Goal: Task Accomplishment & Management: Manage account settings

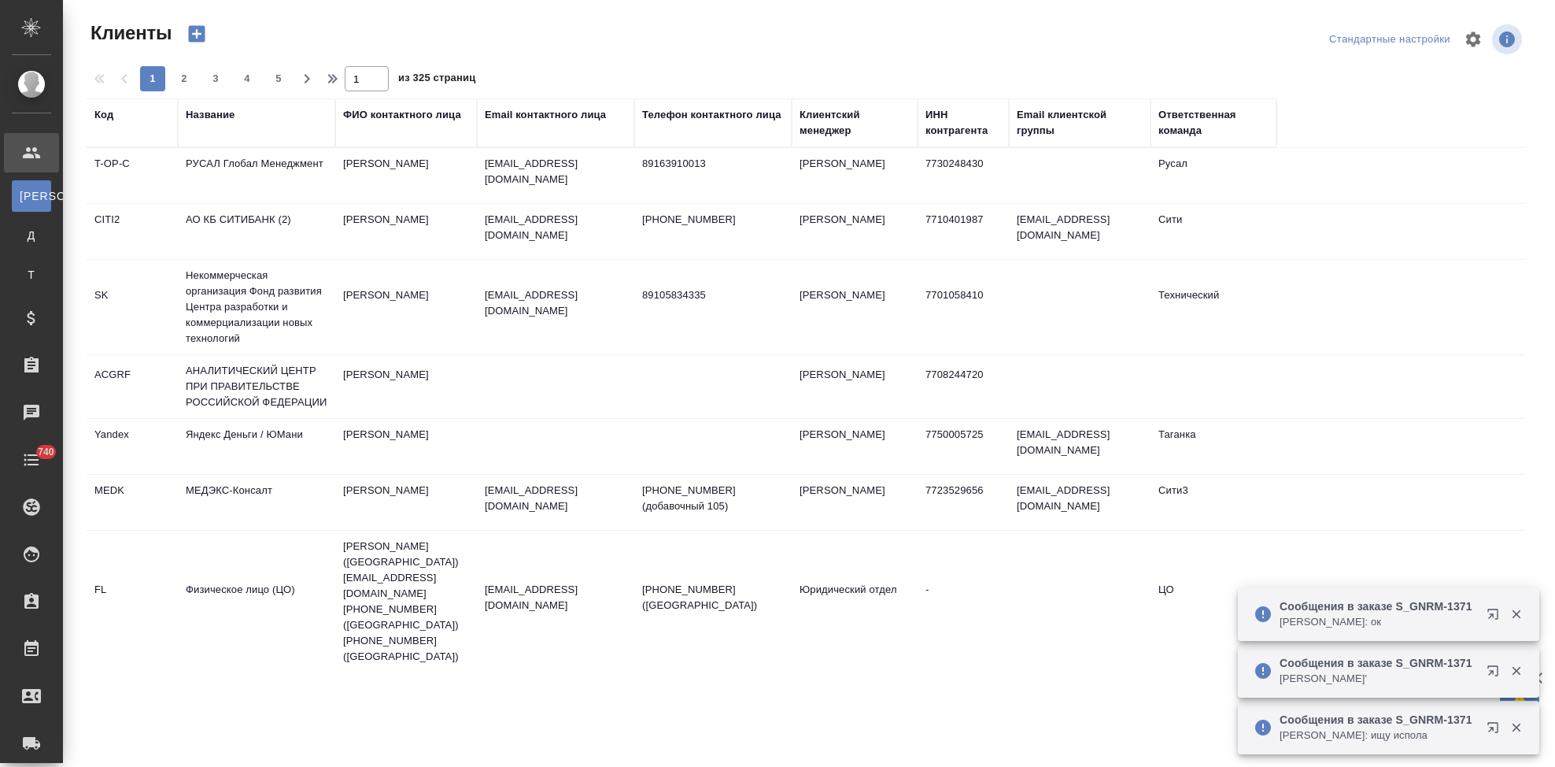
select select "RU"
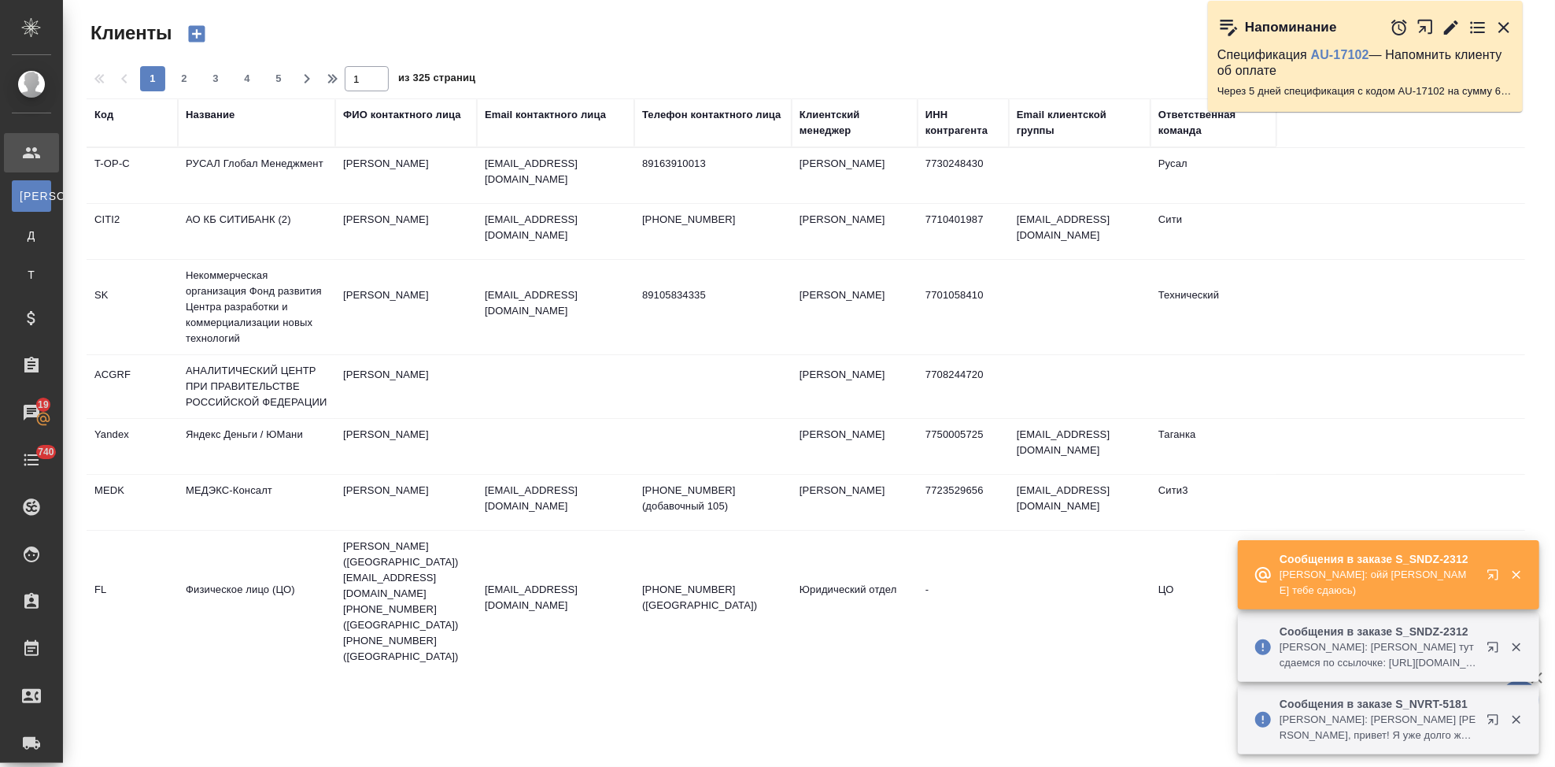
click at [1491, 576] on icon "button" at bounding box center [1492, 574] width 10 height 10
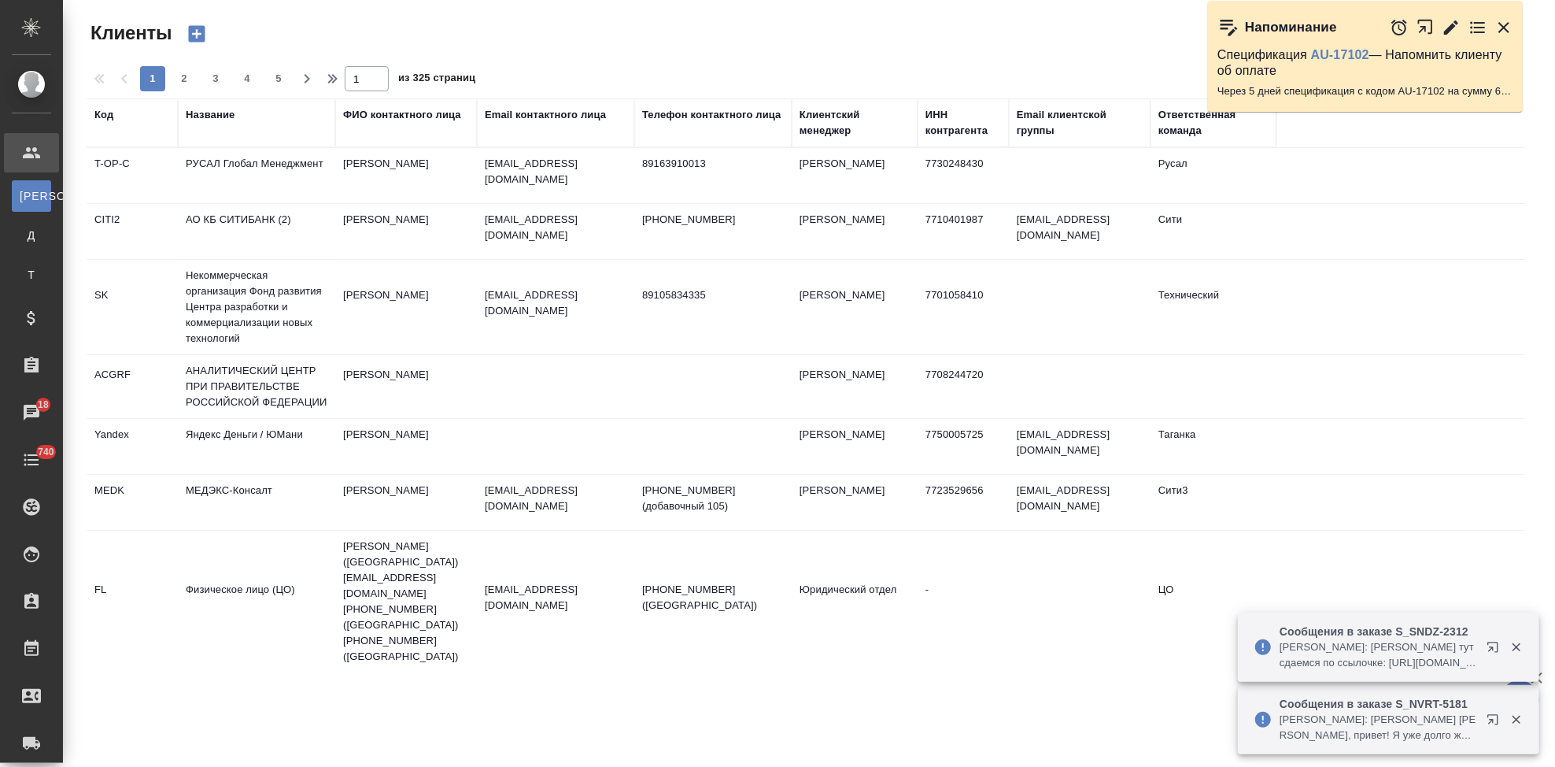
click at [102, 113] on div "Код" at bounding box center [103, 115] width 19 height 16
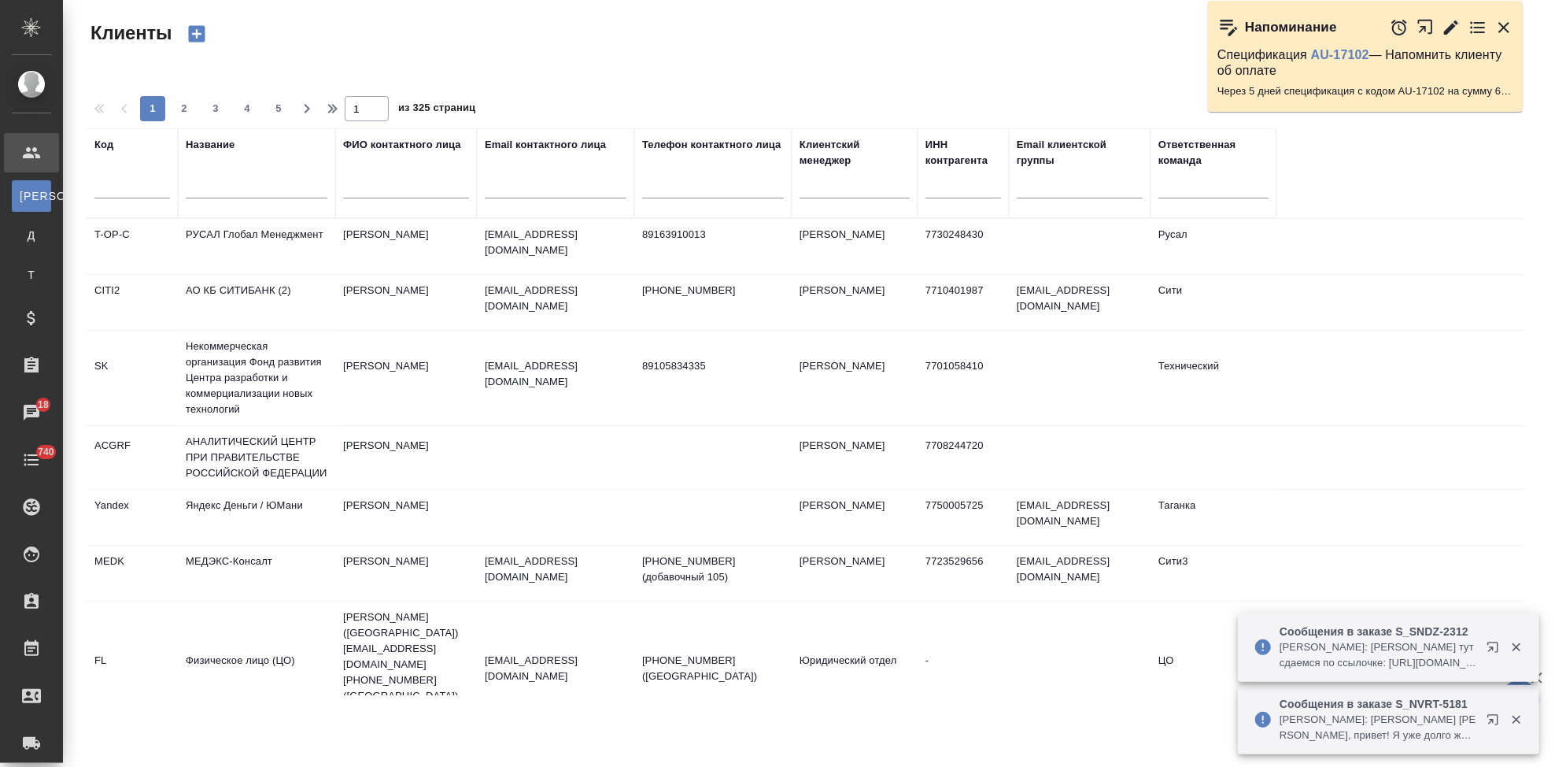
click at [120, 190] on input "text" at bounding box center [132, 189] width 76 height 20
type input "п"
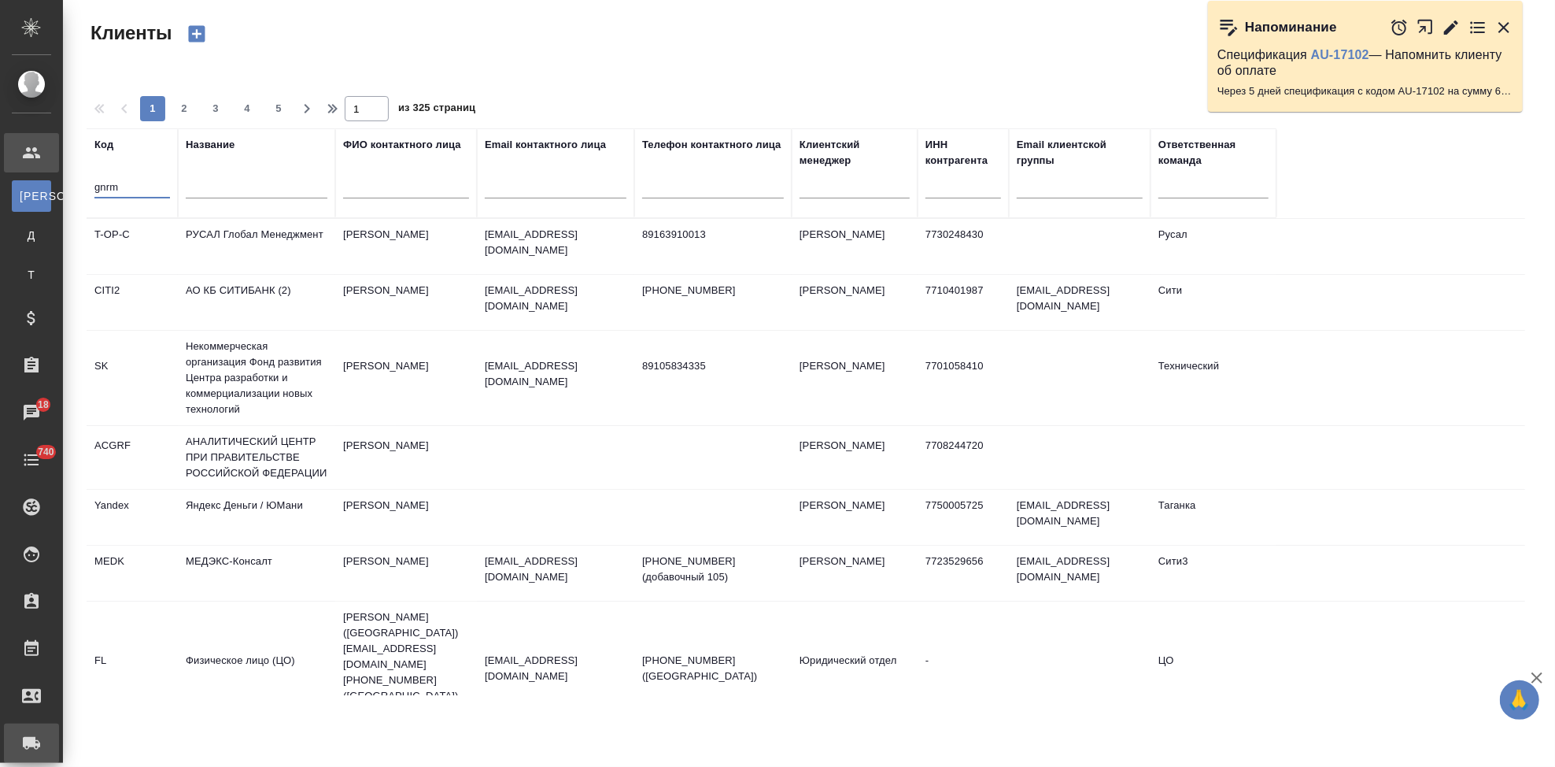
type input "gnrm"
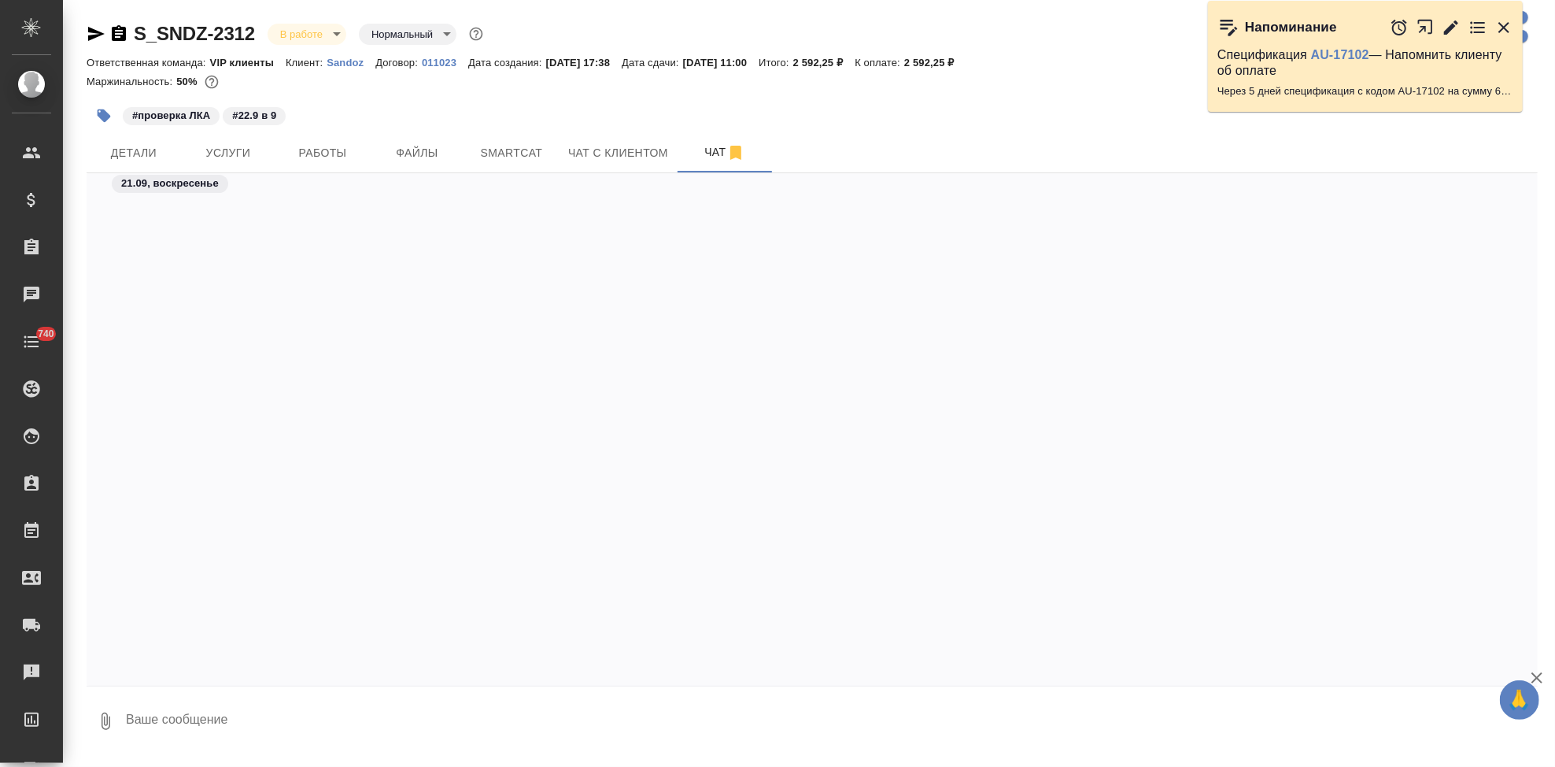
scroll to position [15750, 0]
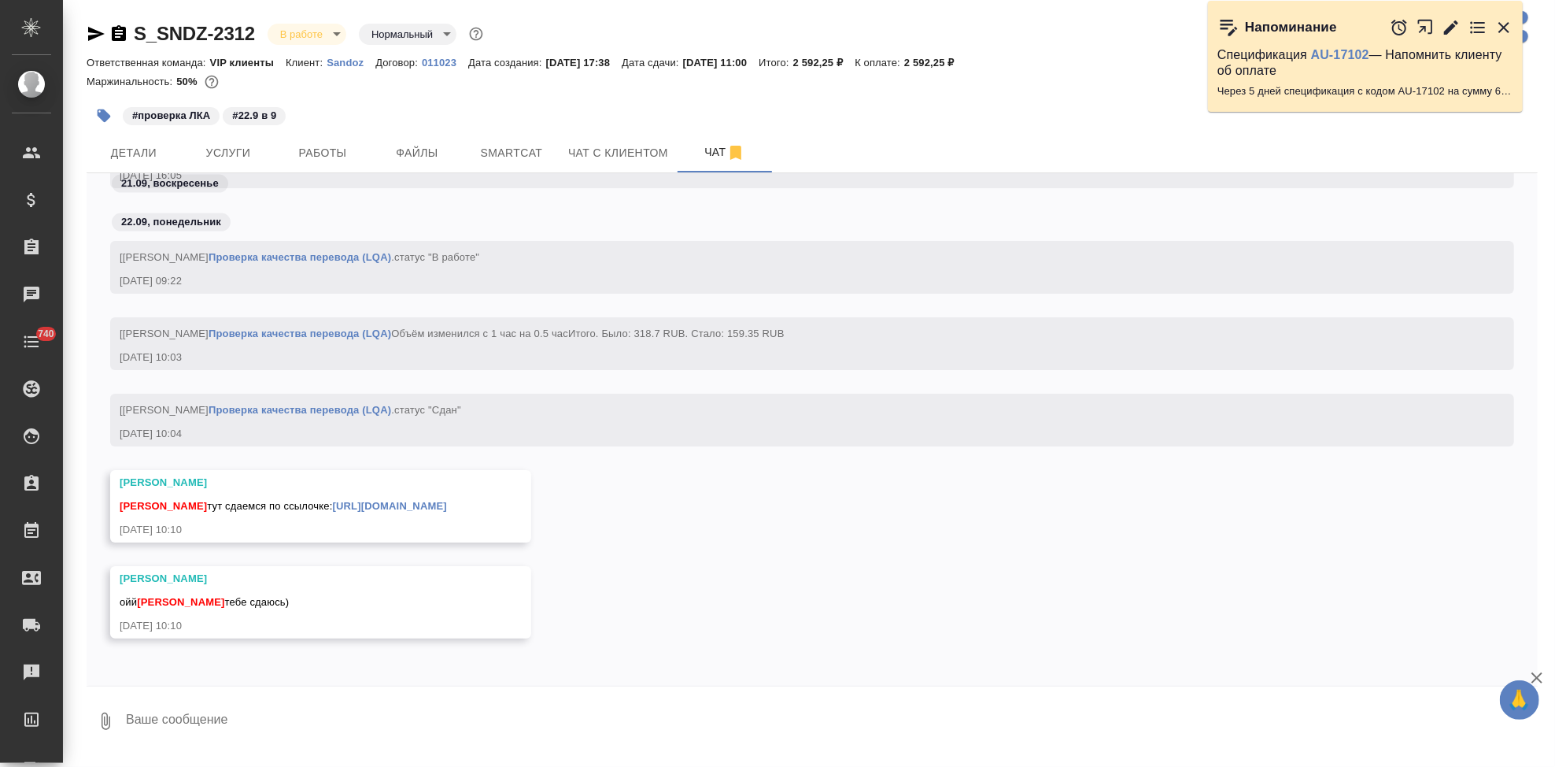
click at [311, 715] on textarea at bounding box center [830, 721] width 1413 height 54
type textarea "спасибо сдаю"
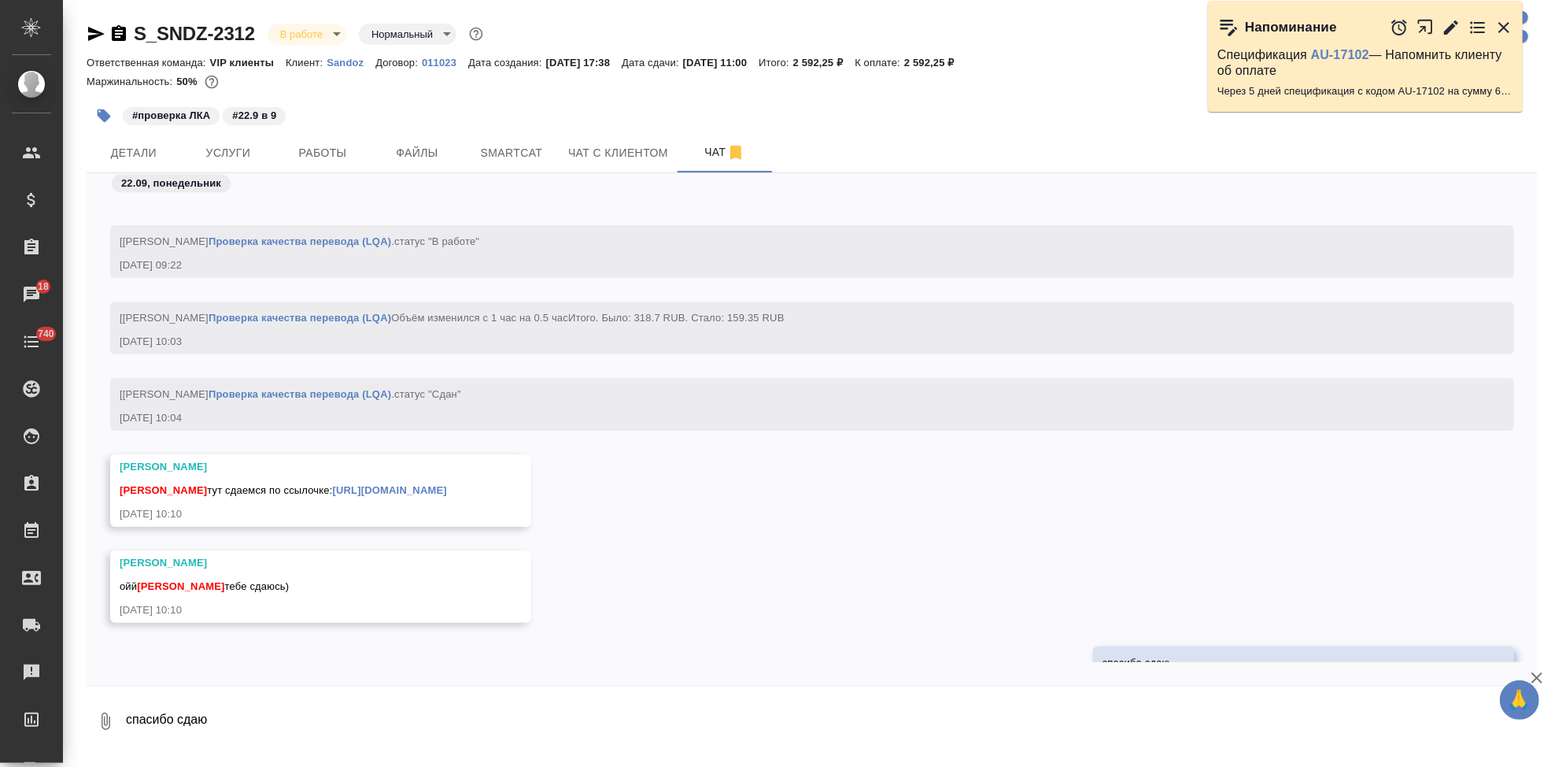
scroll to position [15826, 0]
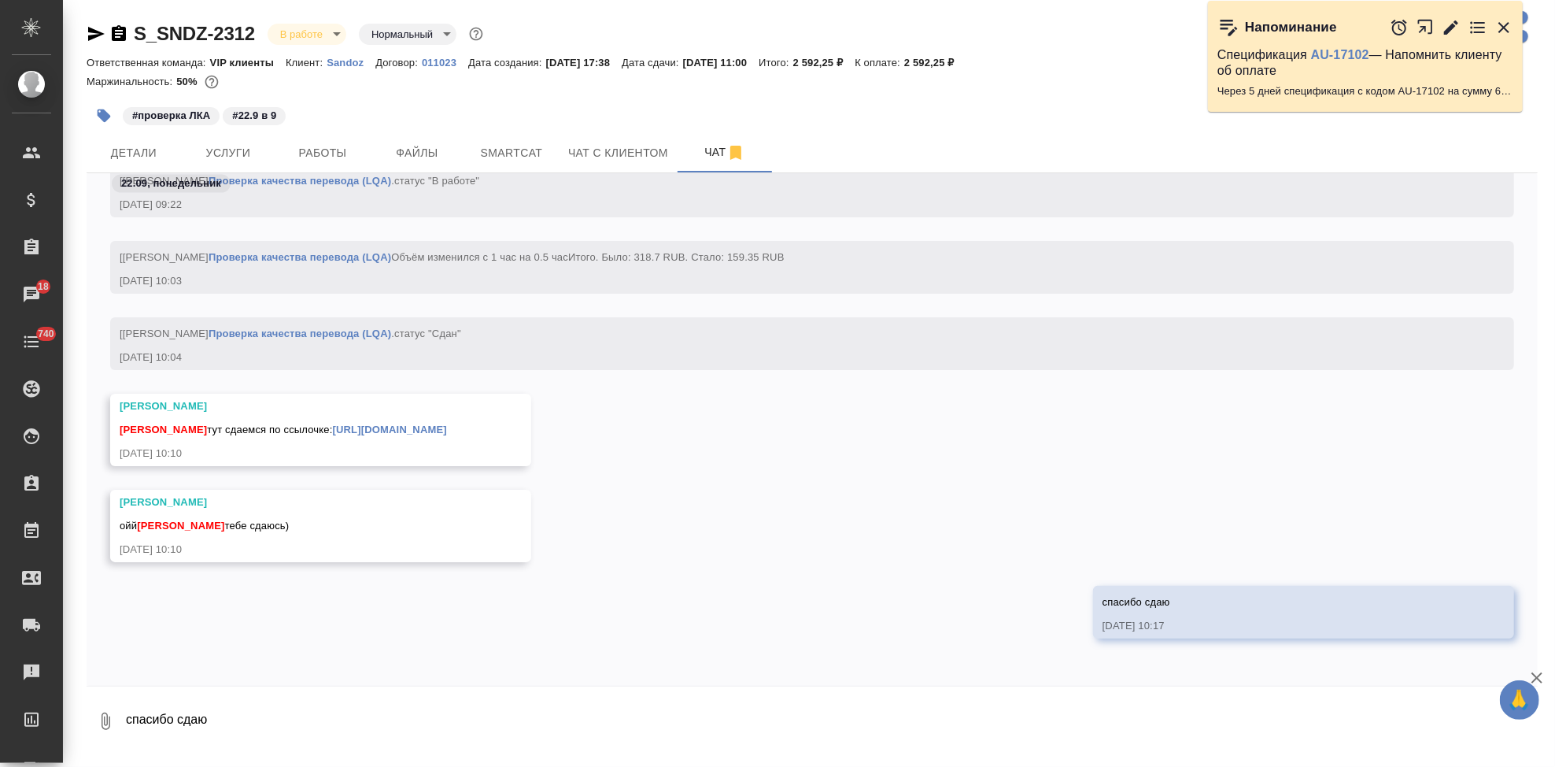
click at [447, 425] on link "https://drive.awatera.com/apps/files/files/10419349?dir=/Shares/Sandoz/Orders/S…" at bounding box center [390, 429] width 114 height 12
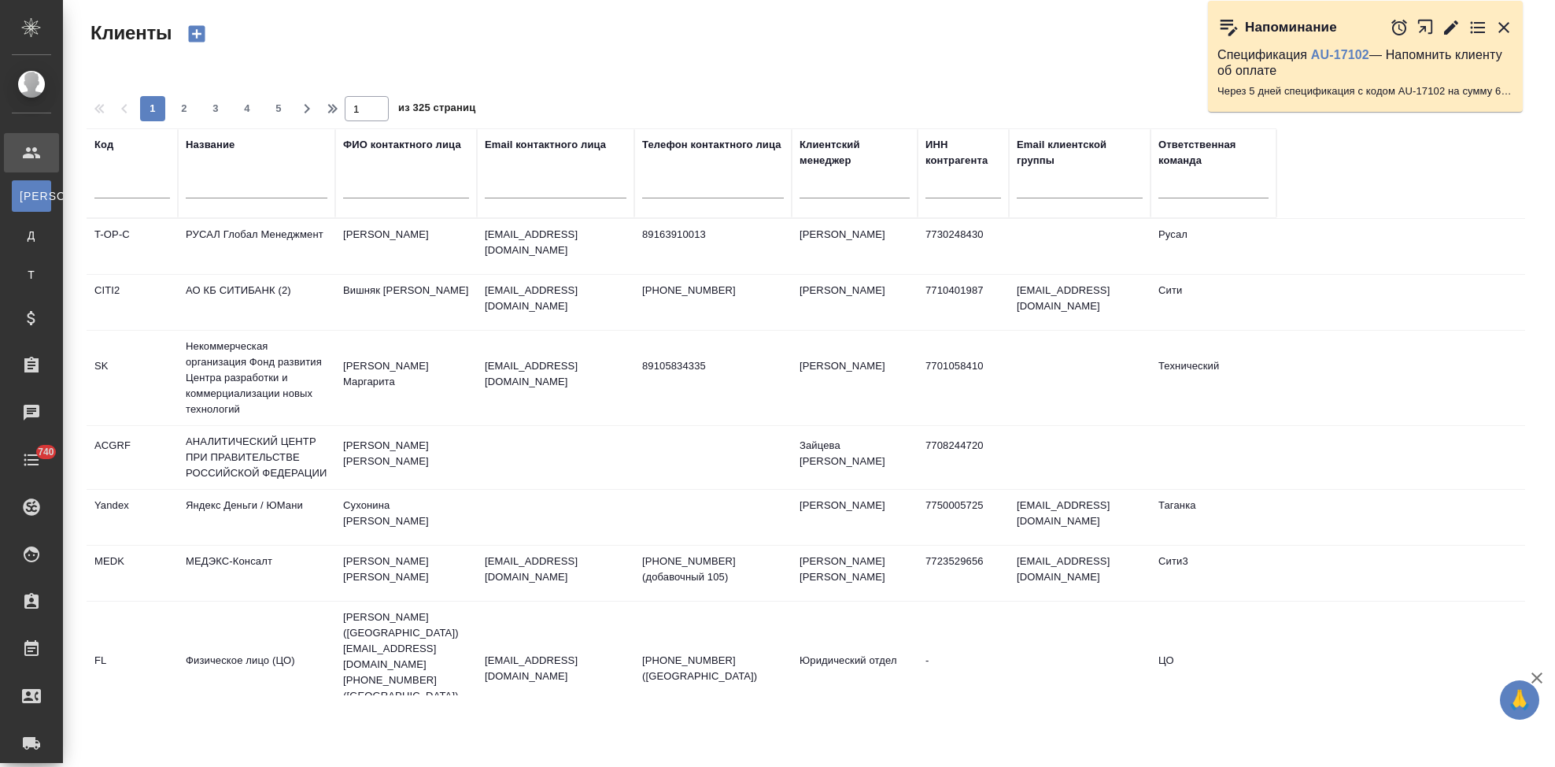
select select "RU"
click at [118, 188] on input "text" at bounding box center [132, 189] width 76 height 20
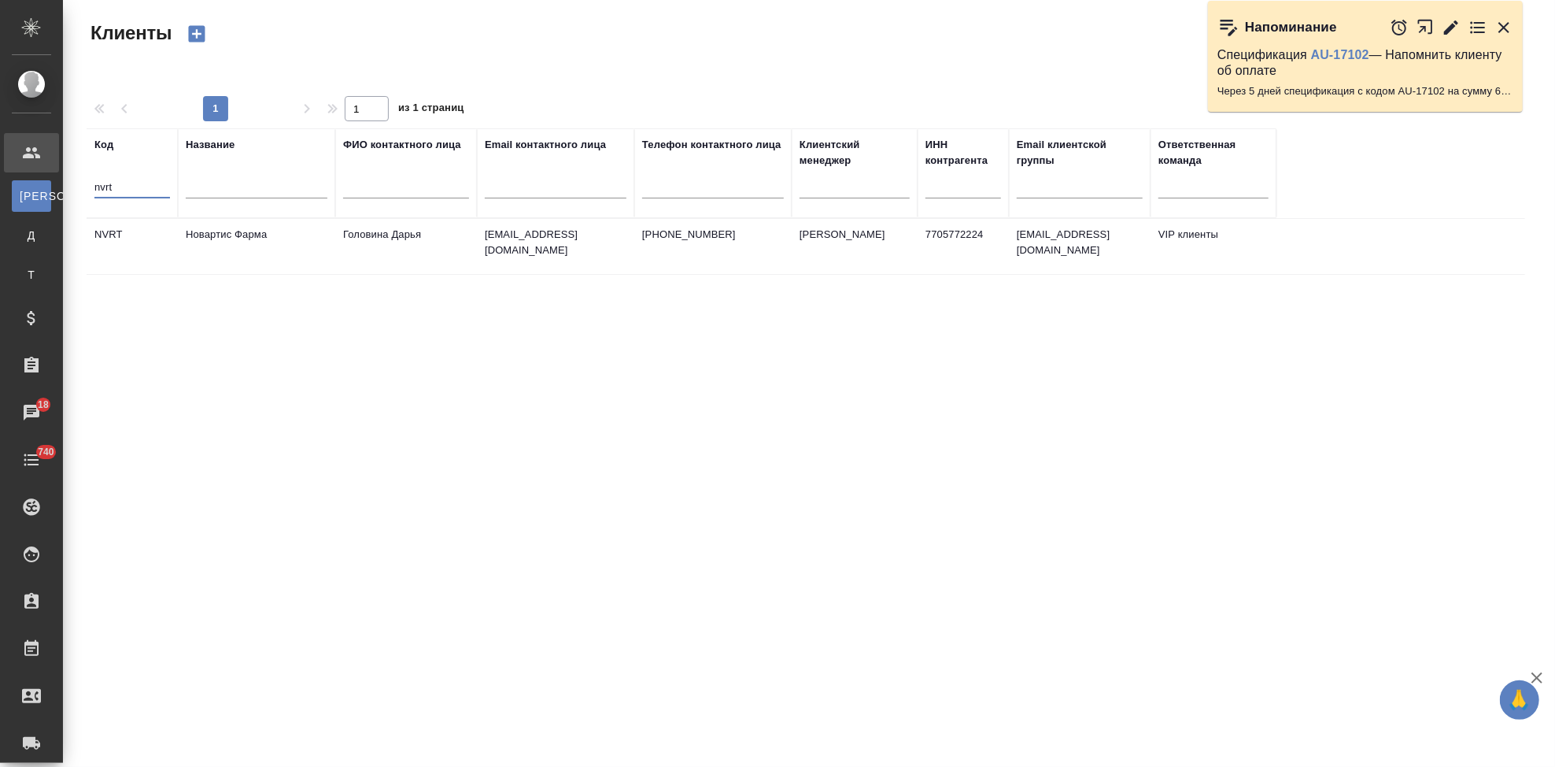
click at [364, 235] on td "Головина Дарья" at bounding box center [406, 246] width 142 height 55
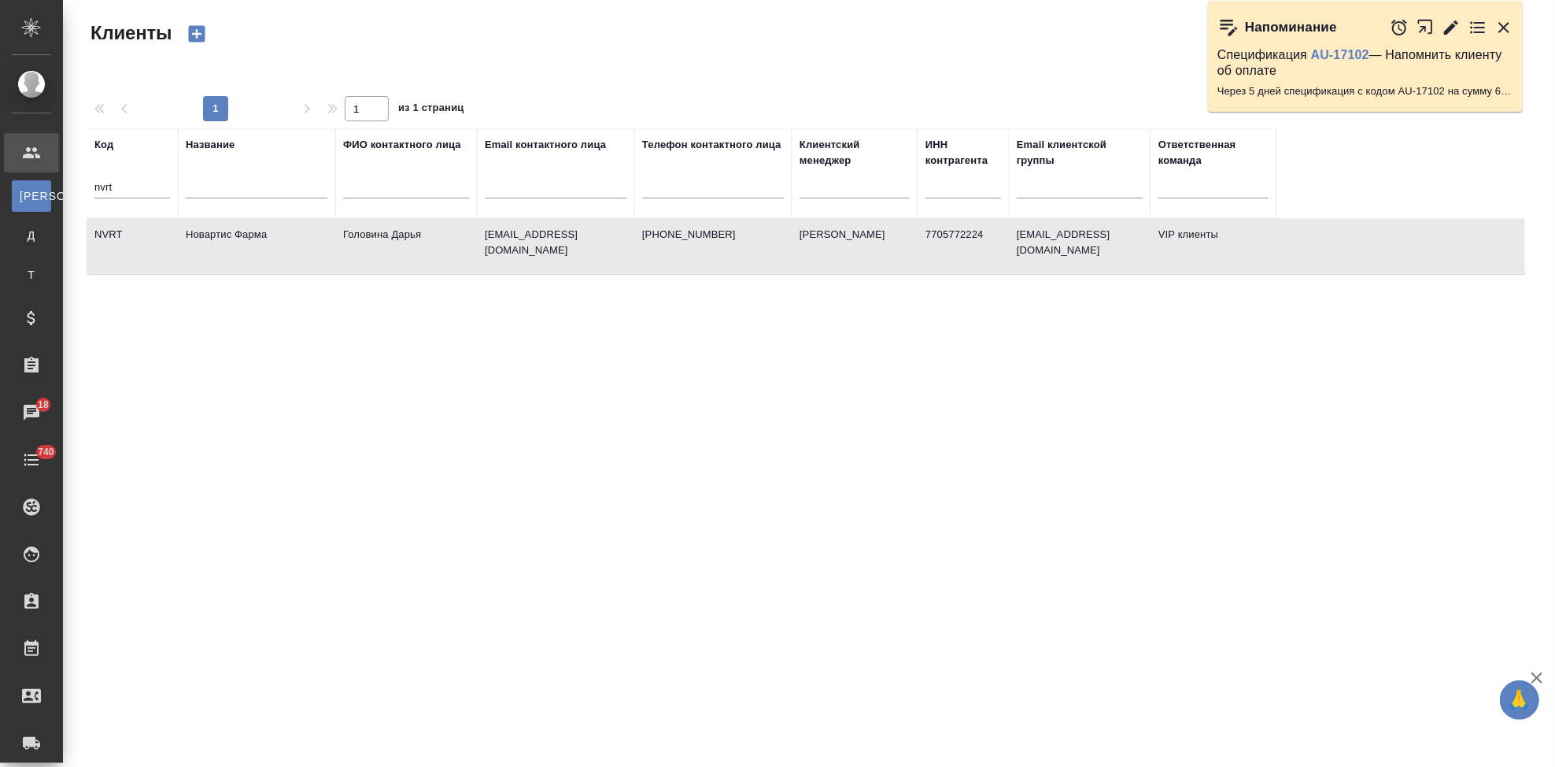
click at [364, 235] on td "Головина Дарья" at bounding box center [406, 246] width 142 height 55
click at [146, 180] on input "nvrt" at bounding box center [132, 189] width 76 height 20
type input "n"
type input "п"
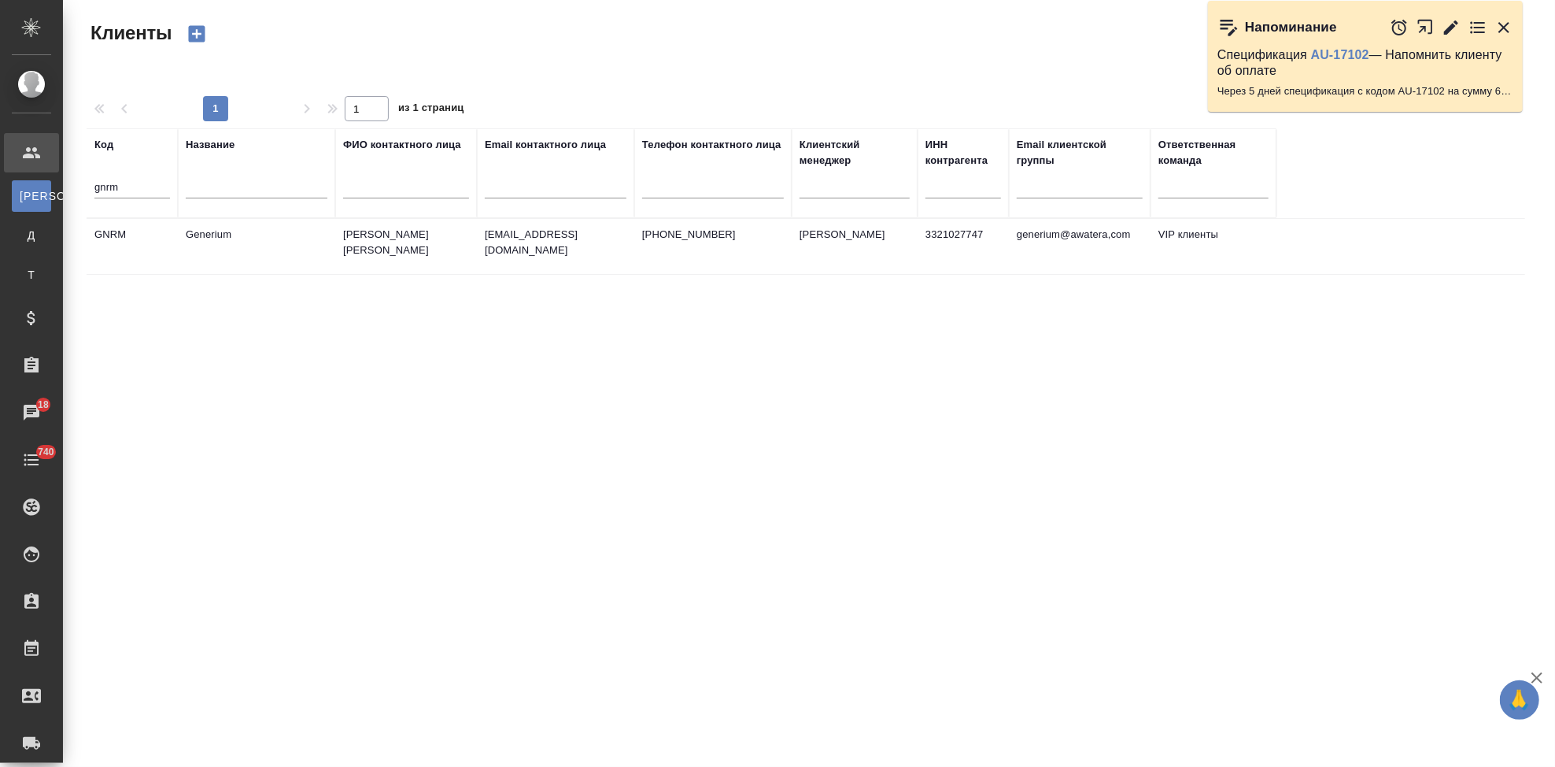
click at [249, 246] on td "Generium" at bounding box center [256, 246] width 157 height 55
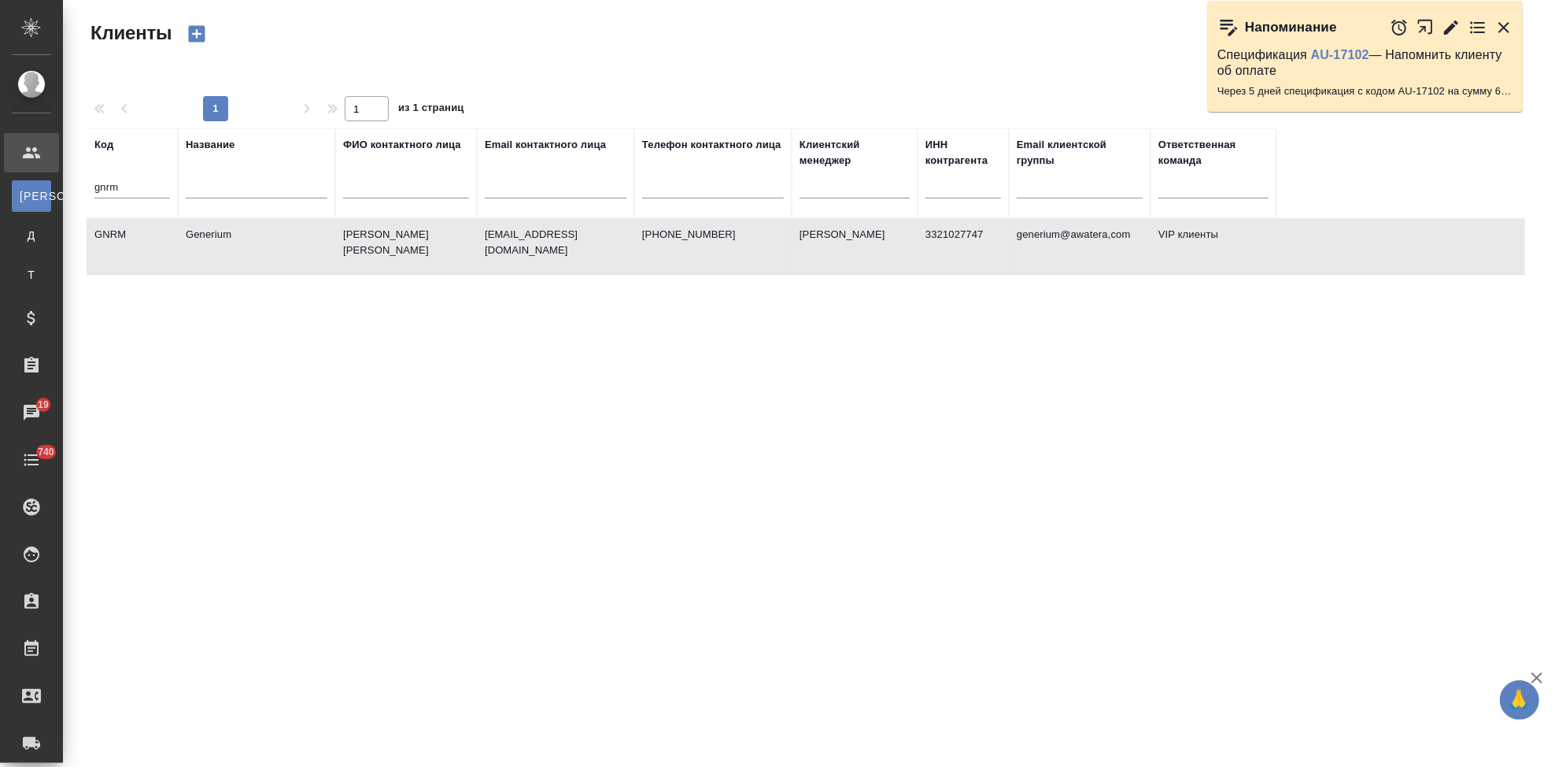
click at [130, 179] on input "gnrm" at bounding box center [132, 189] width 76 height 20
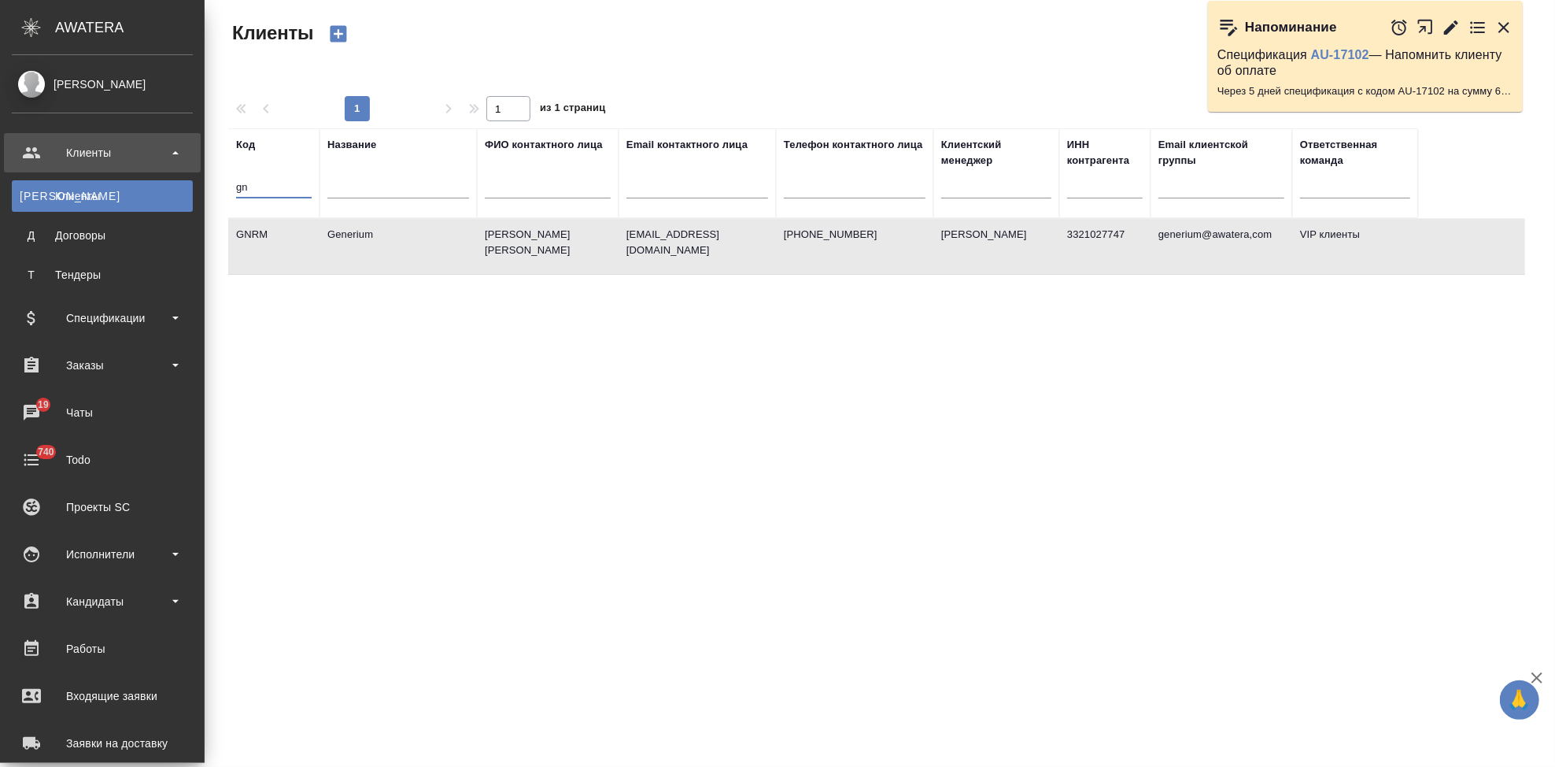
type input "g"
type input "nvrt"
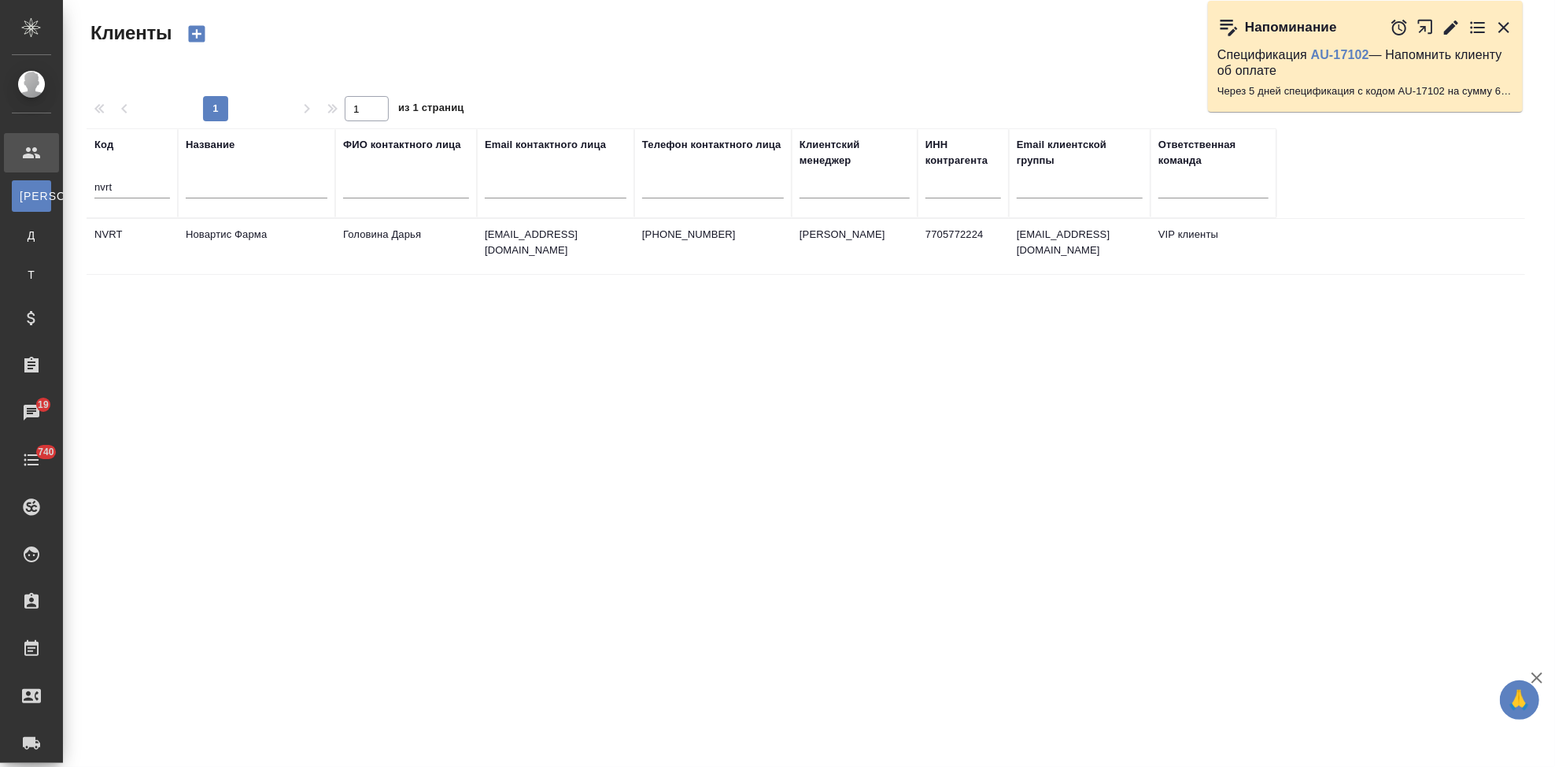
click at [448, 258] on td "Головина Дарья" at bounding box center [406, 246] width 142 height 55
click at [448, 257] on td "Головина Дарья" at bounding box center [406, 246] width 142 height 55
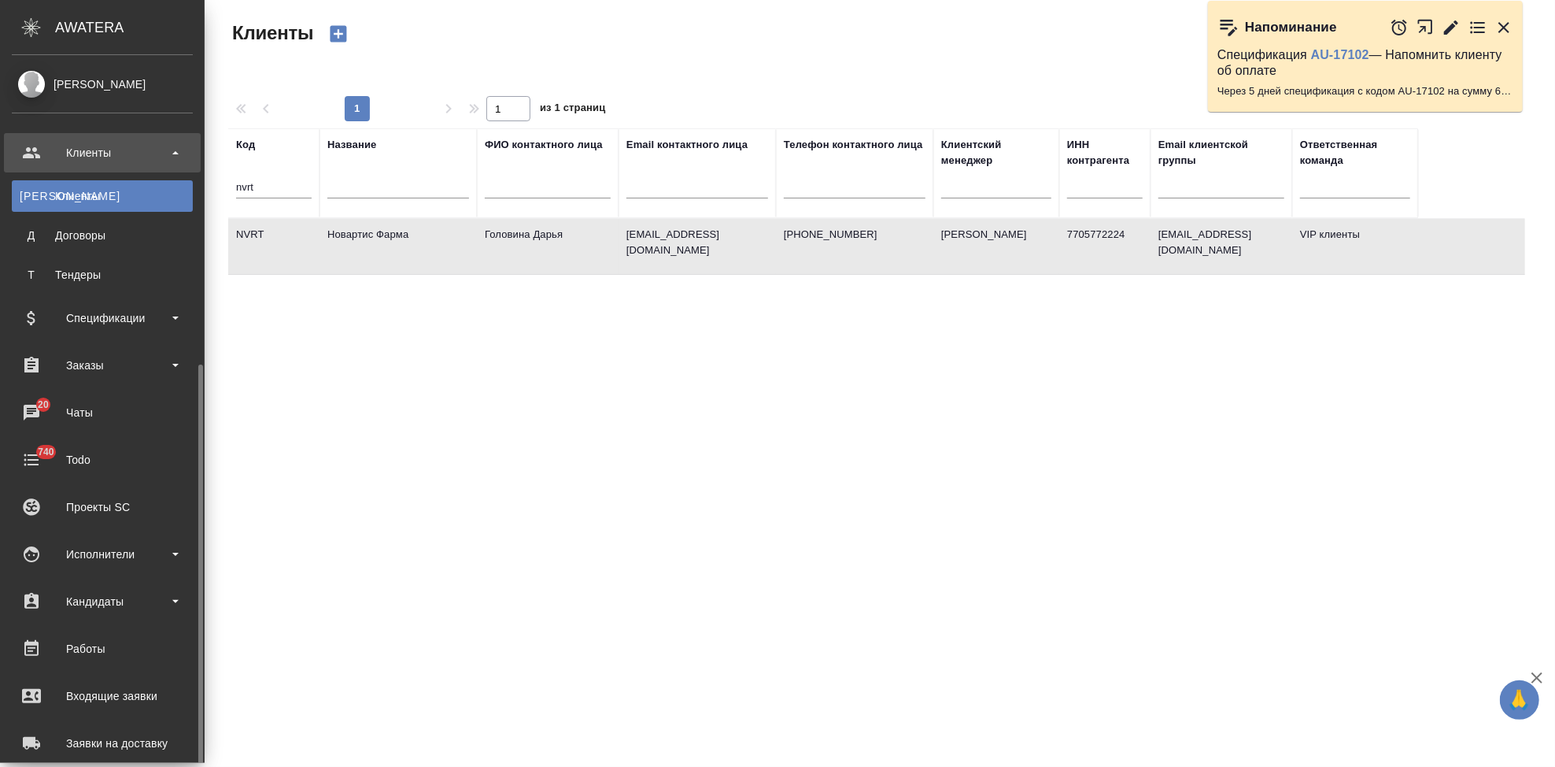
scroll to position [212, 0]
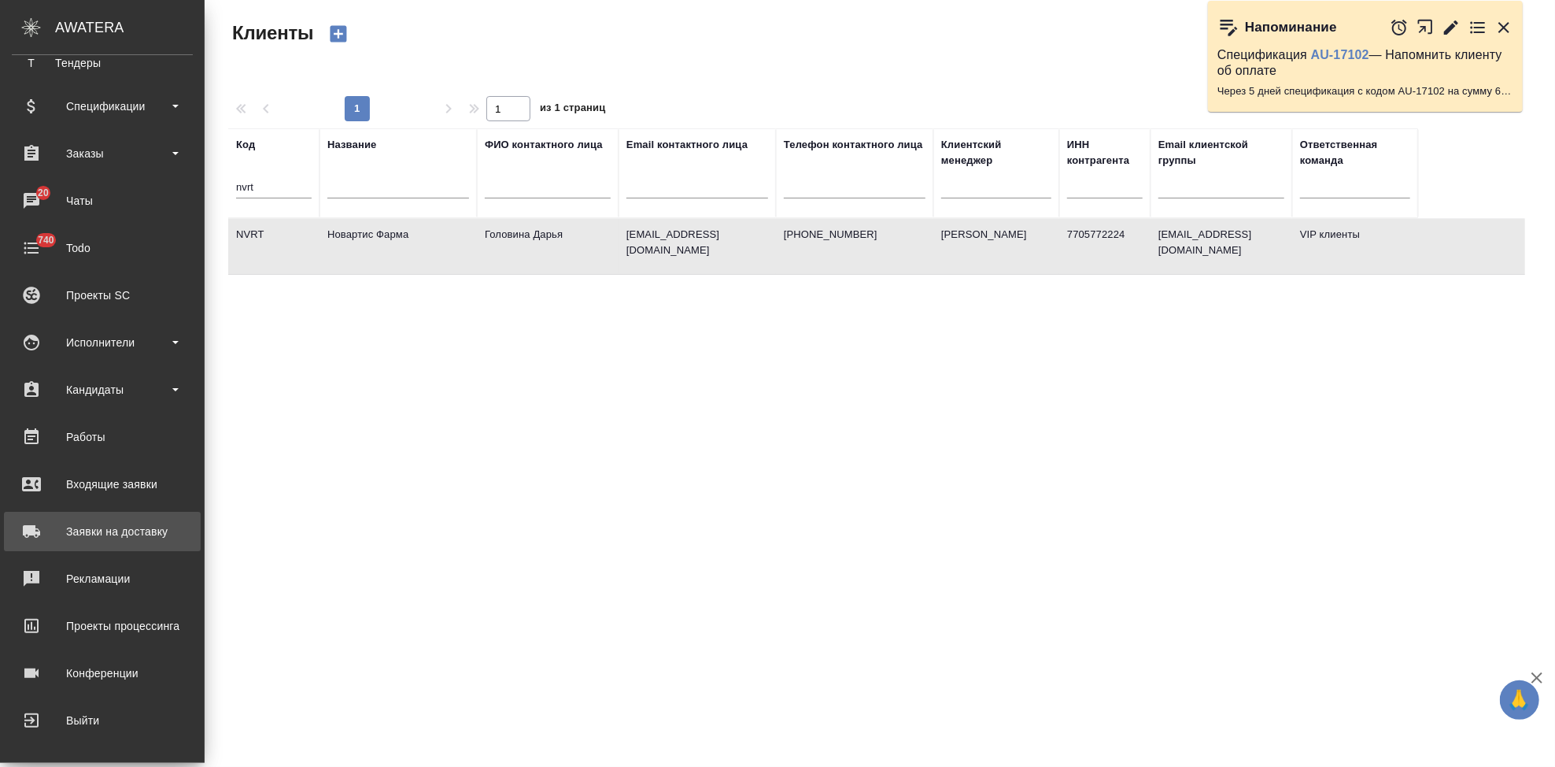
click at [131, 530] on div "Заявки на доставку" at bounding box center [102, 531] width 181 height 24
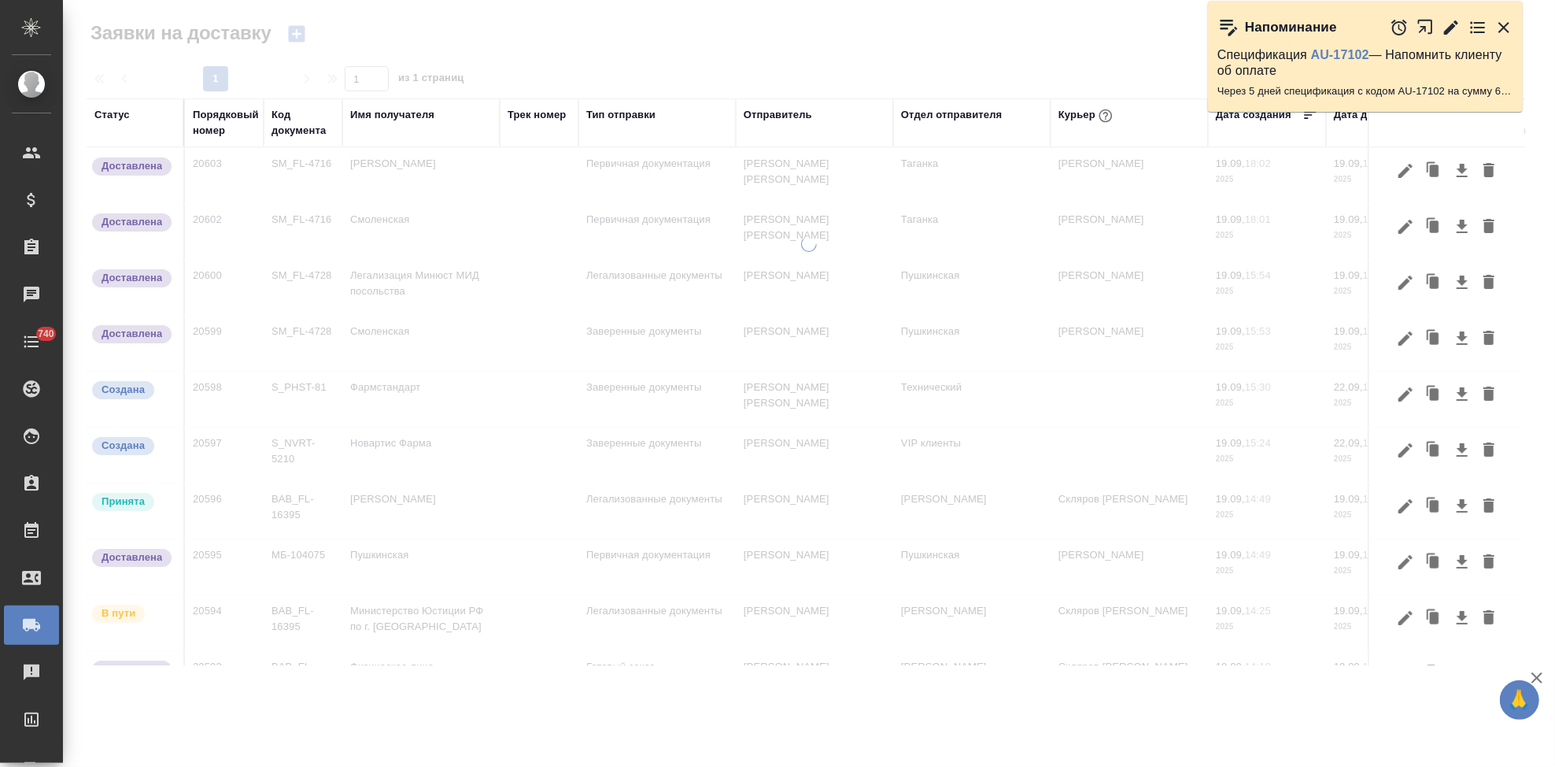
click at [294, 40] on icon "button" at bounding box center [296, 34] width 17 height 17
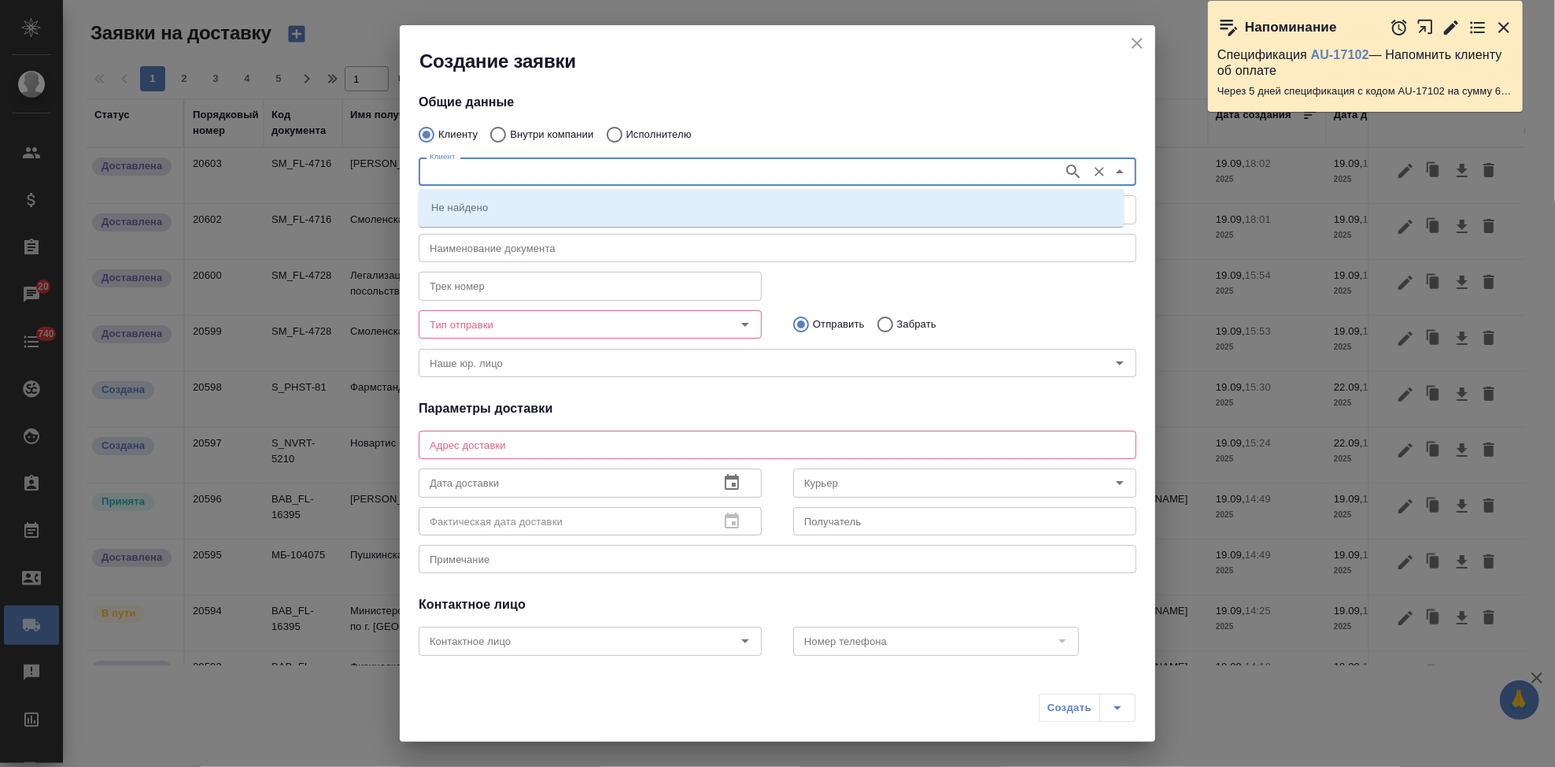
click at [523, 176] on input "Клиент" at bounding box center [739, 171] width 632 height 19
type input "крпа"
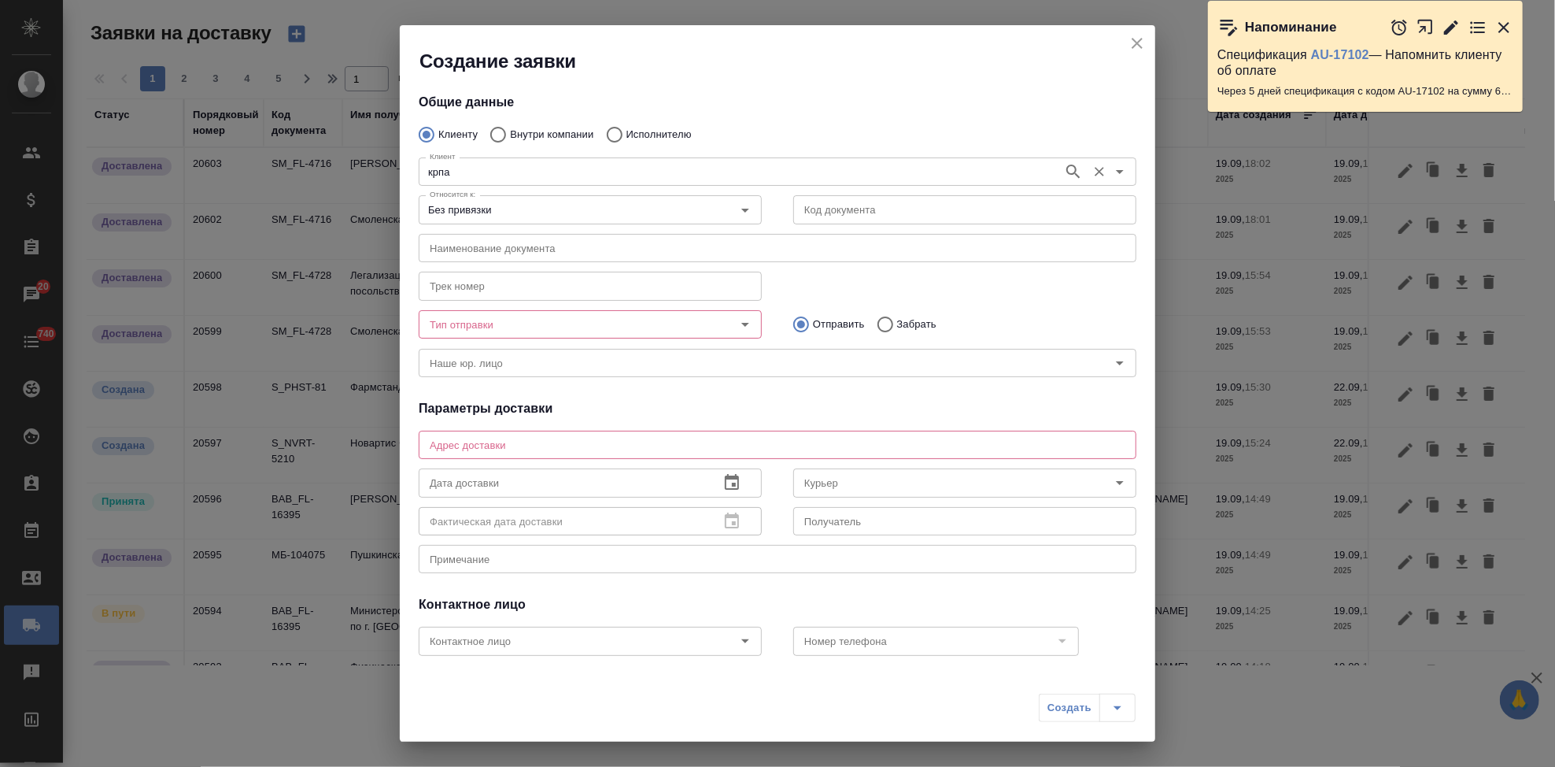
click at [479, 183] on div "крпа Клиент" at bounding box center [778, 171] width 718 height 28
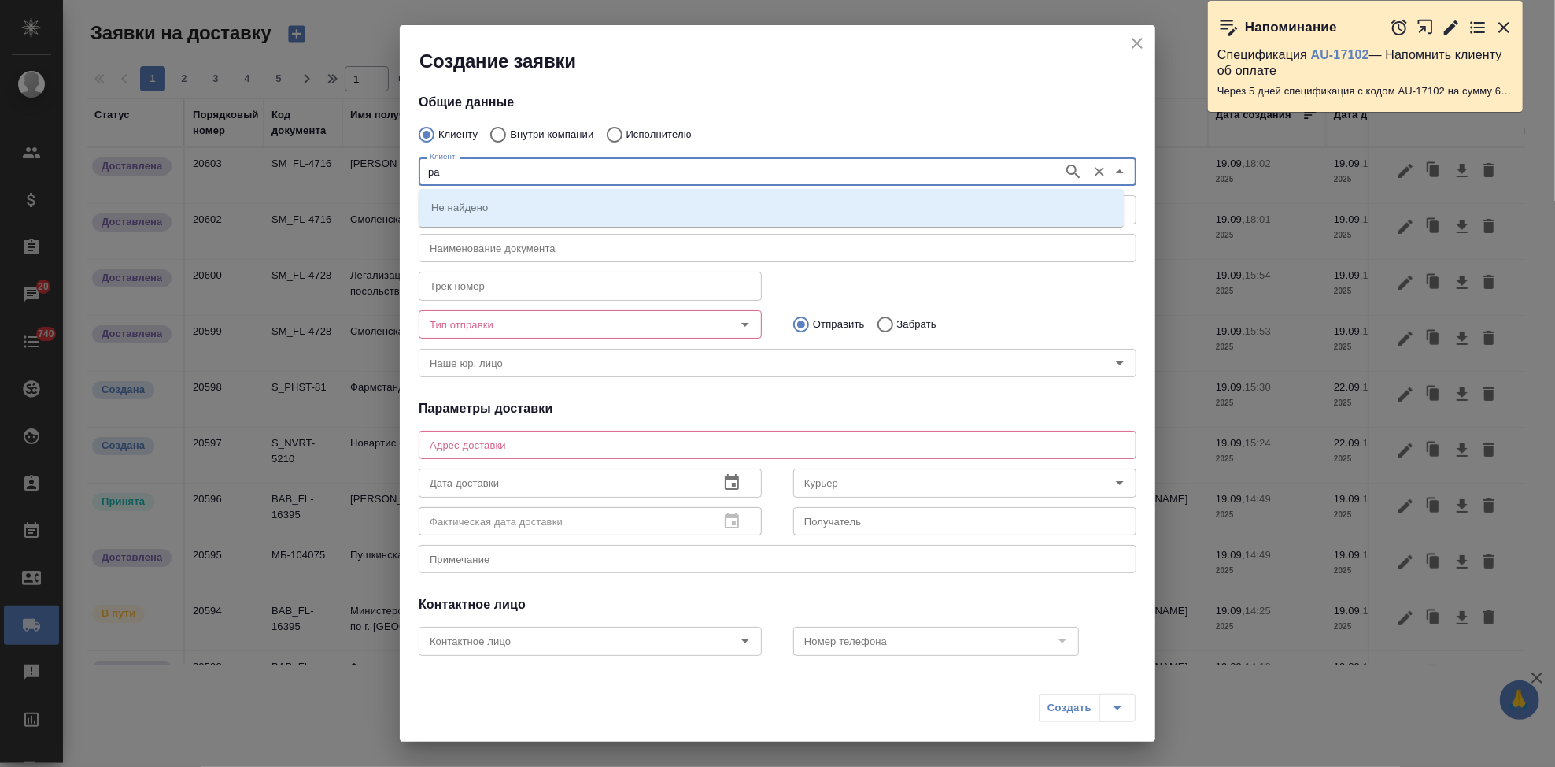
type input "р"
type input "красфарма"
click at [597, 213] on li "Красфарма" at bounding box center [771, 207] width 705 height 28
type input "Красфарма"
type textarea "ул Воронцовская, 20"
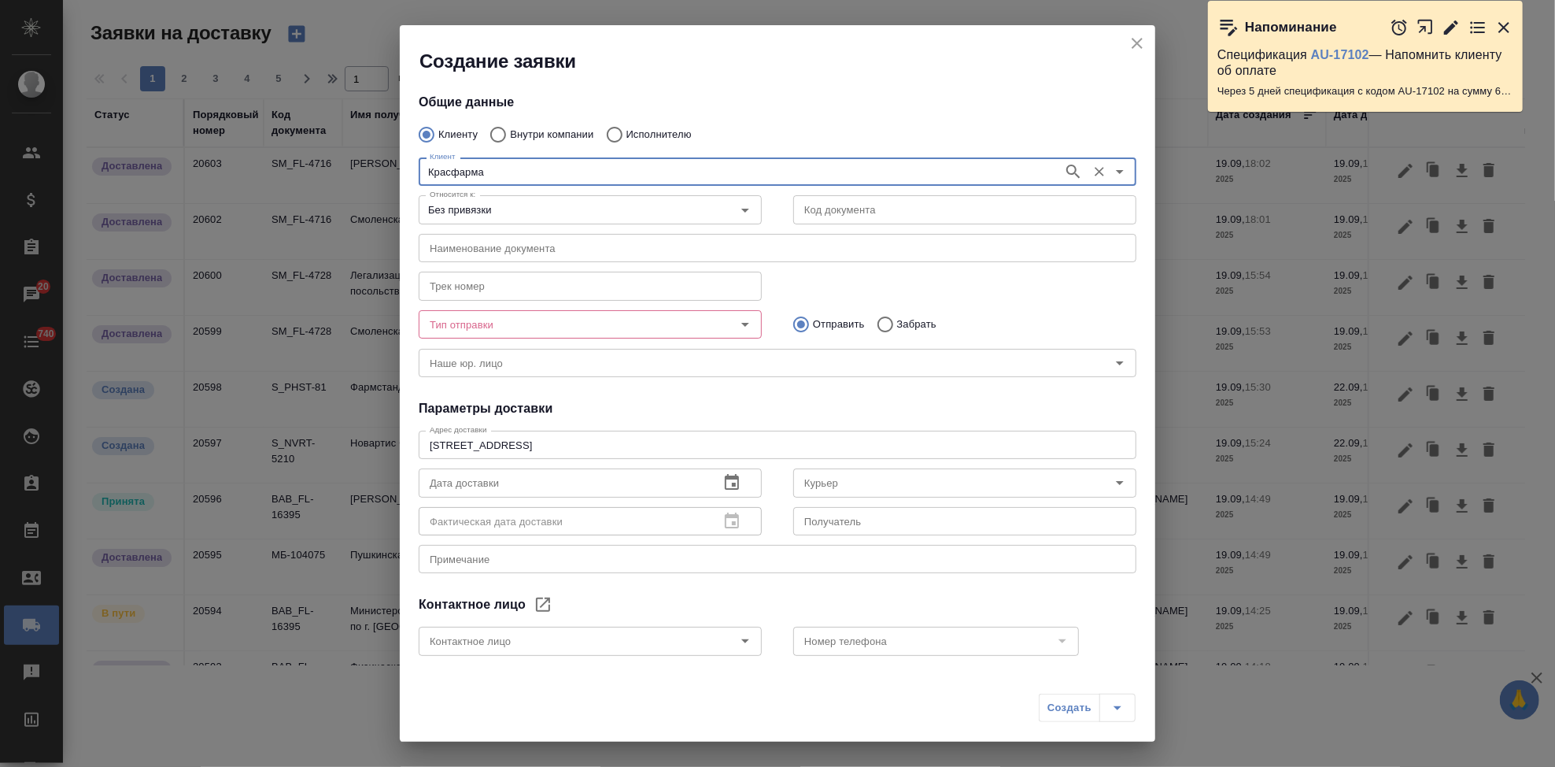
click at [857, 211] on input "text" at bounding box center [964, 209] width 343 height 28
paste input "OTP-13175"
drag, startPoint x: 870, startPoint y: 210, endPoint x: 791, endPoint y: 210, distance: 79.5
click at [793, 210] on input "OTP-13175" at bounding box center [964, 209] width 343 height 28
type input "OTP-13175"
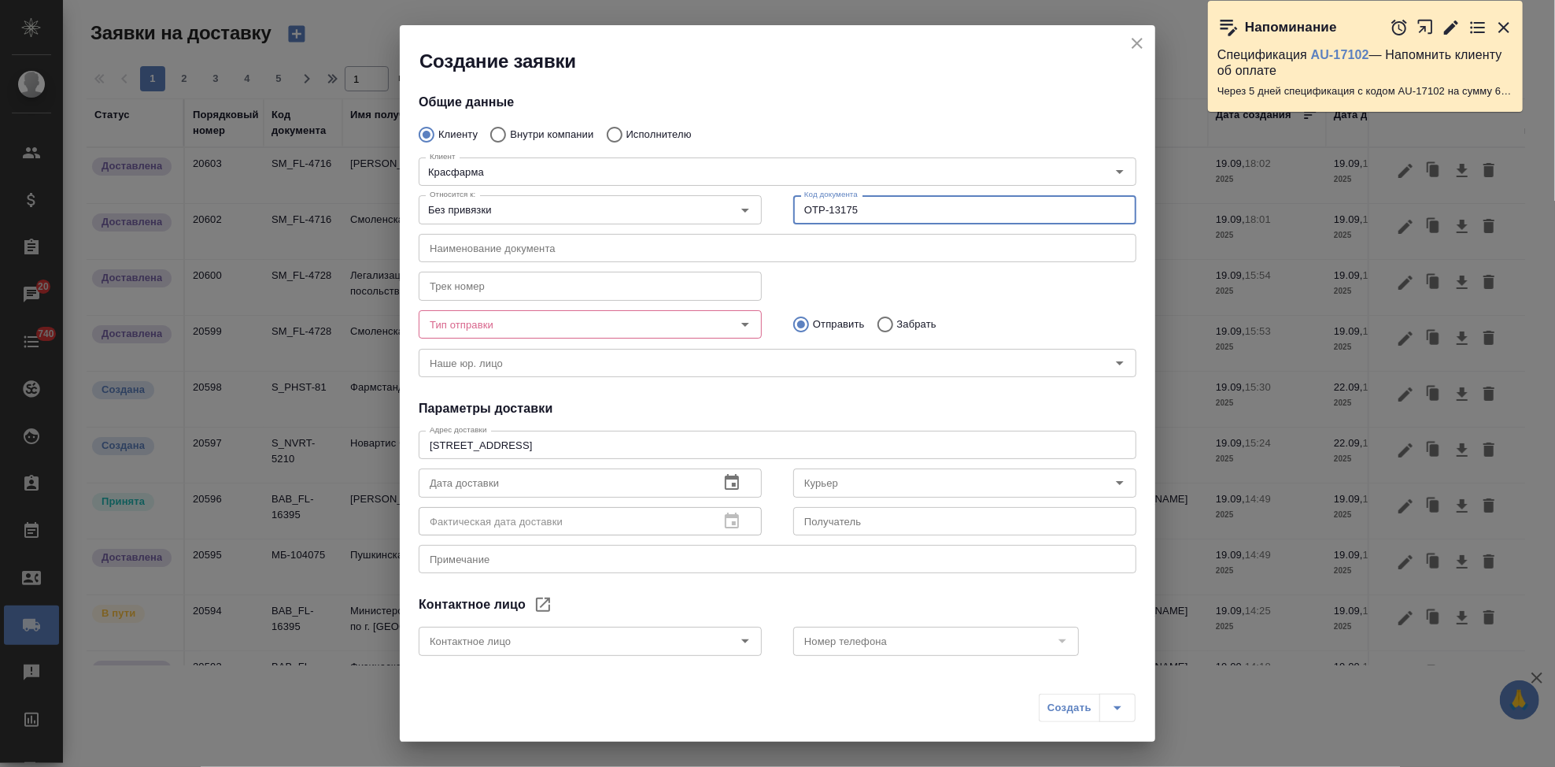
click at [558, 247] on input "text" at bounding box center [778, 248] width 718 height 28
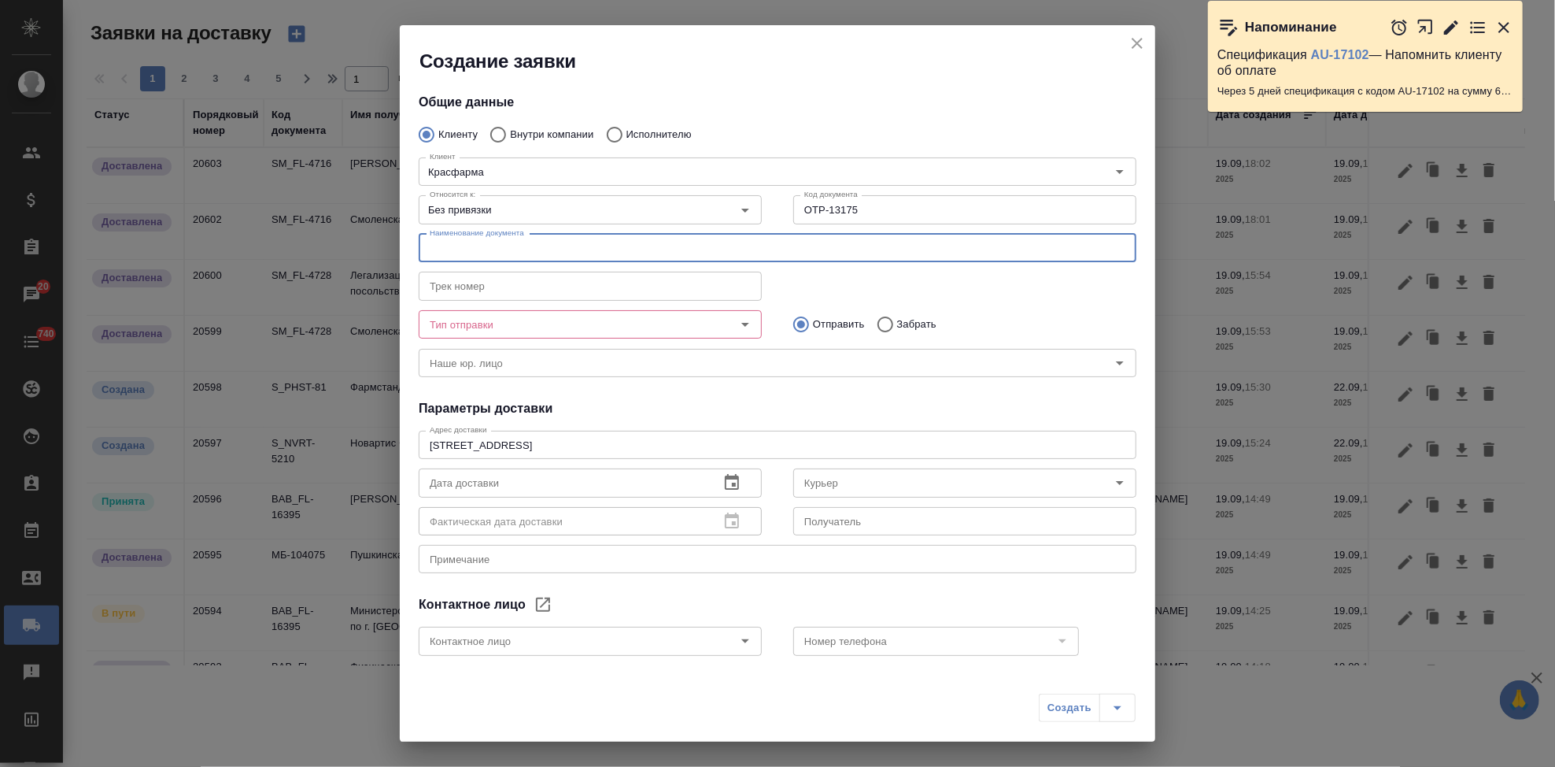
paste input "OTP-13175"
paste input "OTP-13176"
click at [579, 252] on input "OTP-13175 OTP-13176" at bounding box center [778, 248] width 718 height 28
paste input "OTP-13174"
type input "OTP-13175 OTP-13176 OTP-13174"
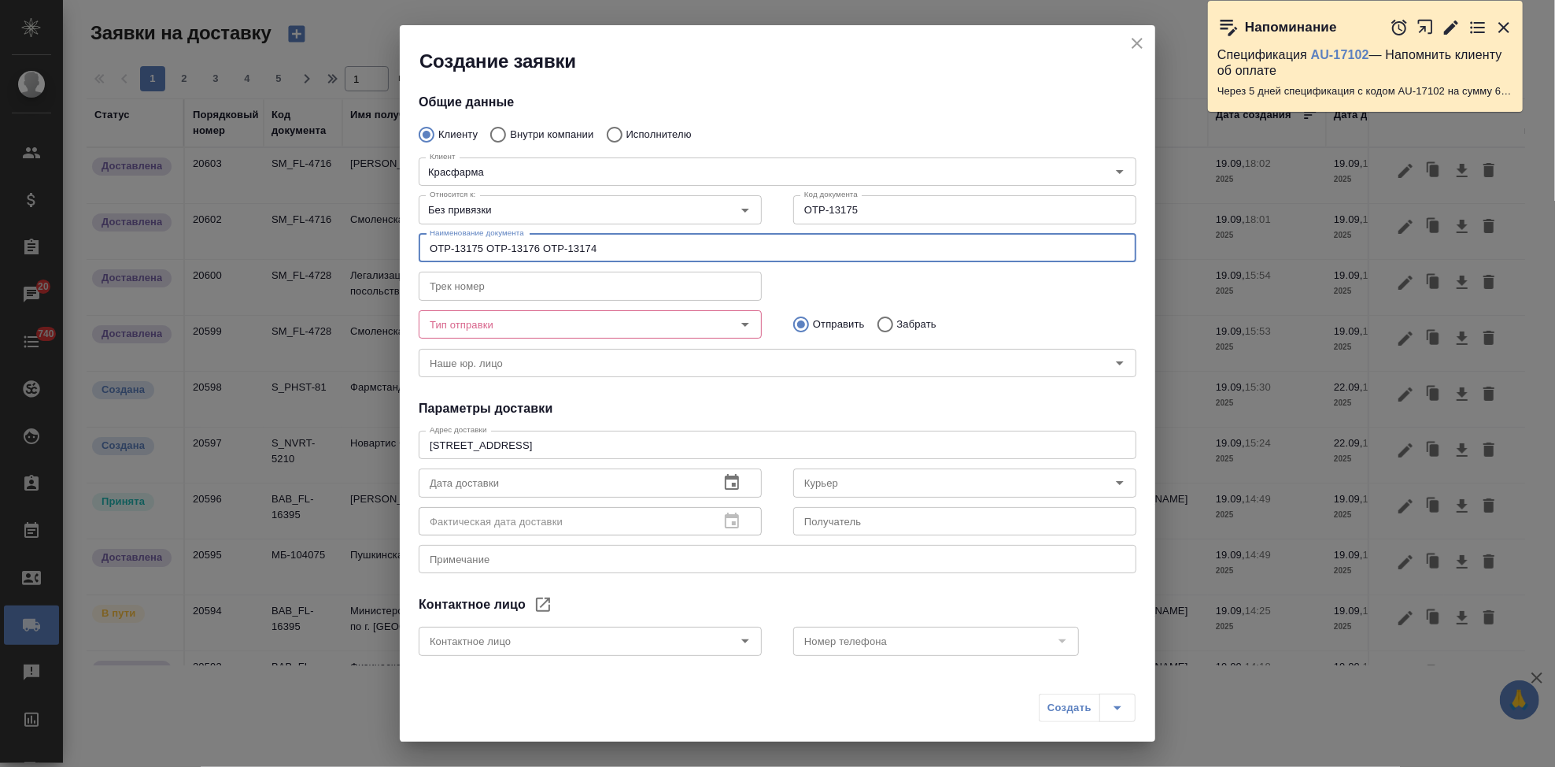
click at [579, 326] on input "Тип отправки" at bounding box center [563, 324] width 281 height 19
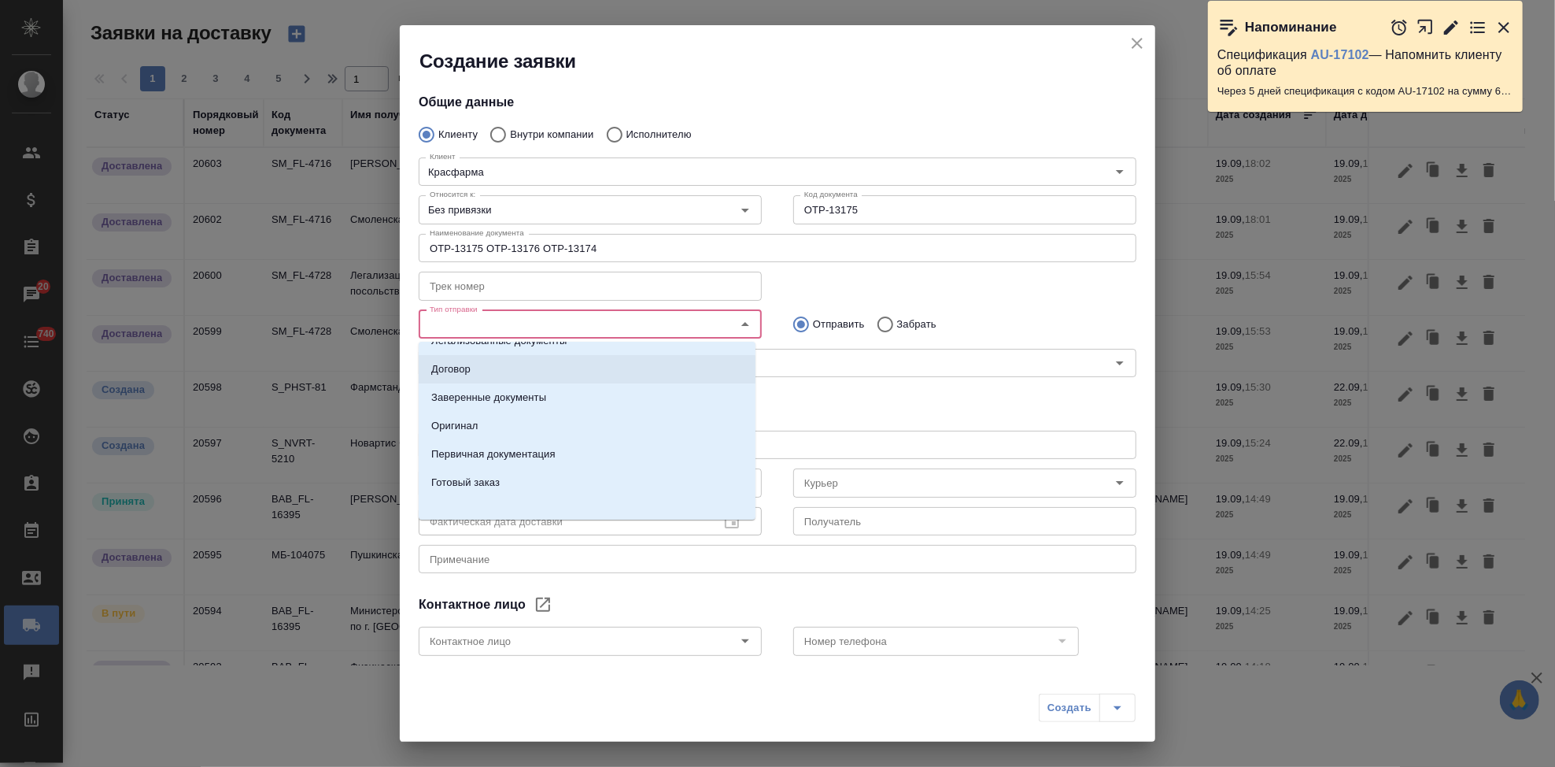
scroll to position [24, 0]
click at [528, 452] on p "Первичная документация" at bounding box center [493, 449] width 124 height 16
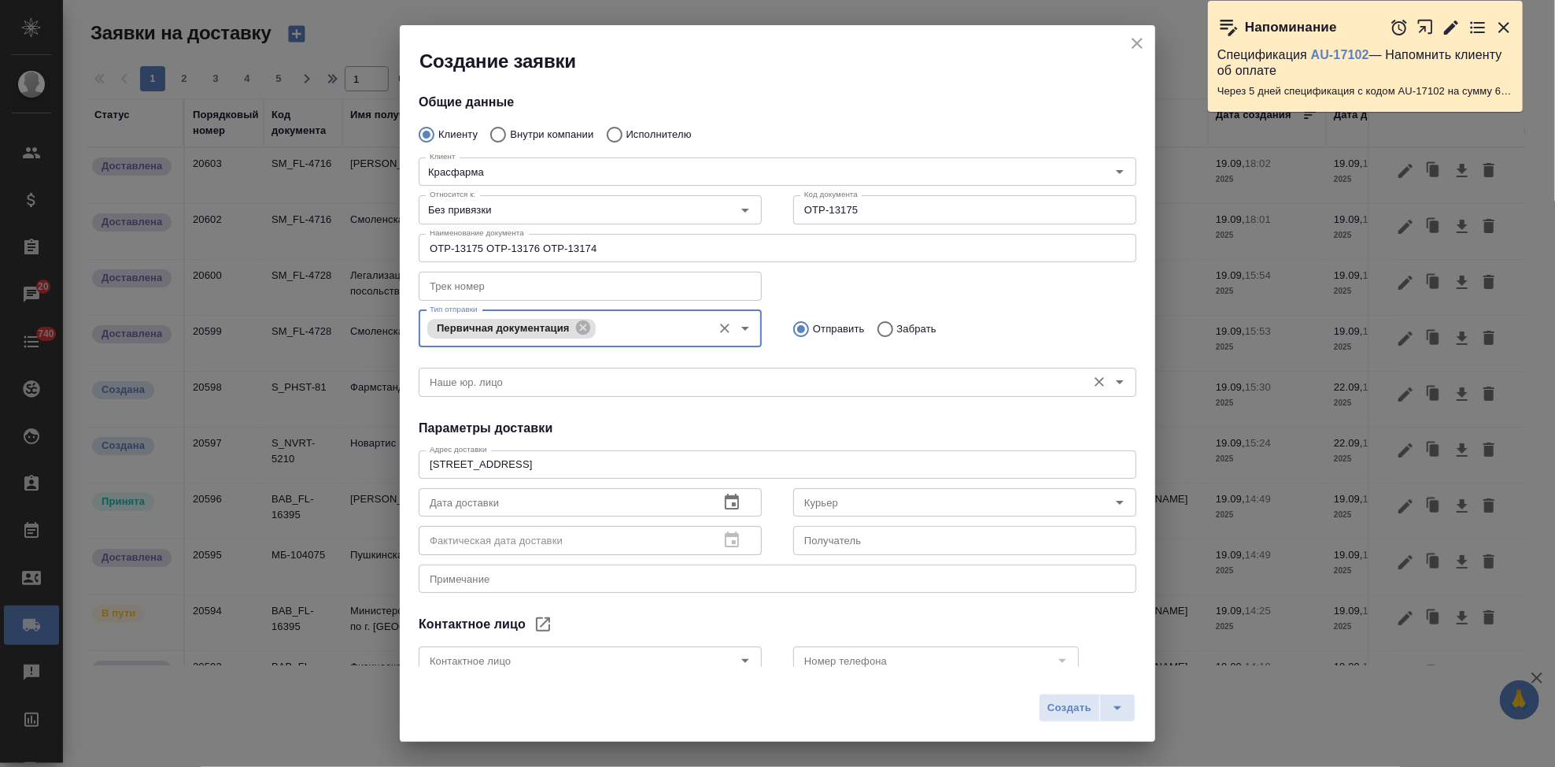
click at [524, 390] on input "Наше юр. лицо" at bounding box center [751, 381] width 656 height 19
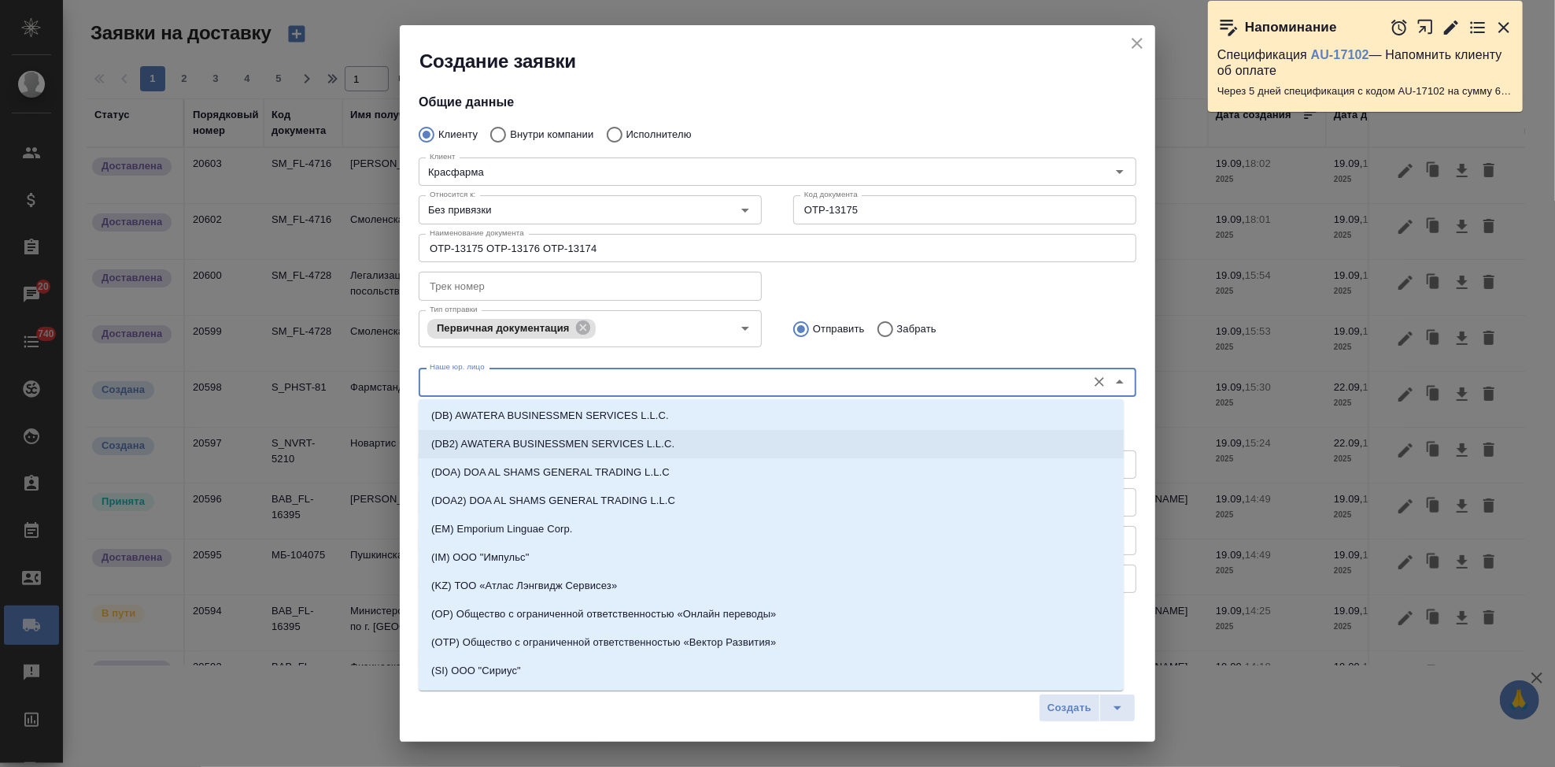
scroll to position [87, 0]
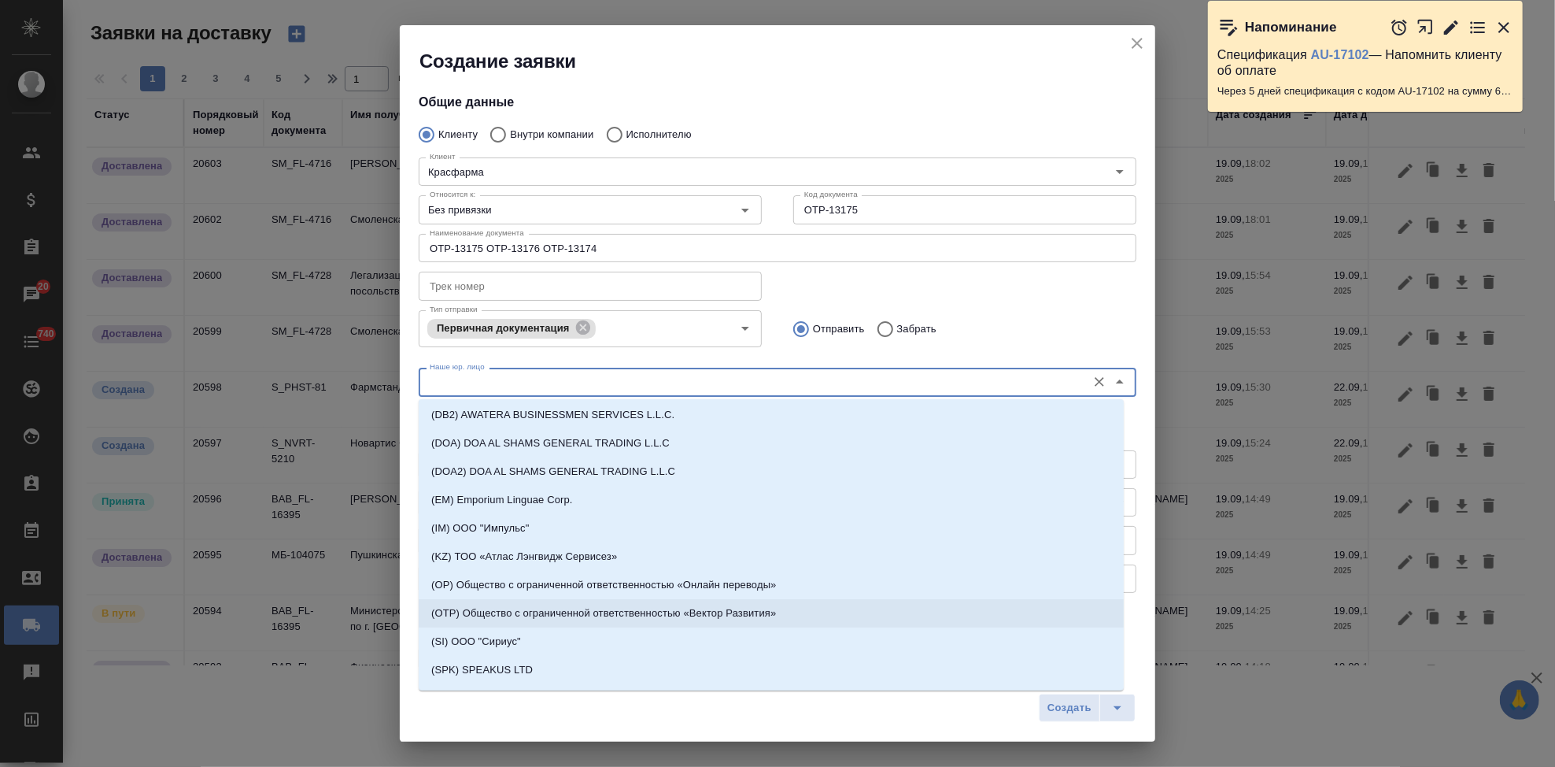
click at [545, 608] on p "(OTP) Общество с ограниченной ответственностью «Вектор Развития»" at bounding box center [603, 613] width 345 height 16
type input "(OTP) Общество с ограниченной ответственностью «Вектор Развития»"
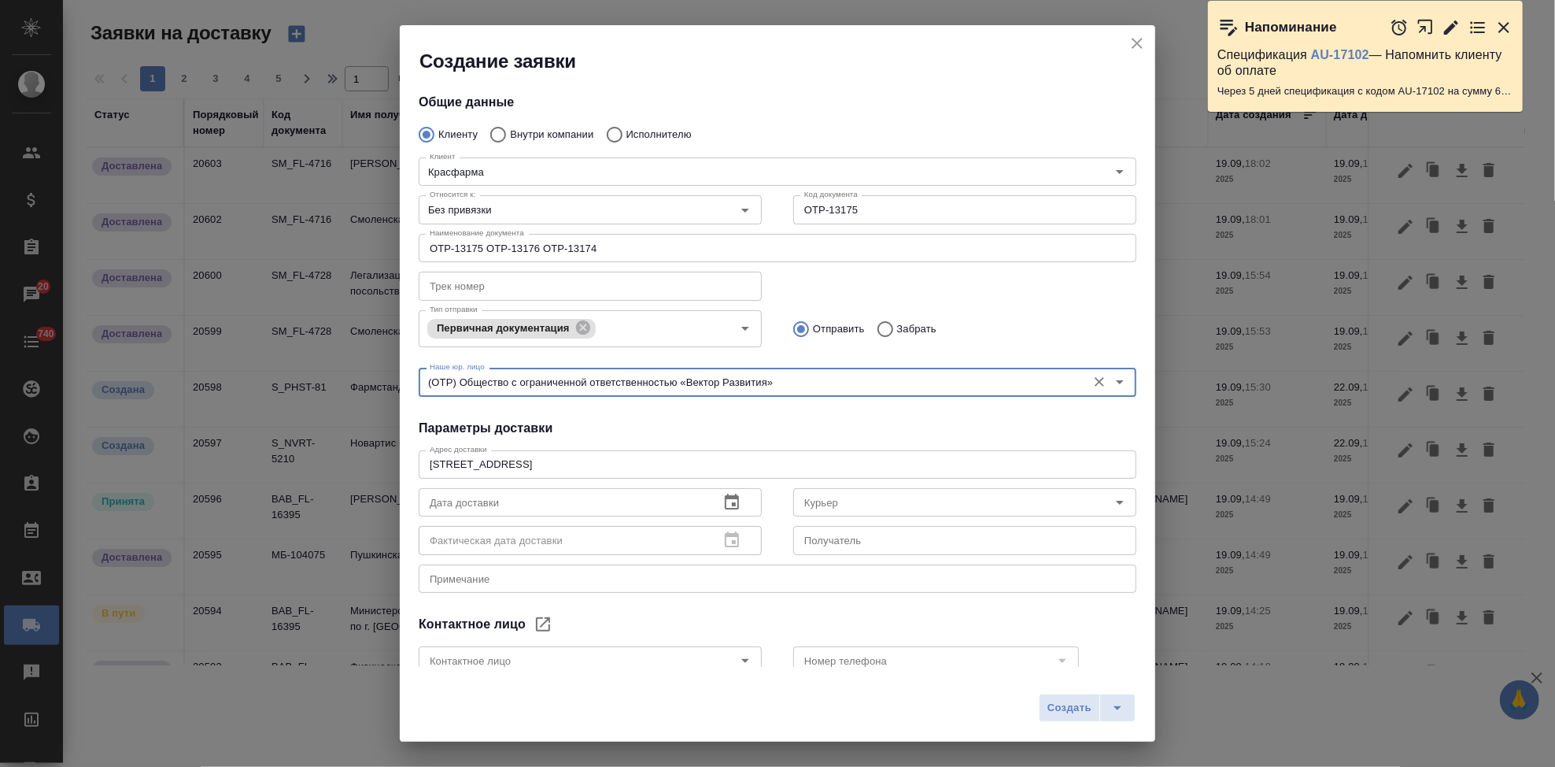
scroll to position [92, 0]
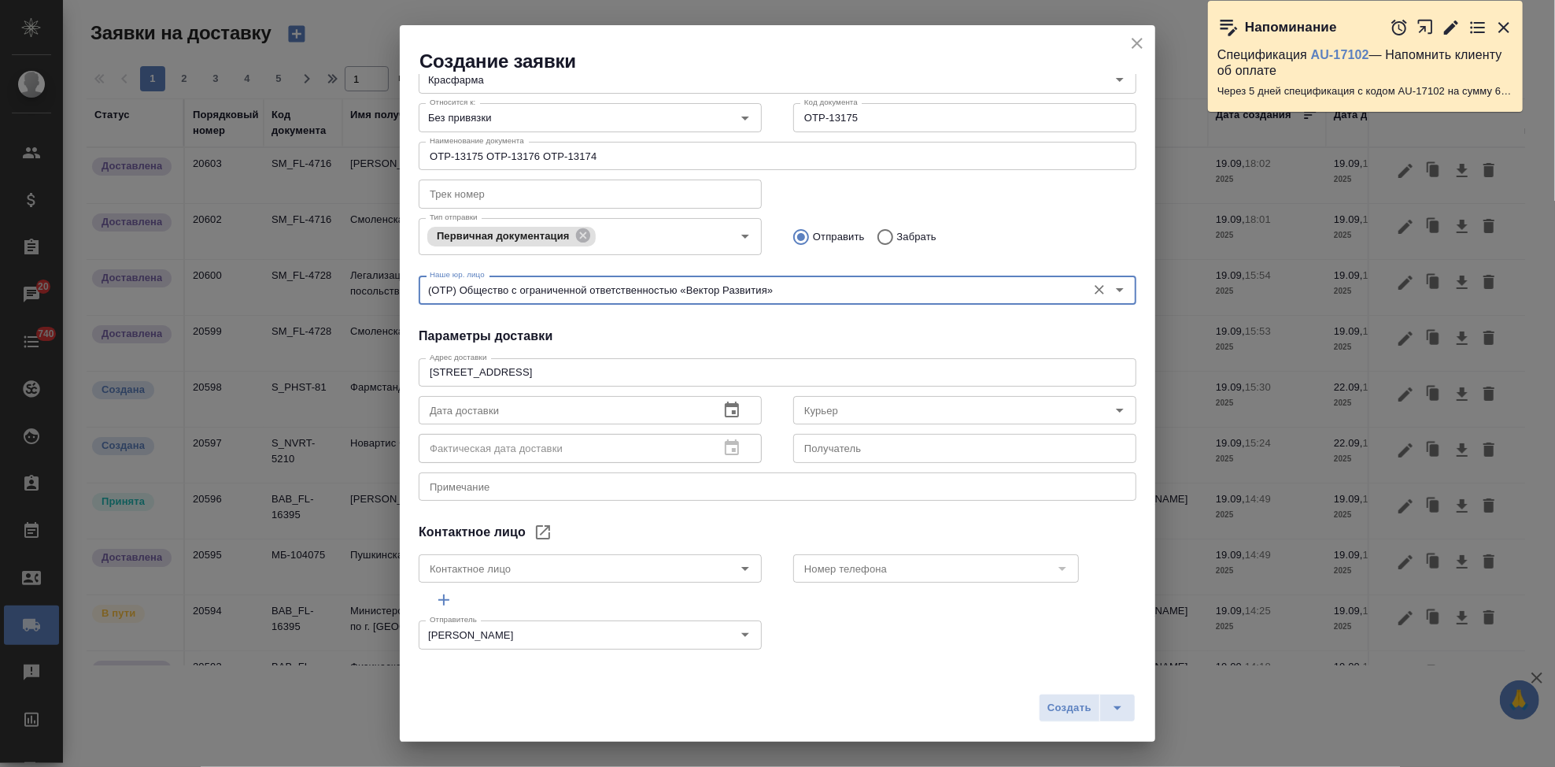
click at [722, 409] on icon "button" at bounding box center [731, 410] width 19 height 19
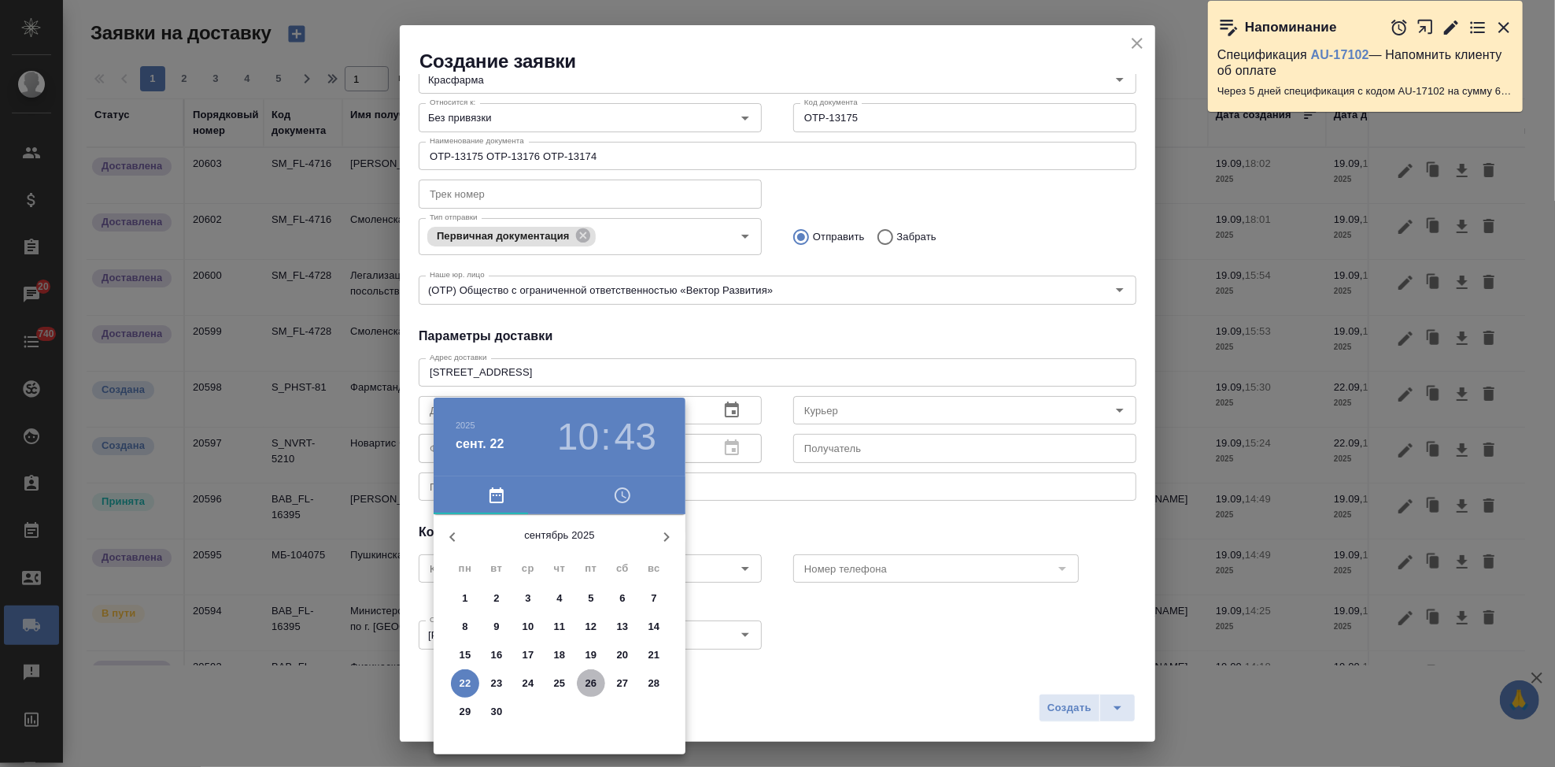
click at [588, 683] on p "26" at bounding box center [592, 683] width 12 height 16
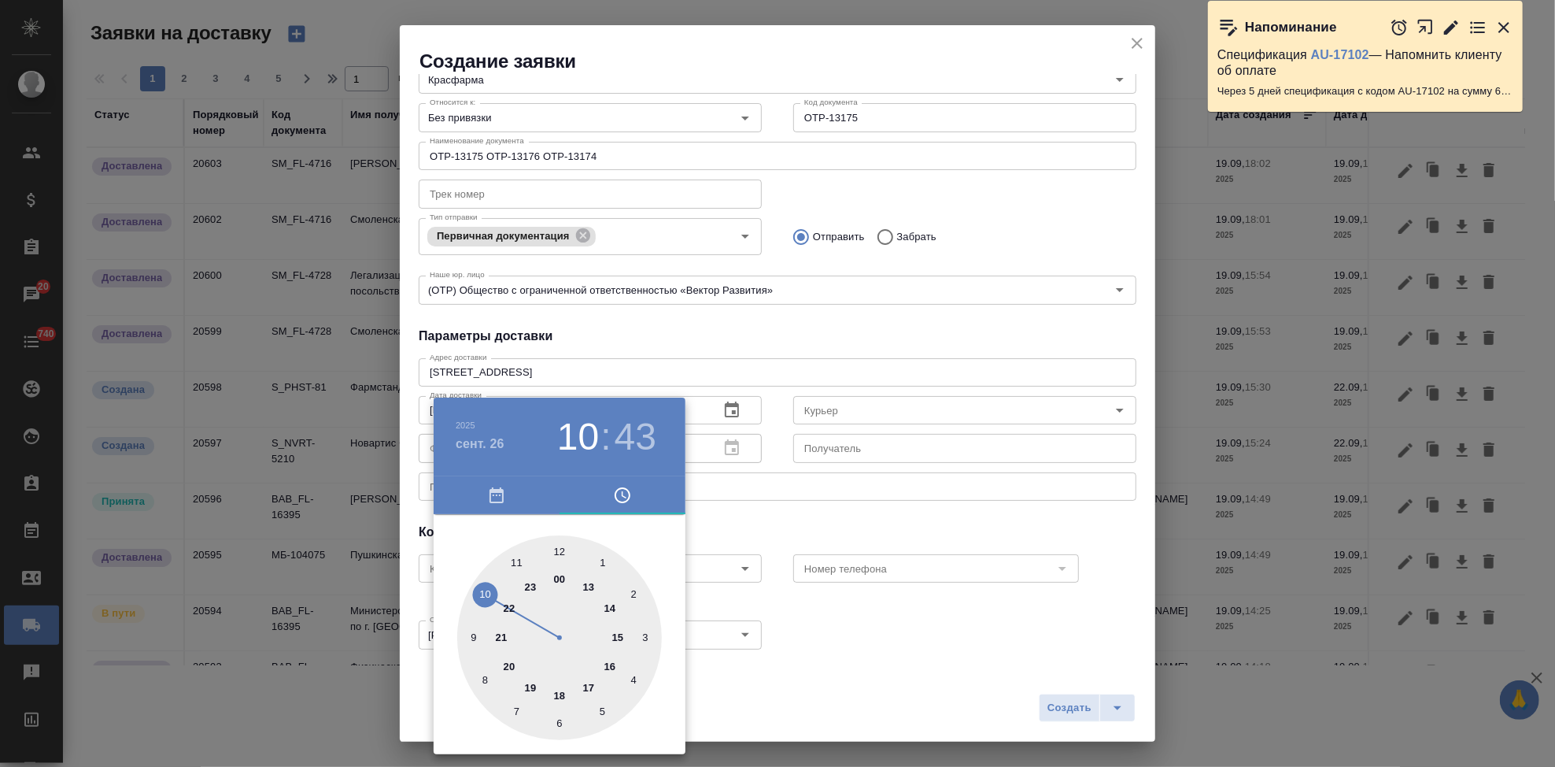
click at [590, 683] on div at bounding box center [559, 637] width 205 height 205
click at [556, 556] on div at bounding box center [559, 637] width 205 height 205
type input "26.09.2025 17:00"
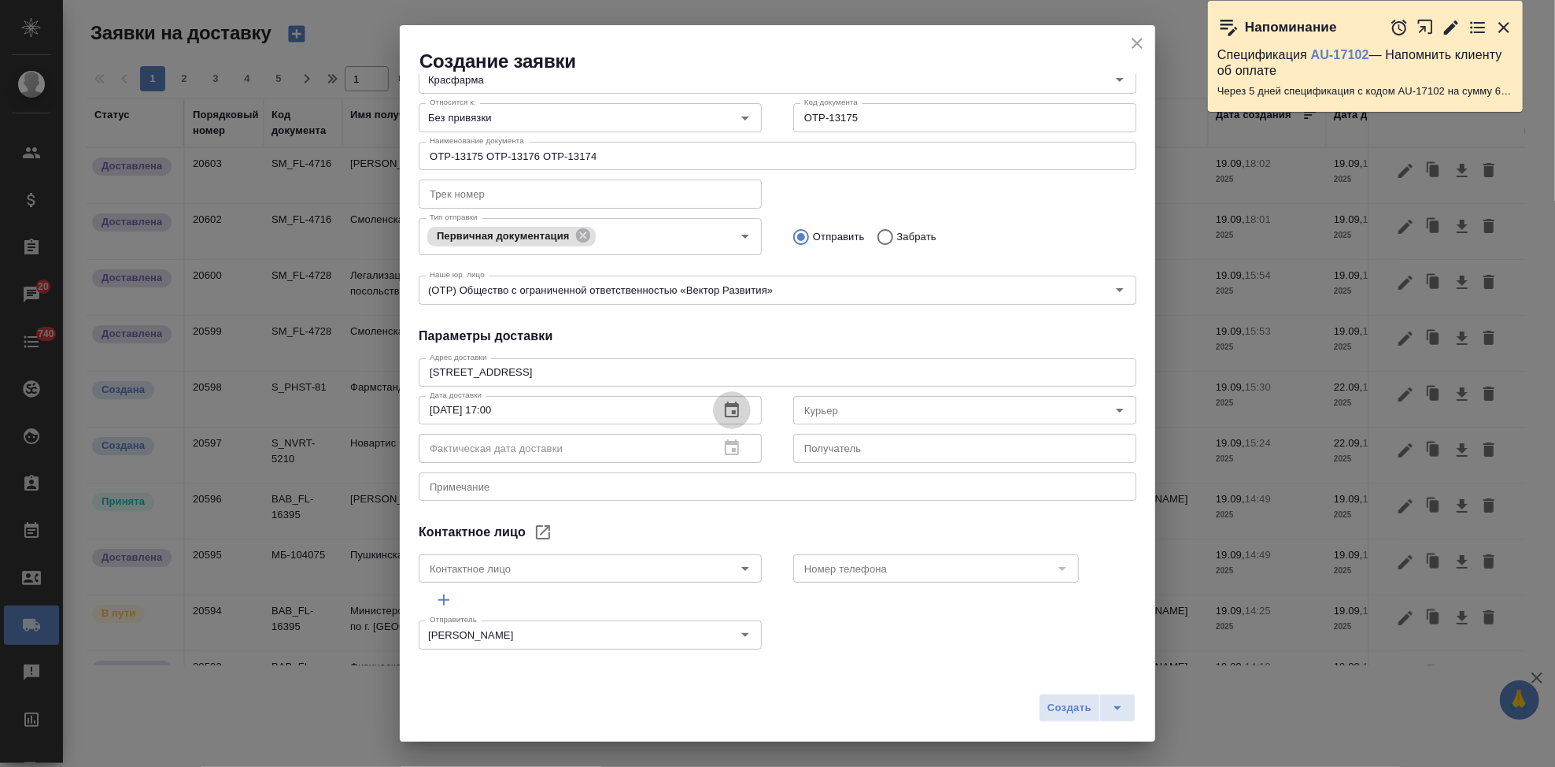
click at [556, 556] on div "Контактное лицо" at bounding box center [590, 568] width 343 height 28
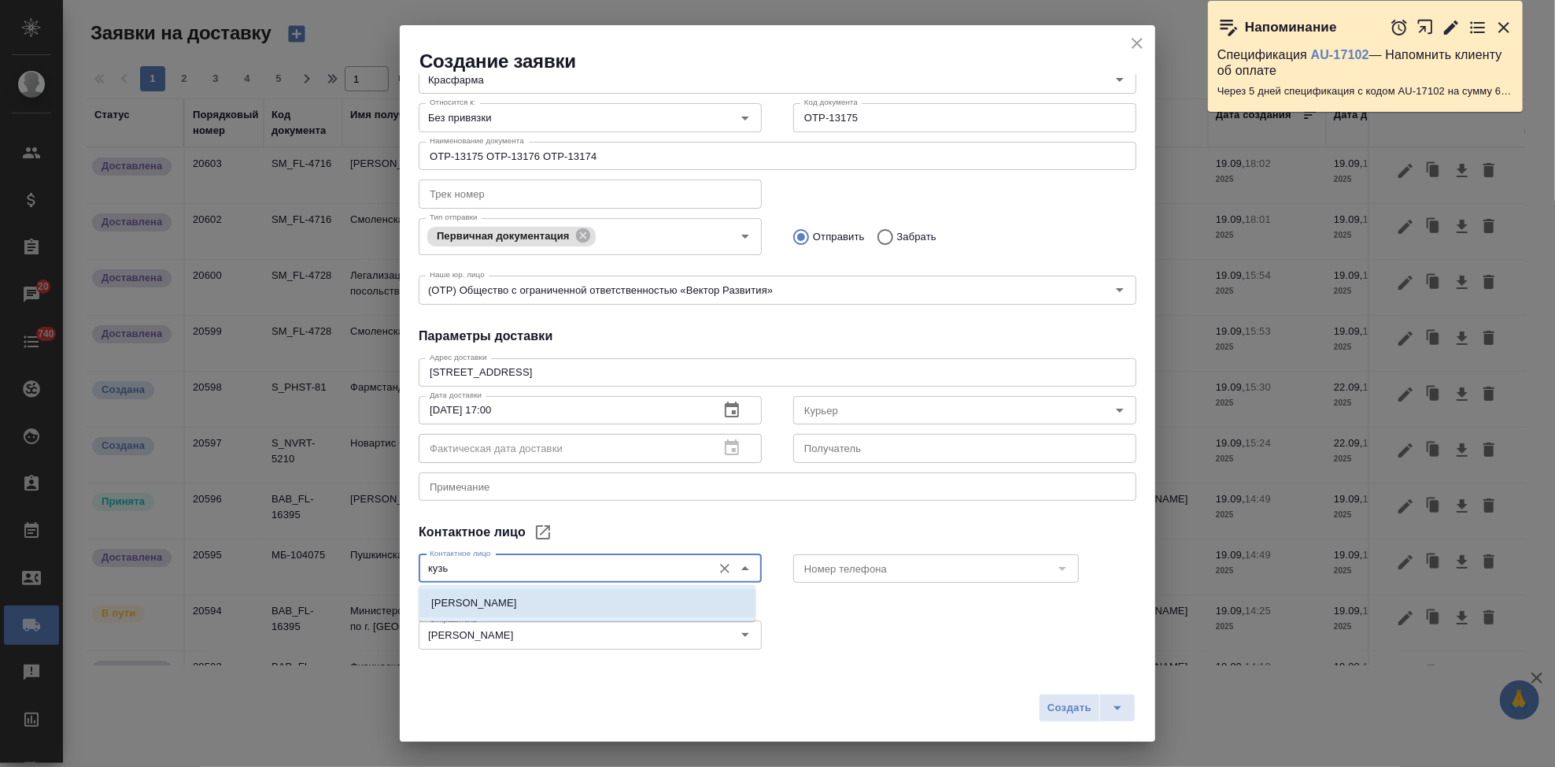
click at [557, 591] on li "Кузьмина Ксения" at bounding box center [587, 603] width 337 height 28
type input "Кузьмина Ксения"
click at [833, 570] on input "Номер телефона" at bounding box center [910, 568] width 224 height 19
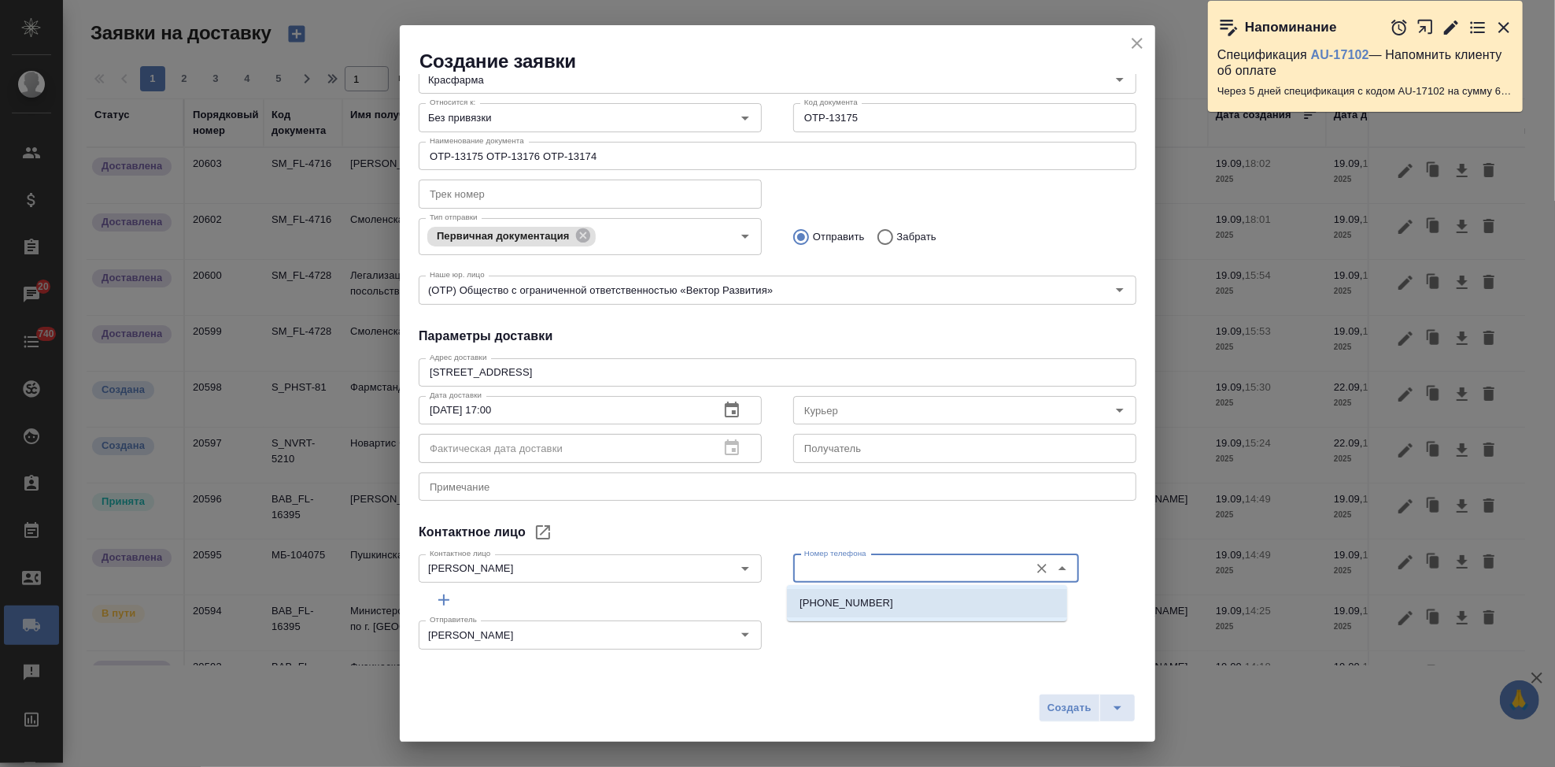
click at [834, 606] on p "+7 (926) 091 19 79" at bounding box center [847, 603] width 94 height 16
type input "+7 (926) 091 19 79"
click at [1111, 709] on icon "split button" at bounding box center [1117, 707] width 19 height 19
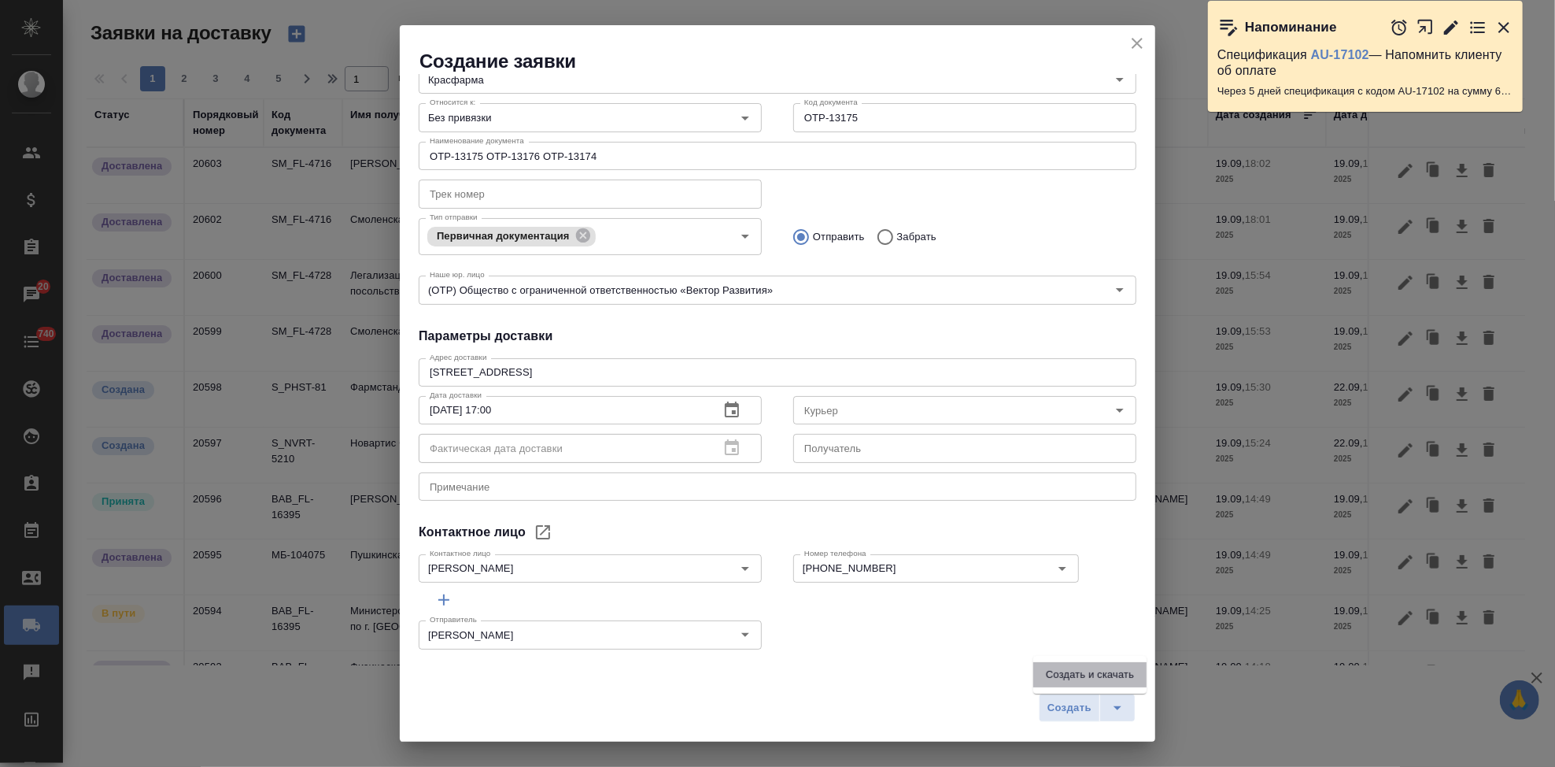
click at [1075, 671] on li "Создать и скачать" at bounding box center [1089, 674] width 113 height 25
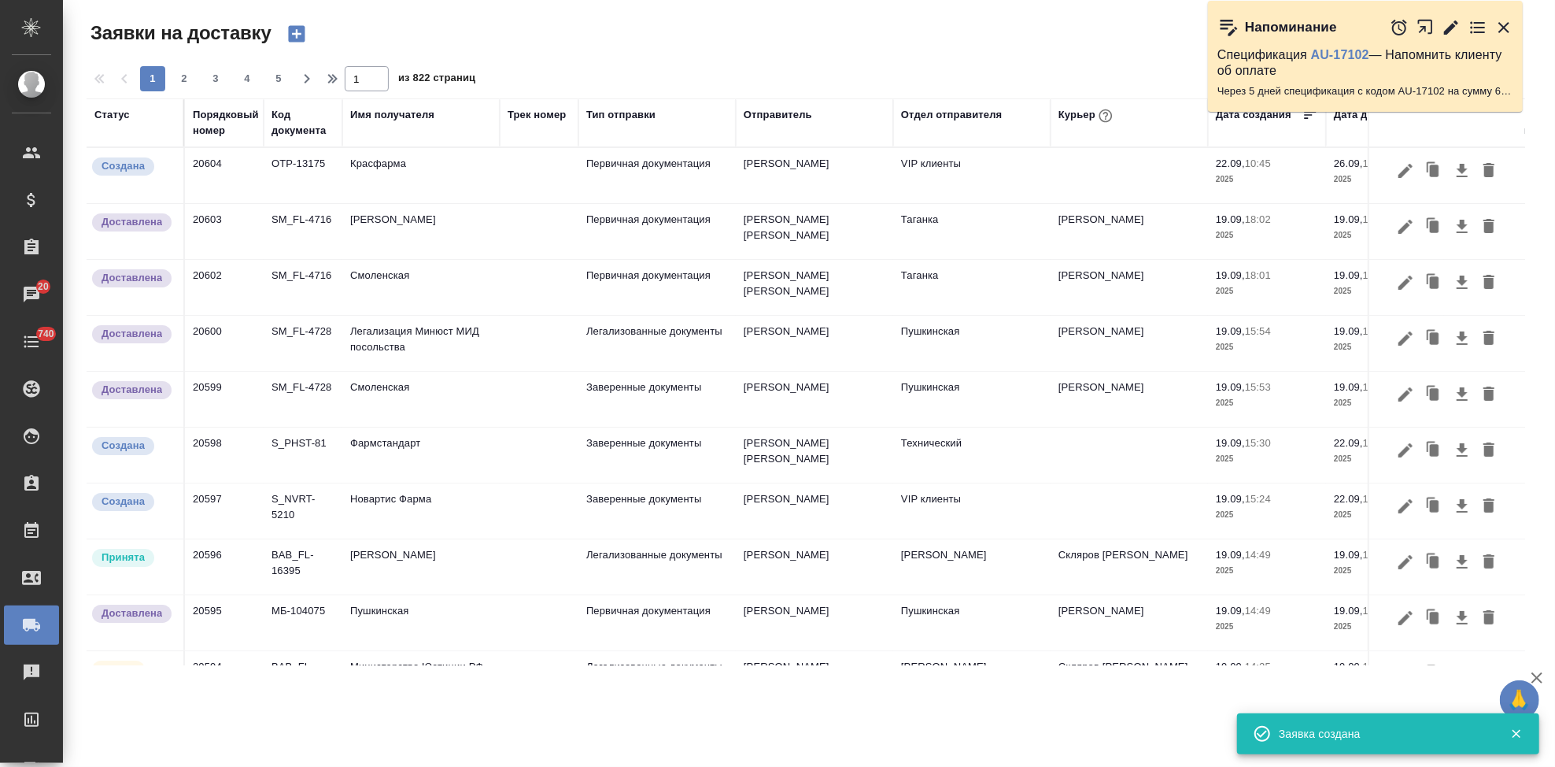
click at [246, 168] on td "20604" at bounding box center [224, 175] width 79 height 55
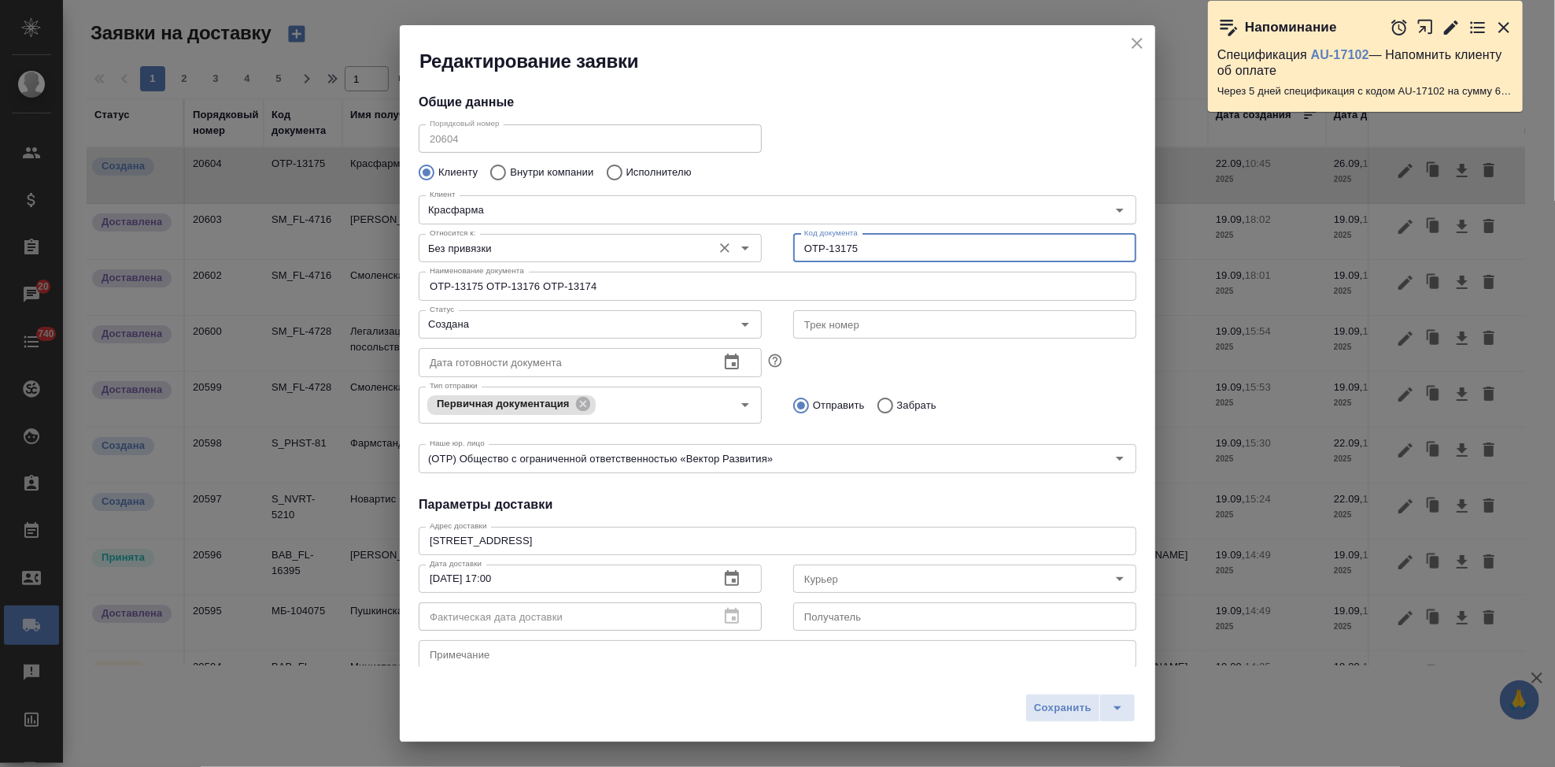
drag, startPoint x: 875, startPoint y: 241, endPoint x: 754, endPoint y: 241, distance: 121.2
click at [756, 241] on div "Относится к: Без привязки Относится к: Код документа OTP-13175 Код документа" at bounding box center [777, 246] width 749 height 69
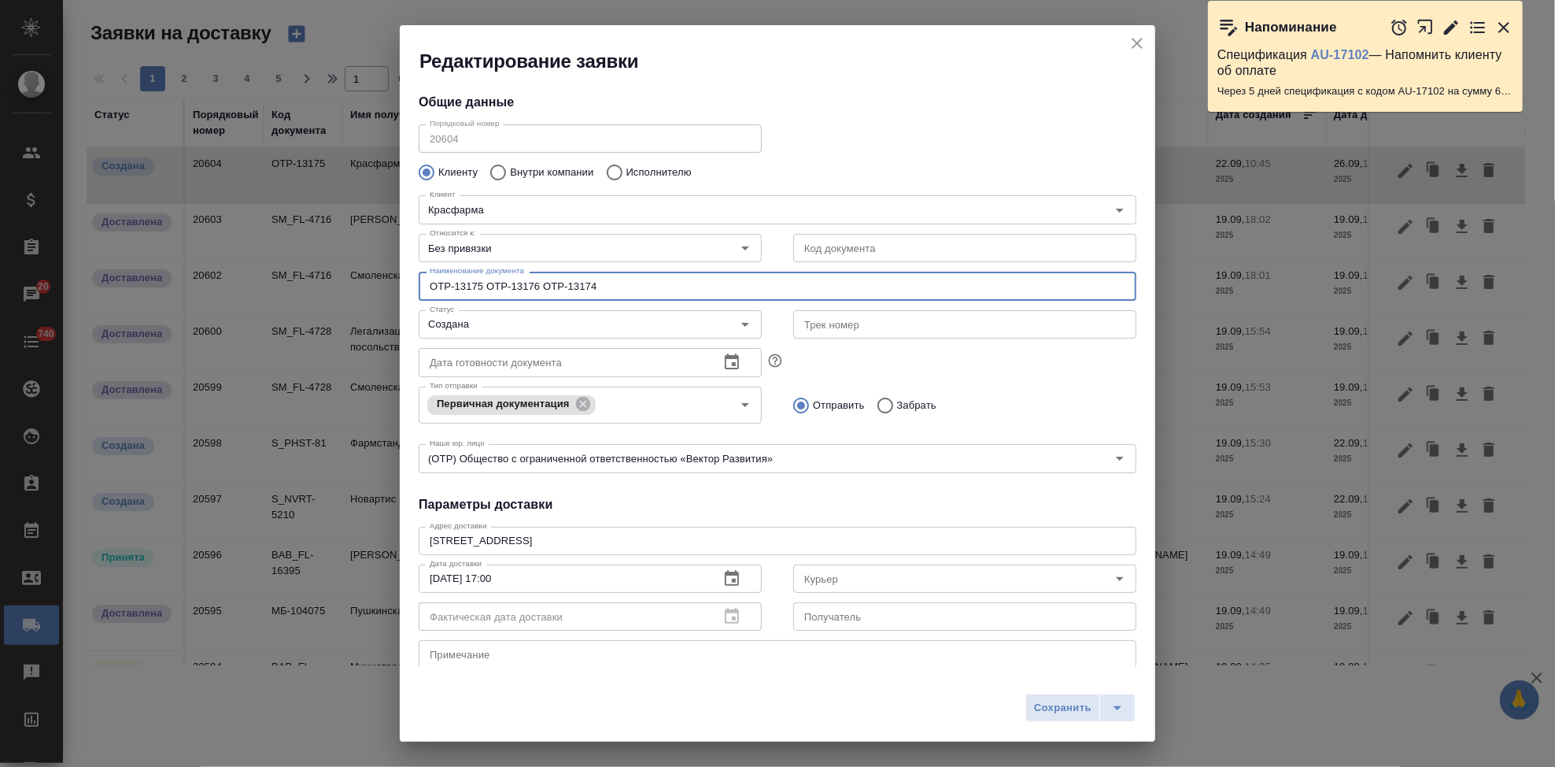
drag, startPoint x: 617, startPoint y: 275, endPoint x: 423, endPoint y: 275, distance: 193.6
click at [423, 275] on input "OTP-13175 OTP-13176 OTP-13174" at bounding box center [778, 286] width 718 height 28
click at [1084, 700] on span "Сохранить" at bounding box center [1062, 708] width 57 height 18
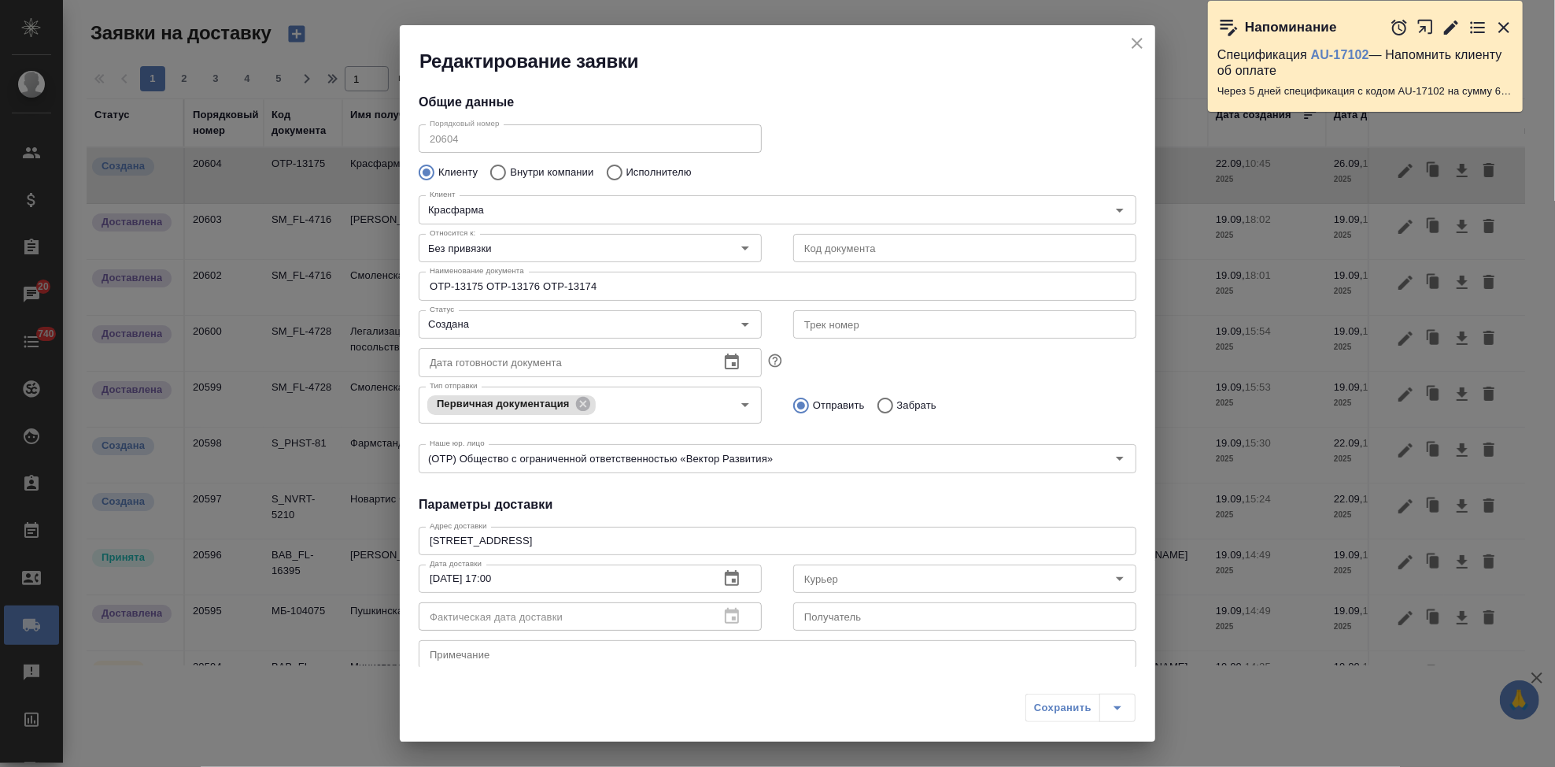
type input "OTP-13175"
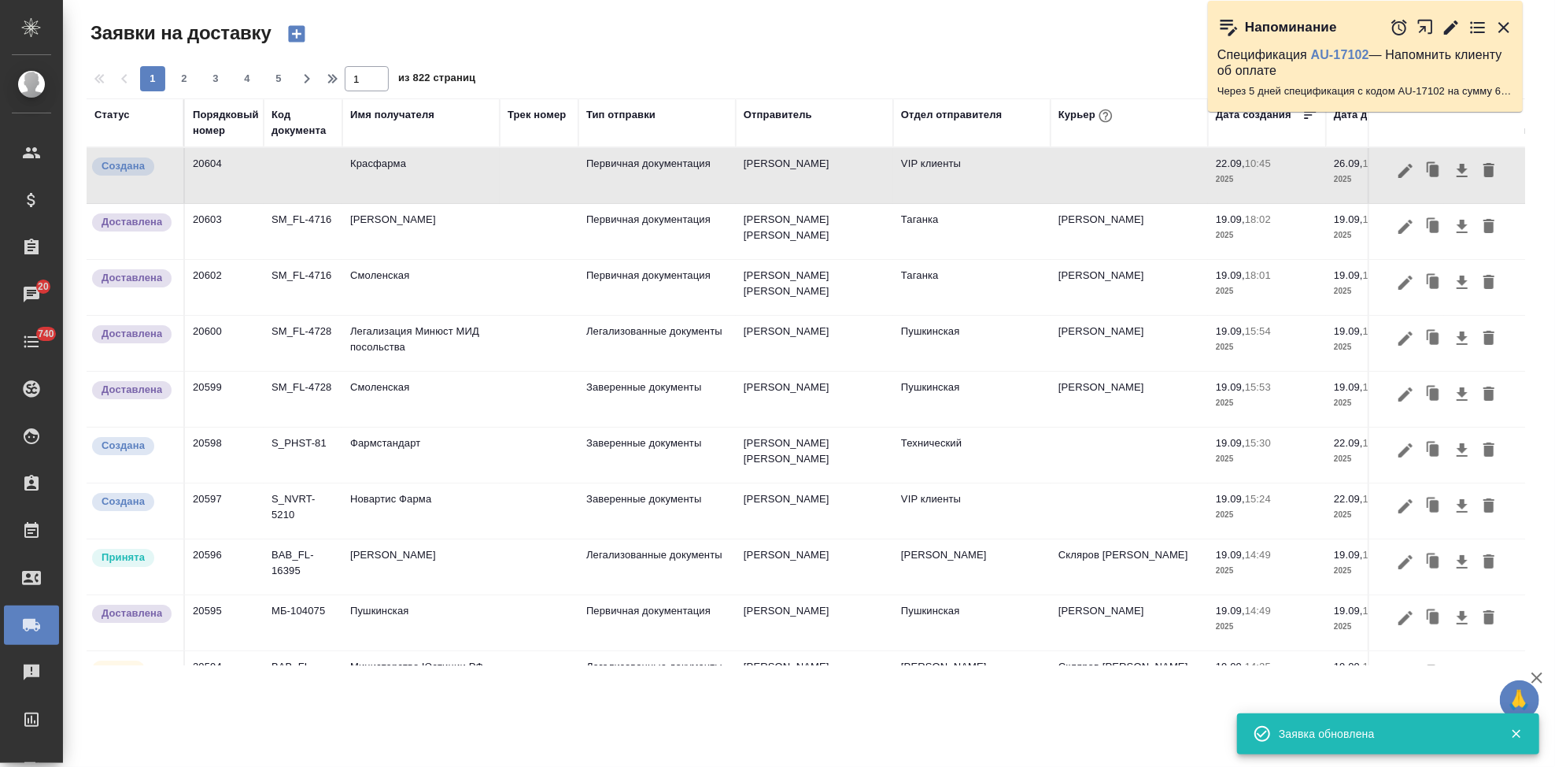
click at [1392, 181] on button "button" at bounding box center [1405, 171] width 27 height 30
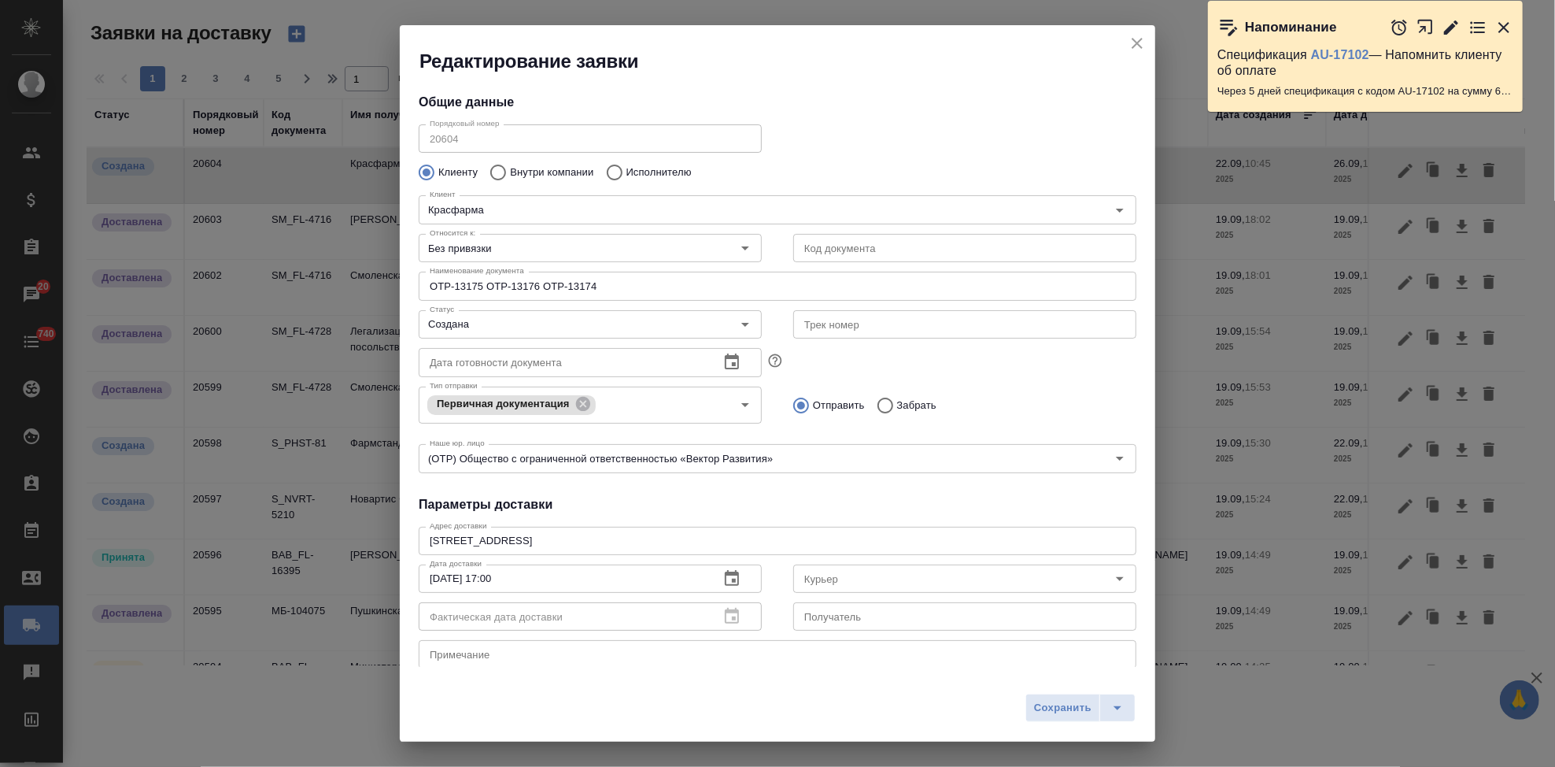
click at [735, 286] on input "OTP-13175 OTP-13176 OTP-13174" at bounding box center [778, 286] width 718 height 28
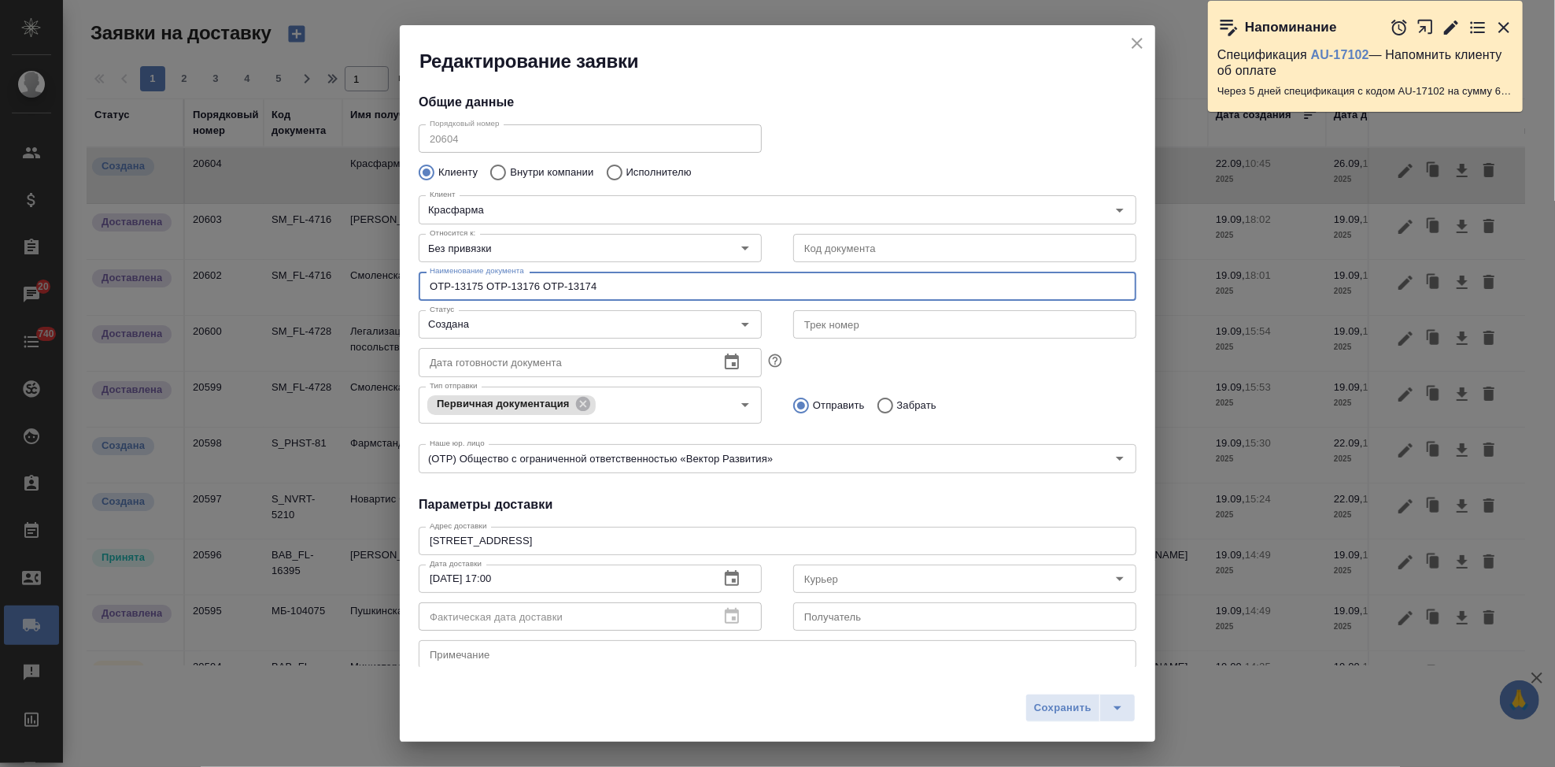
paste input "OTP-13177"
click at [594, 282] on input "OTP-13175 OTP-13176 OTP-13174OTP-13177" at bounding box center [778, 286] width 718 height 28
click at [1039, 711] on span "Сохранить" at bounding box center [1062, 708] width 57 height 18
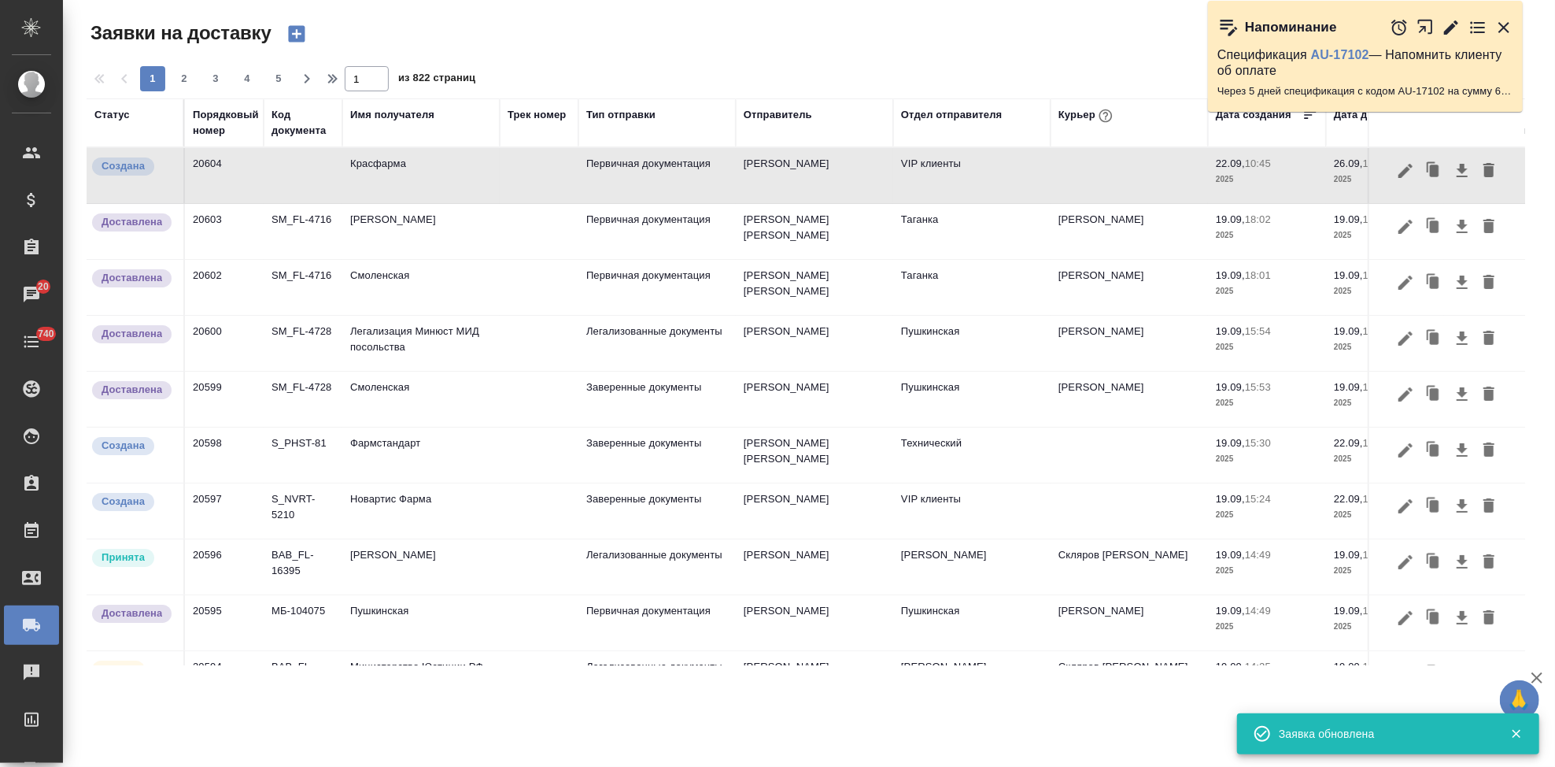
type input "OTP-13175 OTP-13176 OTP-13174"
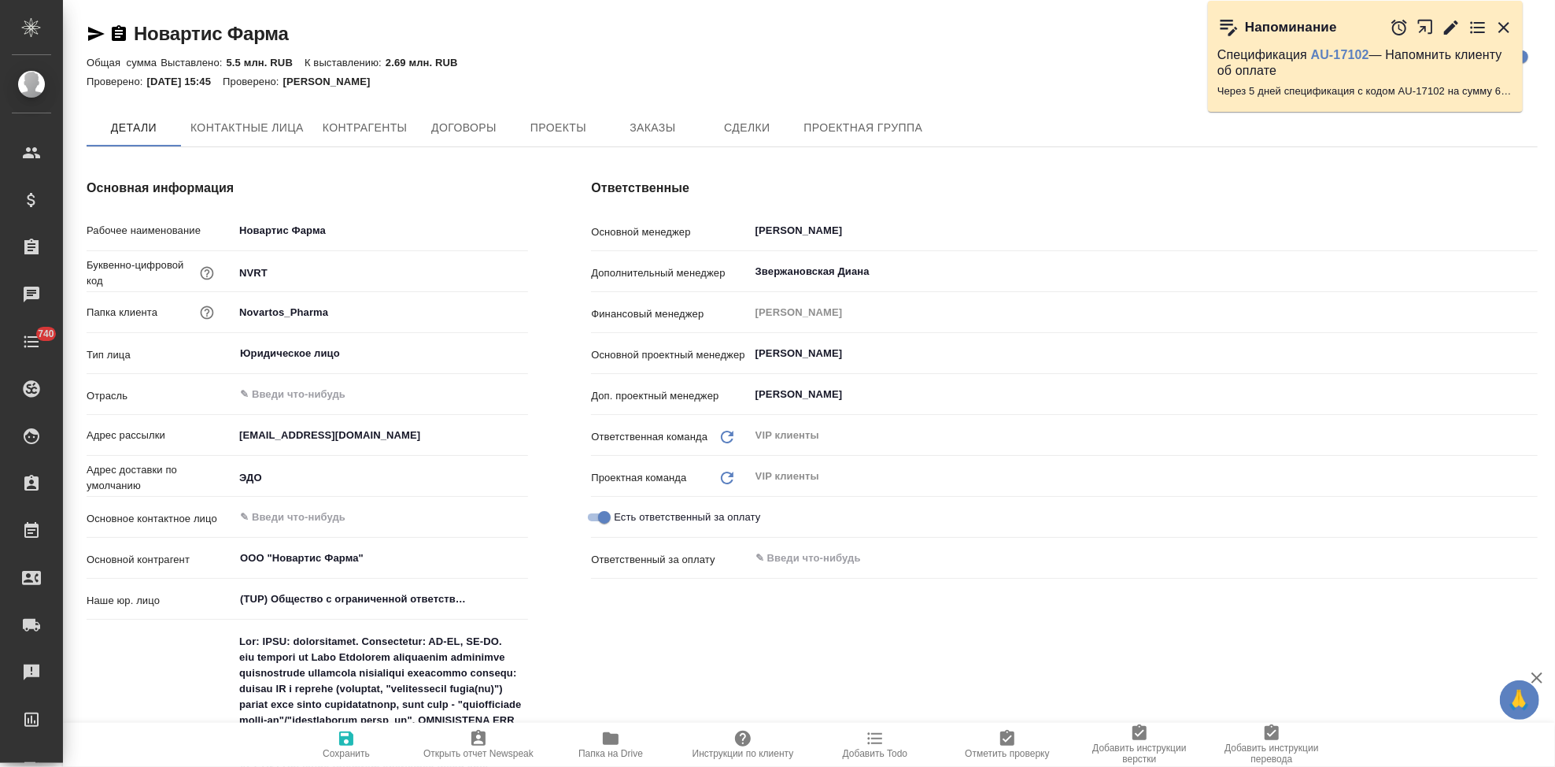
type textarea "x"
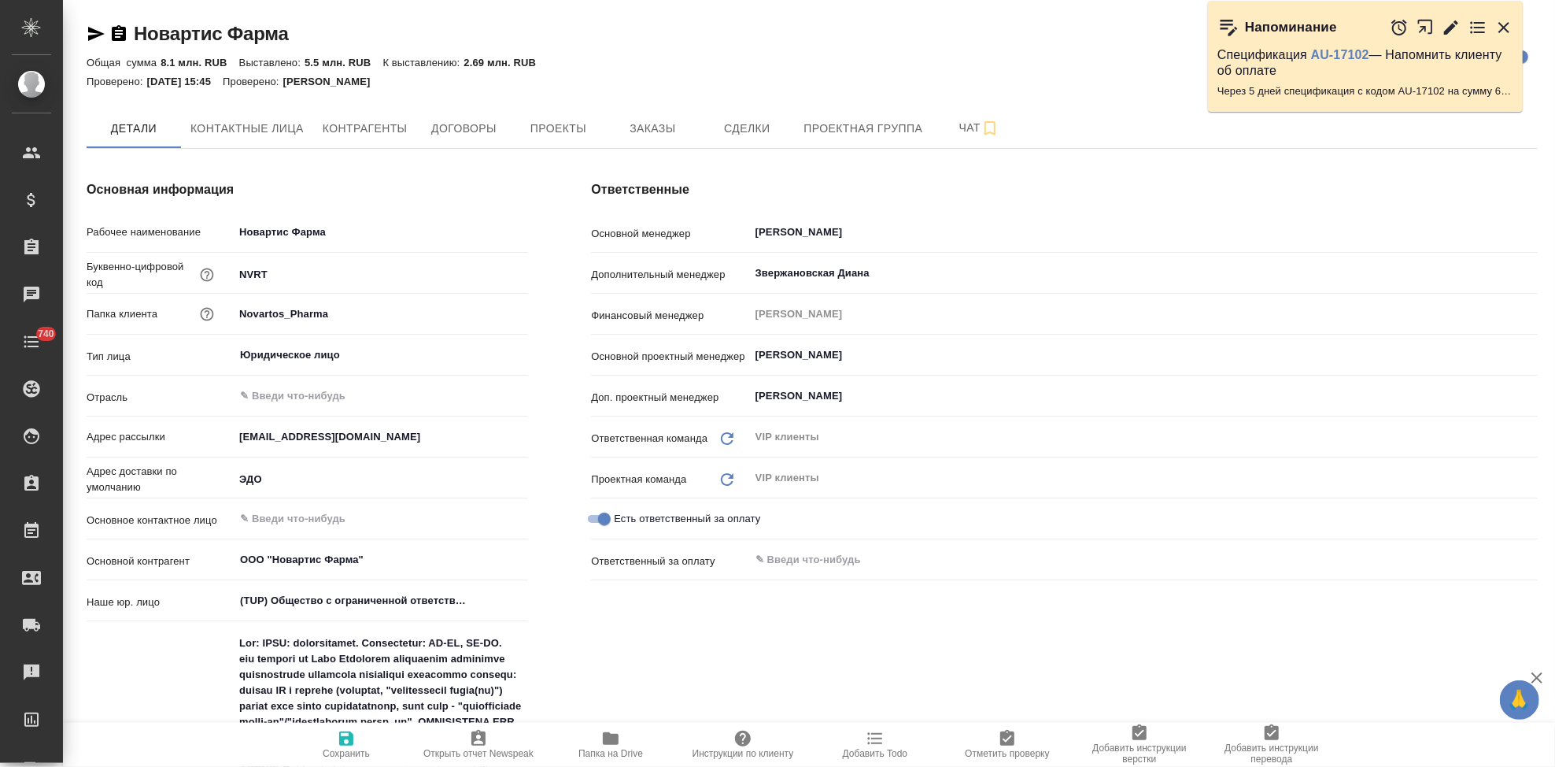
type textarea "x"
click at [652, 130] on span "Заказы" at bounding box center [653, 129] width 76 height 20
type textarea "x"
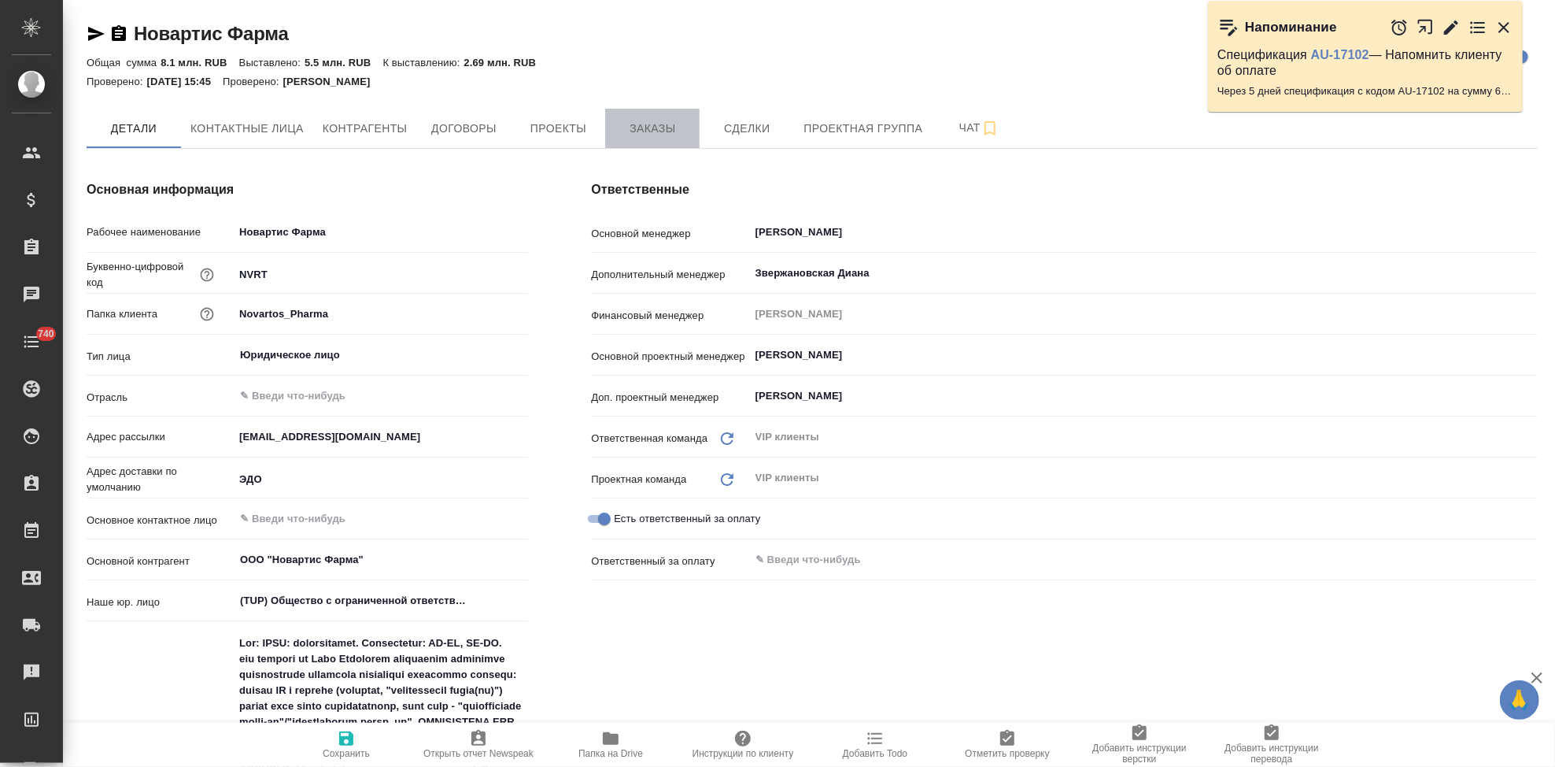
type textarea "x"
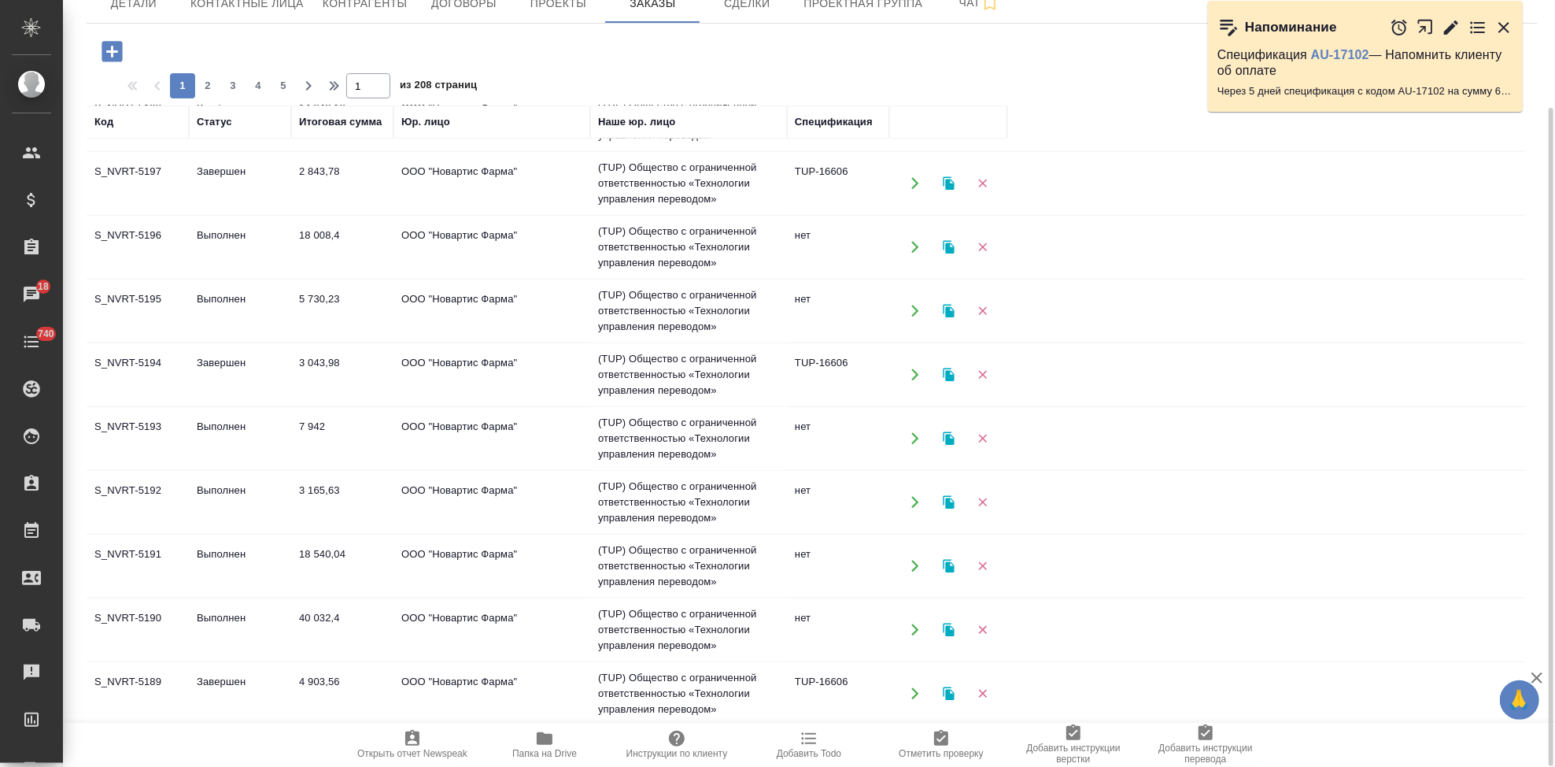
scroll to position [977, 0]
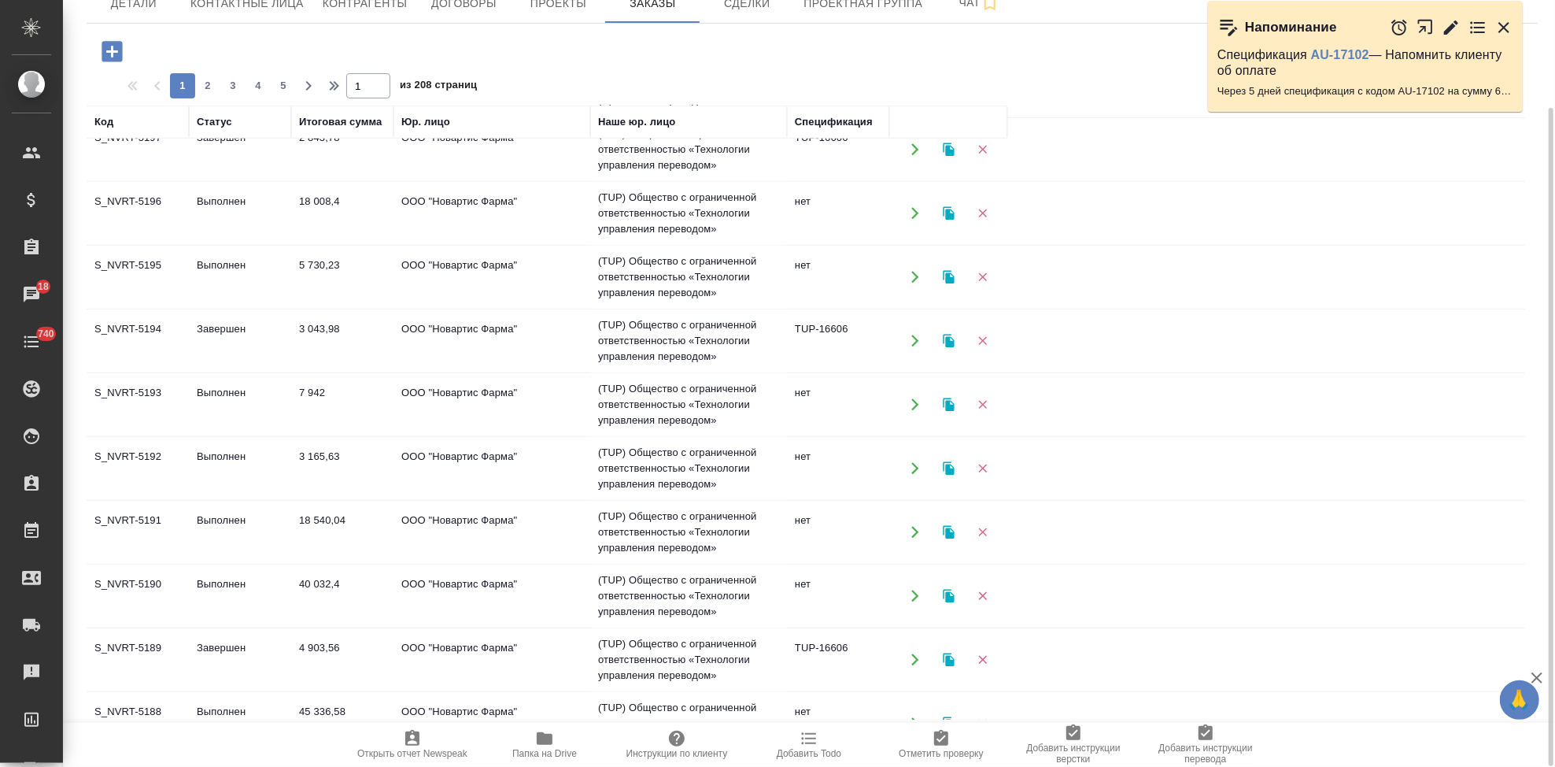
click at [222, 261] on td "Выполнен" at bounding box center [240, 276] width 102 height 55
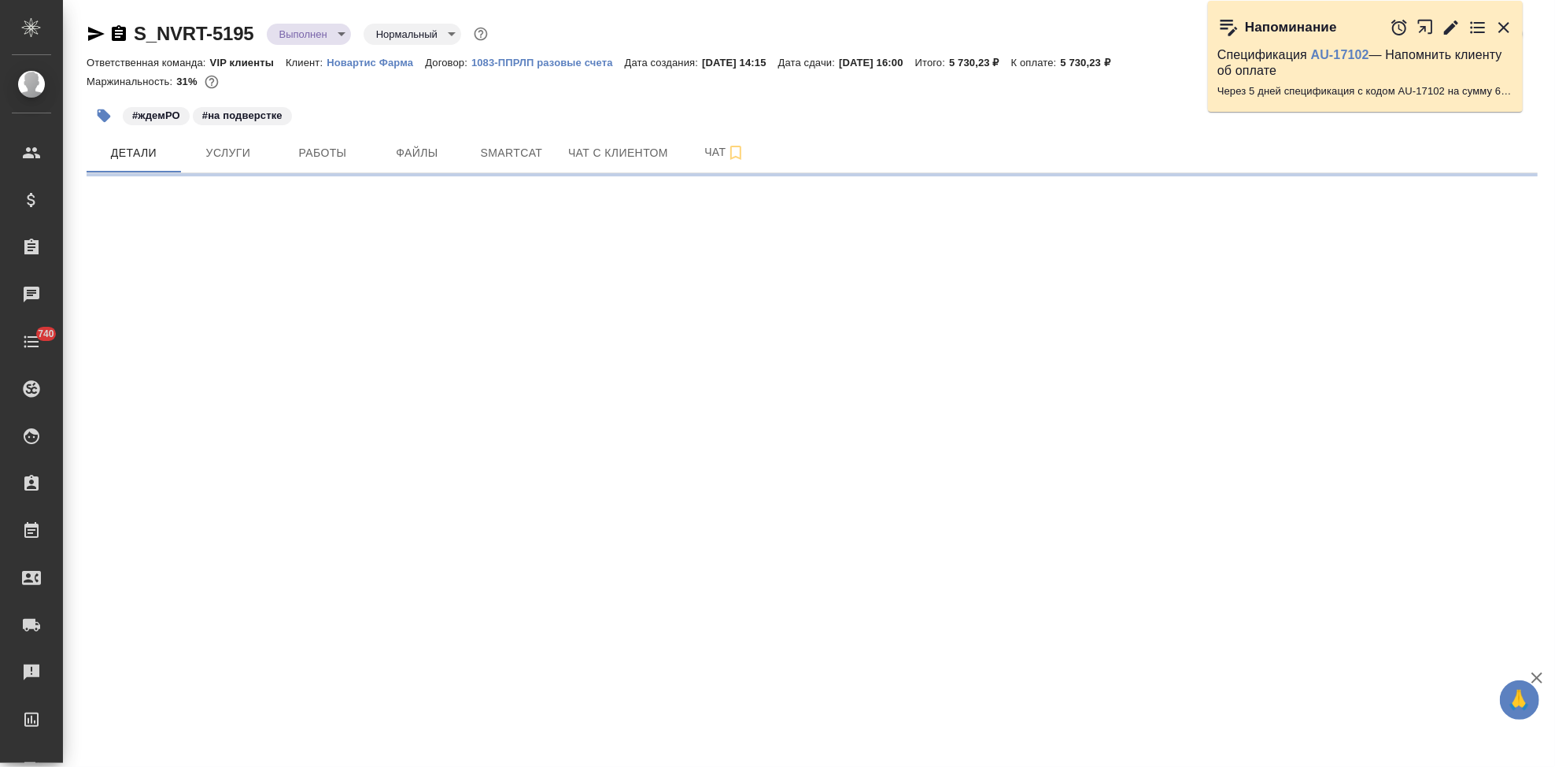
select select "RU"
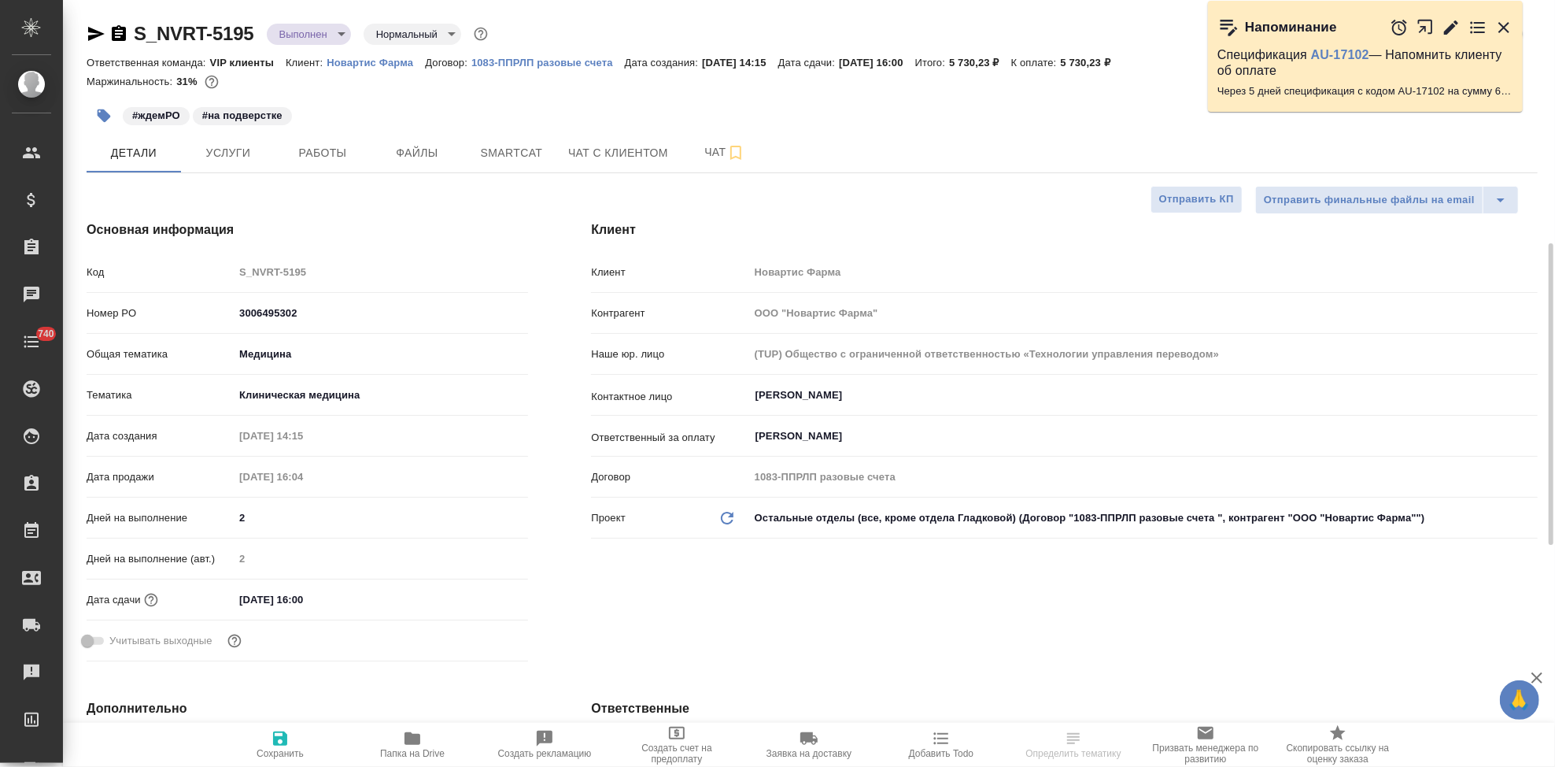
type textarea "x"
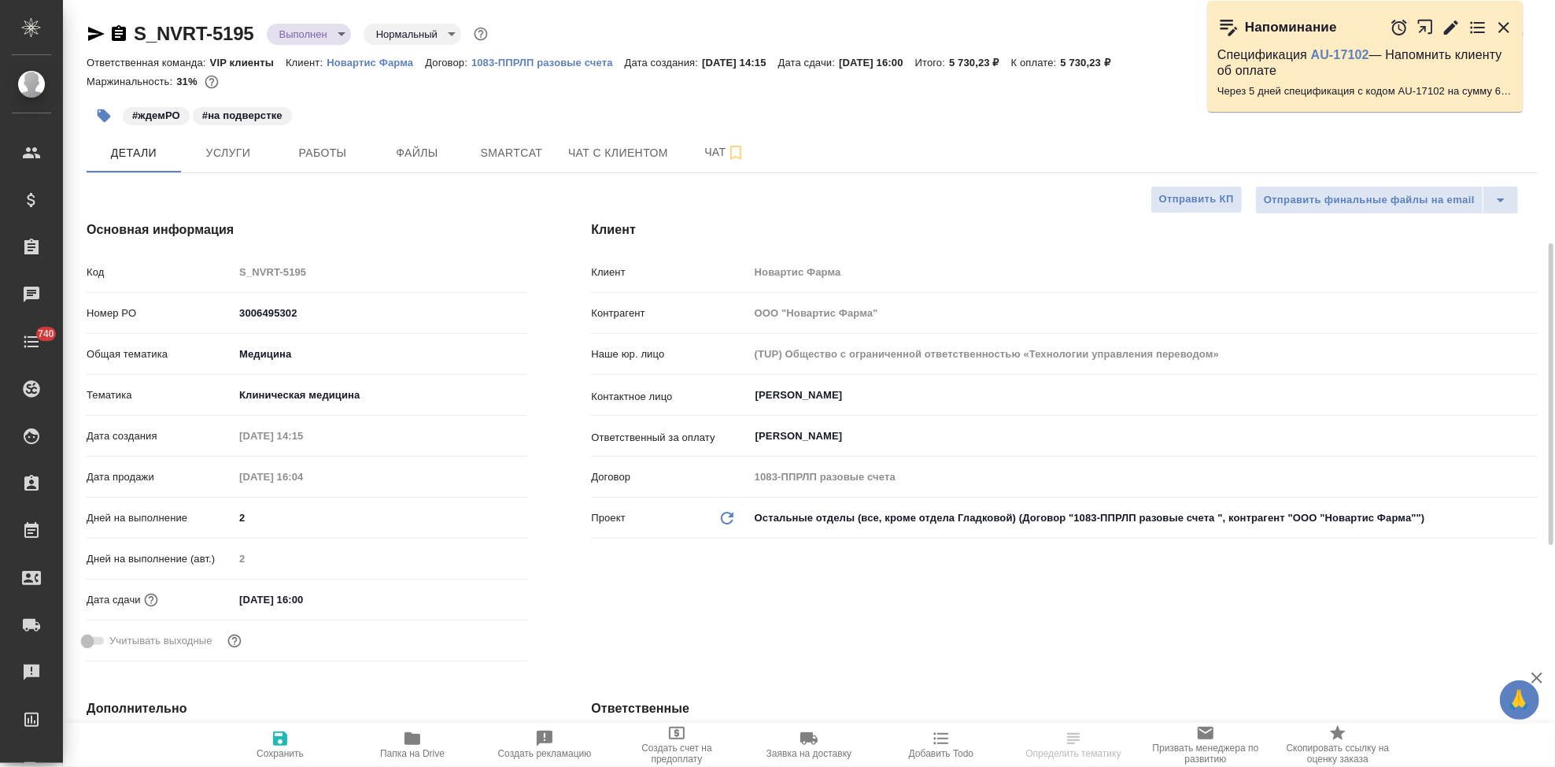
type textarea "x"
click at [700, 149] on span "Чат" at bounding box center [725, 152] width 76 height 20
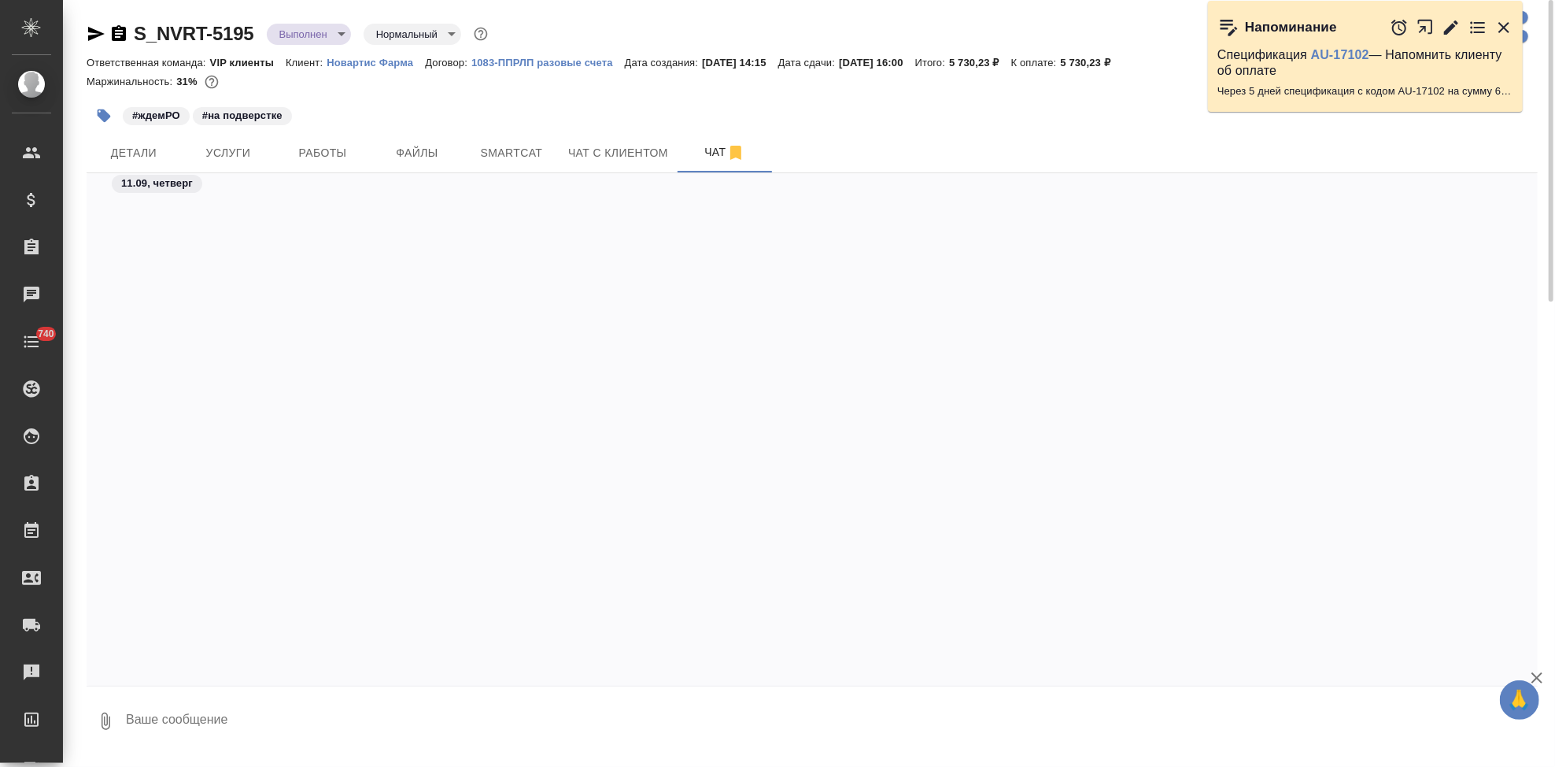
scroll to position [110358, 0]
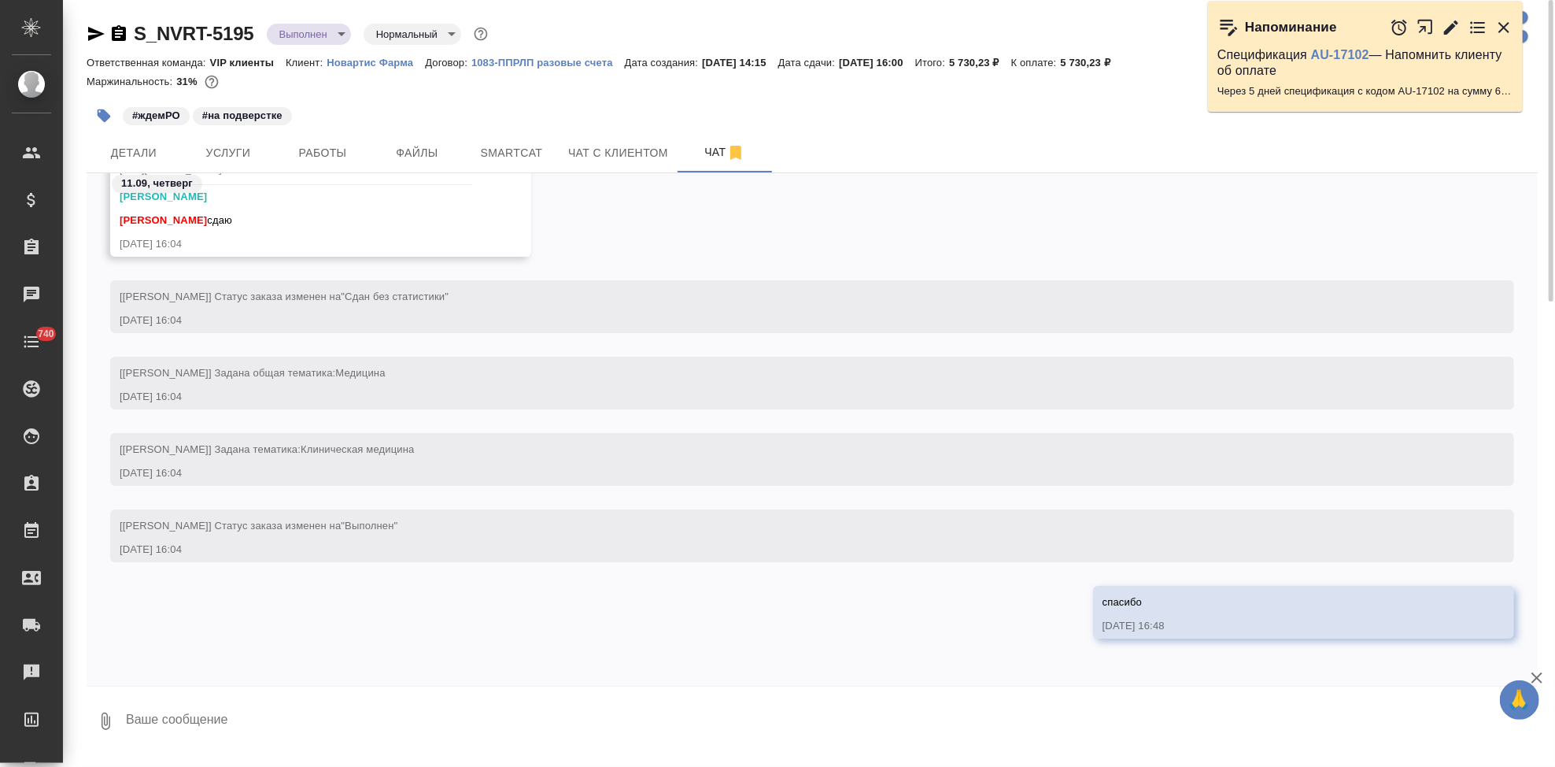
click at [230, 714] on textarea at bounding box center [830, 721] width 1413 height 54
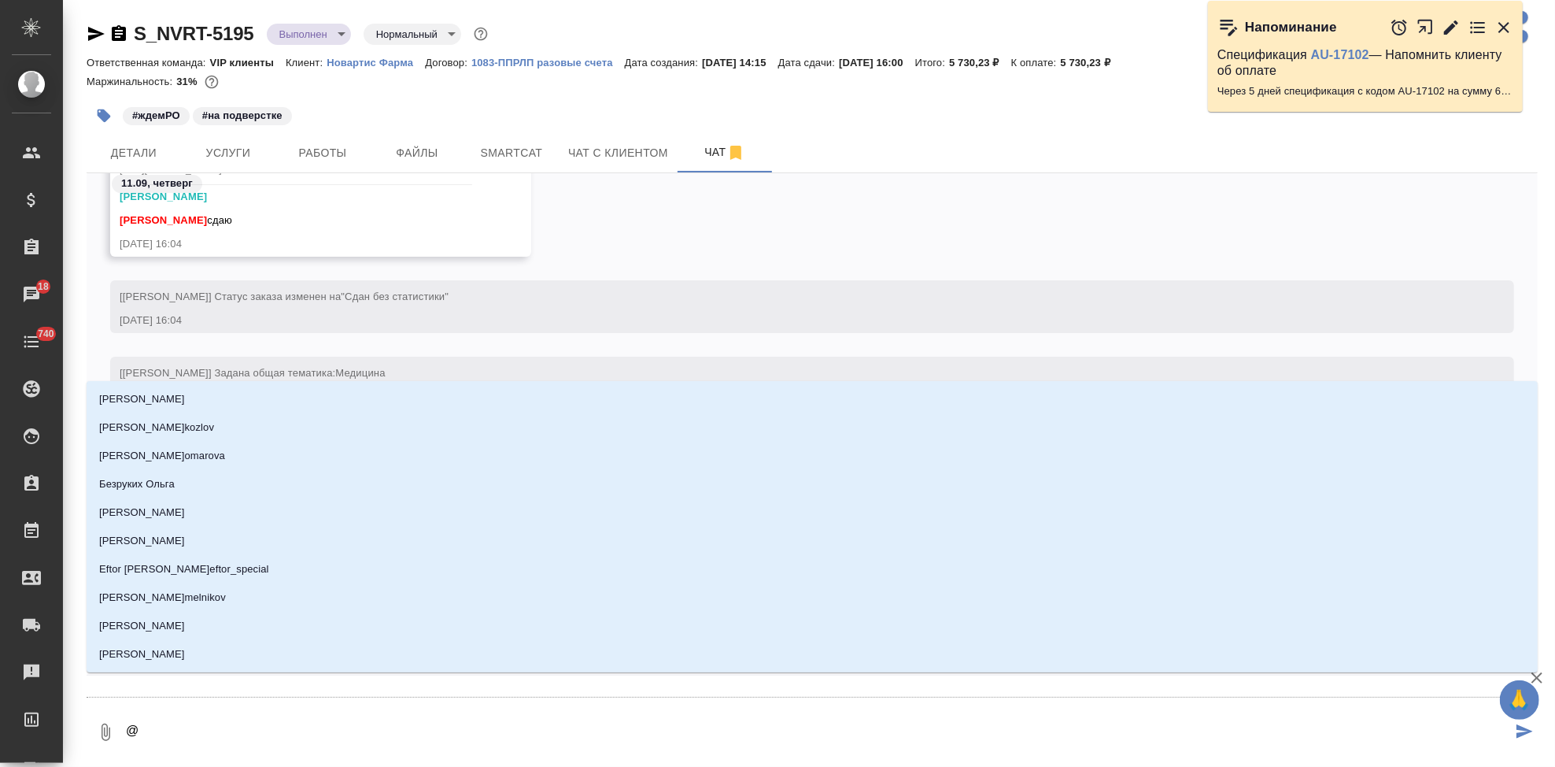
type textarea "@г"
type input "г"
type textarea "@гр"
type input "гр"
type textarea "@гра"
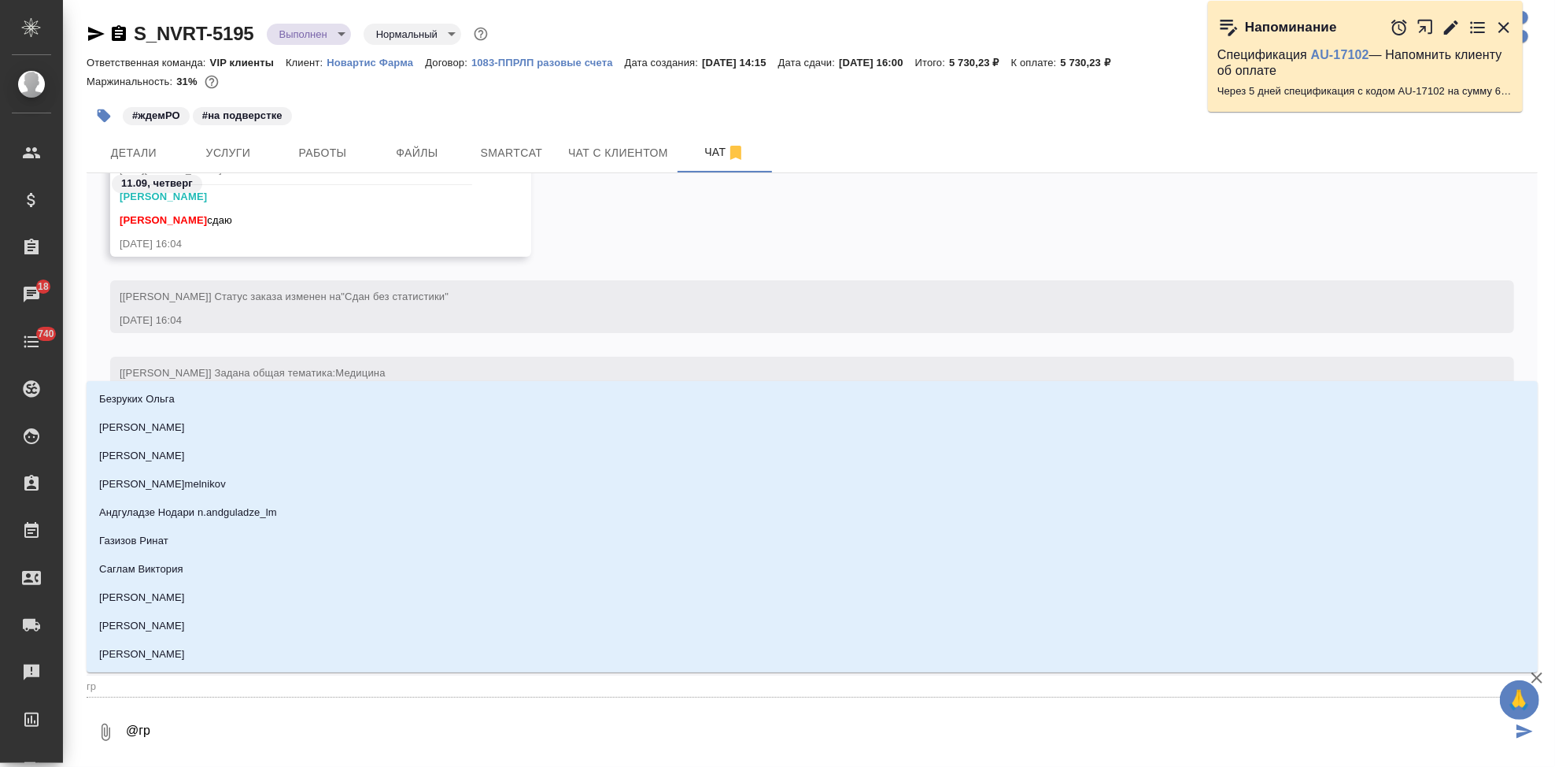
type input "гра"
type textarea "@граб"
type input "граб"
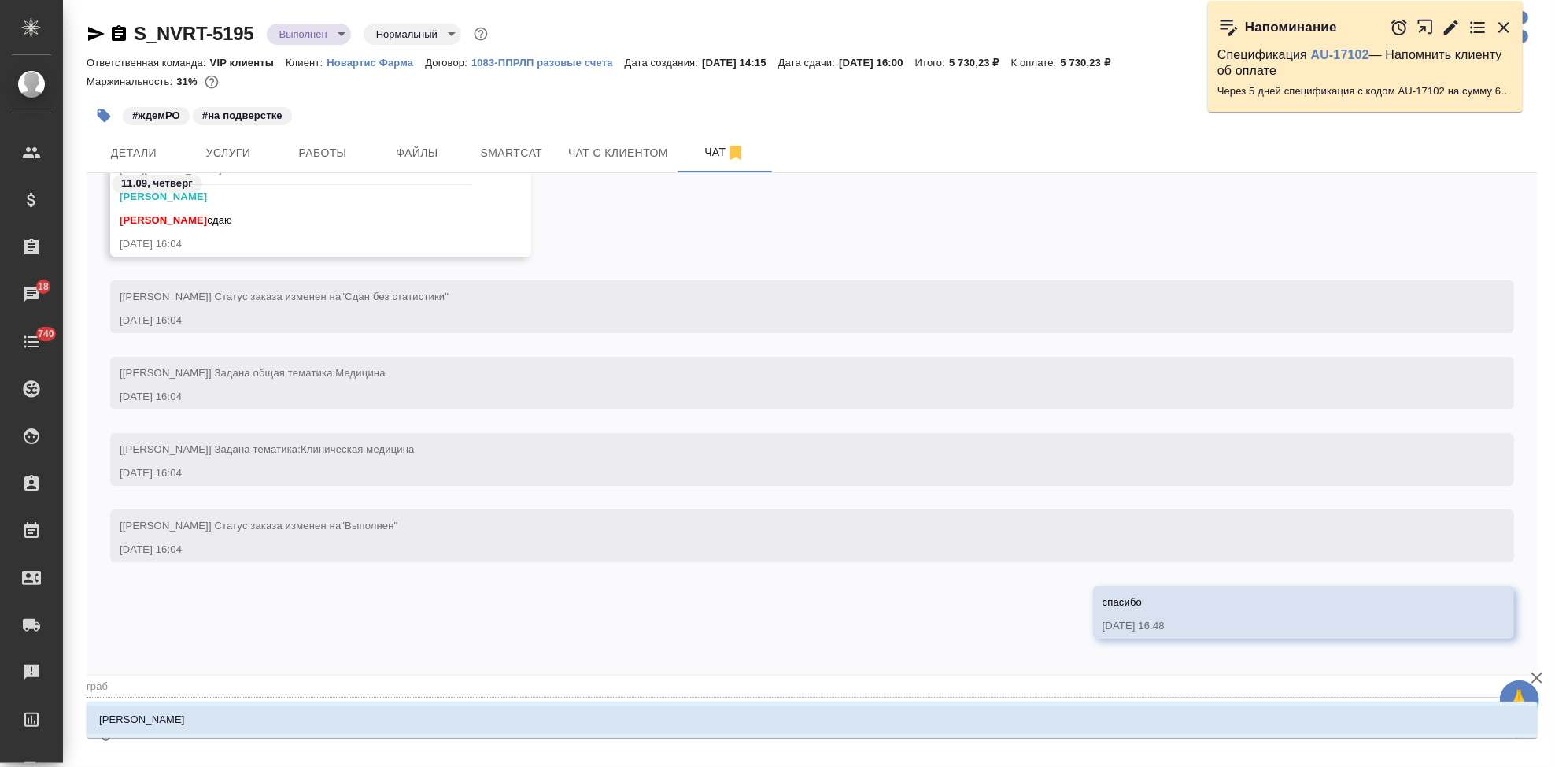
click at [178, 707] on li "Грабко Мария" at bounding box center [812, 719] width 1451 height 28
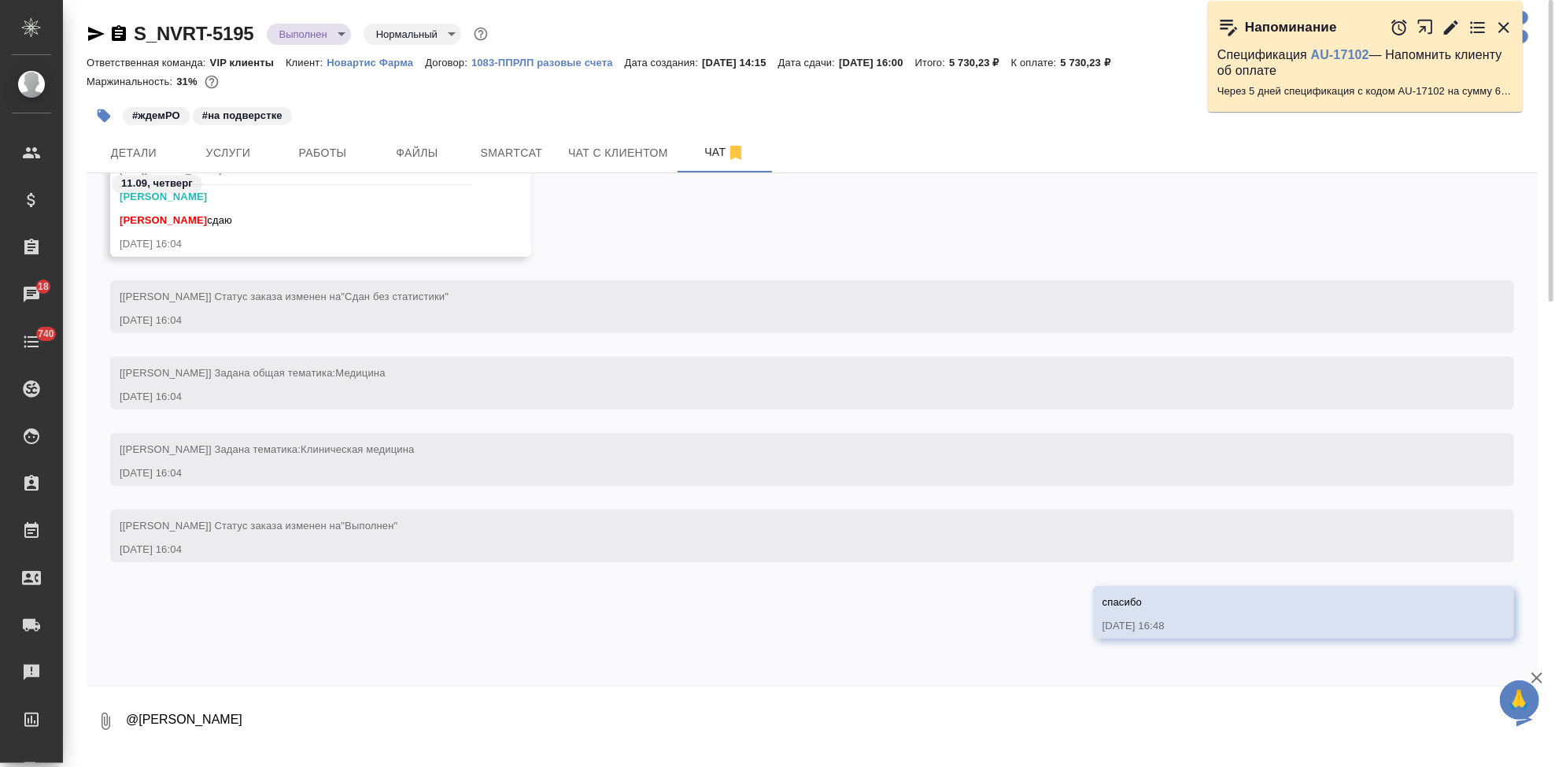
paste textarea "Коллеги, добрый день! Уточните, пожалуйста, ФИО сотрудника, выполнившего перево…"
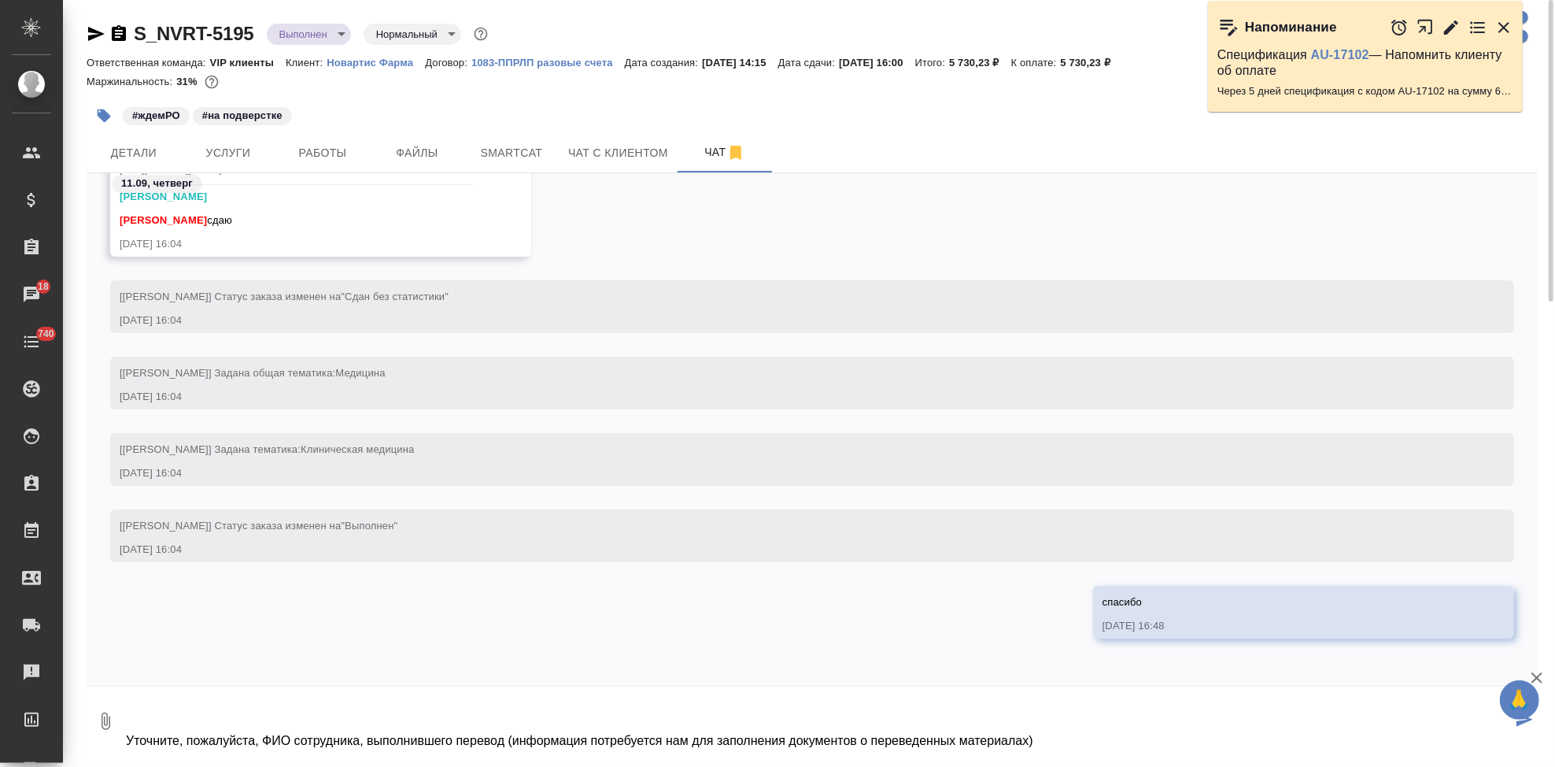
type textarea "@Грабко Мария Коллеги, добрый день! Уточните, пожалуйста, ФИО сотрудника, выпол…"
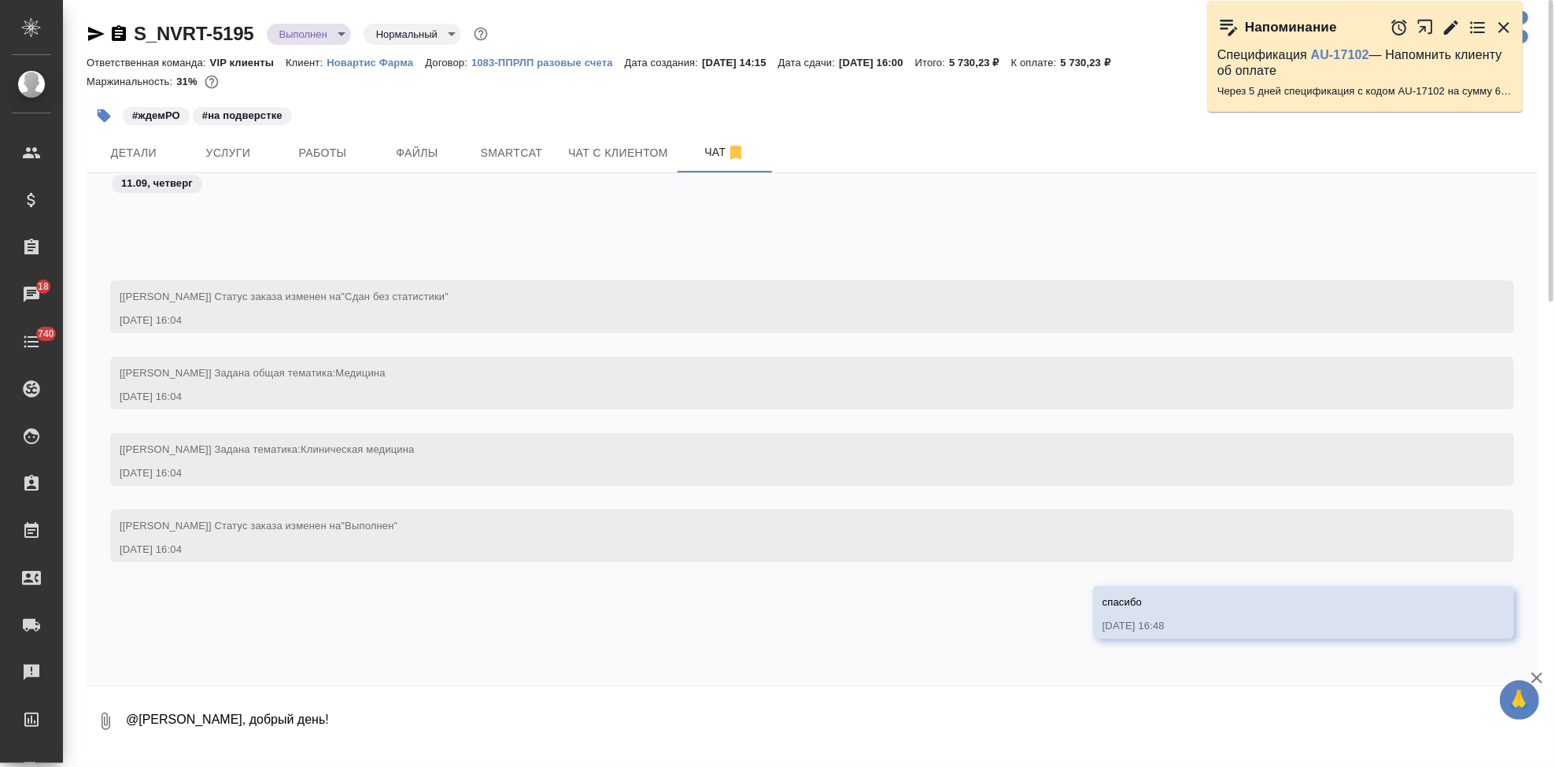
scroll to position [110526, 0]
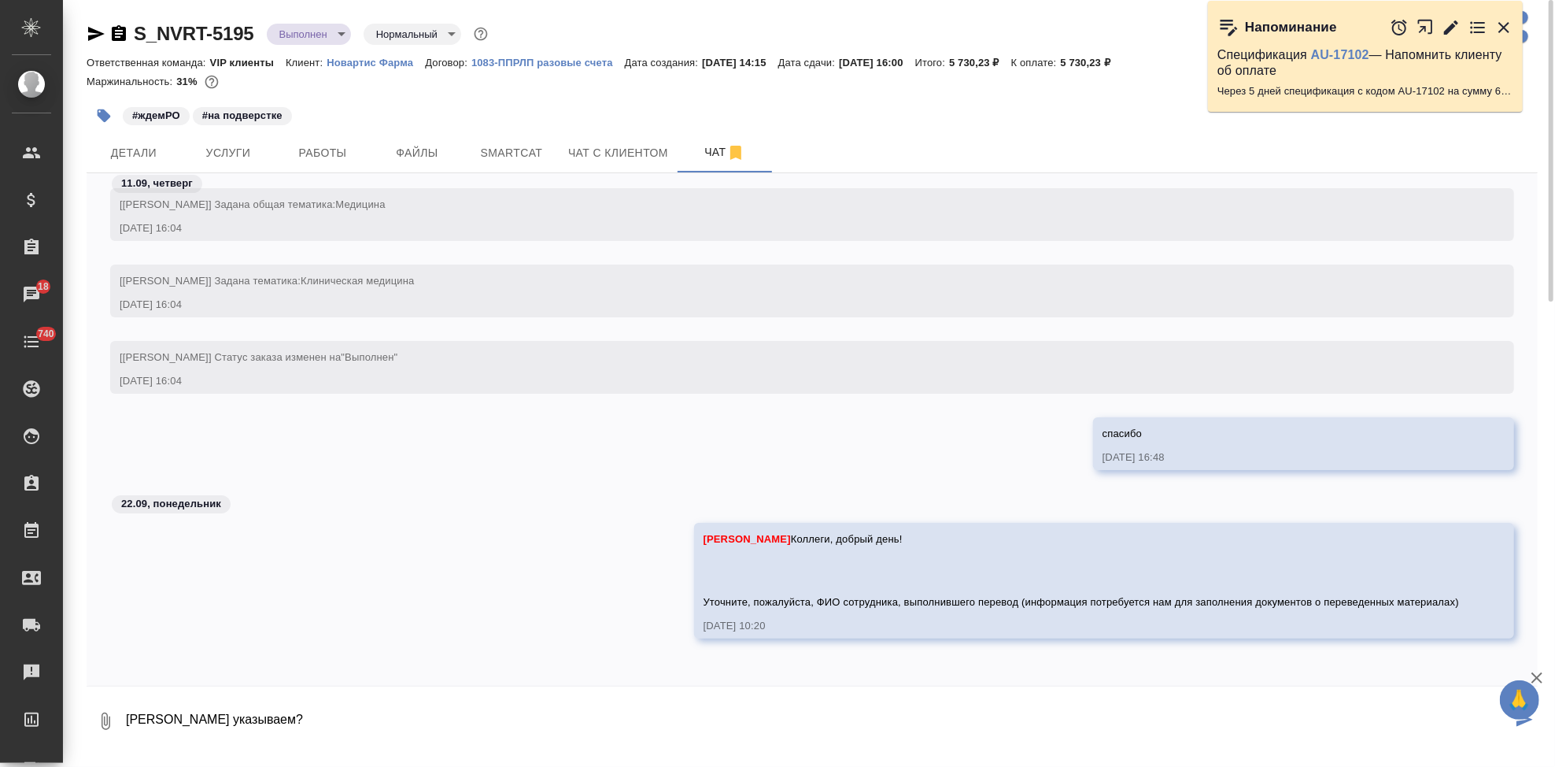
type textarea "Лену соловье ву указываем?"
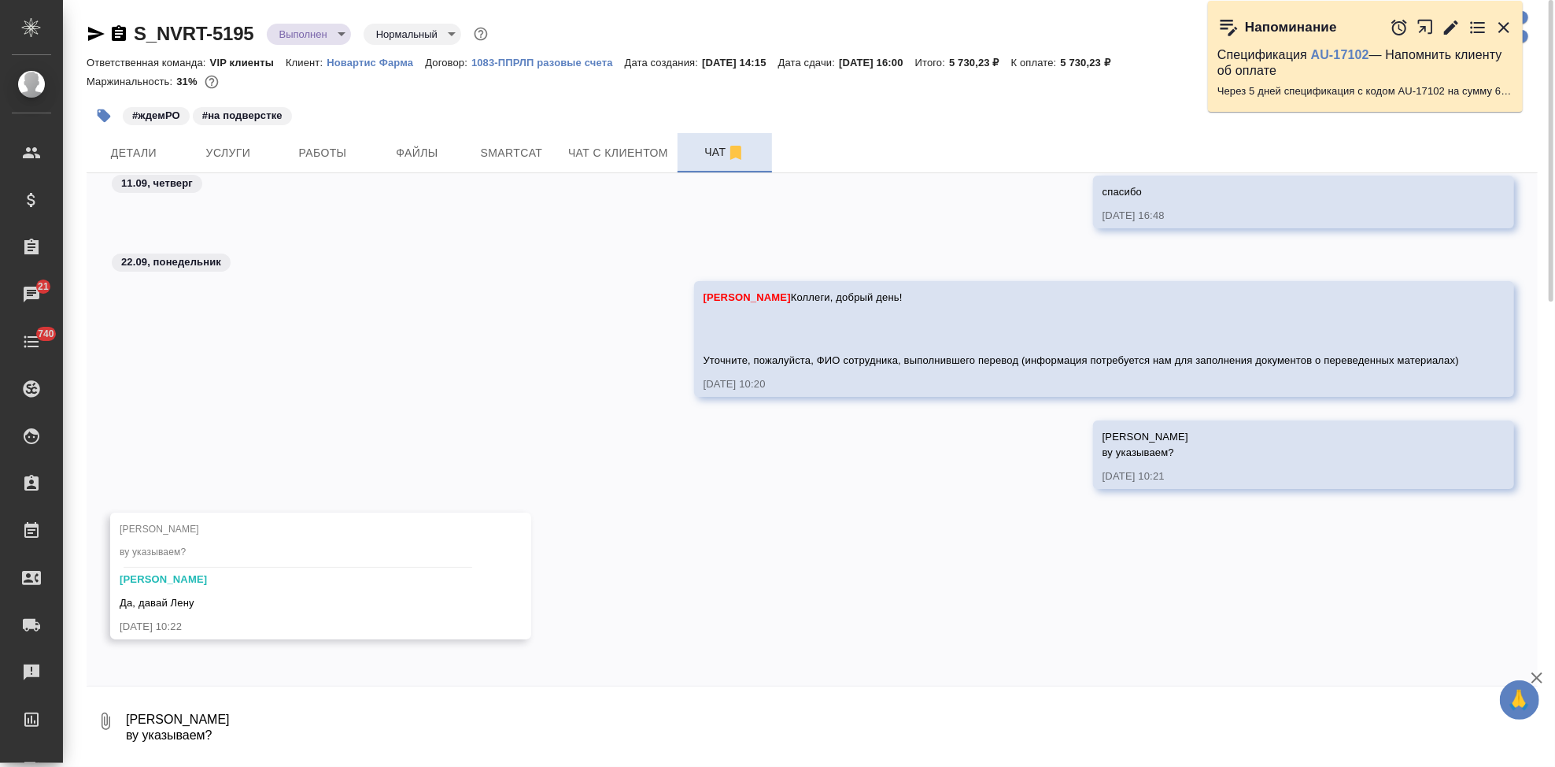
scroll to position [110768, 0]
click at [279, 705] on textarea "Лену соловье ву указываем?" at bounding box center [830, 721] width 1413 height 54
type textarea "j"
type textarea "ок спасибо"
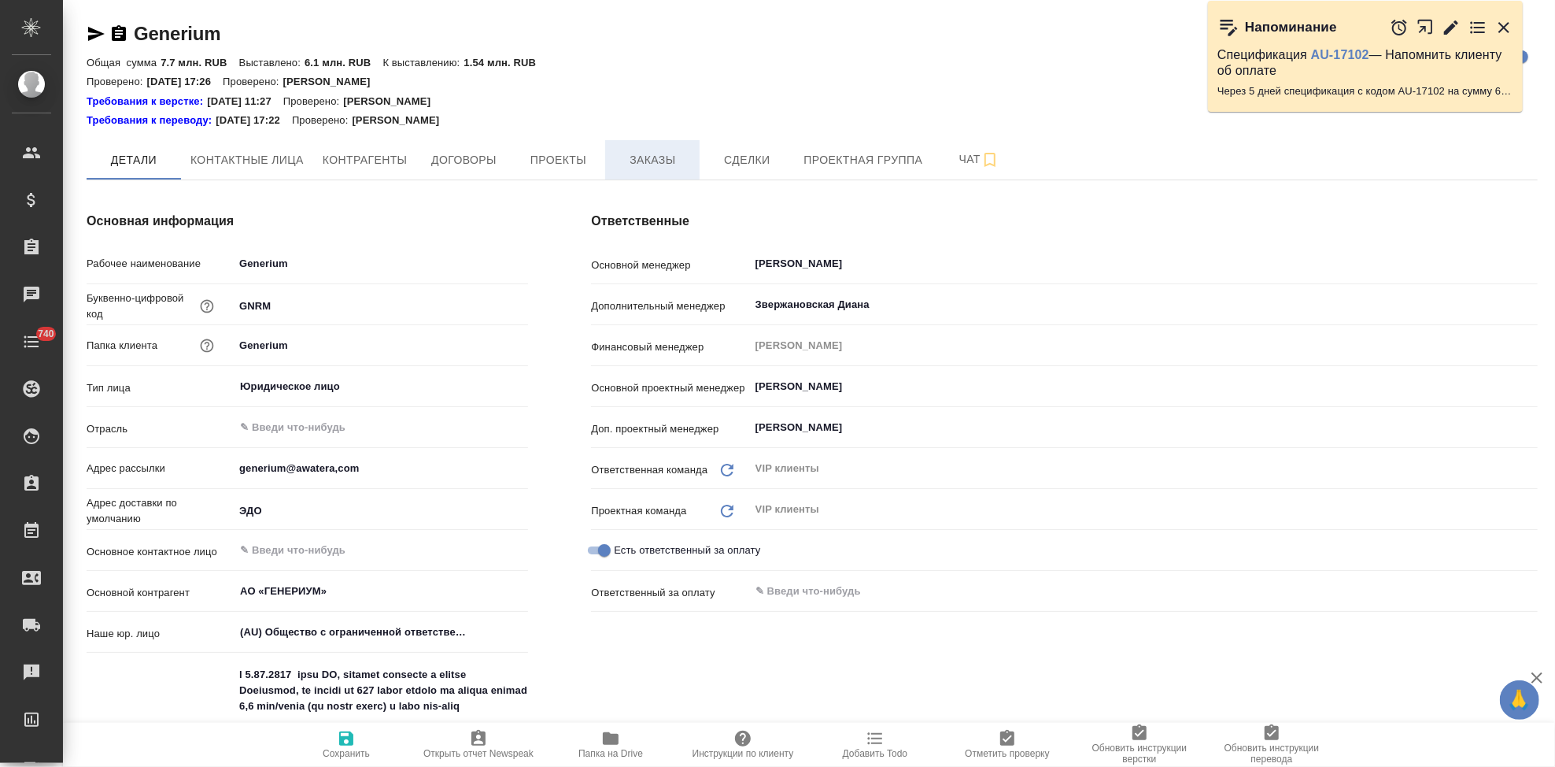
click at [677, 166] on span "Заказы" at bounding box center [653, 160] width 76 height 20
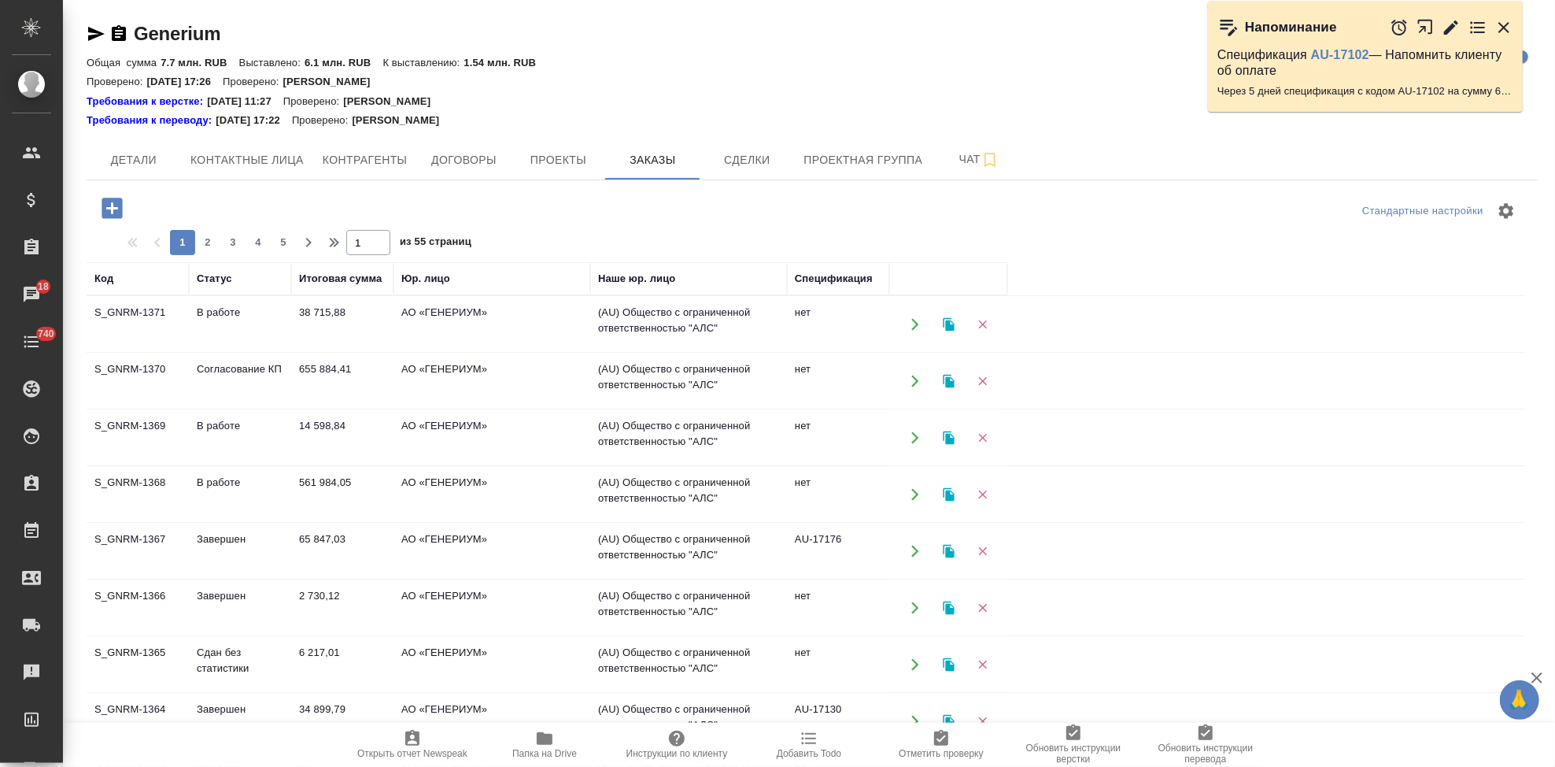
click at [223, 379] on td "Согласование КП" at bounding box center [240, 380] width 102 height 55
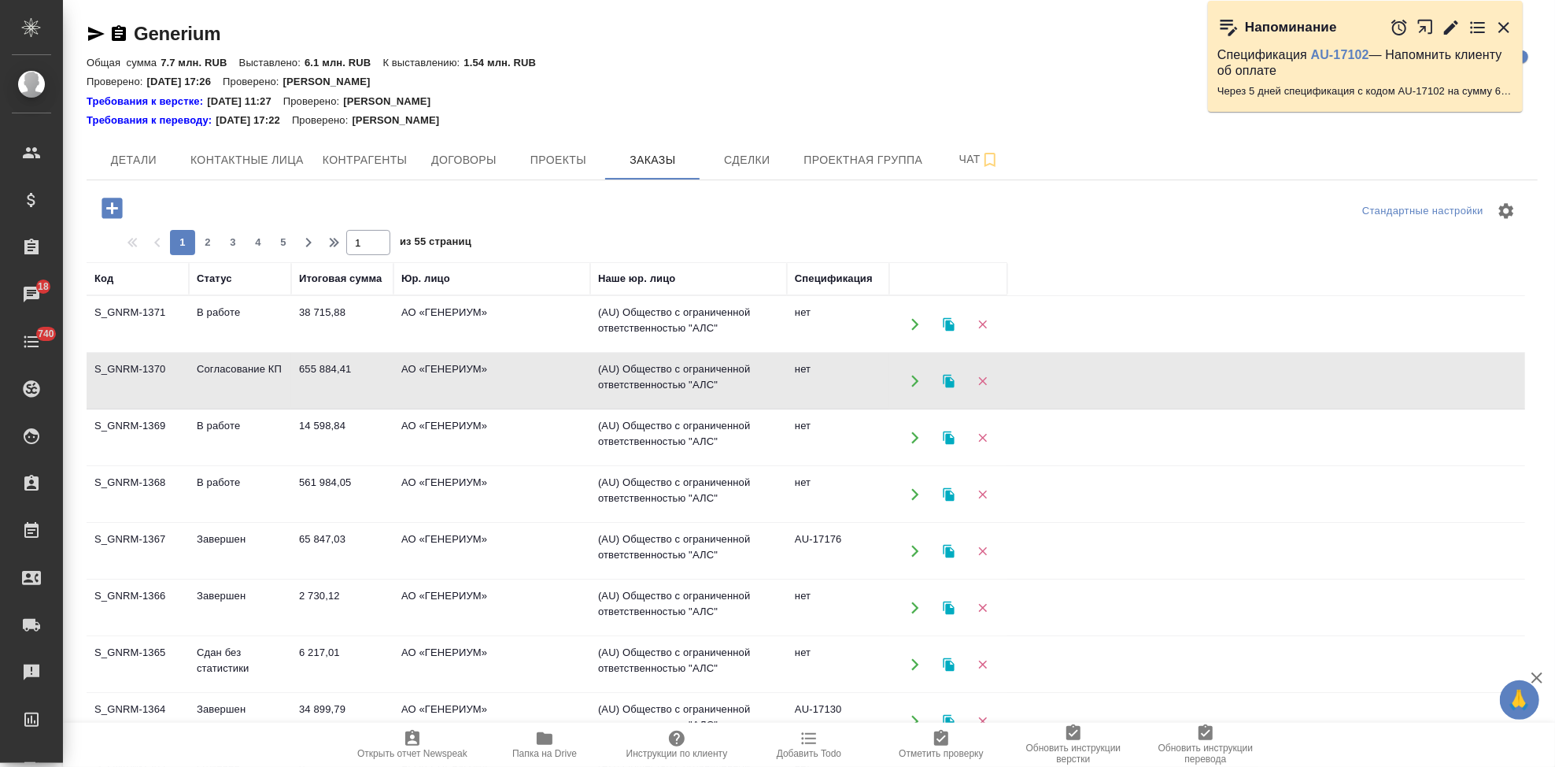
click at [223, 379] on td "Согласование КП" at bounding box center [240, 380] width 102 height 55
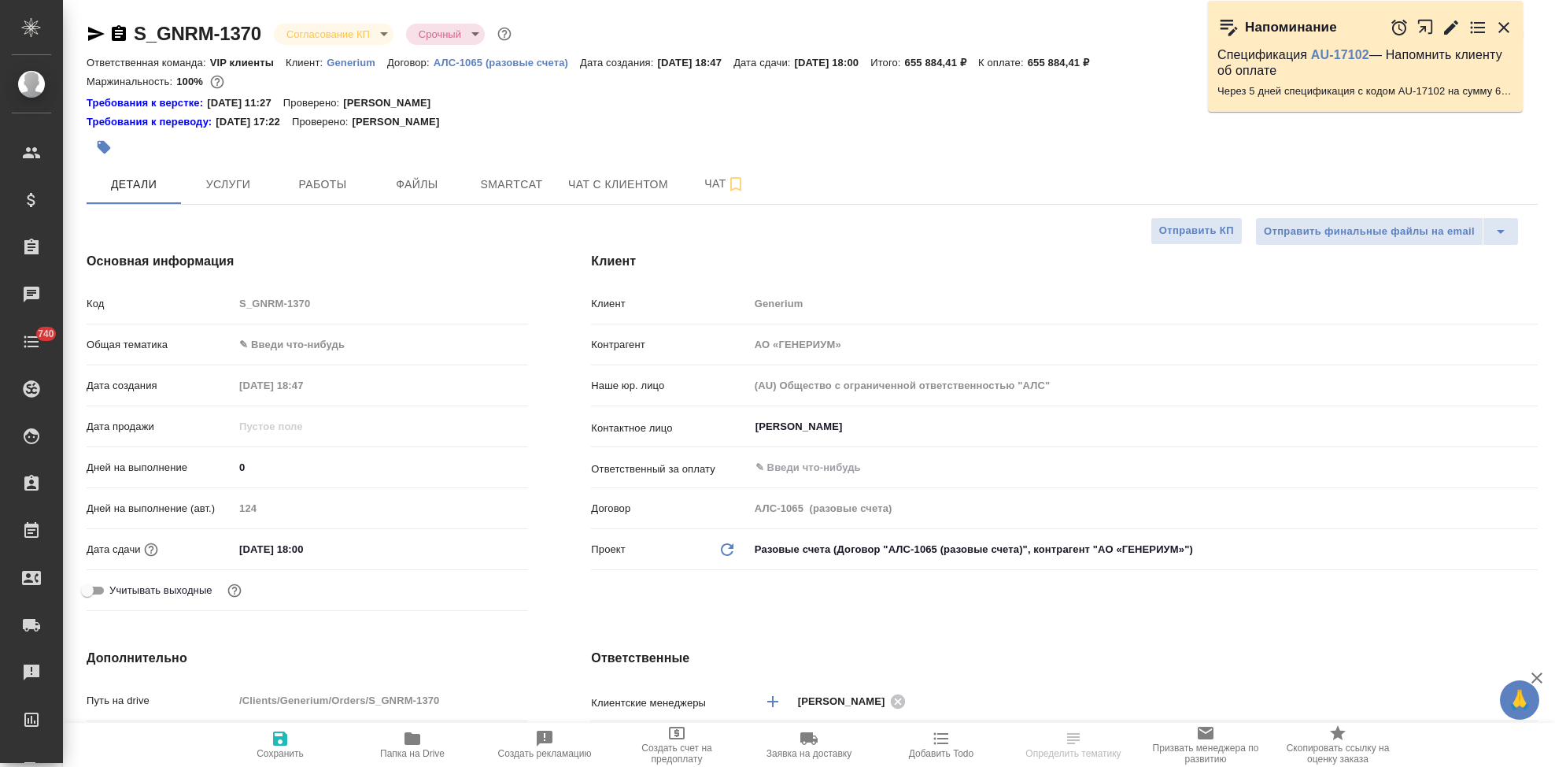
select select "RU"
click at [381, 37] on body "🙏 .cls-1 fill:#fff; AWATERA Kabargina Anna Клиенты Спецификации Заказы 18 Чаты …" at bounding box center [777, 383] width 1555 height 767
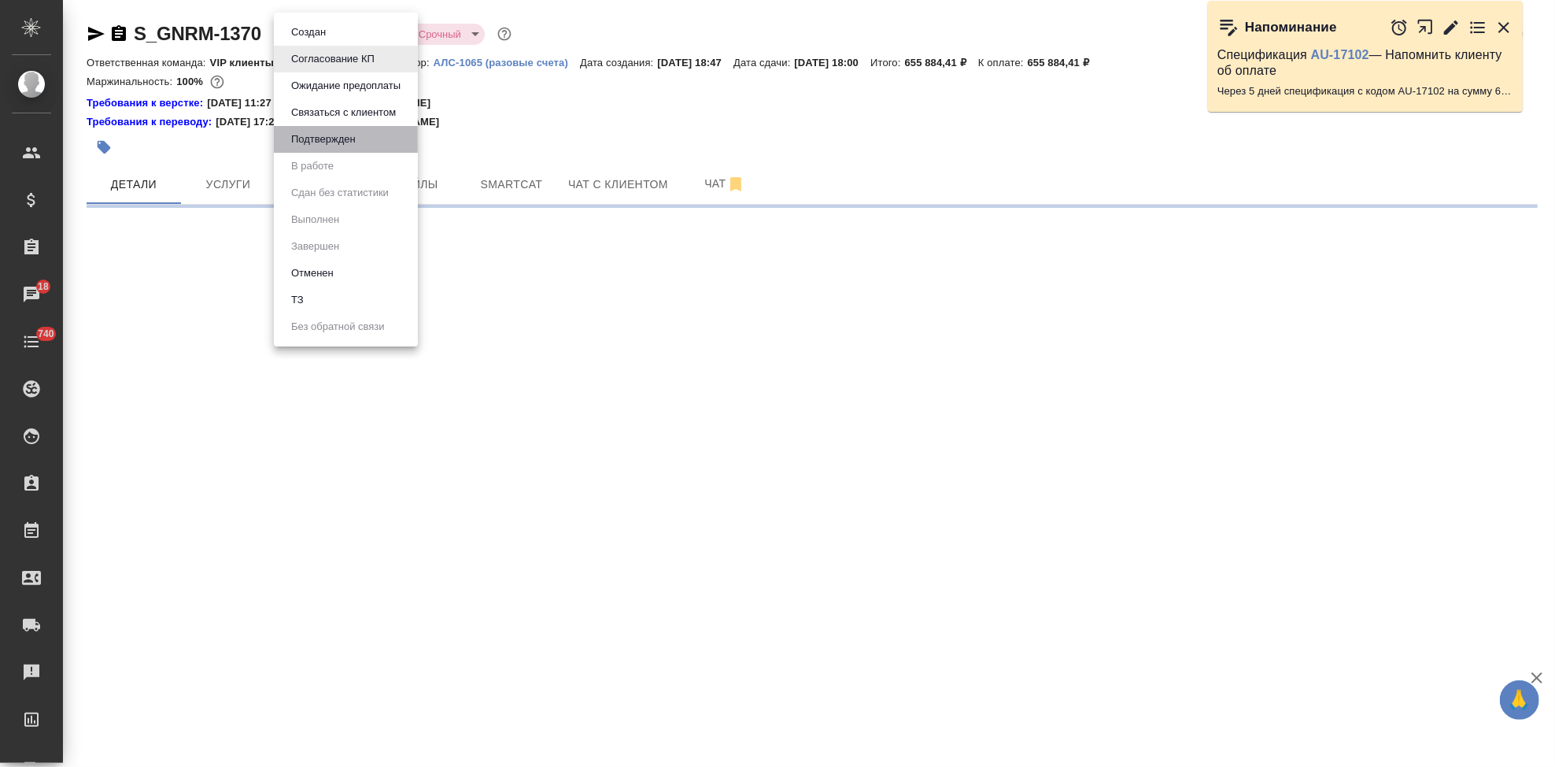
click at [369, 143] on li "Подтвержден" at bounding box center [346, 139] width 144 height 27
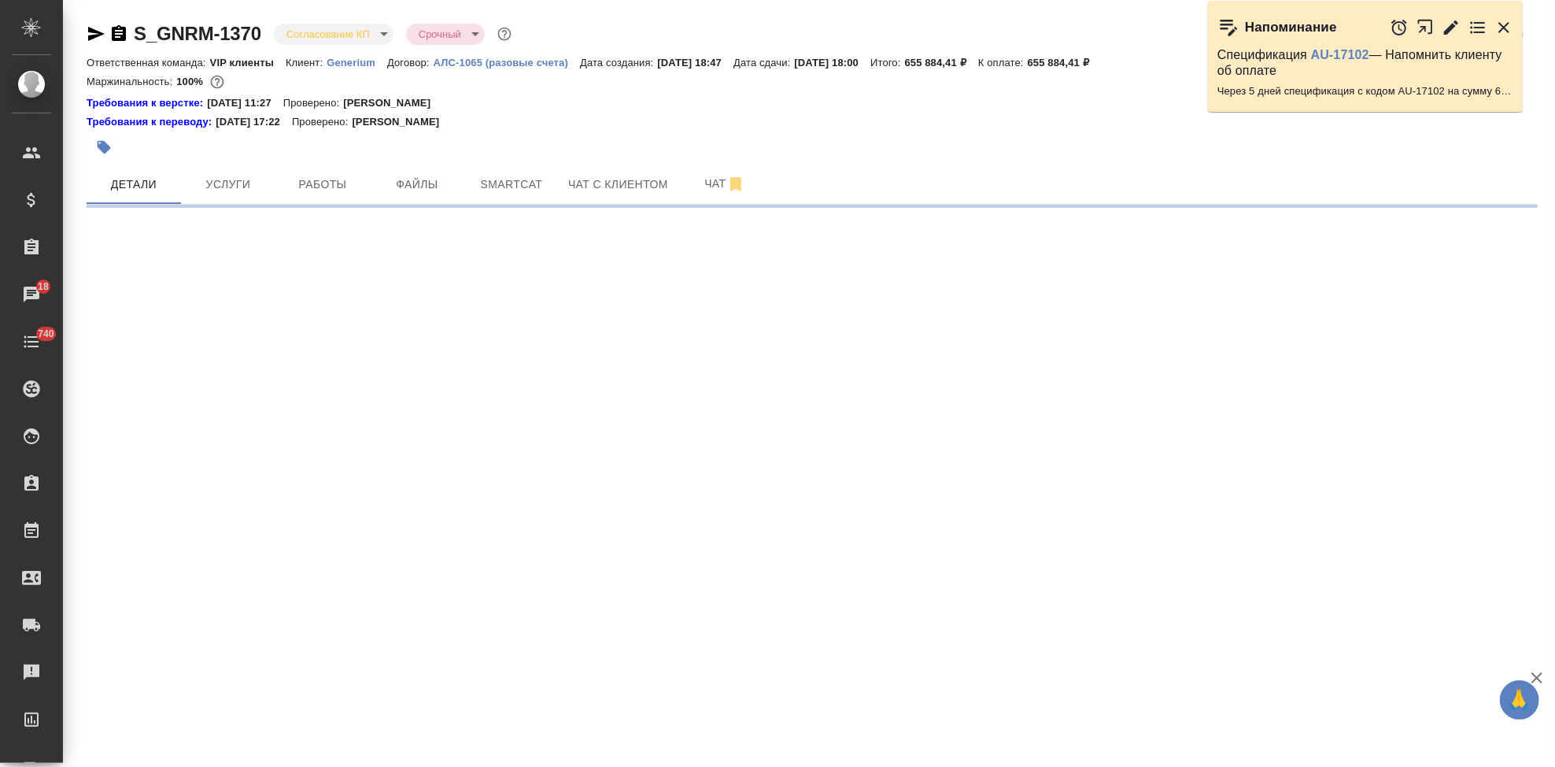
select select "RU"
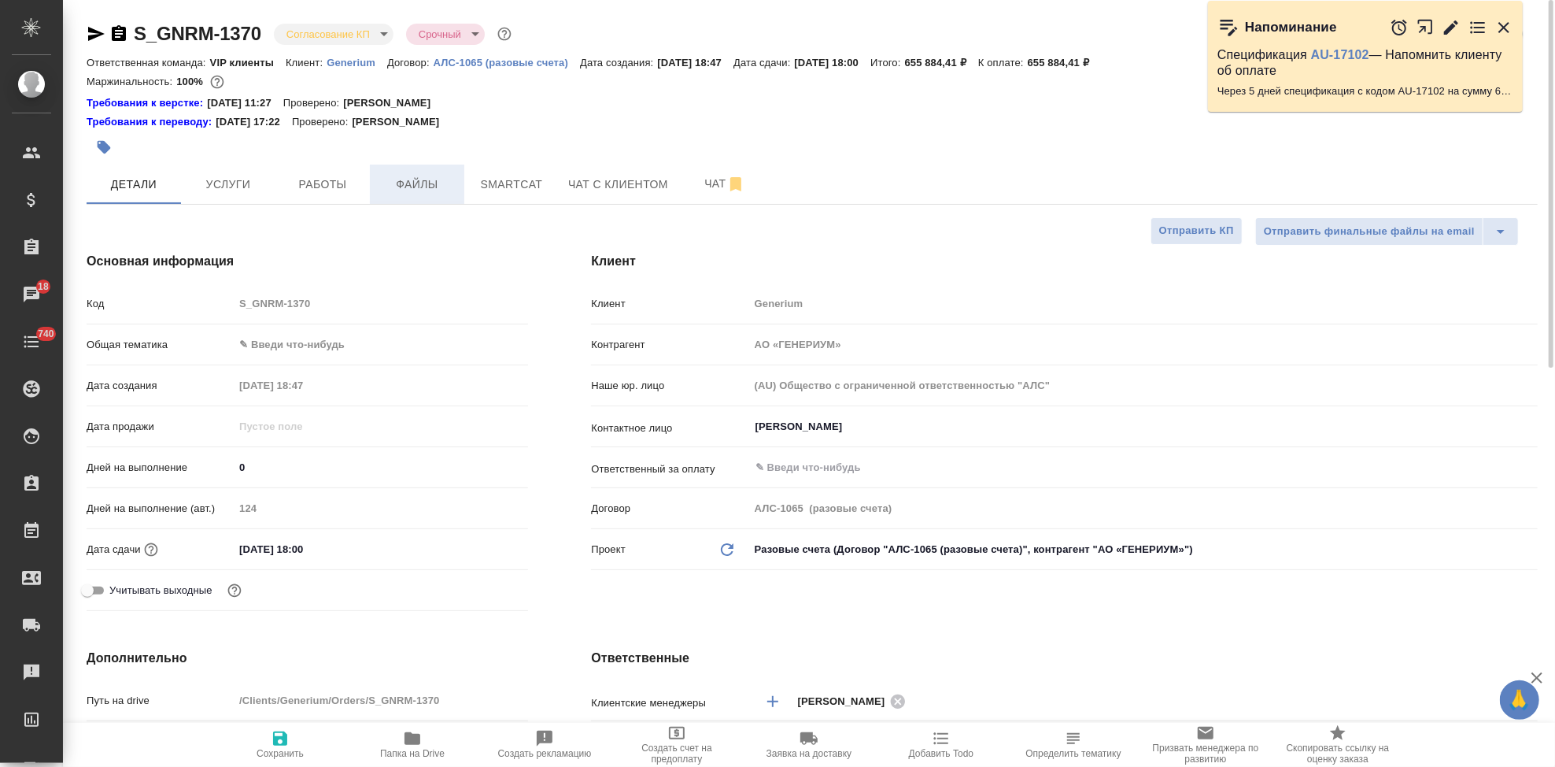
type textarea "x"
click at [377, 36] on body "🙏 .cls-1 fill:#fff; AWATERA Kabargina Anna Клиенты Спецификации Заказы 18 Чаты …" at bounding box center [777, 383] width 1555 height 767
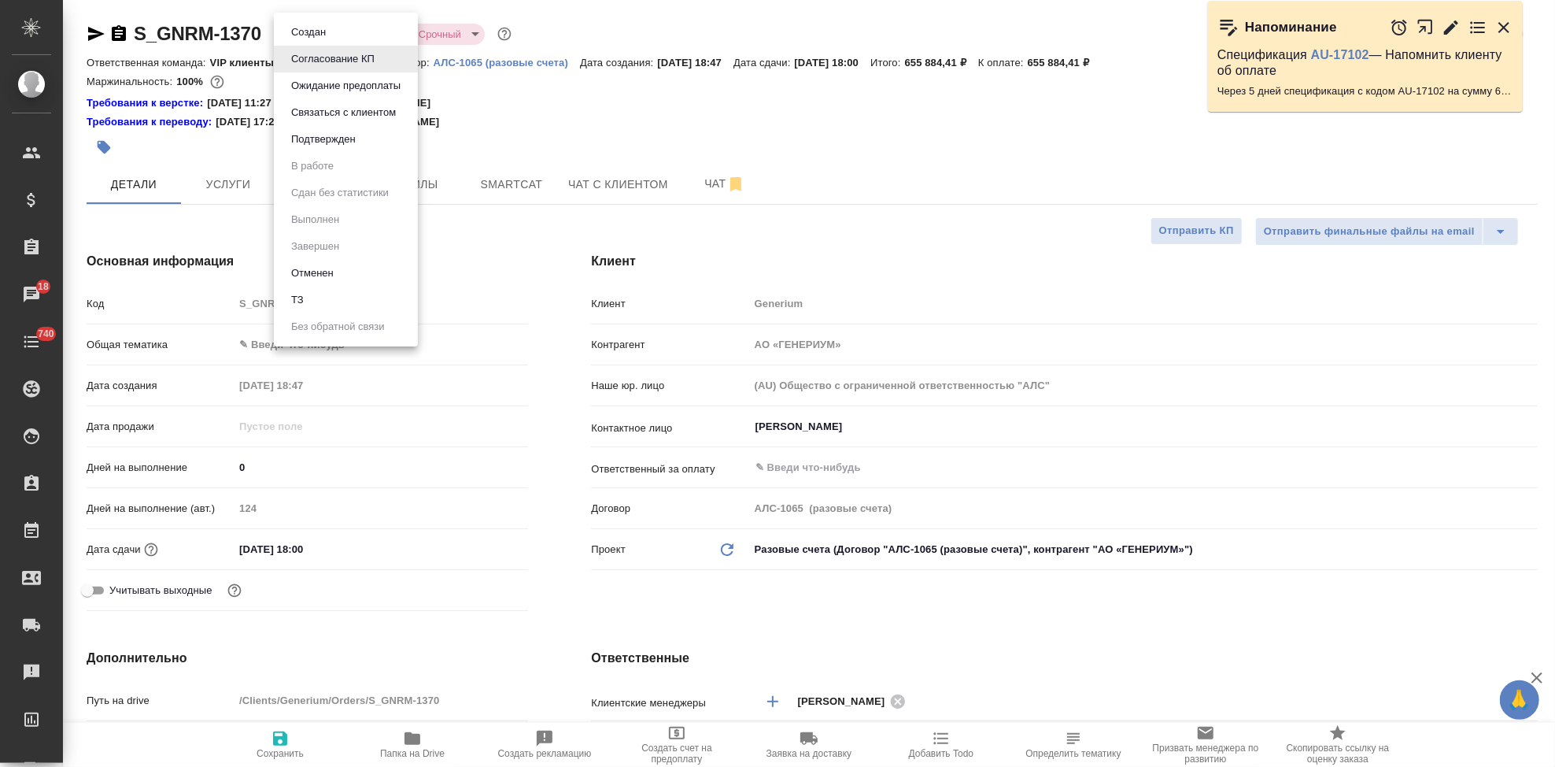
click at [342, 138] on button "Подтвержден" at bounding box center [323, 139] width 74 height 17
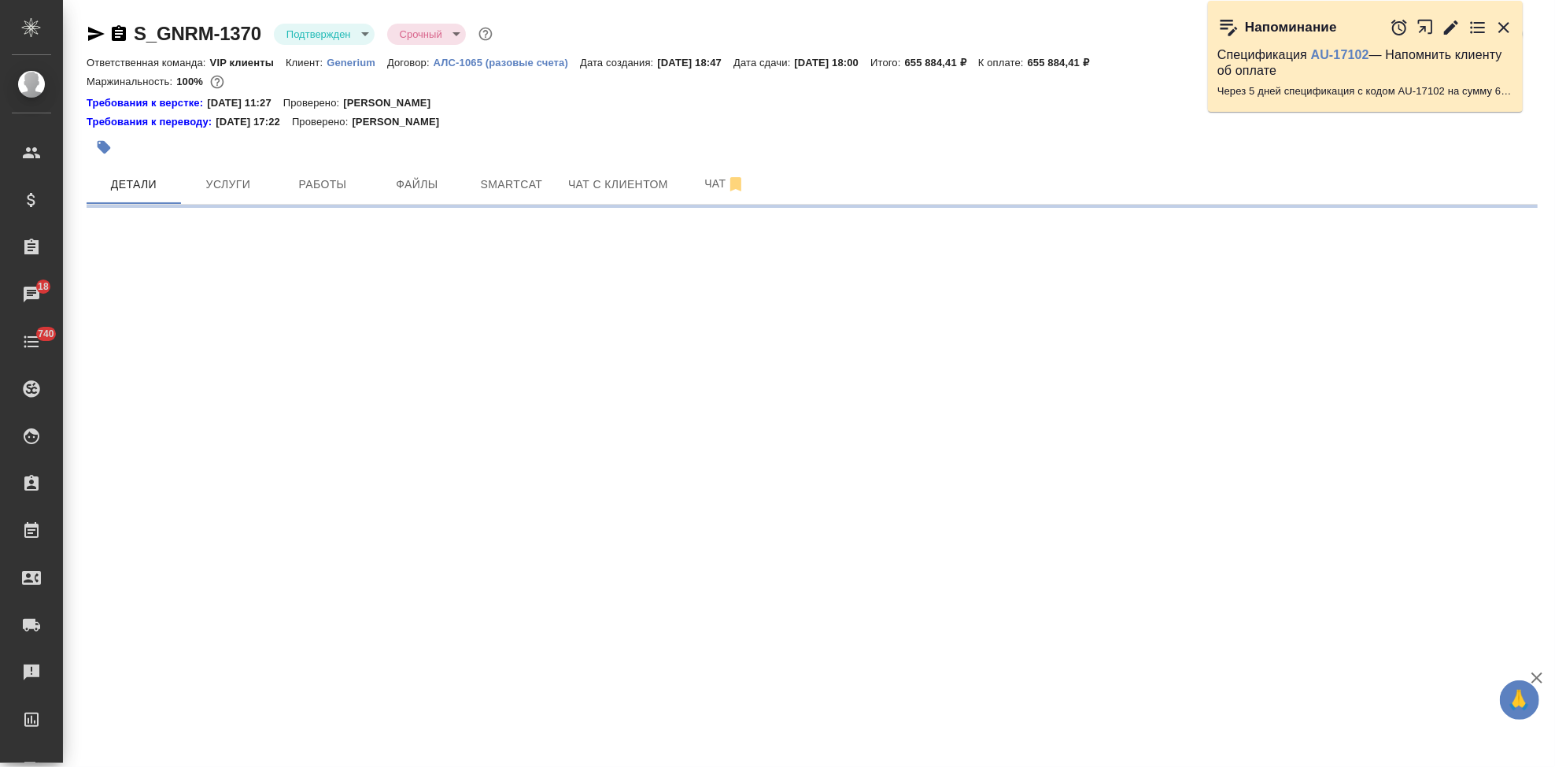
select select "RU"
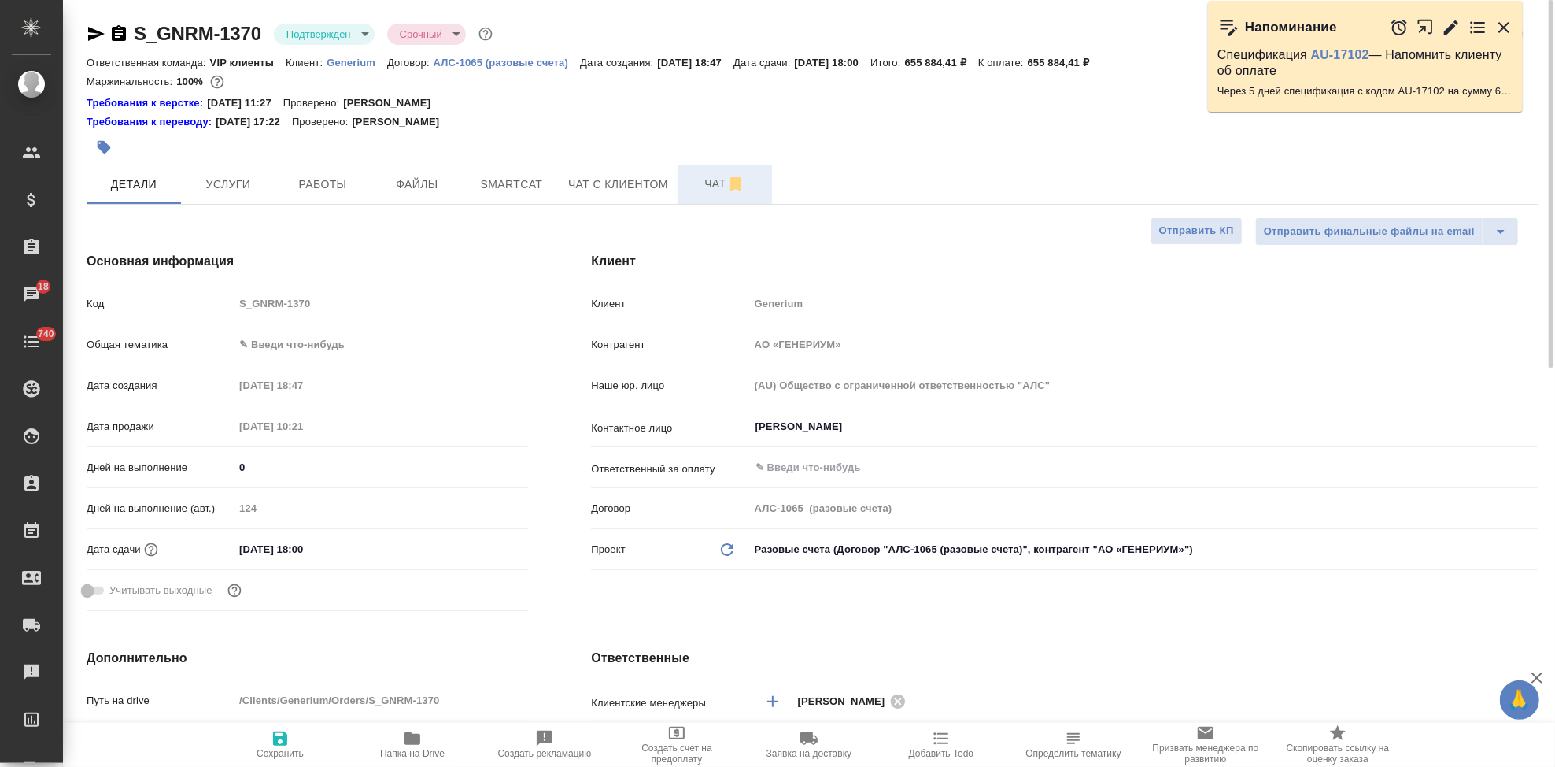
type textarea "x"
click at [701, 190] on span "Чат" at bounding box center [725, 184] width 76 height 20
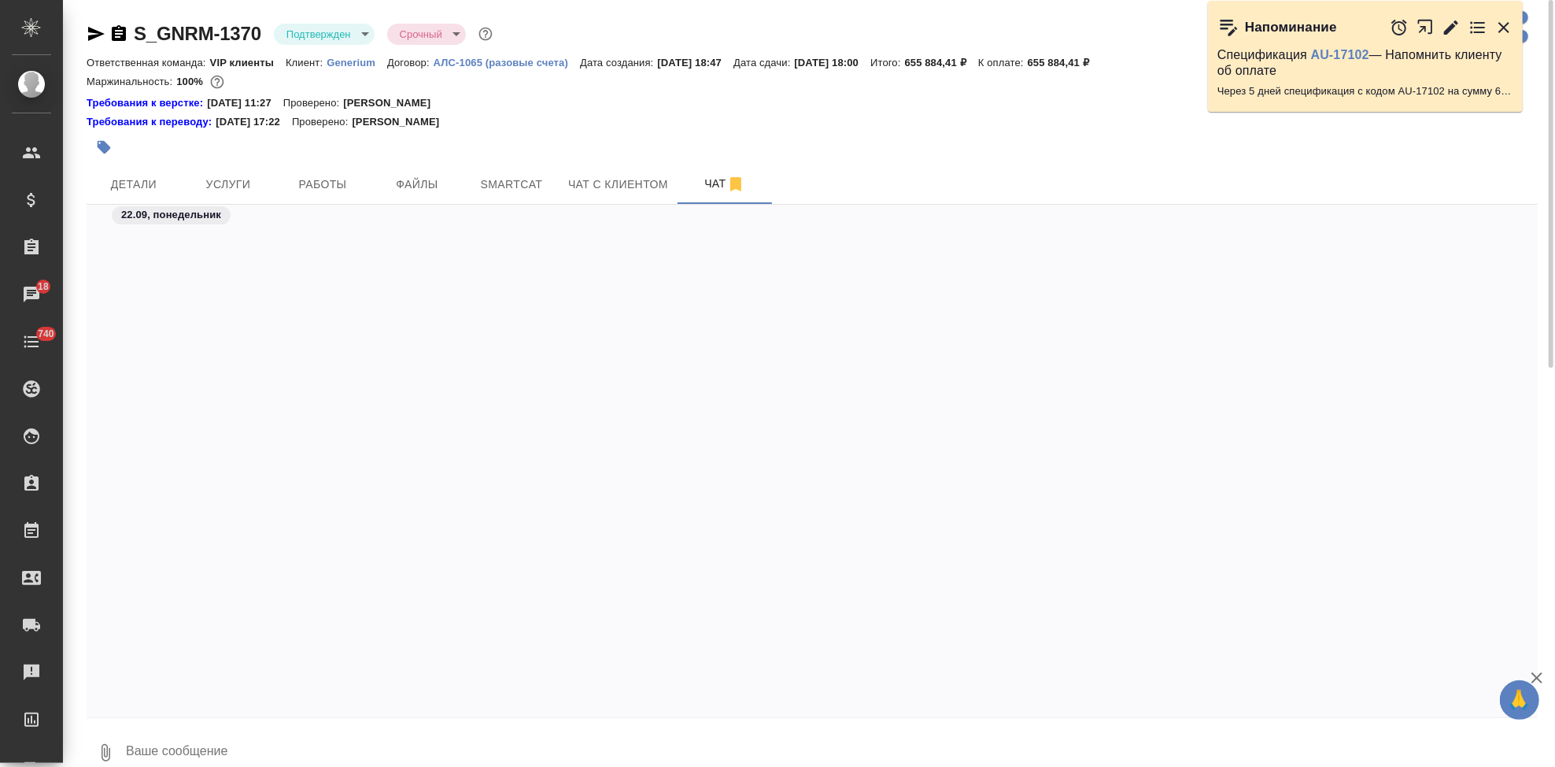
click at [349, 738] on textarea at bounding box center [830, 753] width 1413 height 54
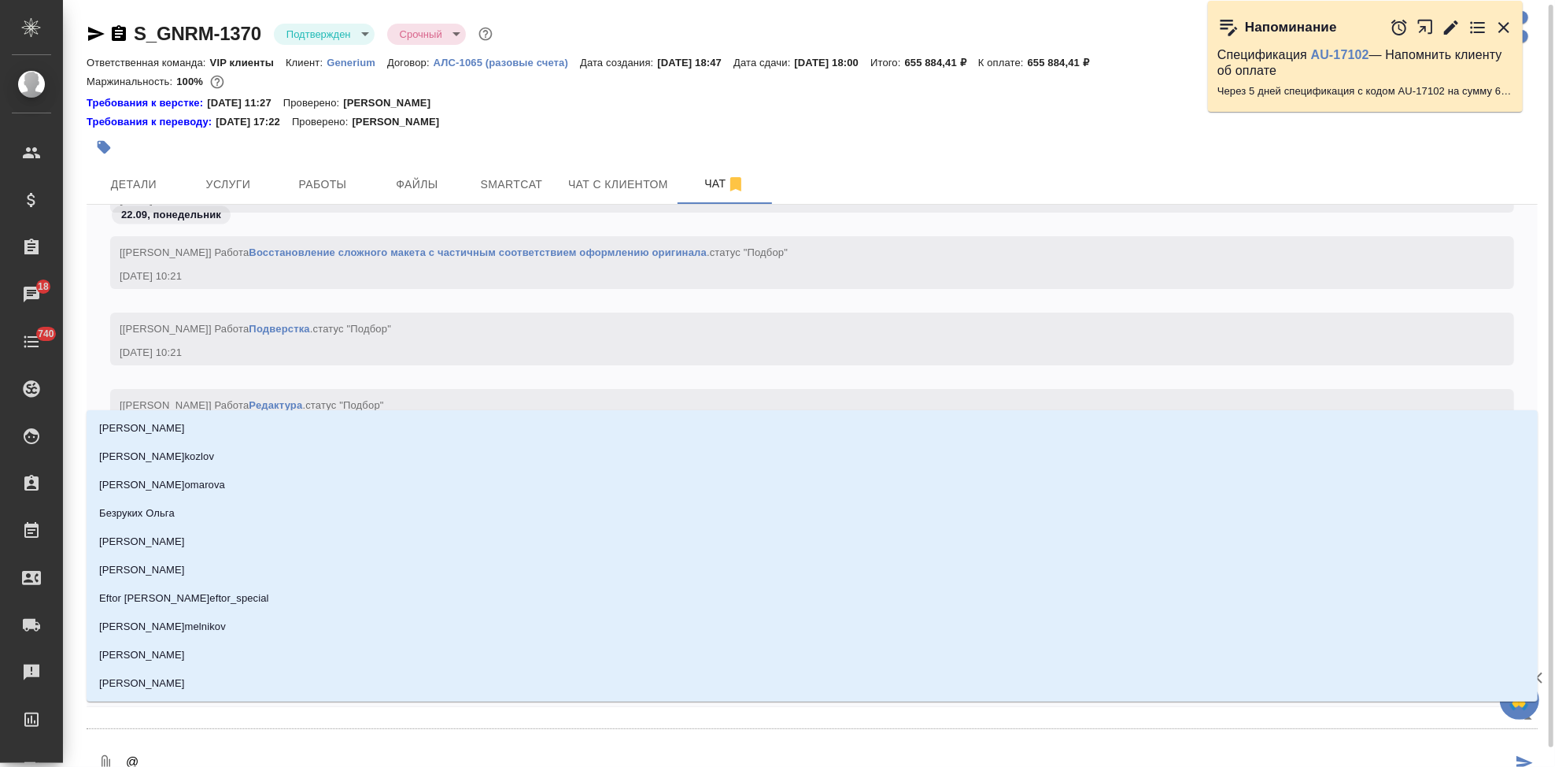
scroll to position [2, 0]
type textarea "@г"
type input "г"
type textarea "@гр"
type input "гр"
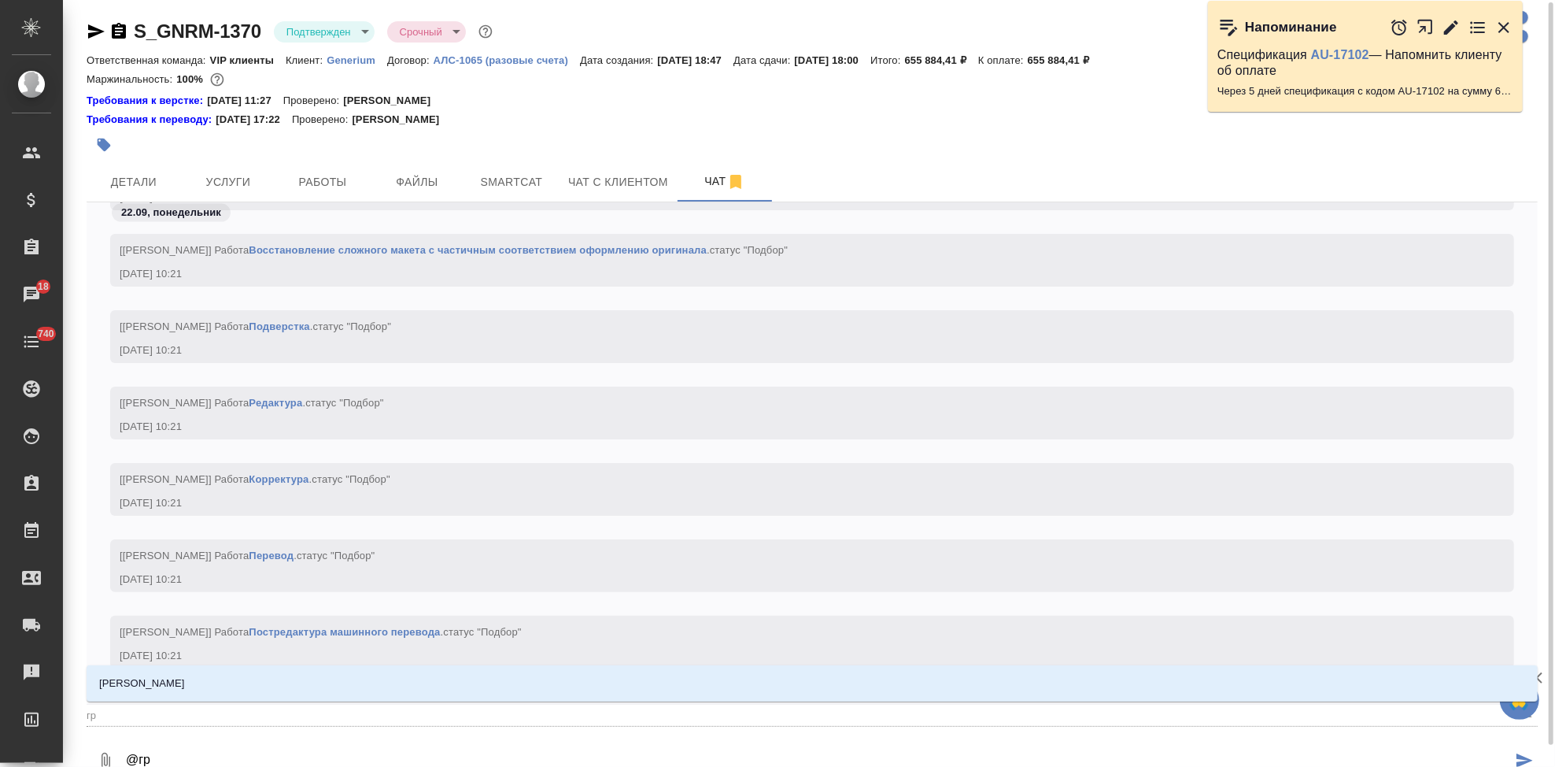
type textarea "@гра"
type input "гра"
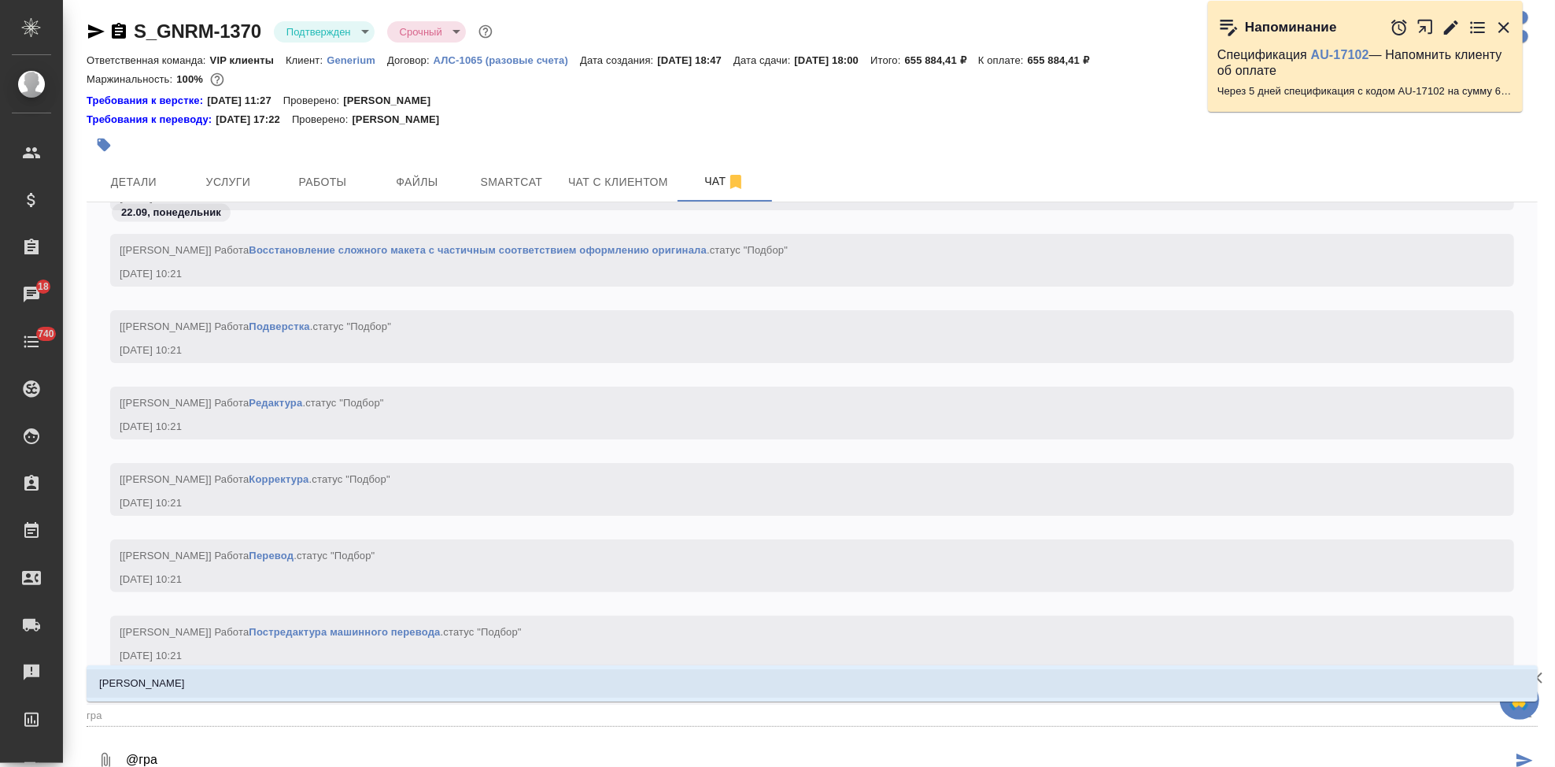
click at [176, 677] on li "[PERSON_NAME]" at bounding box center [812, 683] width 1451 height 28
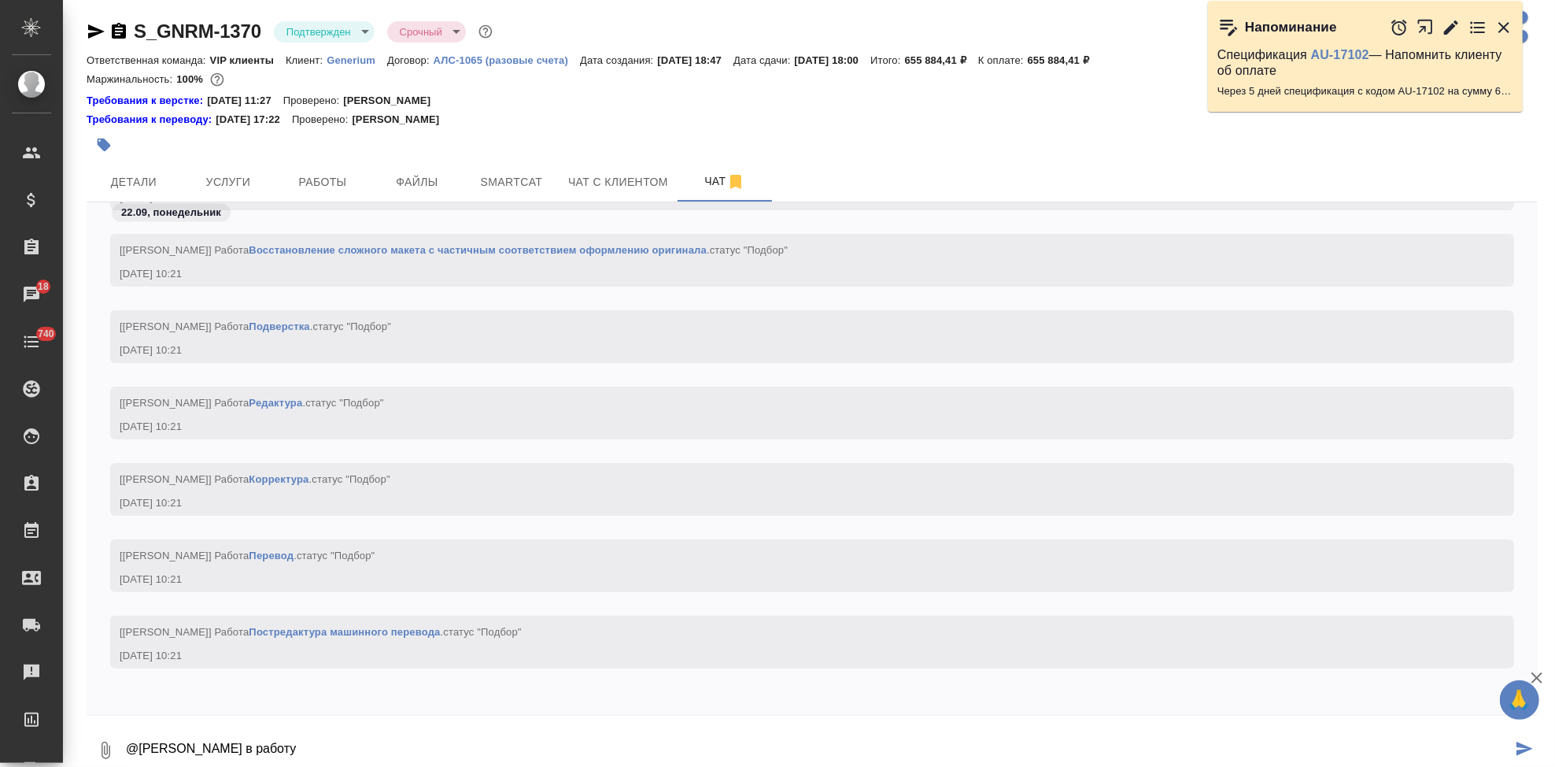
type textarea "@Грабко Мария в работу"
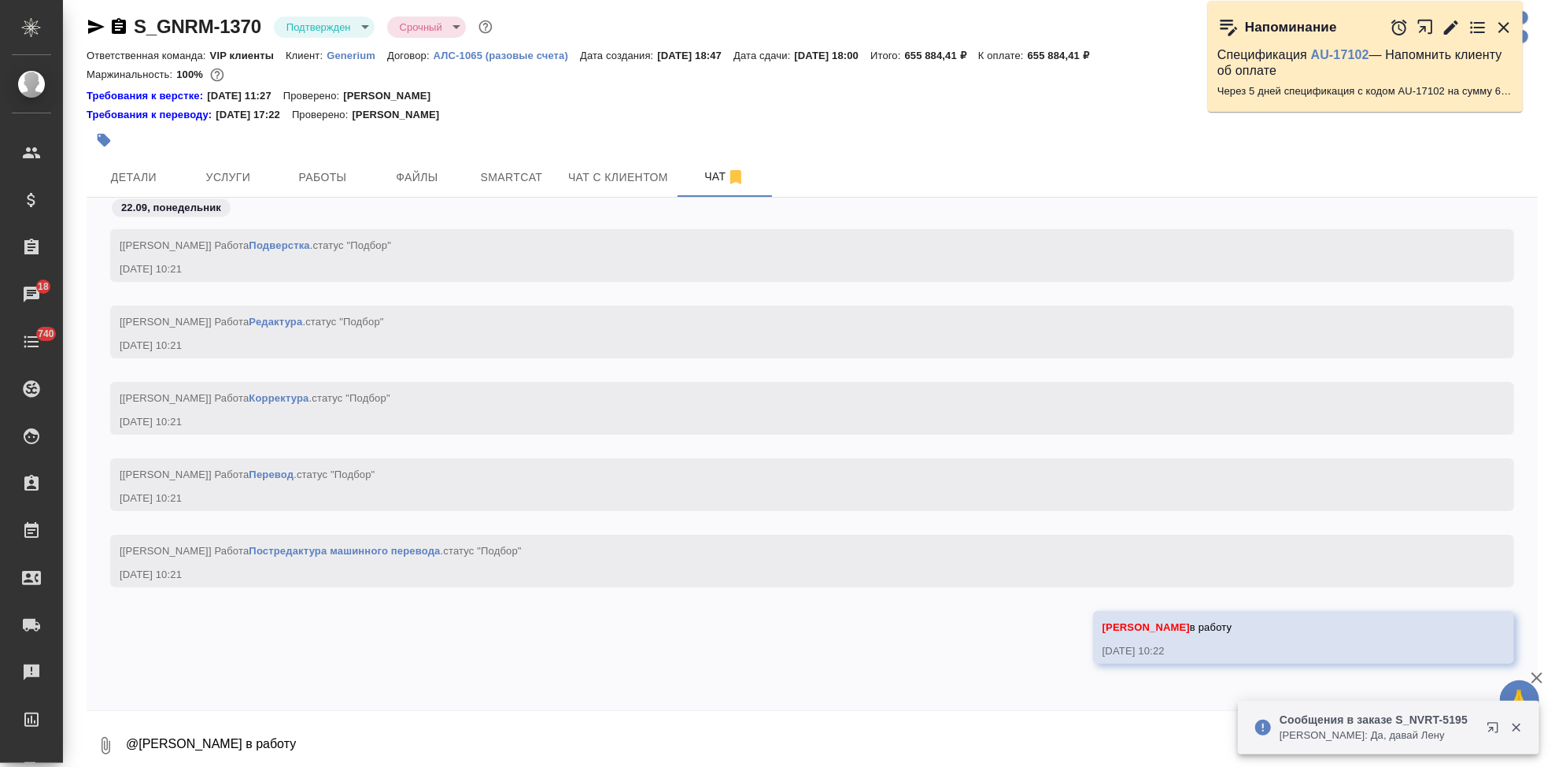
scroll to position [11475, 0]
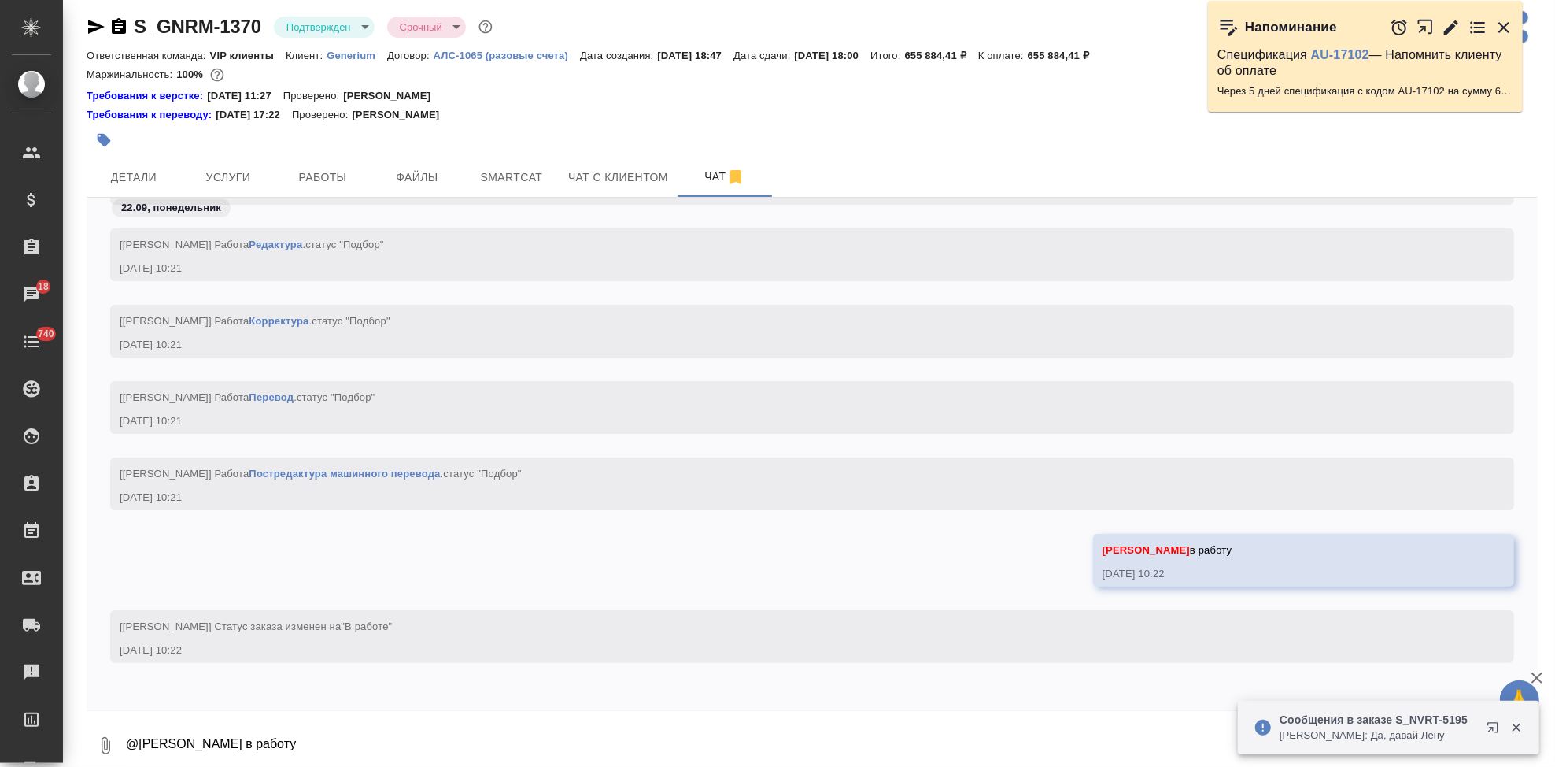
click at [321, 722] on textarea "@Грабко Мария в работу" at bounding box center [830, 746] width 1413 height 54
paste textarea "Сроки: Приоритетные файлы 2.5-clinical-overview; ПРВ-ОВ-ПРВ-04-01-23 Отчет. Вал…"
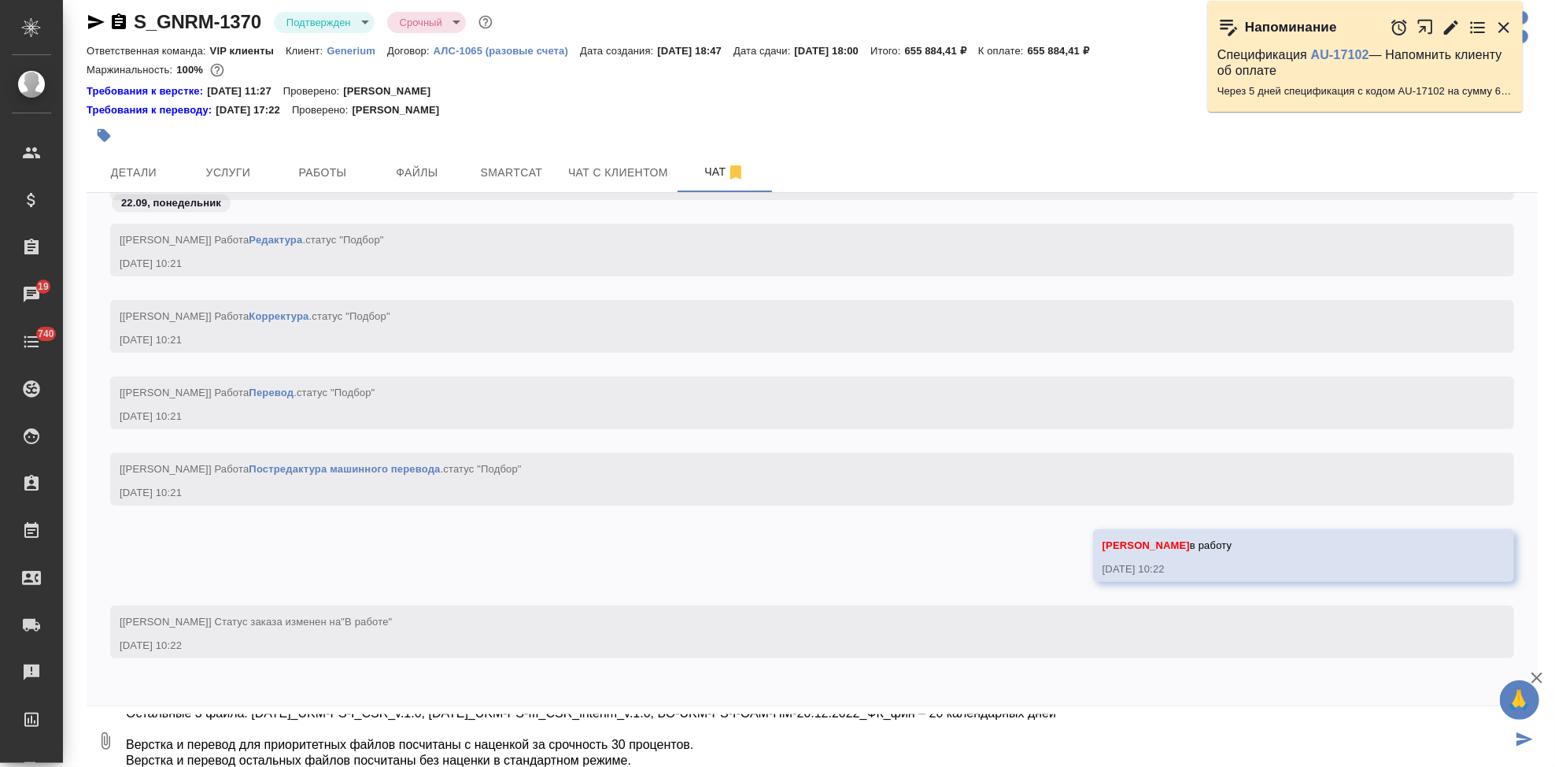
scroll to position [0, 0]
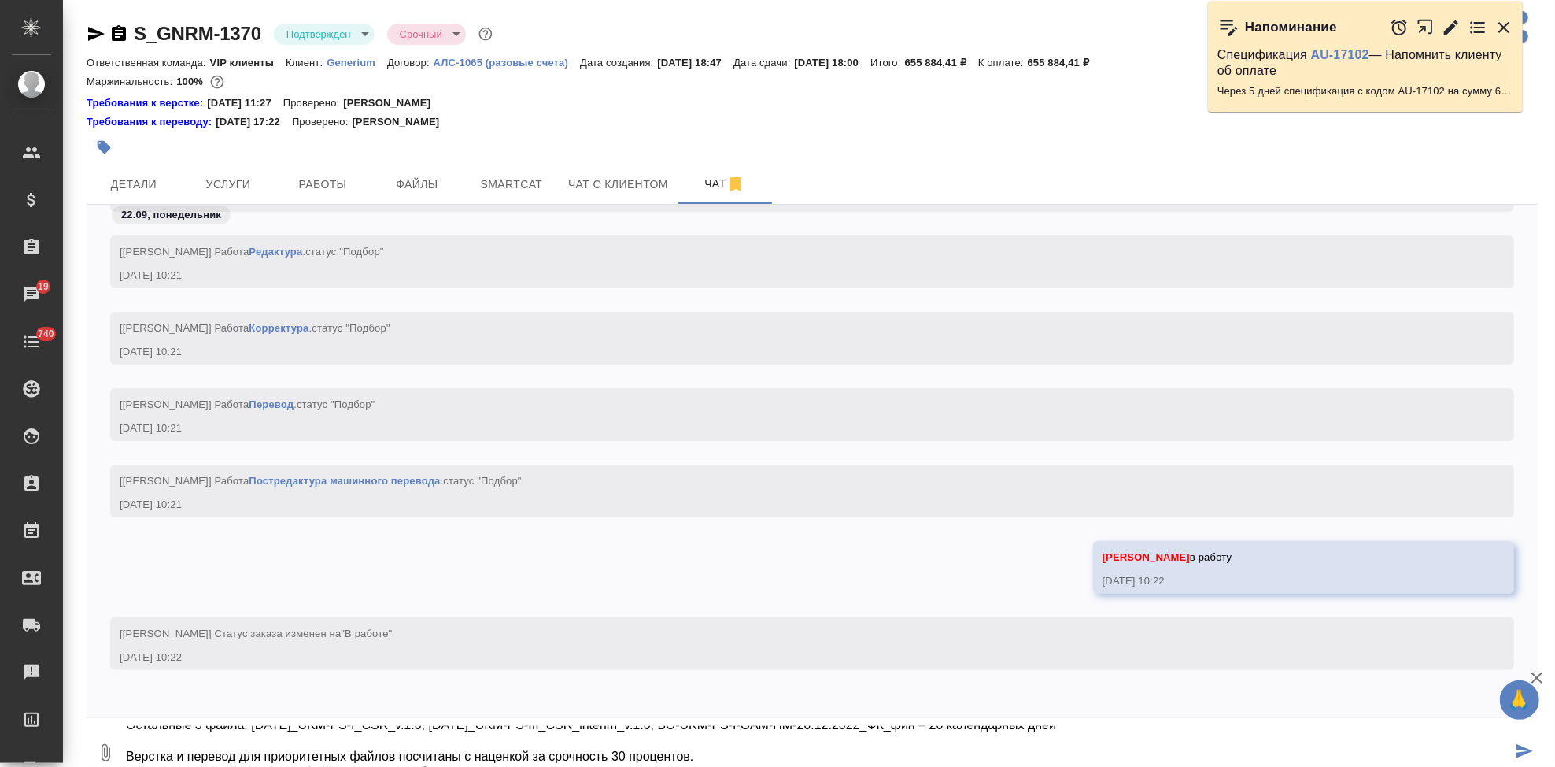
type textarea "по срокам вот так Сроки: Приоритетные файлы 2.5-clinical-overview; ПРВ-ОВ-ПРВ-0…"
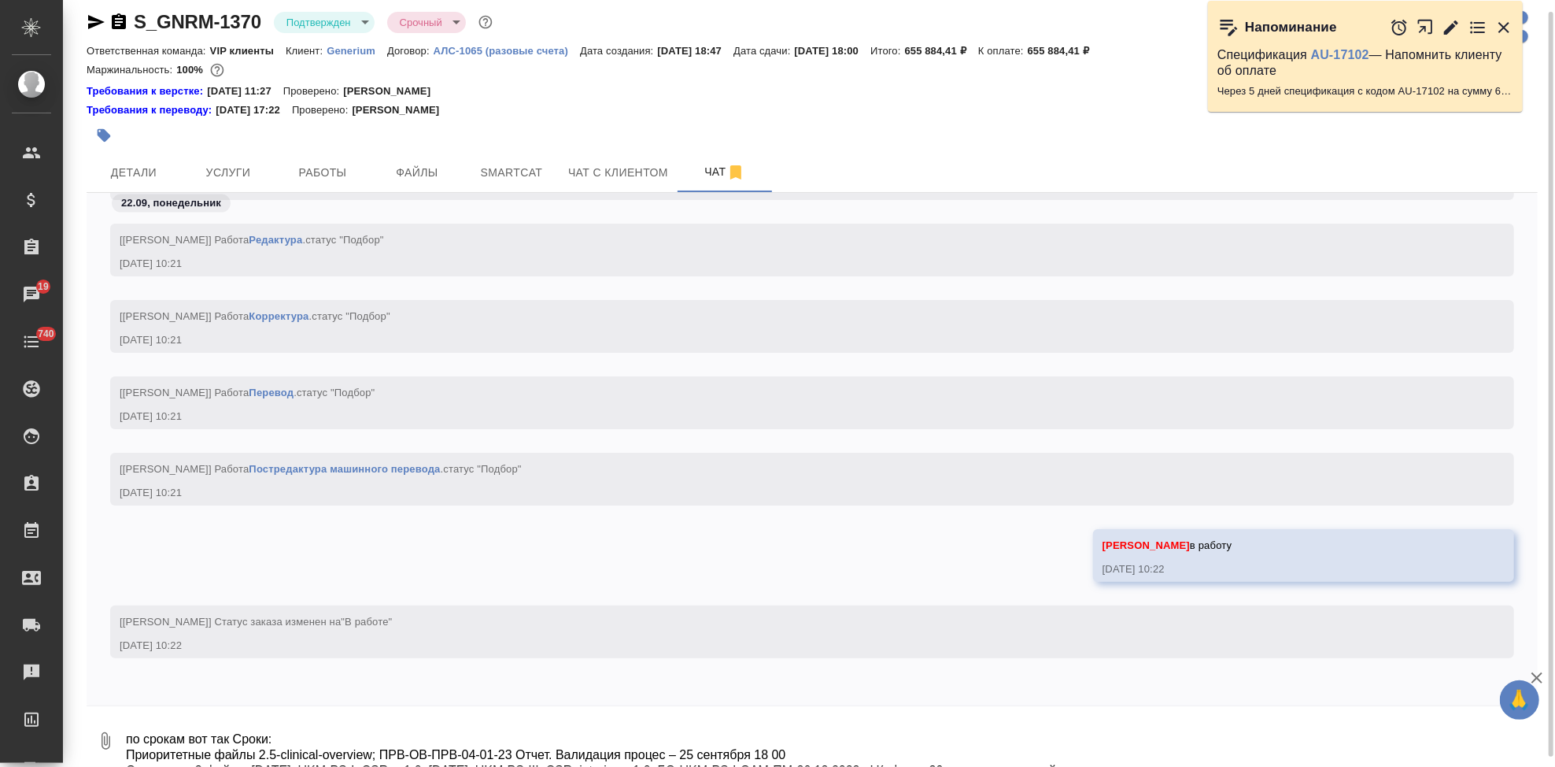
scroll to position [11629, 0]
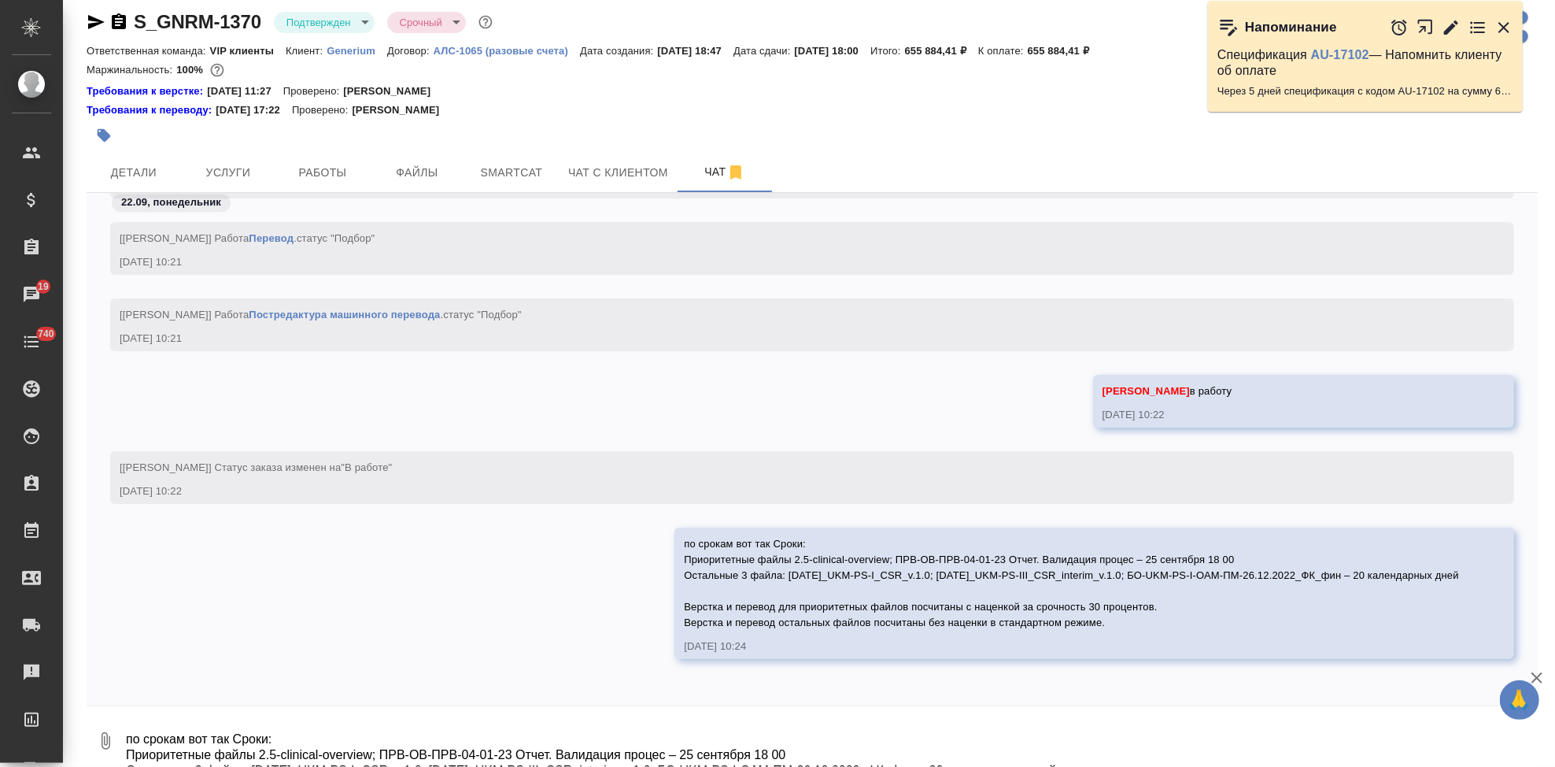
click at [671, 726] on textarea "по срокам вот так Сроки: Приоритетные файлы 2.5-clinical-overview; ПРВ-ОВ-ПРВ-0…" at bounding box center [830, 741] width 1413 height 54
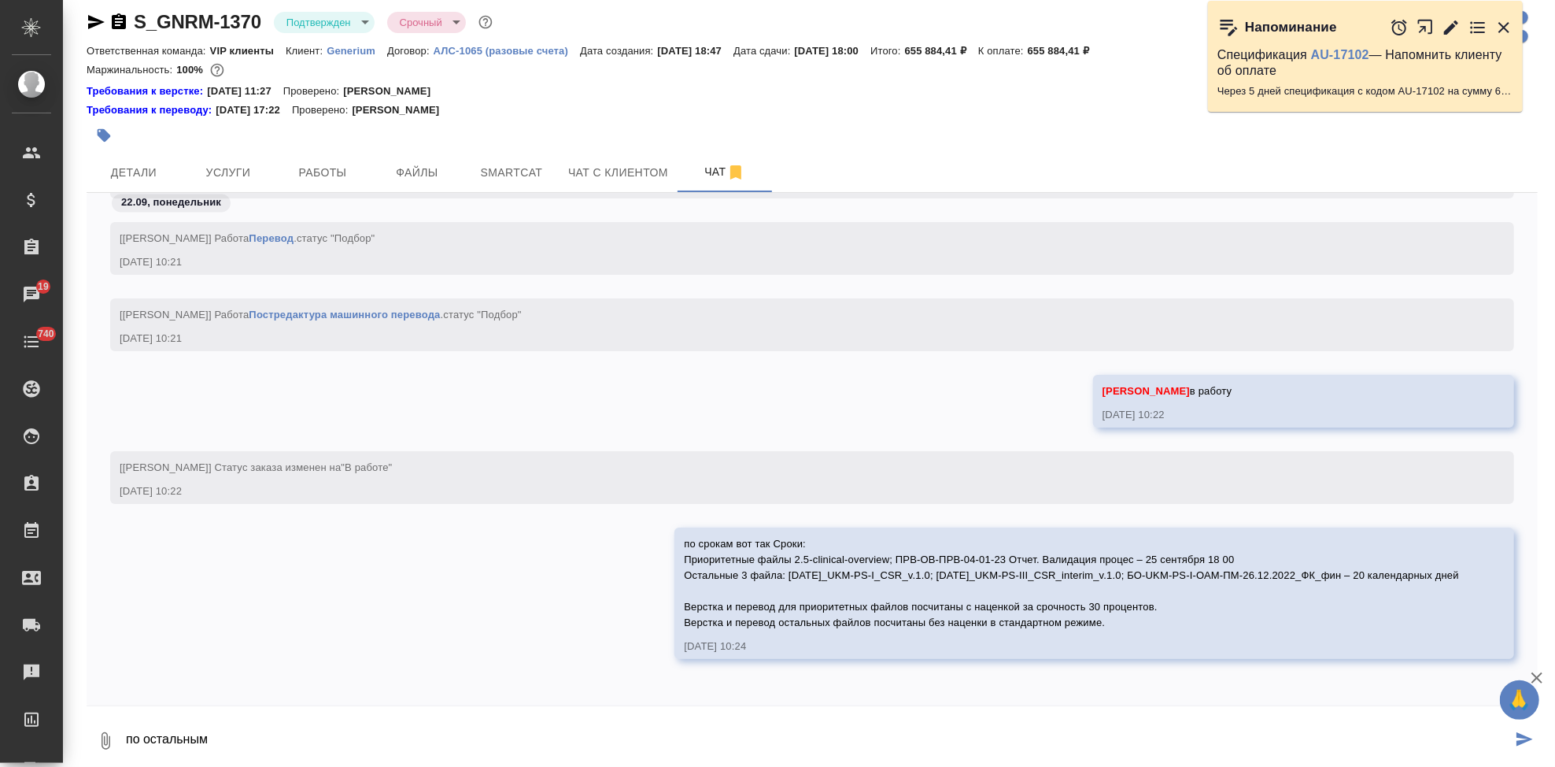
click at [798, 714] on textarea "по остальным" at bounding box center [818, 741] width 1388 height 54
type textarea "по остальным 10 октября, по приоритетным 25 сентября 18 00"
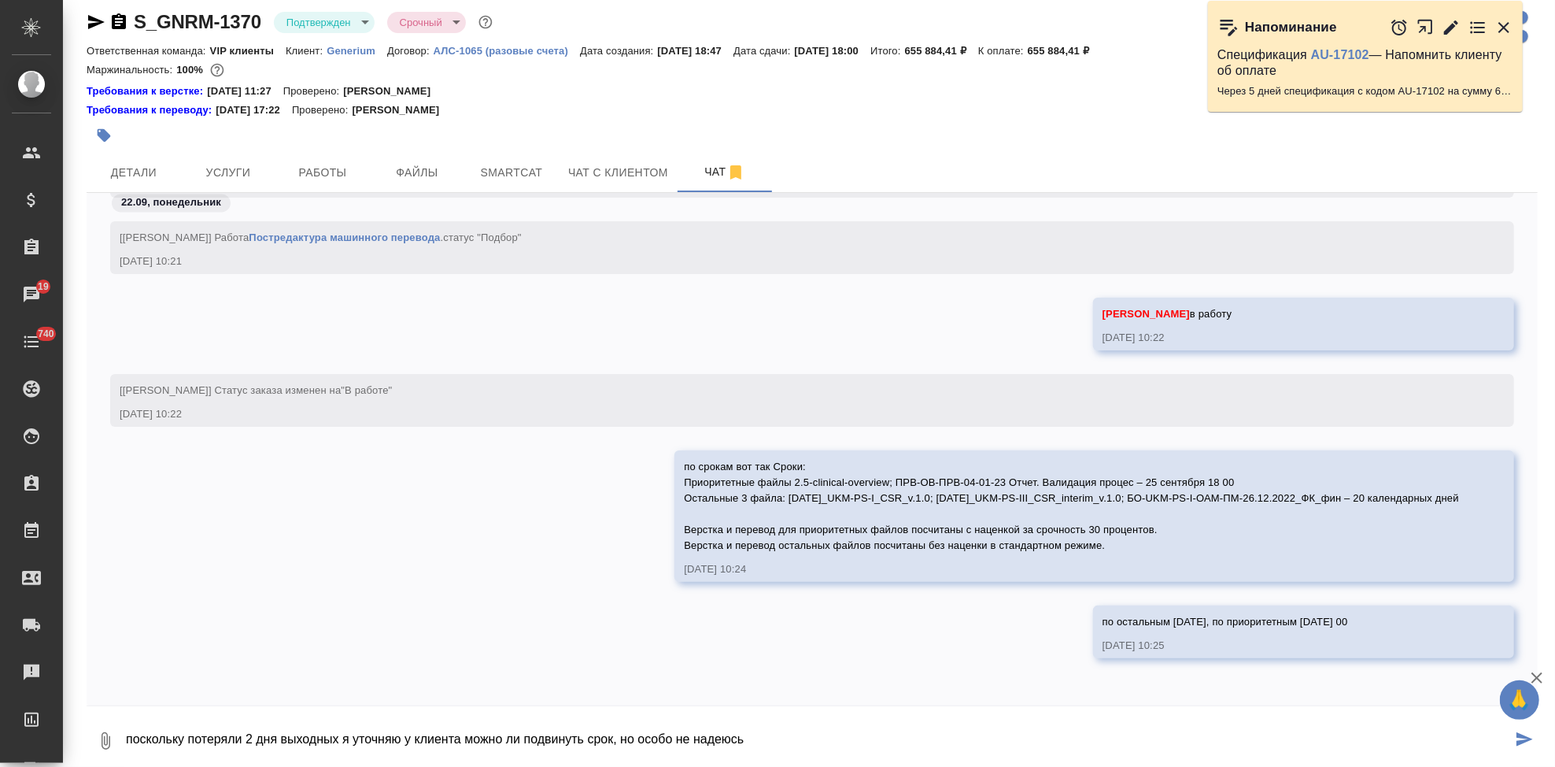
type textarea "поскольку потеряли 2 дня выходных я уточняю у клиента можно ли подвинуть срок, …"
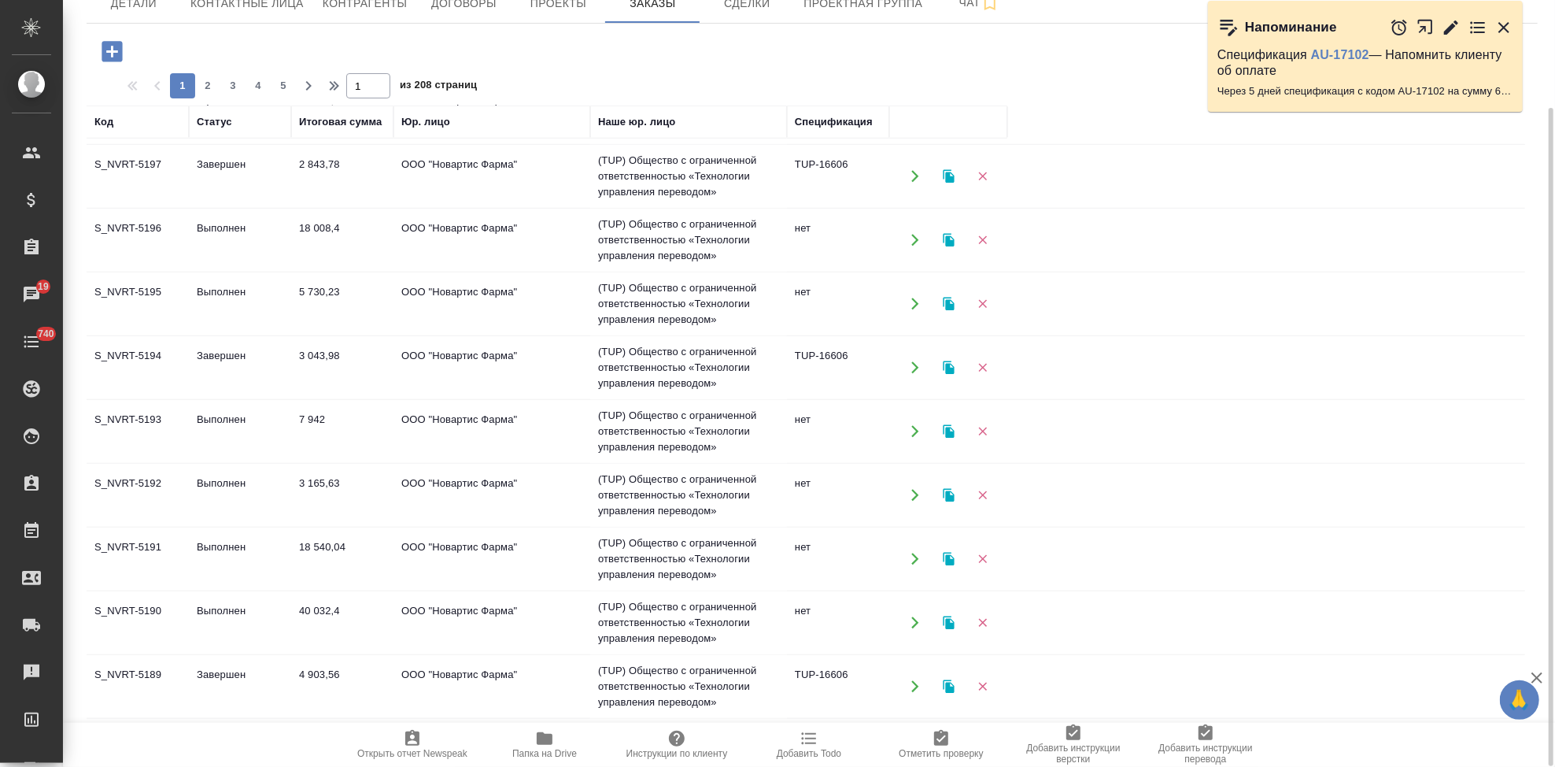
scroll to position [1014, 0]
click at [207, 87] on span "2" at bounding box center [207, 86] width 25 height 16
click at [227, 84] on span "3" at bounding box center [232, 86] width 25 height 16
click at [257, 89] on span "4" at bounding box center [258, 86] width 25 height 16
click at [267, 88] on span "5" at bounding box center [258, 86] width 25 height 16
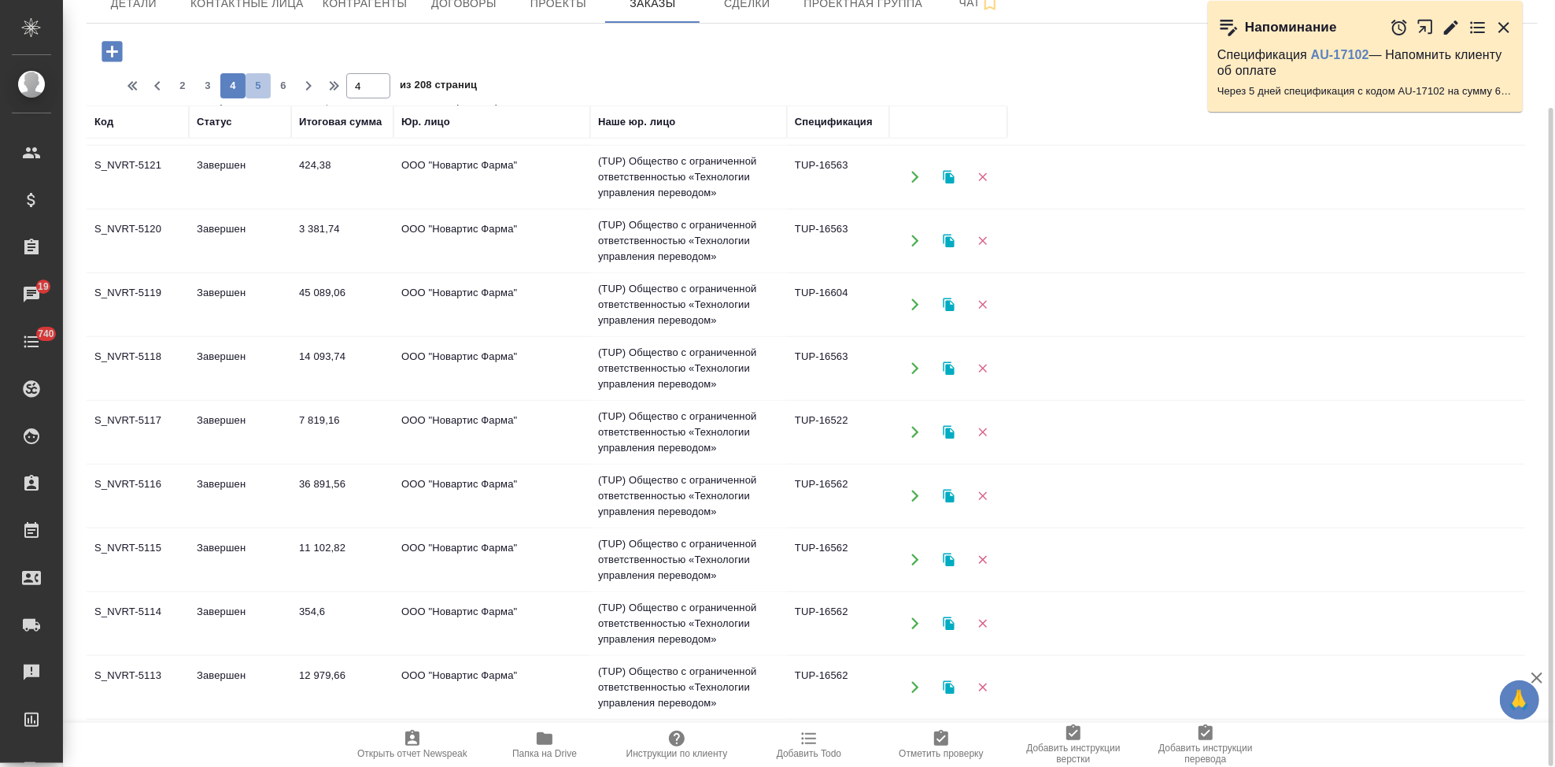
type input "5"
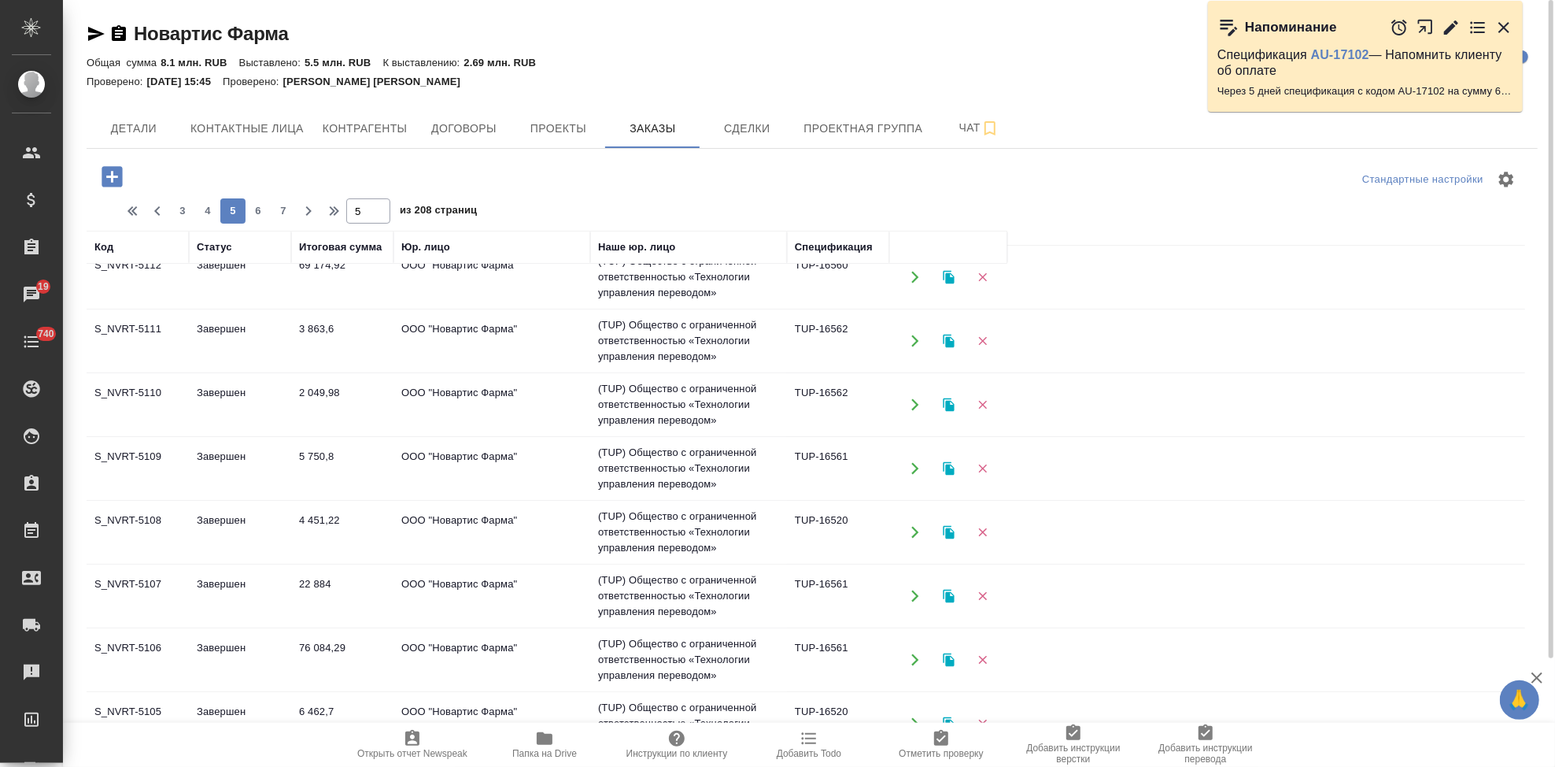
scroll to position [0, 0]
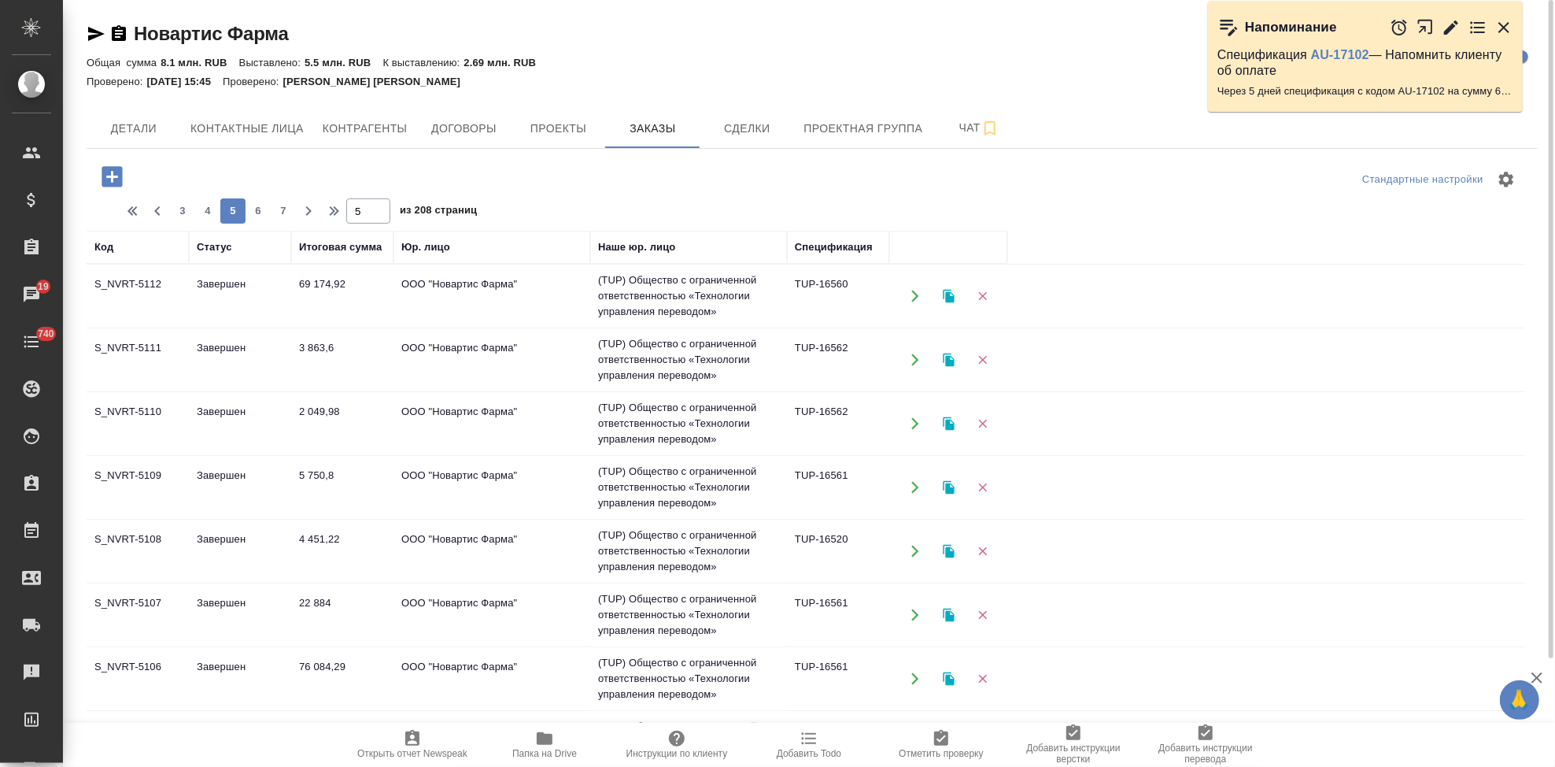
click at [205, 611] on td "Завершен" at bounding box center [240, 614] width 102 height 55
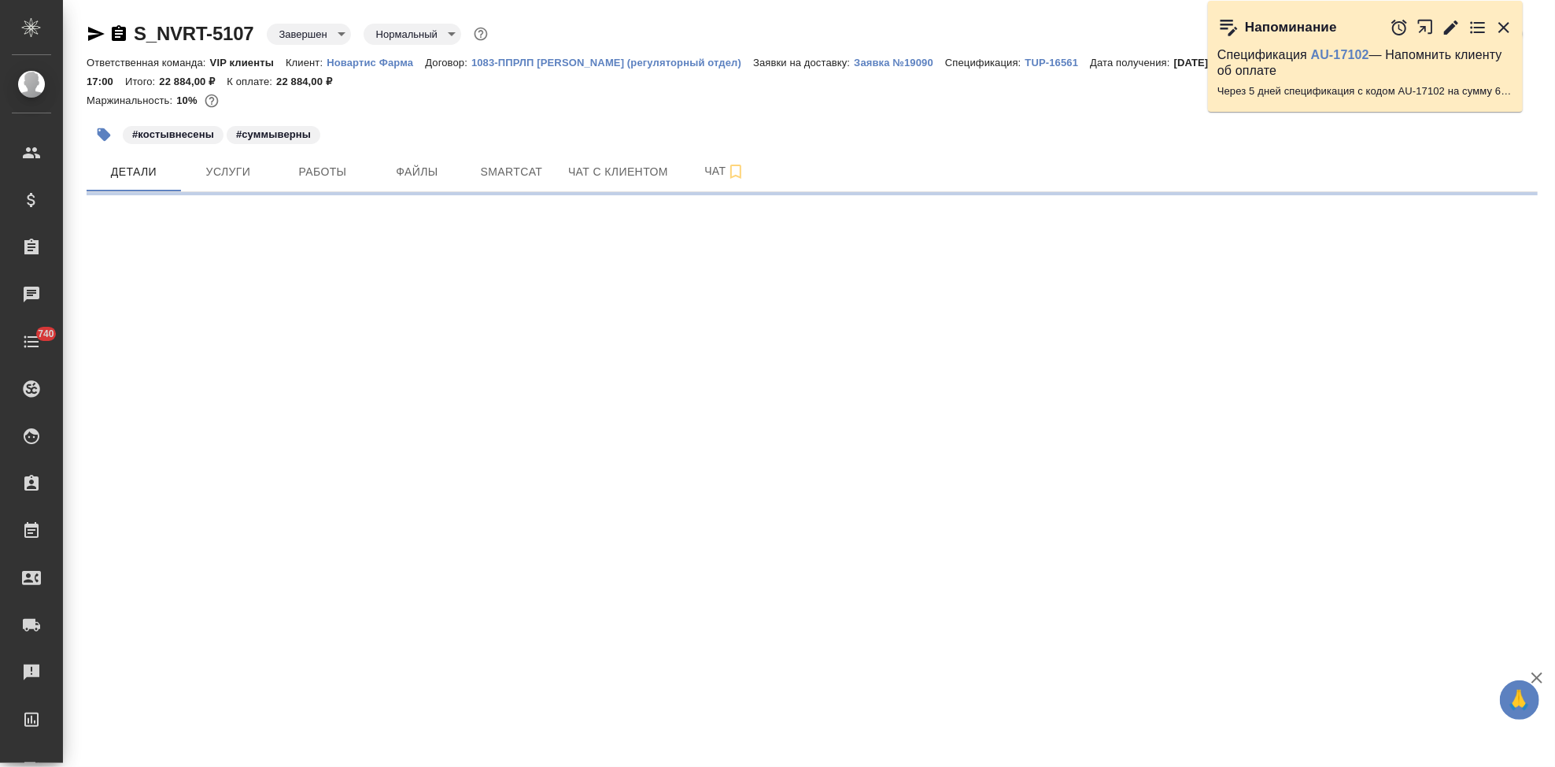
select select "RU"
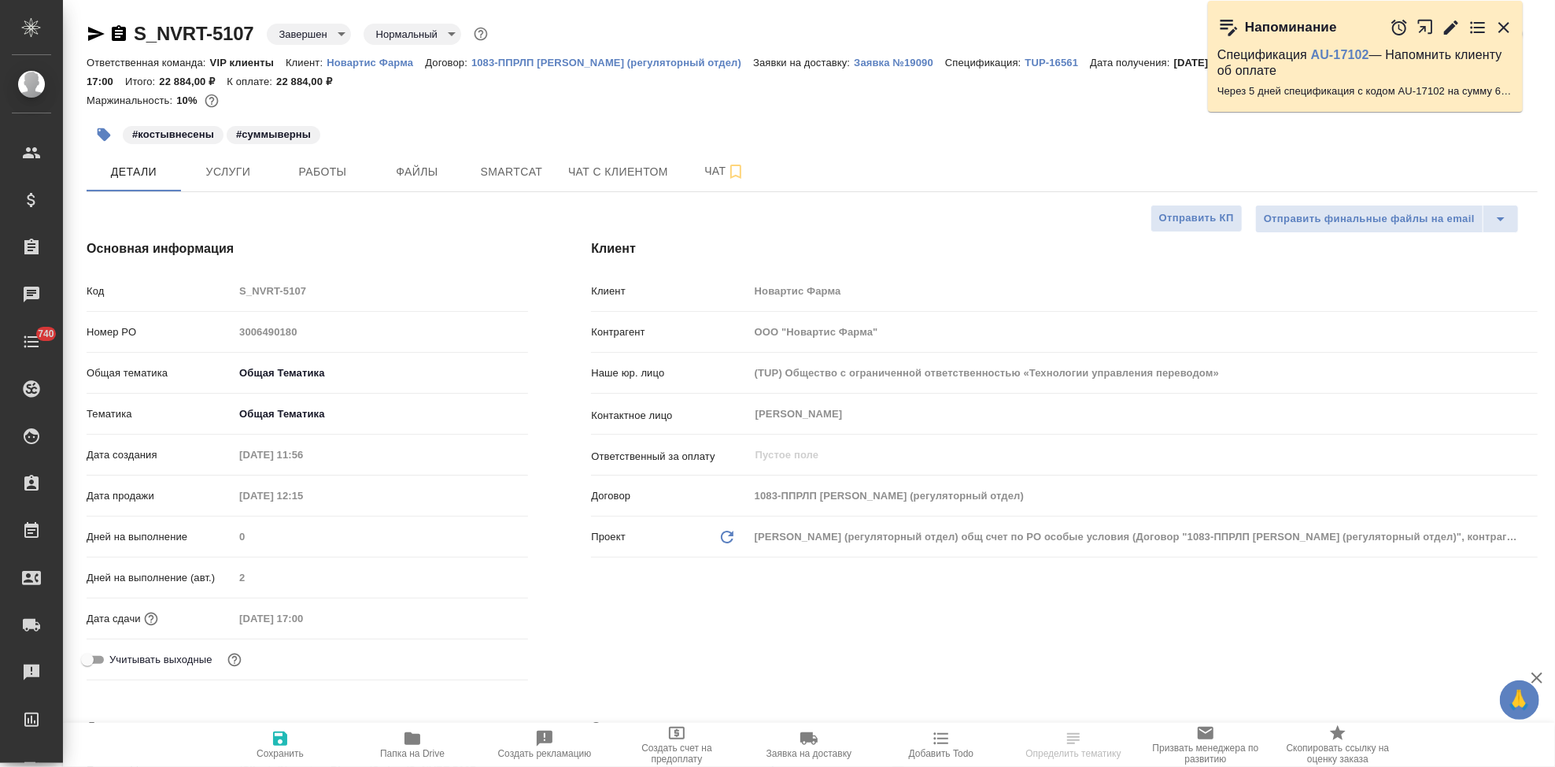
type textarea "x"
click at [854, 64] on p "Заявка №19090" at bounding box center [899, 63] width 91 height 12
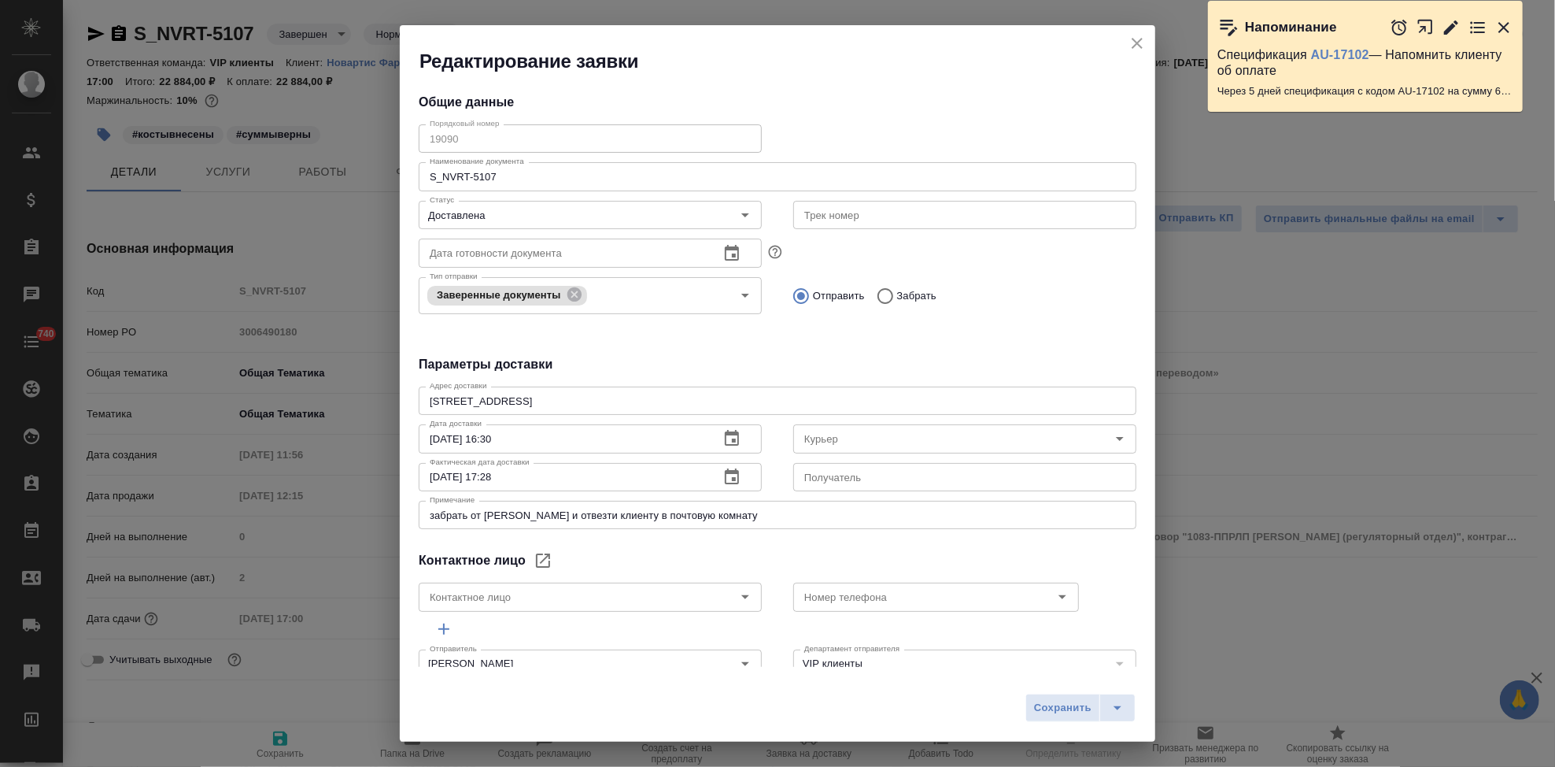
type input "Северов Олег"
type input "Гладкова Анастасия"
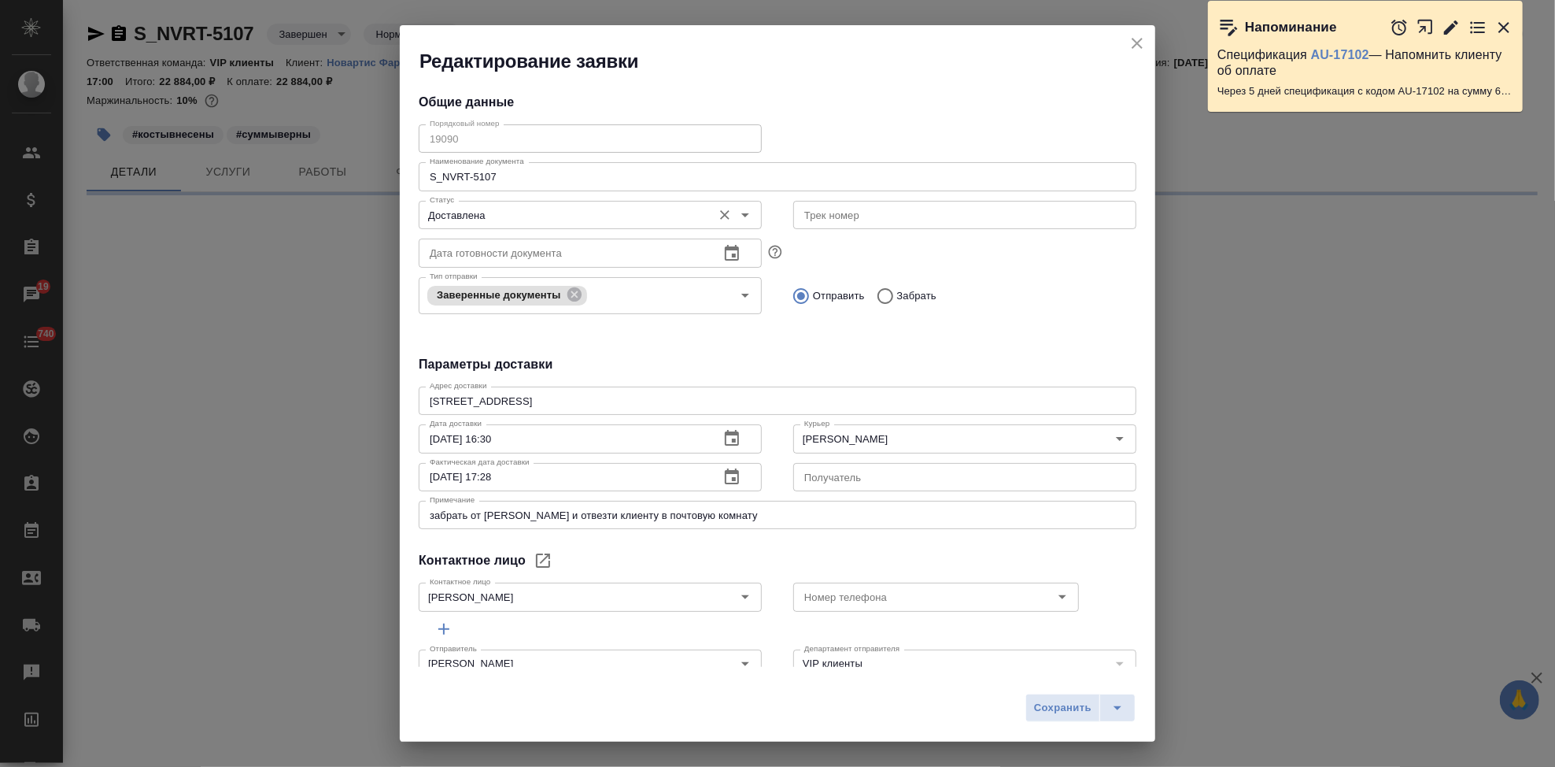
select select "RU"
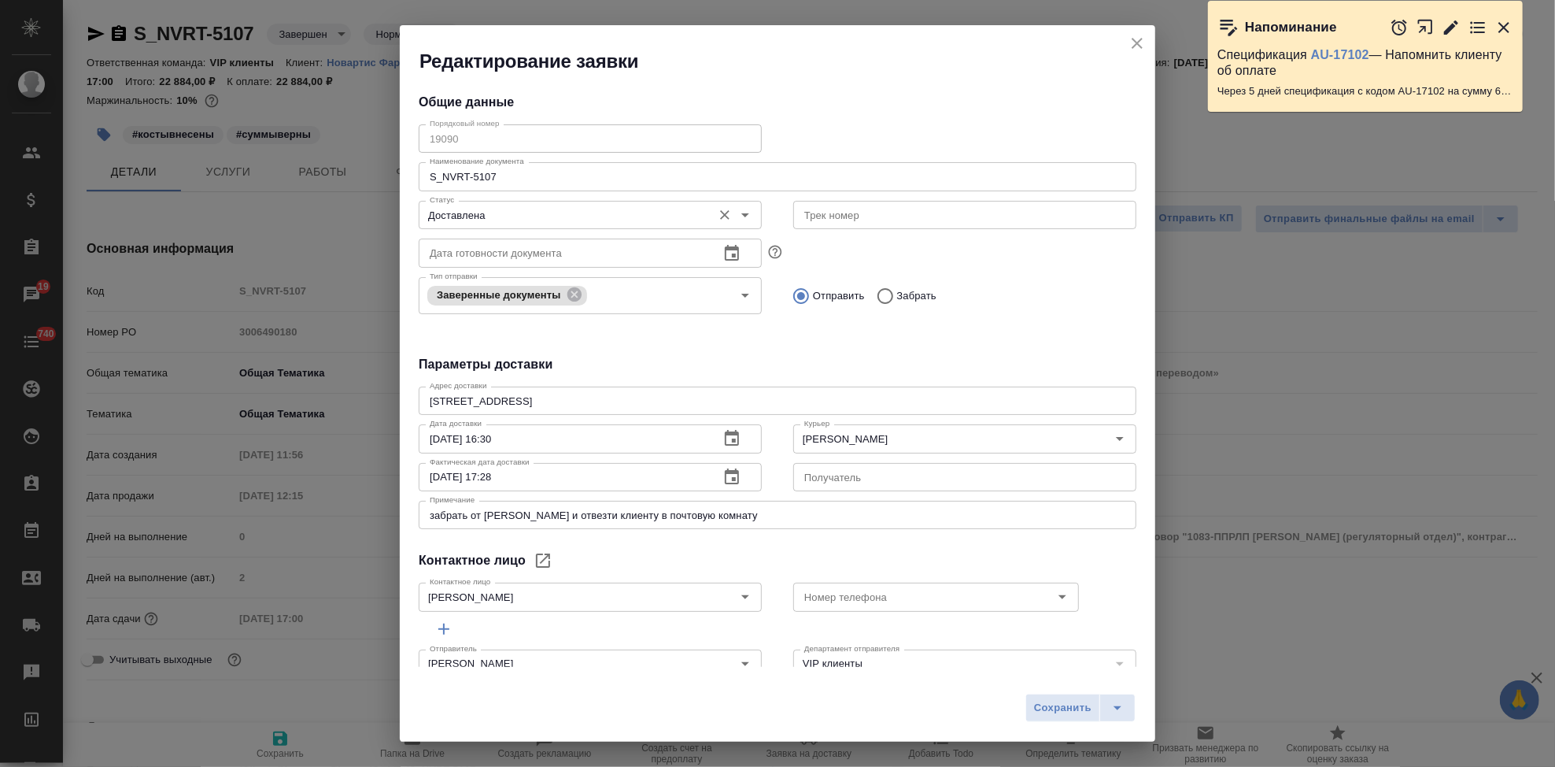
type textarea "x"
click at [1134, 42] on icon "close" at bounding box center [1137, 43] width 19 height 19
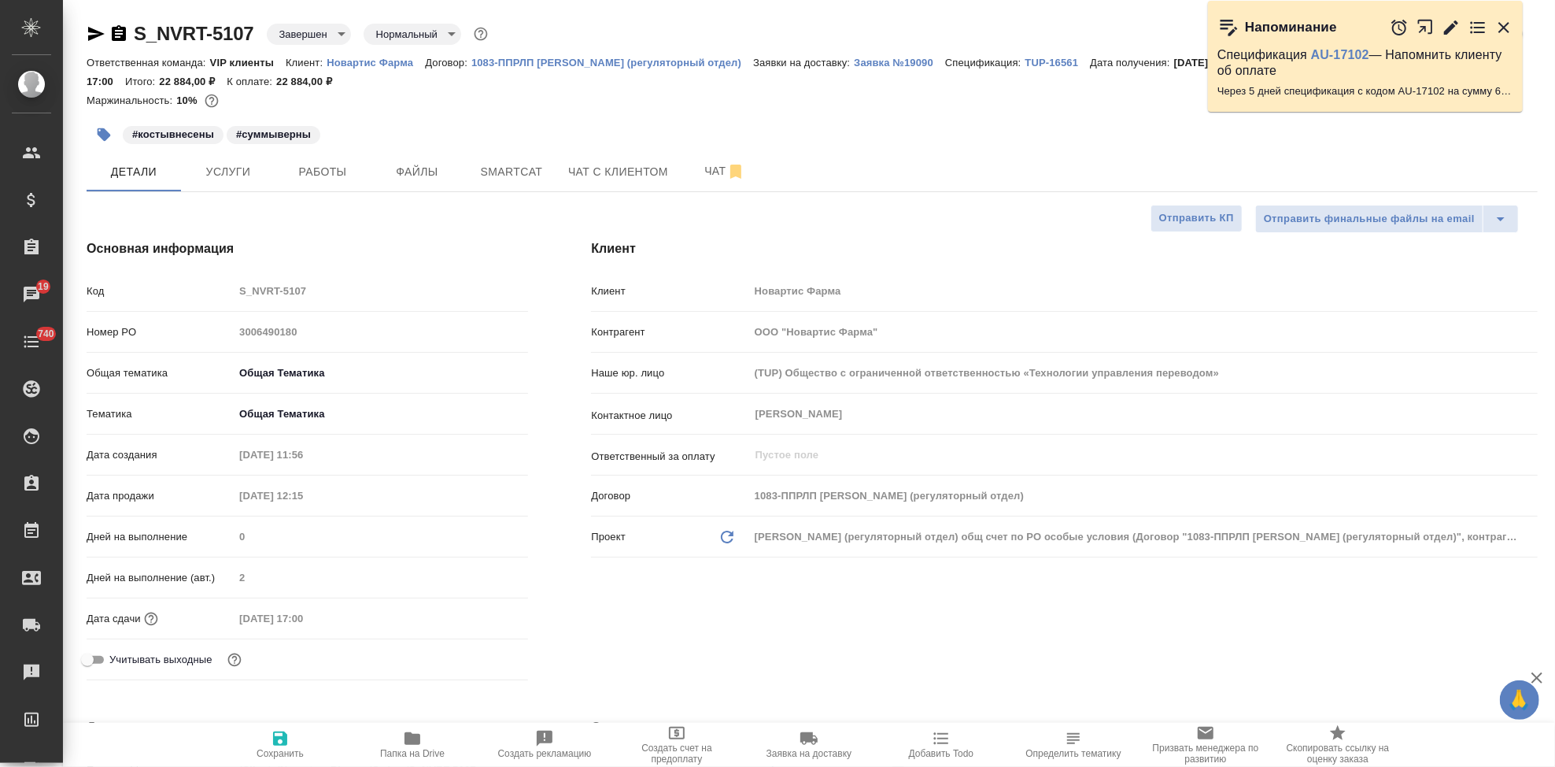
type textarea "x"
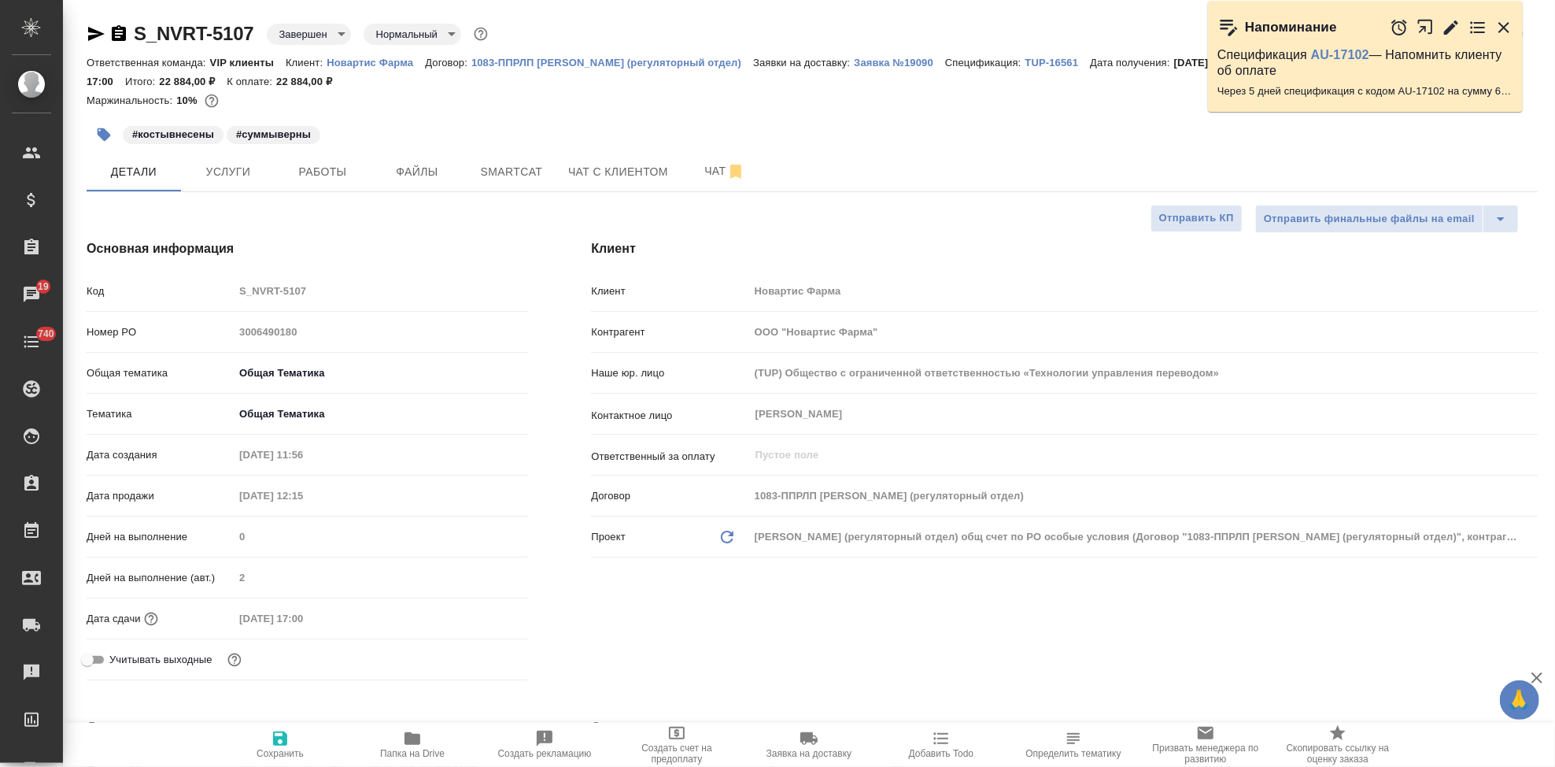
type textarea "x"
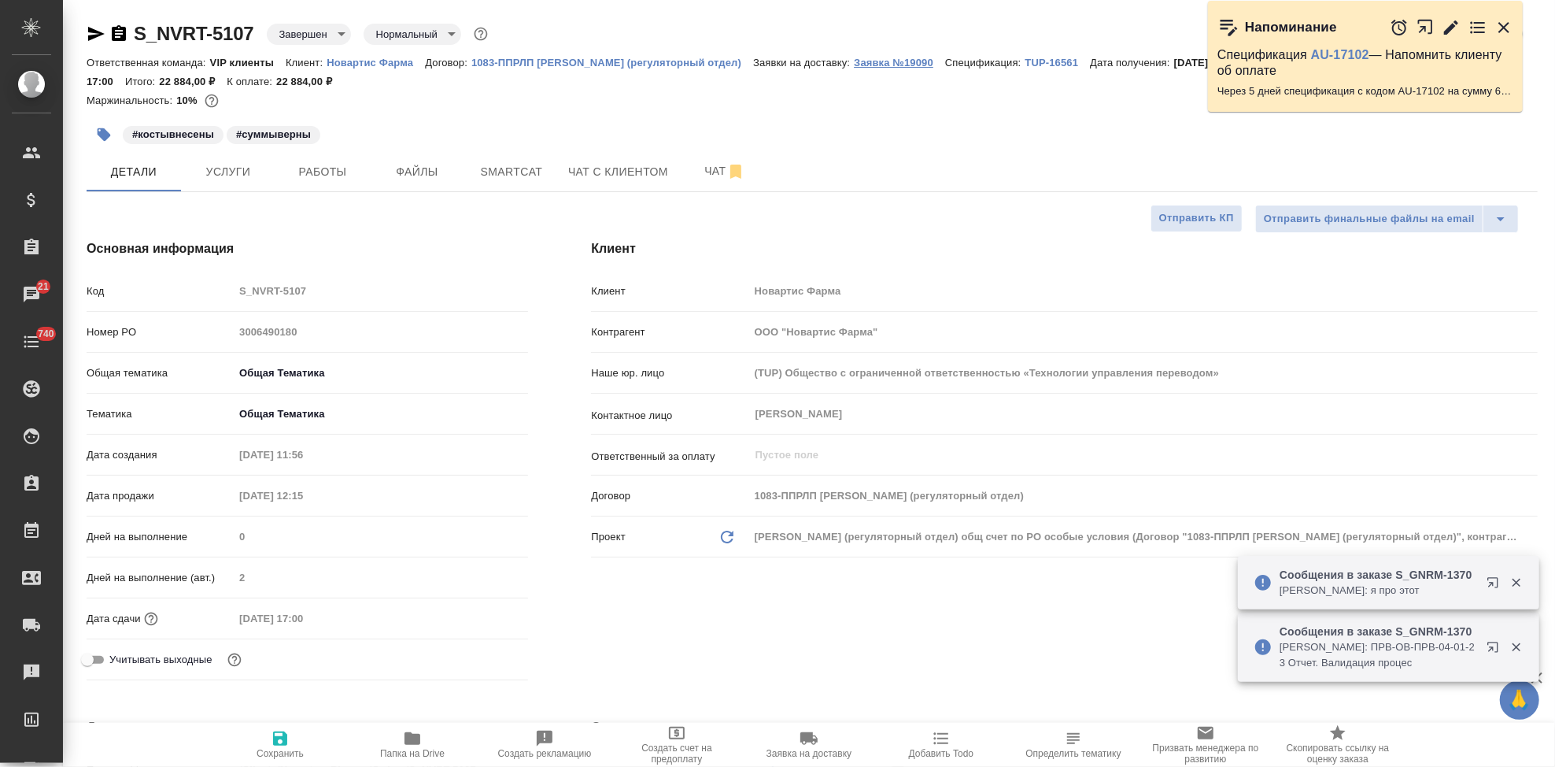
click at [881, 64] on p "Заявка №19090" at bounding box center [899, 63] width 91 height 12
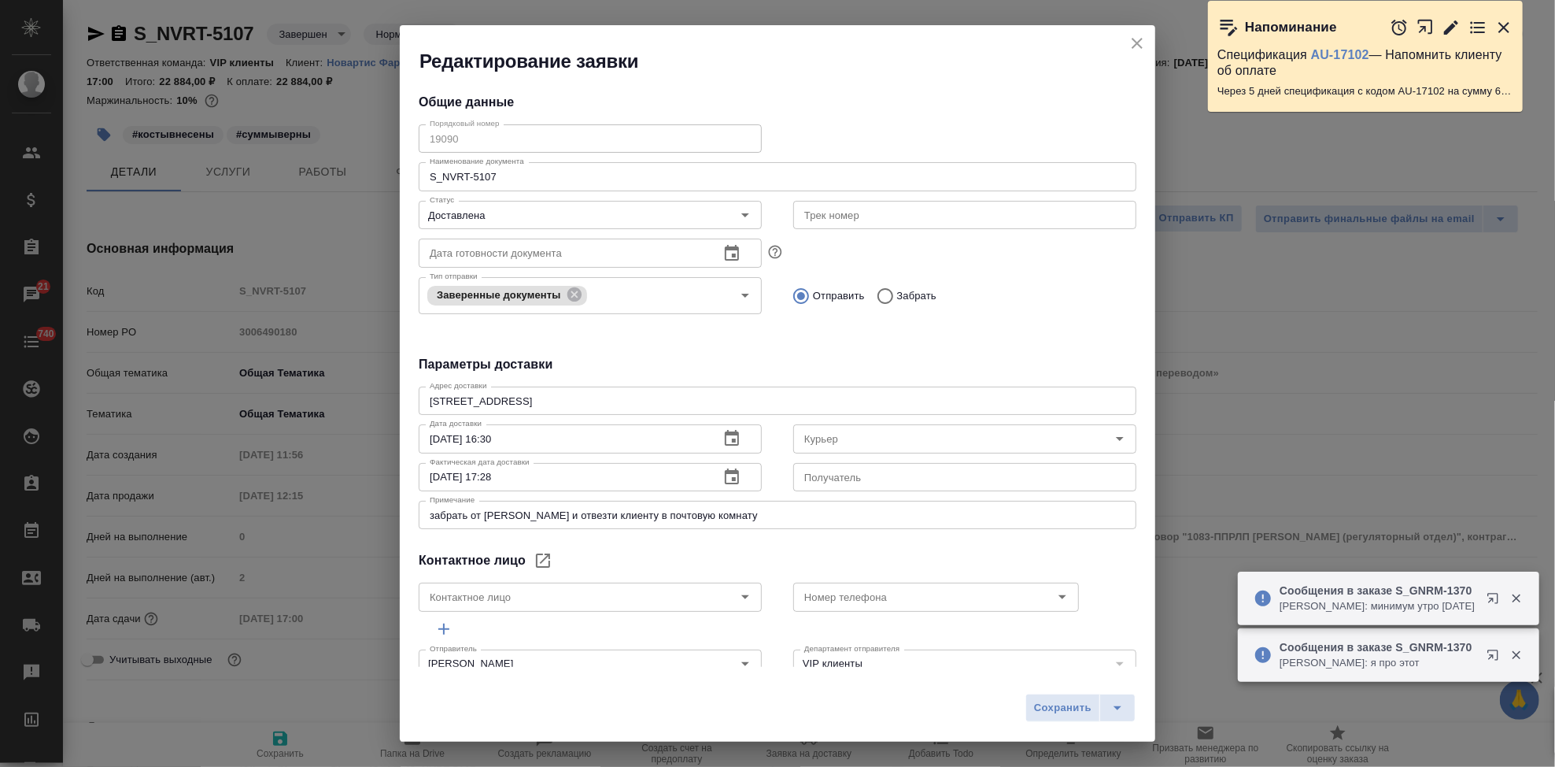
type input "Северов Олег"
type input "Гладкова Анастасия"
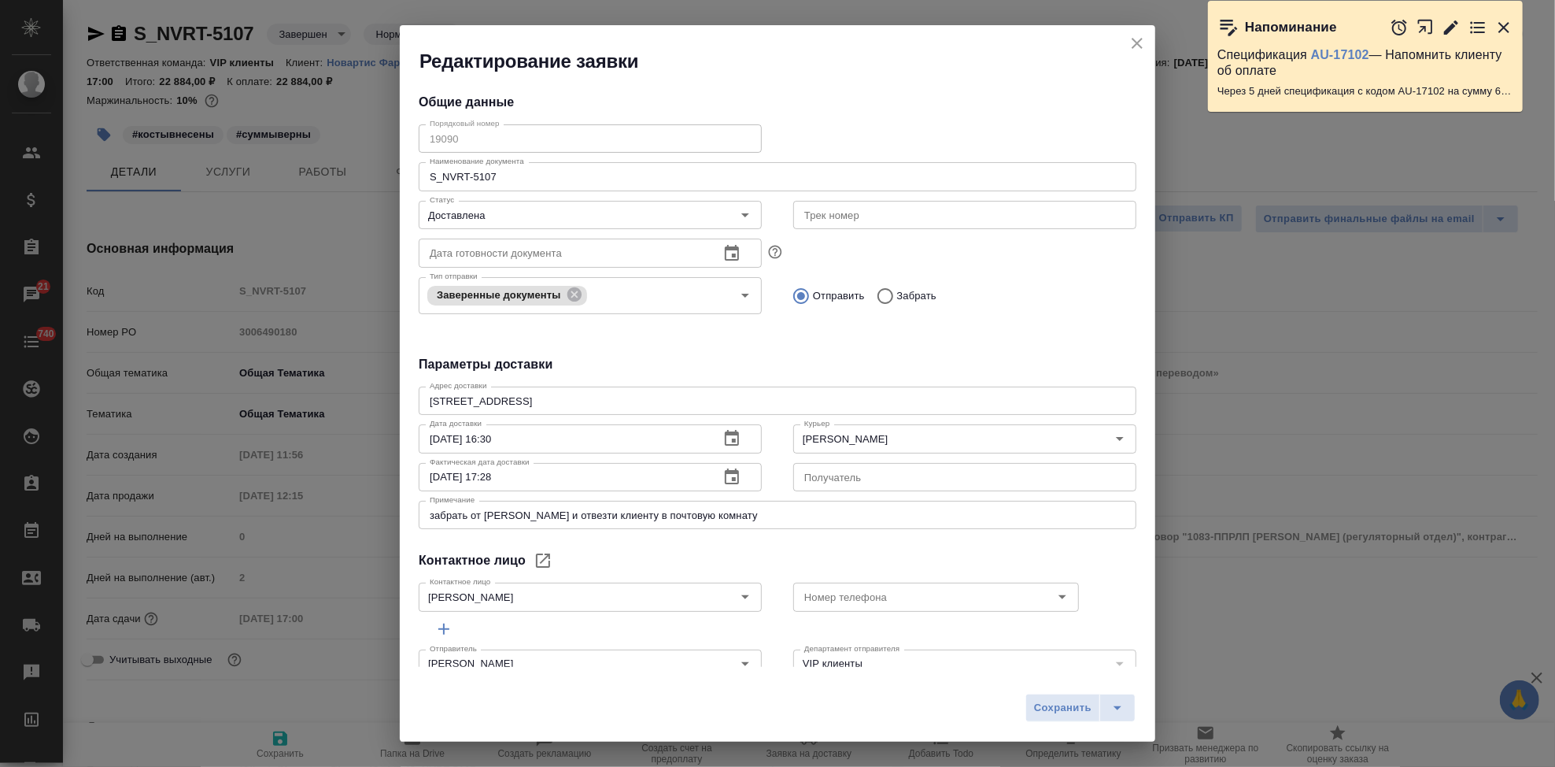
type textarea "x"
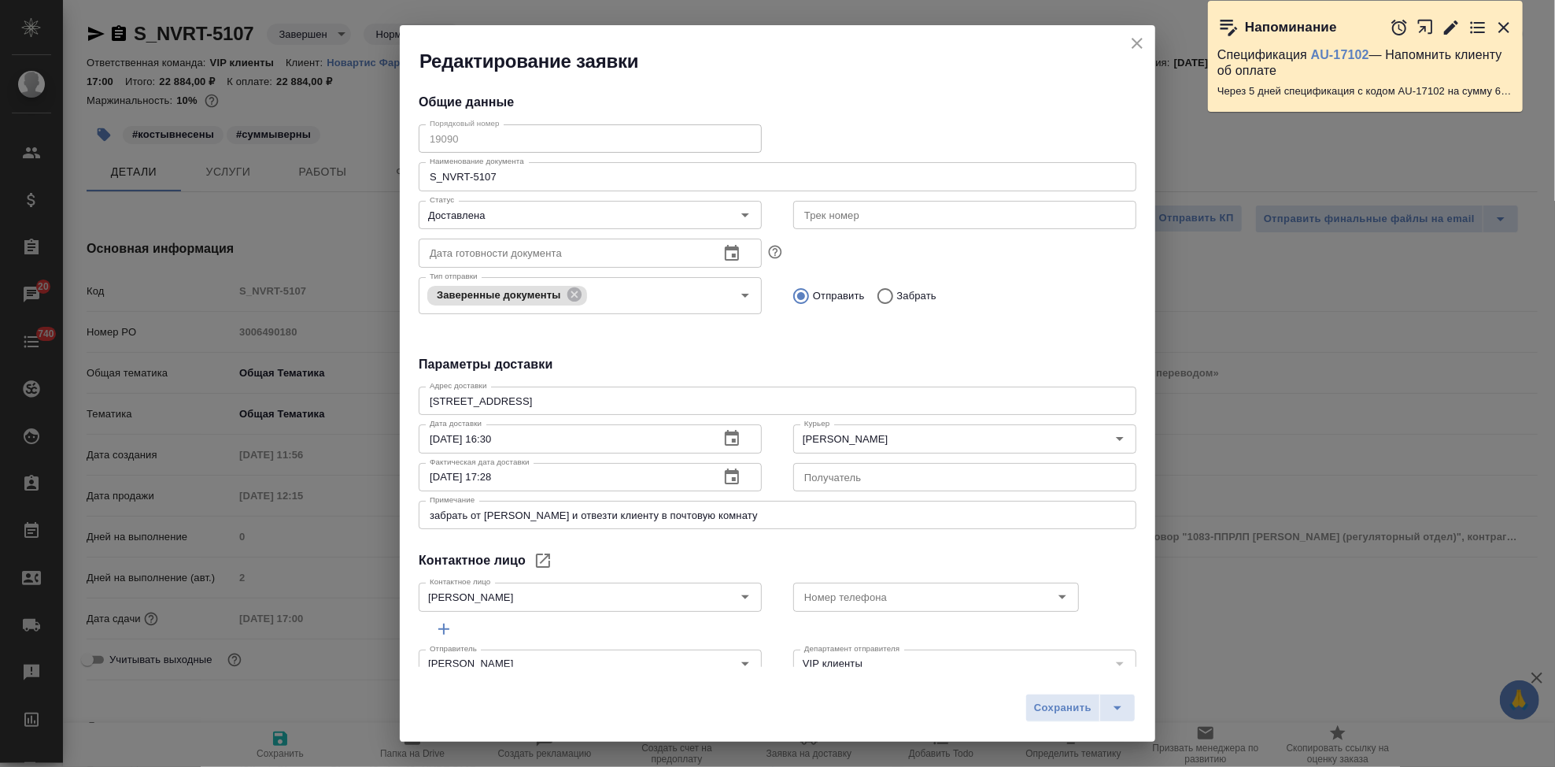
type textarea "x"
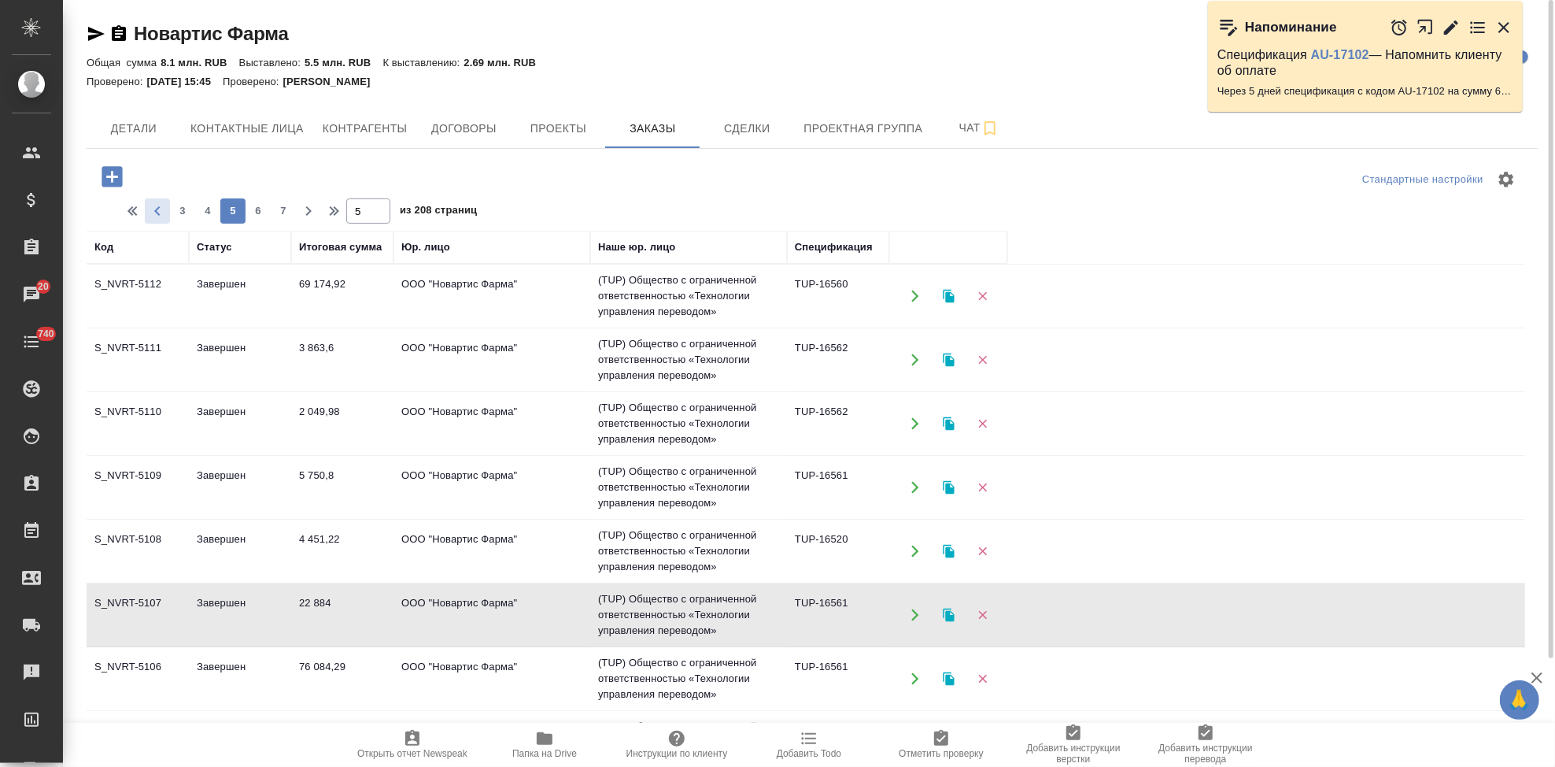
click at [164, 214] on icon "button" at bounding box center [157, 210] width 19 height 19
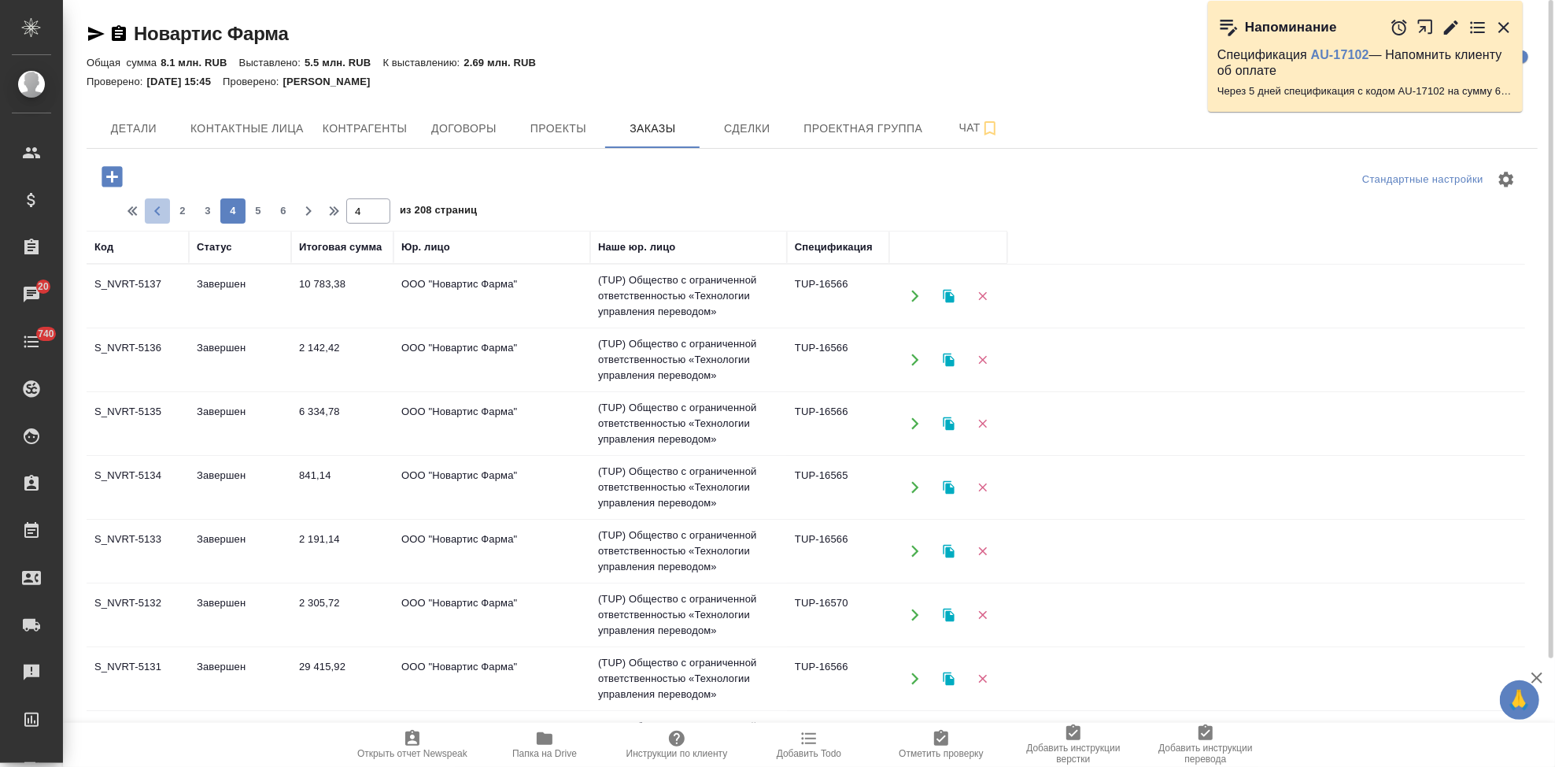
click at [152, 216] on icon "button" at bounding box center [157, 210] width 19 height 19
click at [153, 222] on button "button" at bounding box center [157, 210] width 25 height 25
click at [183, 214] on span "1" at bounding box center [182, 211] width 25 height 16
type input "1"
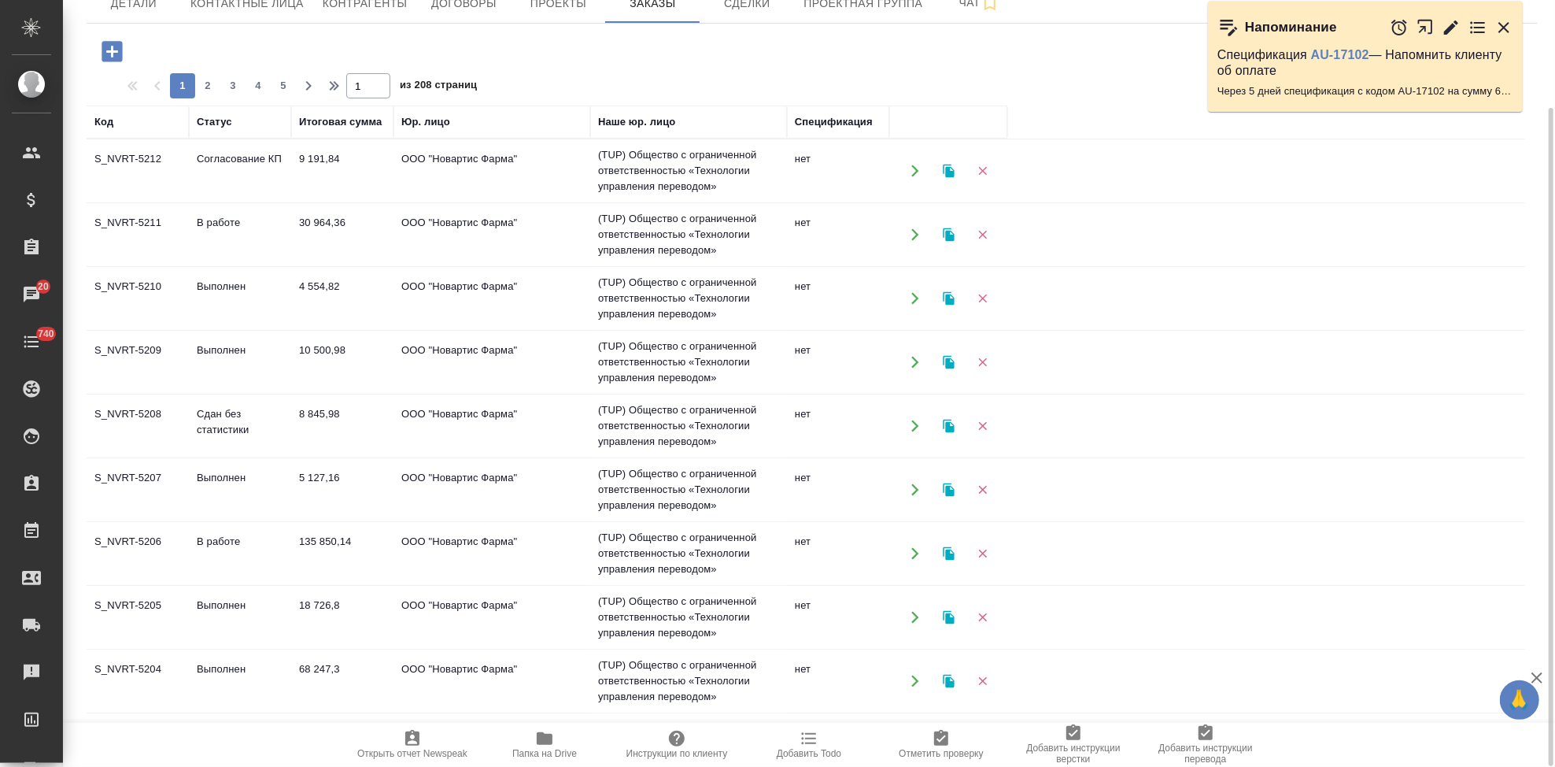
click at [244, 427] on td "Сдан без статистики" at bounding box center [240, 425] width 102 height 55
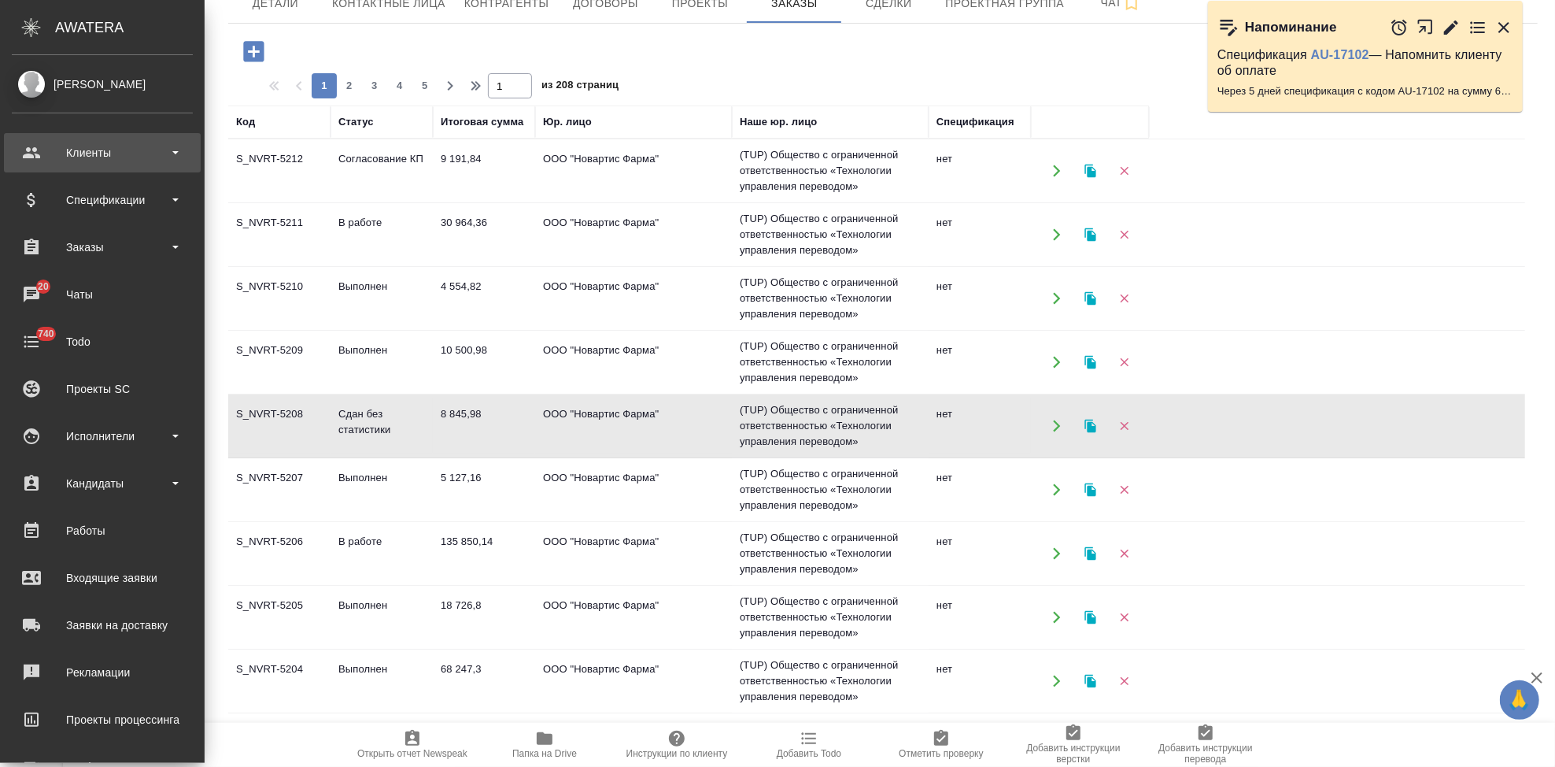
click at [38, 150] on div "Клиенты" at bounding box center [102, 153] width 181 height 24
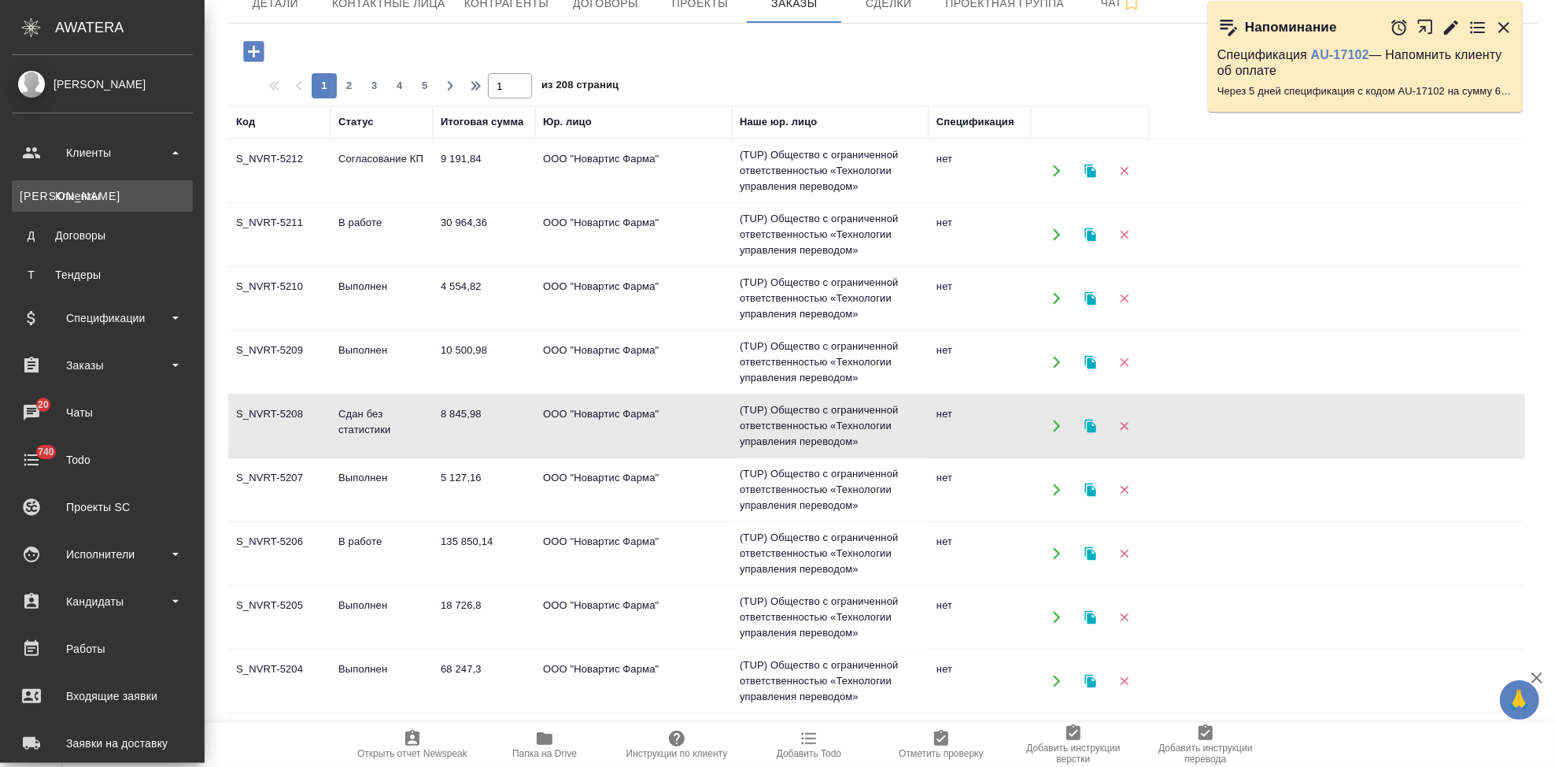
click at [66, 190] on div "Клиенты" at bounding box center [102, 196] width 165 height 16
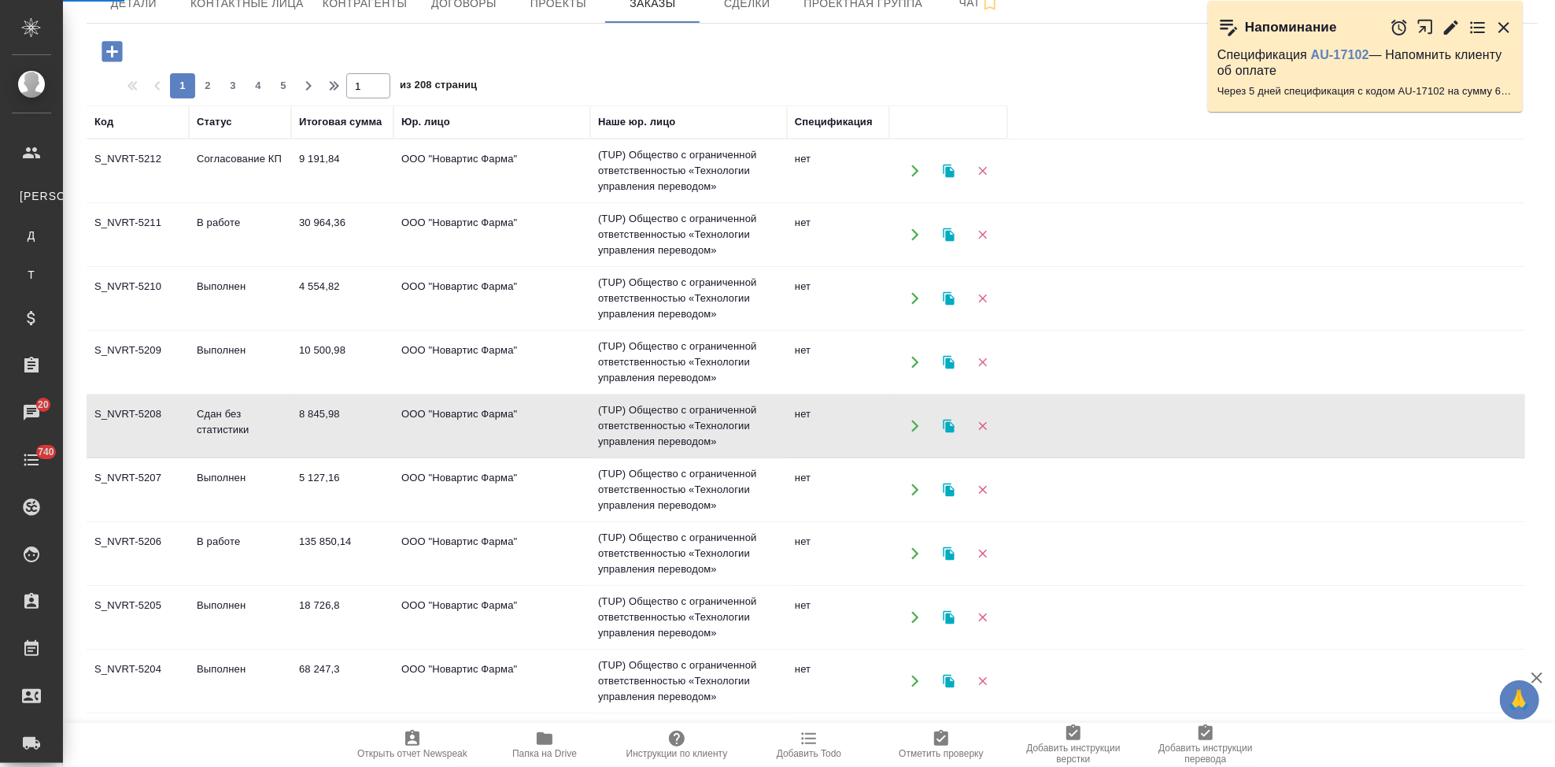
select select "RU"
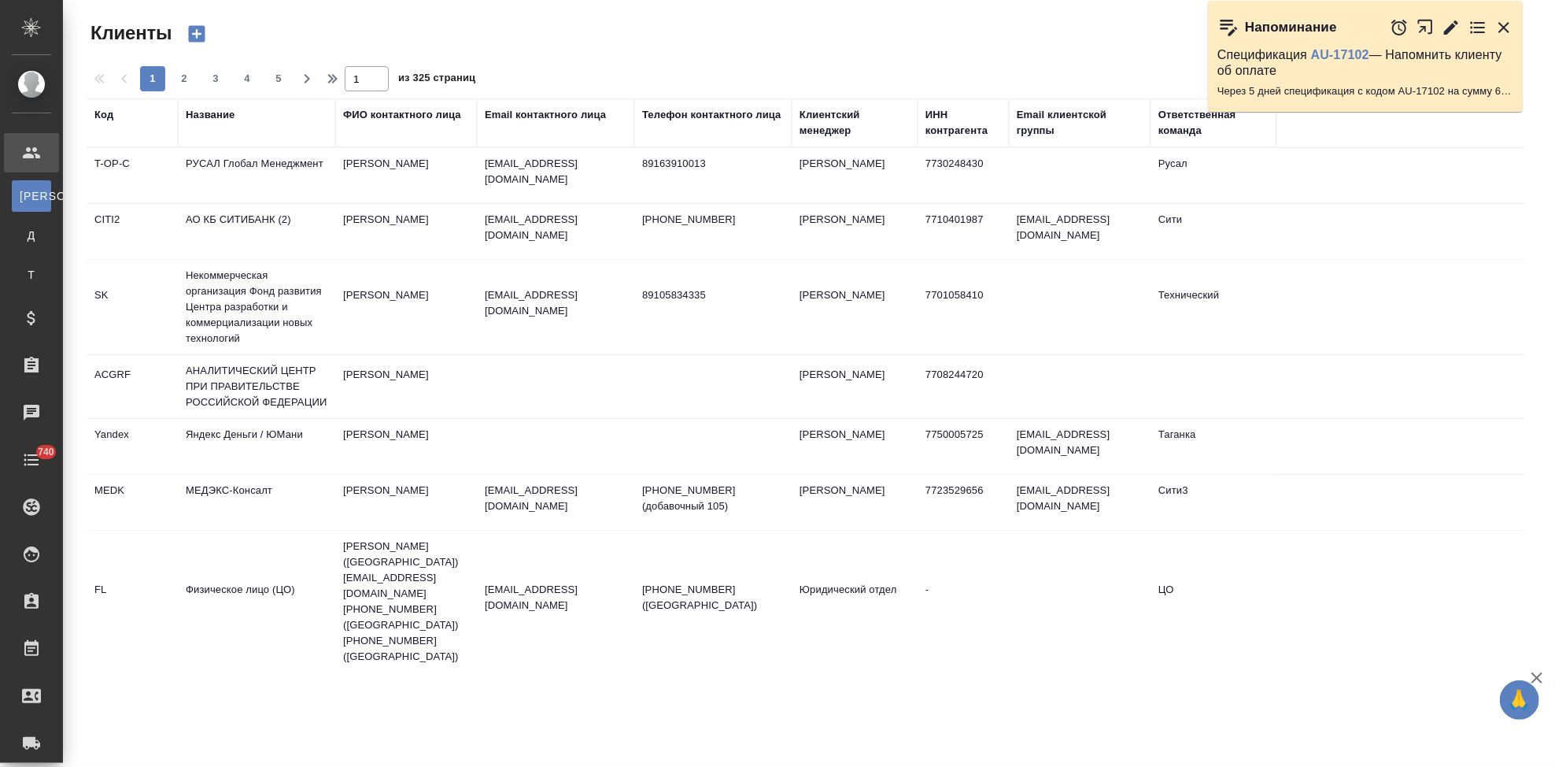
click at [101, 117] on div "Код" at bounding box center [103, 115] width 19 height 16
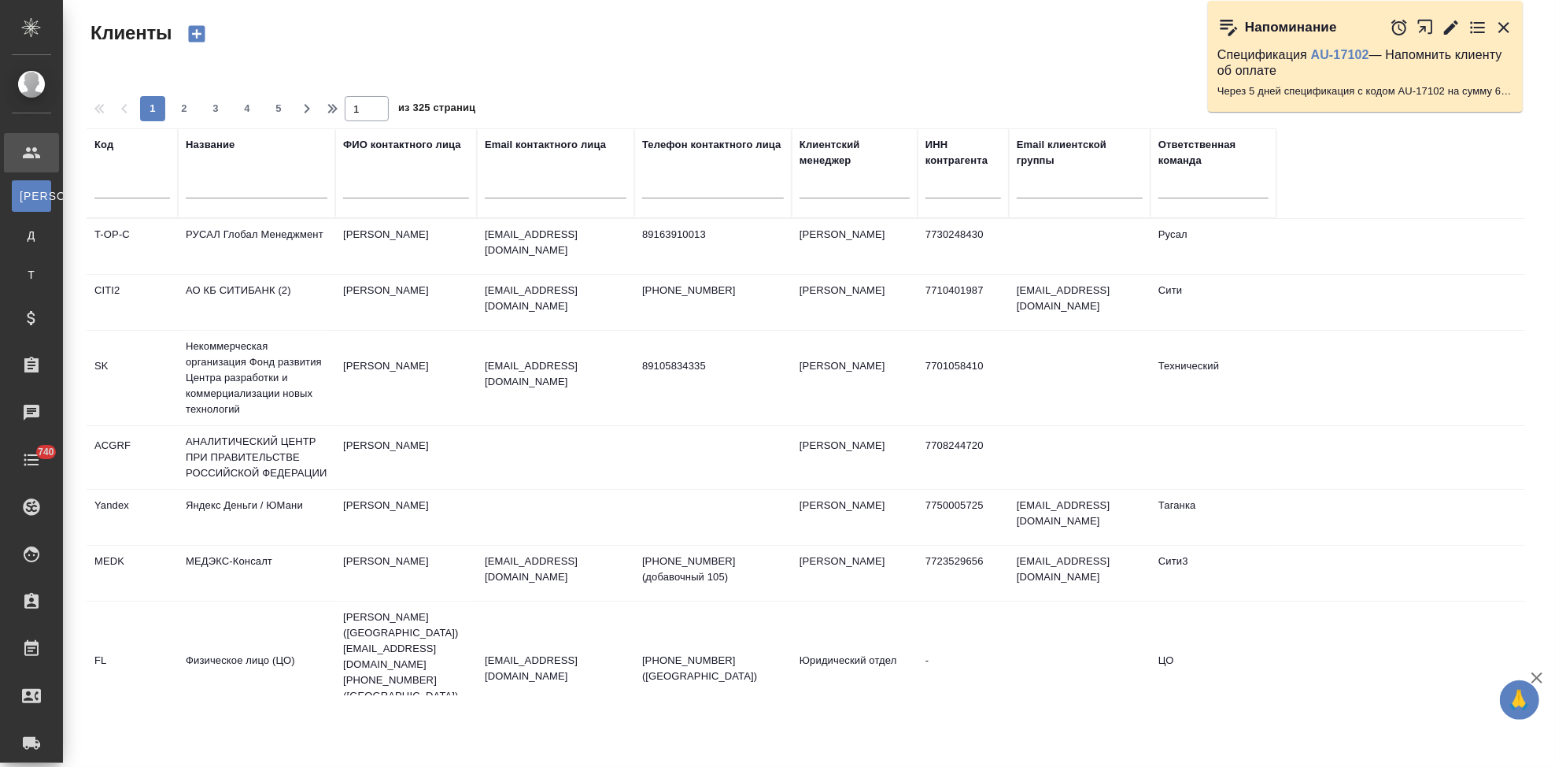
click at [116, 189] on input "text" at bounding box center [132, 189] width 76 height 20
type input "sndz"
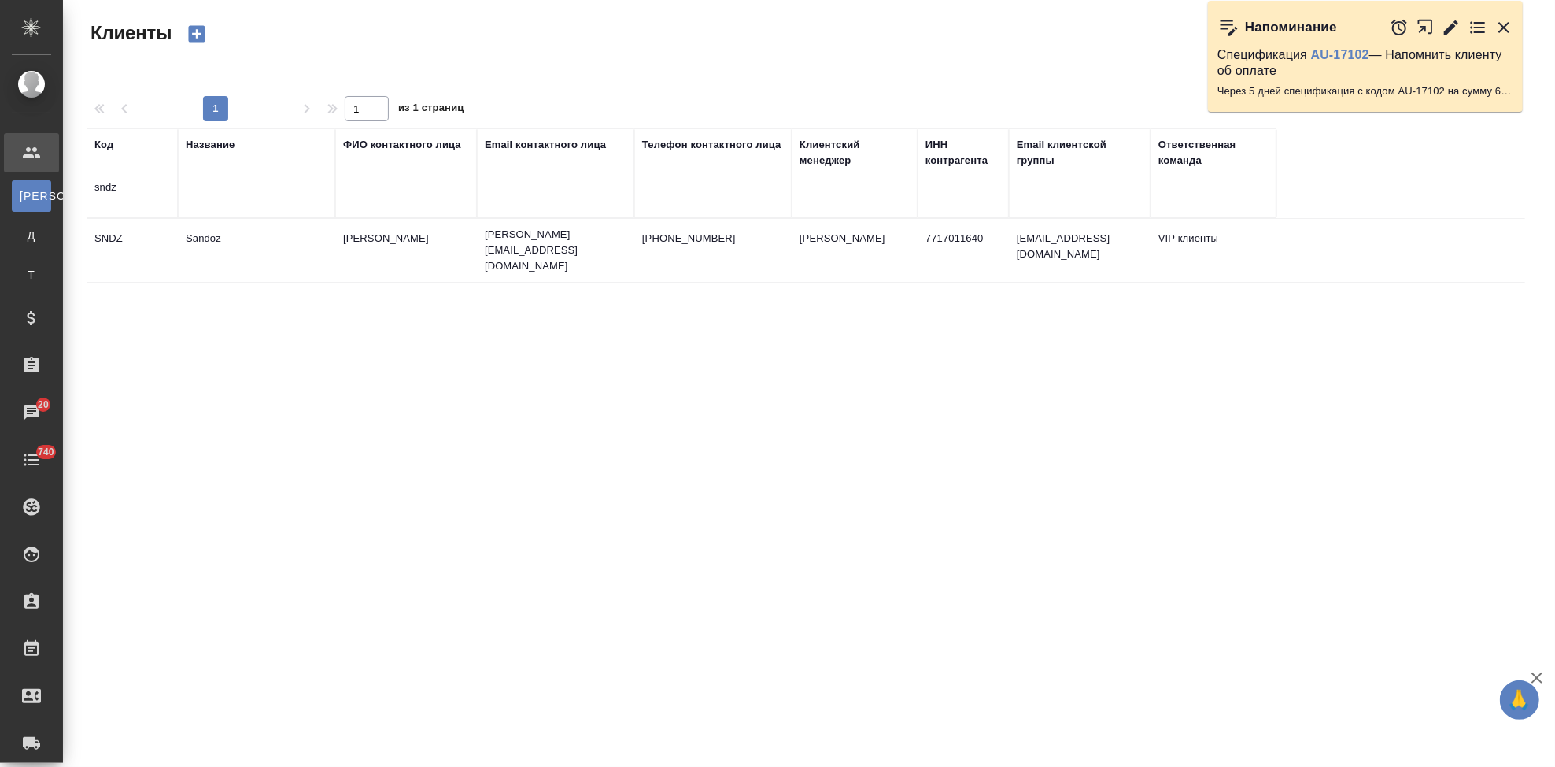
click at [676, 242] on td "+74956607509" at bounding box center [712, 250] width 157 height 55
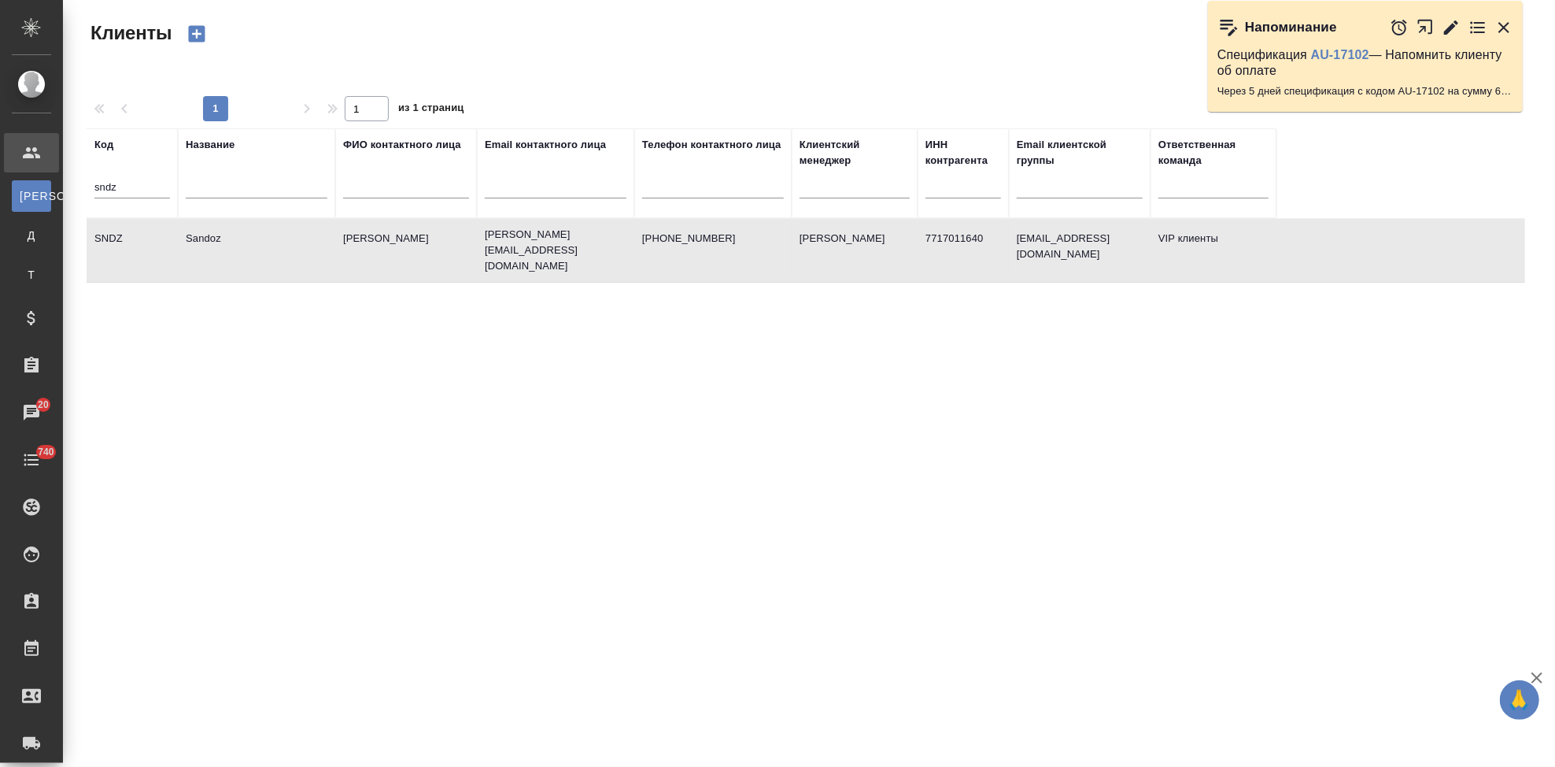
click at [202, 231] on td "Sandoz" at bounding box center [256, 250] width 157 height 55
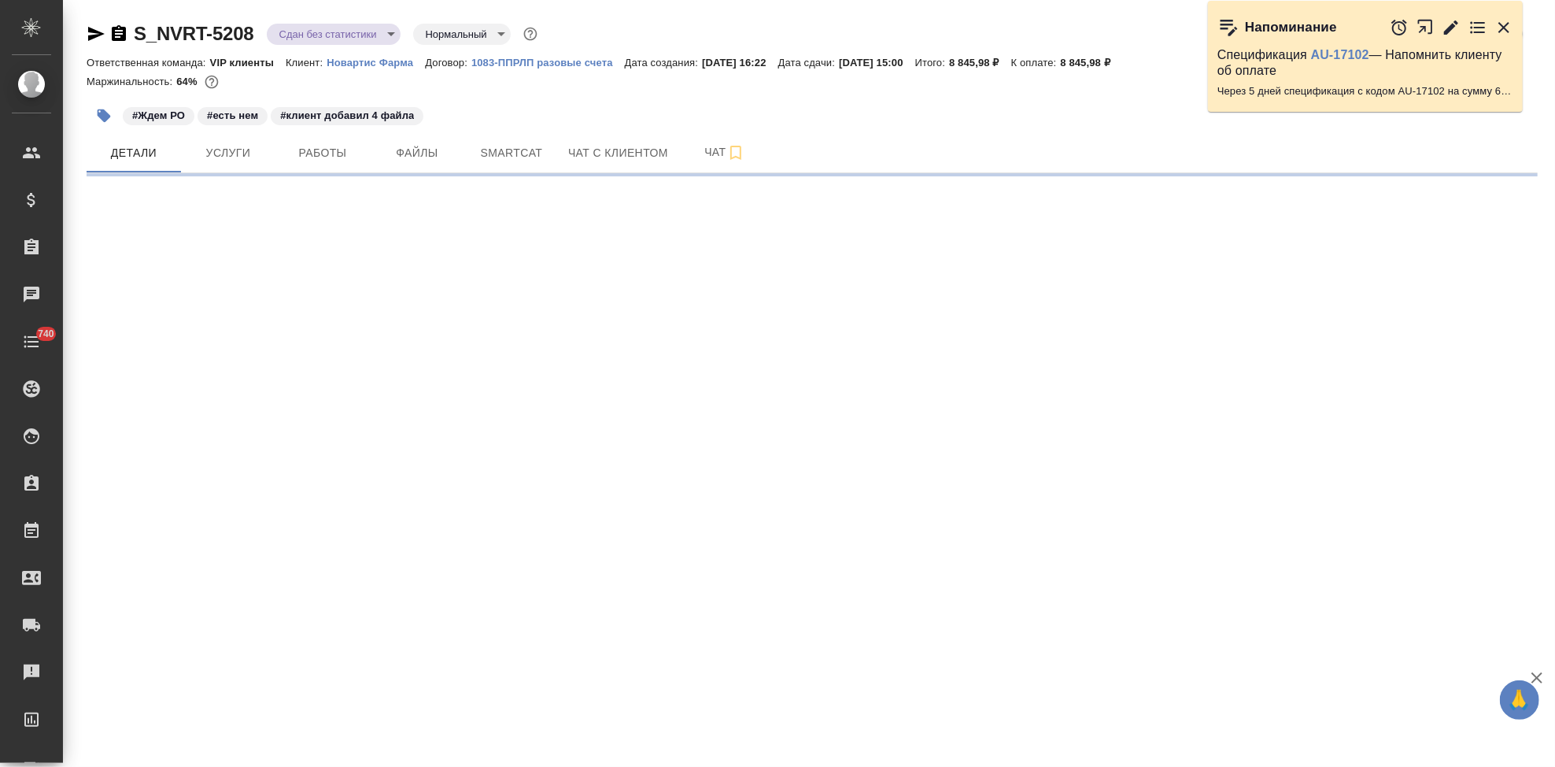
select select "RU"
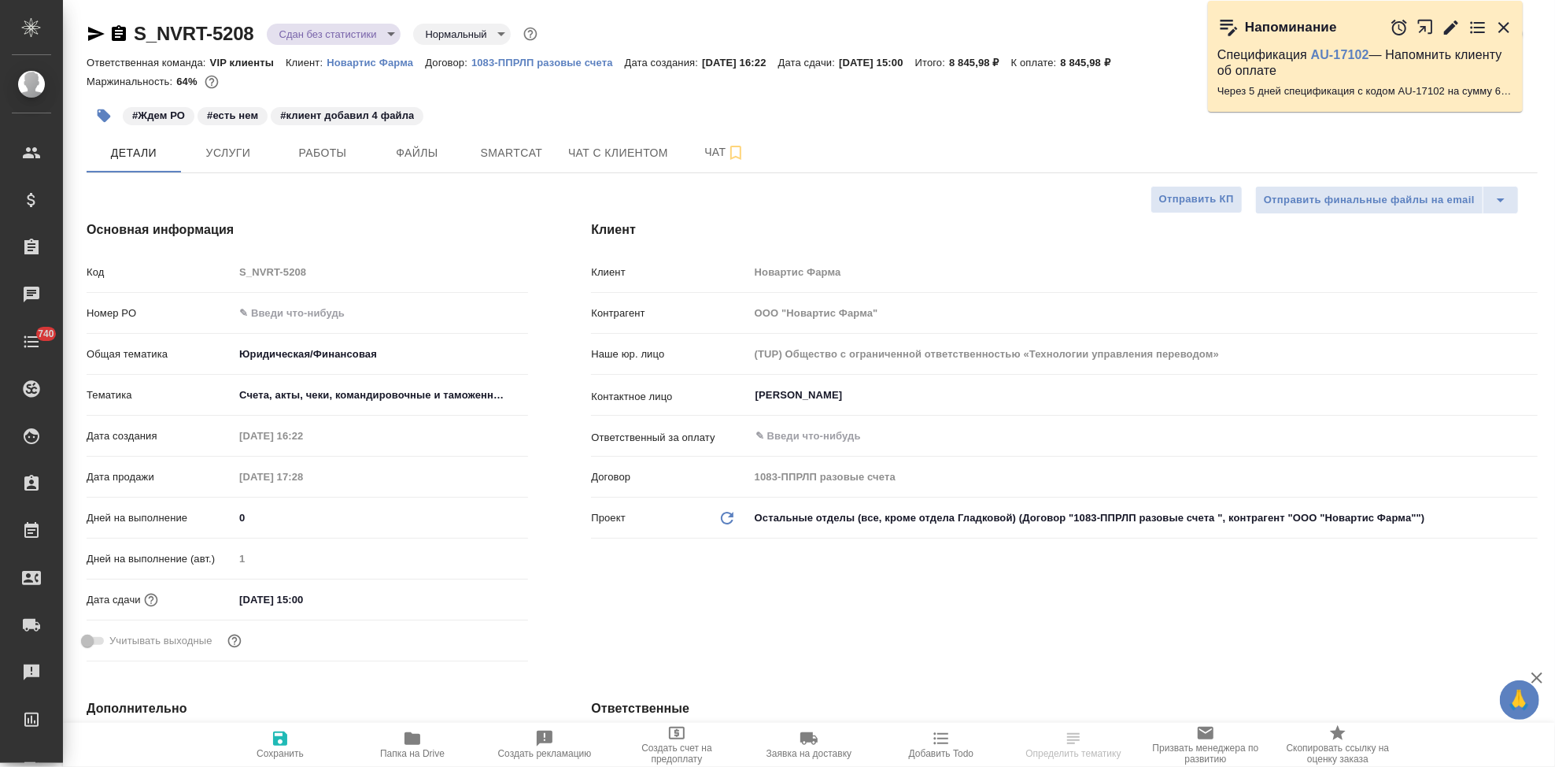
type textarea "x"
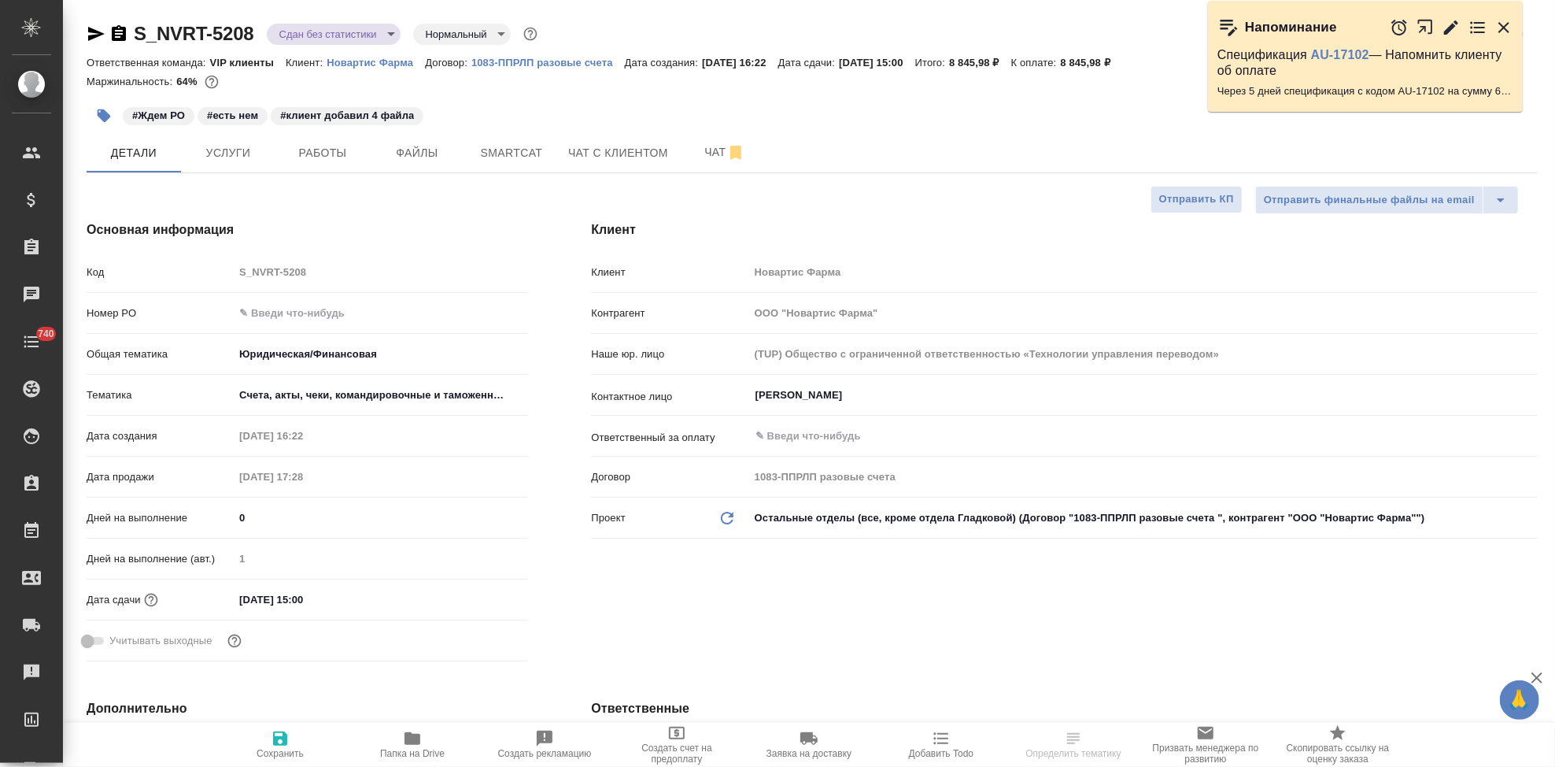
type textarea "x"
click at [228, 265] on div "Код S_NVRT-5208" at bounding box center [308, 272] width 442 height 28
type textarea "x"
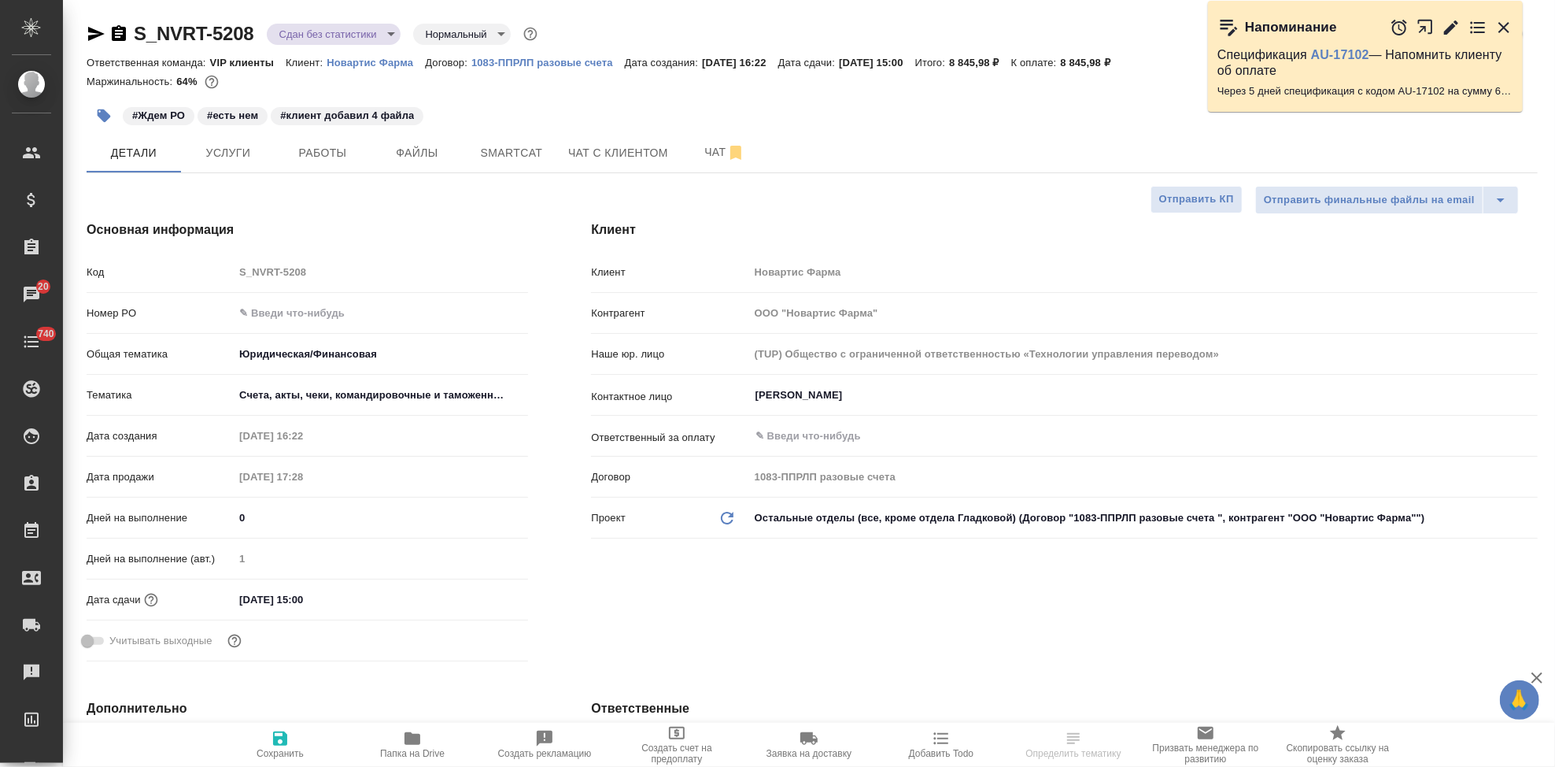
select select "RU"
type textarea "x"
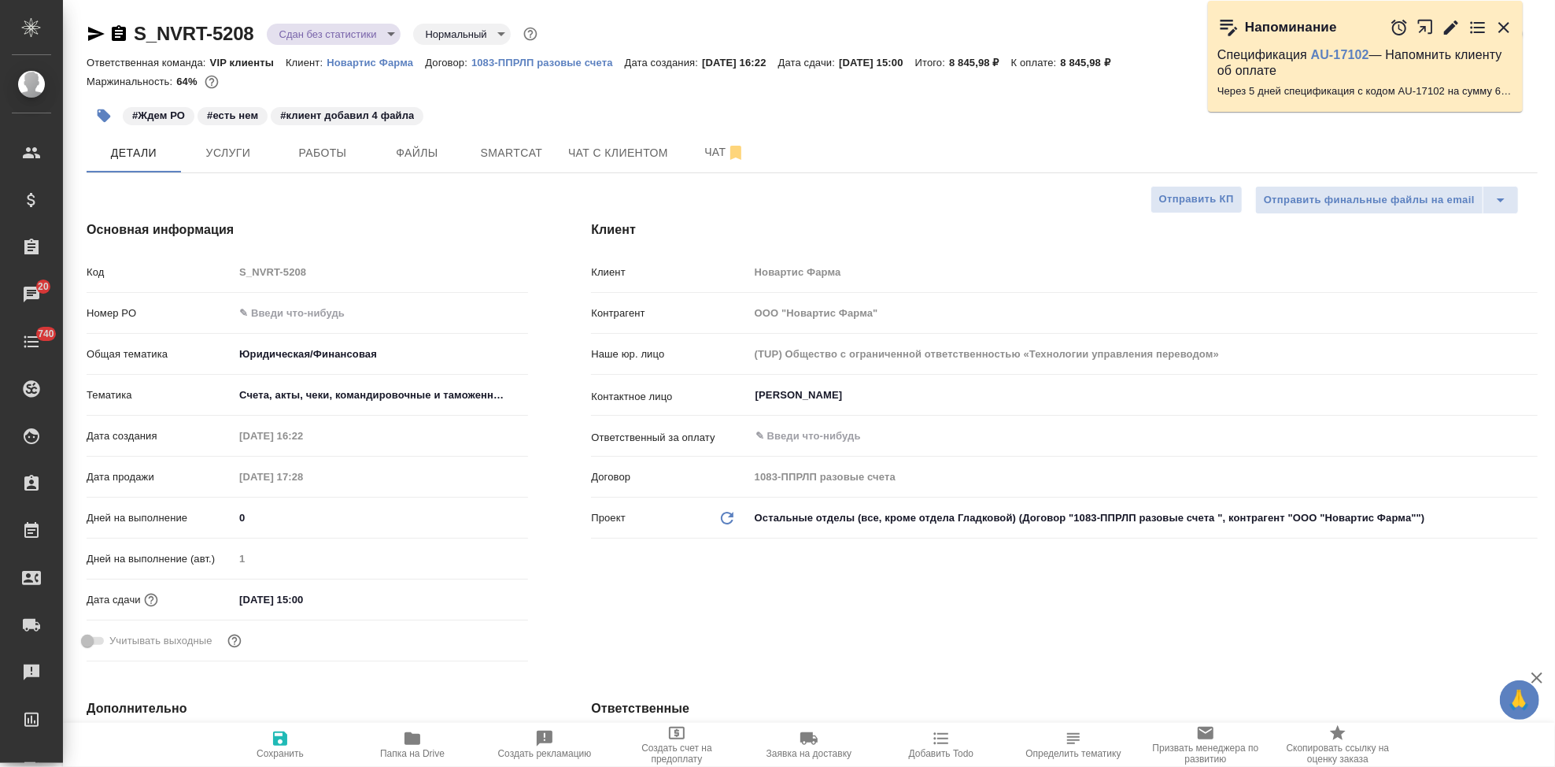
type textarea "x"
click at [416, 743] on icon "button" at bounding box center [413, 738] width 16 height 13
type textarea "x"
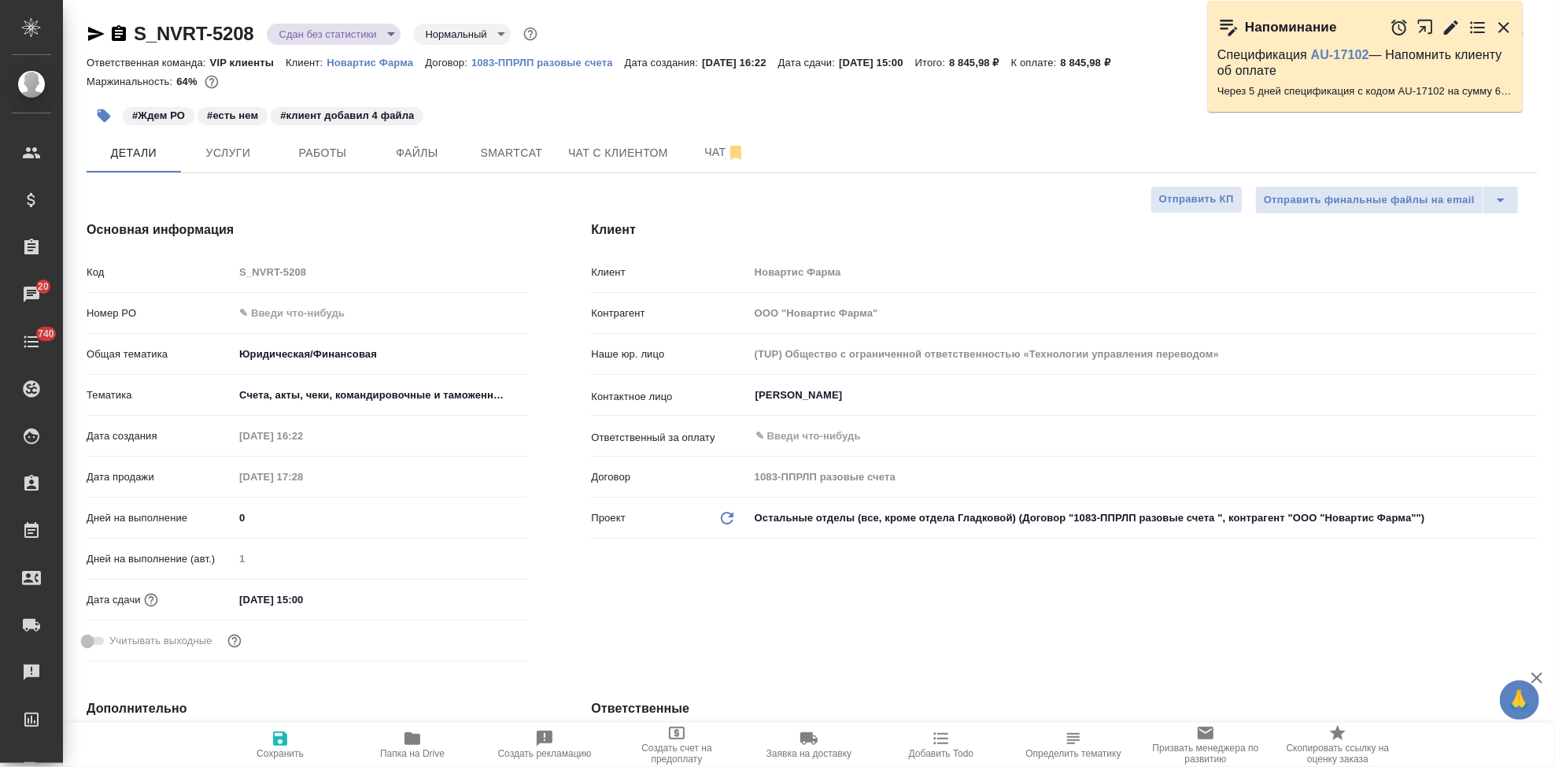
type textarea "x"
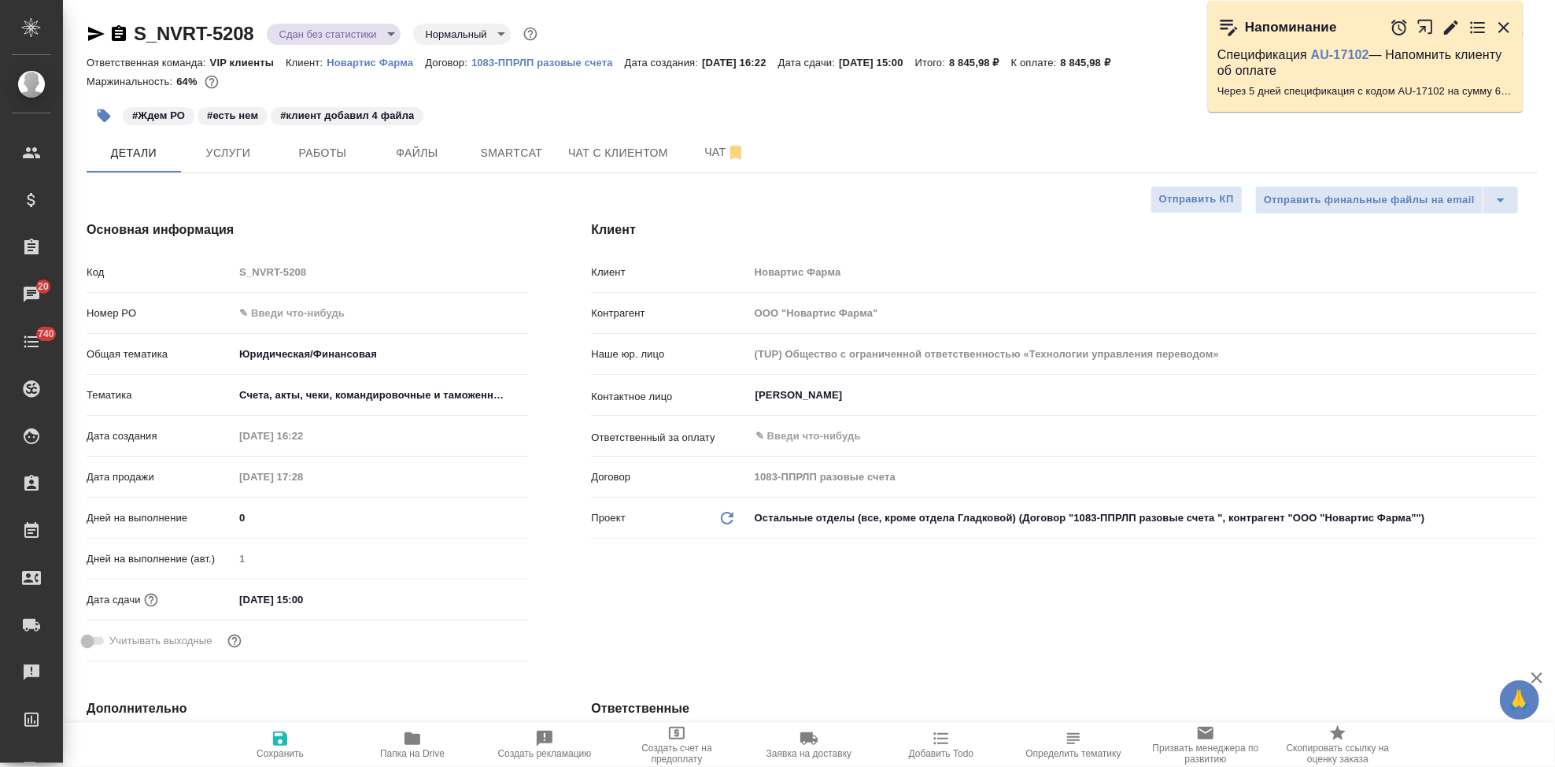
type textarea "x"
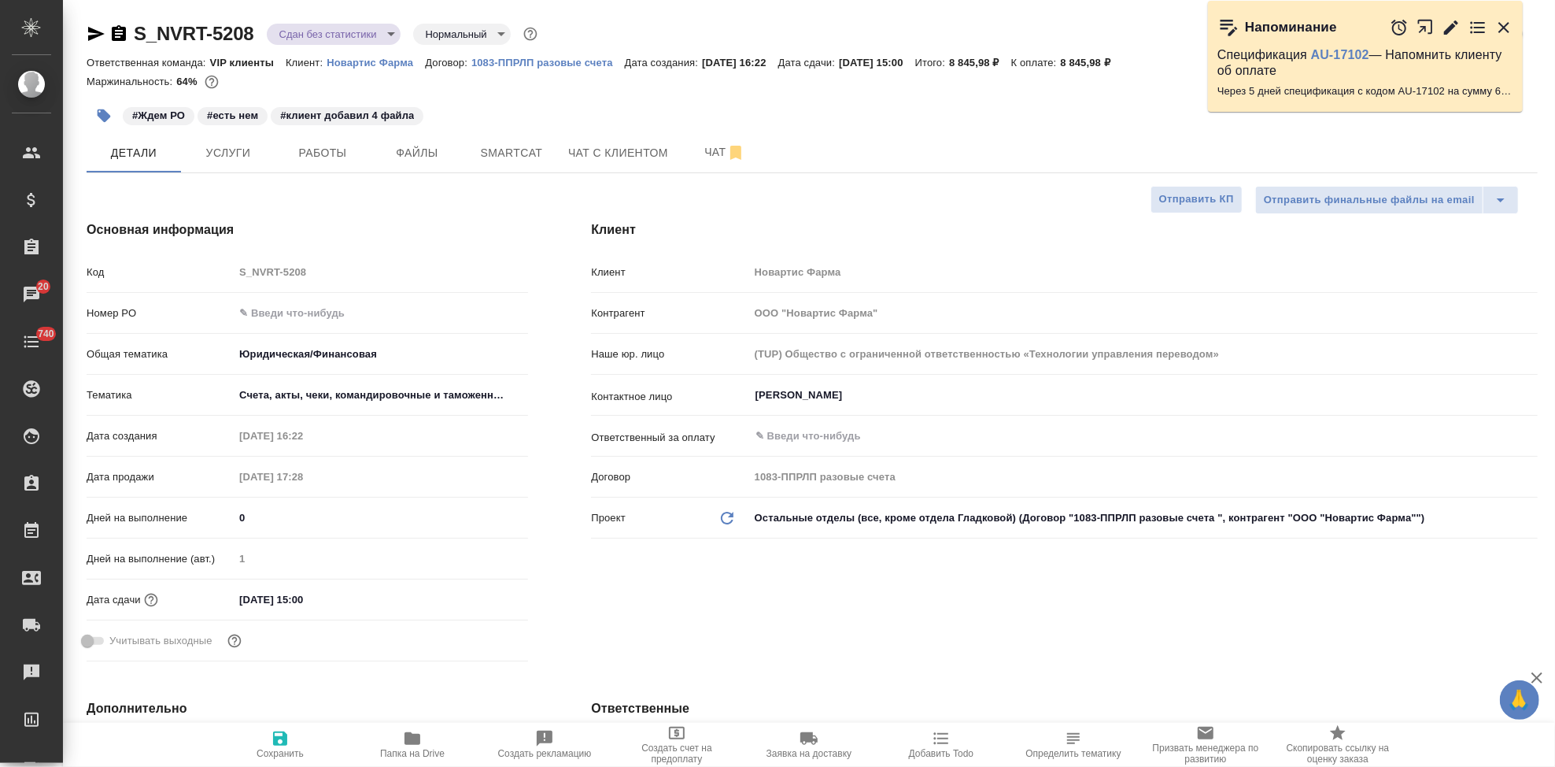
type textarea "x"
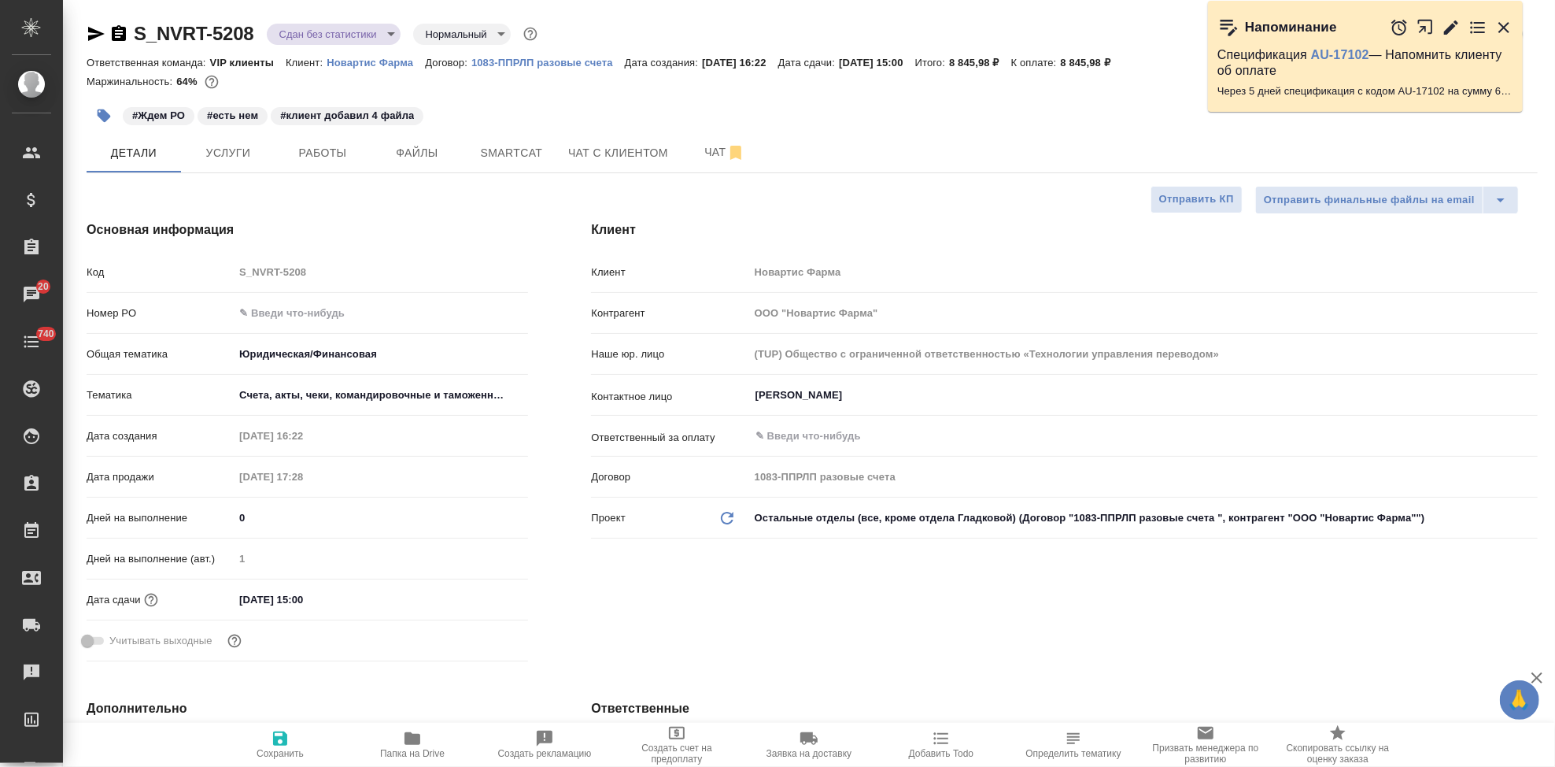
type textarea "x"
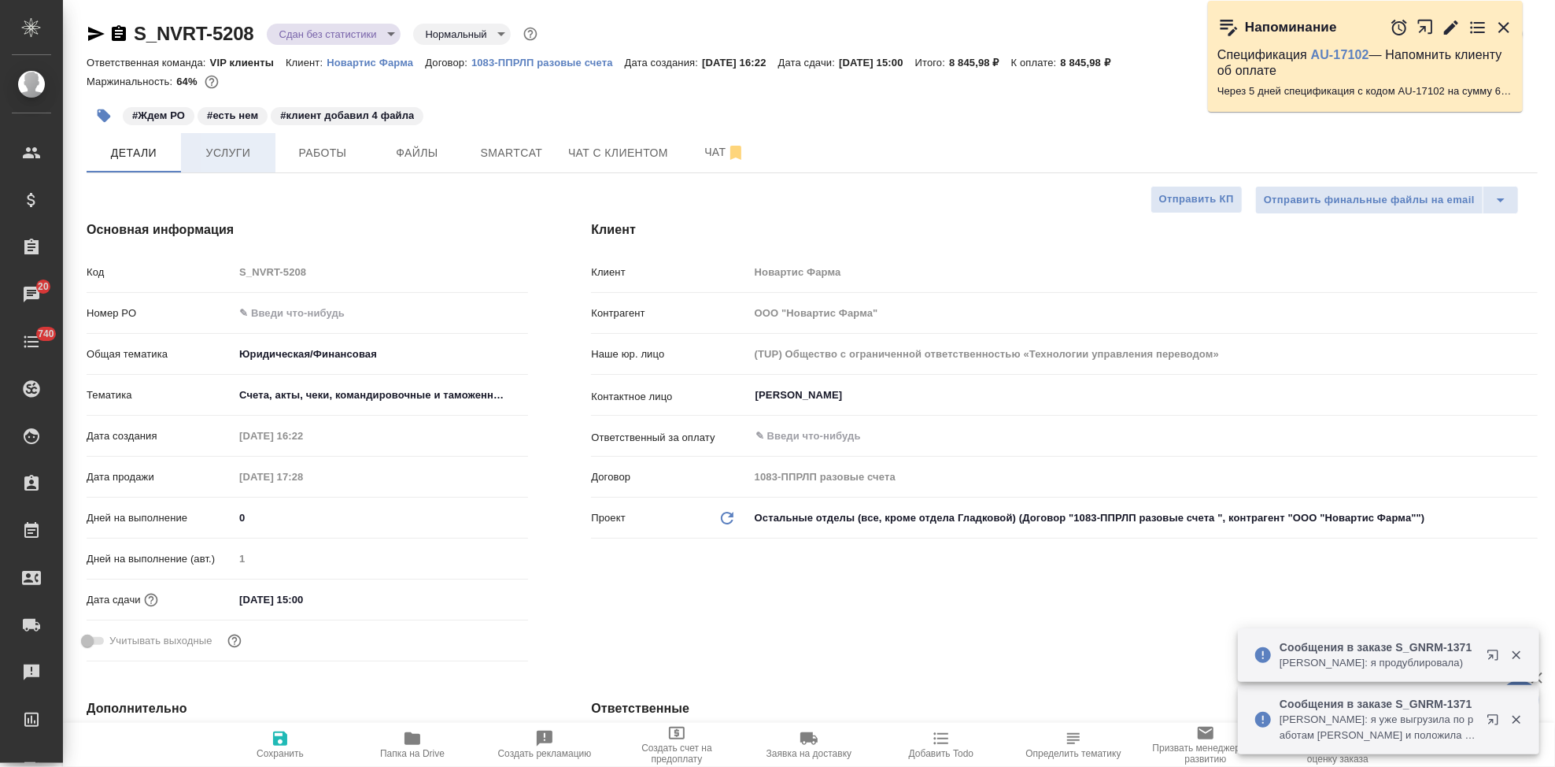
click at [201, 165] on button "Услуги" at bounding box center [228, 152] width 94 height 39
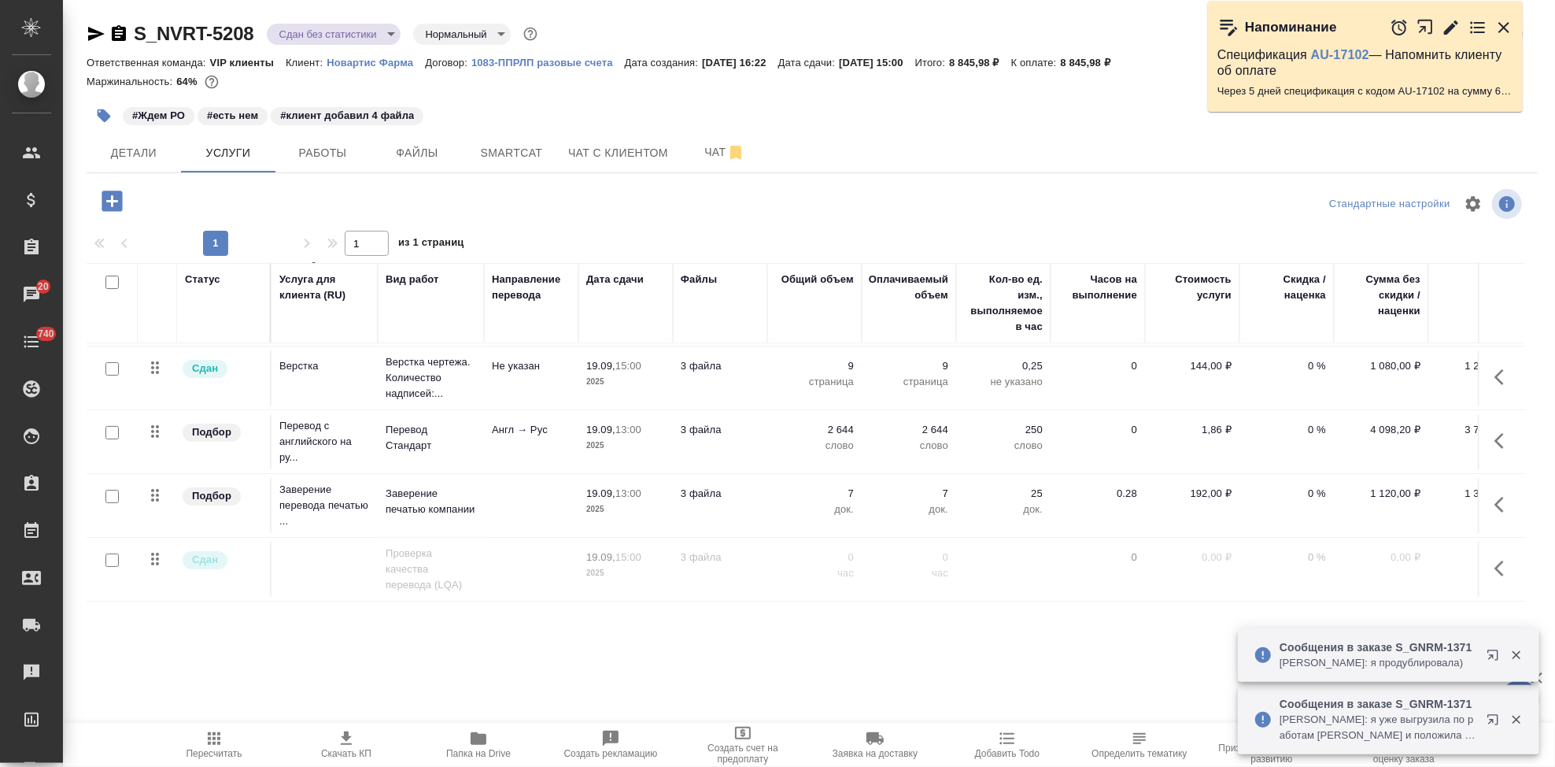
scroll to position [201, 0]
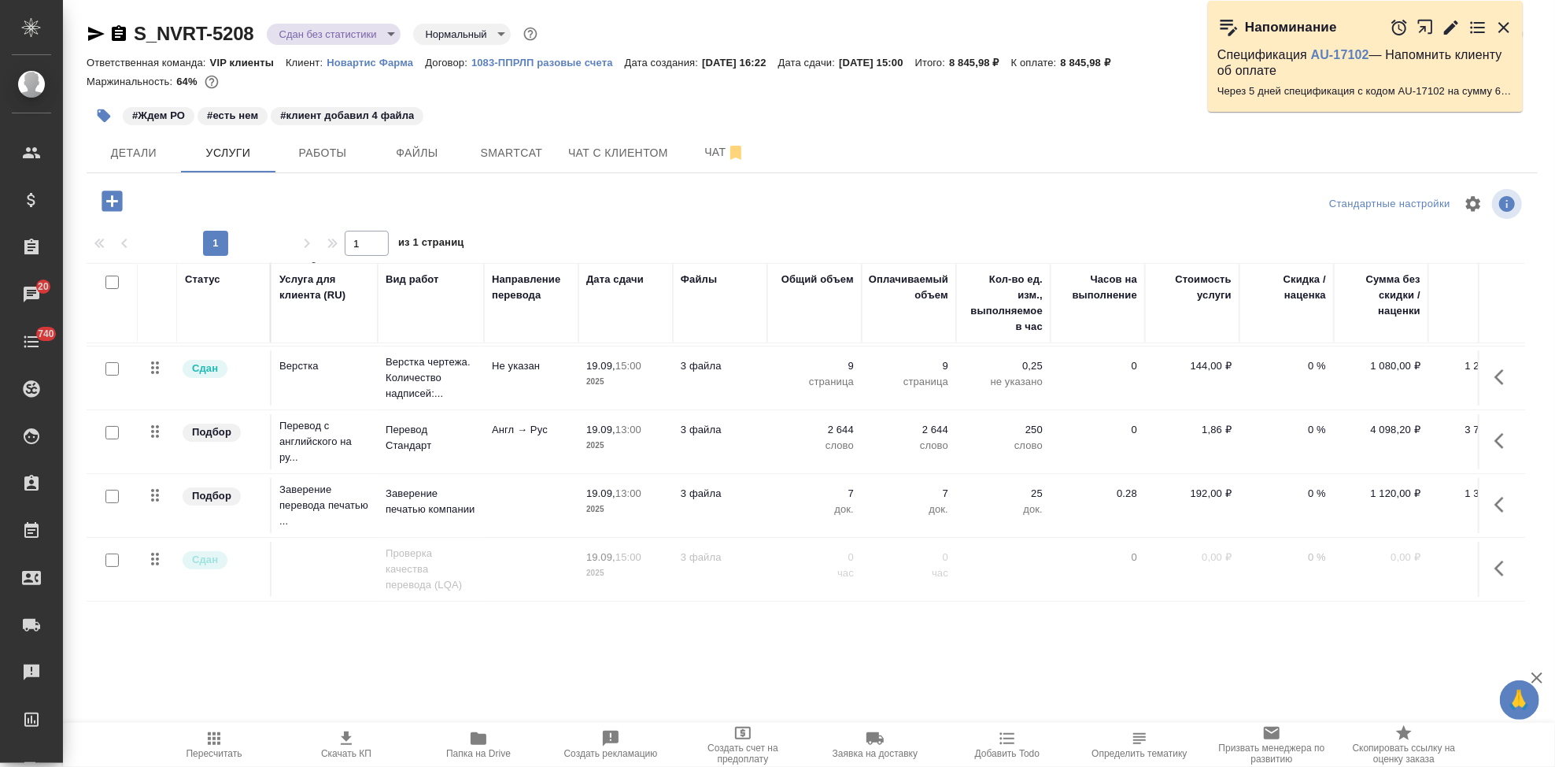
click at [854, 479] on td "7 док." at bounding box center [814, 505] width 94 height 55
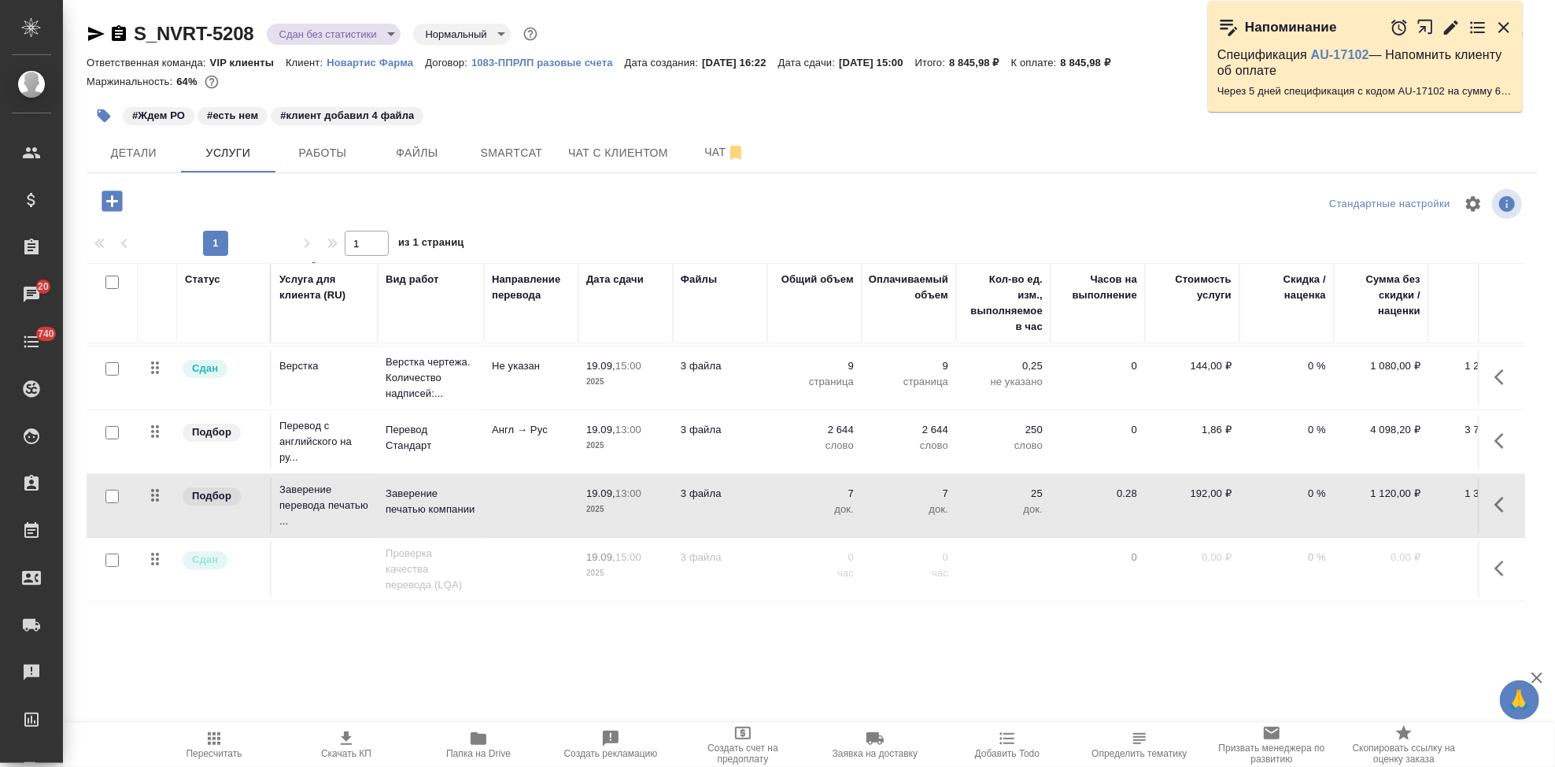
click at [851, 486] on p "7" at bounding box center [814, 494] width 79 height 16
type input "6"
click at [844, 487] on input "6" at bounding box center [824, 497] width 57 height 23
type input "1"
click at [773, 660] on div ".cls-1 fill:#fff; AWATERA Kabargina [PERSON_NAME] Спецификации Заказы 20 Чаты 7…" at bounding box center [777, 383] width 1555 height 767
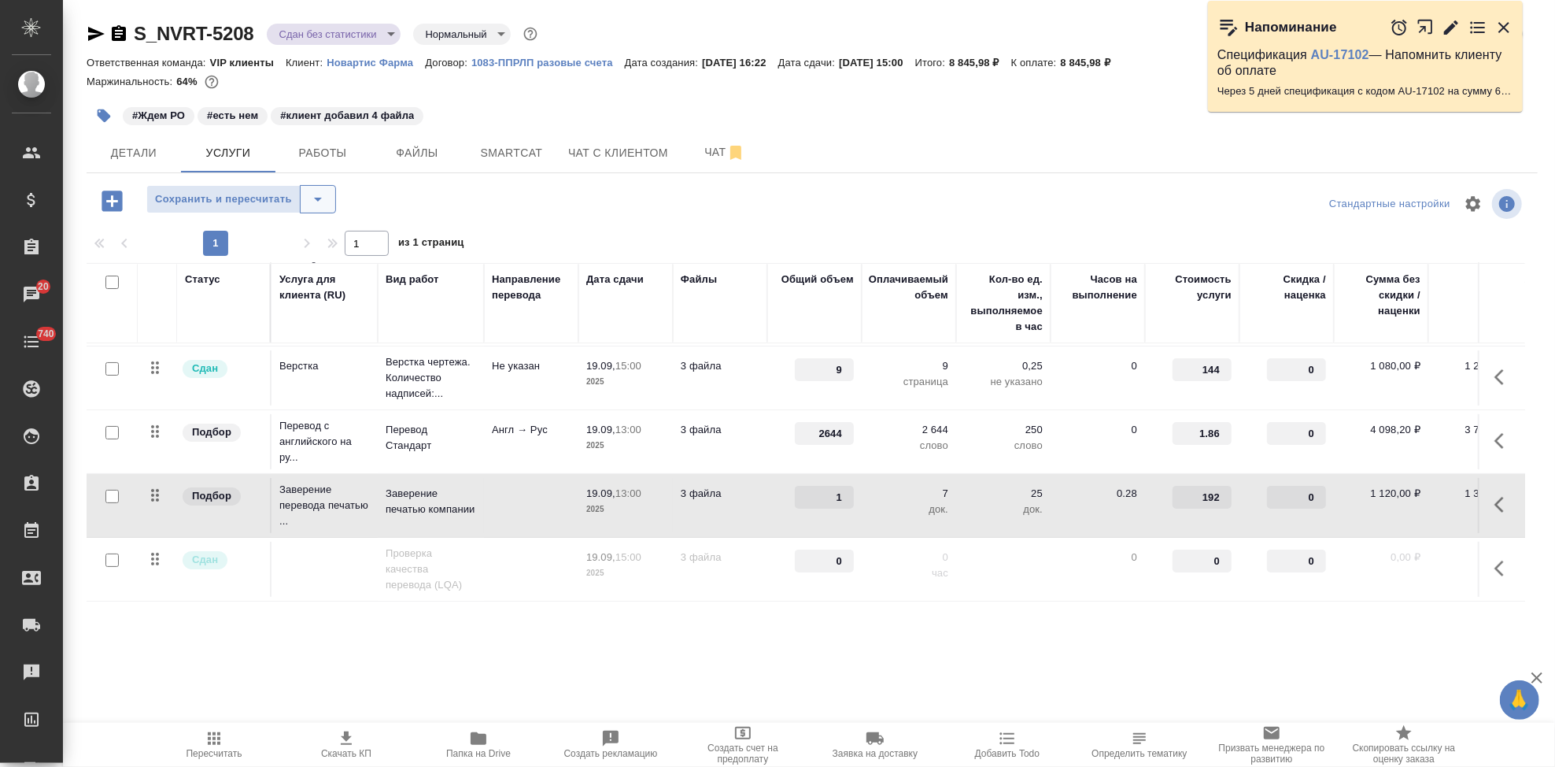
click at [321, 196] on icon "split button" at bounding box center [318, 199] width 19 height 19
click at [234, 229] on li "Сохранить" at bounding box center [241, 232] width 190 height 25
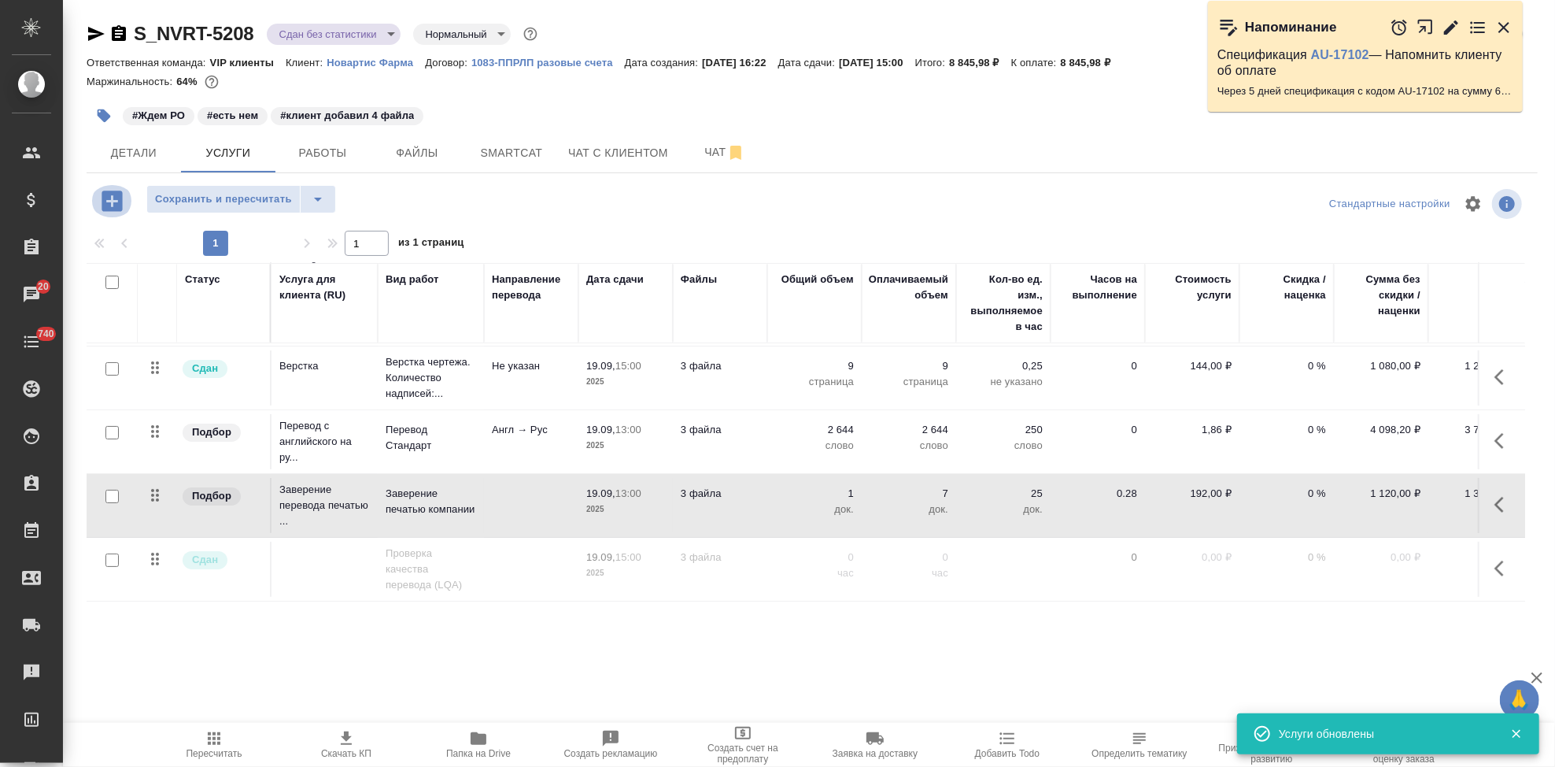
click at [117, 207] on icon "button" at bounding box center [112, 200] width 20 height 20
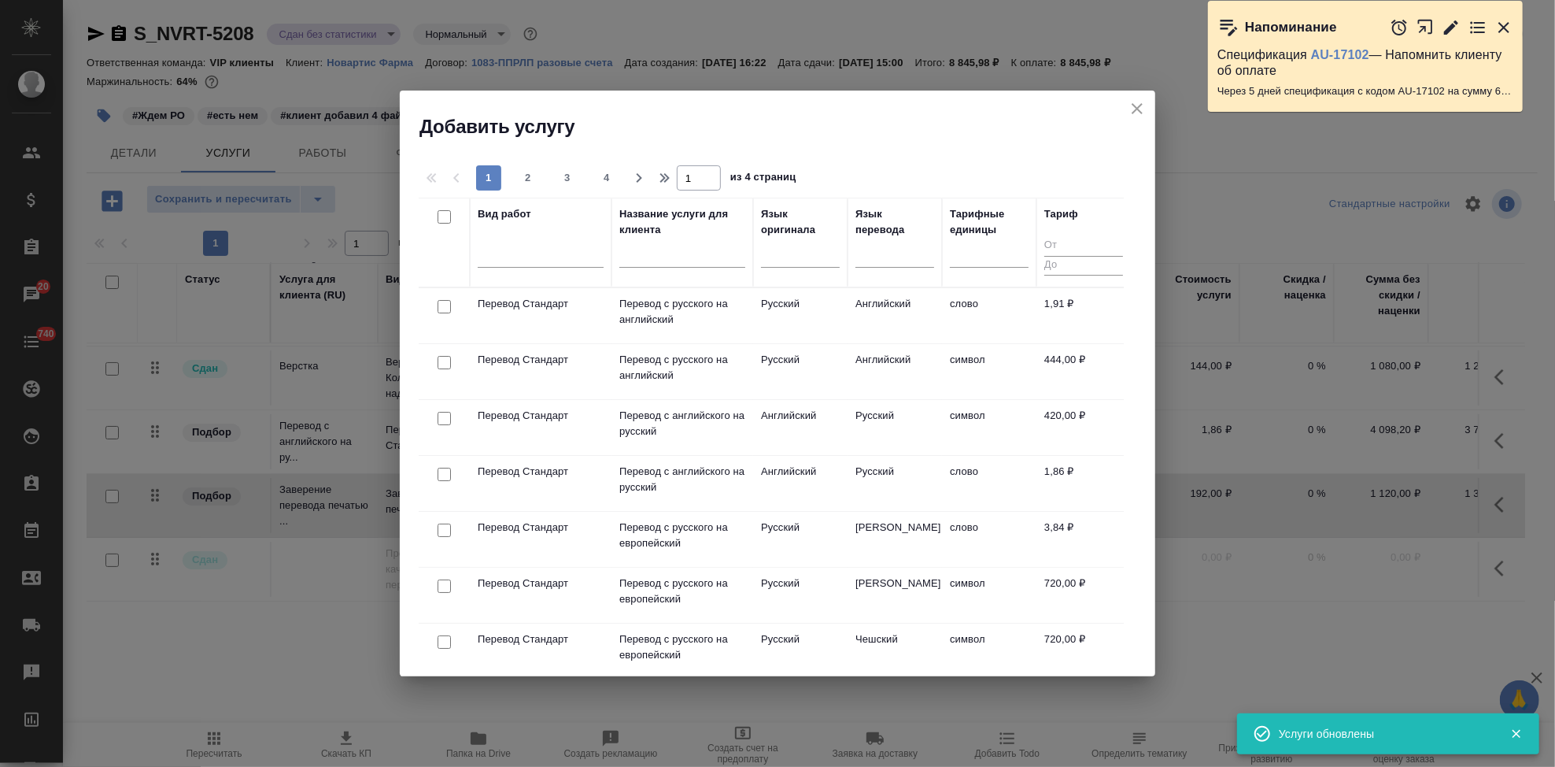
click at [637, 261] on input "text" at bounding box center [682, 258] width 126 height 20
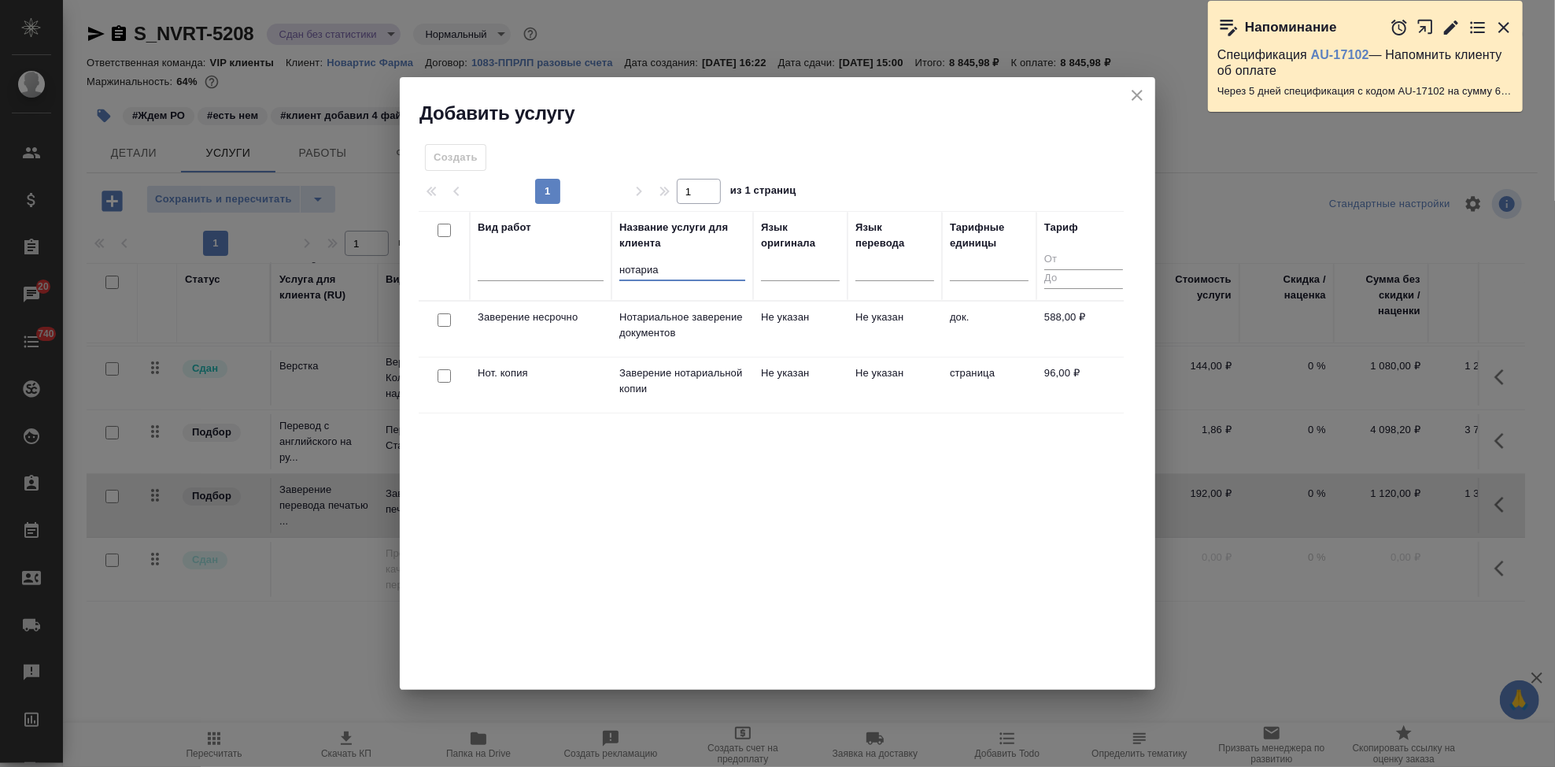
type input "нотариа"
click at [672, 337] on p "Нотариальное заверение документов" at bounding box center [682, 324] width 126 height 31
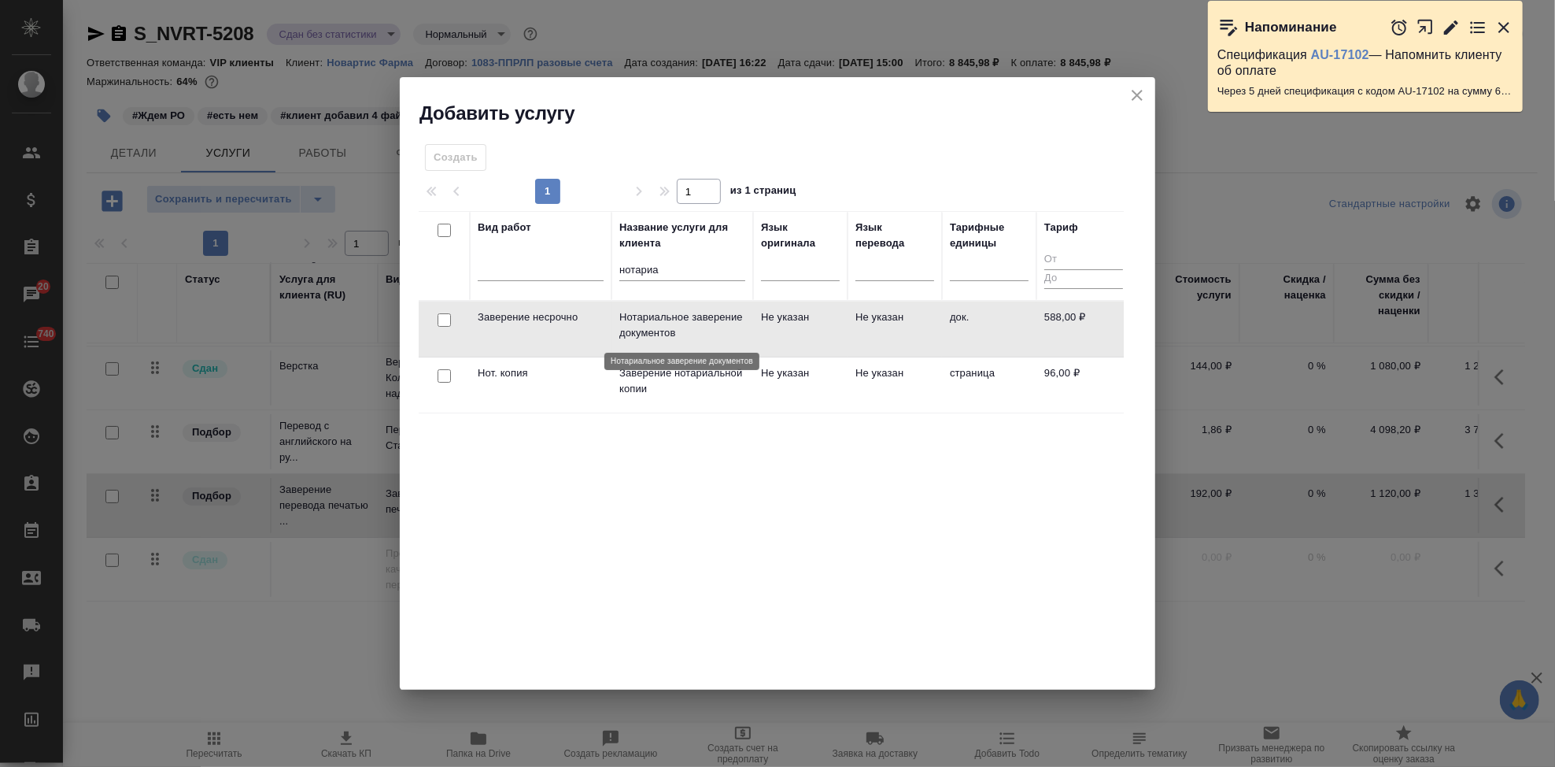
click at [672, 337] on p "Нотариальное заверение документов" at bounding box center [682, 324] width 126 height 31
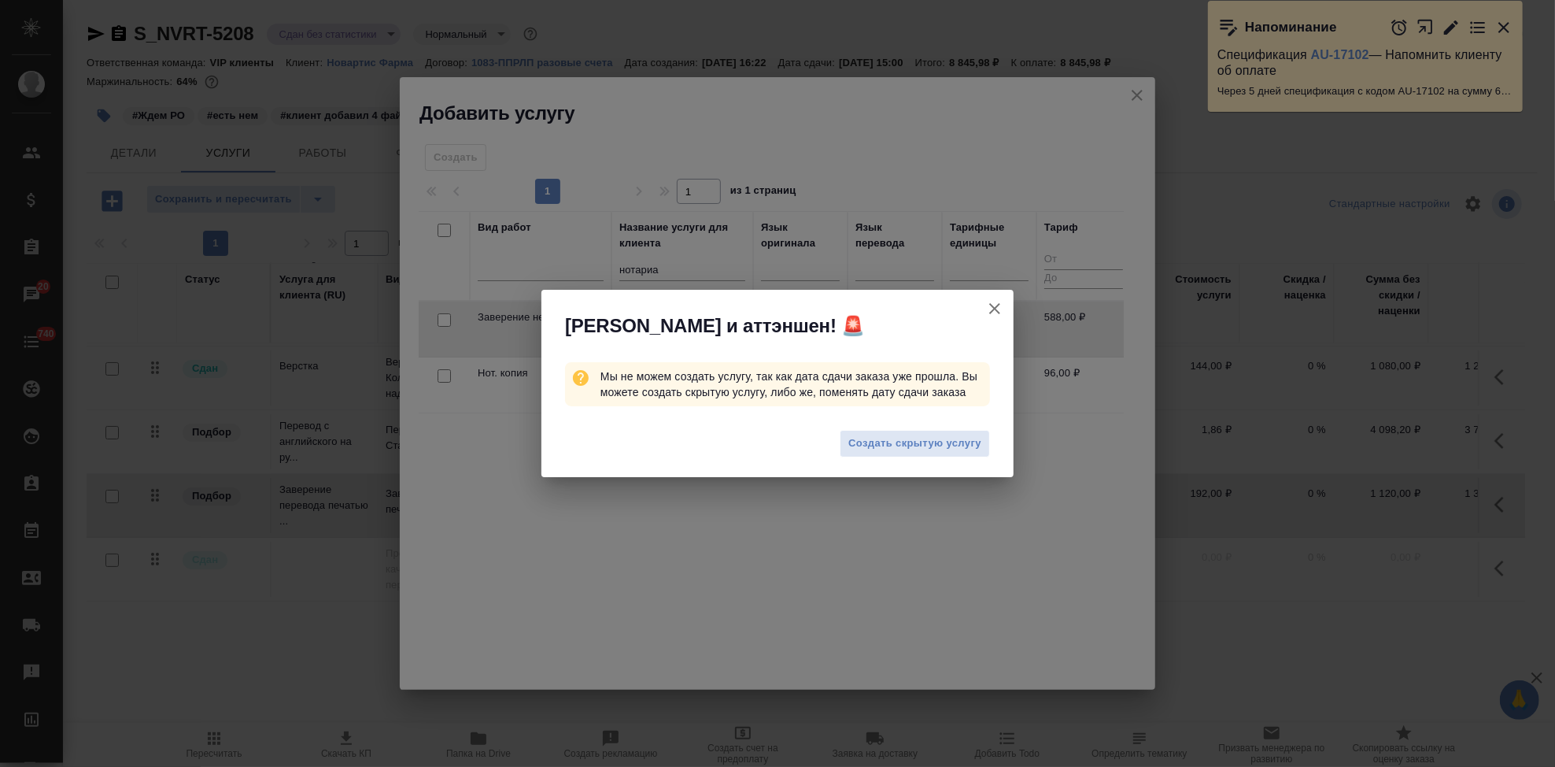
click at [992, 309] on icon "button" at bounding box center [994, 308] width 19 height 19
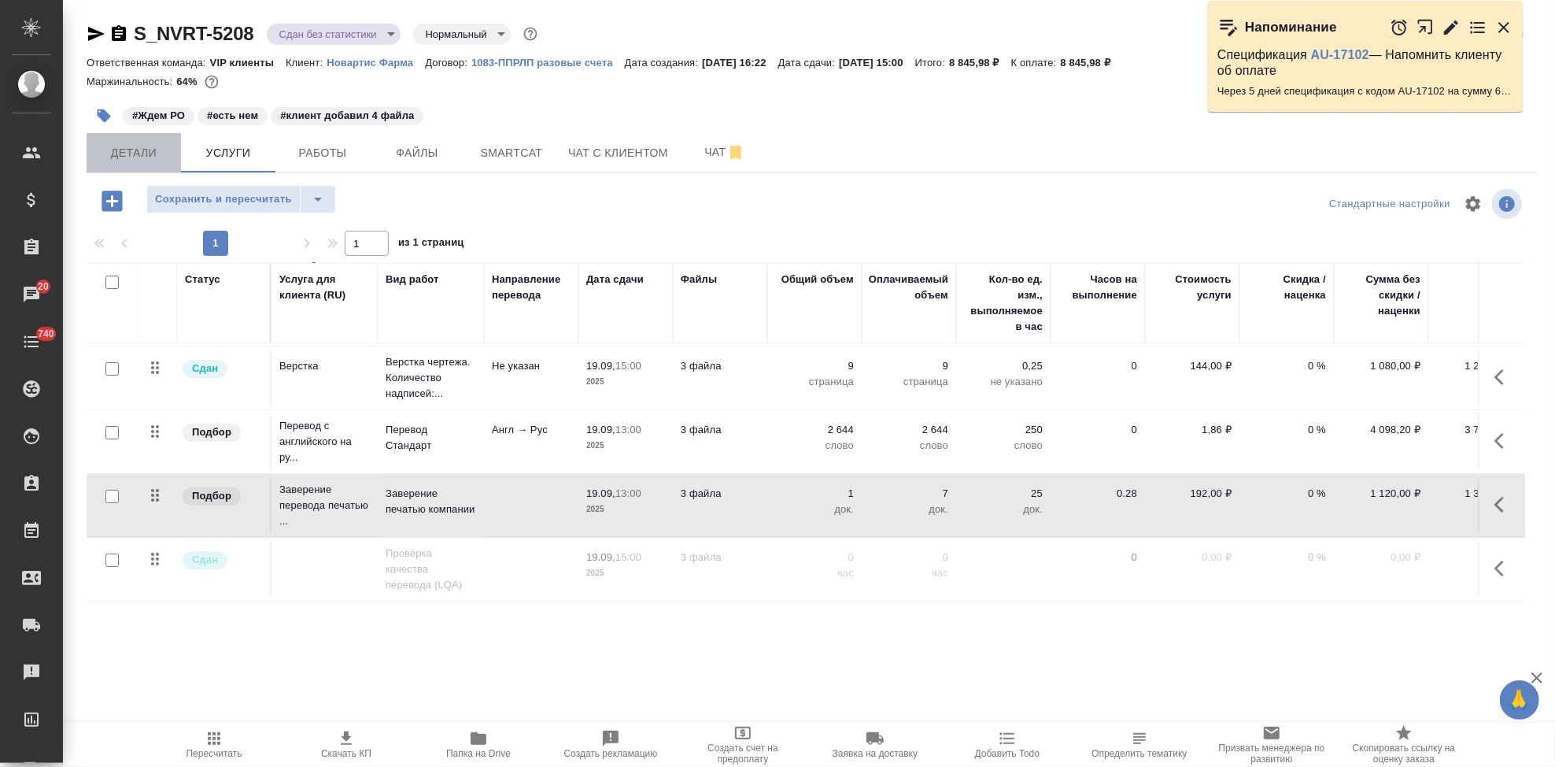
click at [155, 155] on span "Детали" at bounding box center [134, 153] width 76 height 20
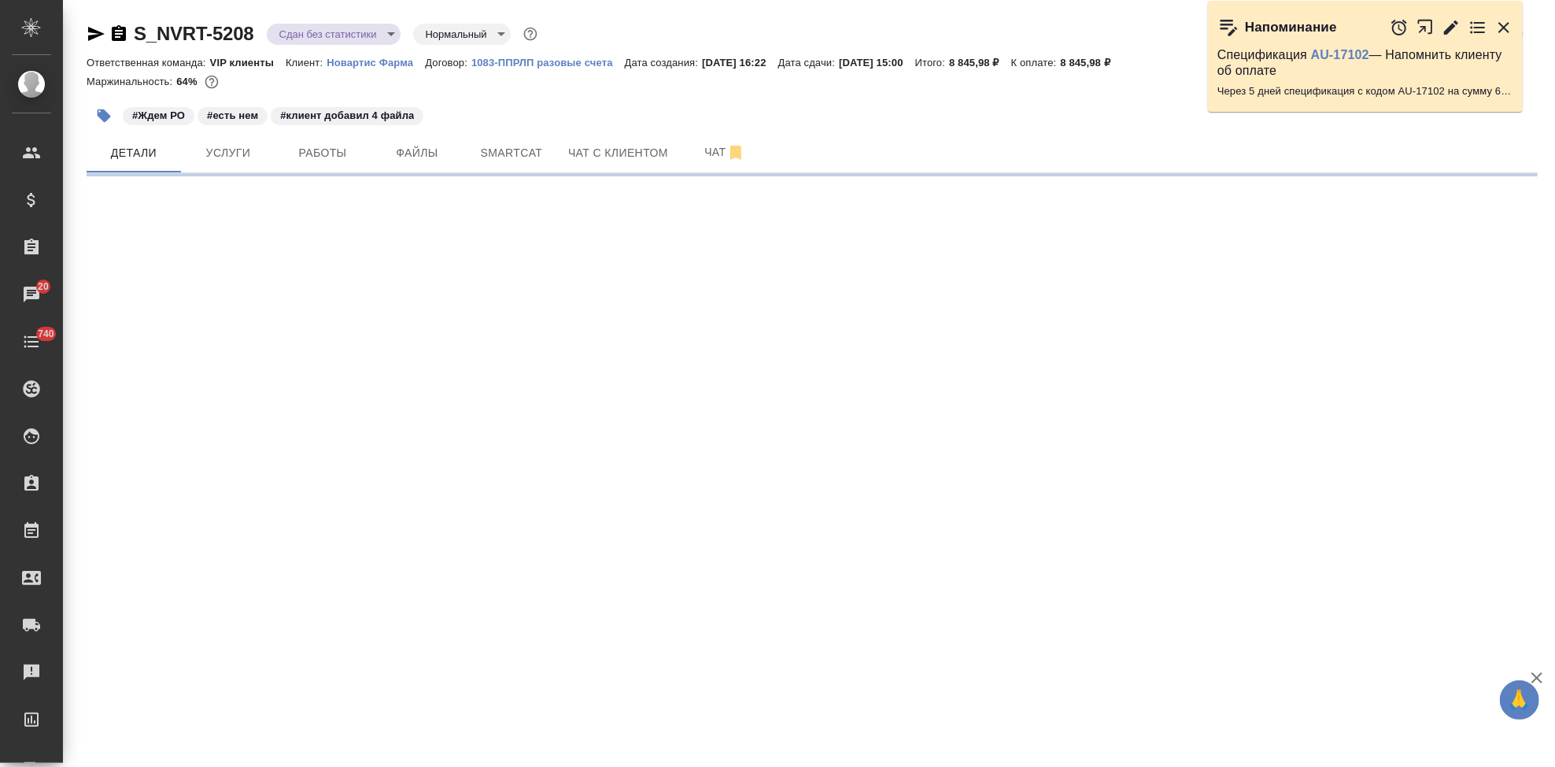
select select "RU"
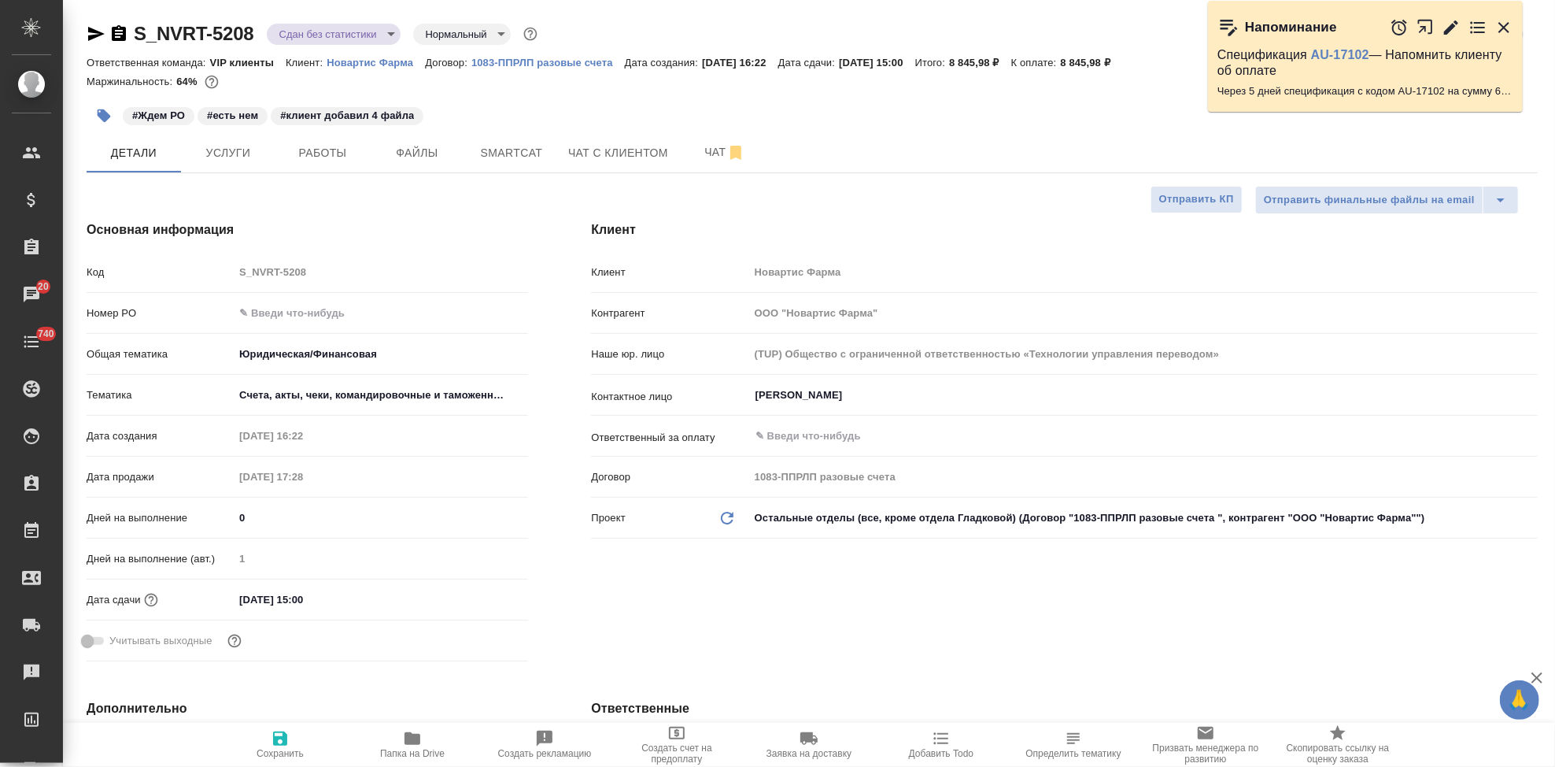
type textarea "x"
click at [344, 609] on input "[DATE] 15:00" at bounding box center [304, 599] width 138 height 23
click at [480, 598] on icon "button" at bounding box center [482, 598] width 19 height 19
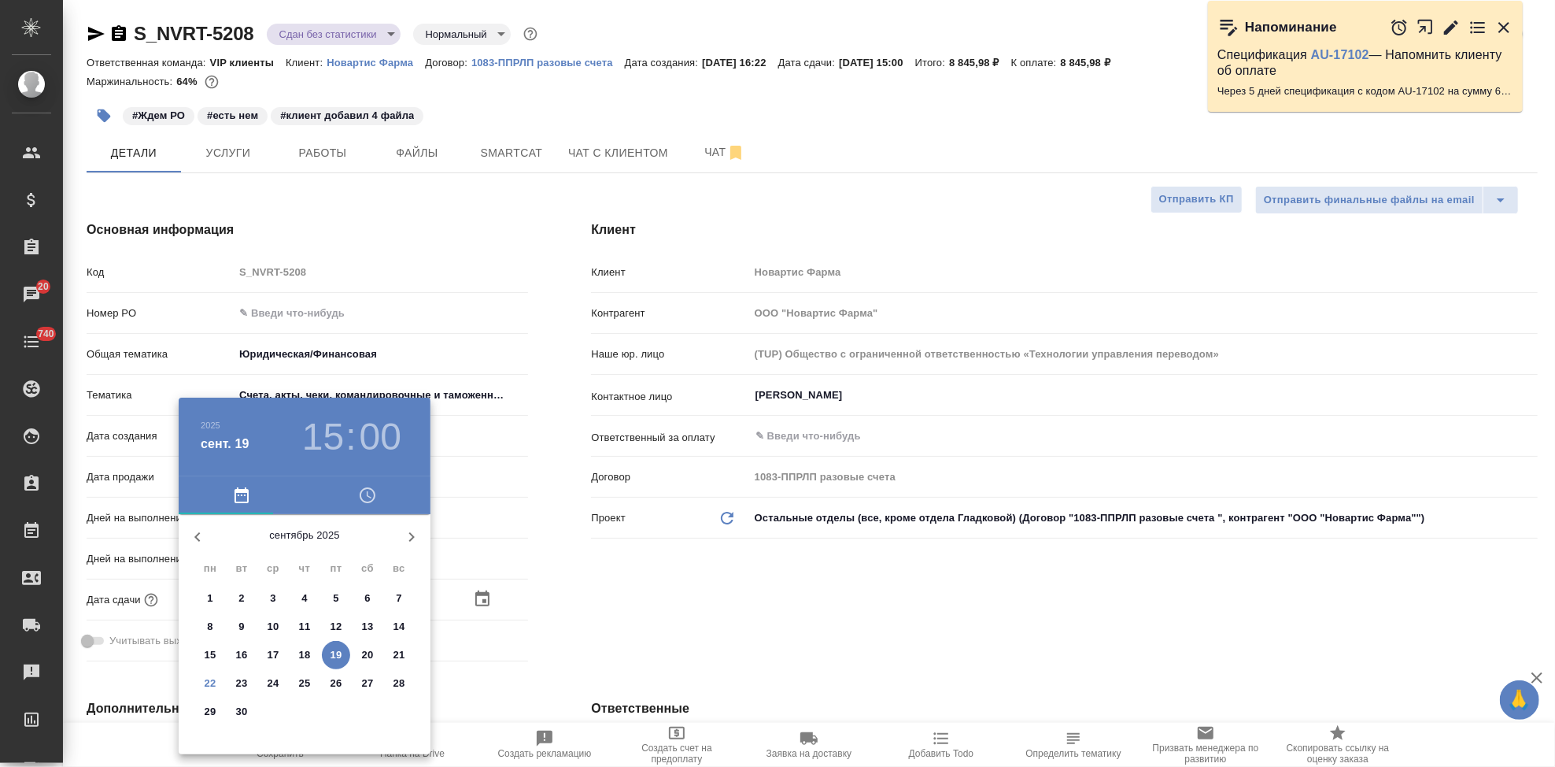
click at [209, 681] on p "22" at bounding box center [211, 683] width 12 height 16
type input "[DATE] 15:00"
type textarea "x"
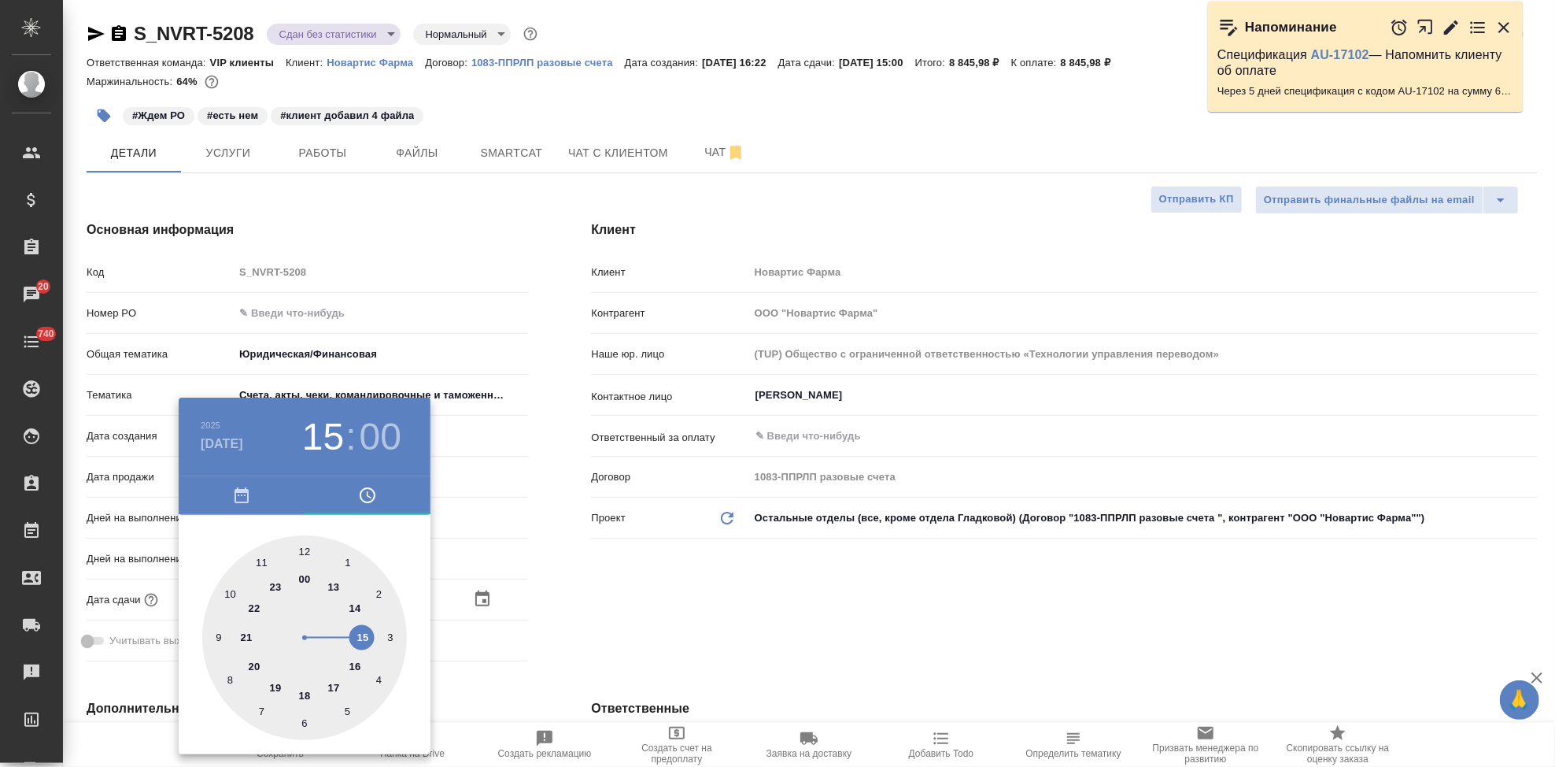
click at [329, 685] on div at bounding box center [304, 637] width 205 height 205
type input "[DATE] 17:00"
type textarea "x"
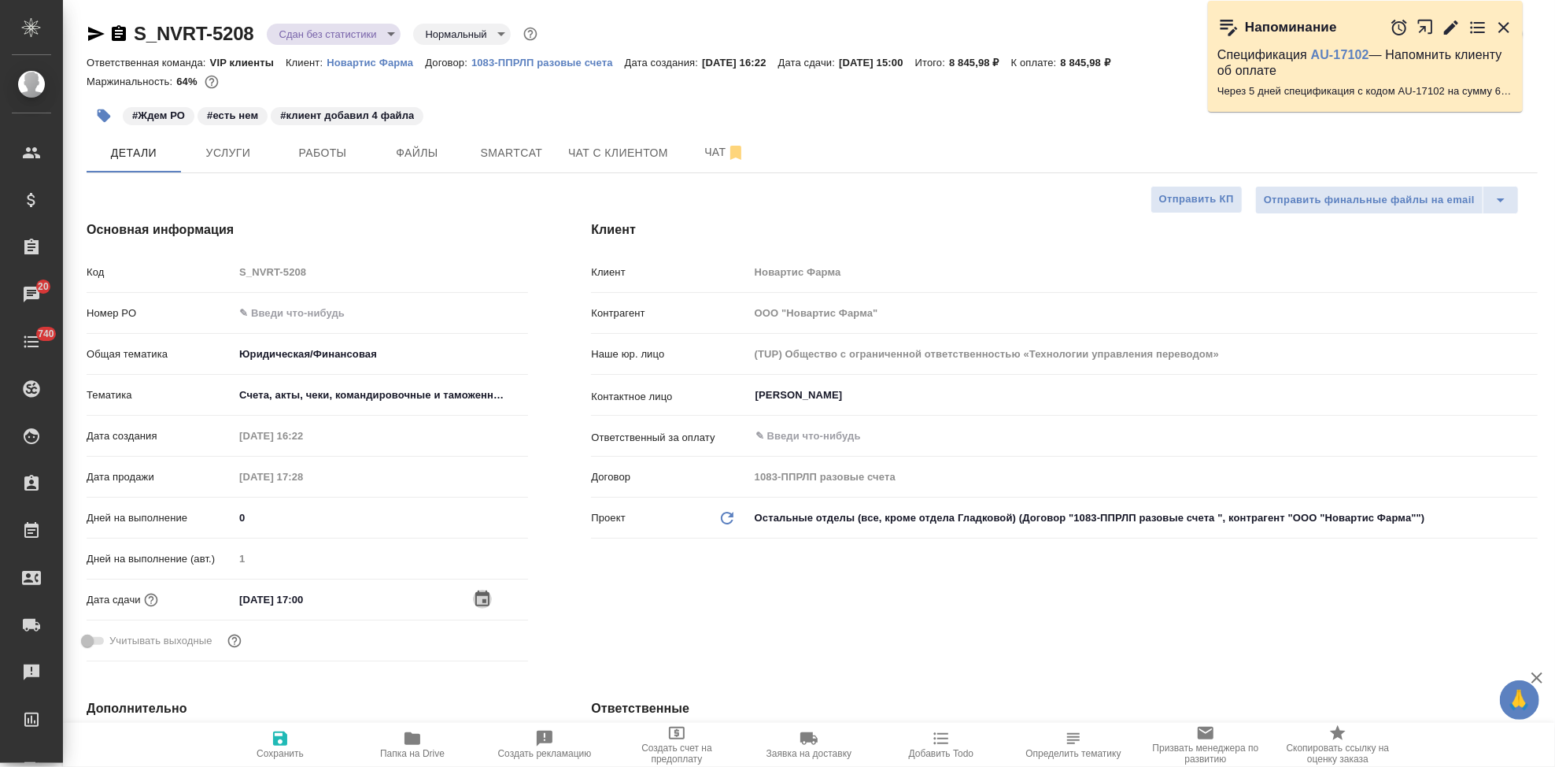
type textarea "x"
click at [293, 739] on span "Сохранить" at bounding box center [280, 744] width 113 height 30
type textarea "x"
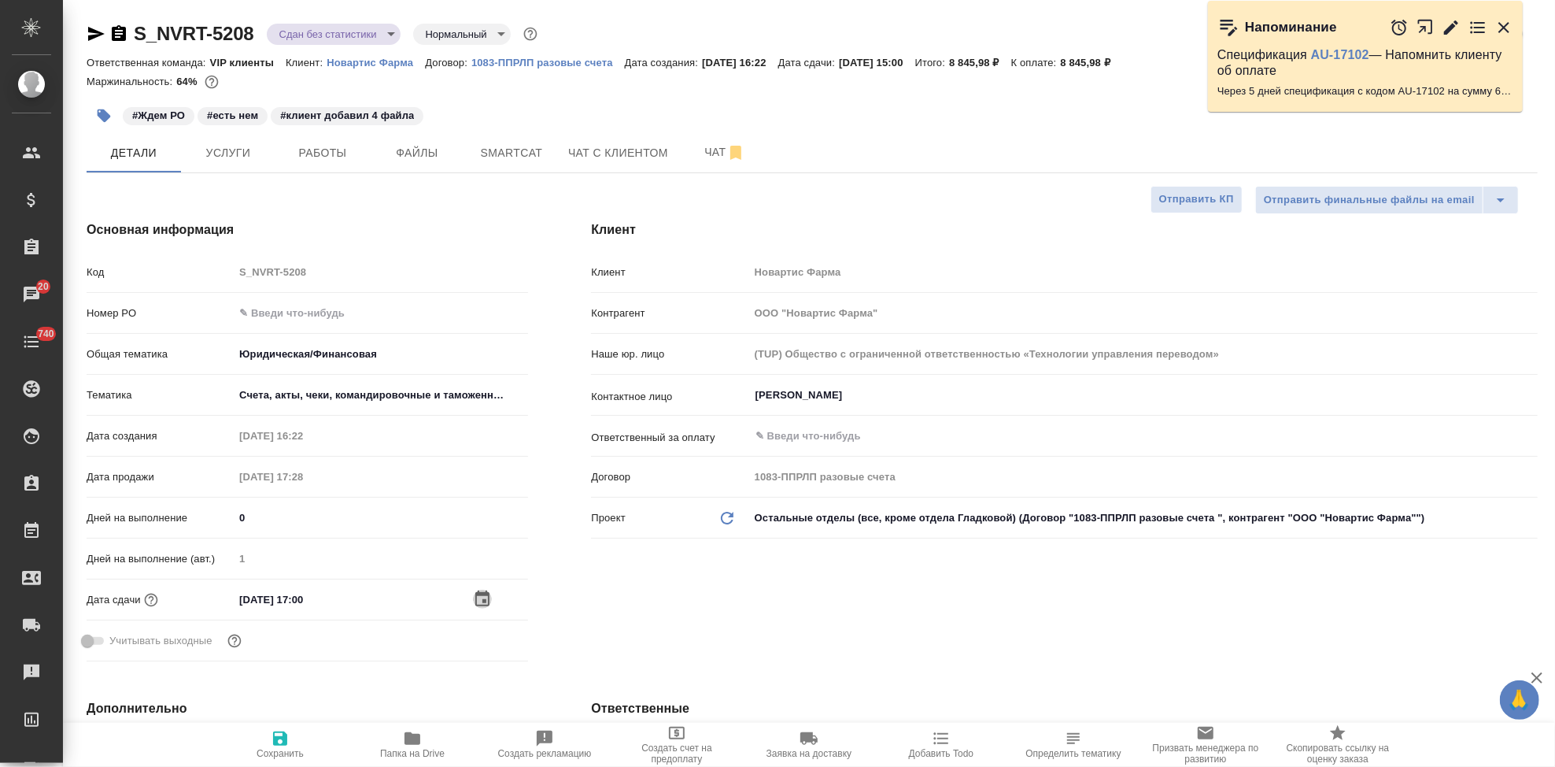
type textarea "x"
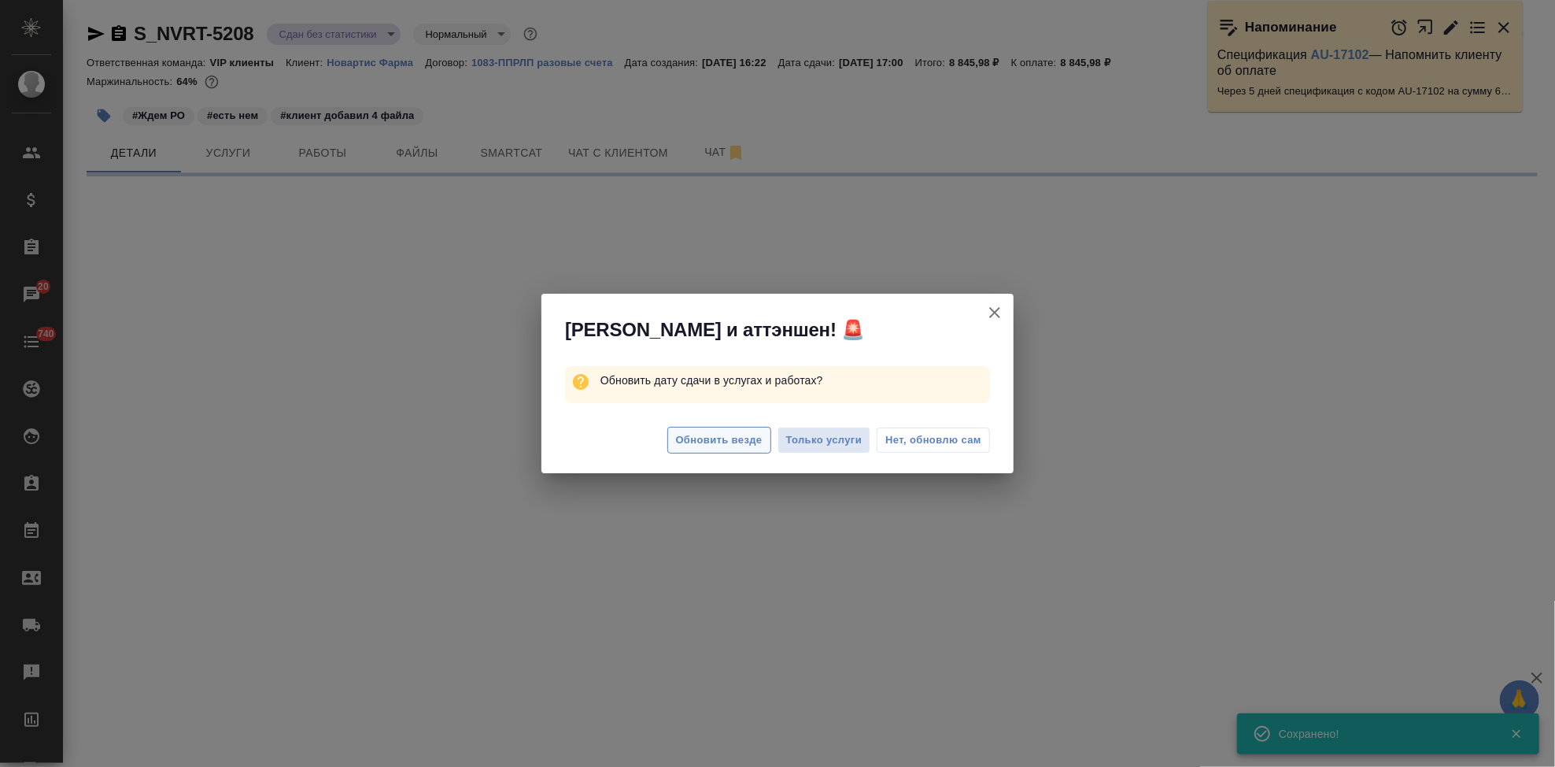
click at [716, 427] on button "Обновить везде" at bounding box center [719, 441] width 104 height 28
select select "RU"
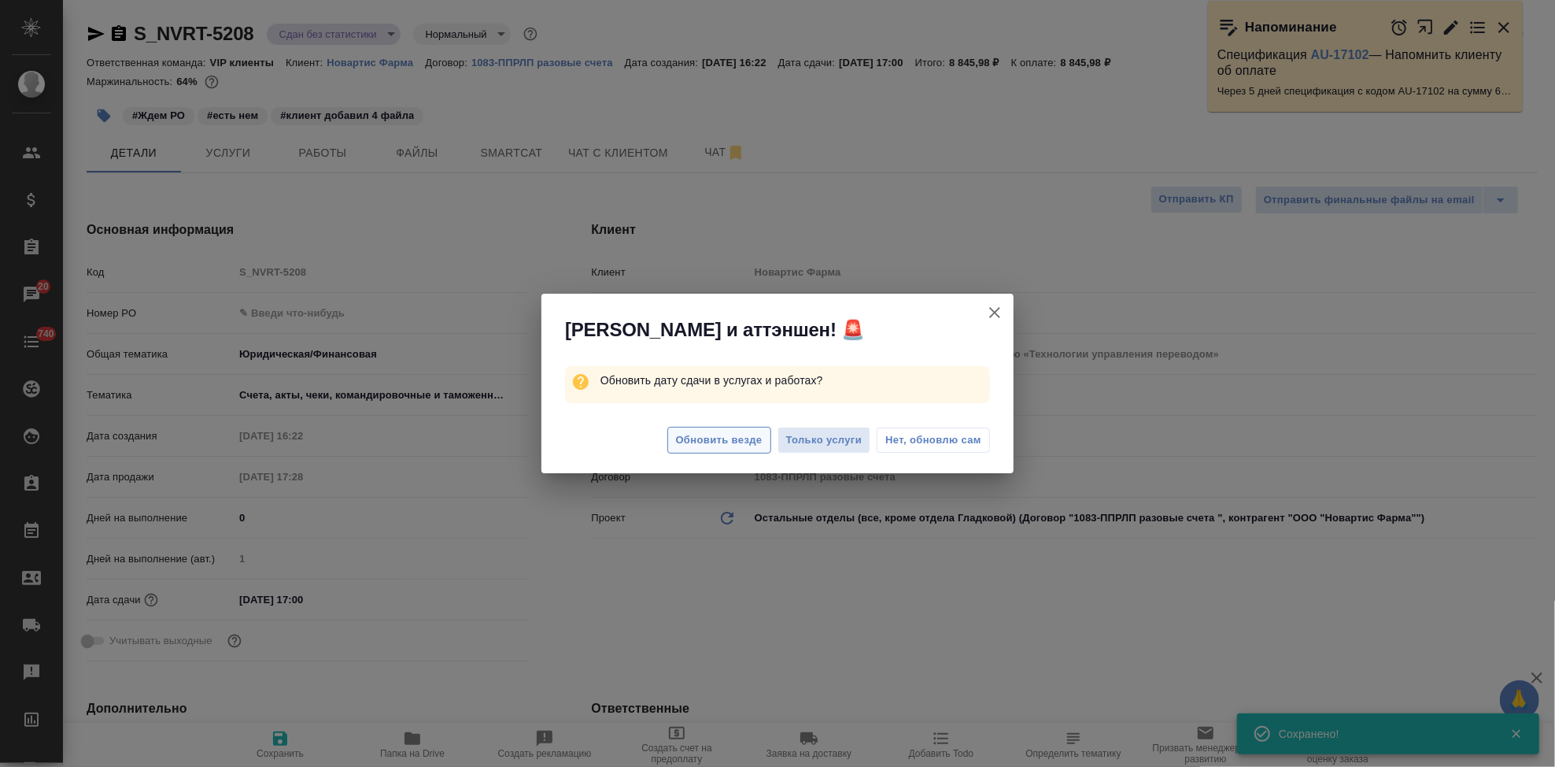
type textarea "x"
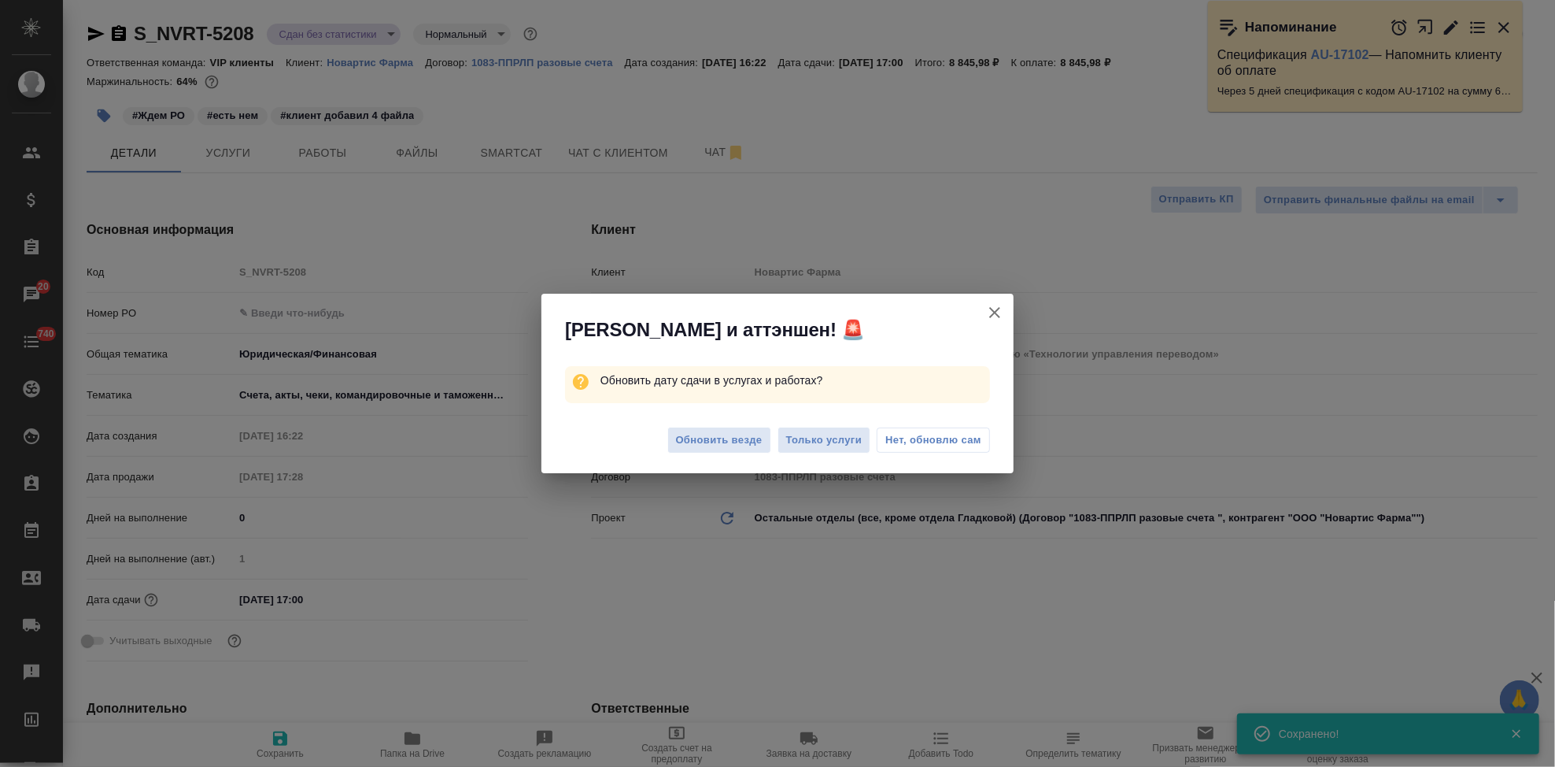
type textarea "x"
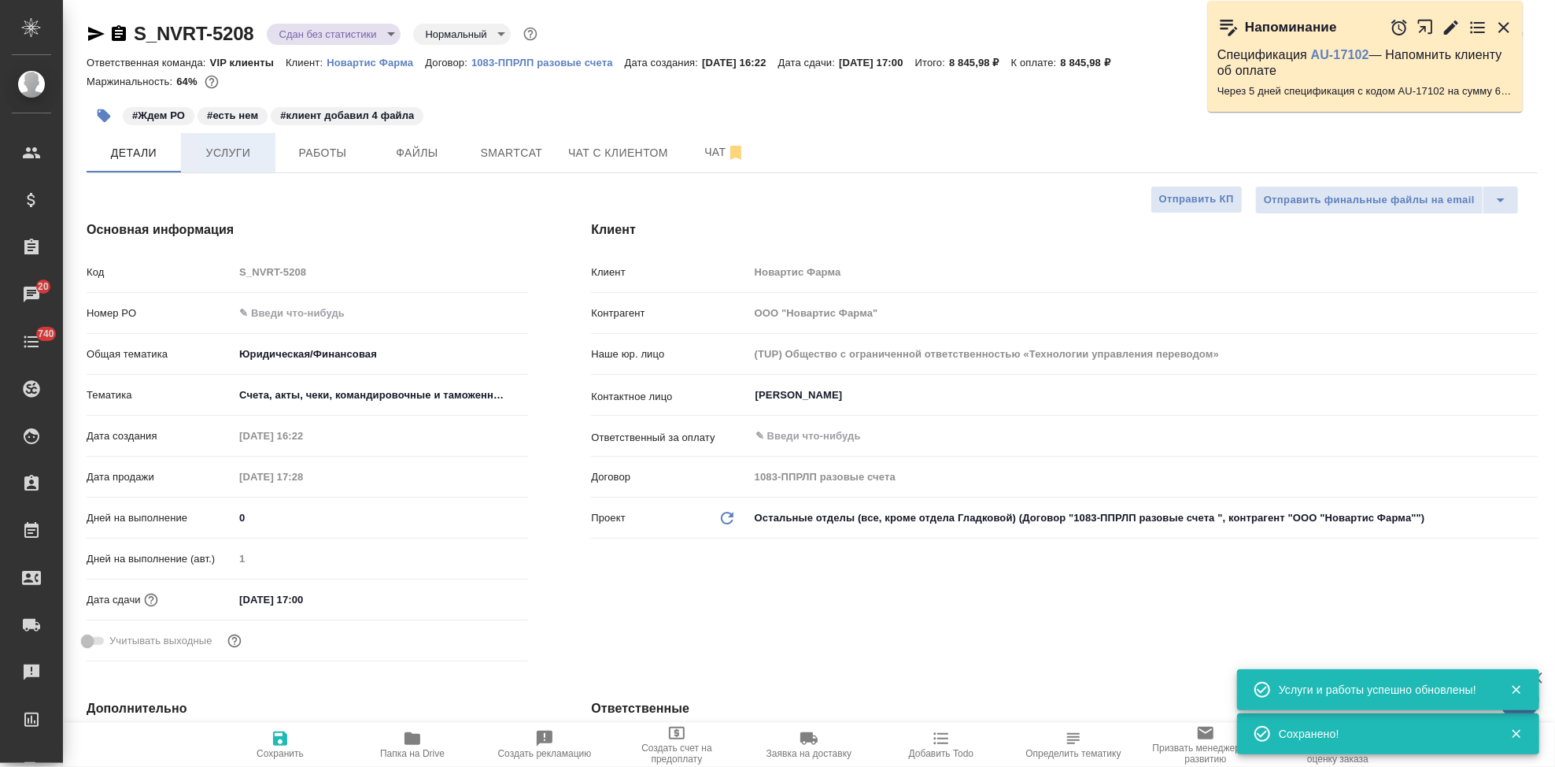
click at [264, 153] on span "Услуги" at bounding box center [228, 153] width 76 height 20
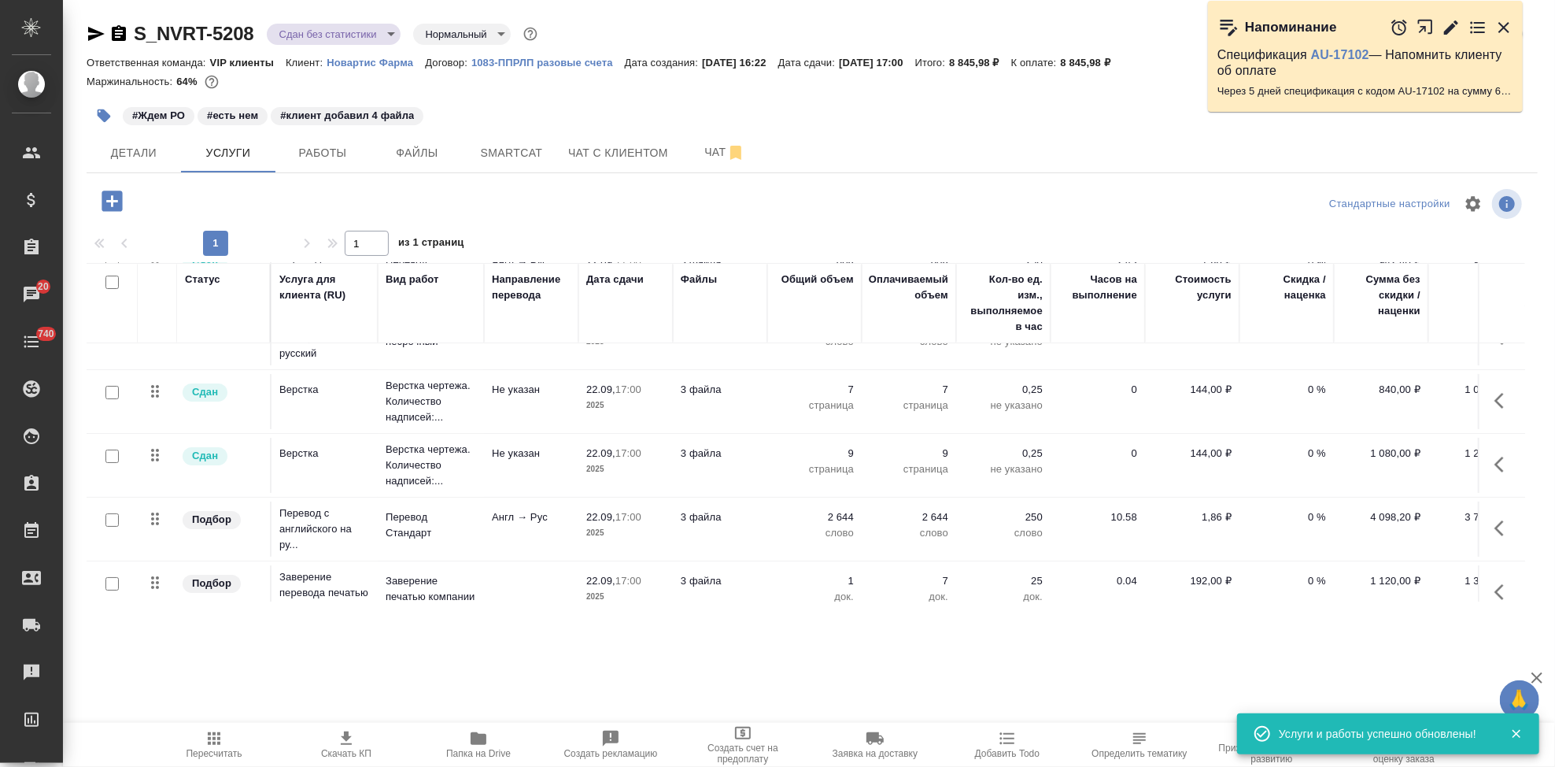
scroll to position [201, 0]
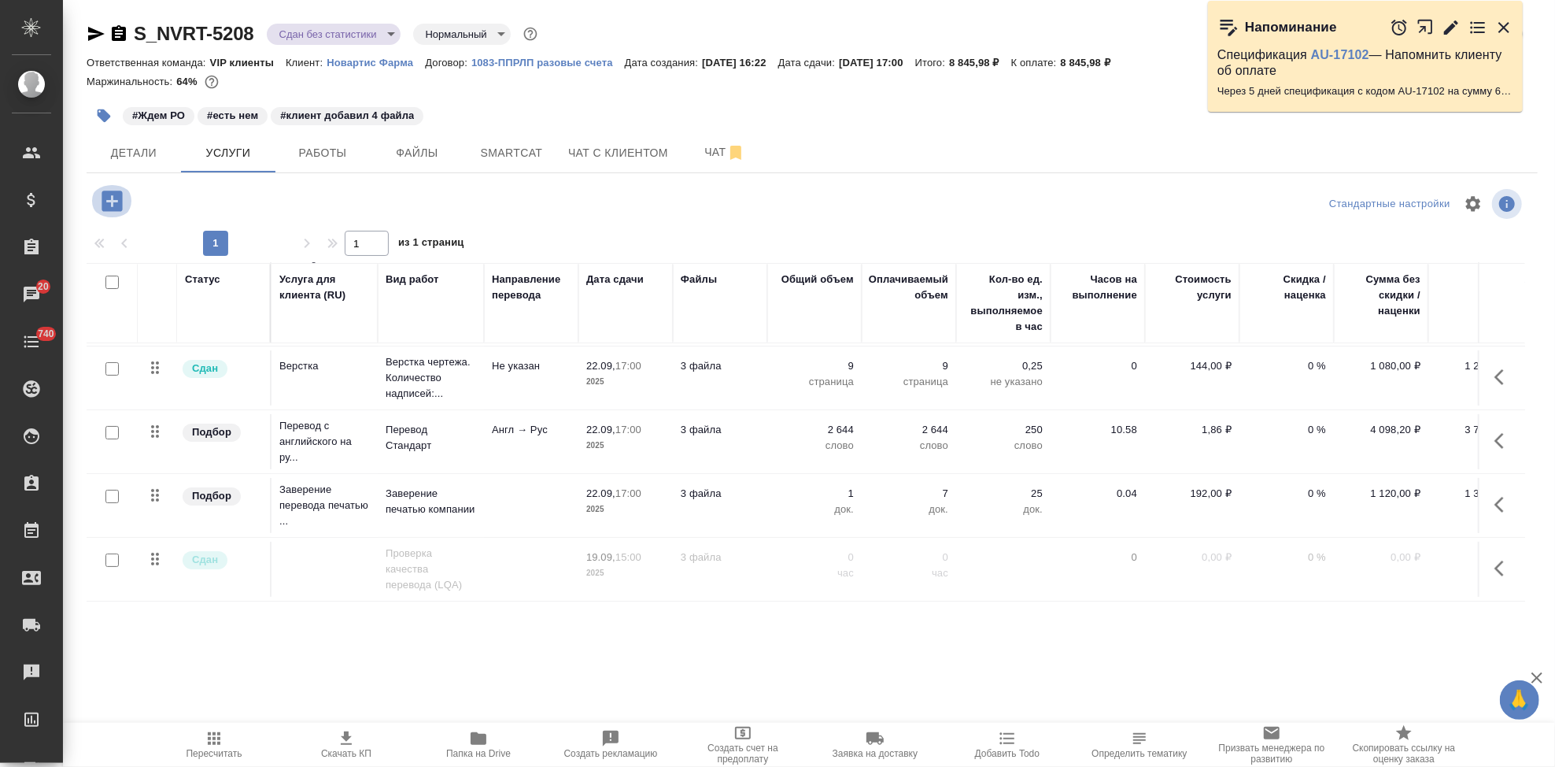
click at [117, 206] on icon "button" at bounding box center [112, 200] width 20 height 20
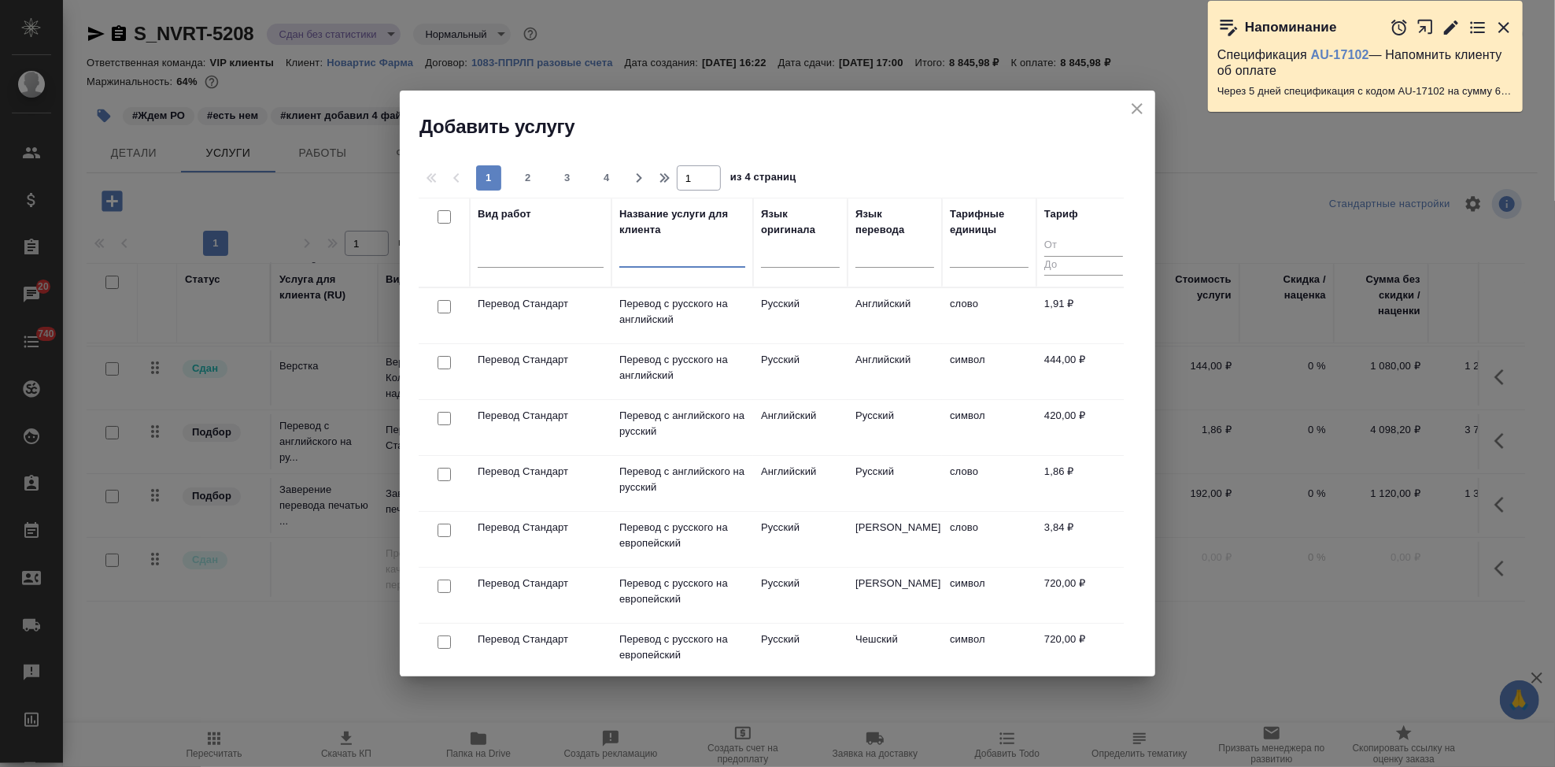
click at [640, 261] on input "text" at bounding box center [682, 258] width 126 height 20
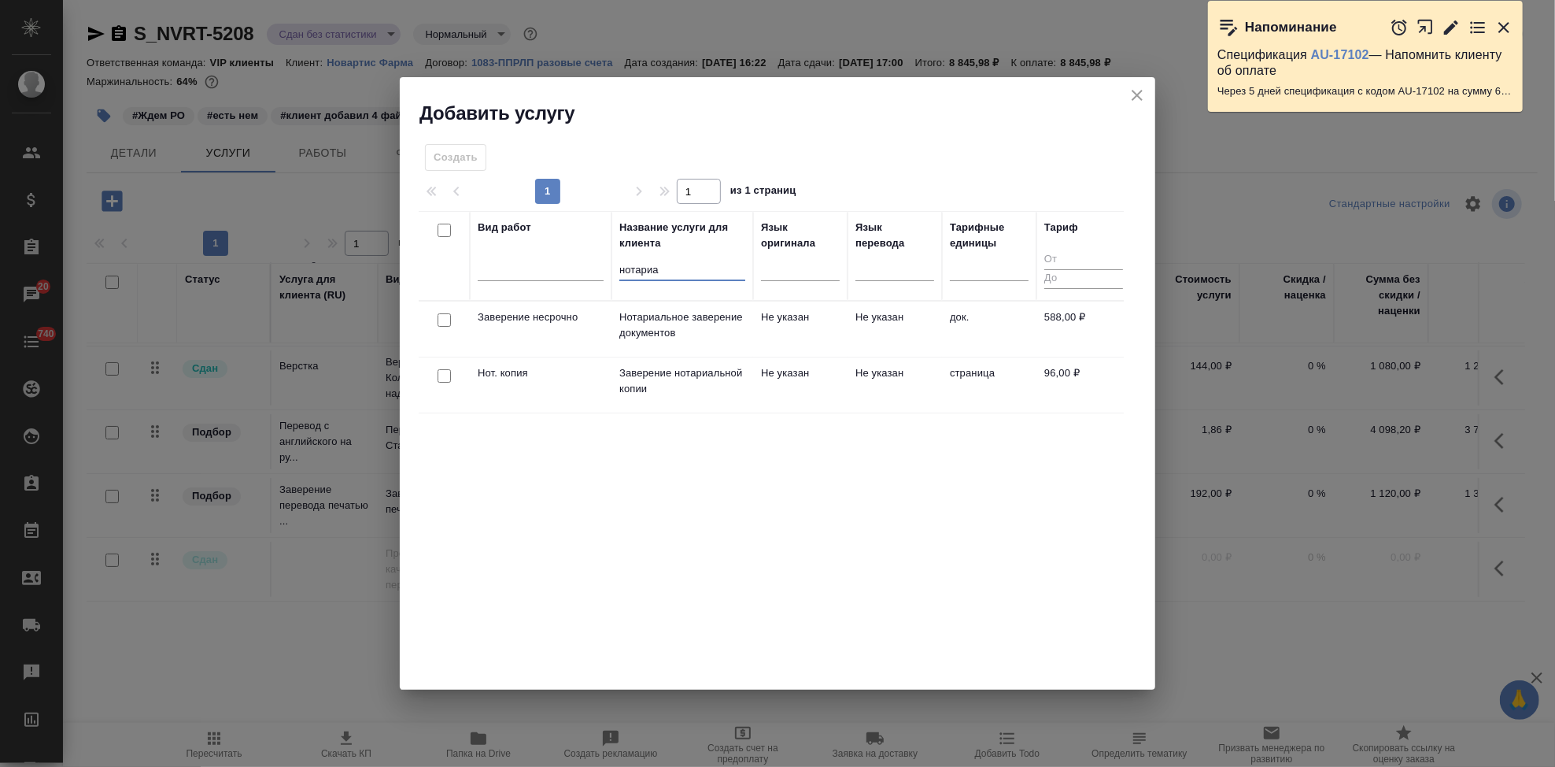
type input "нотариа"
click at [690, 324] on p "Нотариальное заверение документов" at bounding box center [682, 324] width 126 height 31
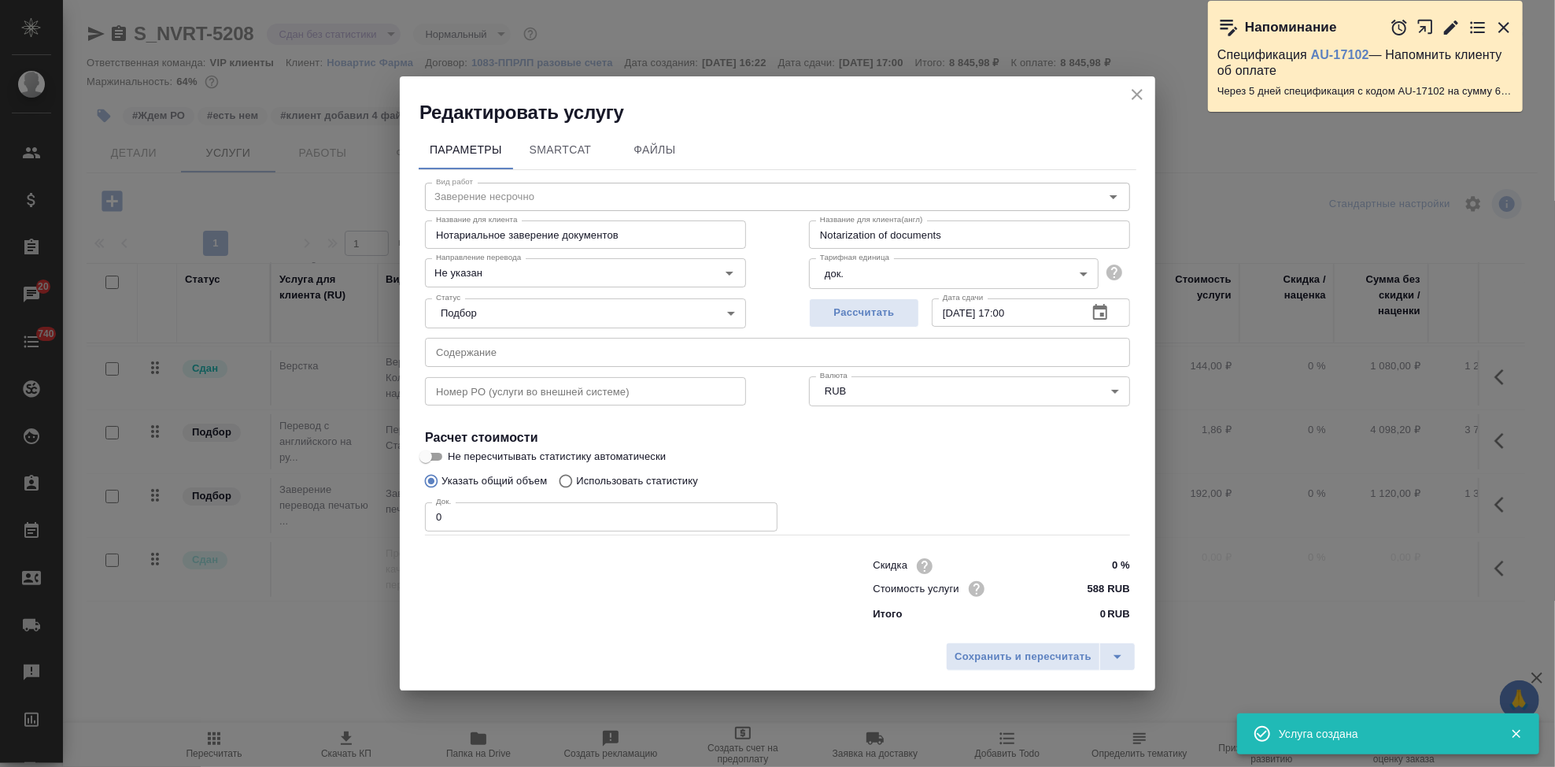
click at [514, 517] on input "0" at bounding box center [601, 516] width 353 height 28
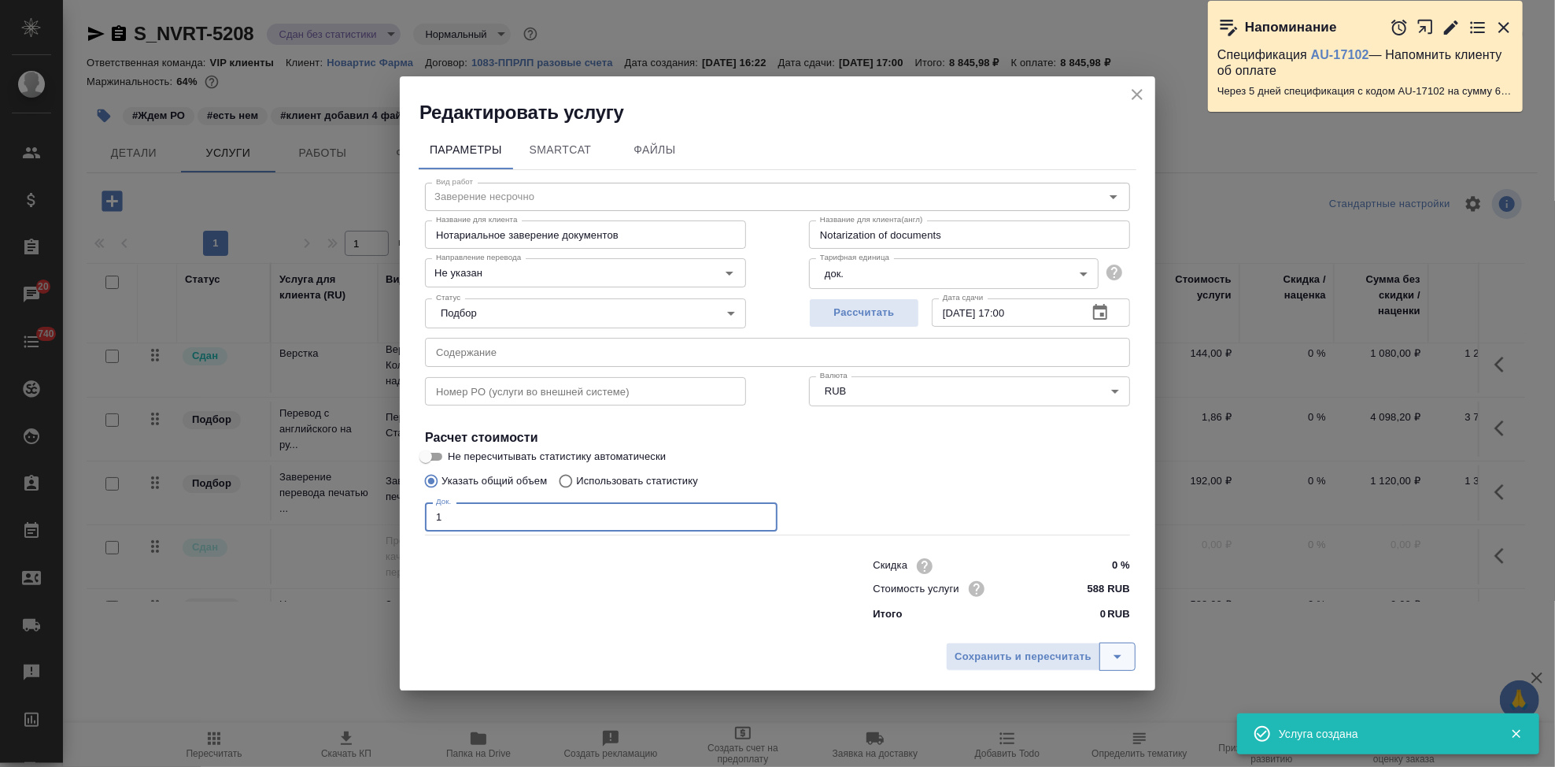
type input "1"
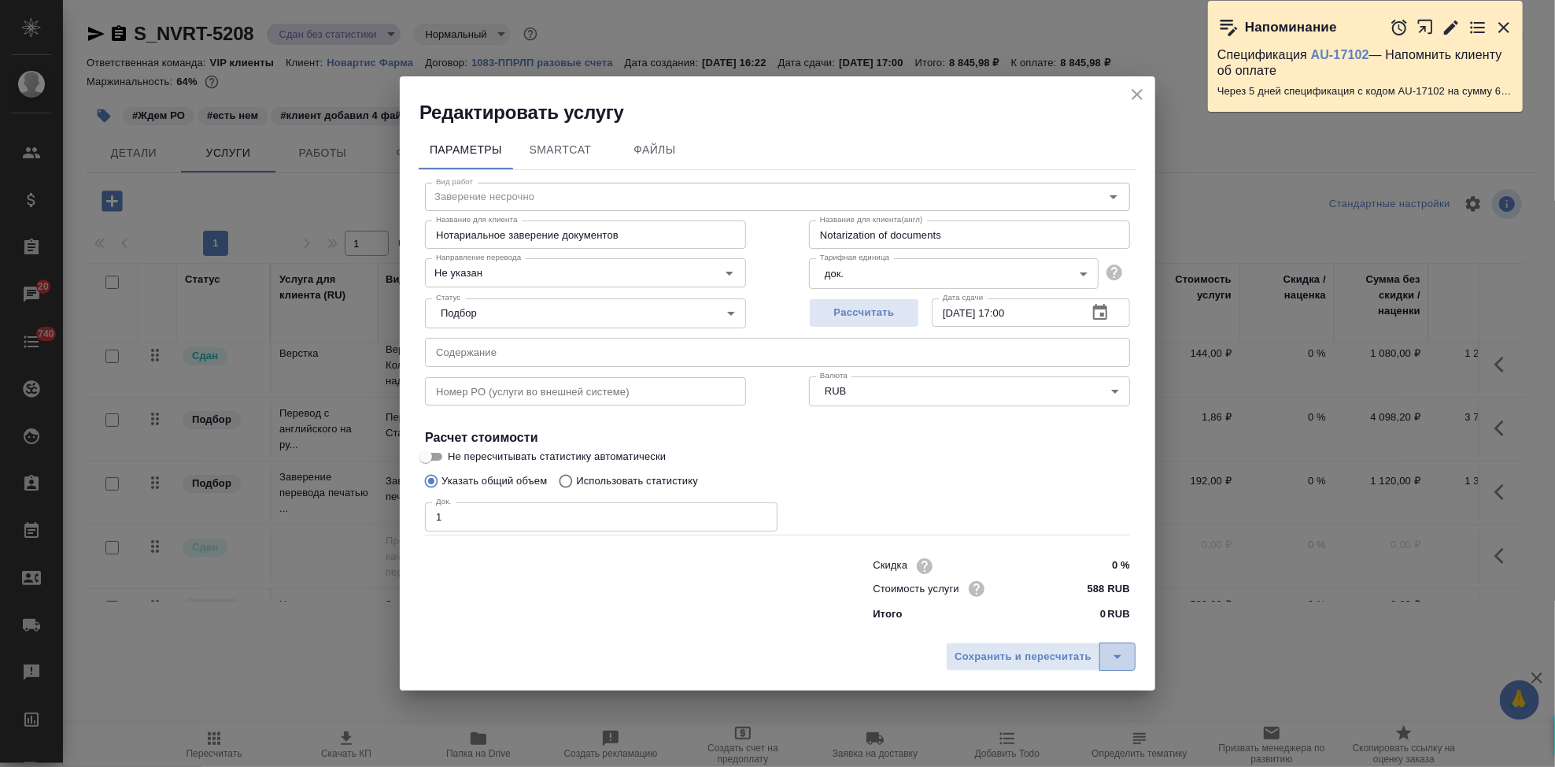
click at [1109, 652] on icon "split button" at bounding box center [1117, 656] width 19 height 19
click at [1039, 627] on li "Сохранить" at bounding box center [1043, 623] width 190 height 25
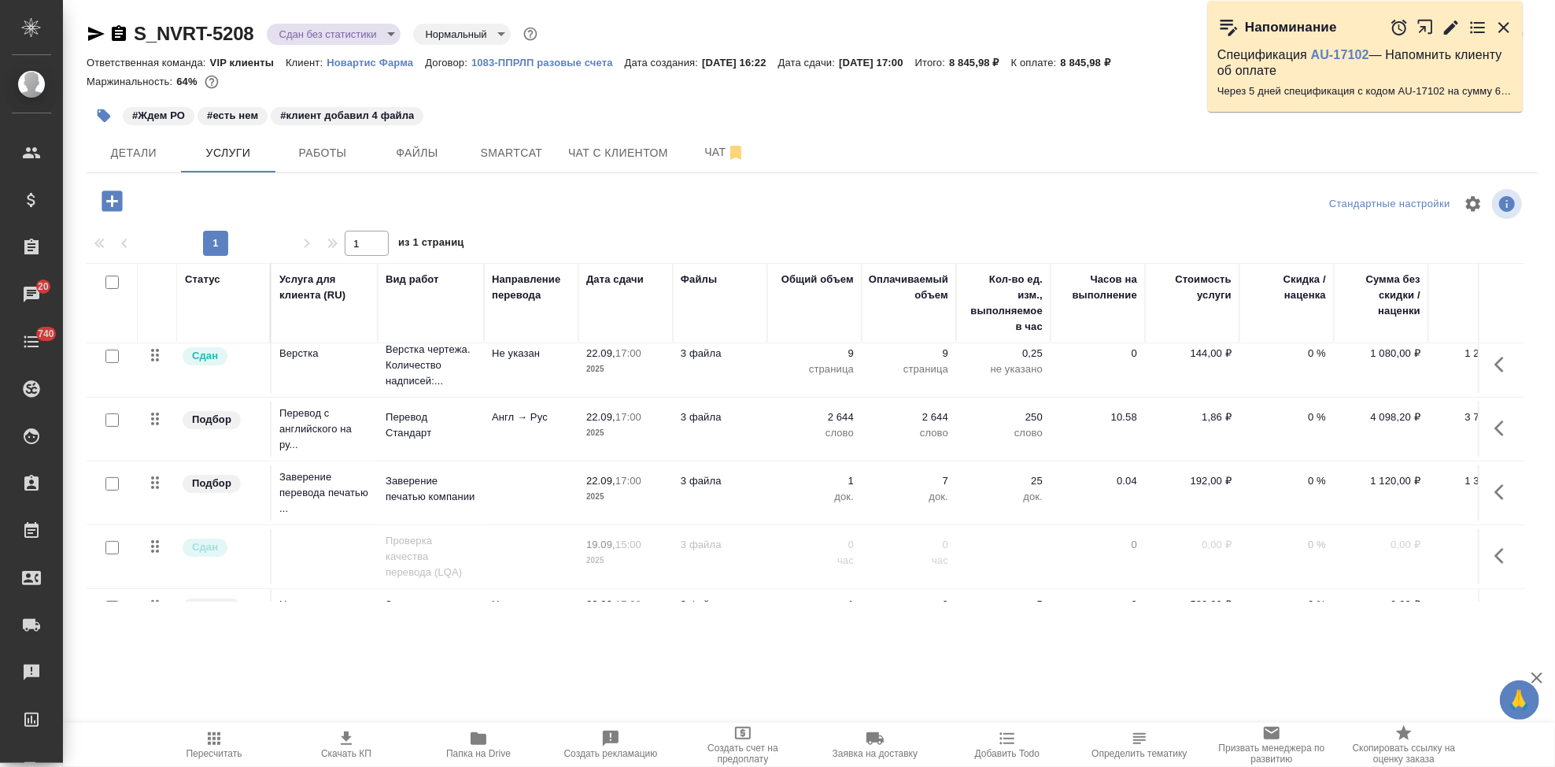
click at [1485, 487] on button "button" at bounding box center [1504, 492] width 38 height 38
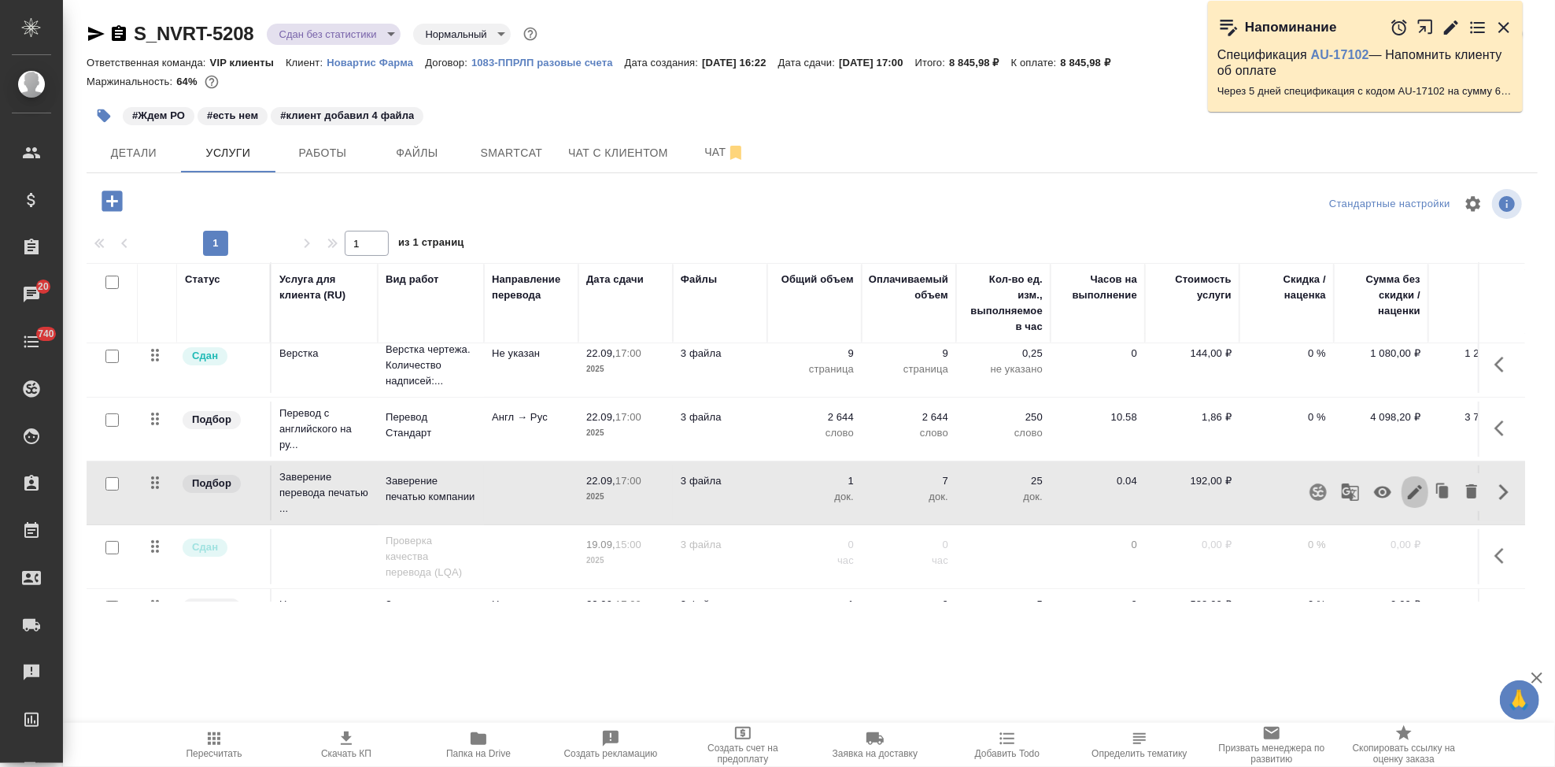
click at [1406, 489] on icon "button" at bounding box center [1415, 491] width 19 height 19
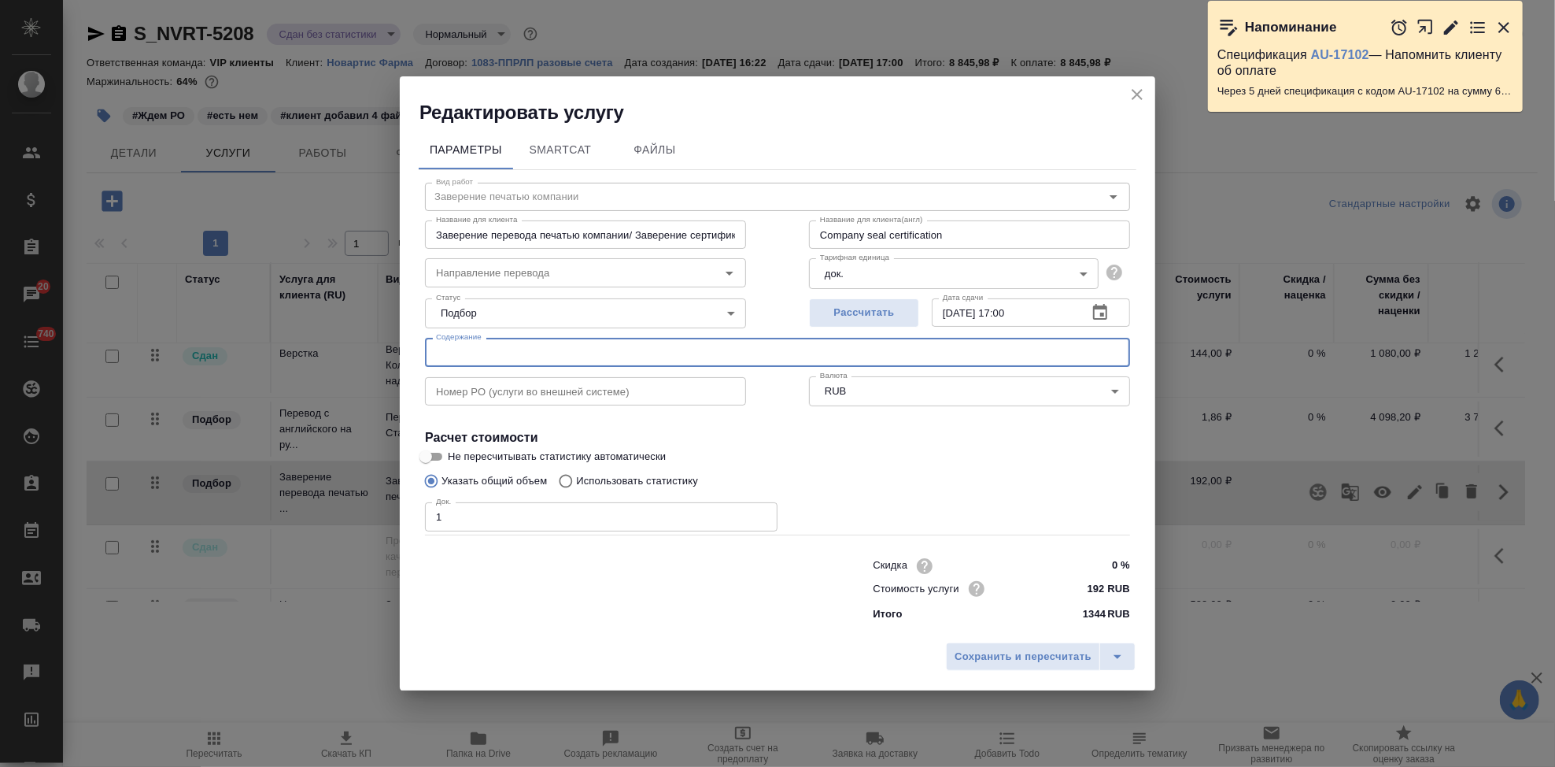
click at [558, 357] on input "text" at bounding box center [777, 352] width 705 height 28
paste input "7. Экспортная декларация EDEC(ru) (1) (1)"
type input "7. Экспортная декларация EDEC(ru)"
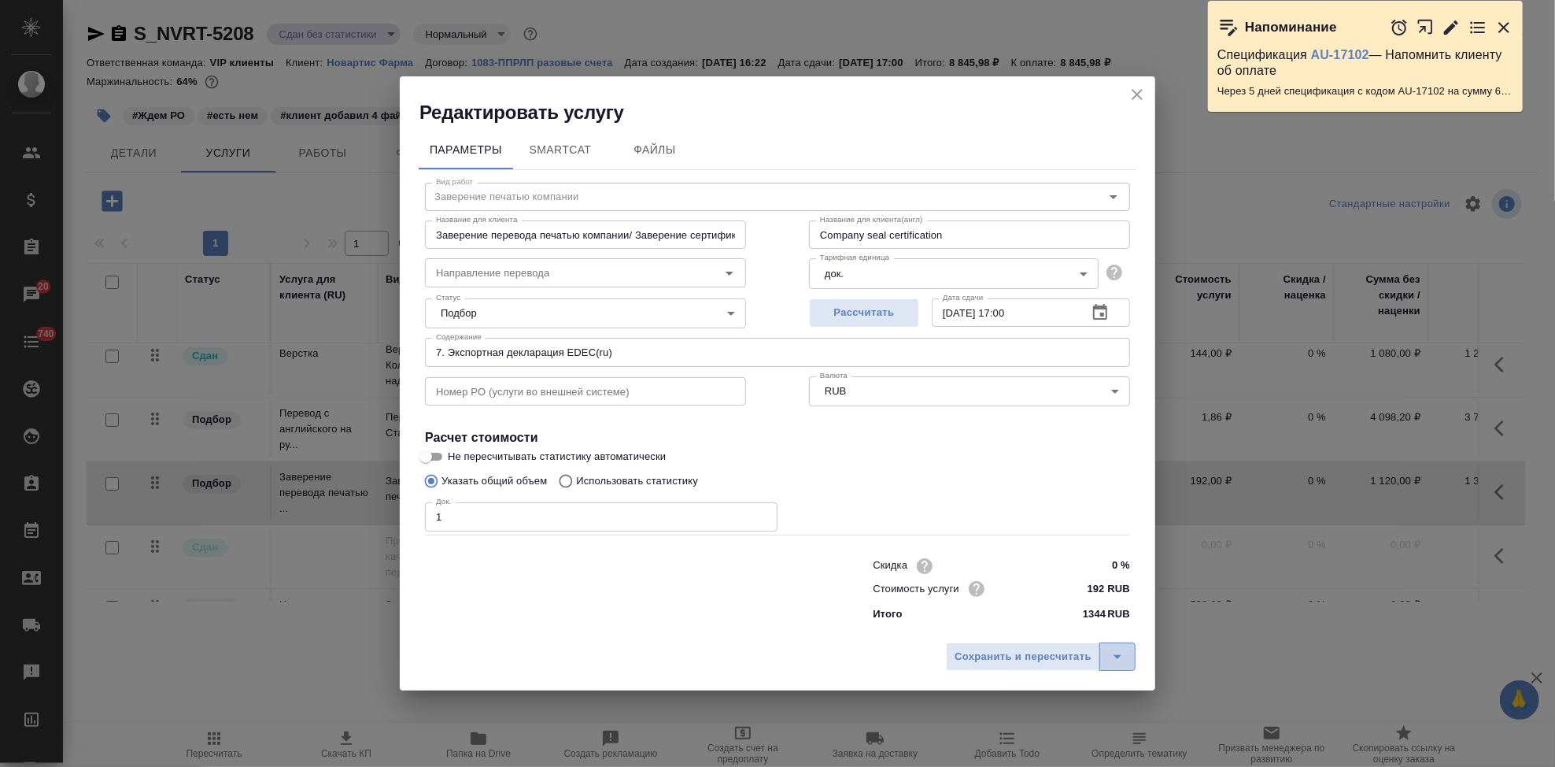
click at [1114, 649] on icon "split button" at bounding box center [1117, 656] width 19 height 19
click at [1030, 629] on li "Сохранить" at bounding box center [1043, 623] width 190 height 25
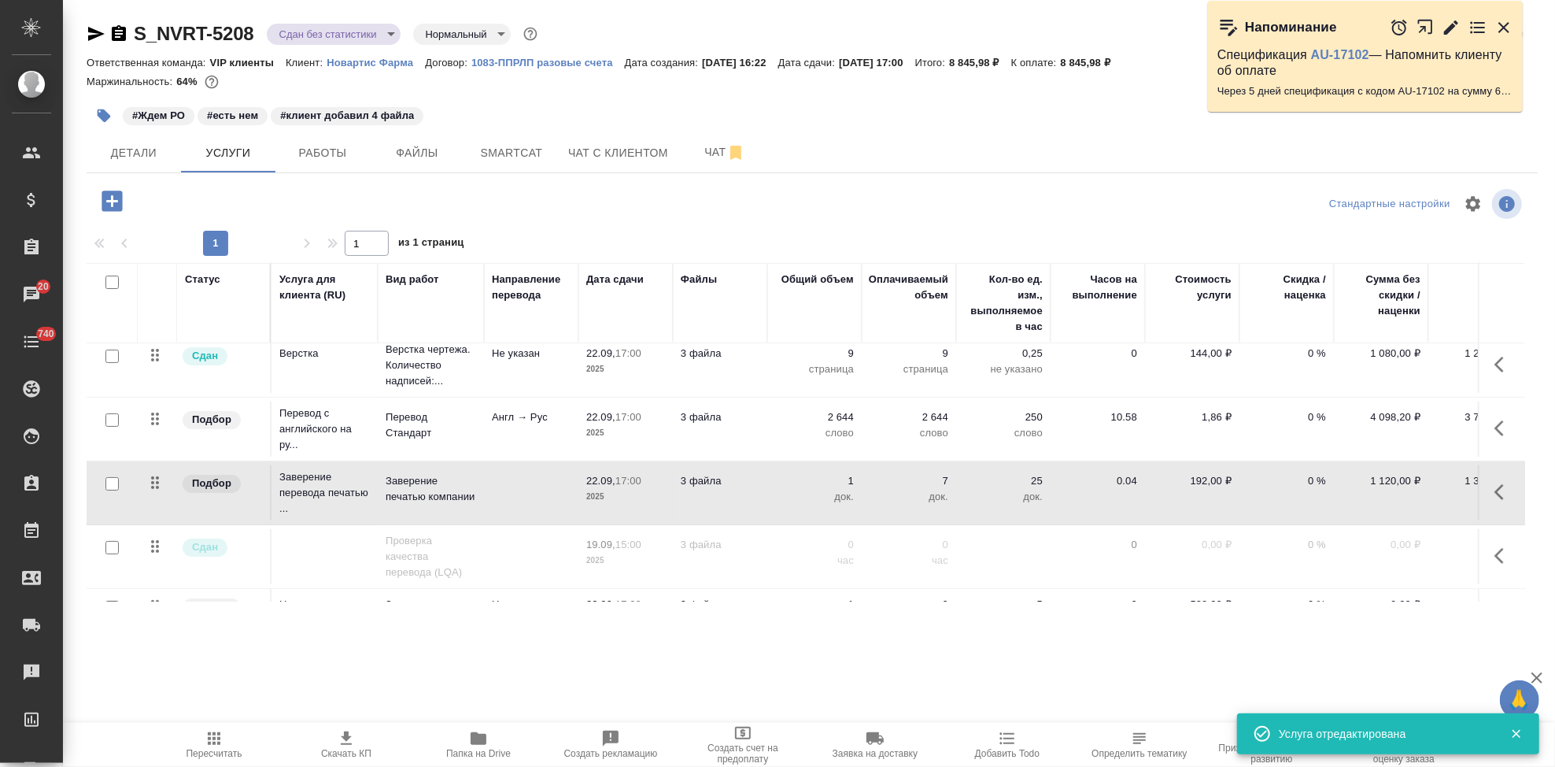
click at [105, 198] on icon "button" at bounding box center [112, 200] width 20 height 20
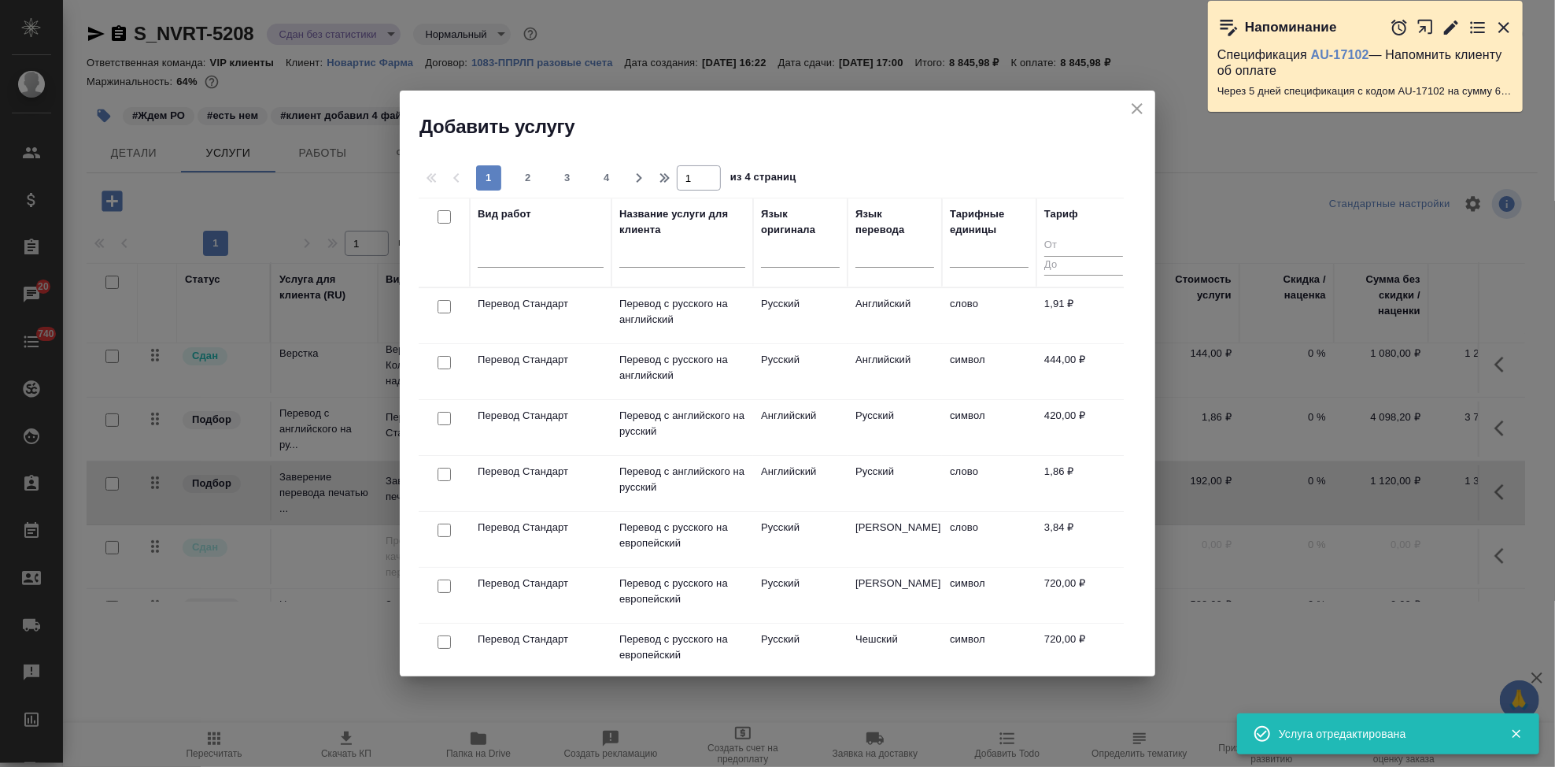
click at [654, 256] on input "text" at bounding box center [682, 258] width 126 height 20
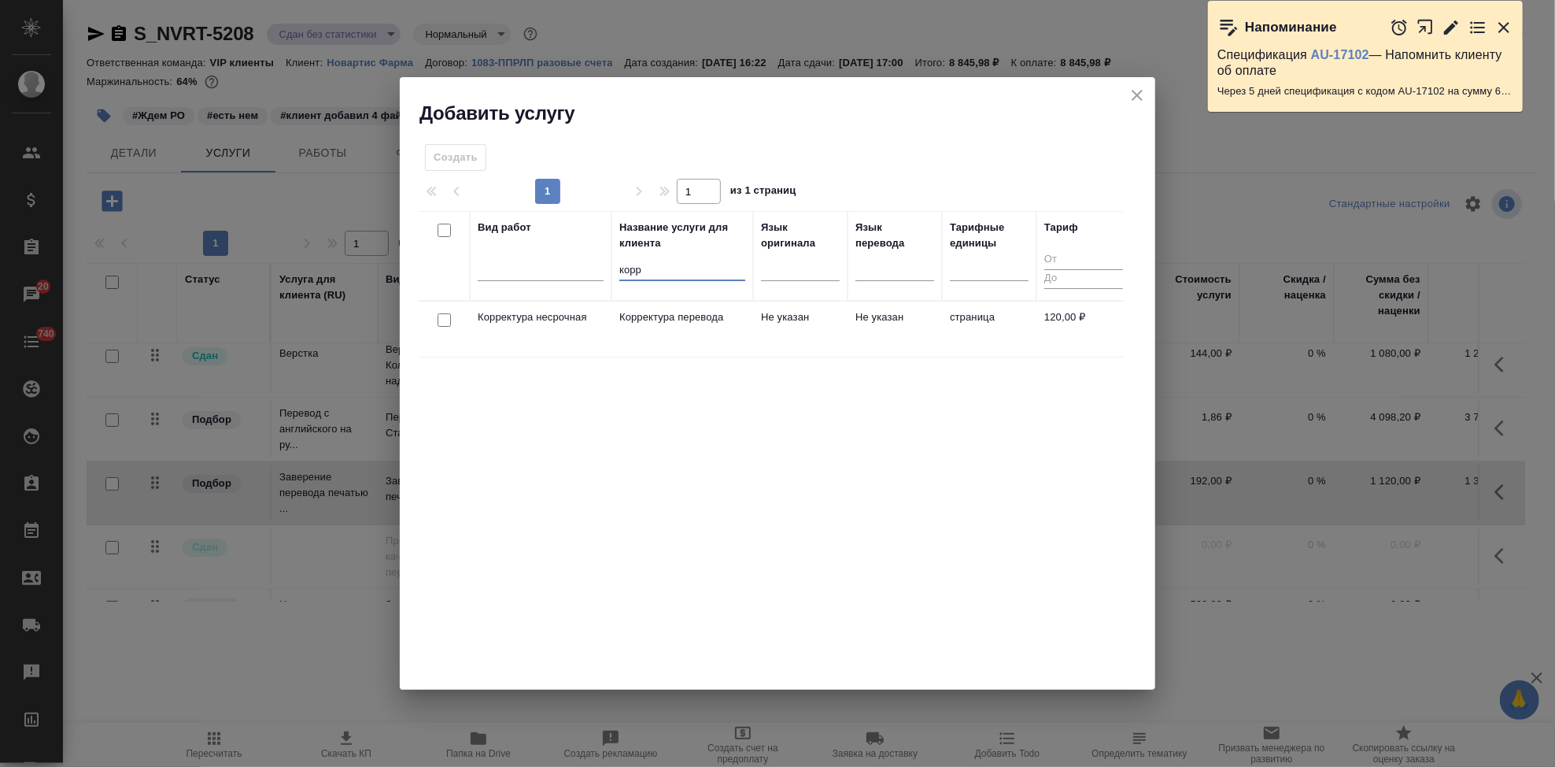
type input "корр"
click at [707, 330] on td "Корректура перевода" at bounding box center [683, 328] width 142 height 55
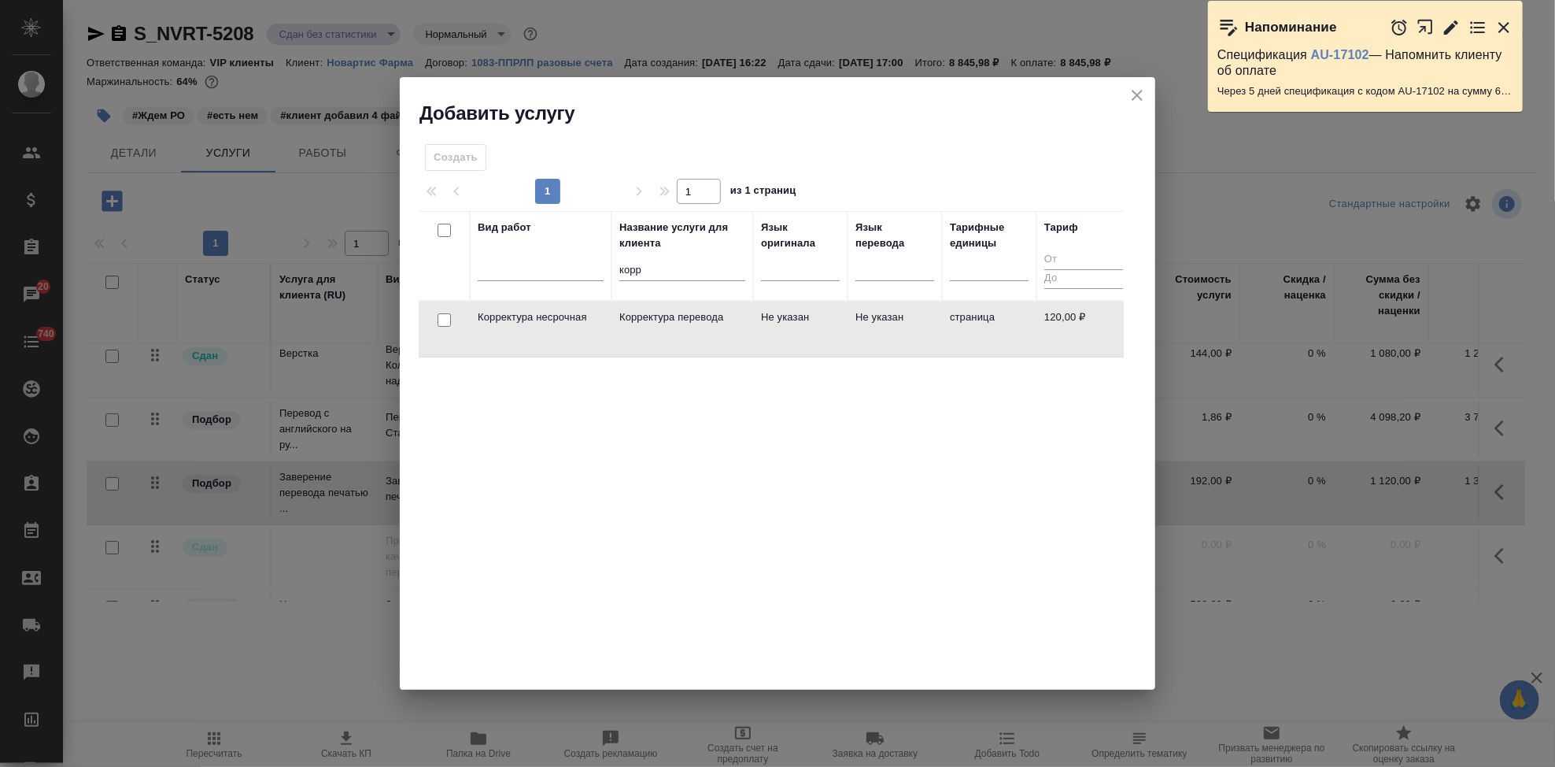
click at [707, 330] on td "Корректура перевода" at bounding box center [683, 328] width 142 height 55
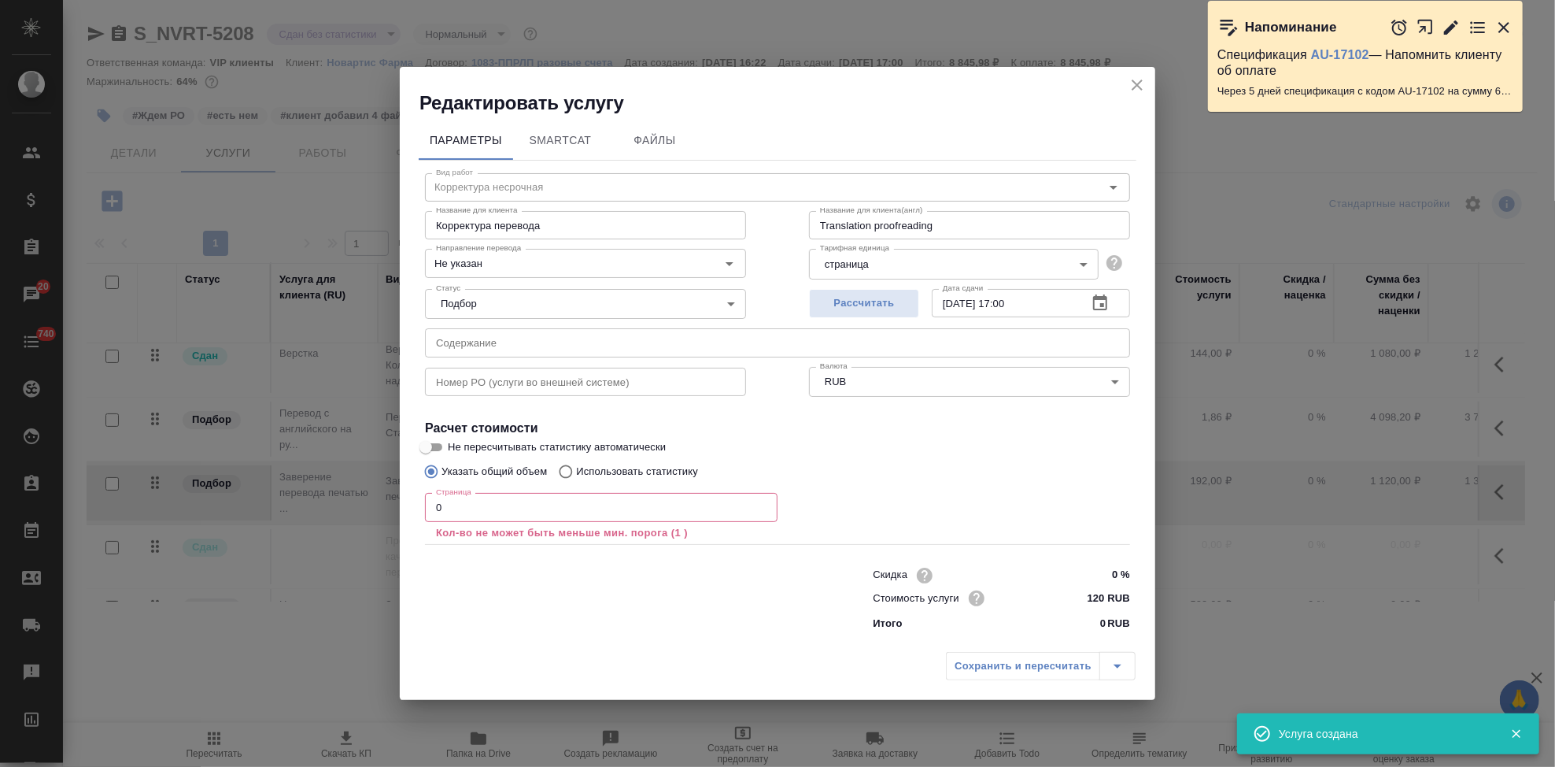
click at [605, 497] on input "0" at bounding box center [601, 507] width 353 height 28
click at [605, 502] on input "0" at bounding box center [601, 507] width 353 height 28
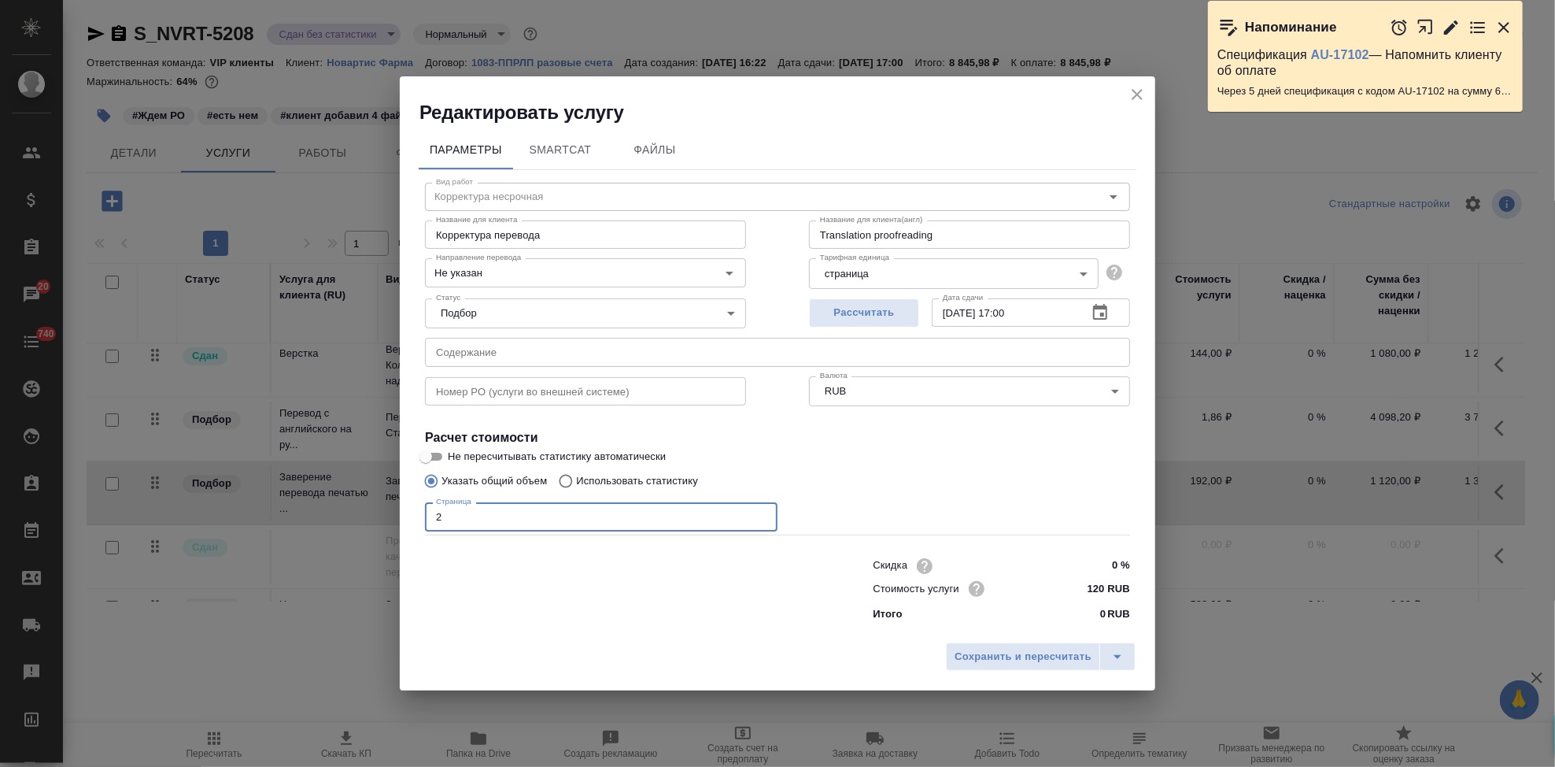
type input "2"
click at [619, 349] on input "text" at bounding box center [777, 352] width 705 height 28
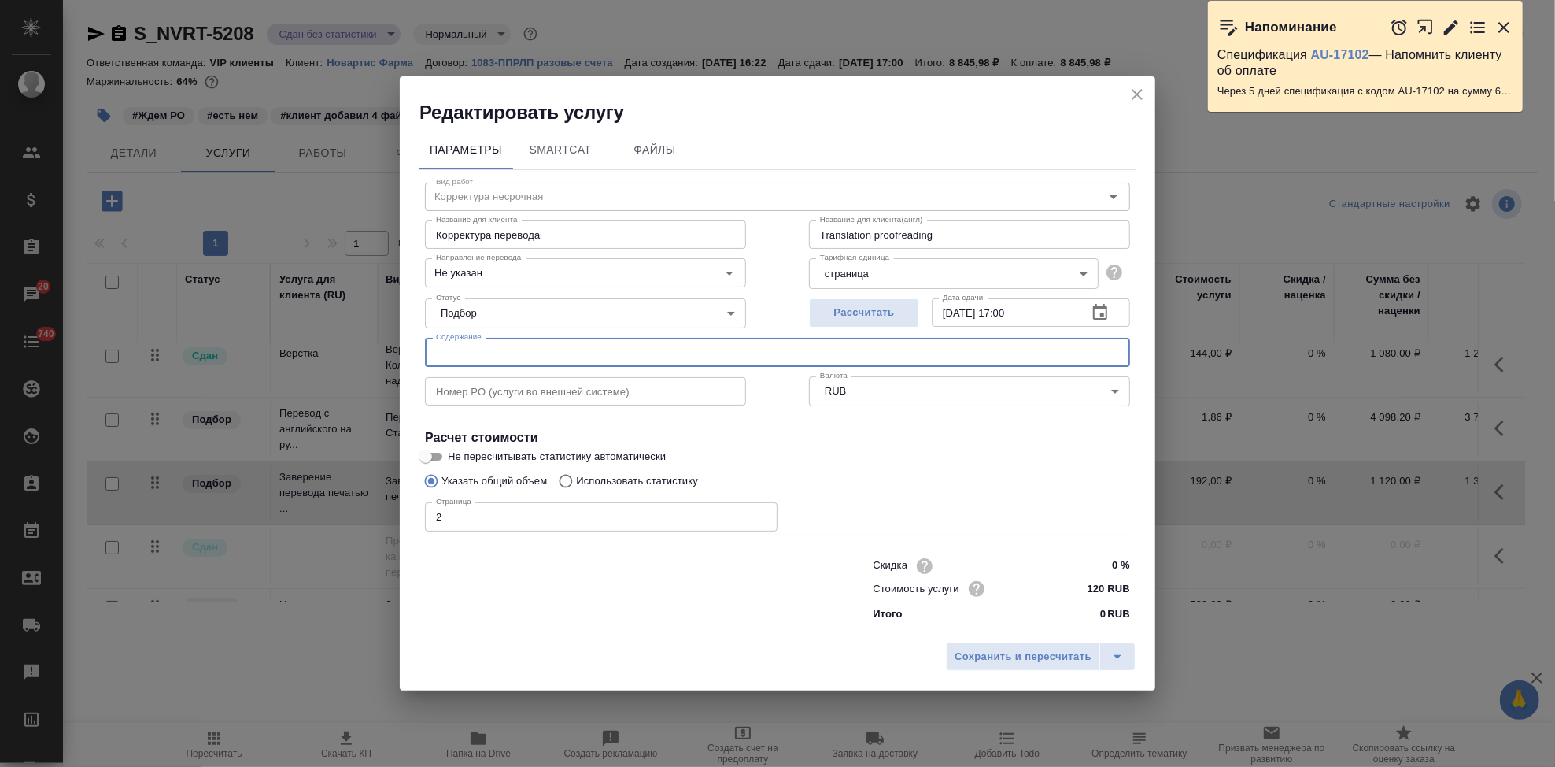
paste input "7. Экспортная декларация EDEC(ru) (1) (1)"
type input "7. Экспортная декларация EDEC(ru) (1) (1)"
click at [1119, 651] on icon "split button" at bounding box center [1117, 656] width 19 height 19
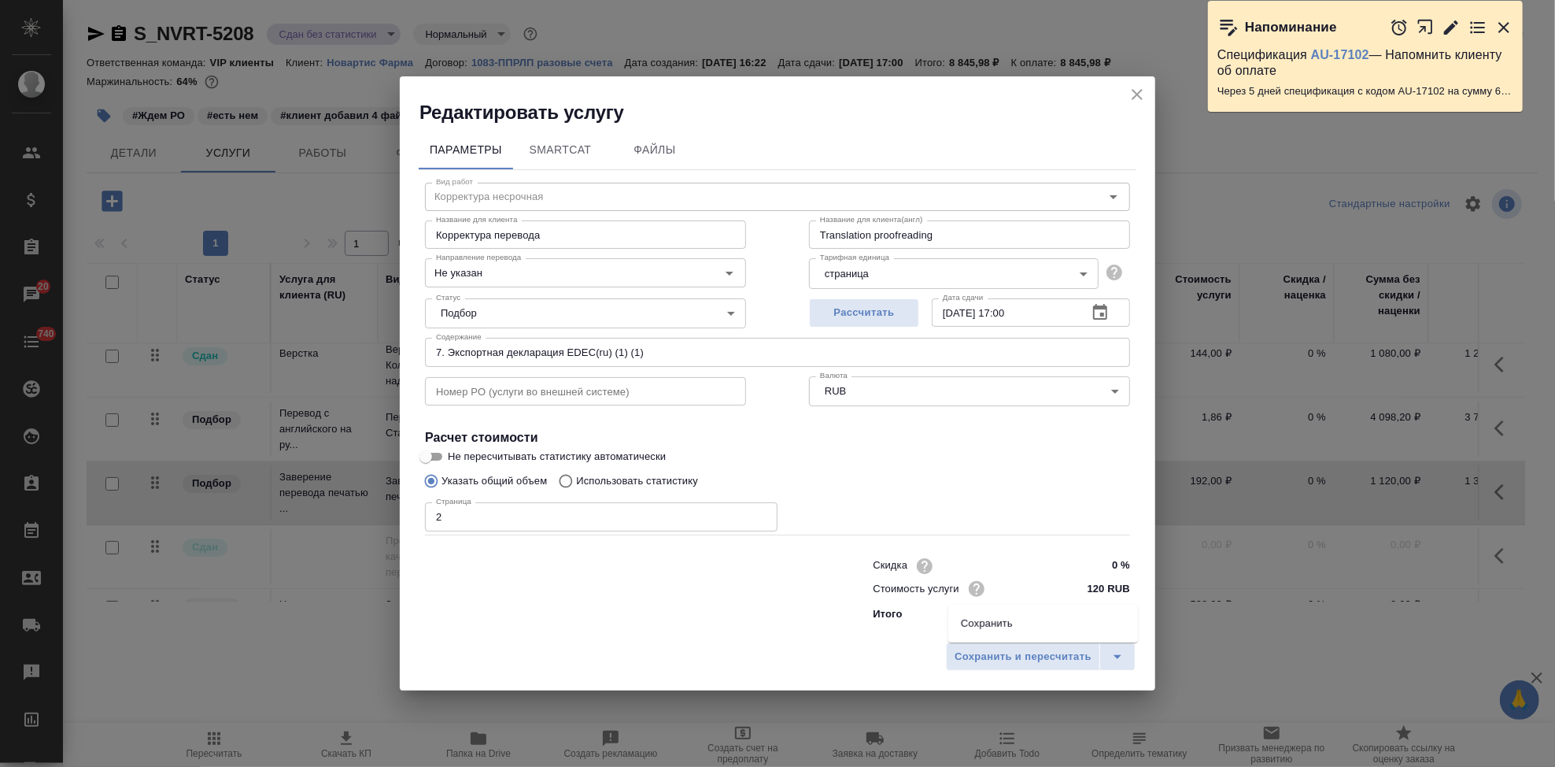
click at [1044, 625] on li "Сохранить" at bounding box center [1043, 623] width 190 height 25
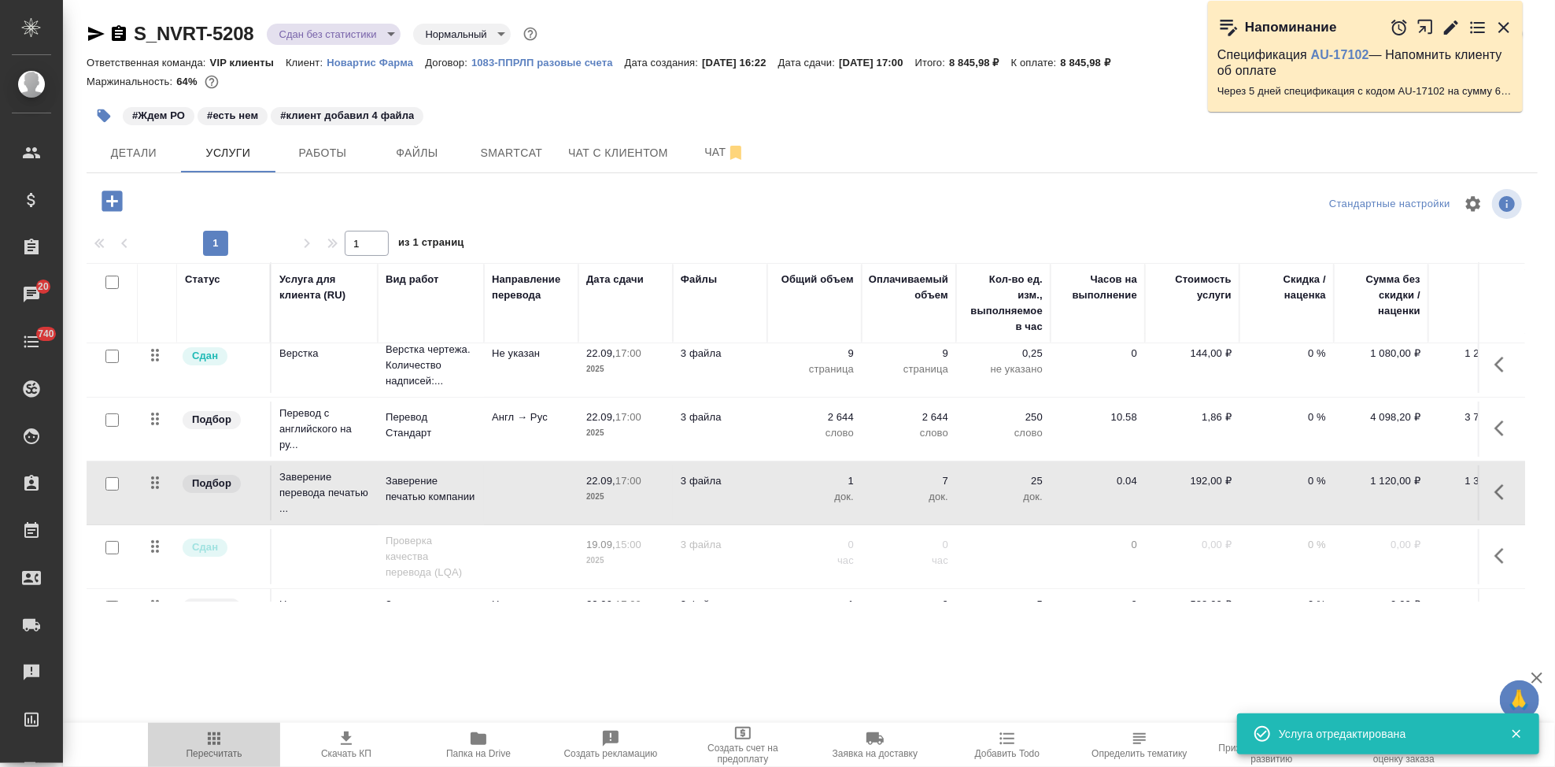
click at [212, 750] on span "Пересчитать" at bounding box center [215, 753] width 56 height 11
click at [1503, 32] on icon "button" at bounding box center [1504, 27] width 19 height 19
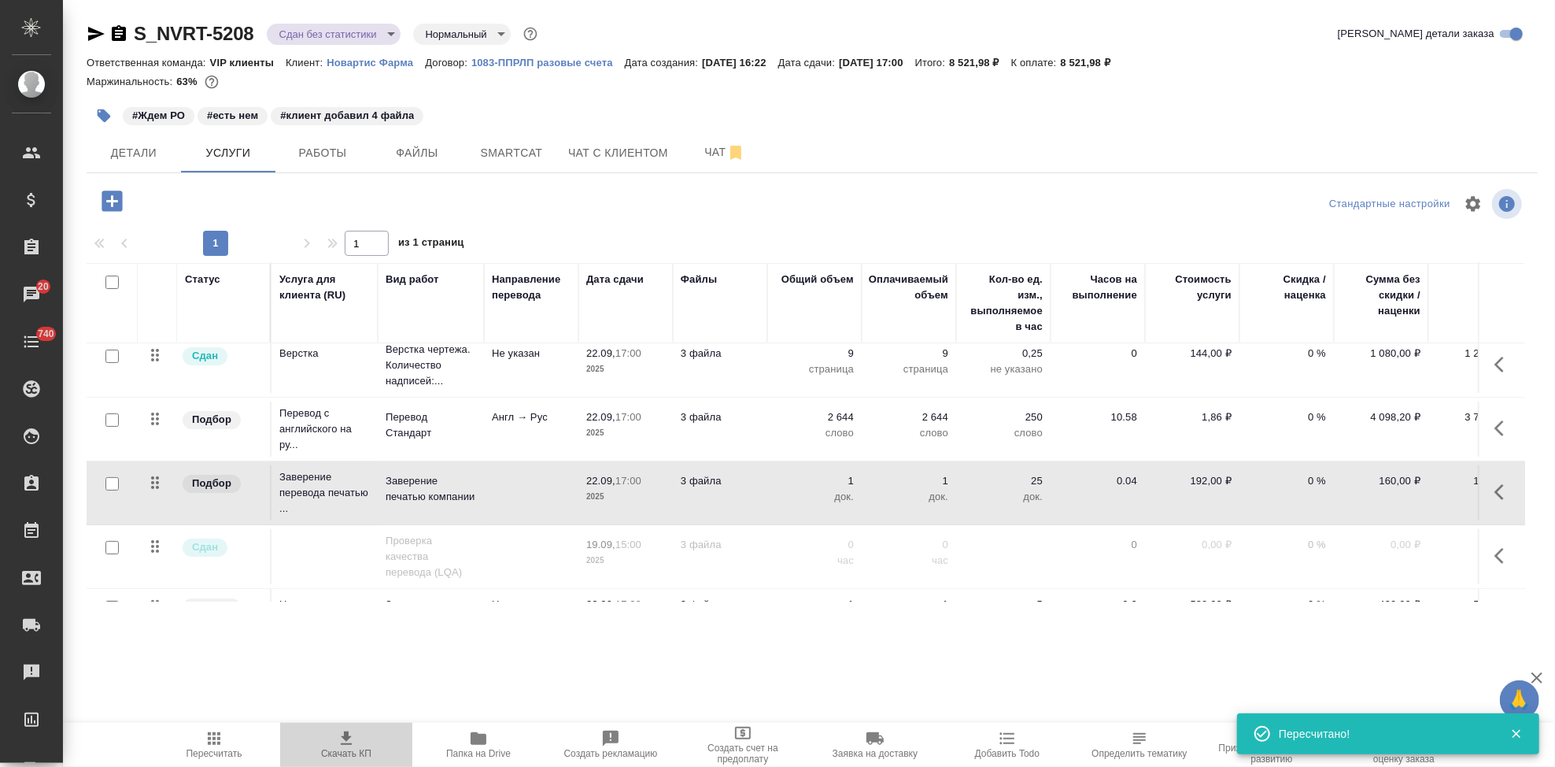
click at [352, 748] on span "Скачать КП" at bounding box center [346, 753] width 50 height 11
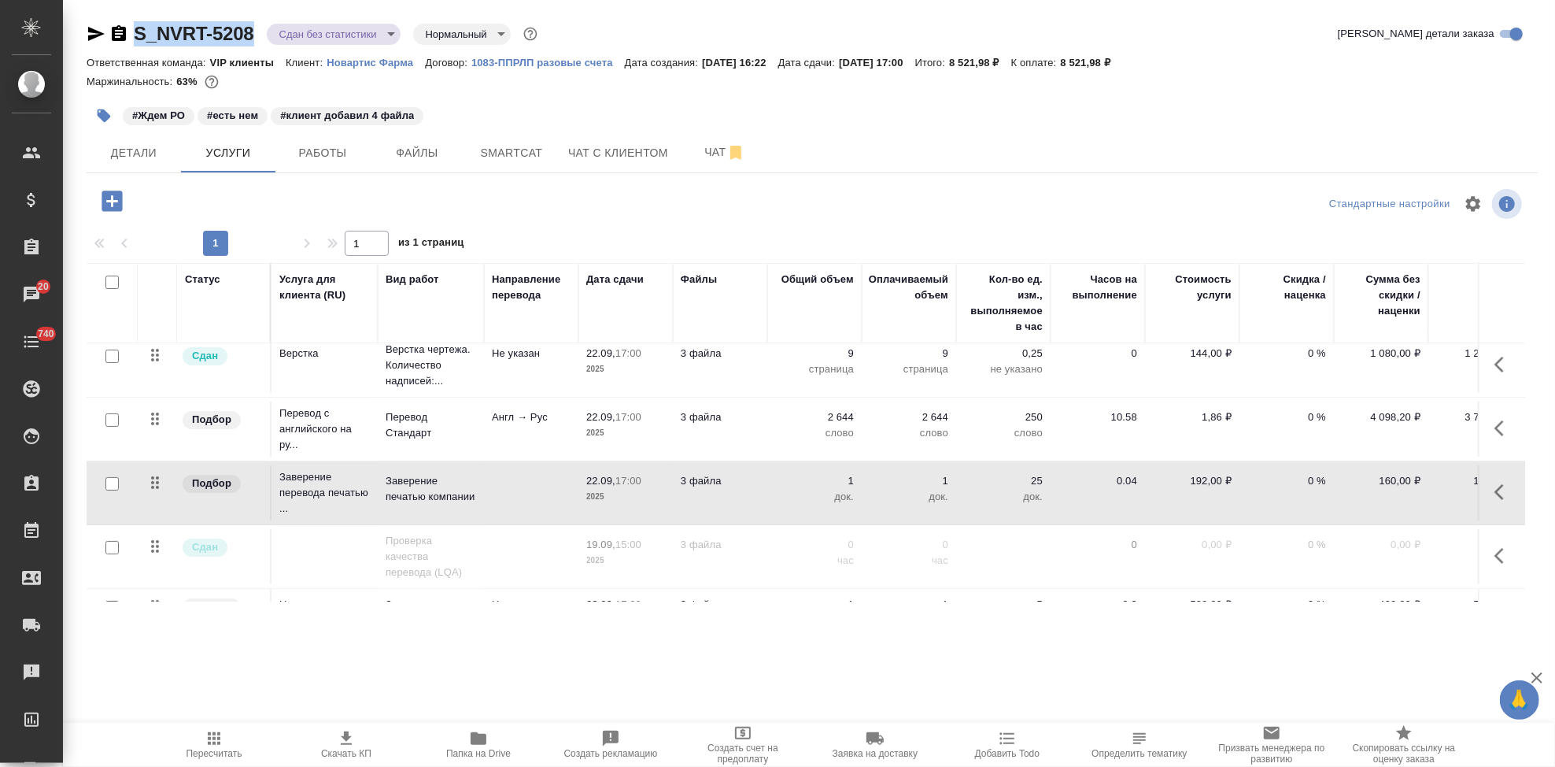
drag, startPoint x: 257, startPoint y: 40, endPoint x: 134, endPoint y: 39, distance: 123.6
click at [134, 39] on div "S_NVRT-5208 Сдан без статистики distributed Нормальный normal" at bounding box center [314, 33] width 454 height 25
copy link "S_NVRT-5208"
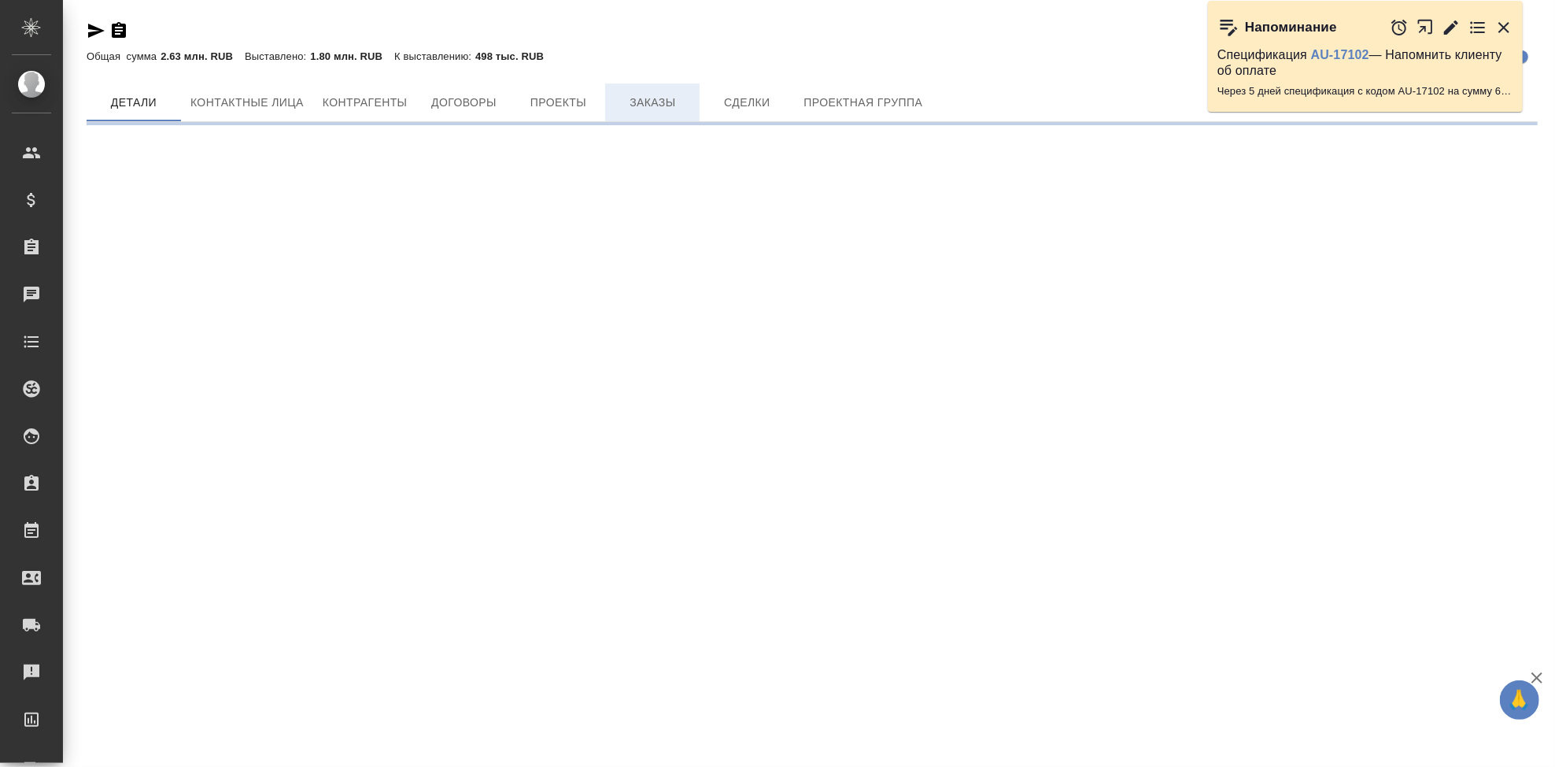
click at [643, 113] on span "Заказы" at bounding box center [653, 103] width 76 height 20
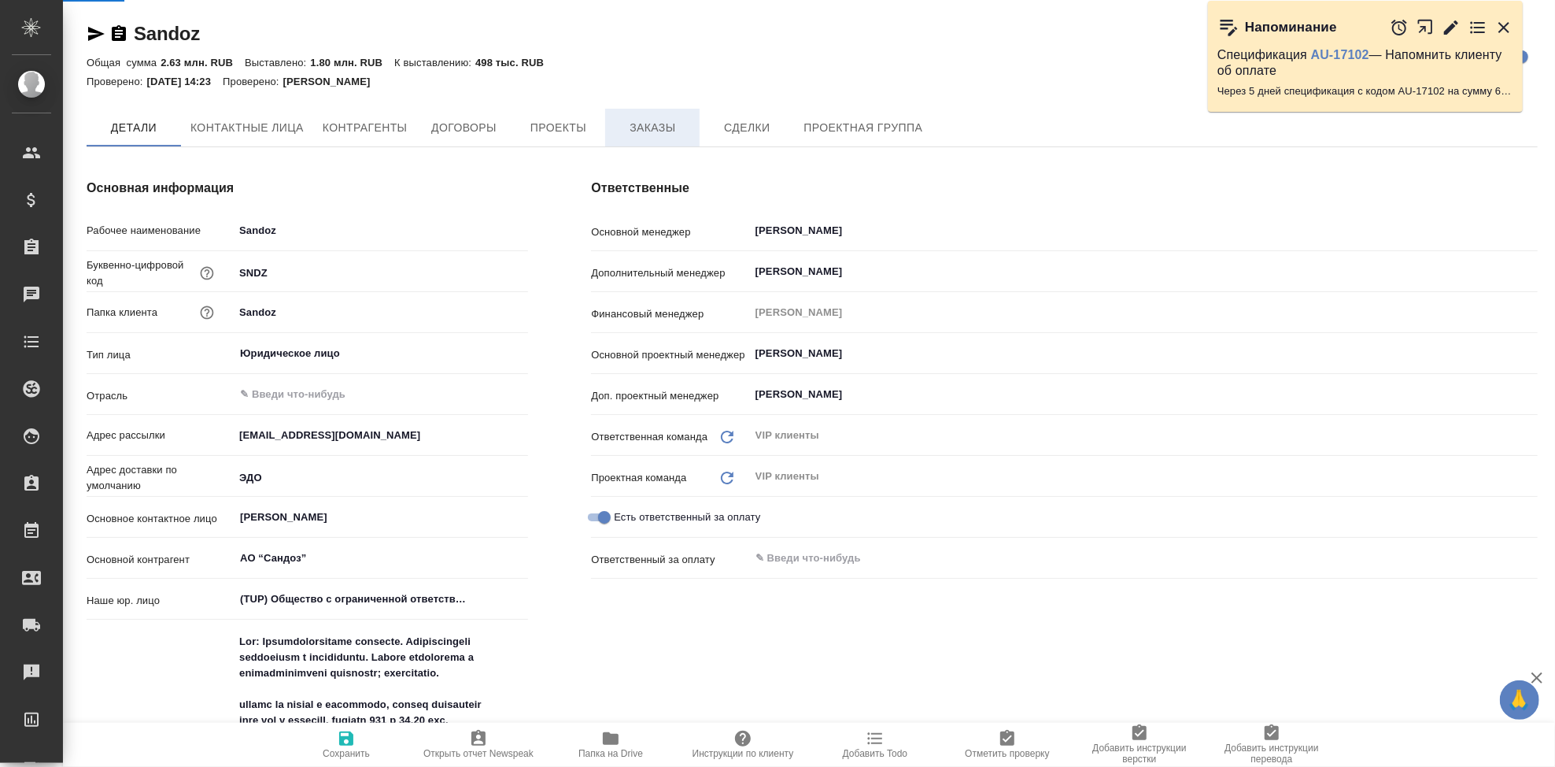
type textarea "x"
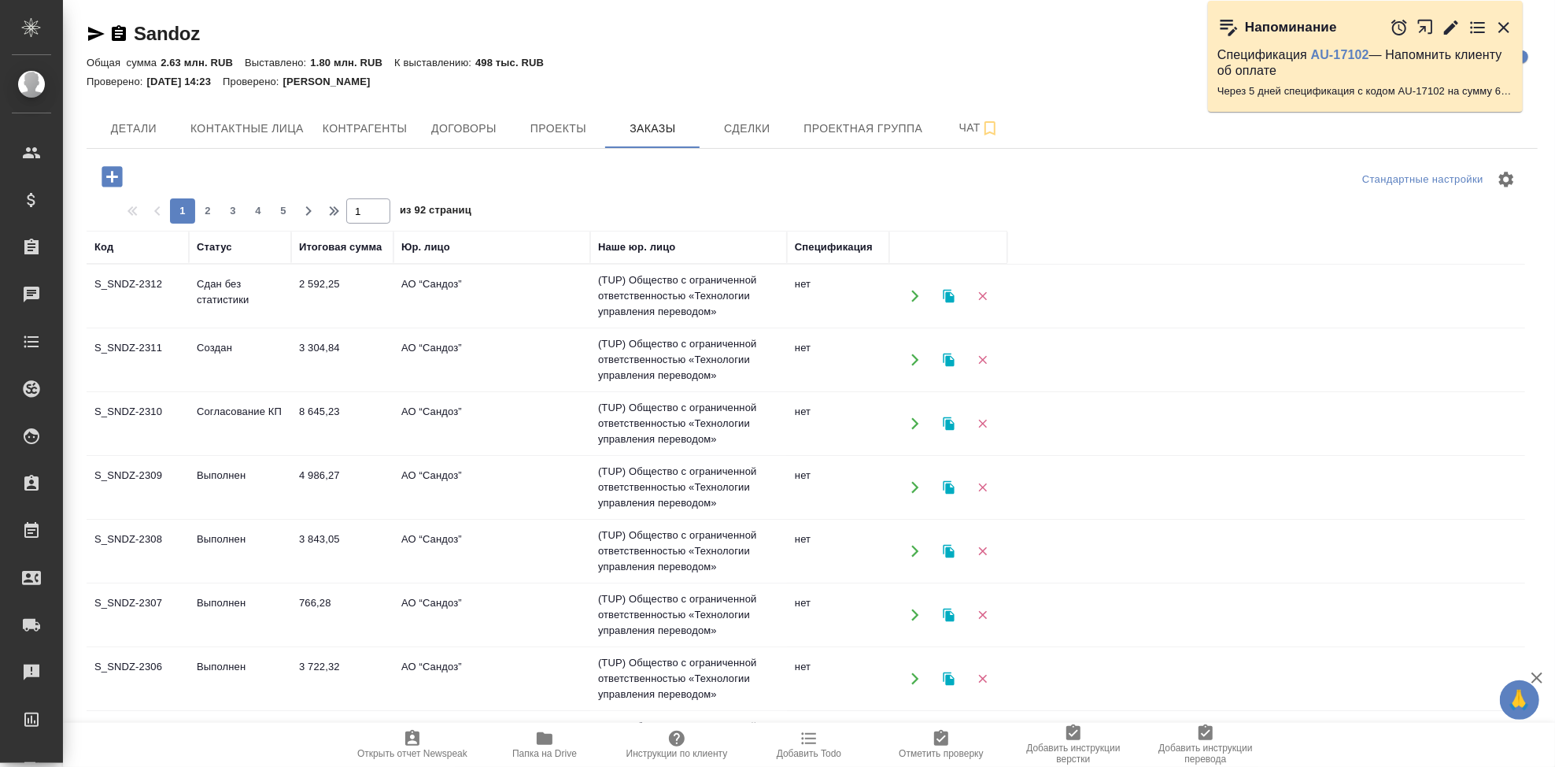
click at [228, 356] on td "Создан" at bounding box center [240, 359] width 102 height 55
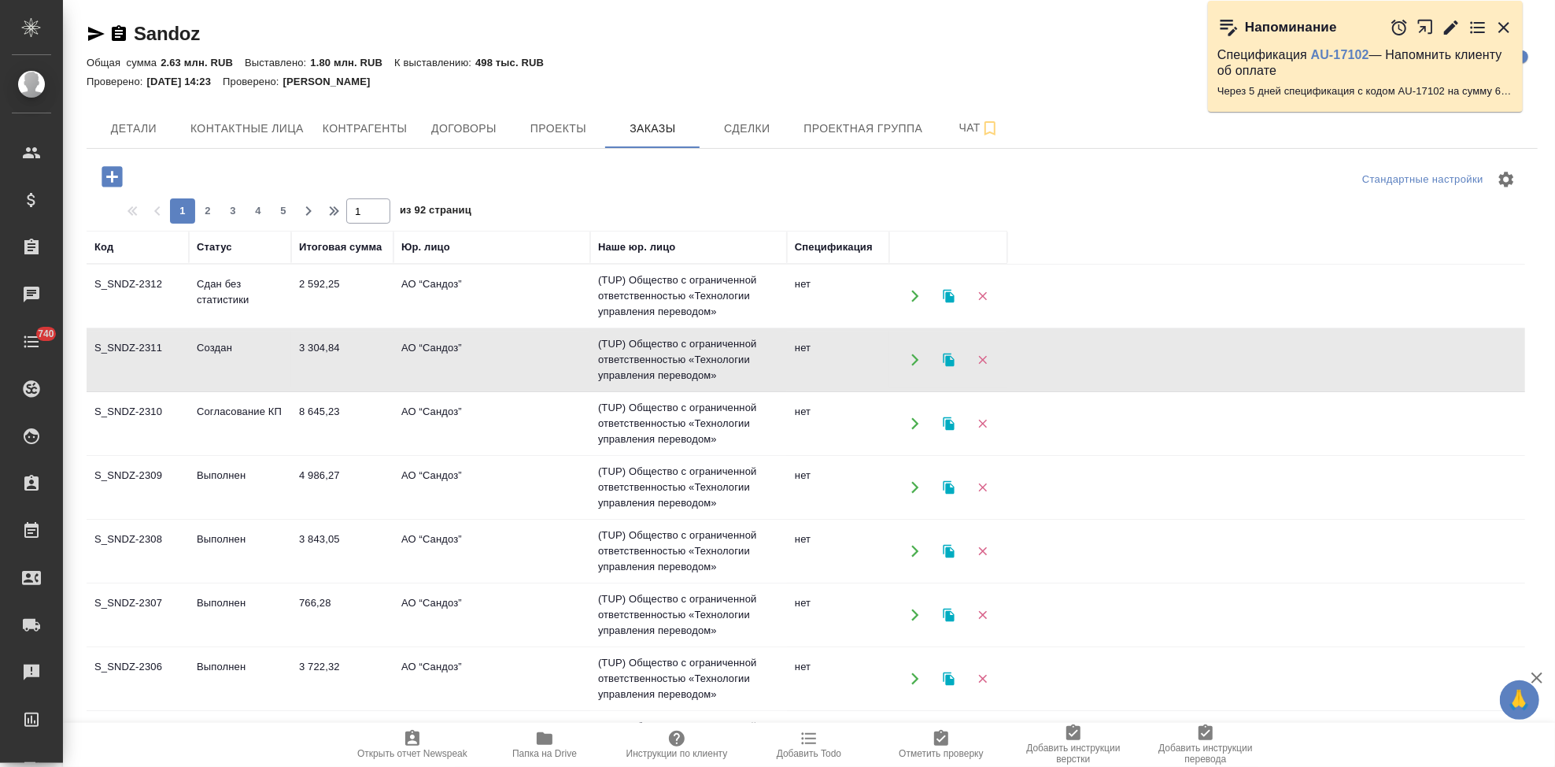
click at [228, 356] on td "Создан" at bounding box center [240, 359] width 102 height 55
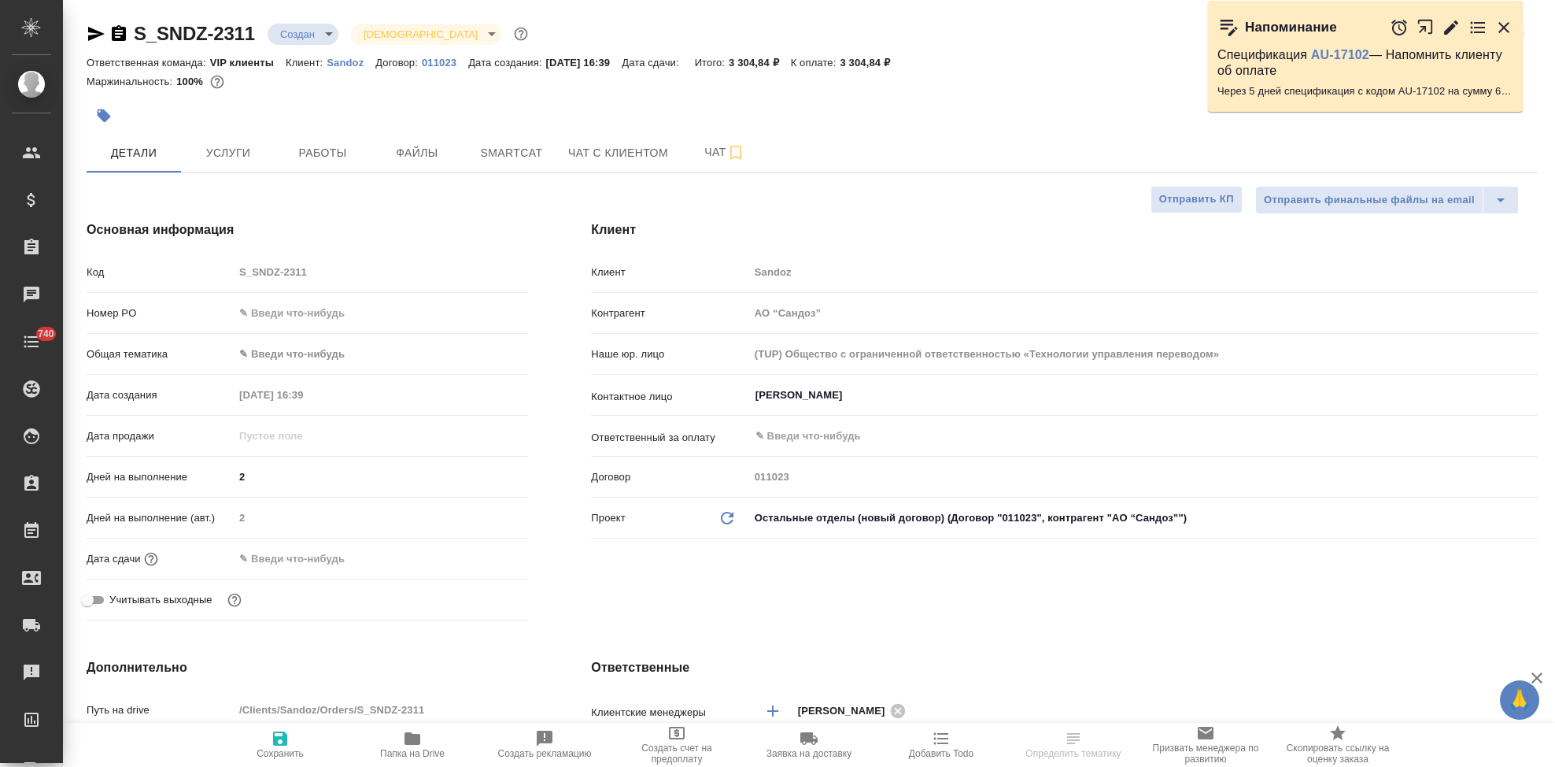
select select "RU"
click at [301, 312] on input "text" at bounding box center [381, 312] width 294 height 23
paste input "7752723798"
type input "7752723798"
click at [278, 751] on span "Сохранить" at bounding box center [280, 753] width 47 height 11
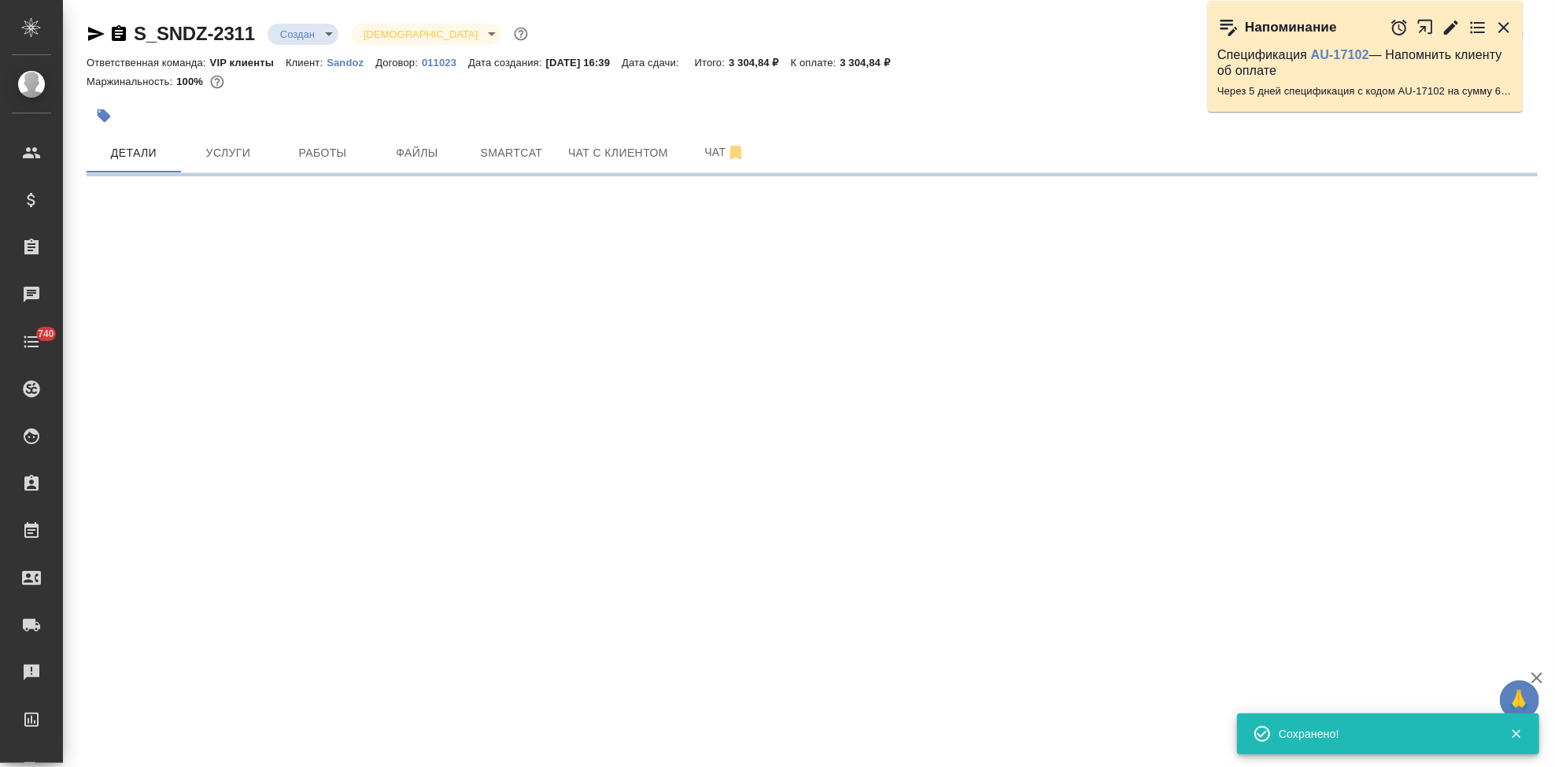
select select "RU"
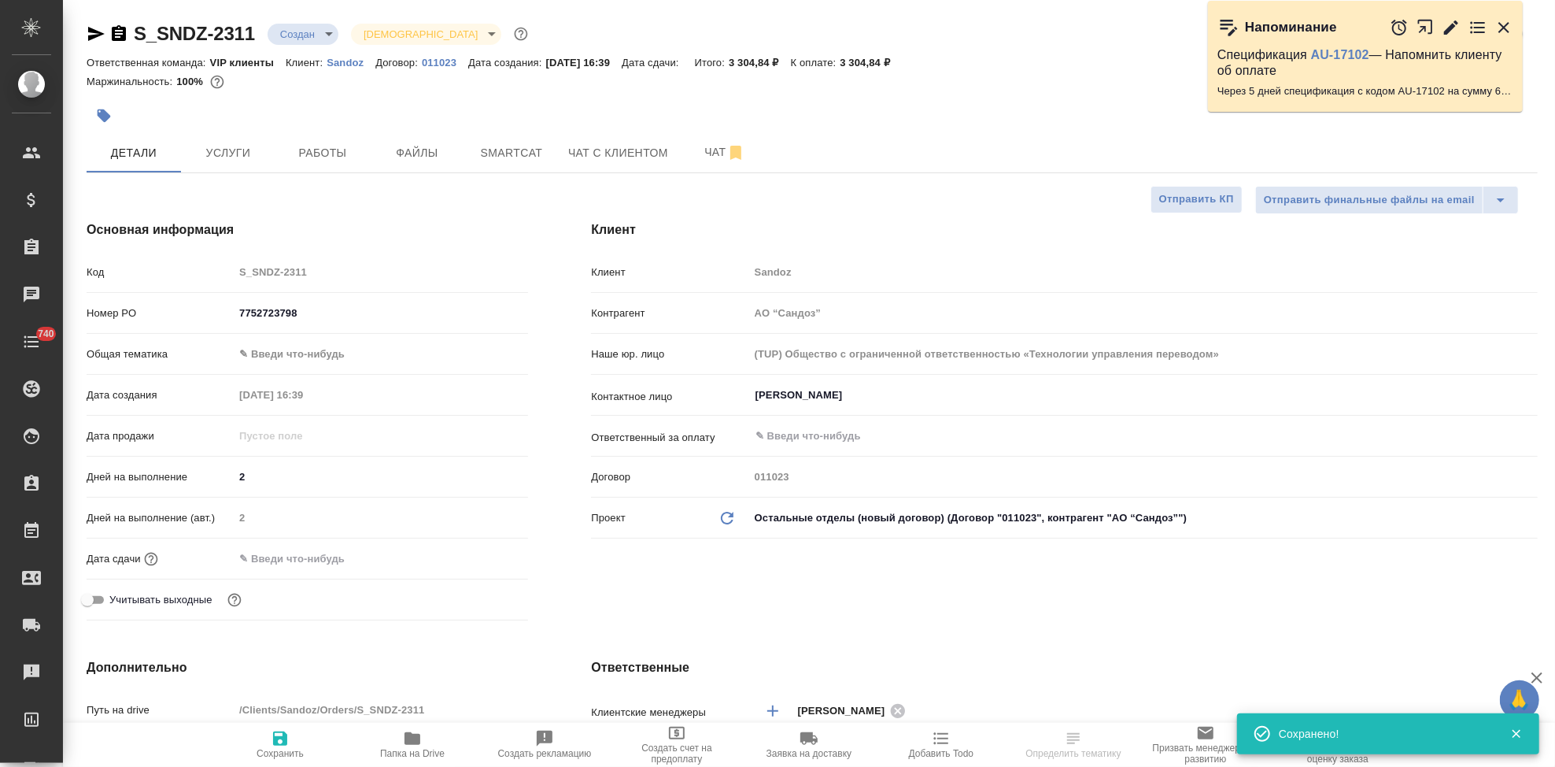
type textarea "x"
select select "RU"
type textarea "x"
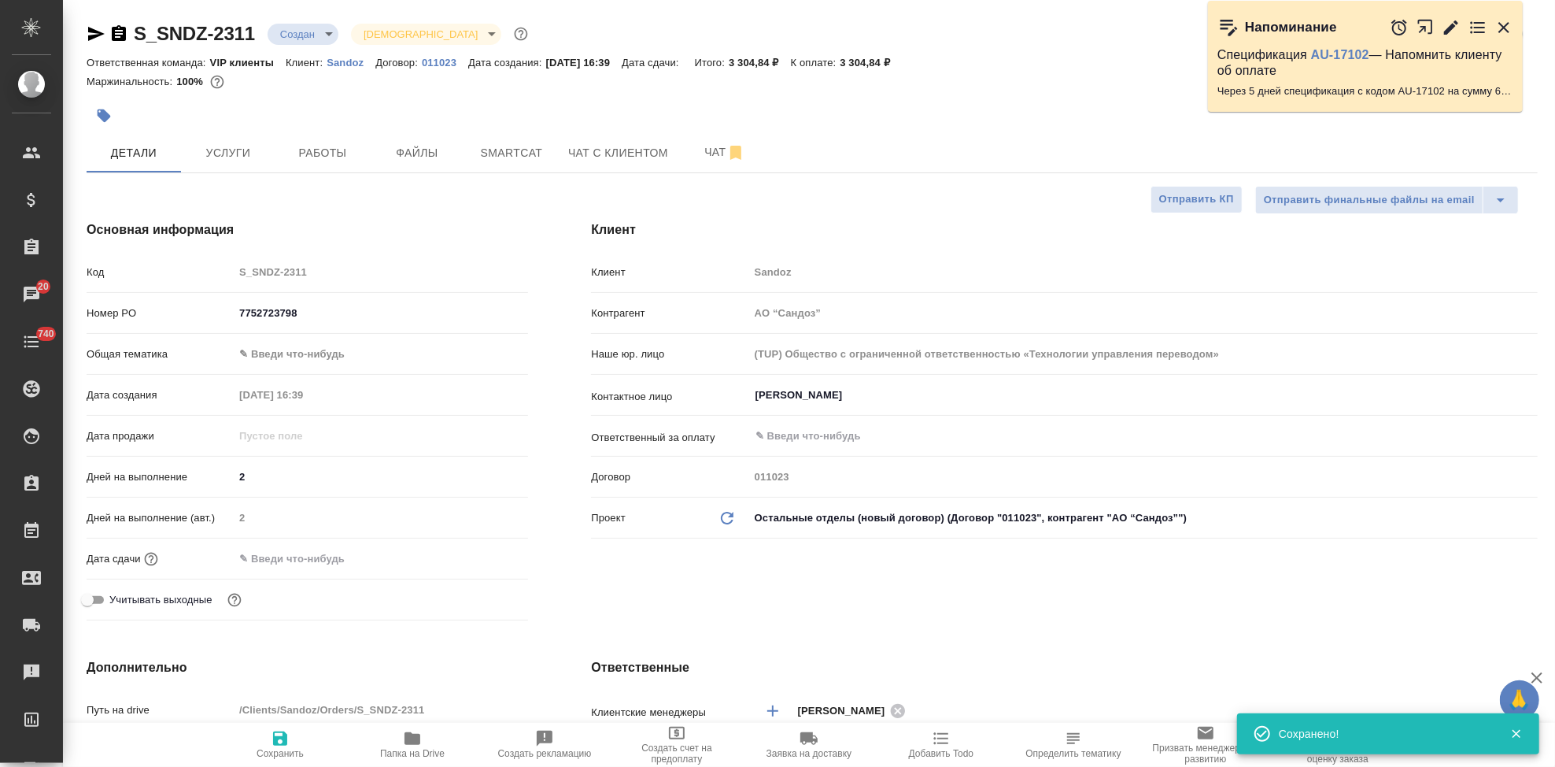
type textarea "x"
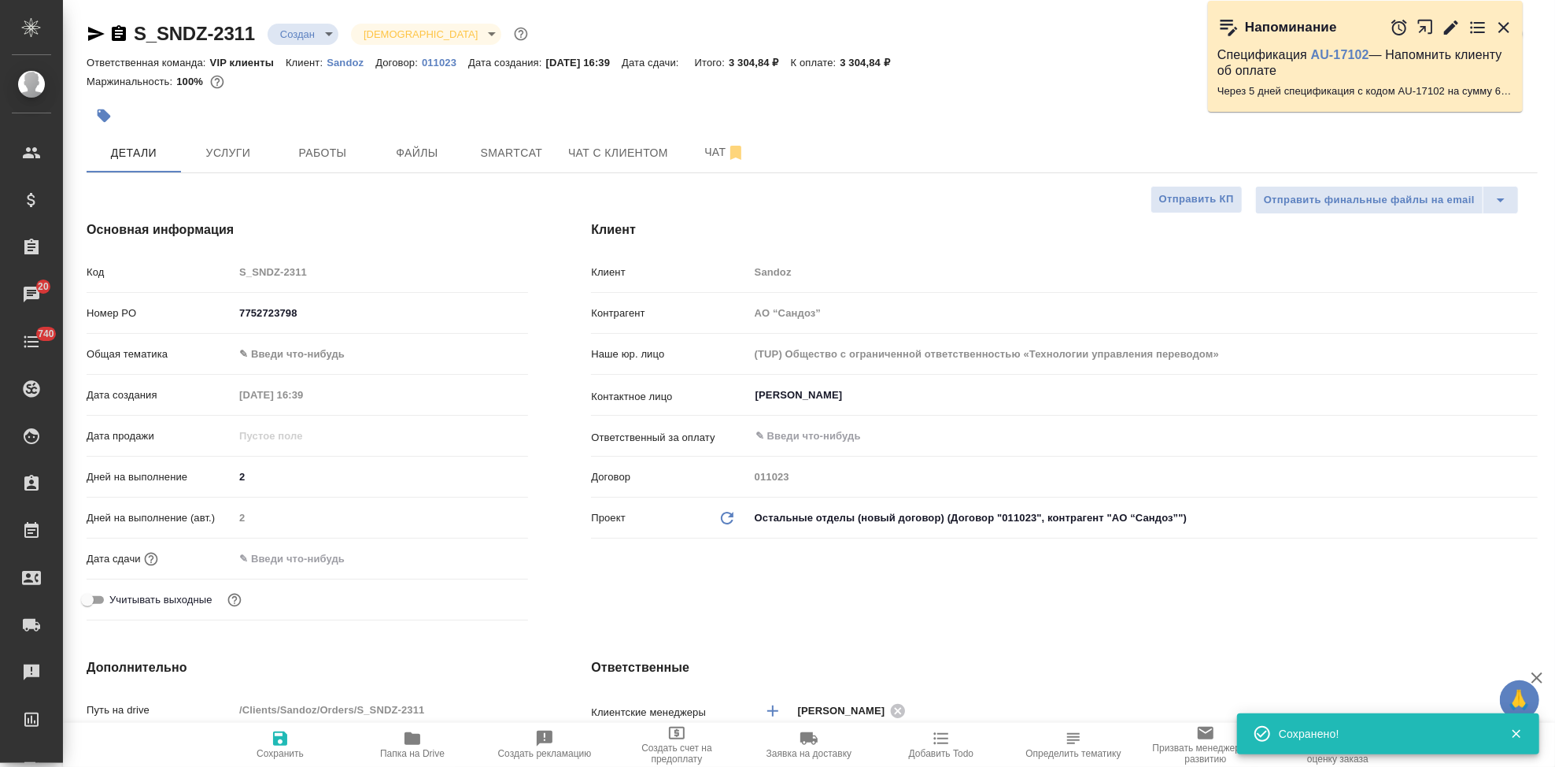
type textarea "x"
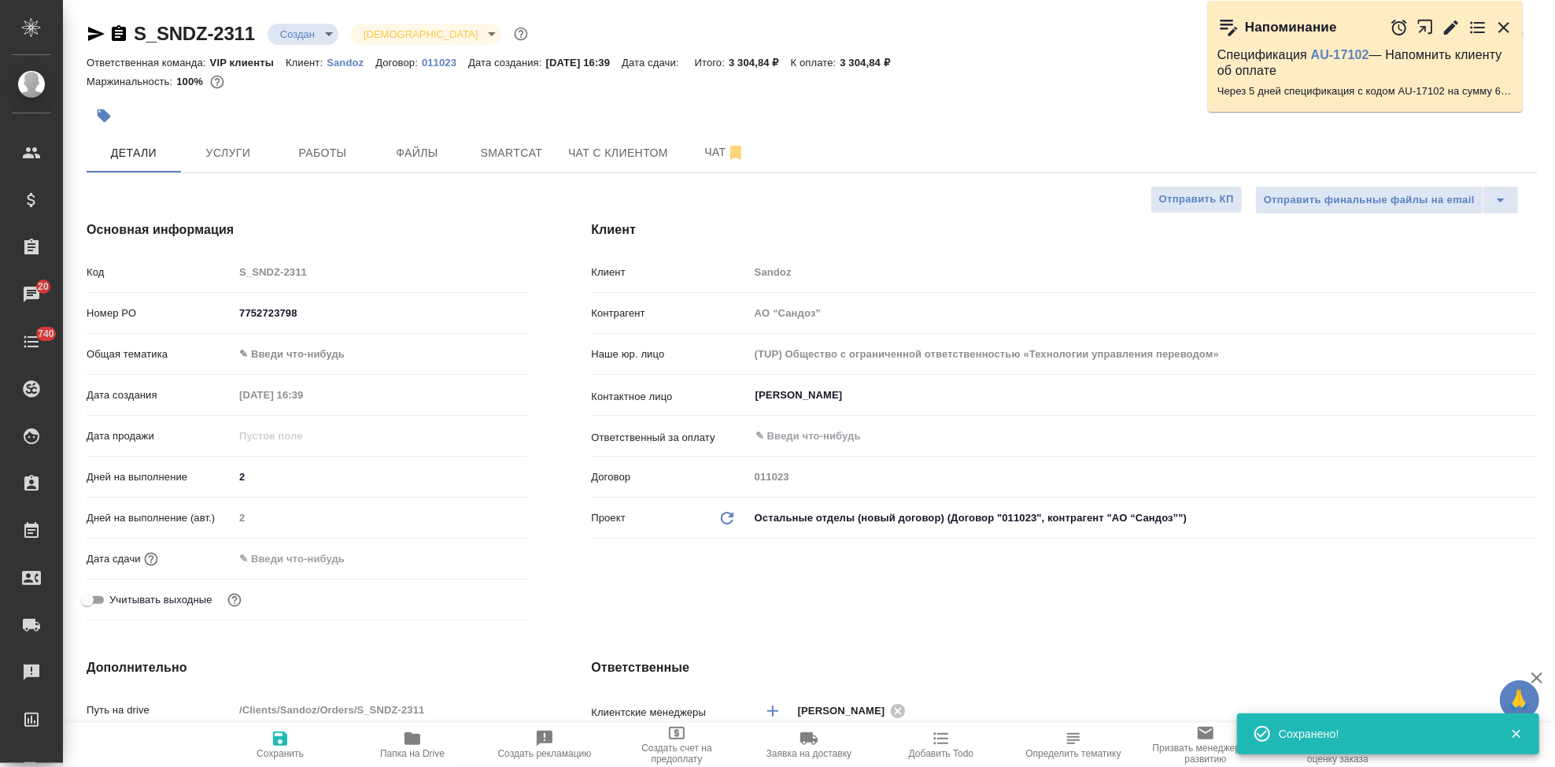
type textarea "x"
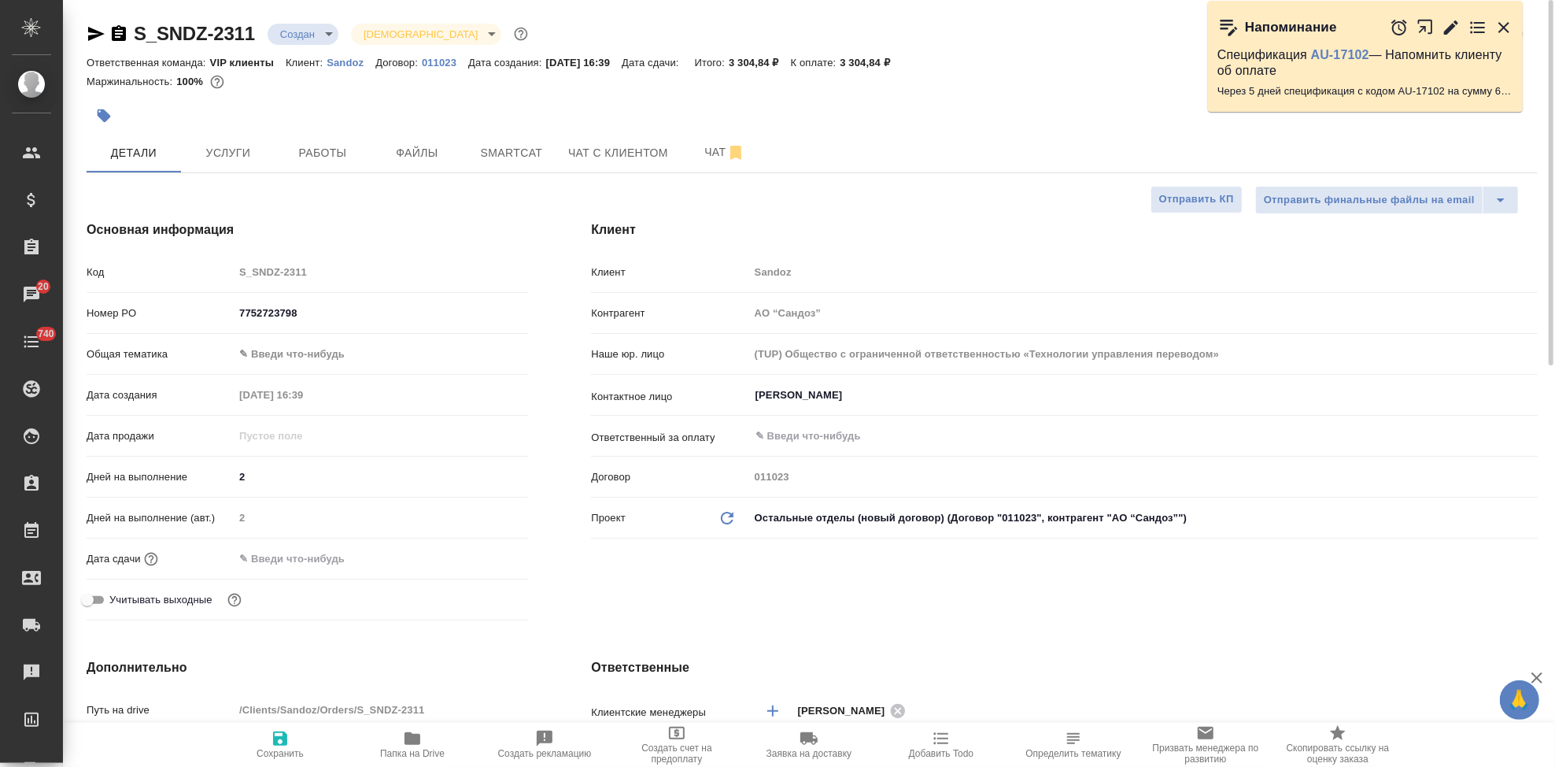
click at [325, 35] on body "🙏 .cls-1 fill:#fff; AWATERA Kabargina Anna Клиенты Спецификации Заказы 20 Чаты …" at bounding box center [777, 383] width 1555 height 767
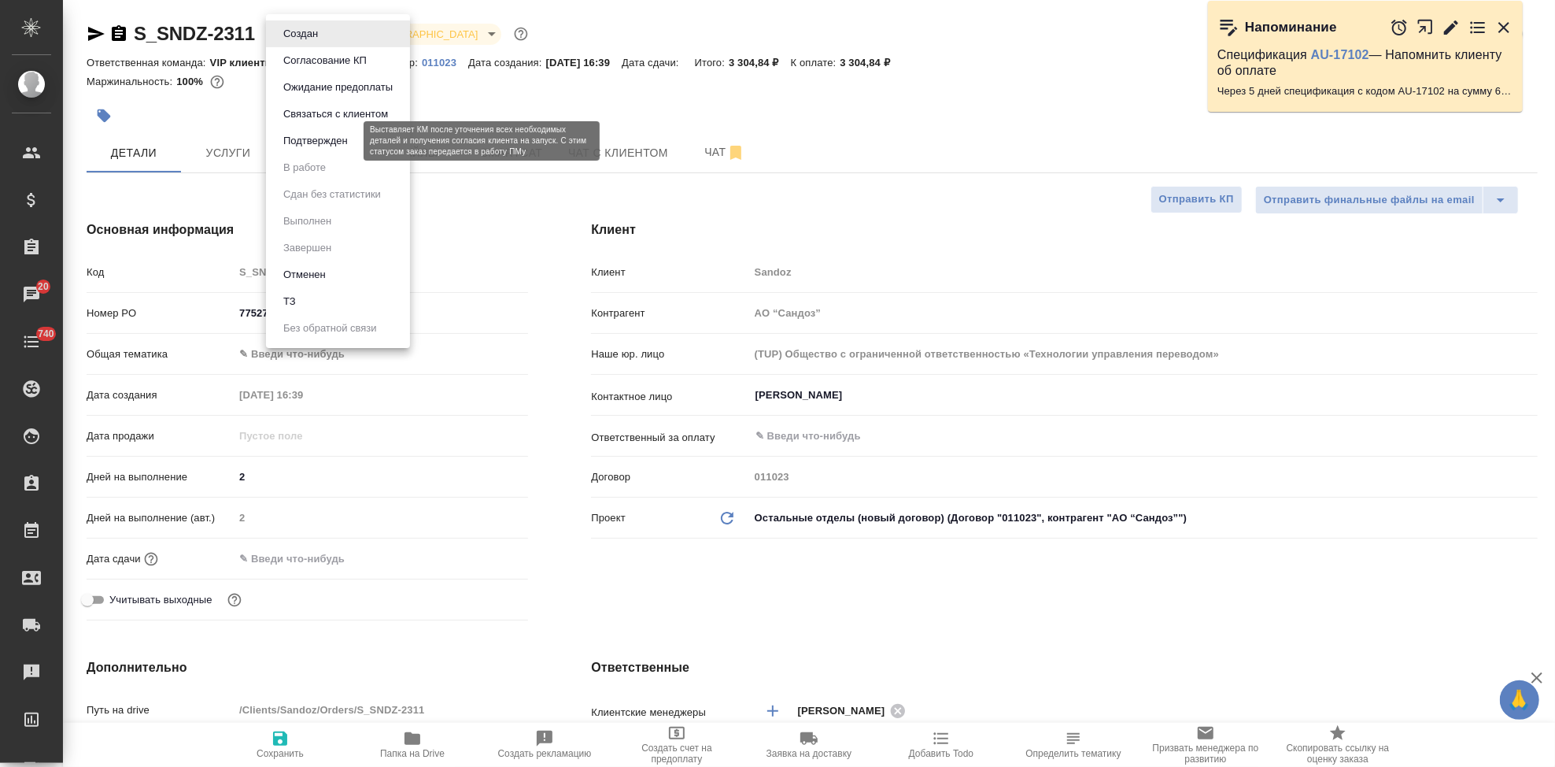
click at [320, 134] on button "Подтвержден" at bounding box center [316, 140] width 74 height 17
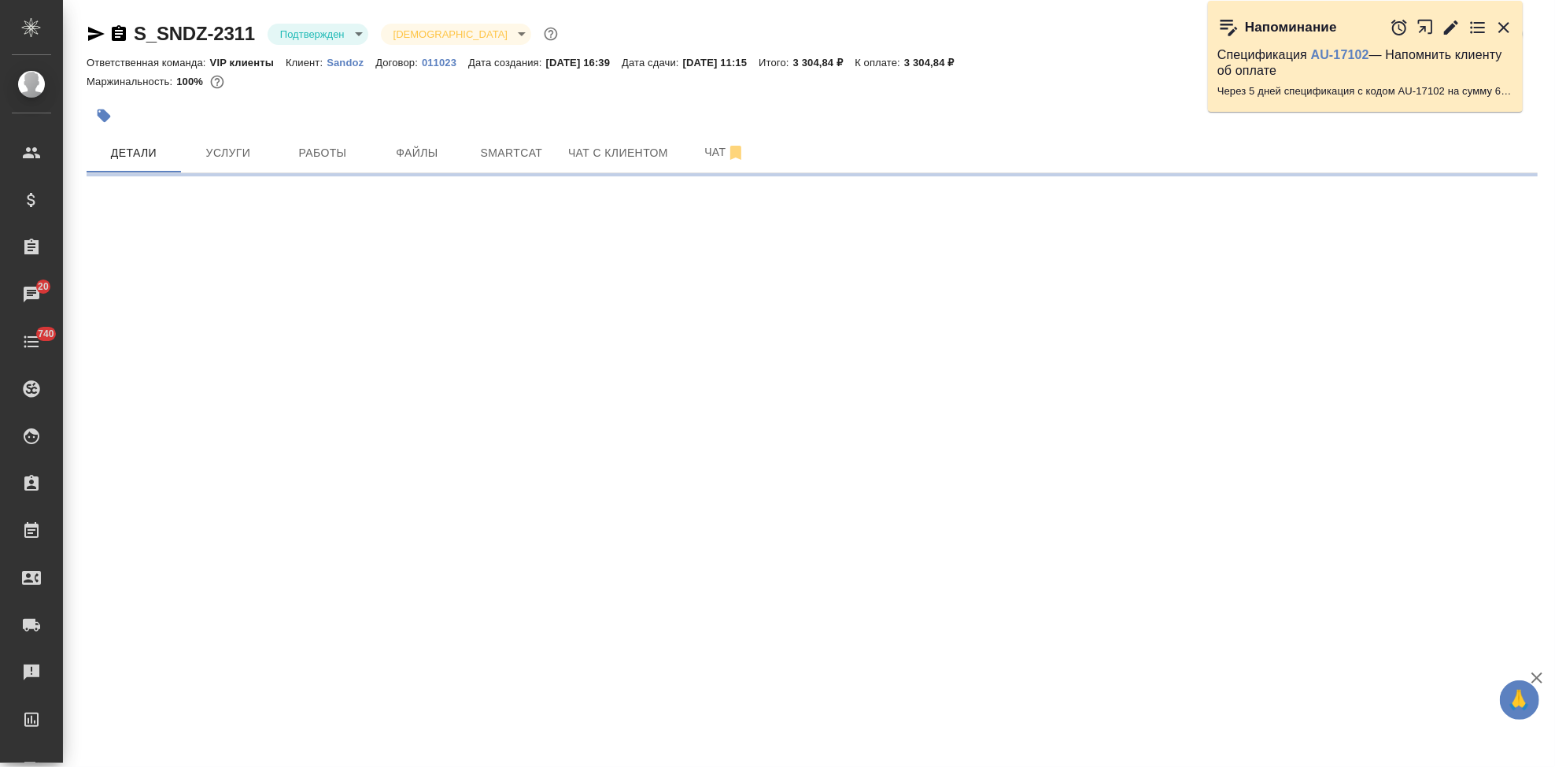
select select "RU"
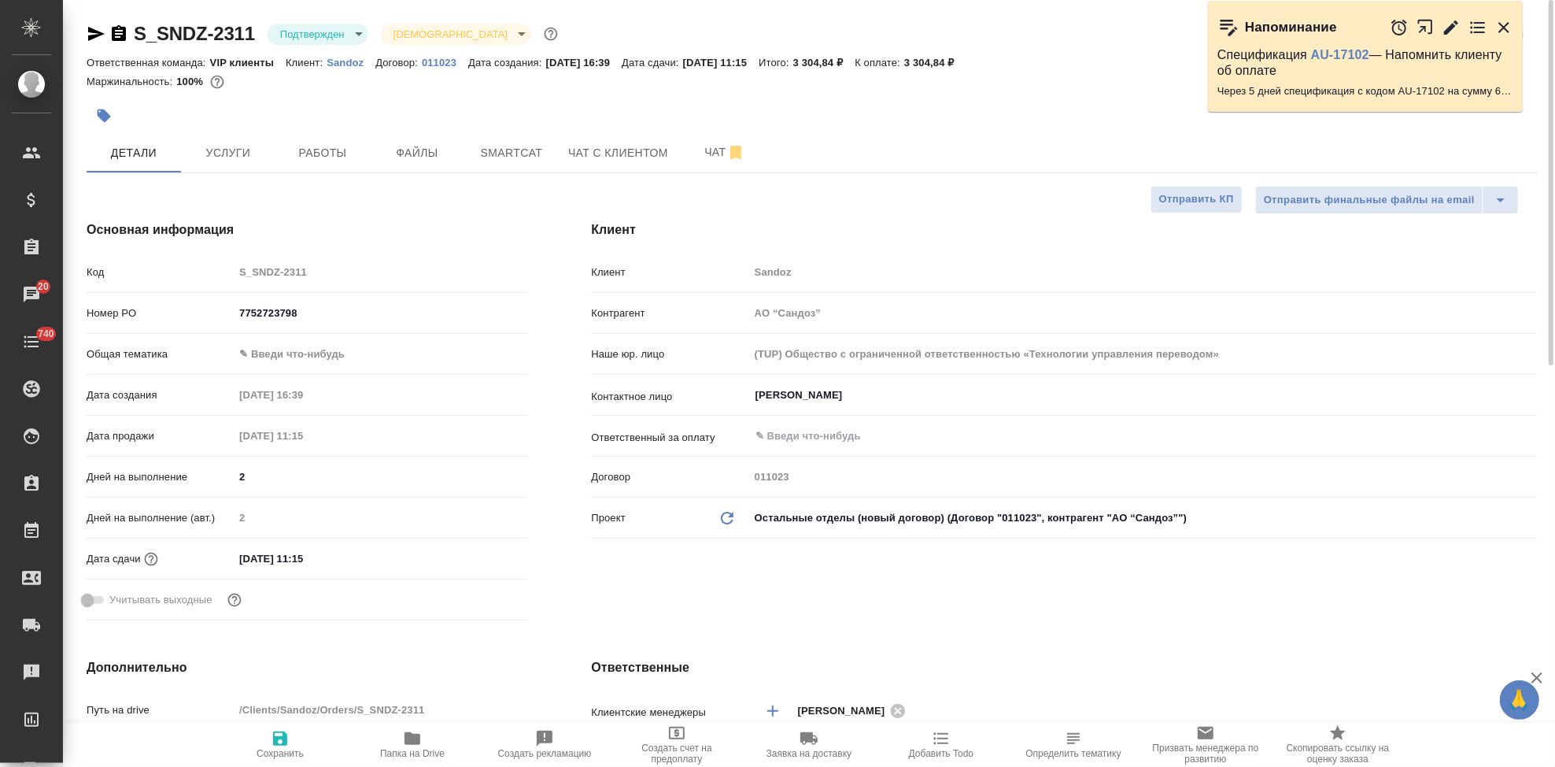
type textarea "x"
click at [341, 564] on input "24.09.2025 11:15" at bounding box center [304, 558] width 138 height 23
click at [479, 550] on icon "button" at bounding box center [482, 557] width 14 height 16
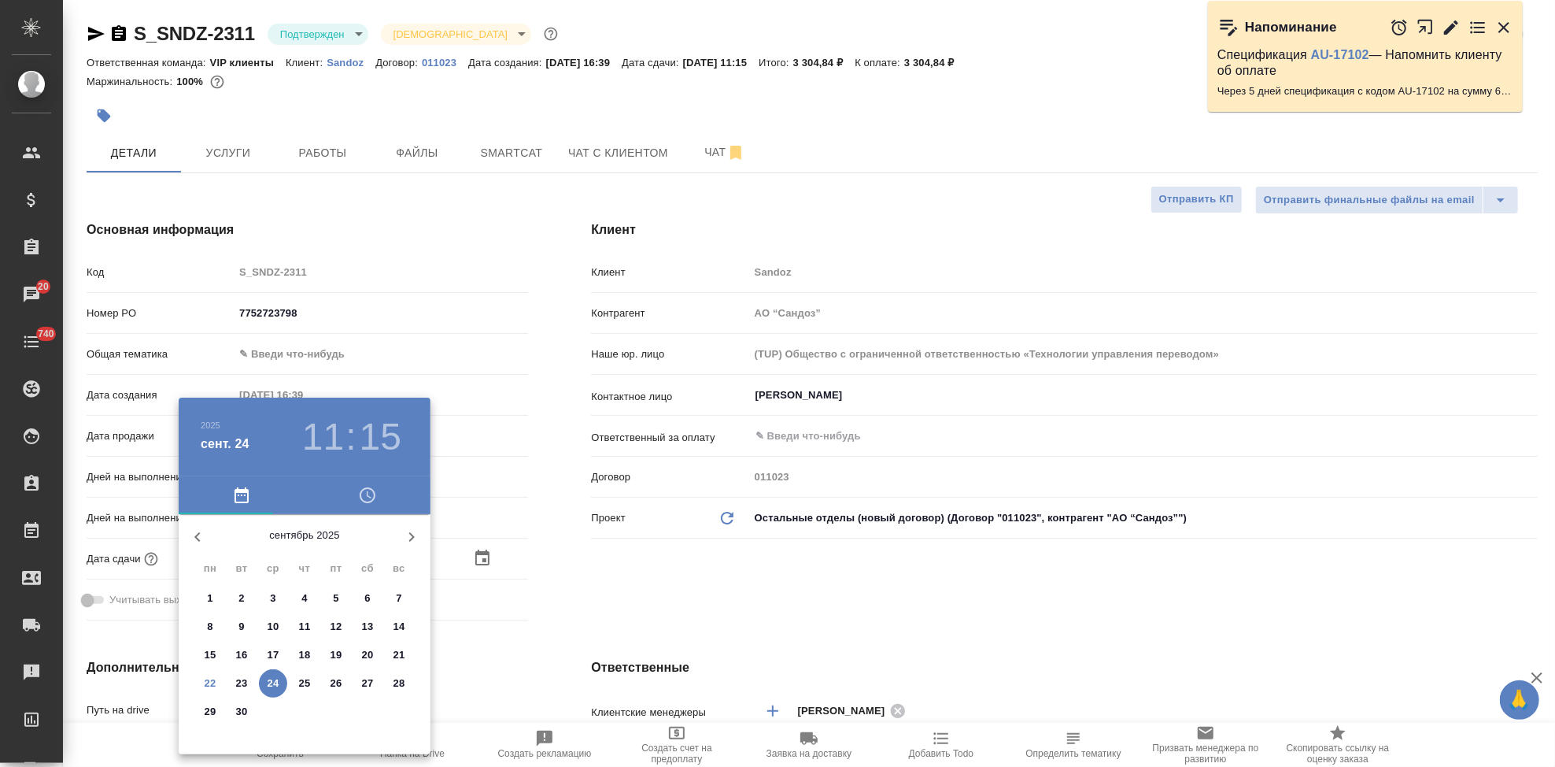
click at [238, 683] on p "23" at bounding box center [242, 683] width 12 height 16
type input "23.09.2025 11:15"
type textarea "x"
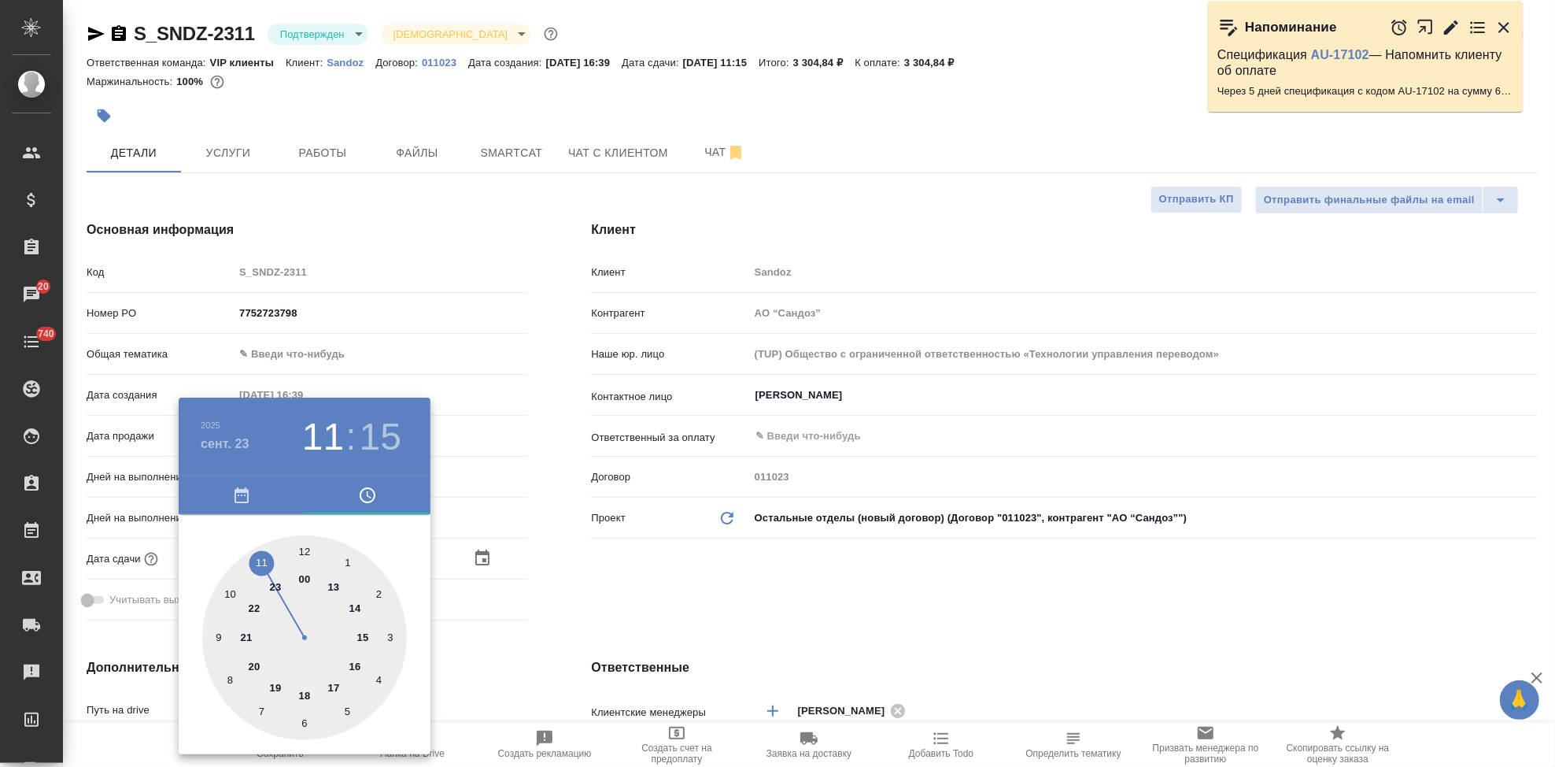
click at [333, 686] on div at bounding box center [304, 637] width 205 height 205
type input "23.09.2025 17:15"
type textarea "x"
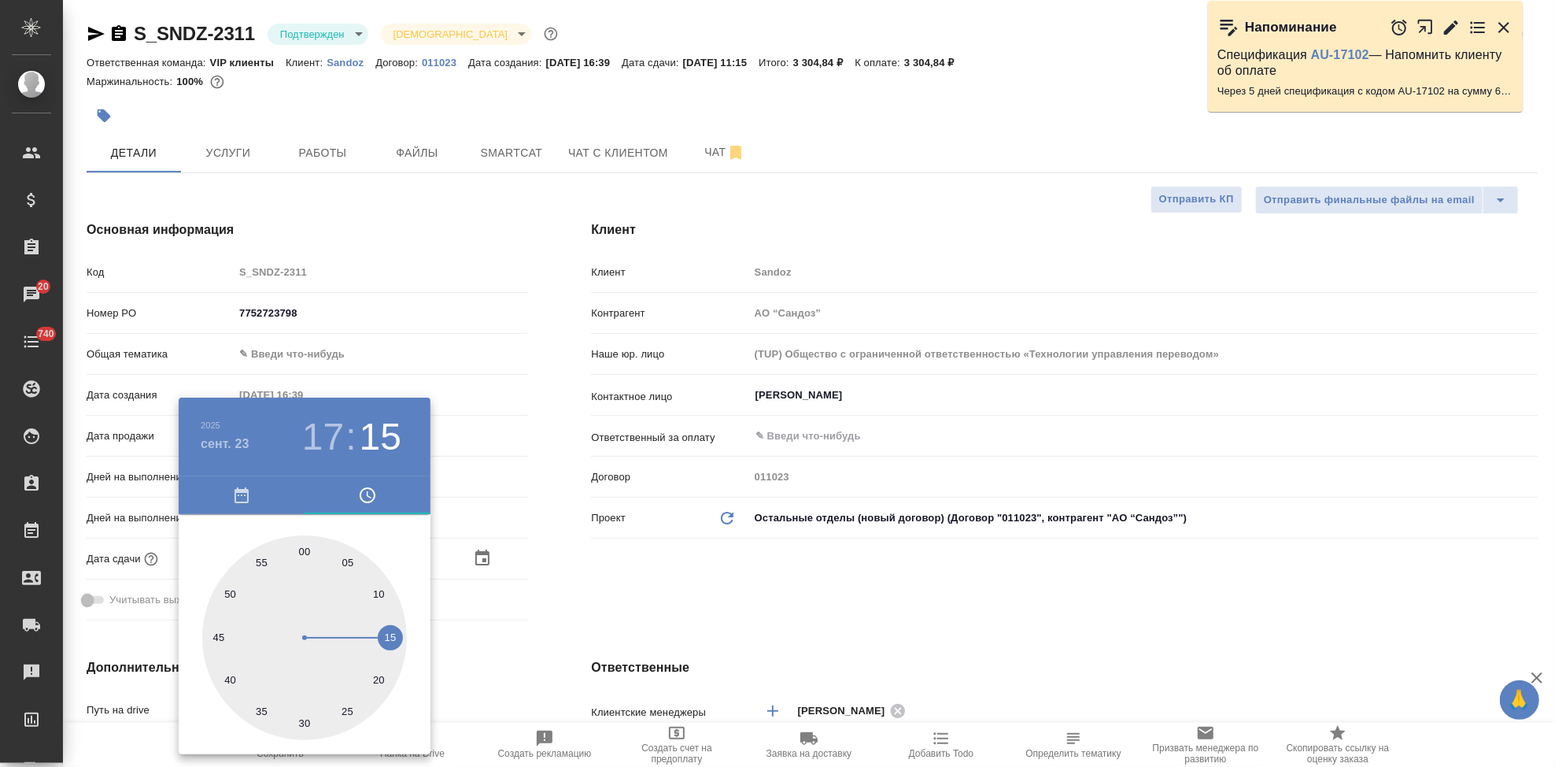
click at [301, 552] on div at bounding box center [304, 637] width 205 height 205
type input "23.09.2025 17:00"
type textarea "x"
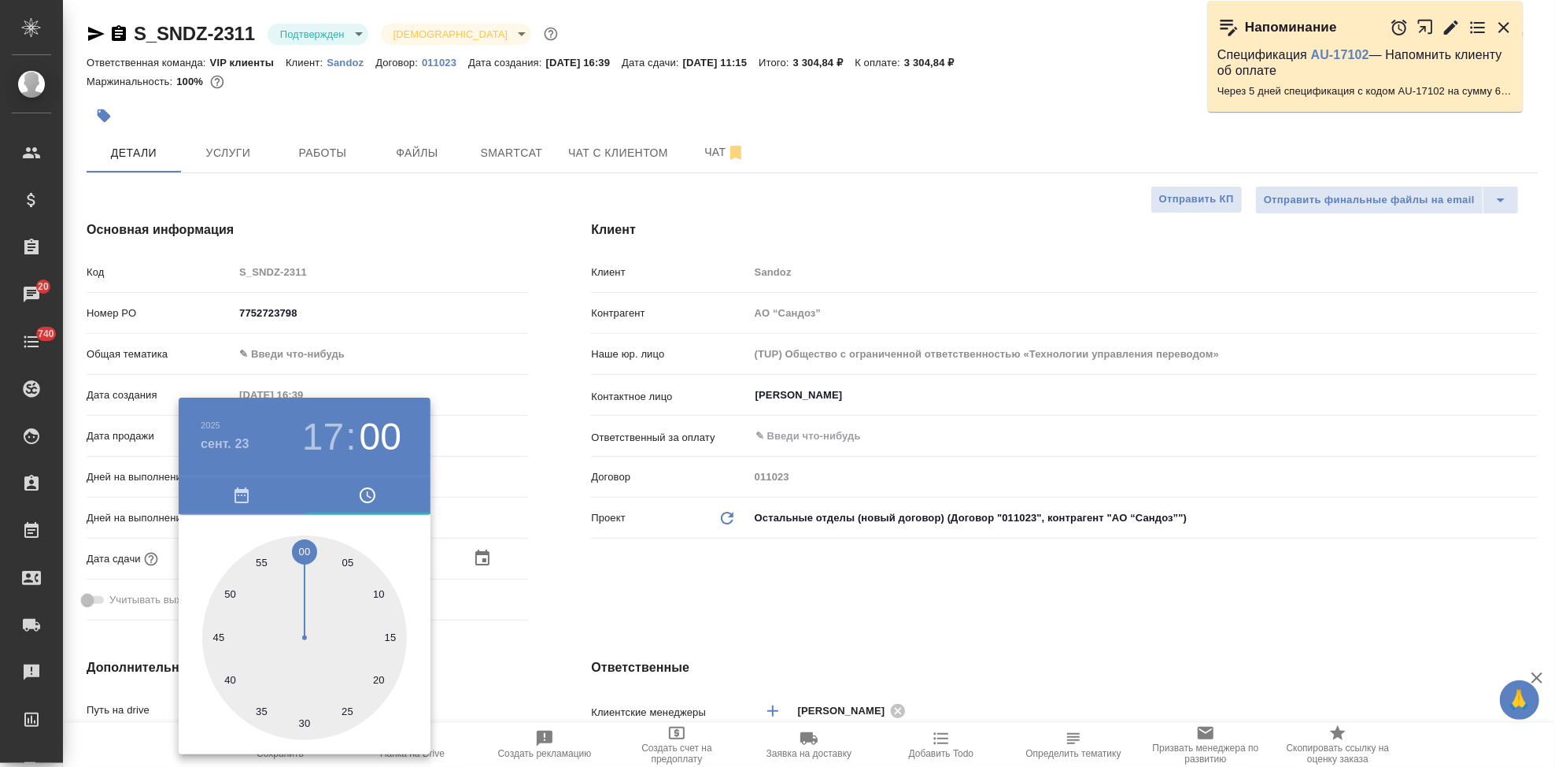
type textarea "x"
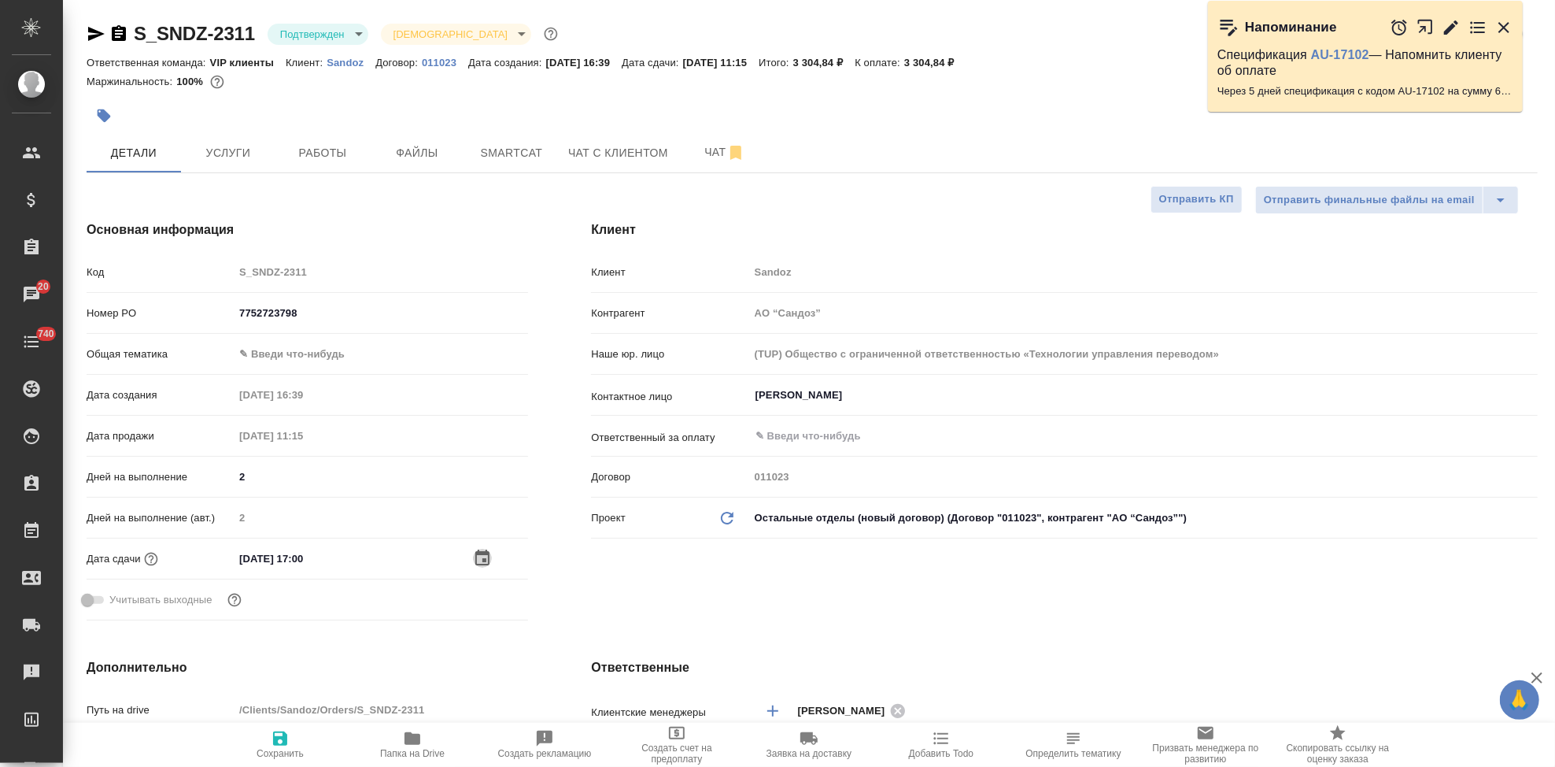
type textarea "x"
click at [283, 737] on icon "button" at bounding box center [280, 738] width 14 height 14
type textarea "x"
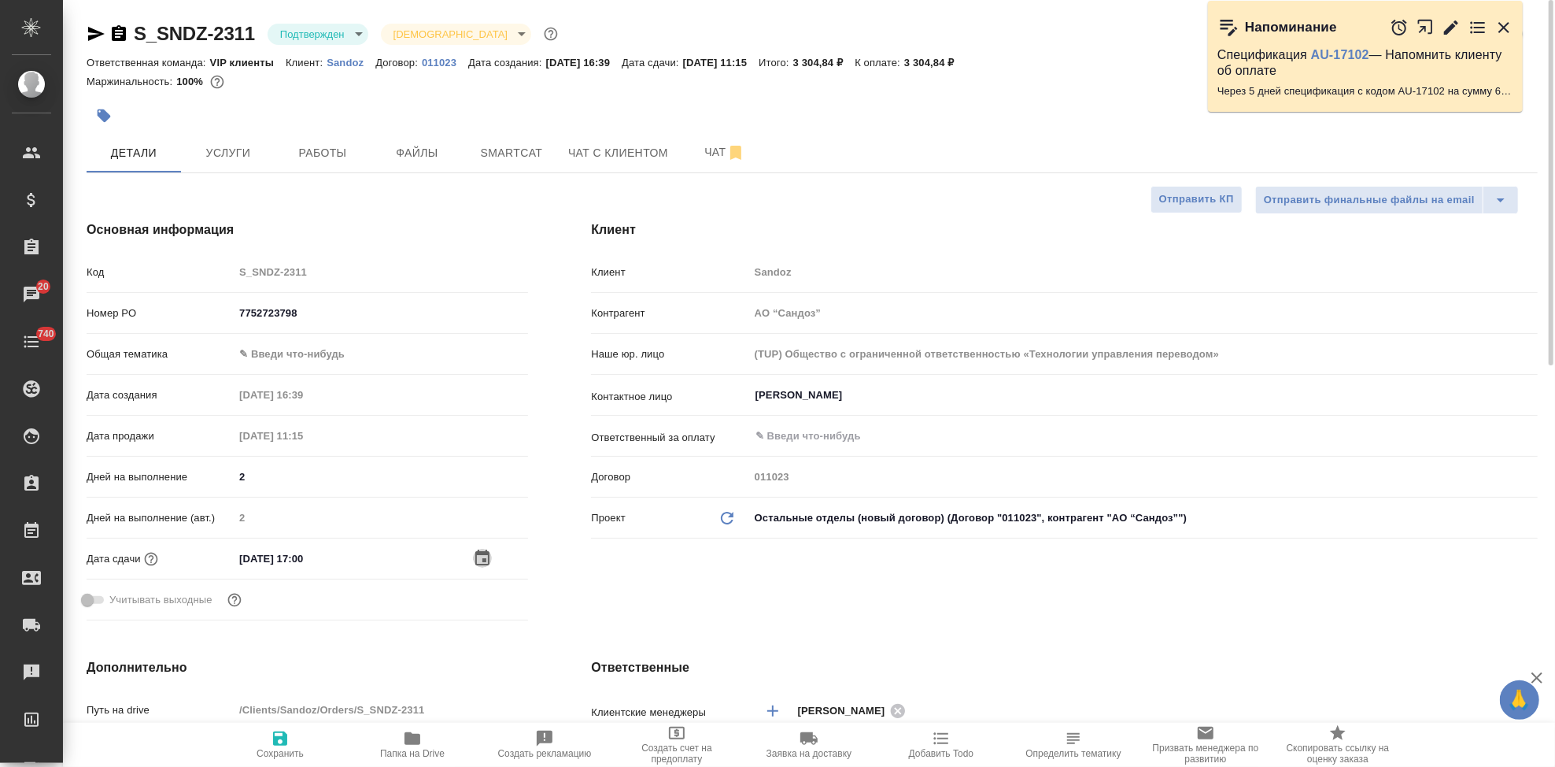
type textarea "x"
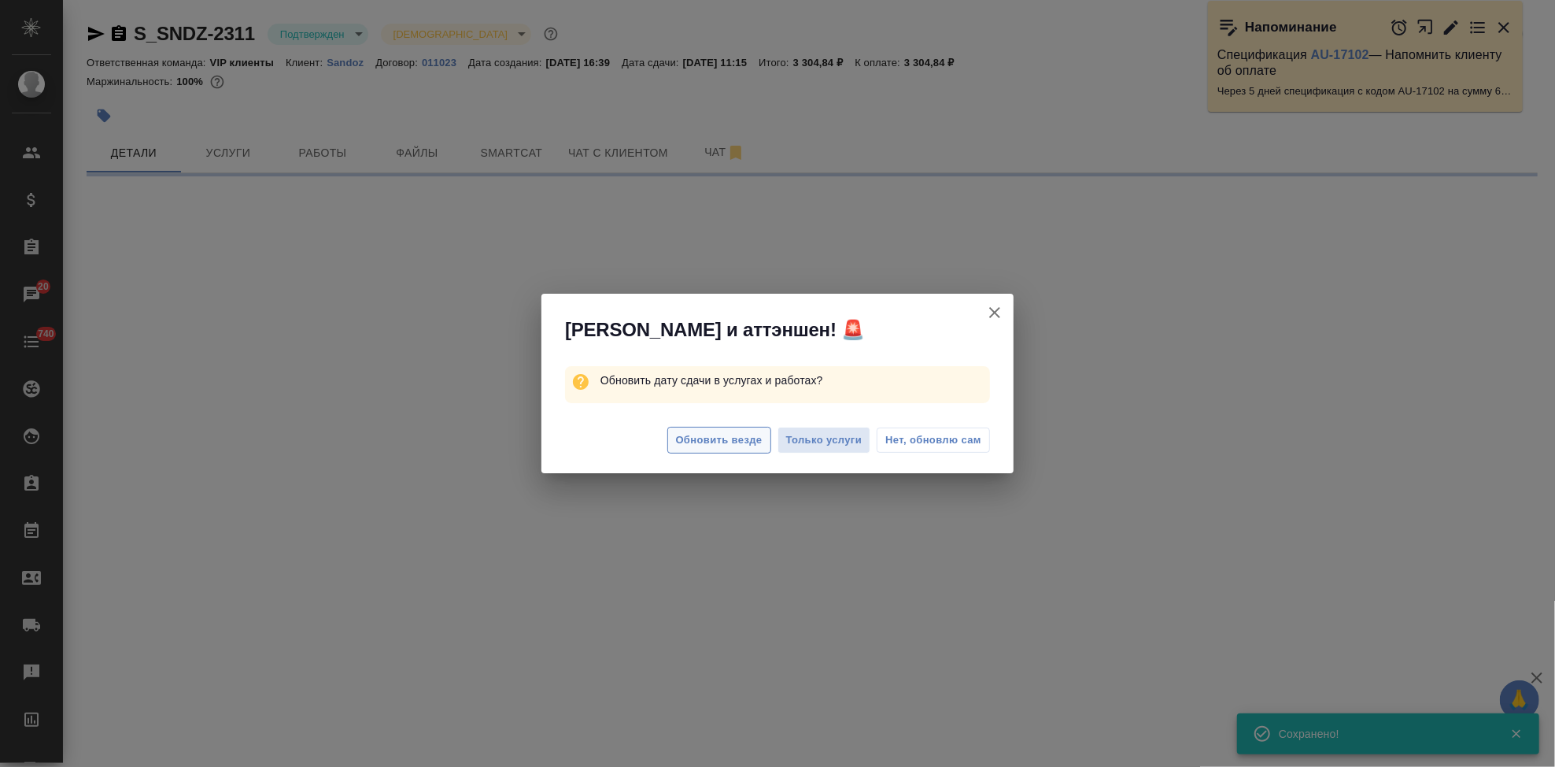
select select "RU"
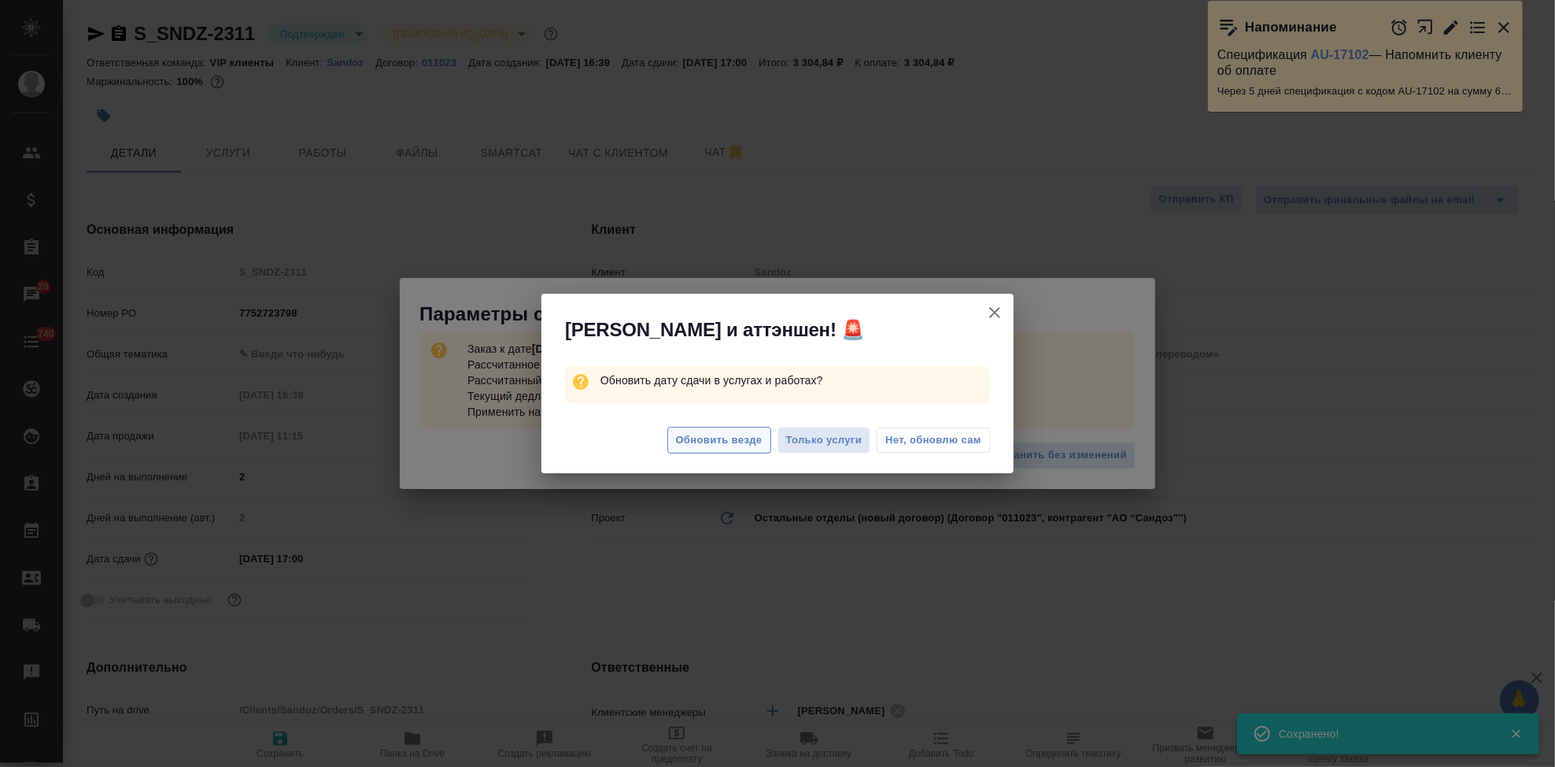
click at [719, 442] on span "Обновить везде" at bounding box center [719, 440] width 87 height 18
type textarea "x"
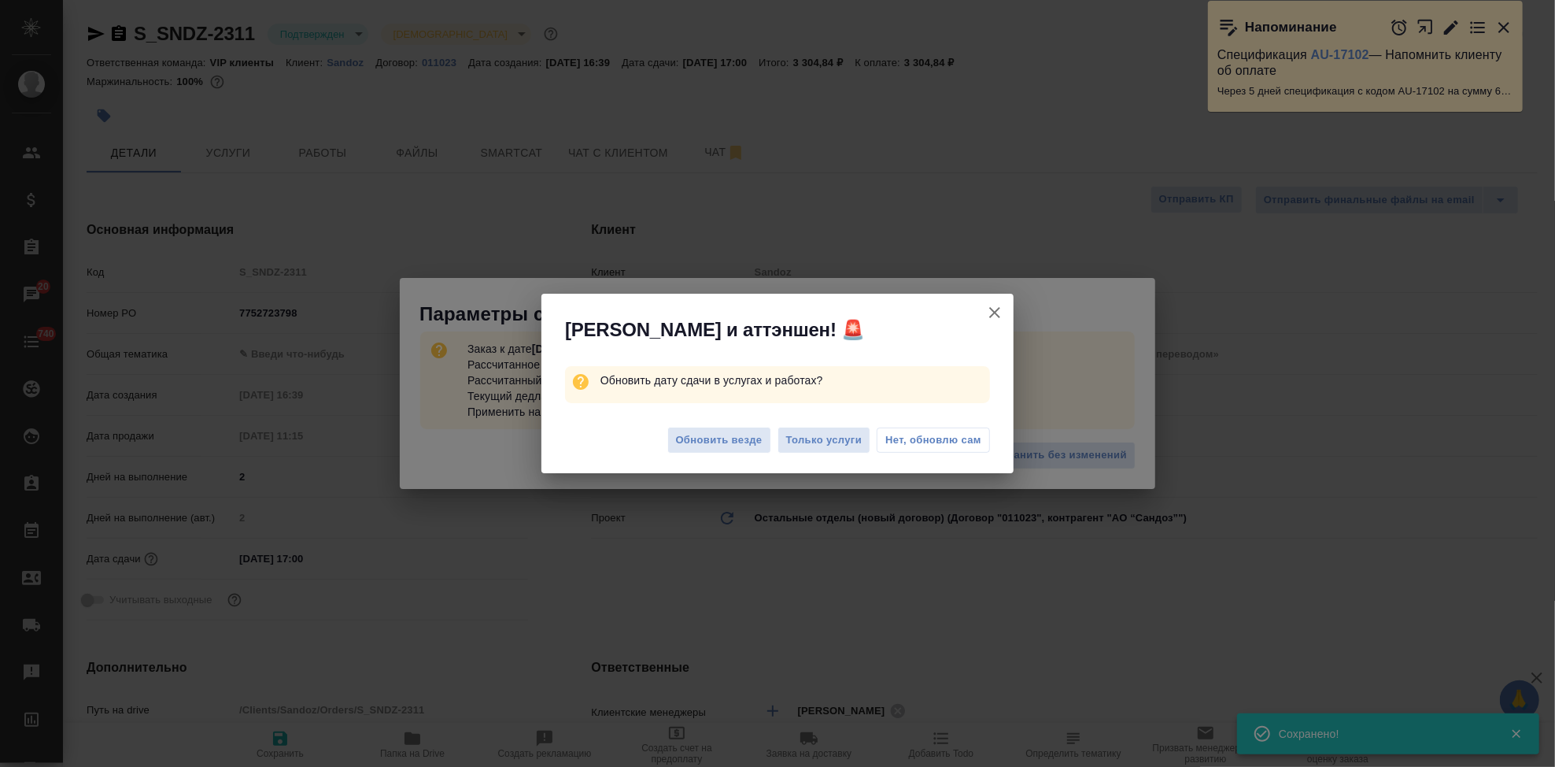
type textarea "x"
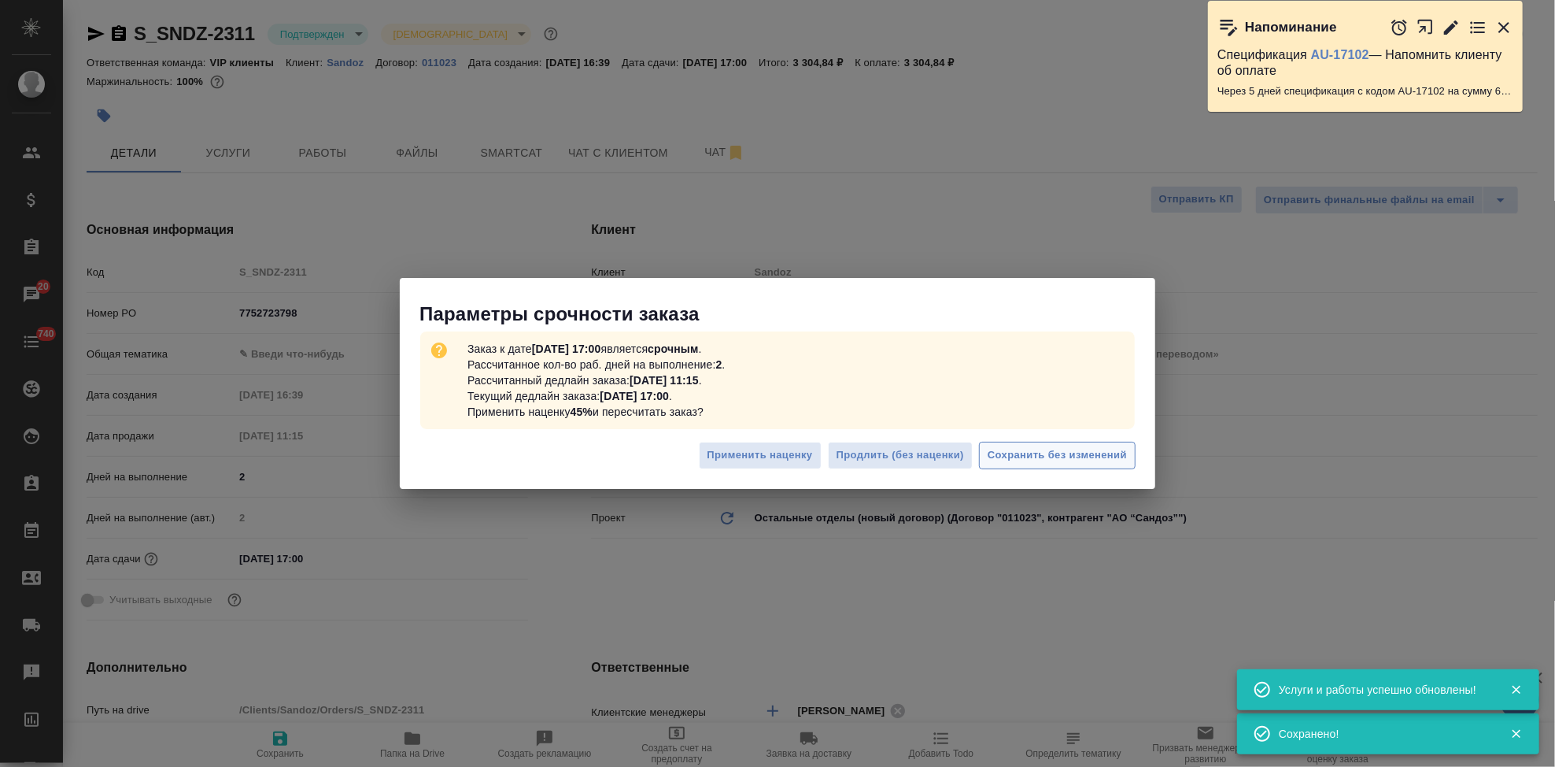
click at [1030, 453] on span "Сохранить без изменений" at bounding box center [1057, 455] width 139 height 18
type textarea "x"
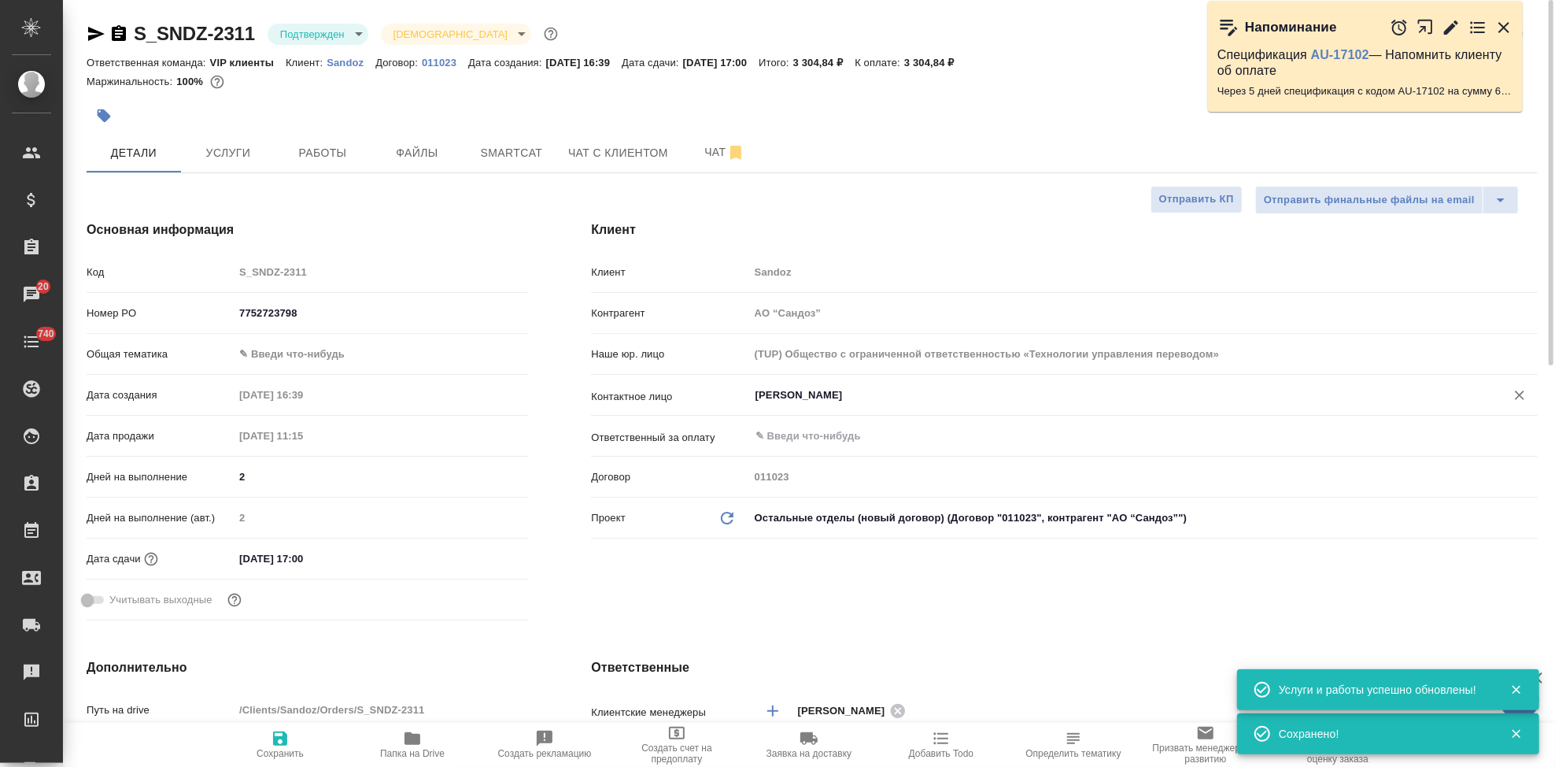
type textarea "x"
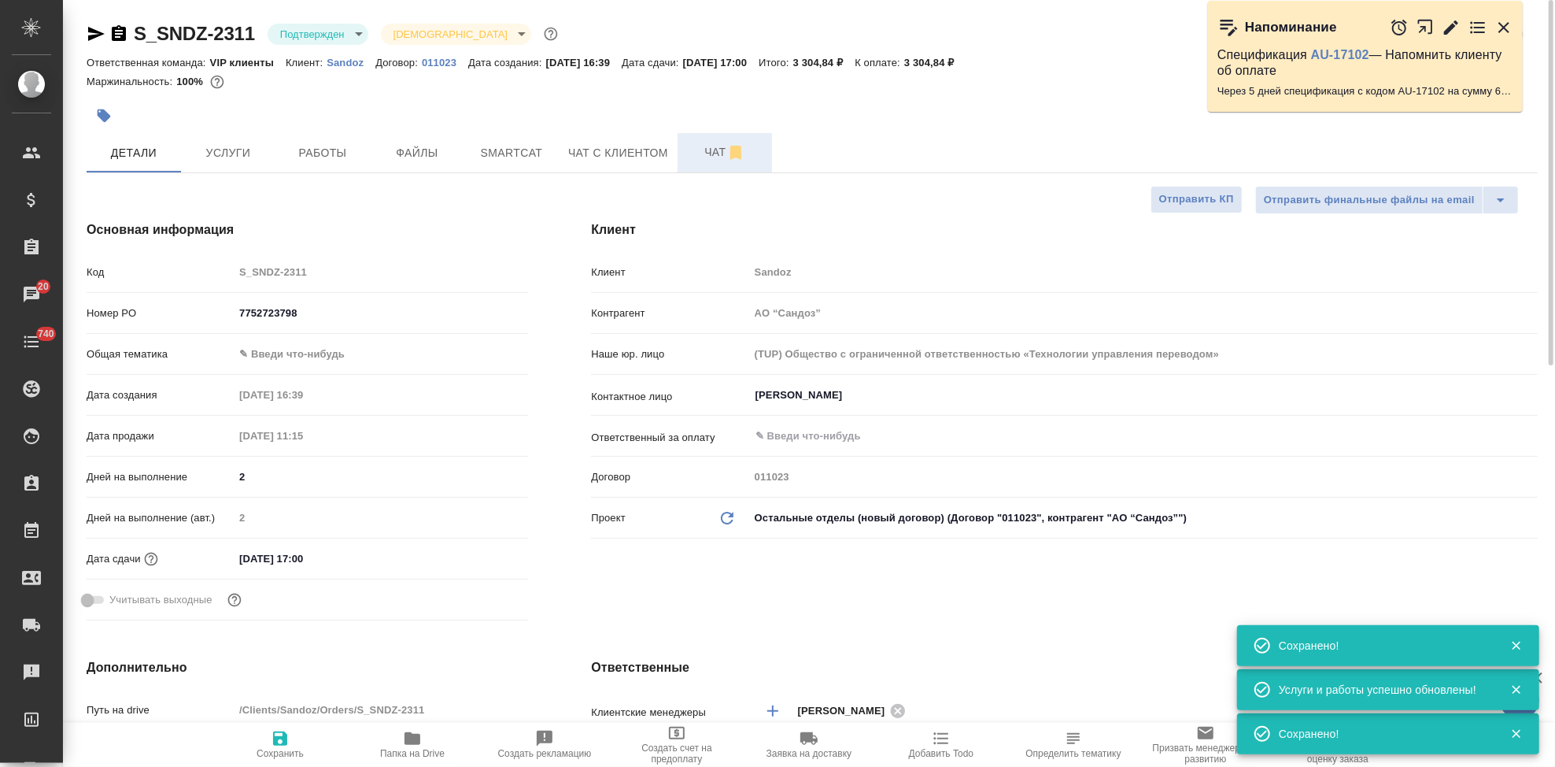
click at [710, 160] on span "Чат" at bounding box center [725, 152] width 76 height 20
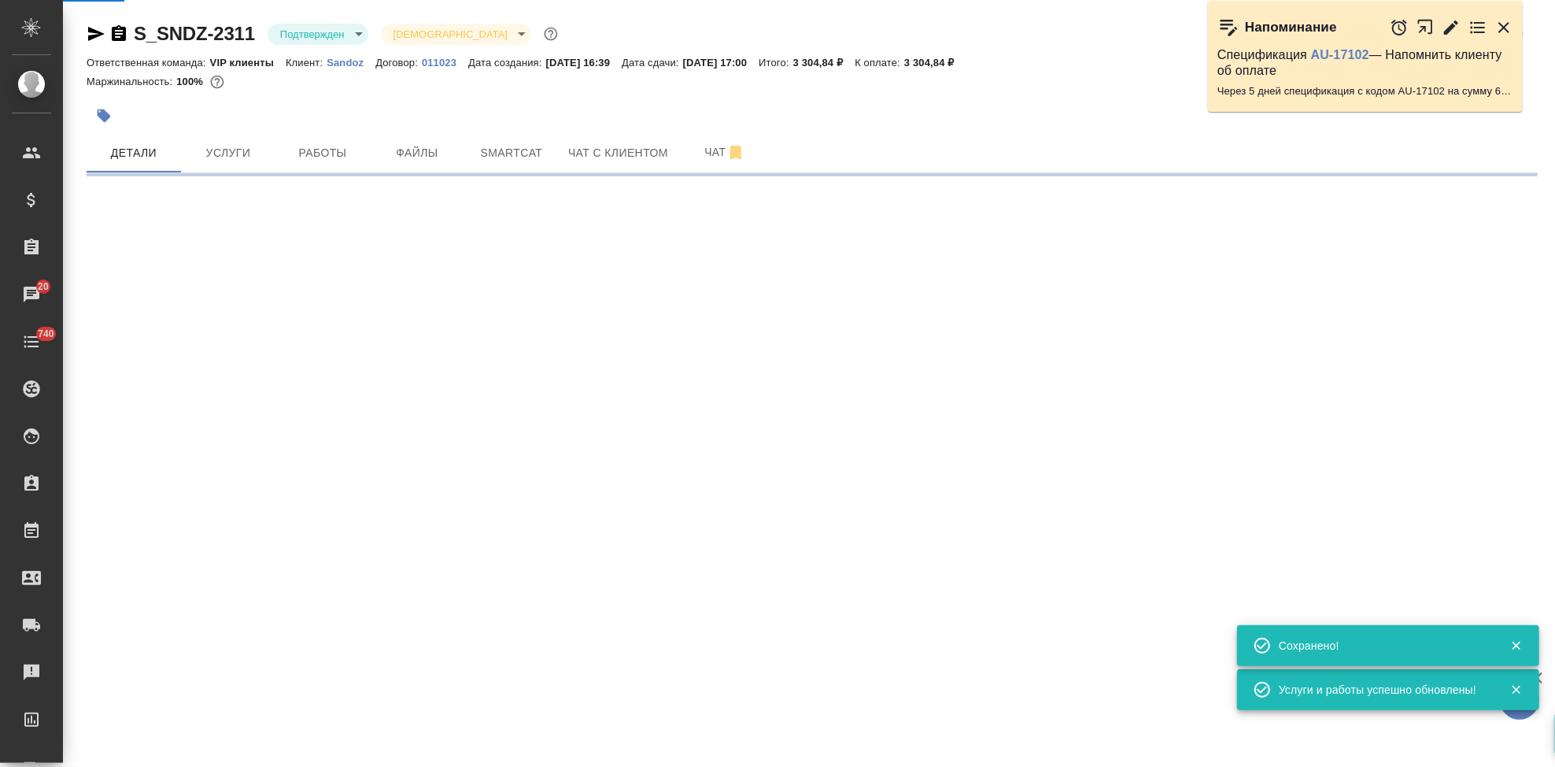
type input "urgent"
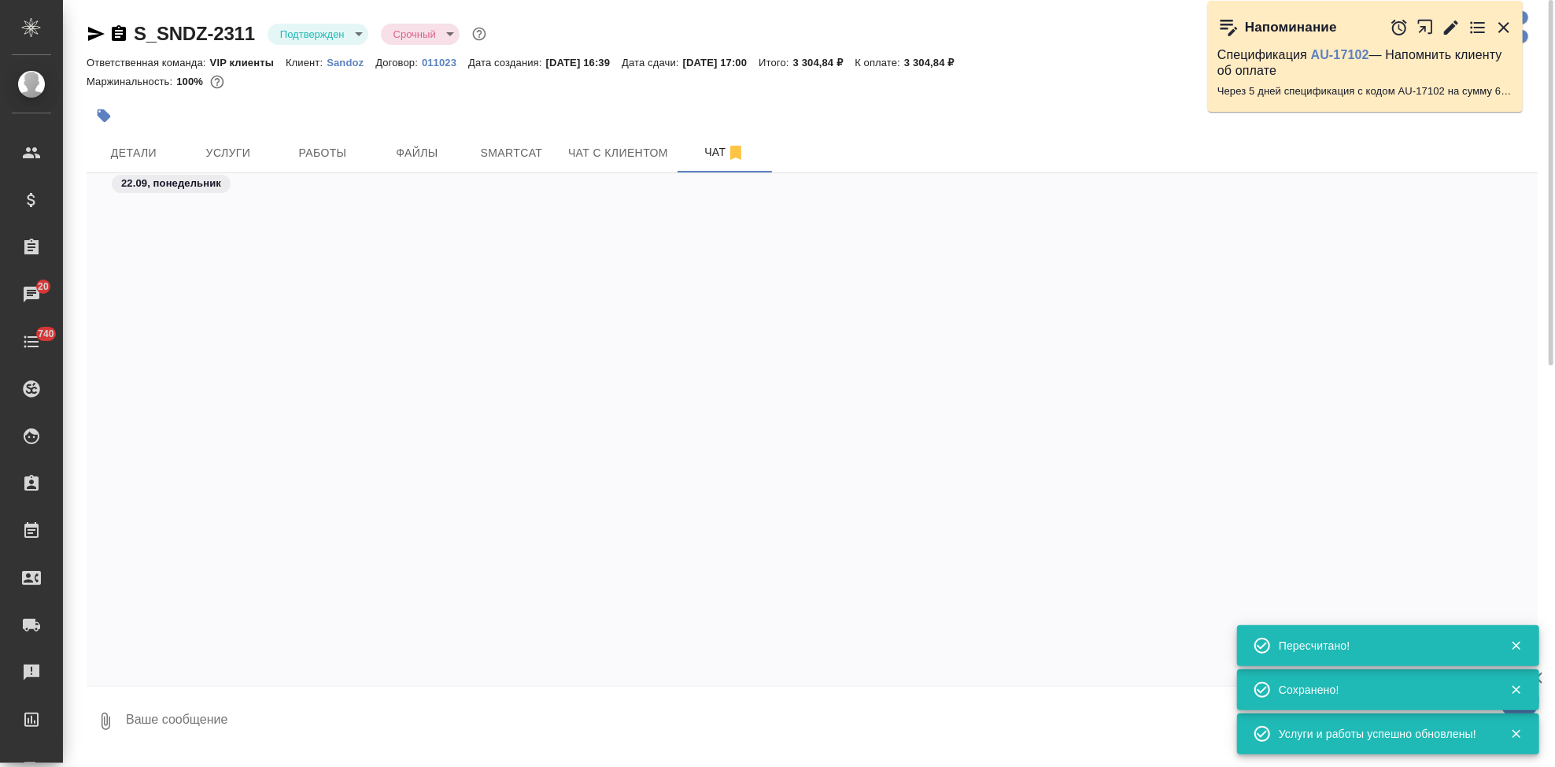
scroll to position [3228, 0]
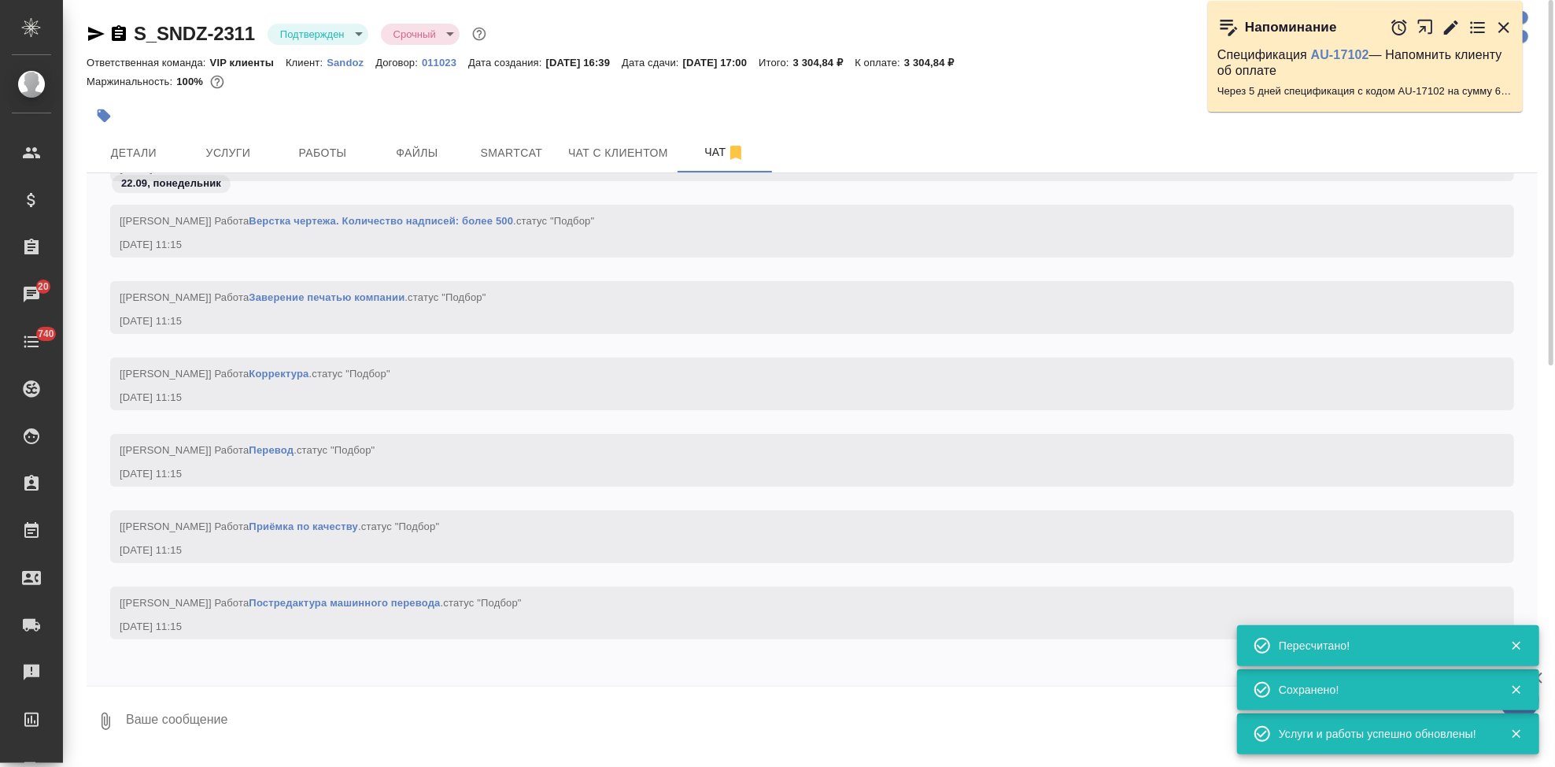
click at [353, 709] on textarea at bounding box center [830, 721] width 1413 height 54
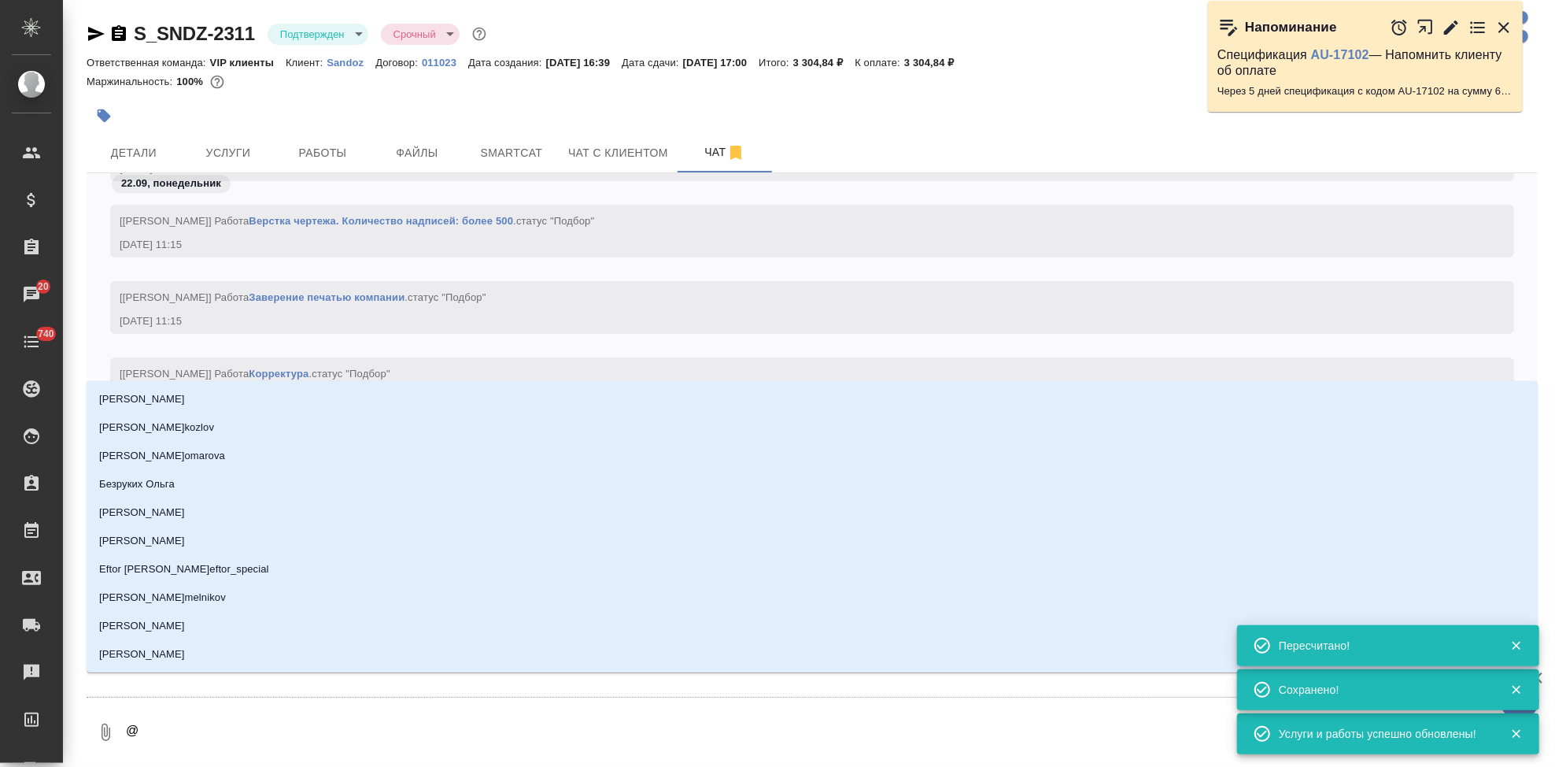
type textarea "@г"
type input "г"
type textarea "@го"
type input "го"
type textarea "@гор"
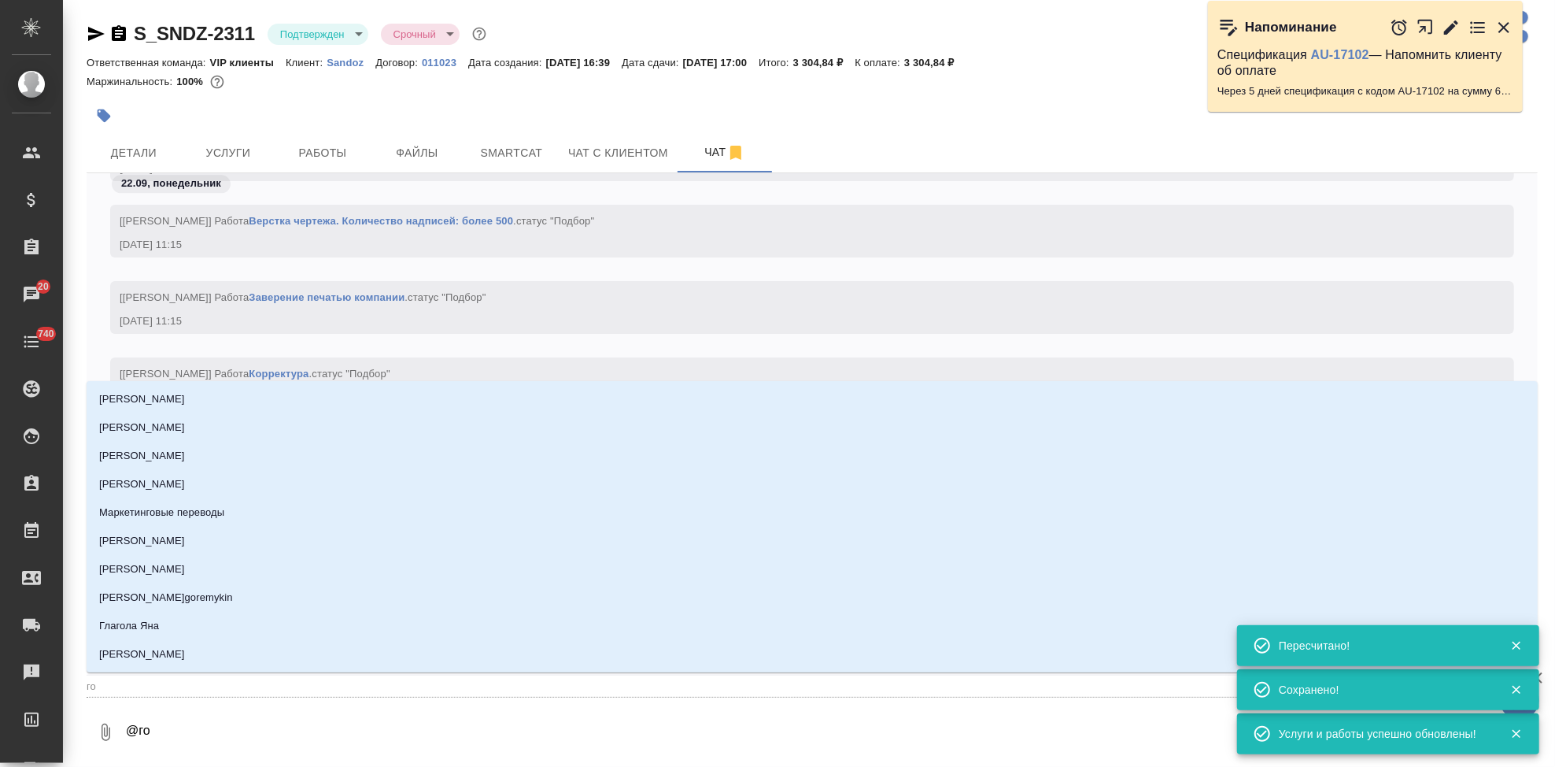
type input "гор"
type textarea "@горш"
type input "горш"
type textarea "@горшк"
type input "горшк"
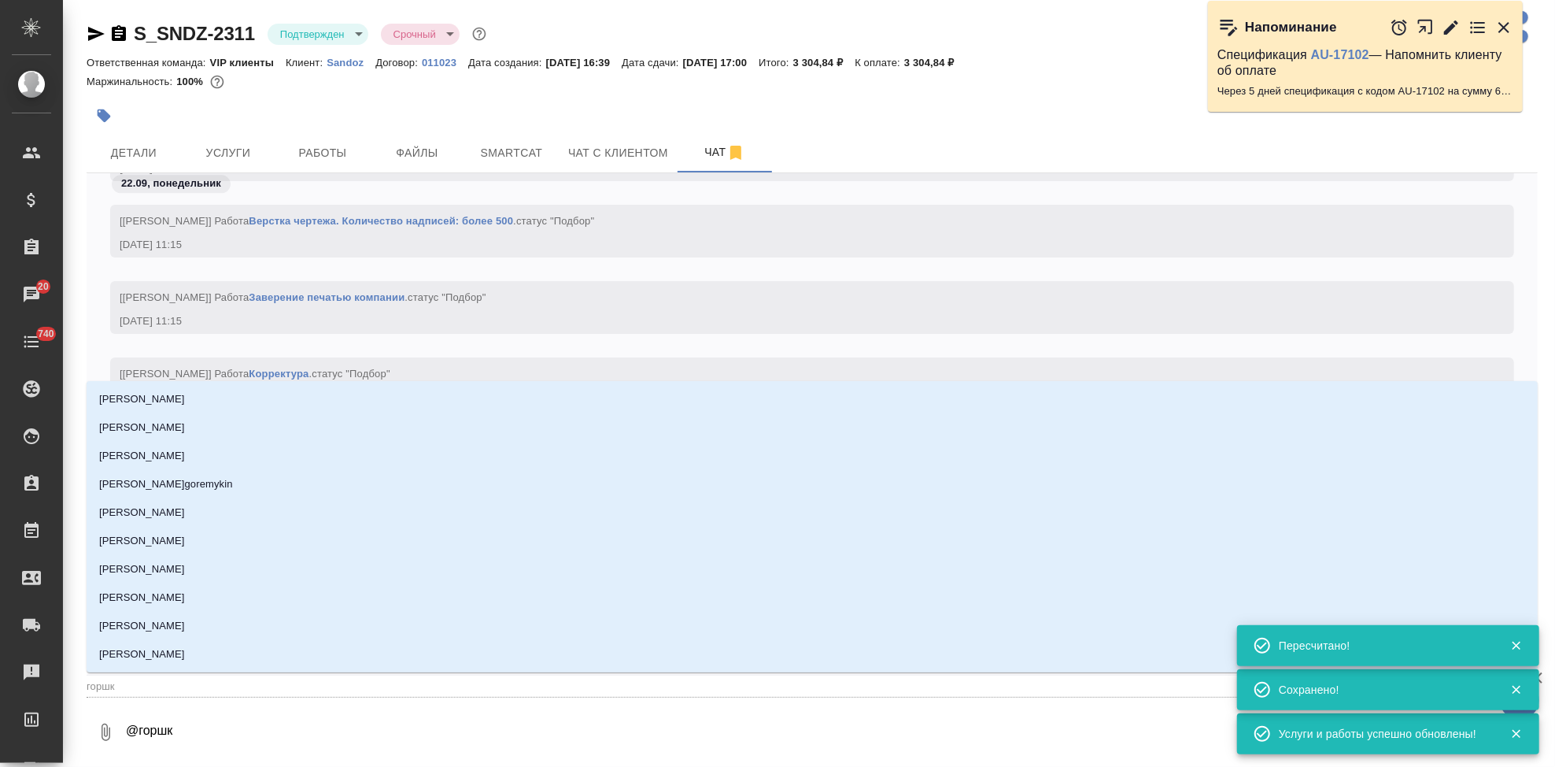
type textarea "@горшко"
type input "горшко"
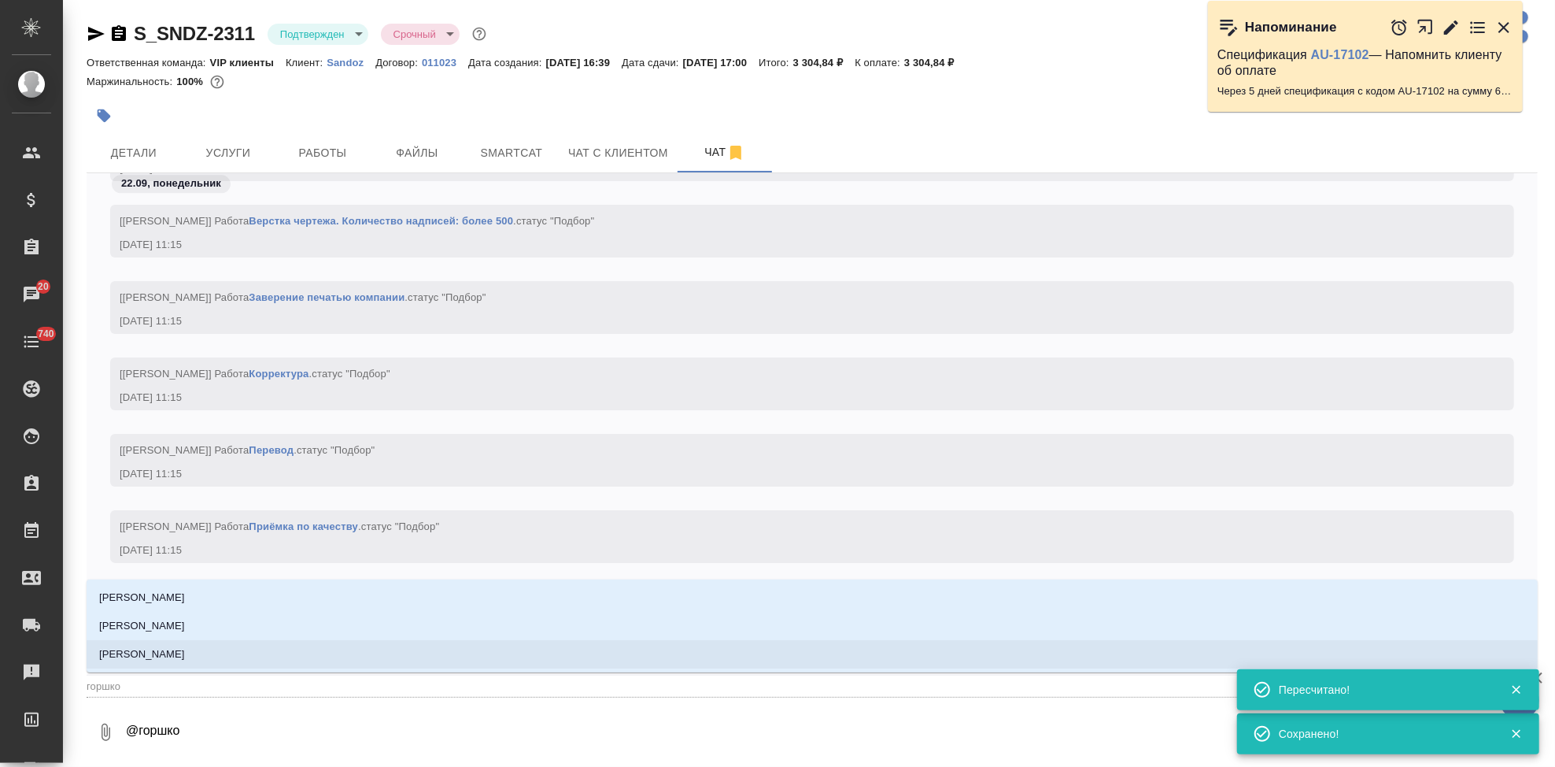
click at [838, 652] on li "[PERSON_NAME]" at bounding box center [812, 654] width 1451 height 28
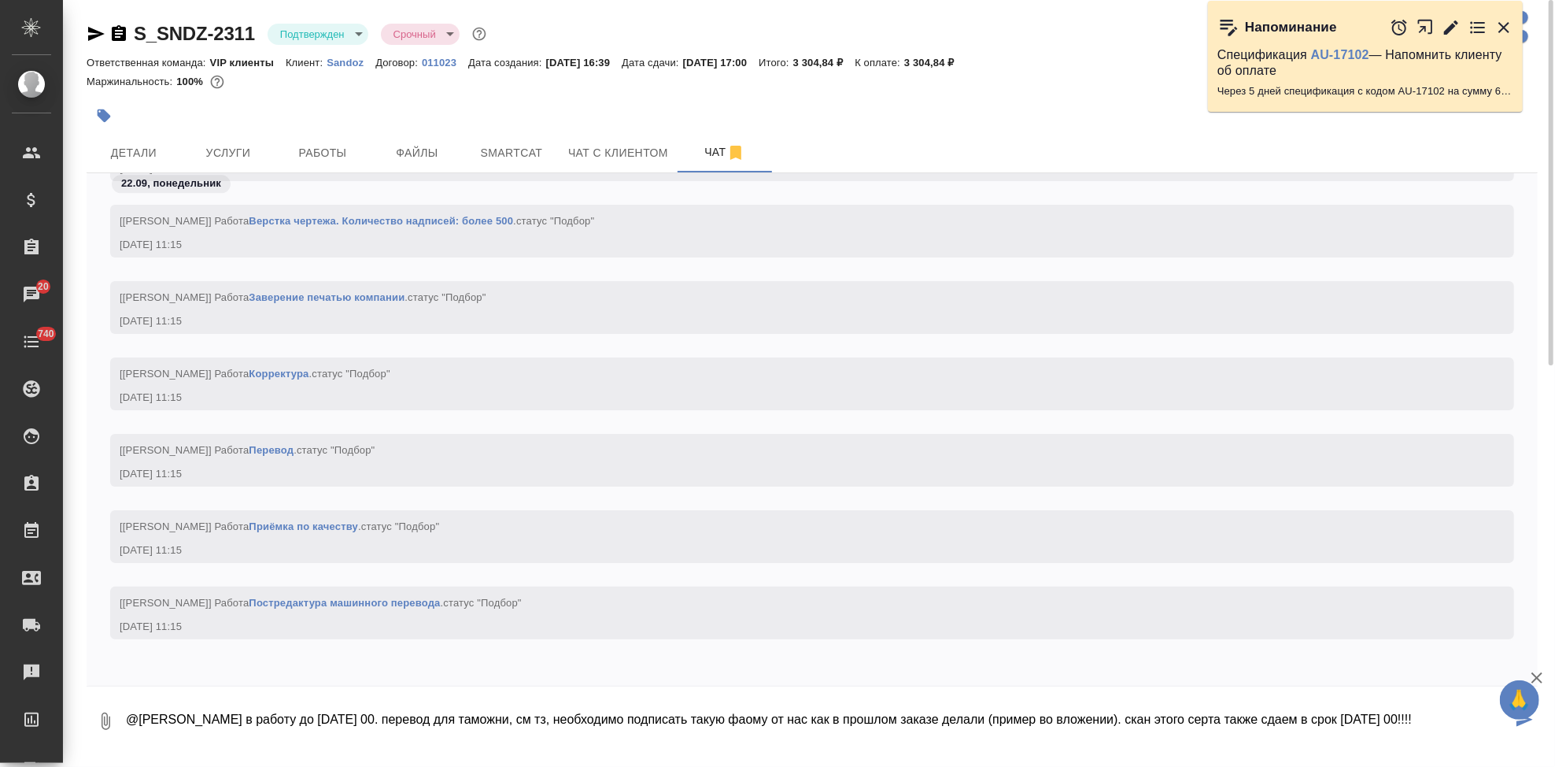
click at [99, 726] on icon "button" at bounding box center [105, 720] width 19 height 19
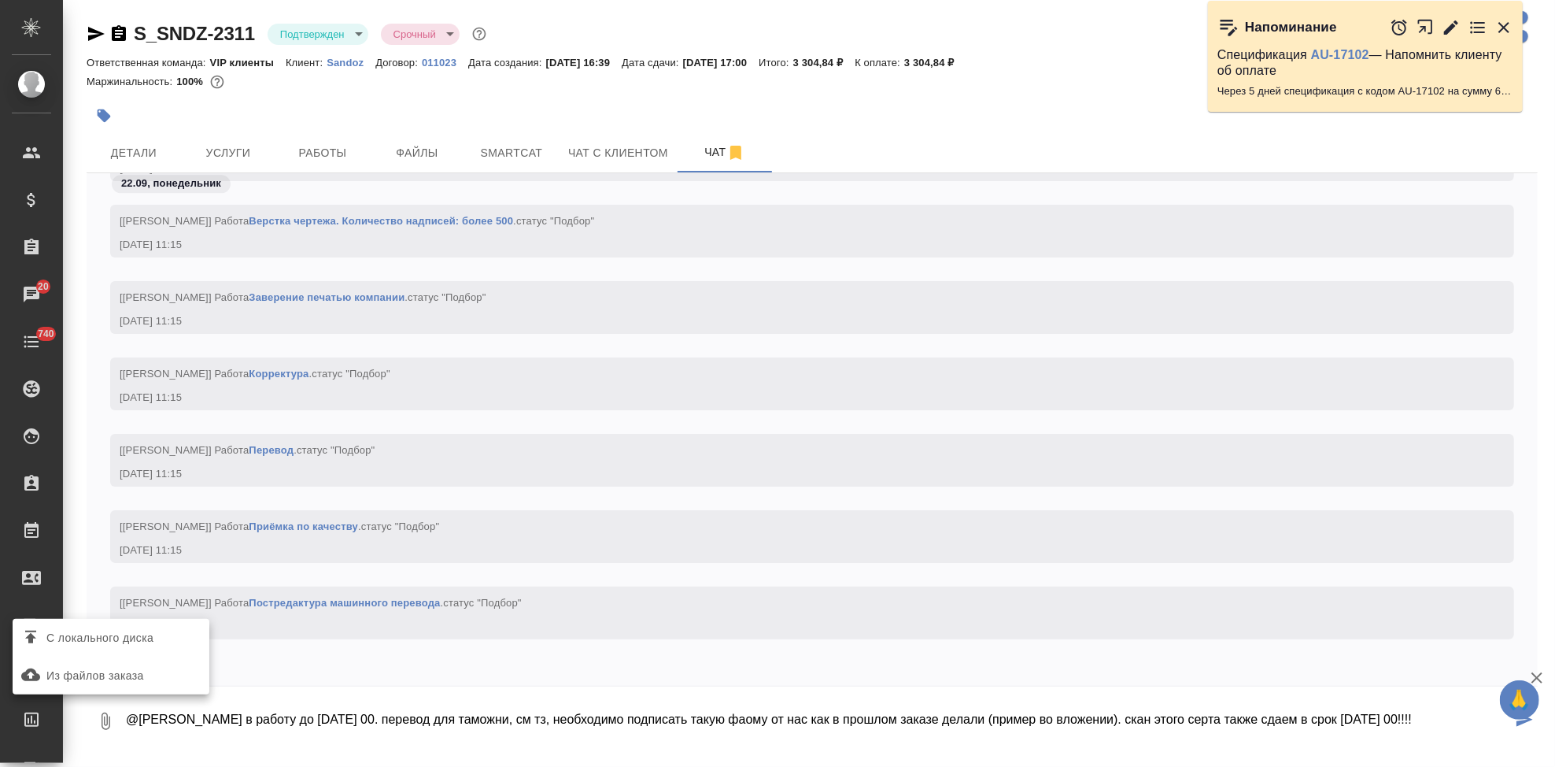
click at [119, 637] on span "С локального диска" at bounding box center [99, 638] width 107 height 20
click at [0, 0] on input "С локального диска" at bounding box center [0, 0] width 0 height 0
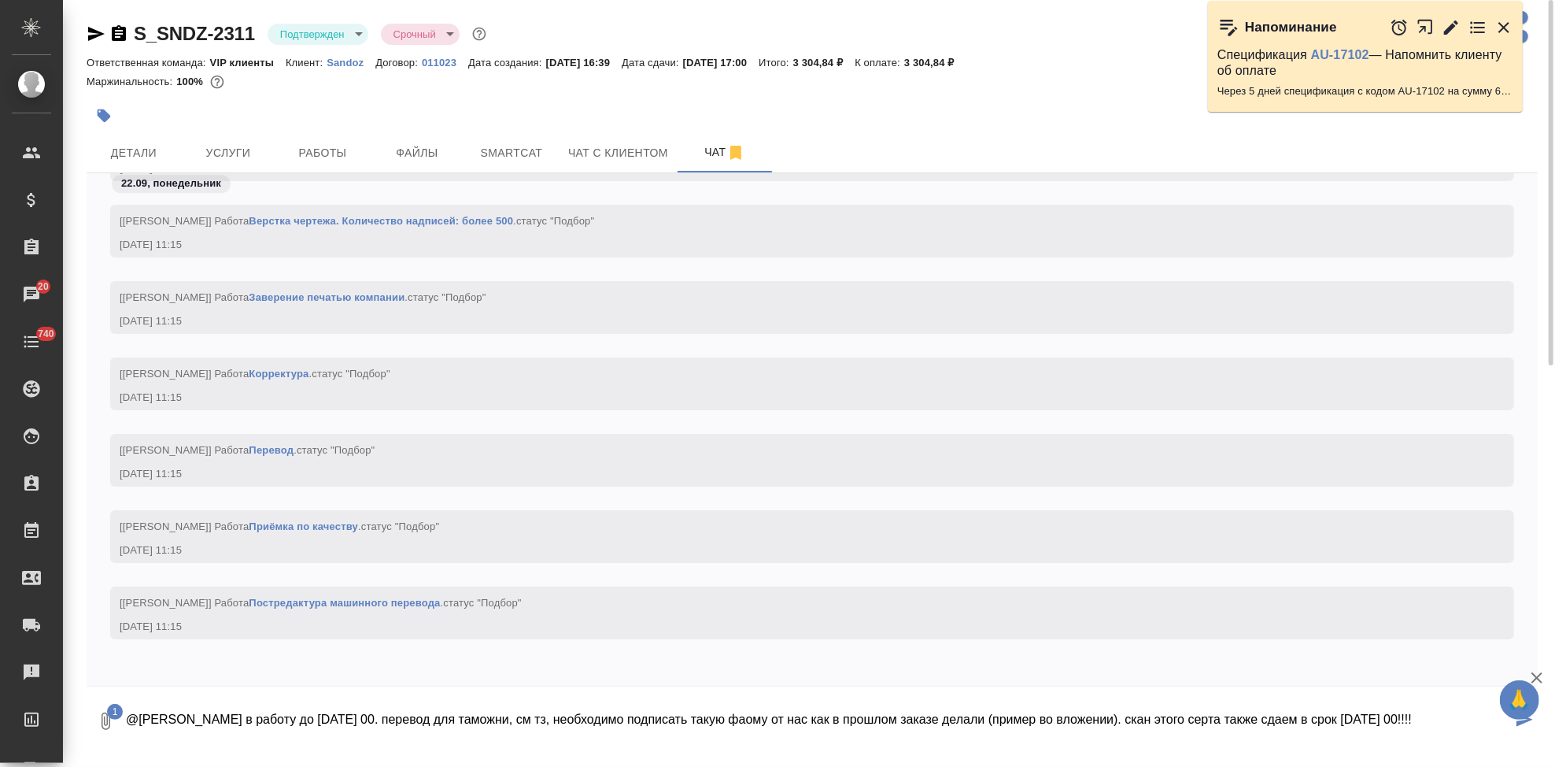
click at [1299, 718] on textarea "@Горшкова Валентина в работу до 23 сентября 17 00. перевод для таможни, см тз, …" at bounding box center [818, 721] width 1388 height 54
click at [1254, 719] on textarea "@Горшкова Валентина в работу до 23 сентября 17 00. перевод для таможни, см тз, …" at bounding box center [818, 721] width 1388 height 54
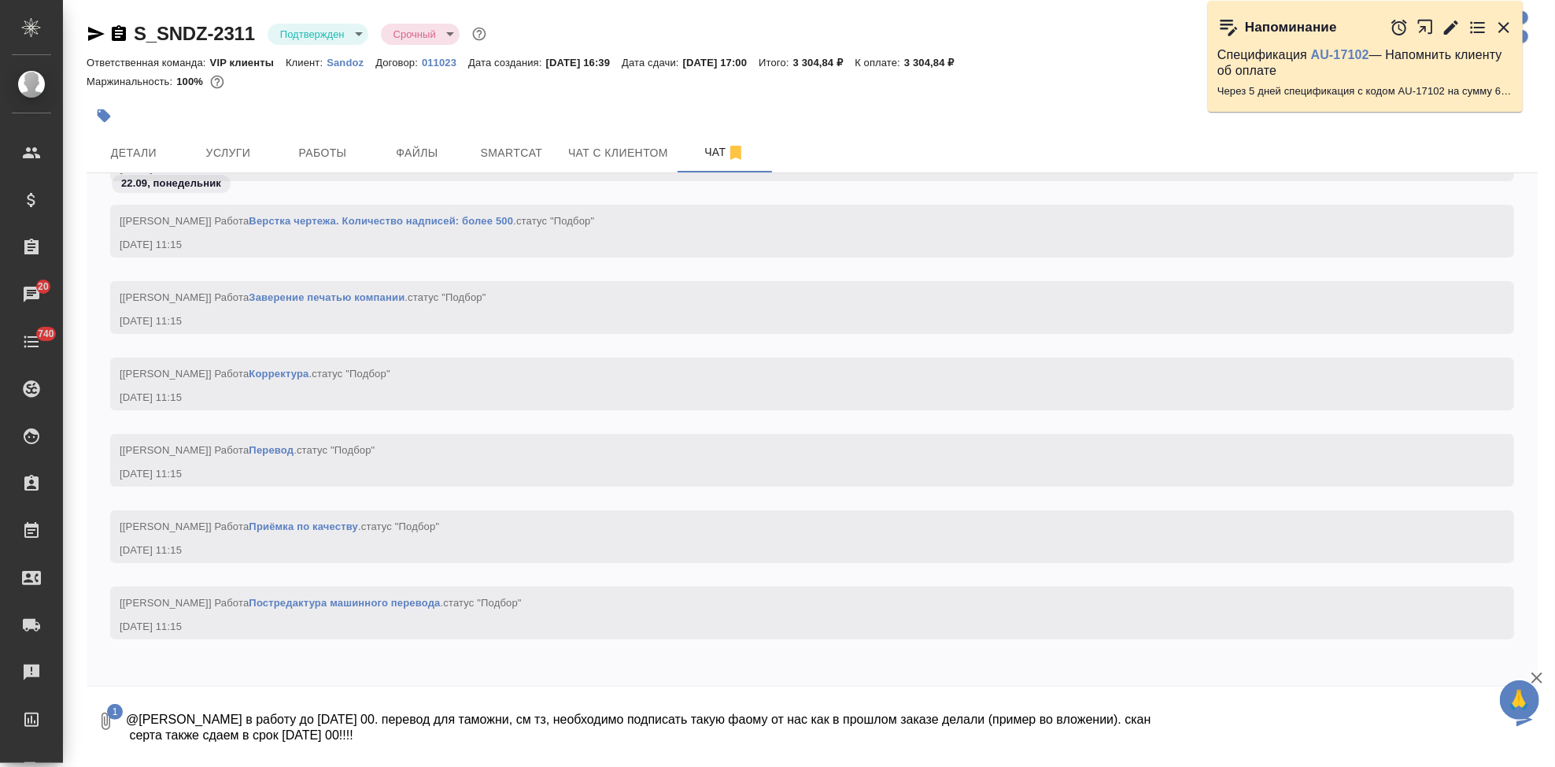
type textarea "@Горшкова Валентина в работу до 23 сентября 17 00. перевод для таможни, см тз, …"
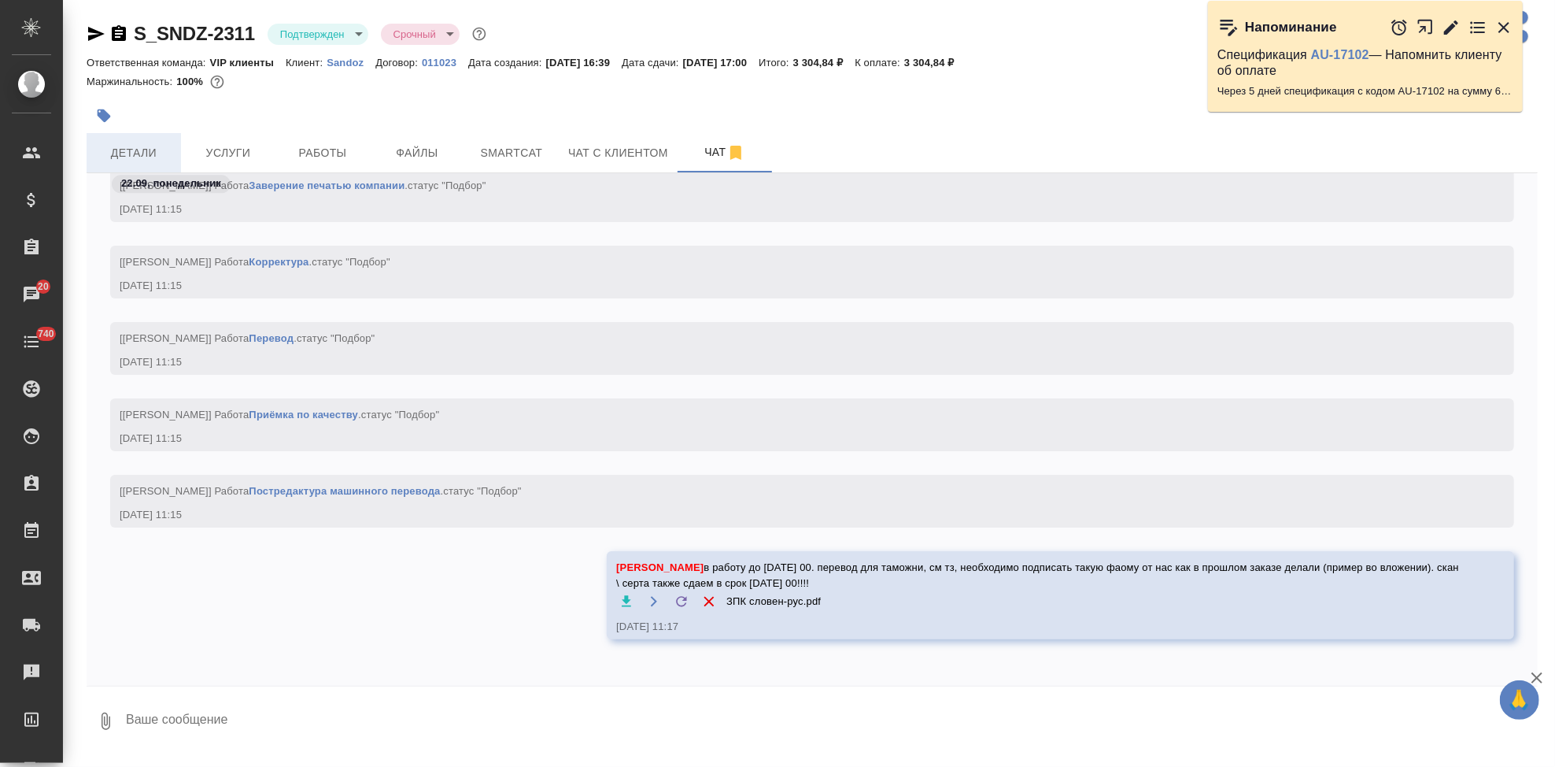
click at [157, 152] on span "Детали" at bounding box center [134, 153] width 76 height 20
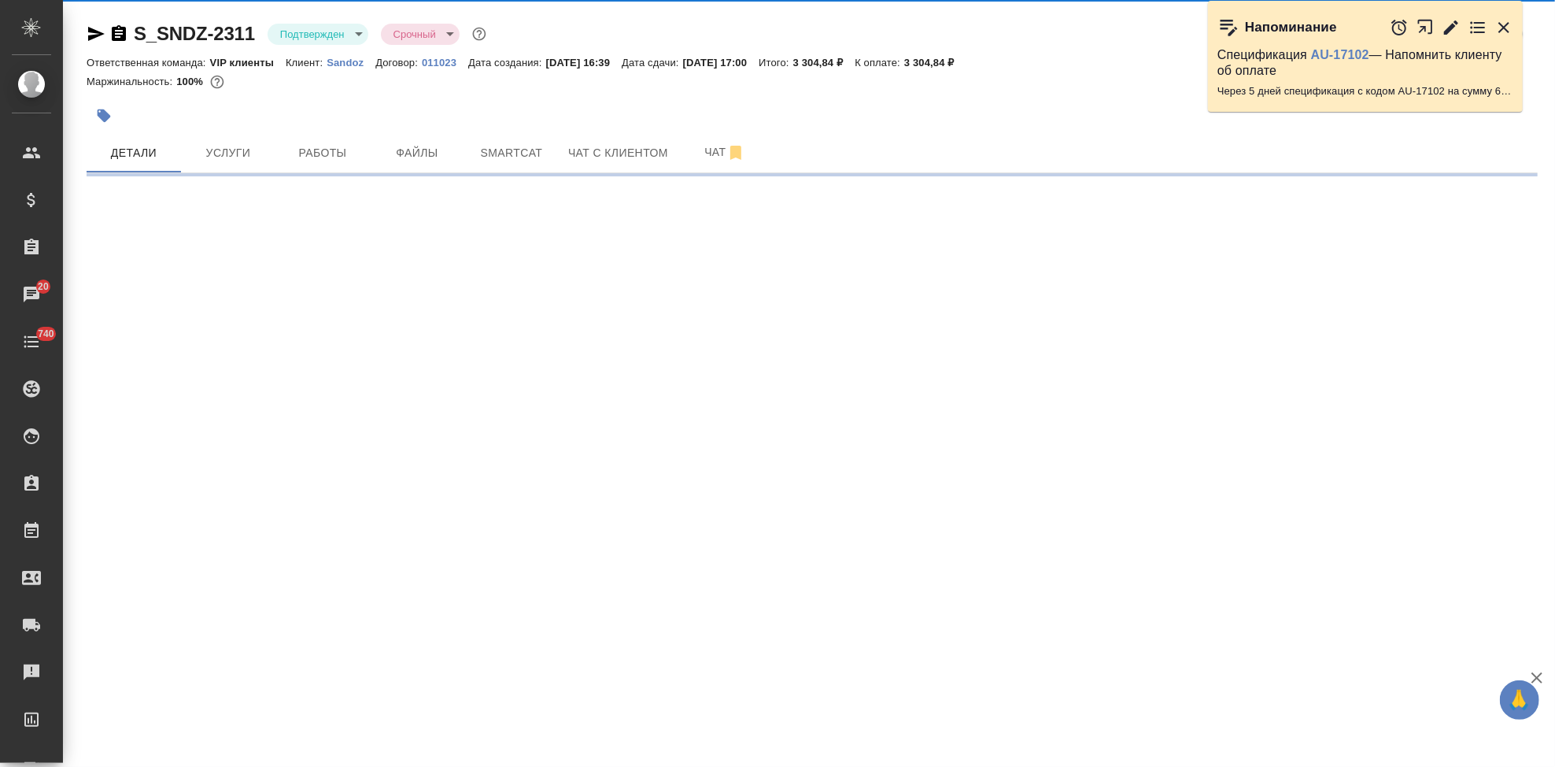
select select "RU"
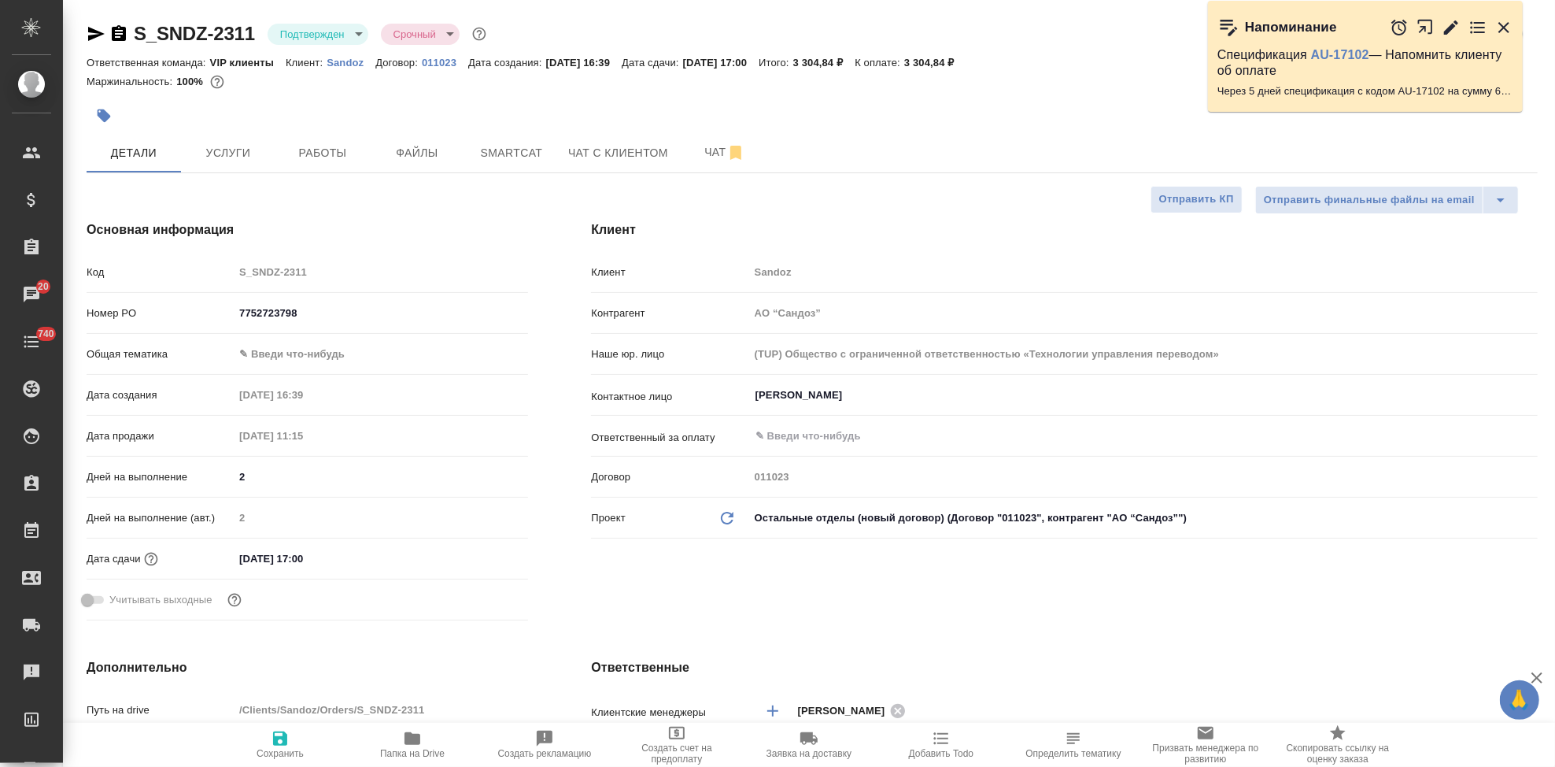
type textarea "x"
type input "[PERSON_NAME]"
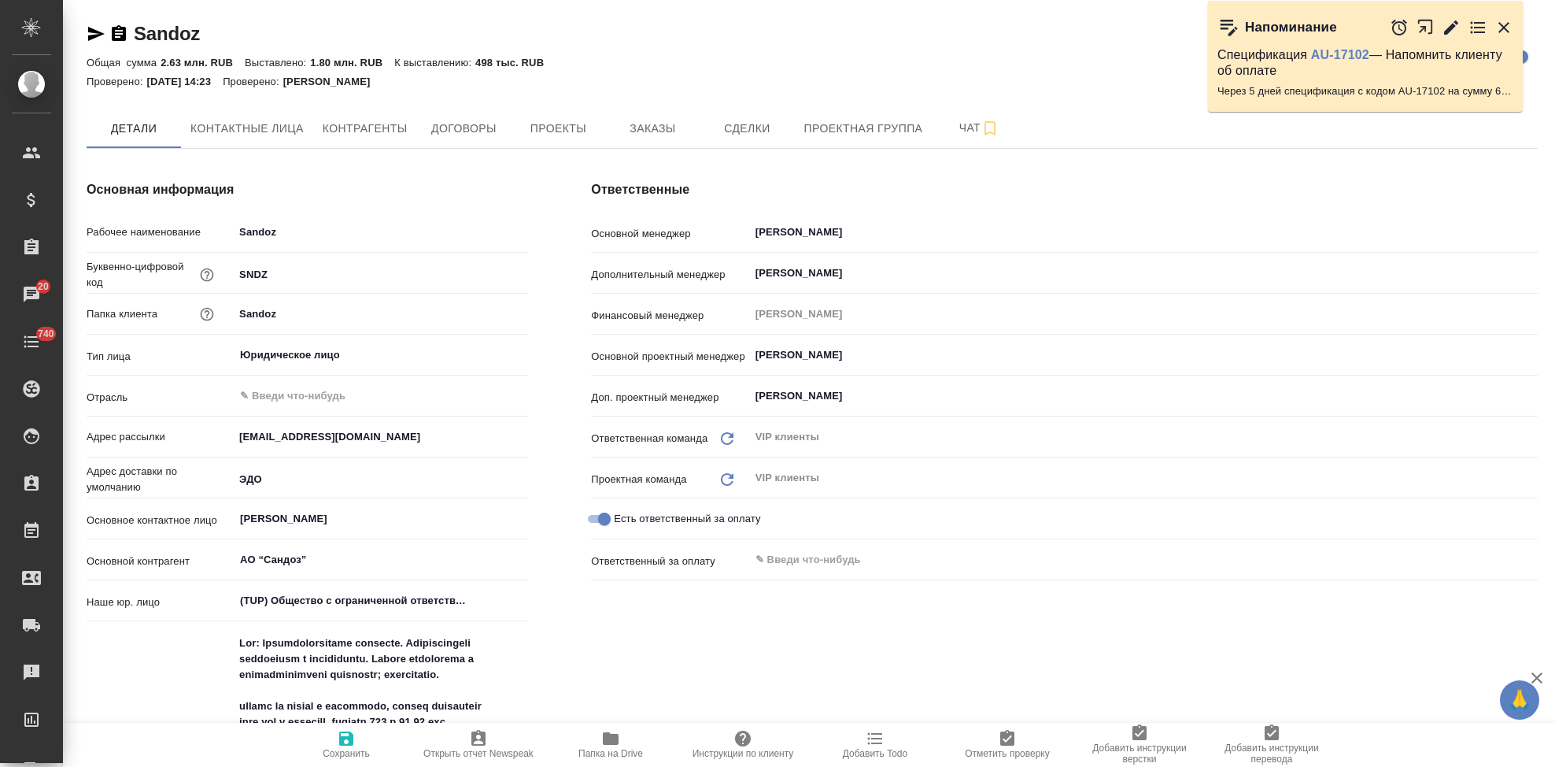
click at [670, 142] on button "Заказы" at bounding box center [652, 128] width 94 height 39
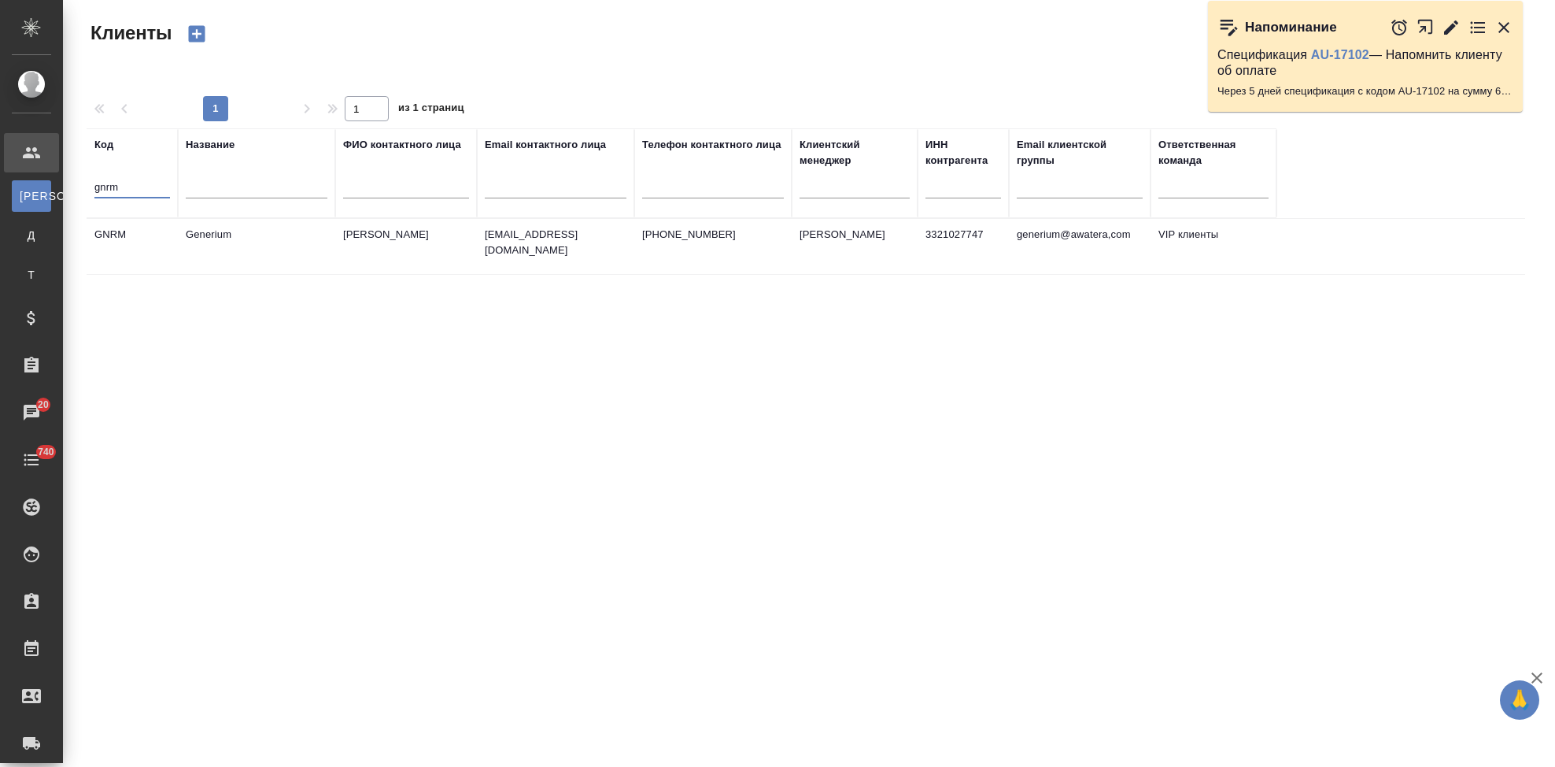
select select "RU"
click at [191, 249] on td "Generium" at bounding box center [256, 246] width 157 height 55
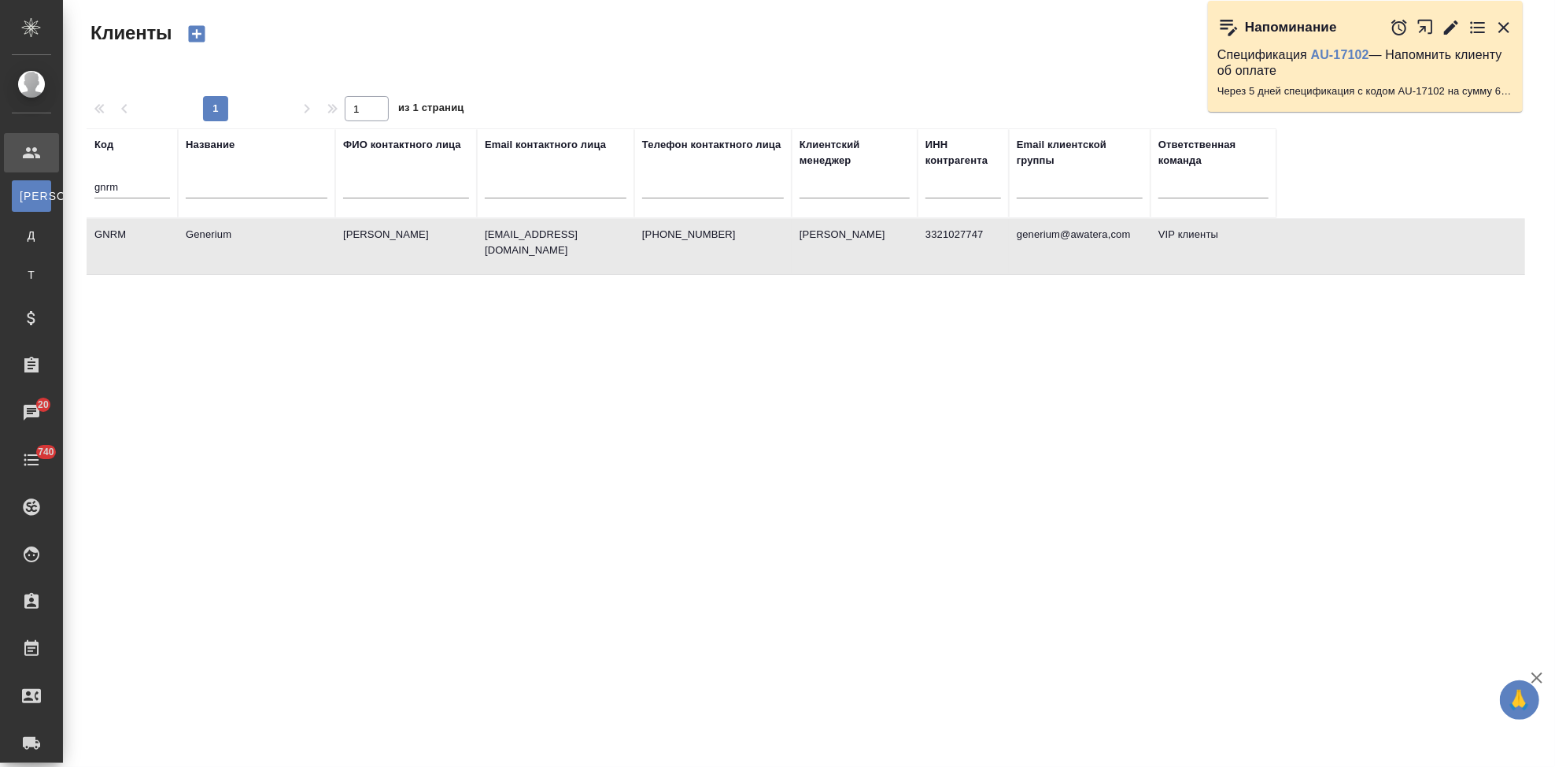
click at [191, 249] on td "Generium" at bounding box center [256, 246] width 157 height 55
click at [127, 187] on input "gnrm" at bounding box center [132, 189] width 76 height 20
type input "g"
type input "ы"
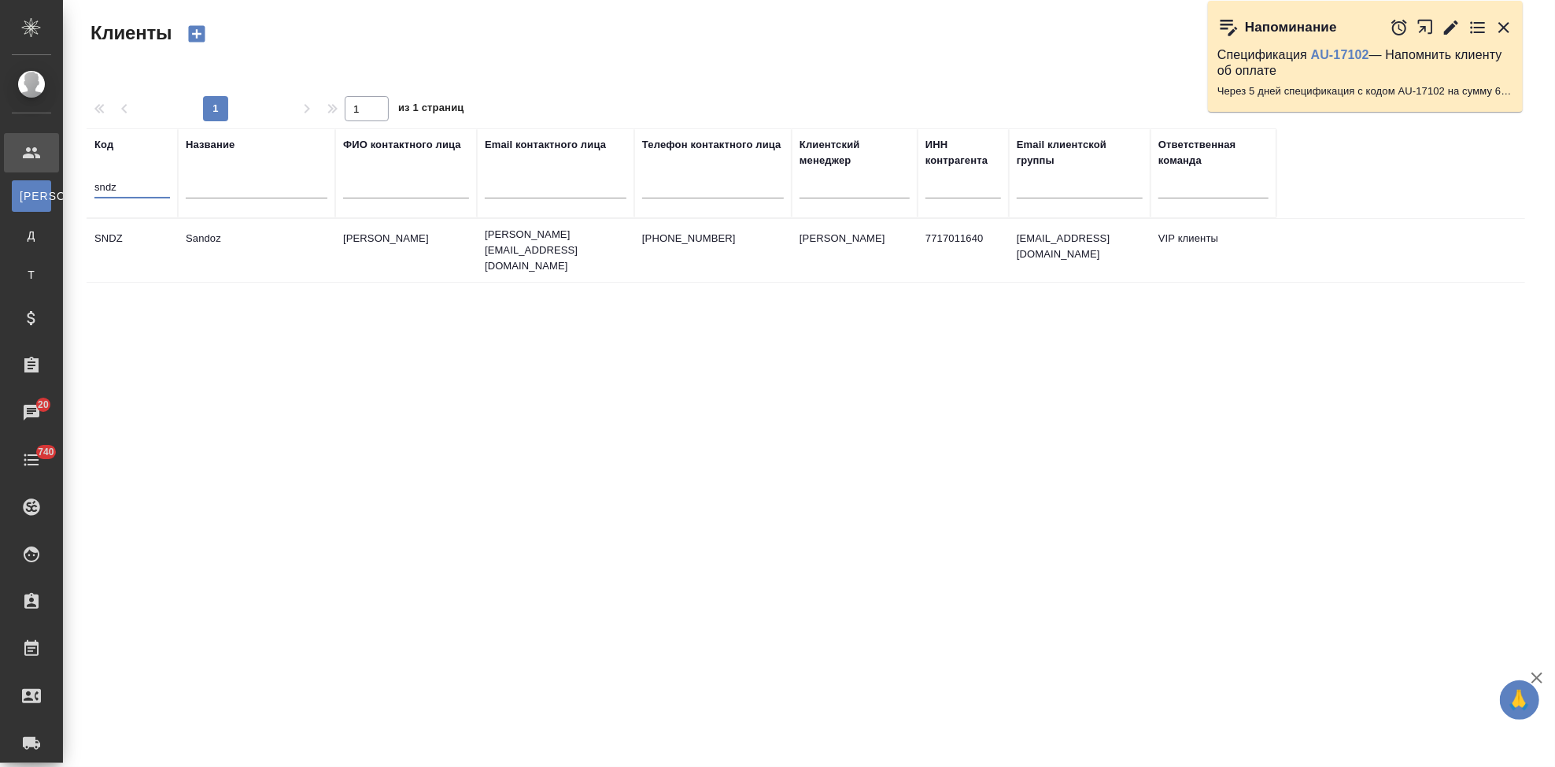
click at [179, 228] on td "Sandoz" at bounding box center [256, 250] width 157 height 55
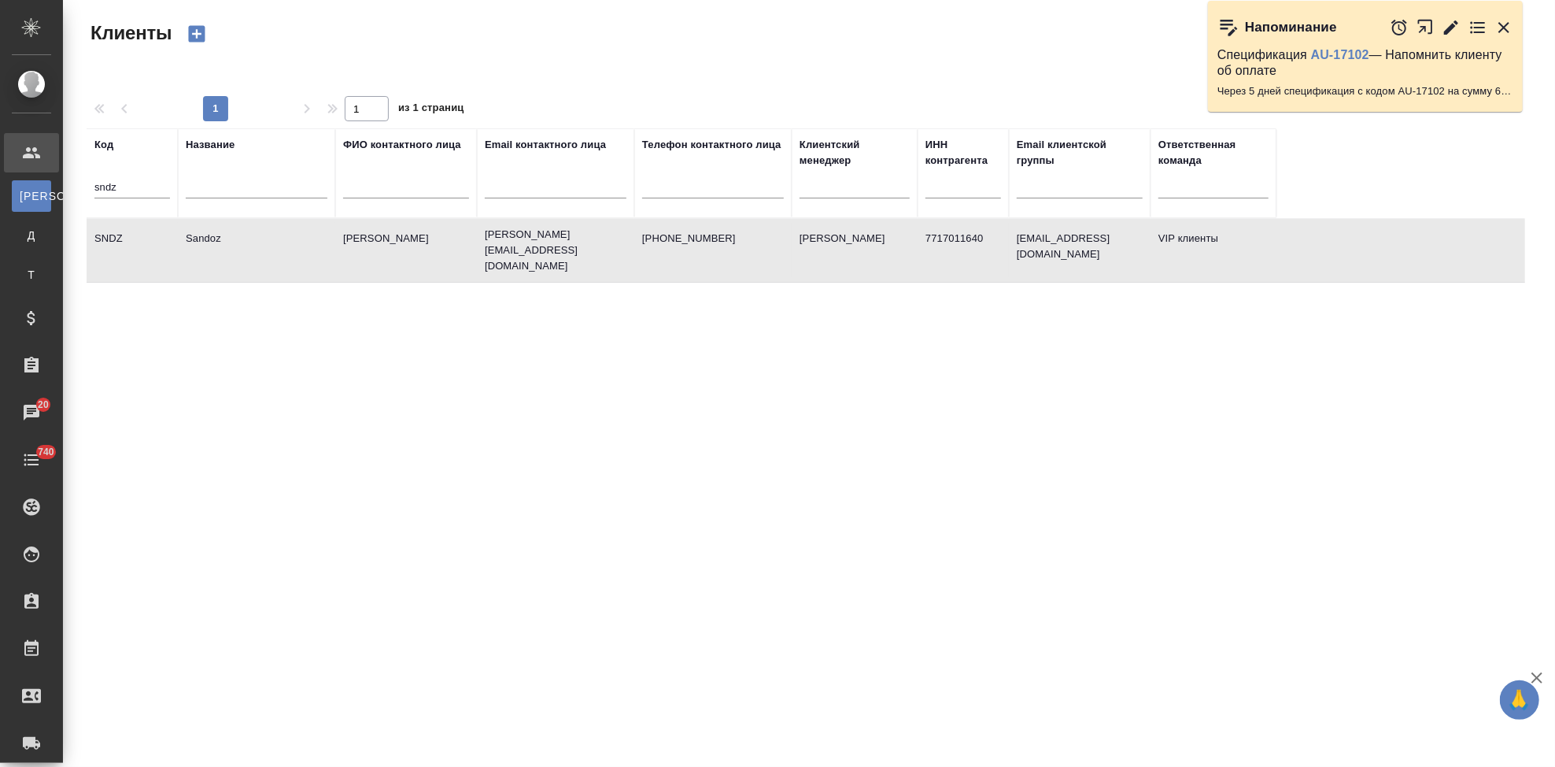
click at [179, 228] on td "Sandoz" at bounding box center [256, 250] width 157 height 55
click at [144, 190] on input "sndz" at bounding box center [132, 189] width 76 height 20
type input "s"
type input "n"
type input "nvrt"
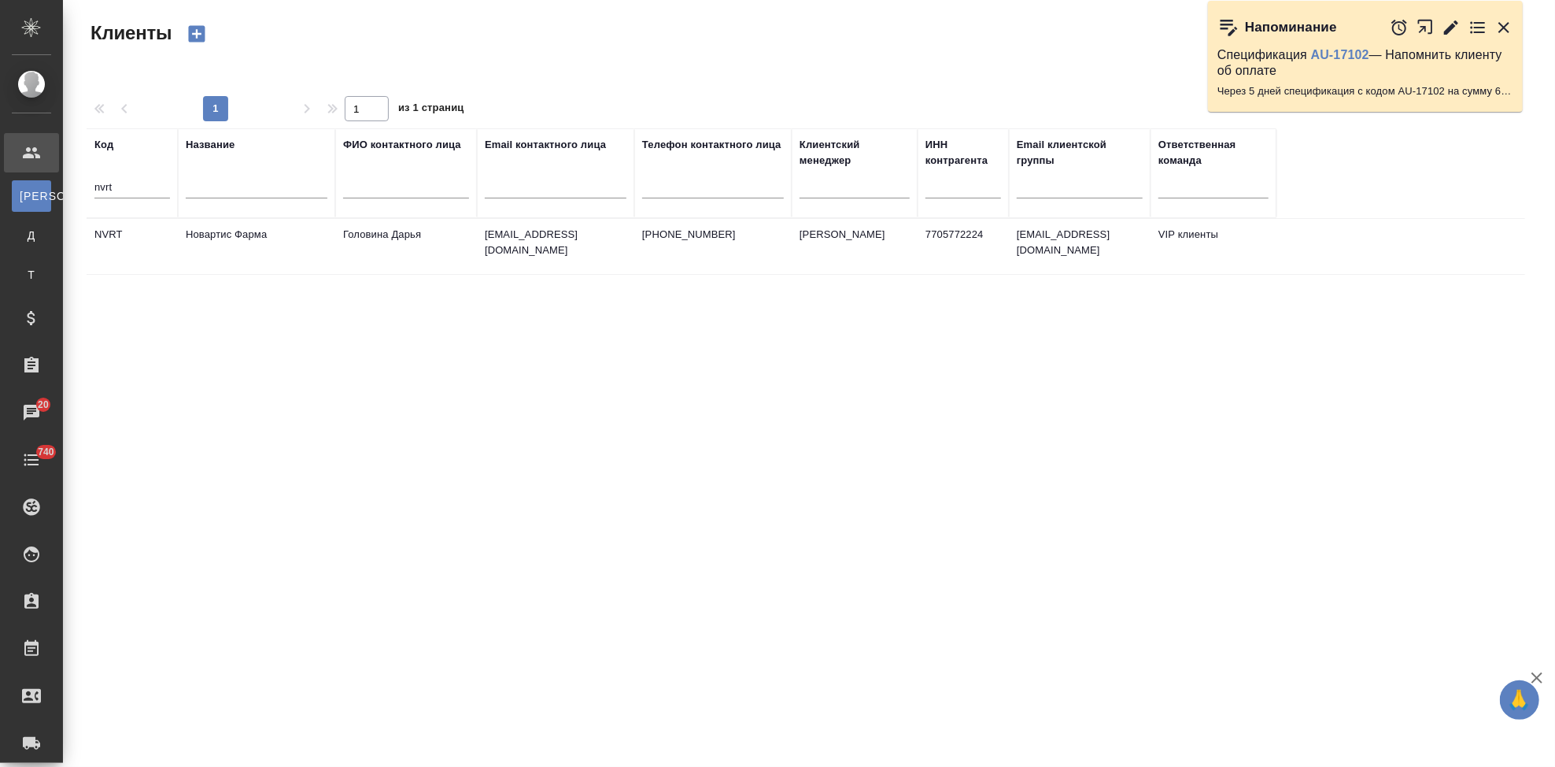
click at [429, 258] on td "Головина Дарья" at bounding box center [406, 246] width 142 height 55
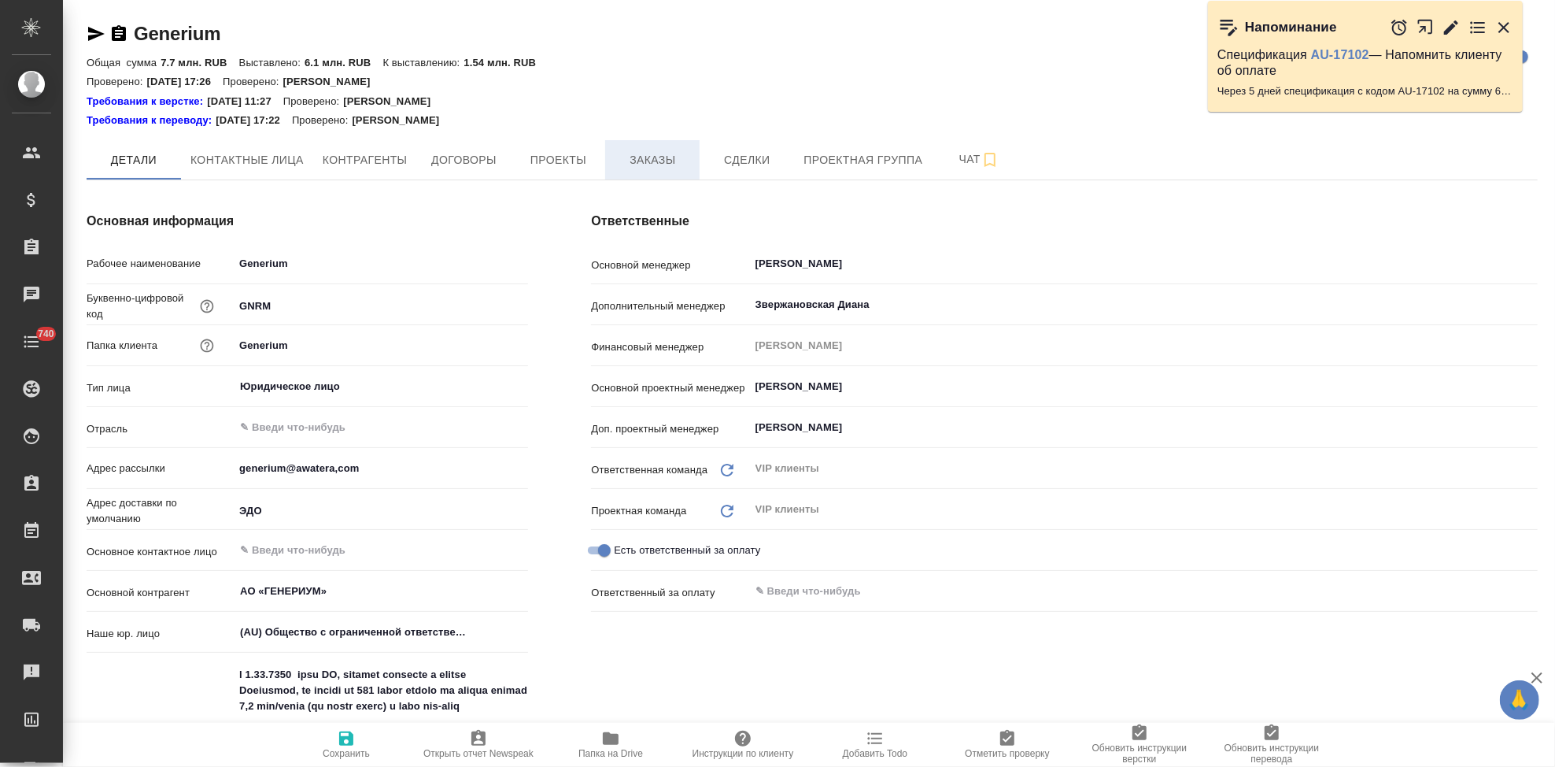
click at [651, 159] on span "Заказы" at bounding box center [653, 160] width 76 height 20
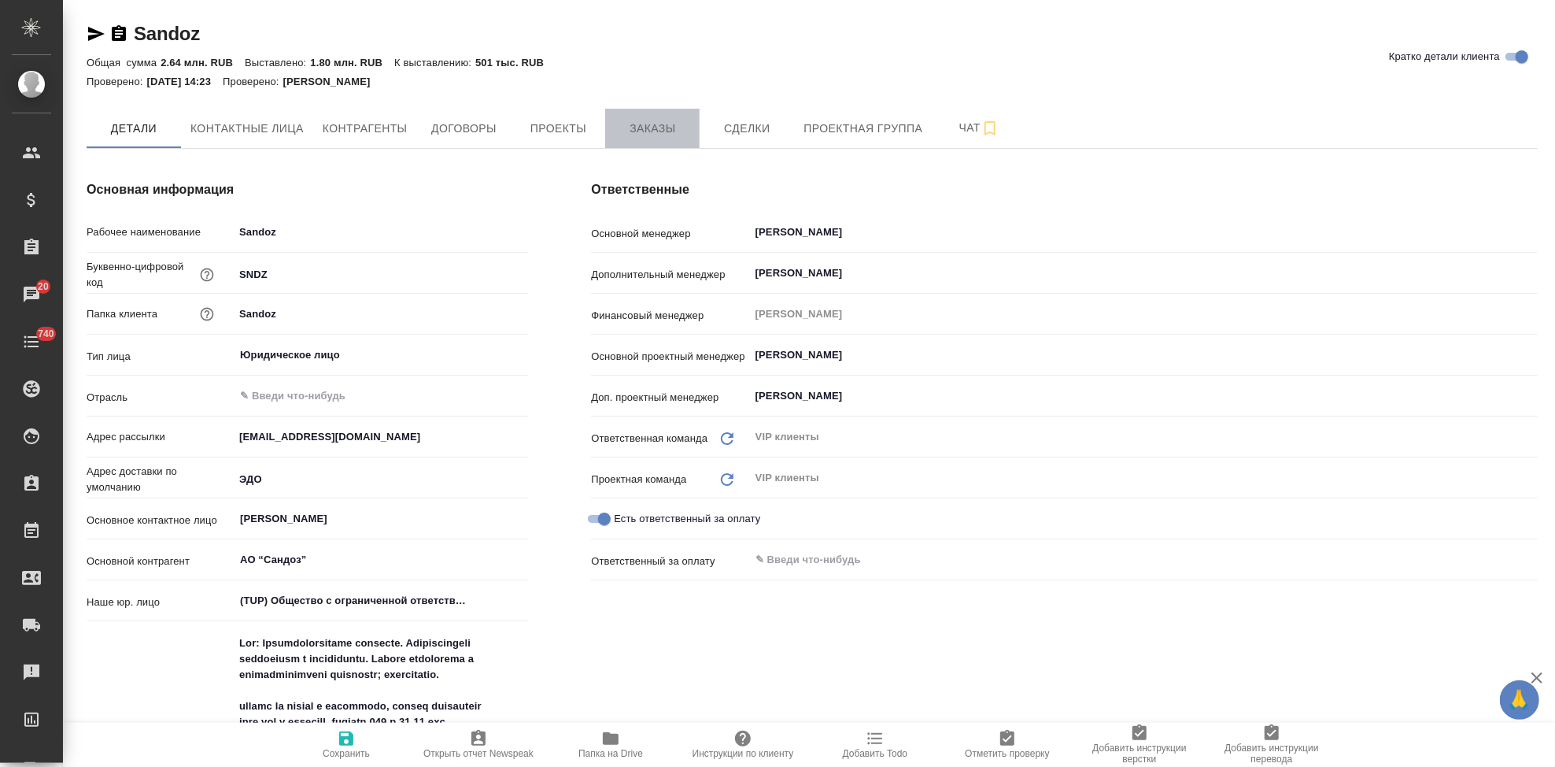
click at [630, 134] on span "Заказы" at bounding box center [653, 129] width 76 height 20
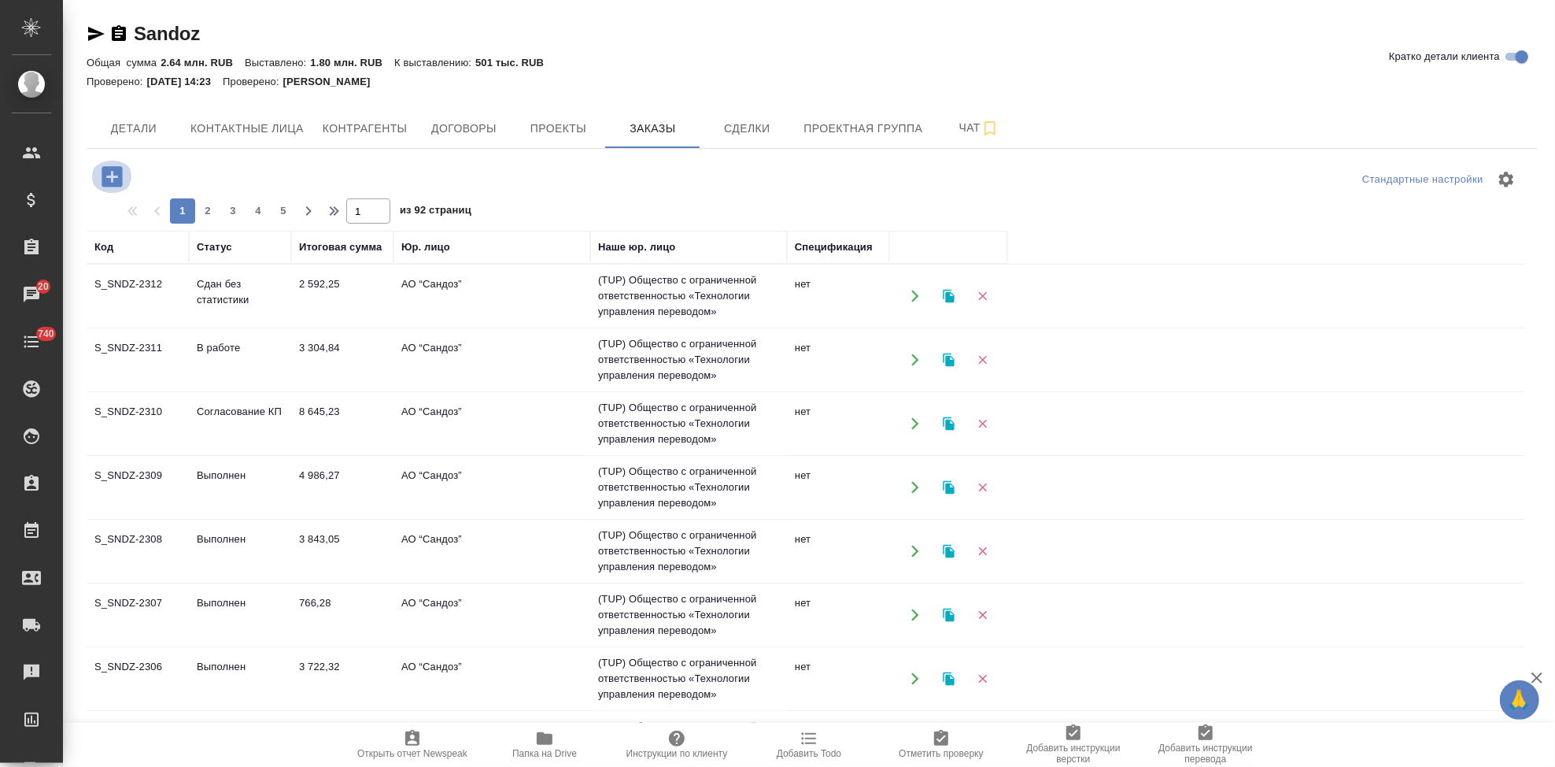
click at [116, 180] on icon "button" at bounding box center [112, 176] width 20 height 20
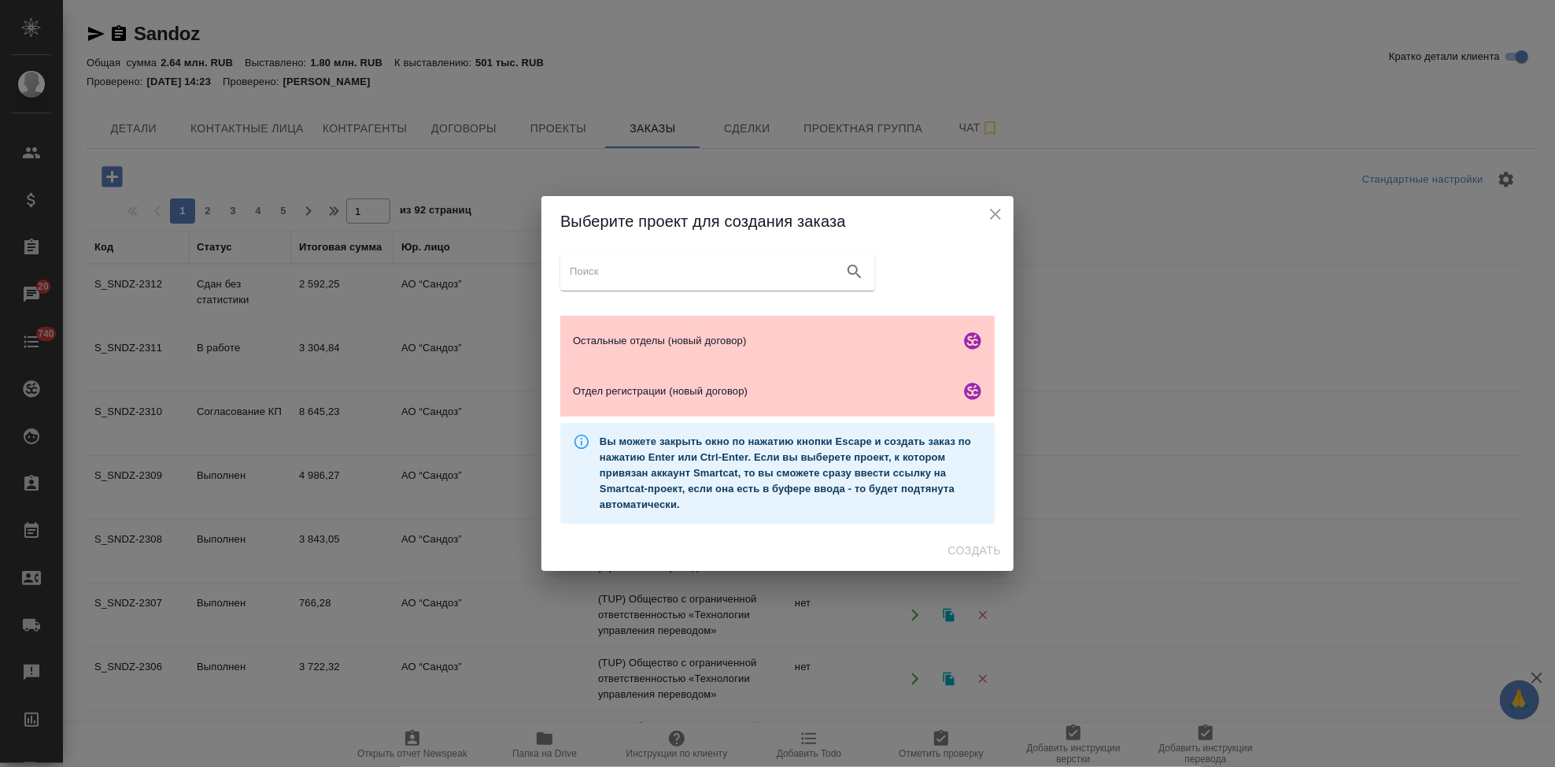
click at [991, 220] on icon "close" at bounding box center [995, 214] width 19 height 19
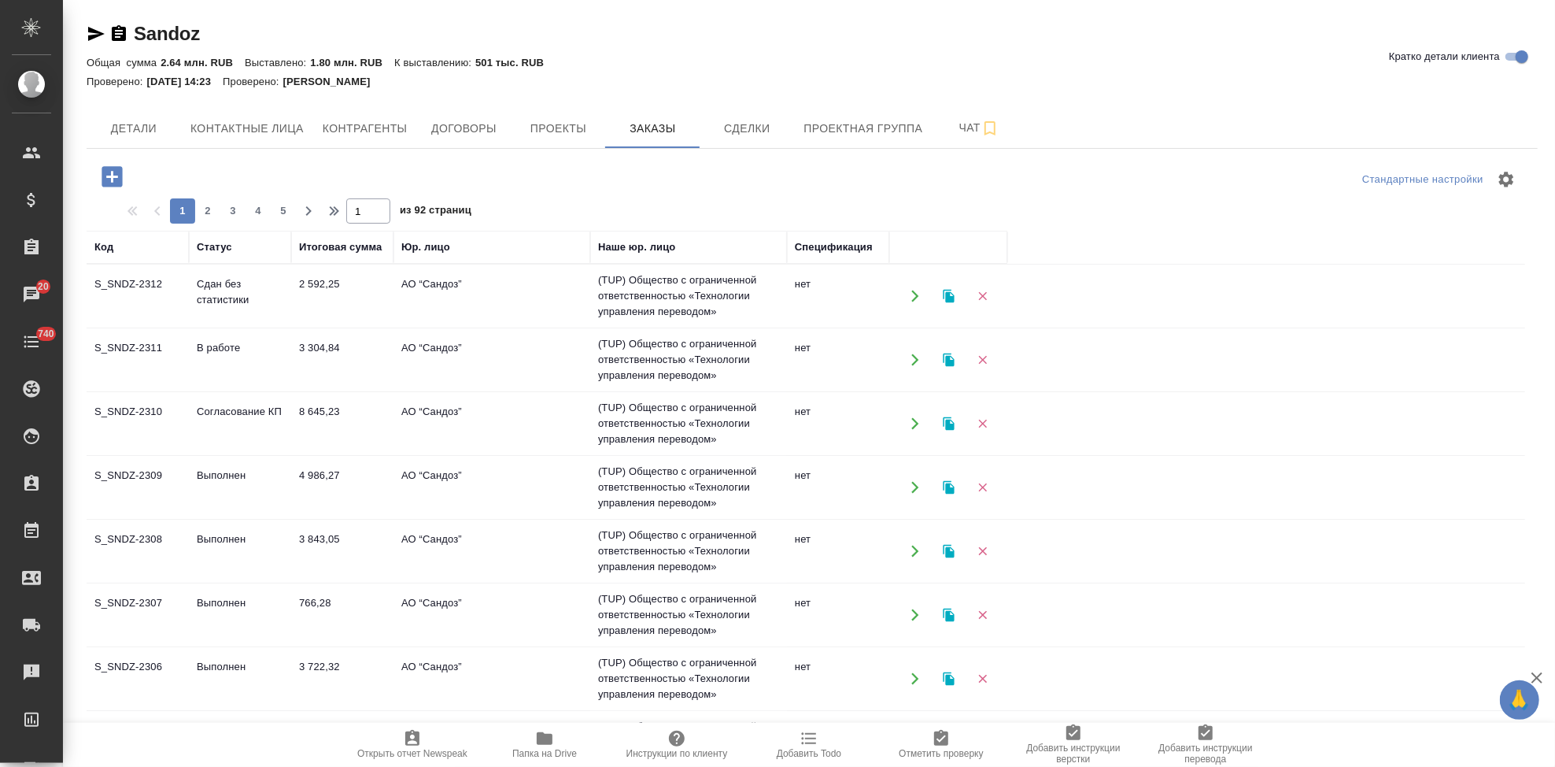
click at [262, 419] on td "Согласование КП" at bounding box center [240, 423] width 102 height 55
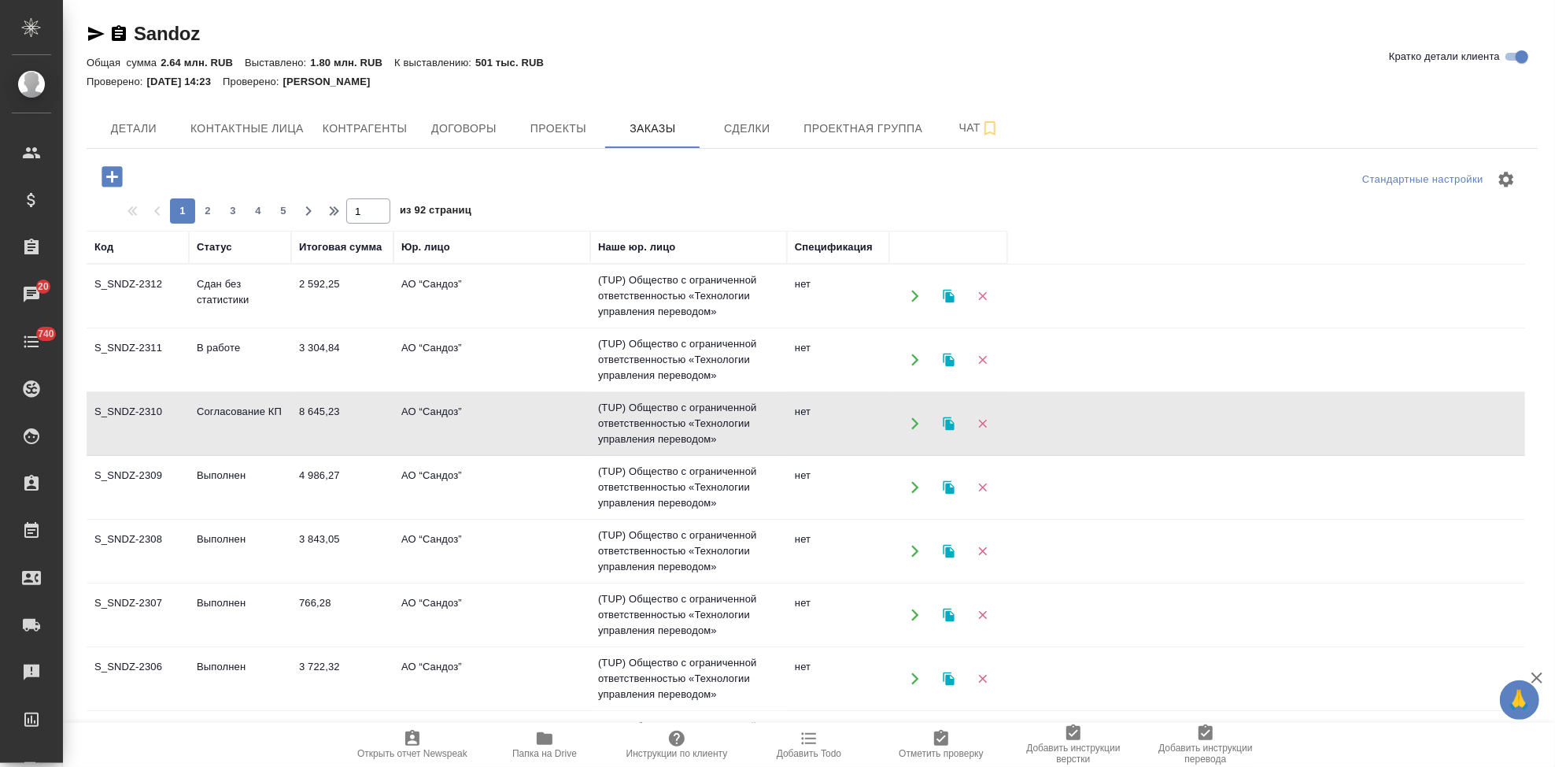
click at [262, 419] on td "Согласование КП" at bounding box center [240, 423] width 102 height 55
click at [109, 179] on icon "button" at bounding box center [112, 176] width 20 height 20
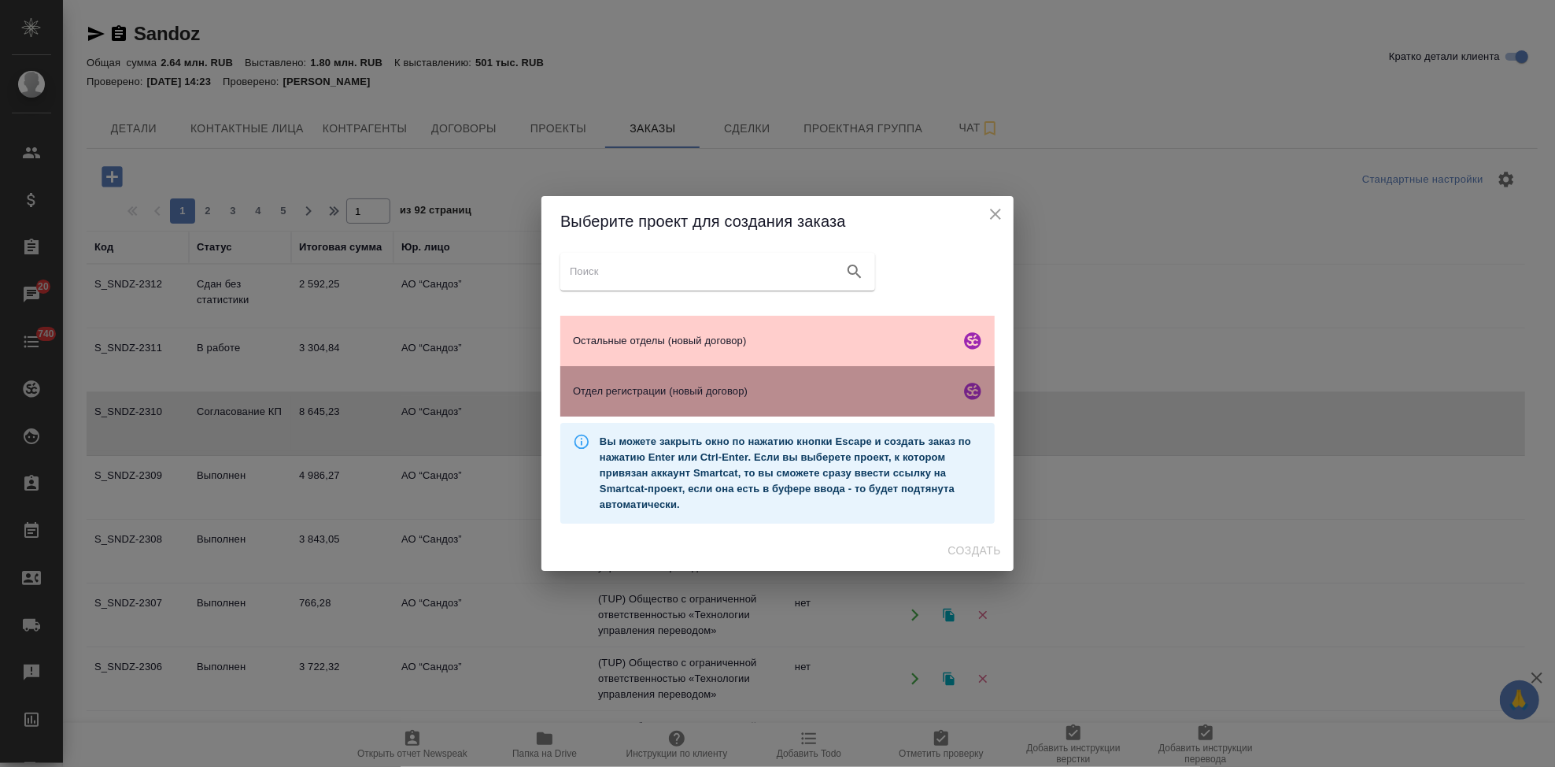
click at [649, 385] on span "Отдел регистрации (новый договор)" at bounding box center [763, 391] width 381 height 16
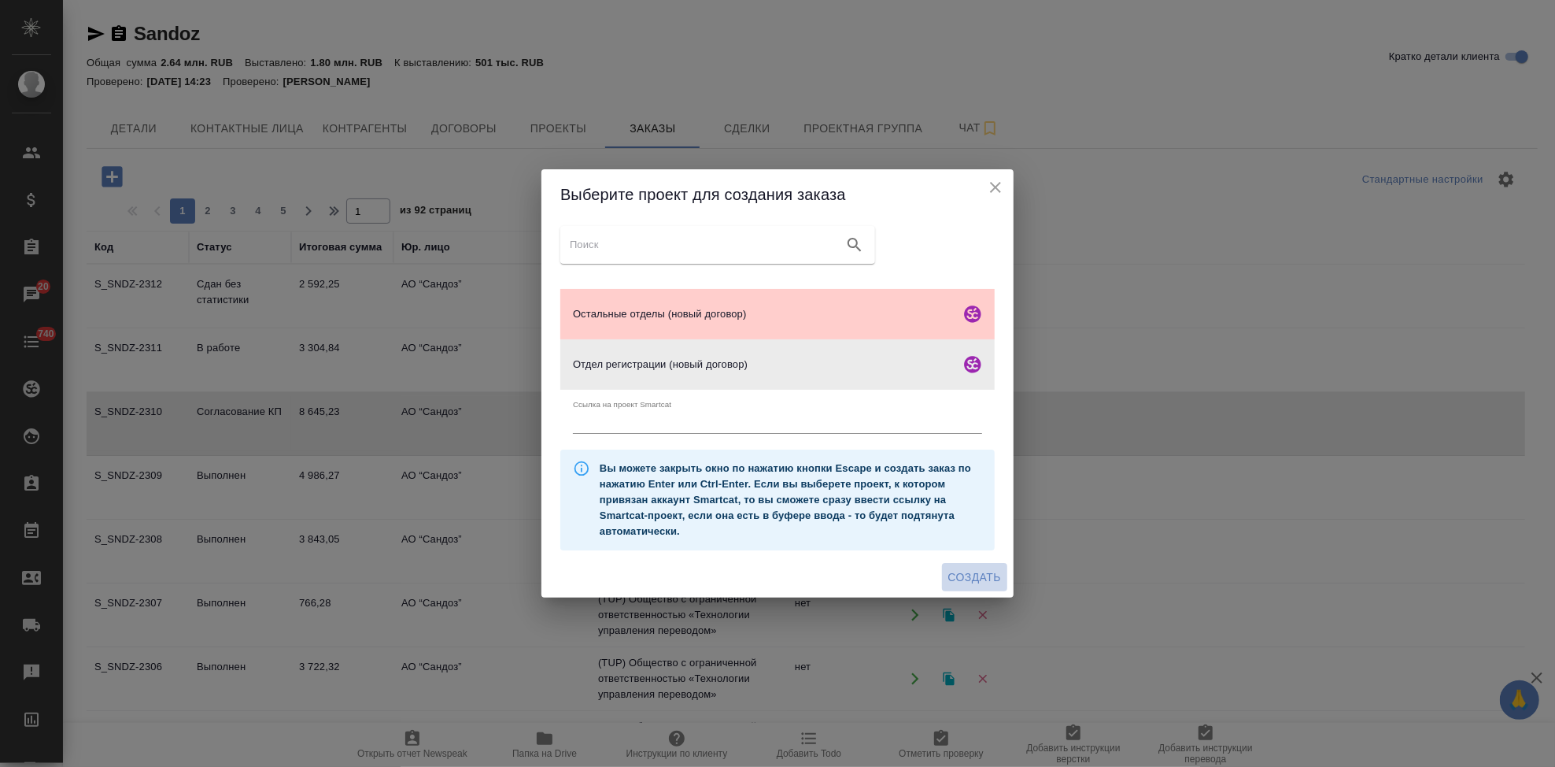
click at [966, 573] on span "Создать" at bounding box center [974, 577] width 53 height 20
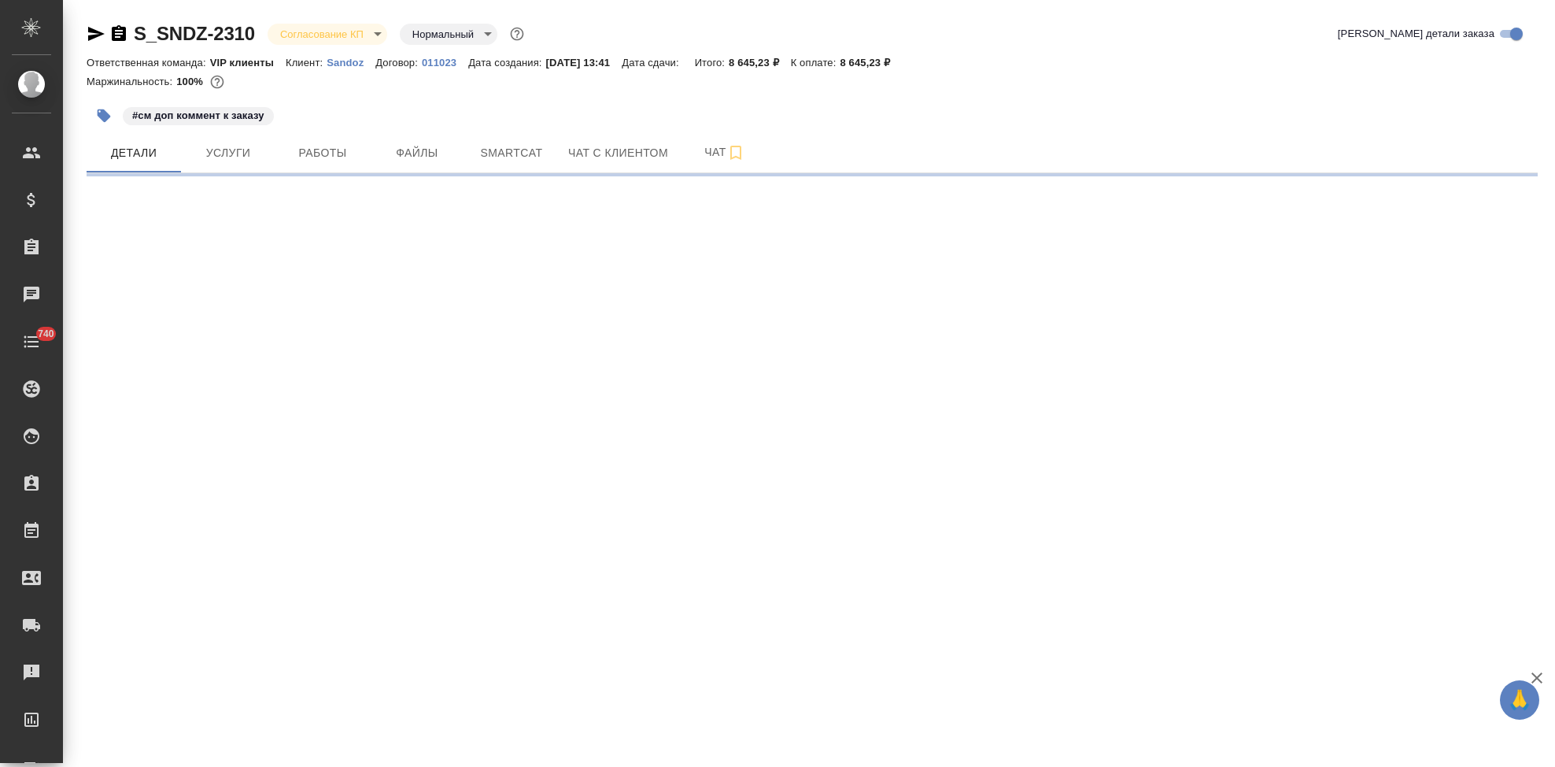
select select "RU"
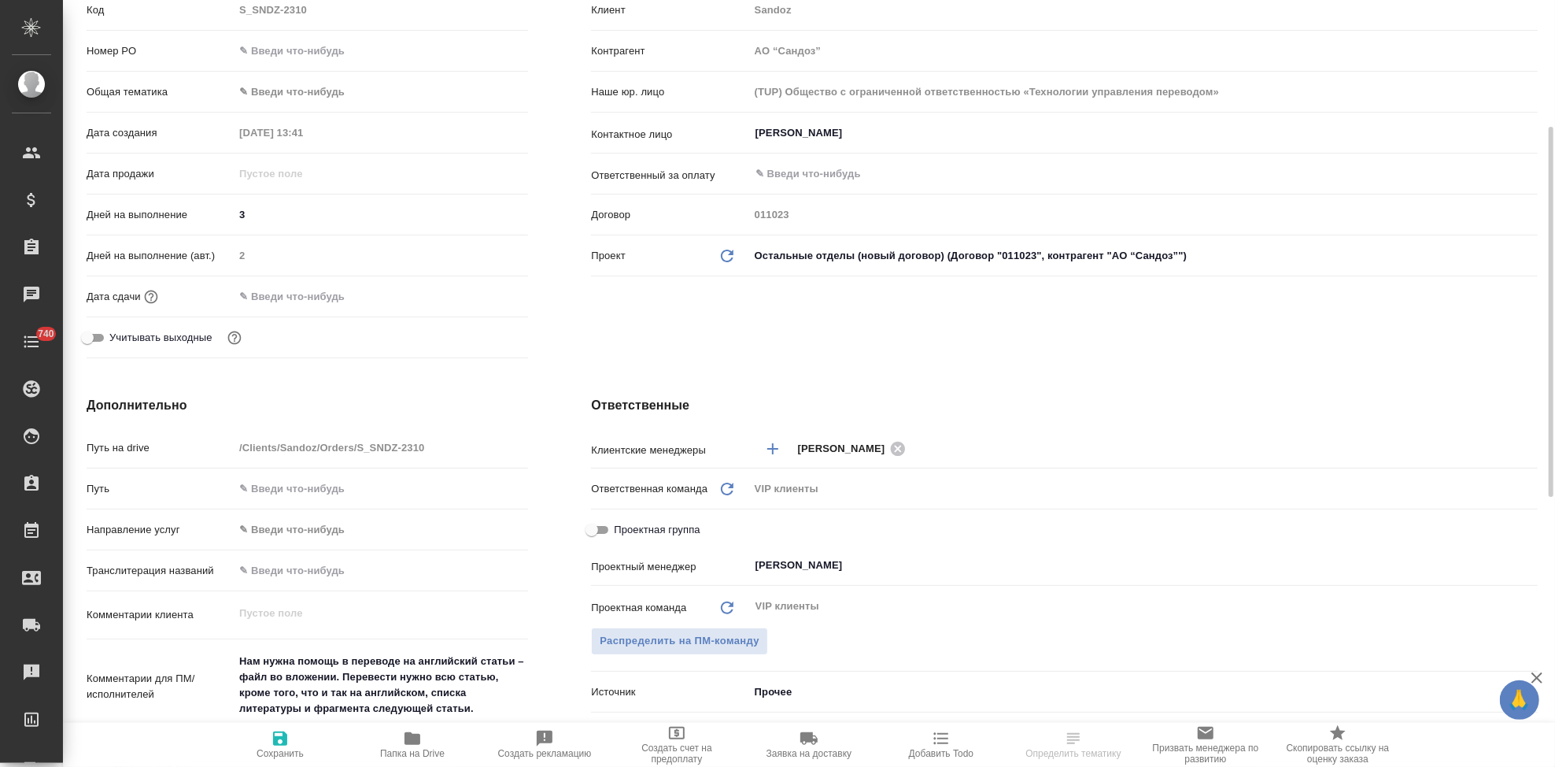
type textarea "x"
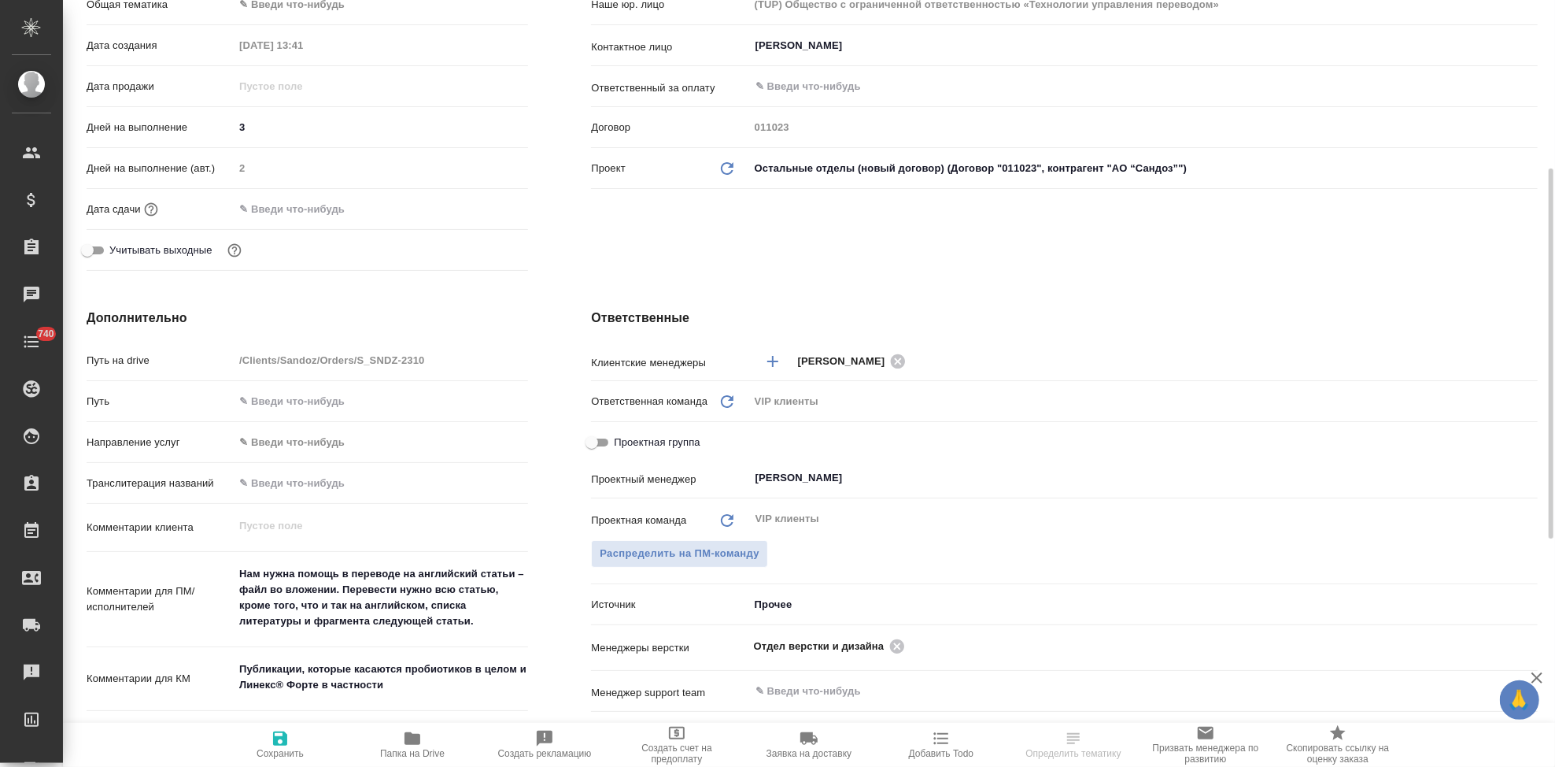
scroll to position [437, 0]
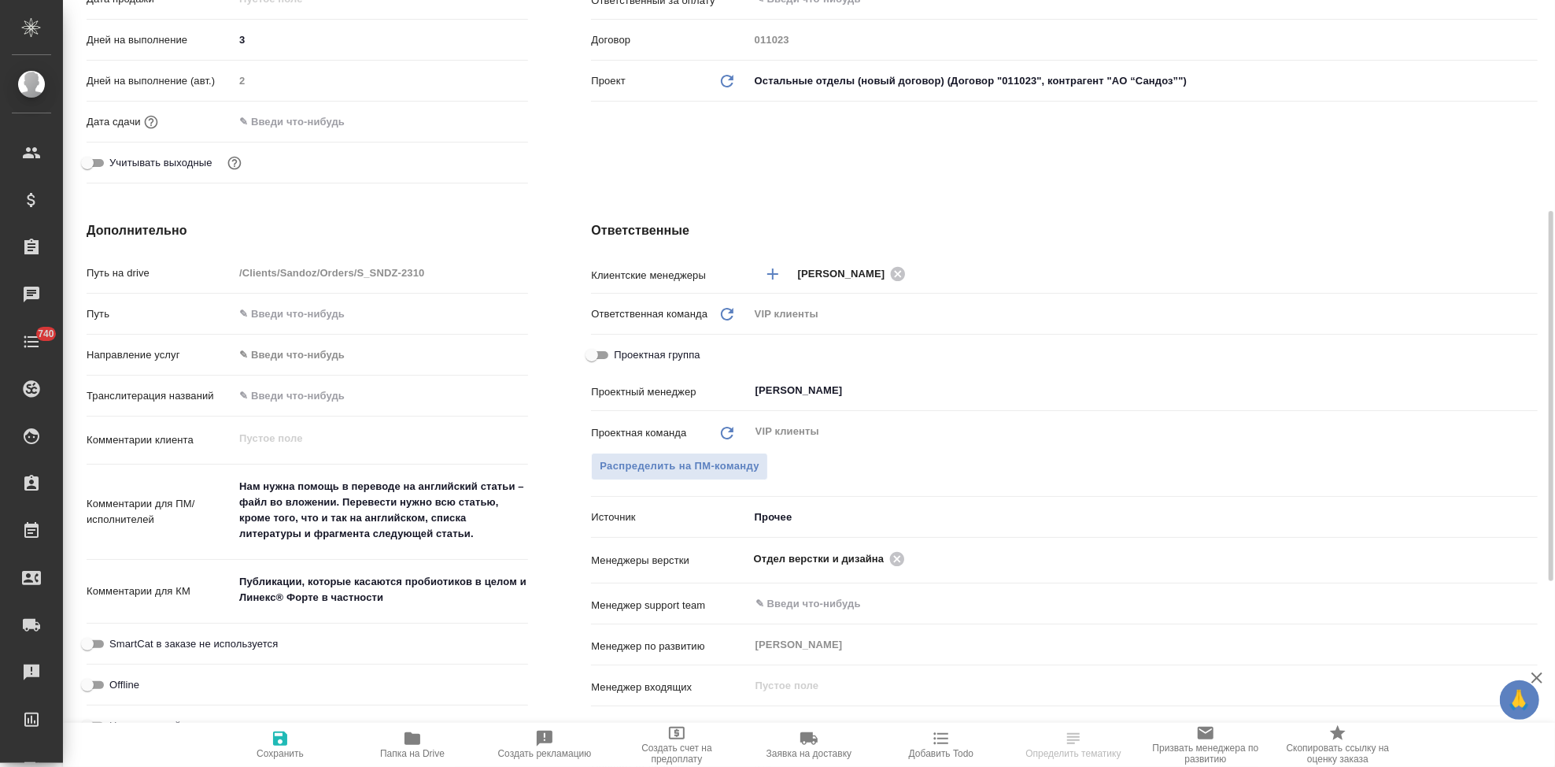
type textarea "x"
click at [400, 600] on textarea "Публикации, которые касаются пробиотиков в целом и Линекс® Форте в частности" at bounding box center [381, 590] width 293 height 42
type textarea "Публикации, которые касаются пробиотиков в целом и Линекс® Форте в частности"
type textarea "x"
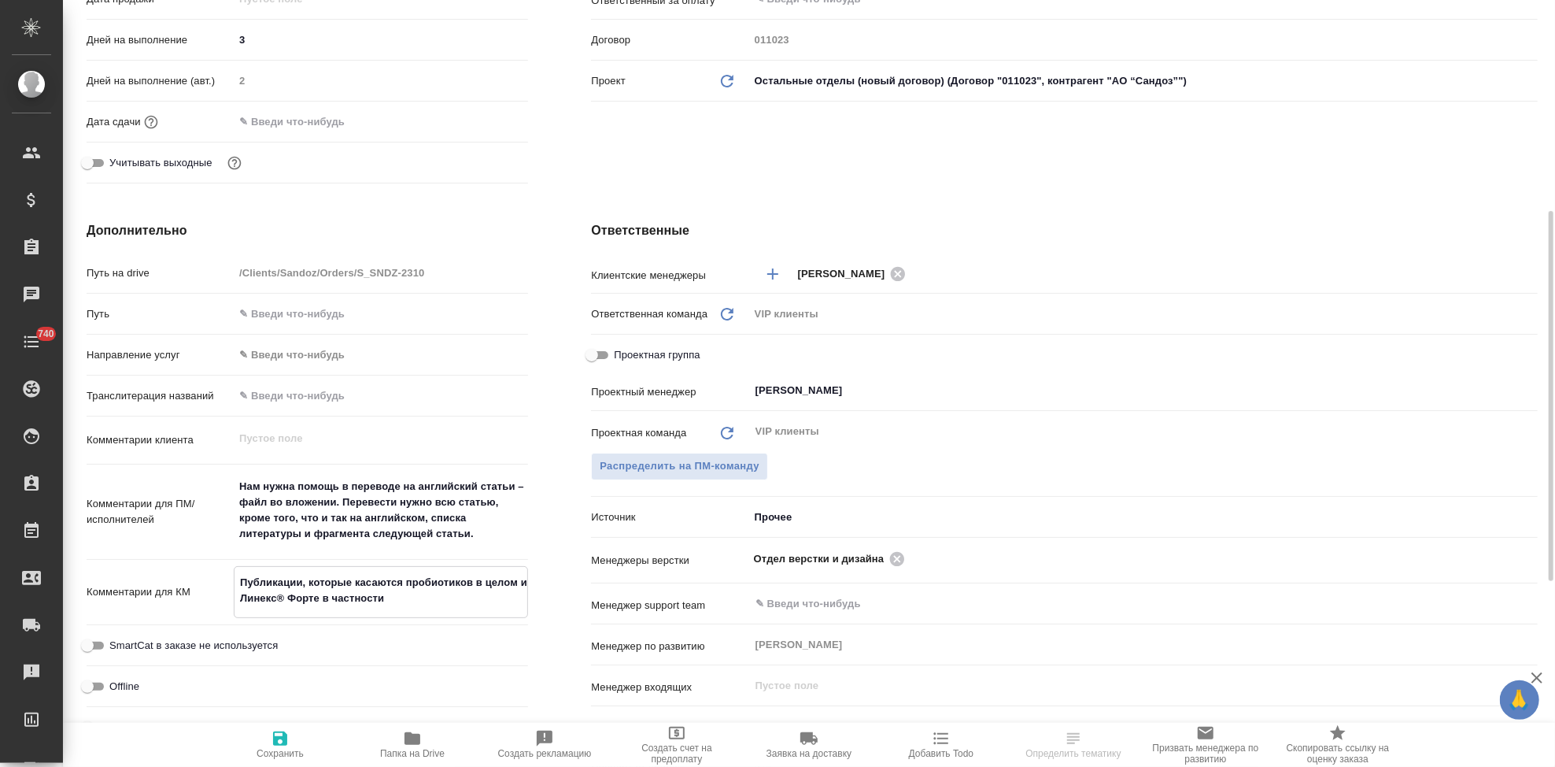
type textarea "x"
type textarea "Публикации, которые касаются пробиотиков в целом и Линекс® Форте в частности"
type textarea "x"
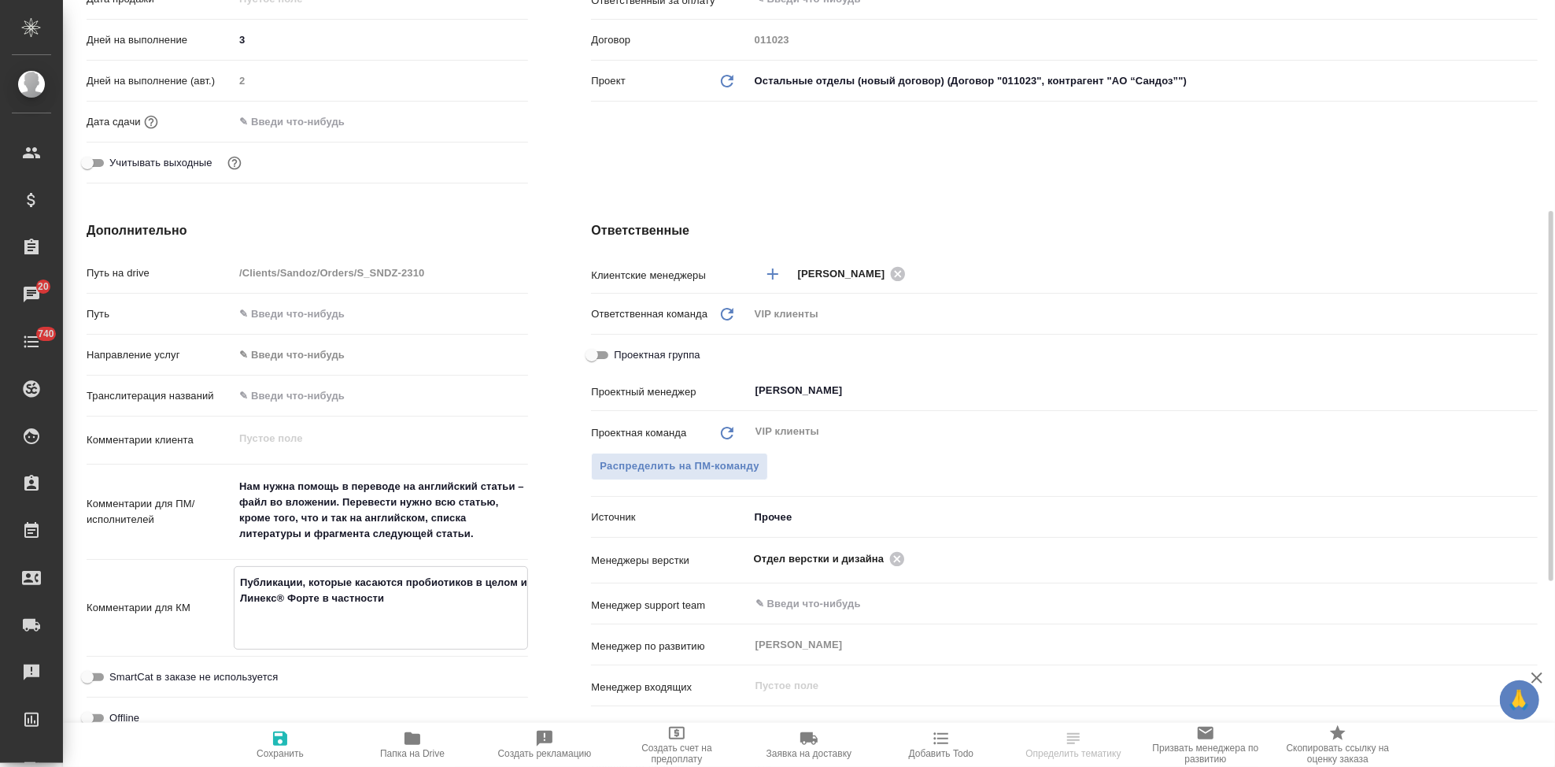
type textarea "Публикации, которые касаются пробиотиков в целом и Линекс® Форте в частности 2"
type textarea "x"
type textarea "Публикации, которые касаются пробиотиков в целом и Линекс® Форте в частности 22/"
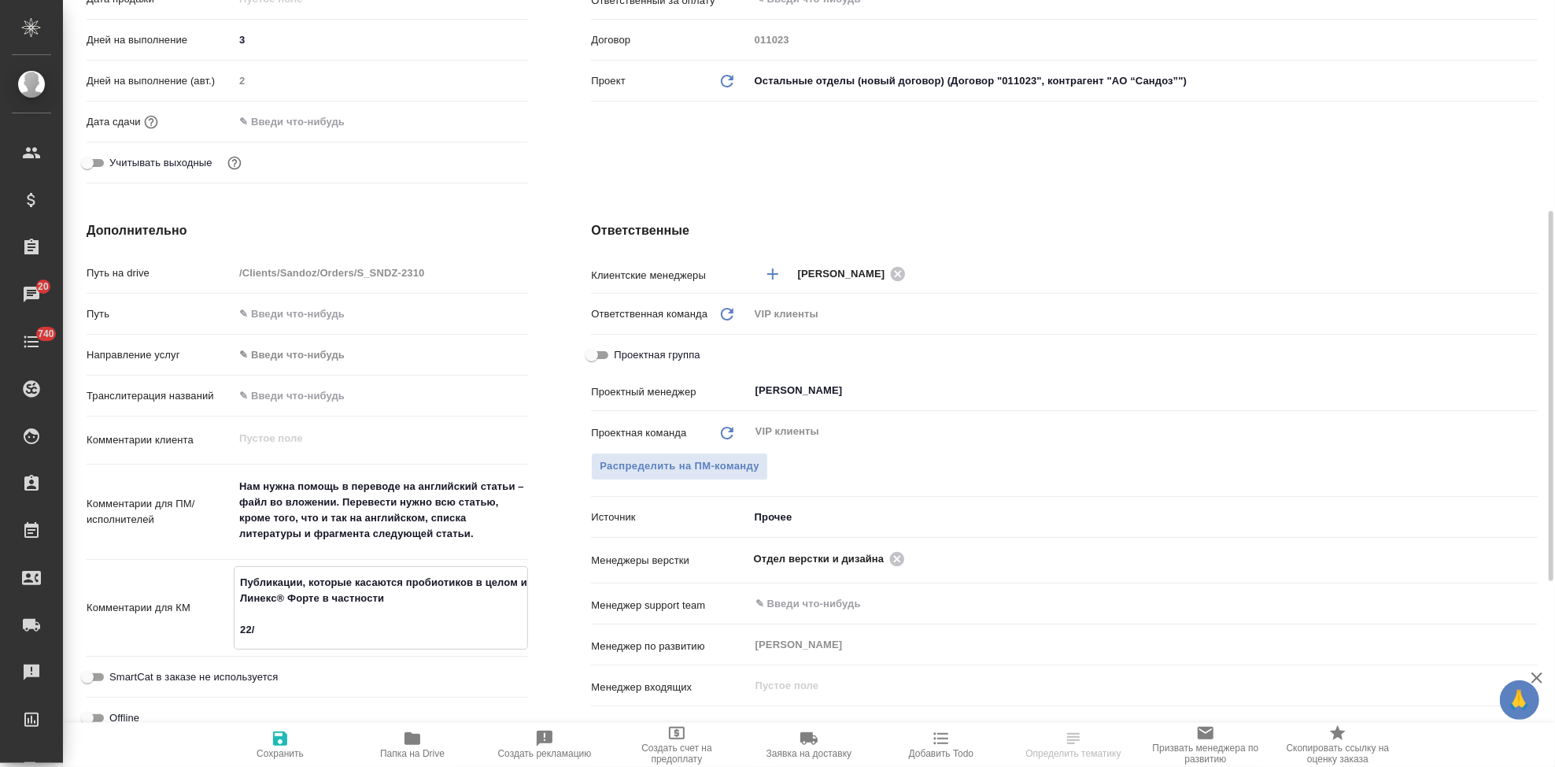
type textarea "x"
type textarea "Публикации, которые касаются пробиотиков в целом и Линекс® Форте в частности 22…"
type textarea "x"
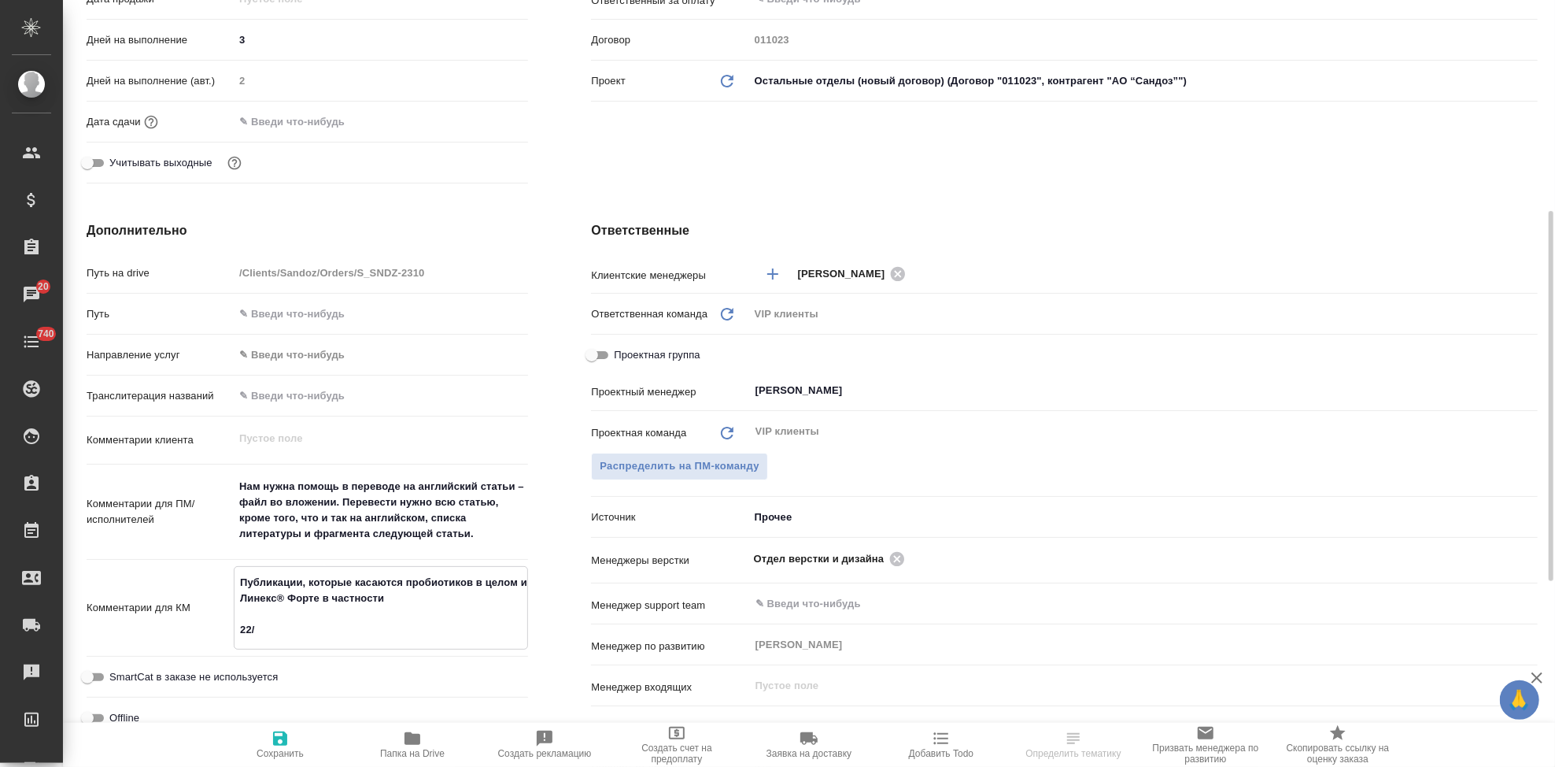
type textarea "x"
type textarea "Публикации, которые касаются пробиотиков в целом и Линекс® Форте в частности 22…"
type textarea "x"
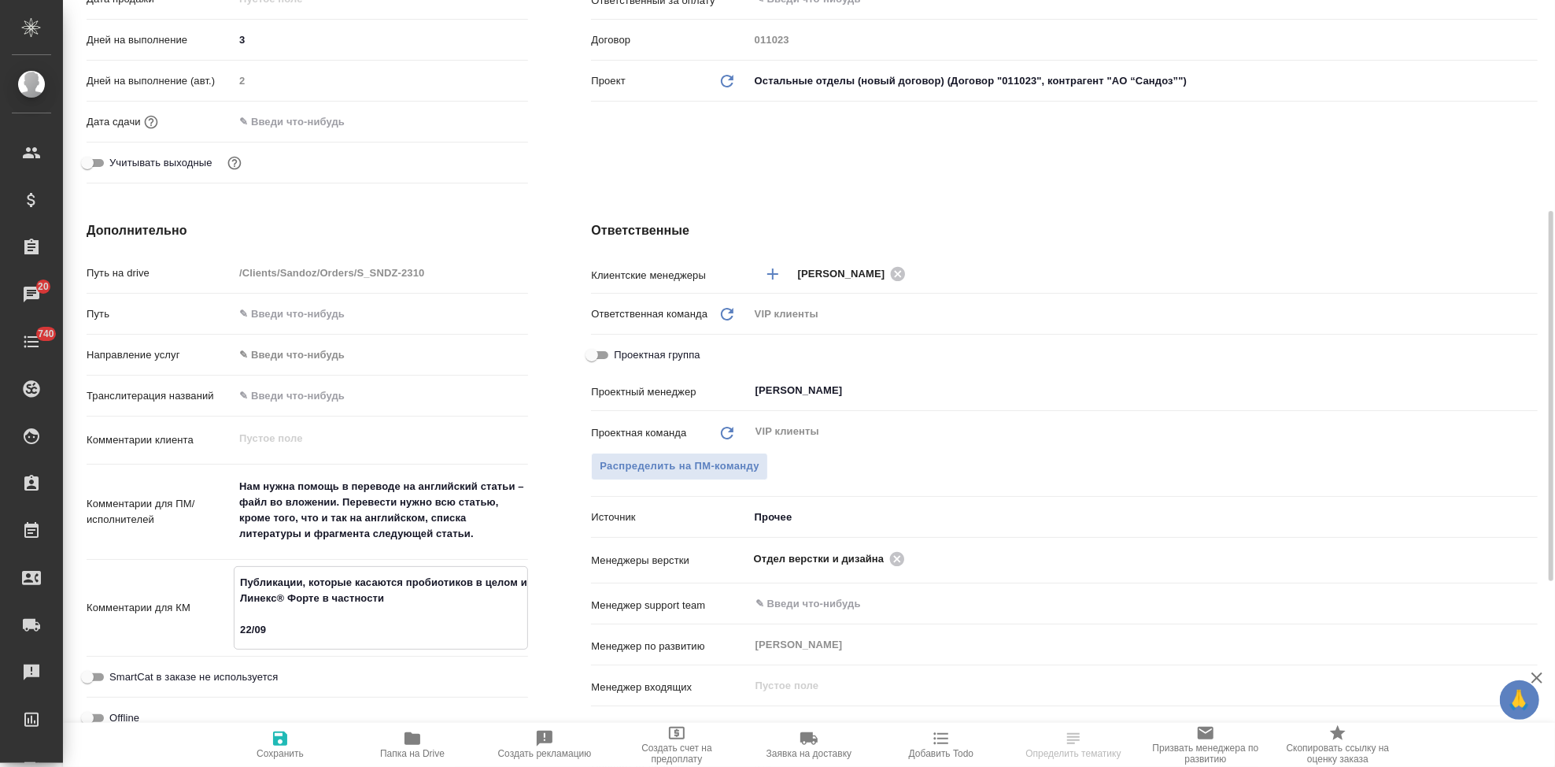
type textarea "x"
type textarea "Публикации, которые касаются пробиотиков в целом и Линекс® Форте в частности 22…"
type textarea "x"
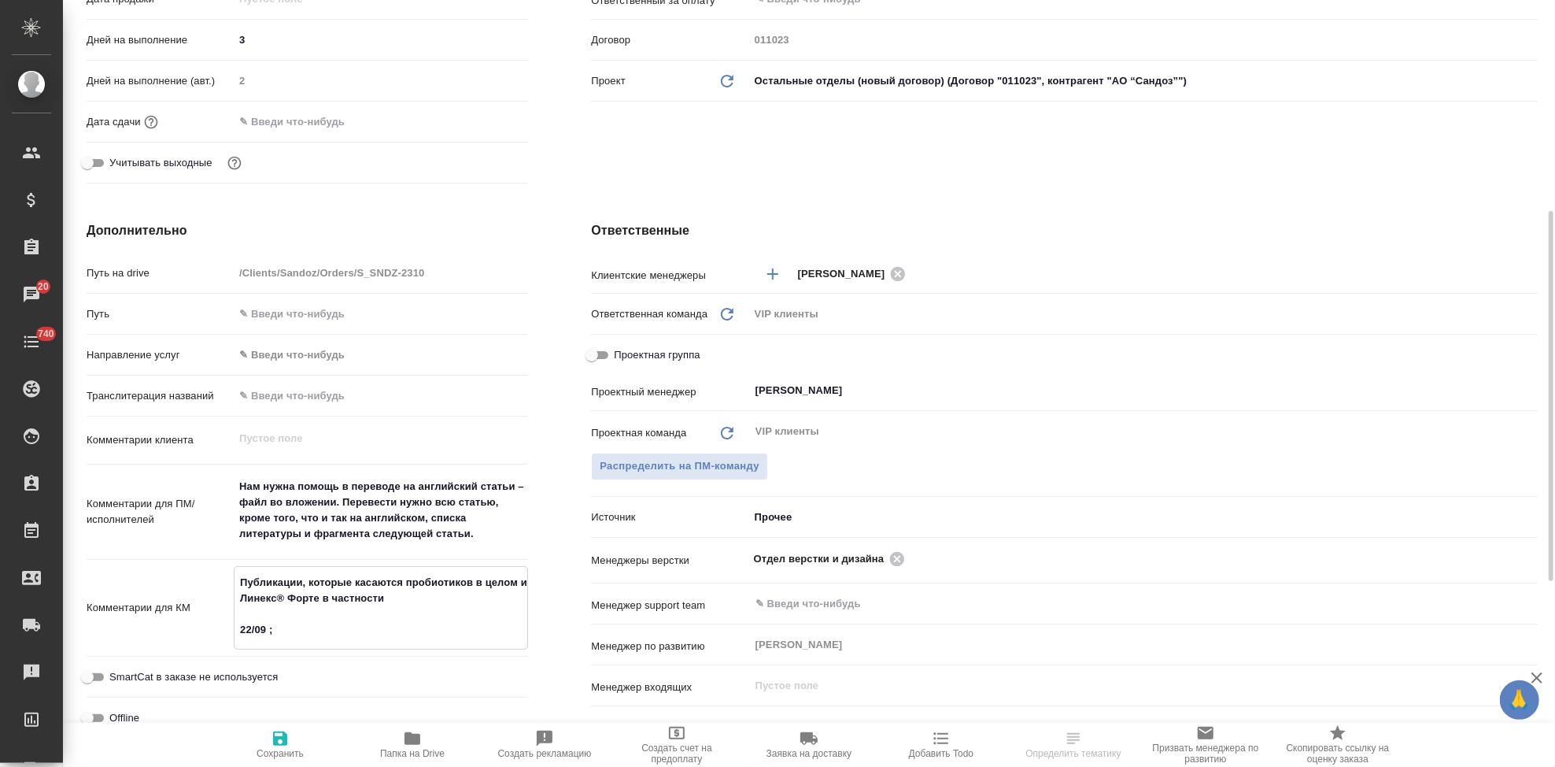
type textarea "Публикации, которые касаются пробиотиков в целом и Линекс® Форте в частности 22…"
type textarea "x"
type textarea "Публикации, которые касаются пробиотиков в целом и Линекс® Форте в частности 22…"
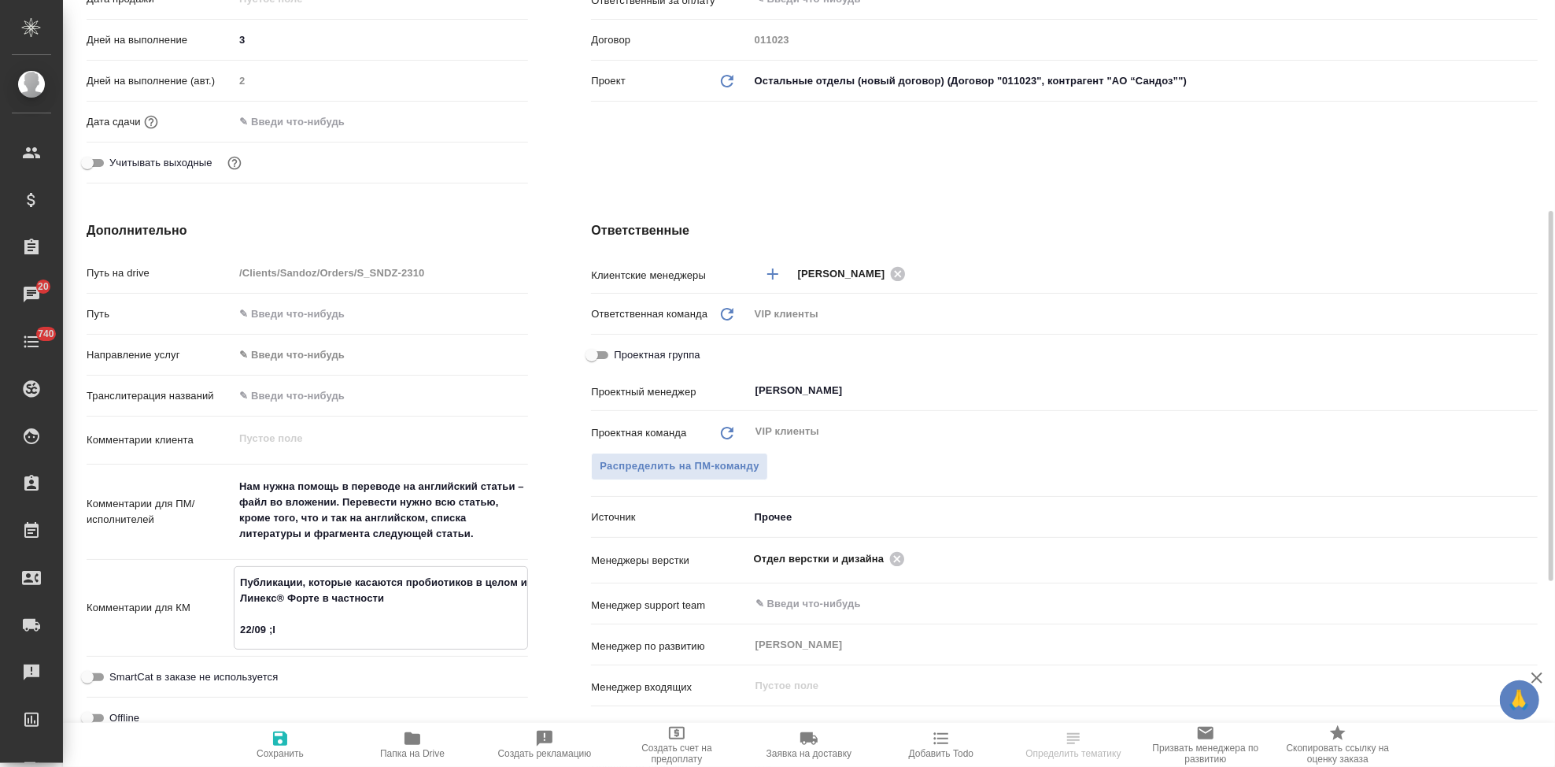
type textarea "x"
type textarea "Публикации, которые касаются пробиотиков в целом и Линекс® Форте в частности 22…"
type textarea "x"
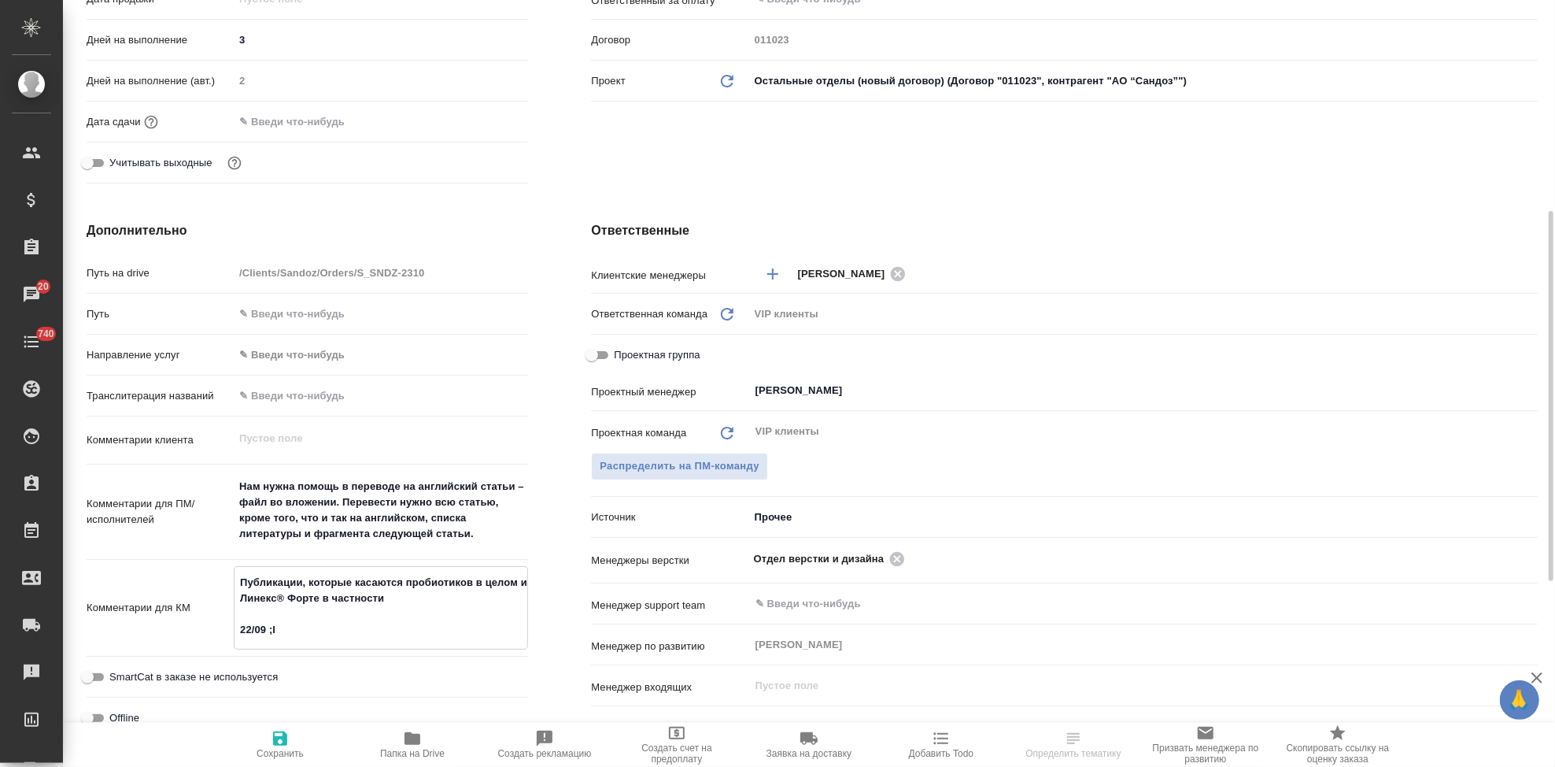
type textarea "x"
type textarea "Публикации, которые касаются пробиотиков в целом и Линекс® Форте в частности 22…"
type textarea "x"
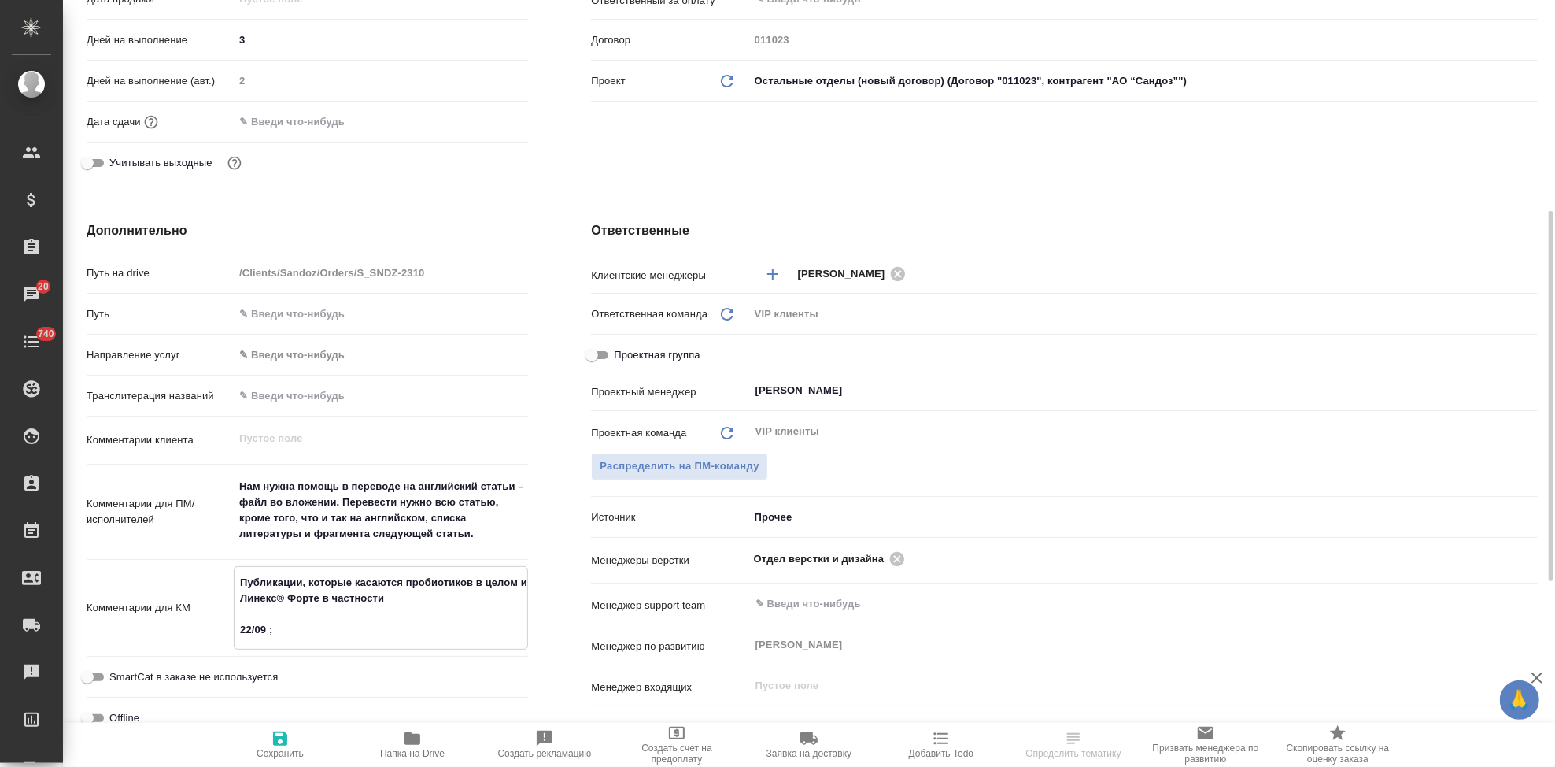
type textarea "x"
type textarea "Публикации, которые касаются пробиотиков в целом и Линекс® Форте в частности 22…"
type textarea "x"
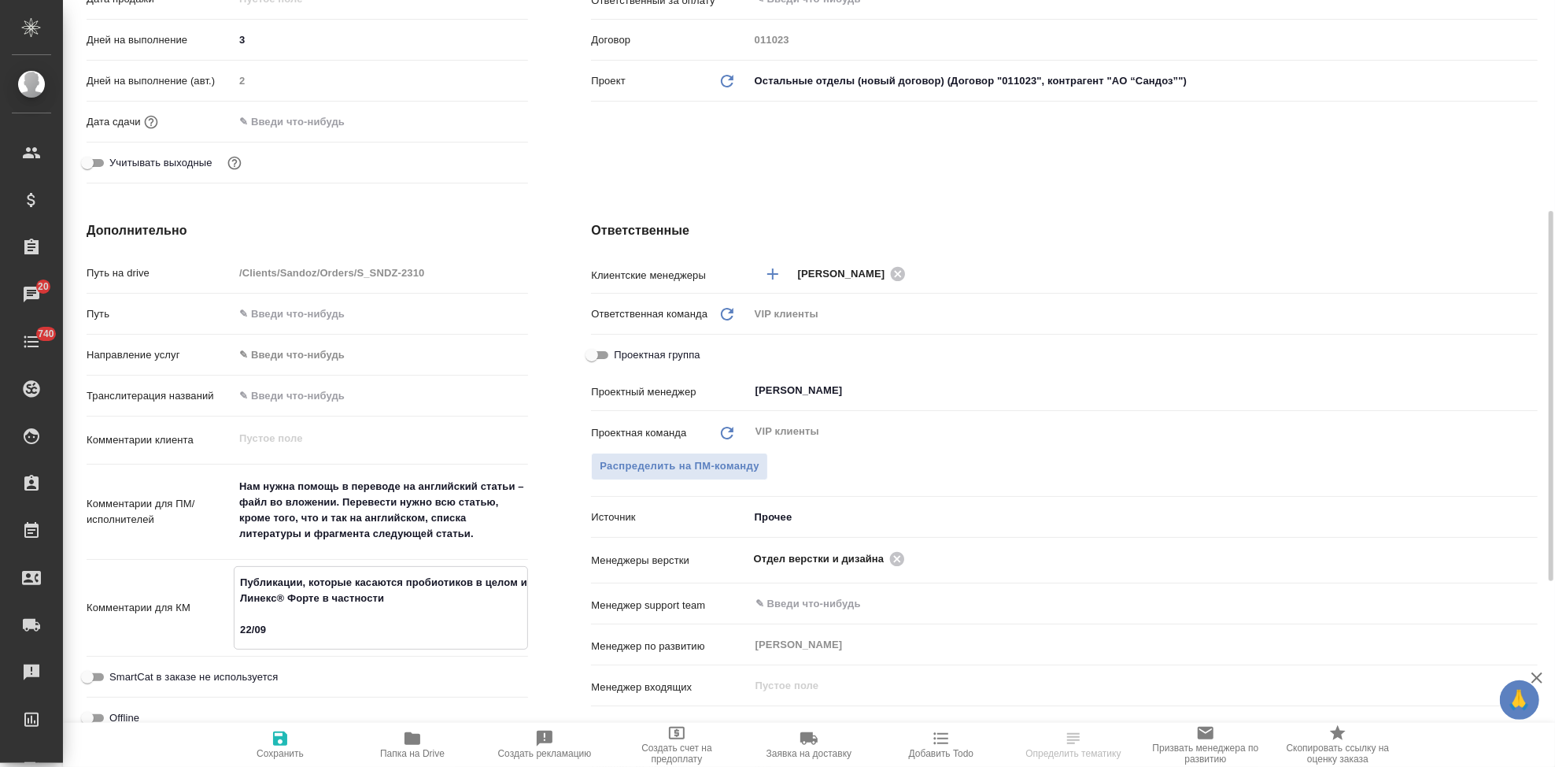
type textarea "Публикации, которые касаются пробиотиков в целом и Линекс® Форте в частности 22…"
type textarea "x"
type textarea "Публикации, которые касаются пробиотиков в целом и Линекс® Форте в частности 22…"
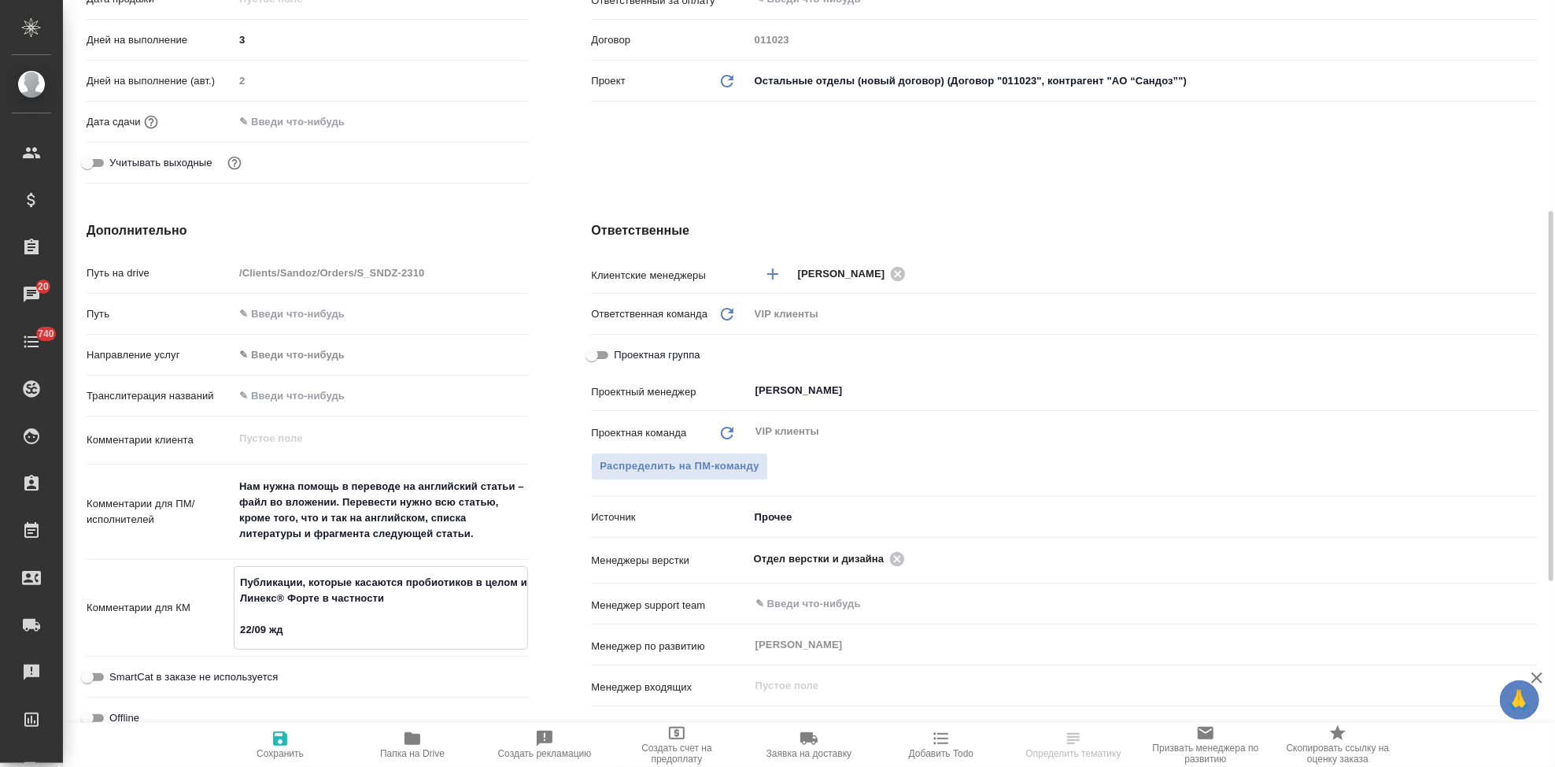
type textarea "x"
type textarea "Публикации, которые касаются пробиотиков в целом и Линекс® Форте в частности 22…"
type textarea "x"
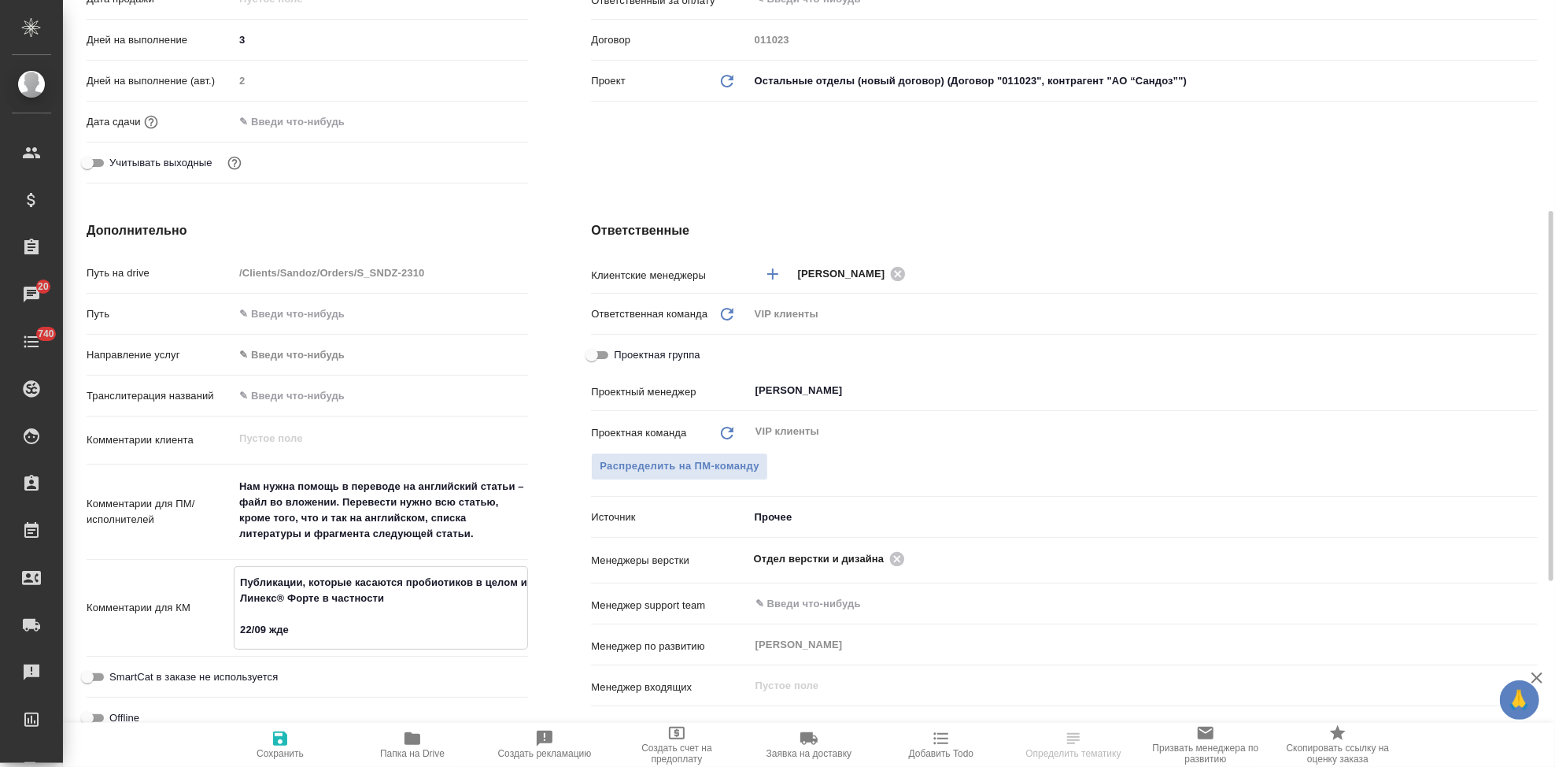
type textarea "x"
type textarea "Публикации, которые касаются пробиотиков в целом и Линекс® Форте в частности 22…"
type textarea "x"
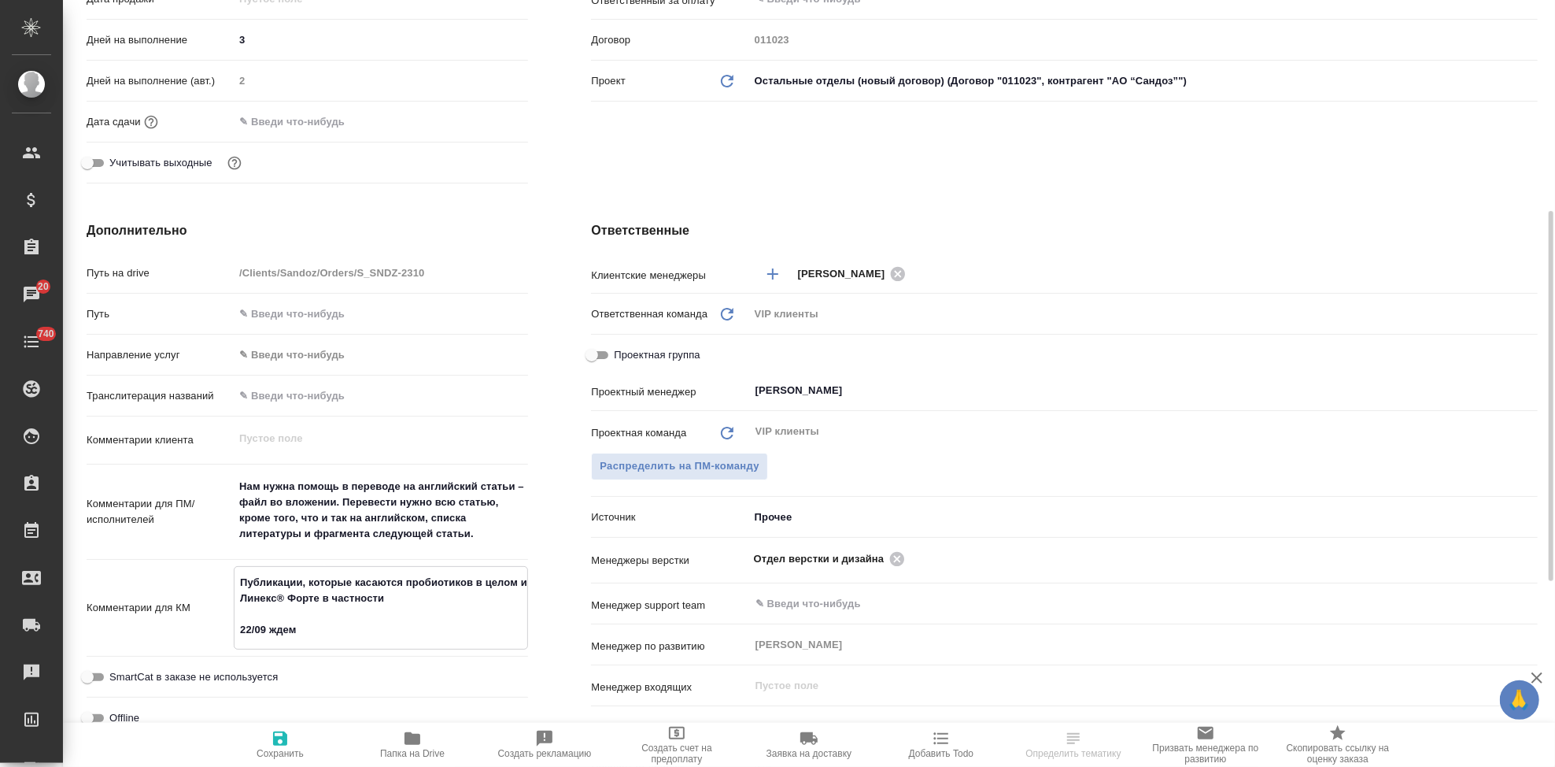
type textarea "x"
type textarea "Публикации, которые касаются пробиотиков в целом и Линекс® Форте в частности 22…"
type textarea "x"
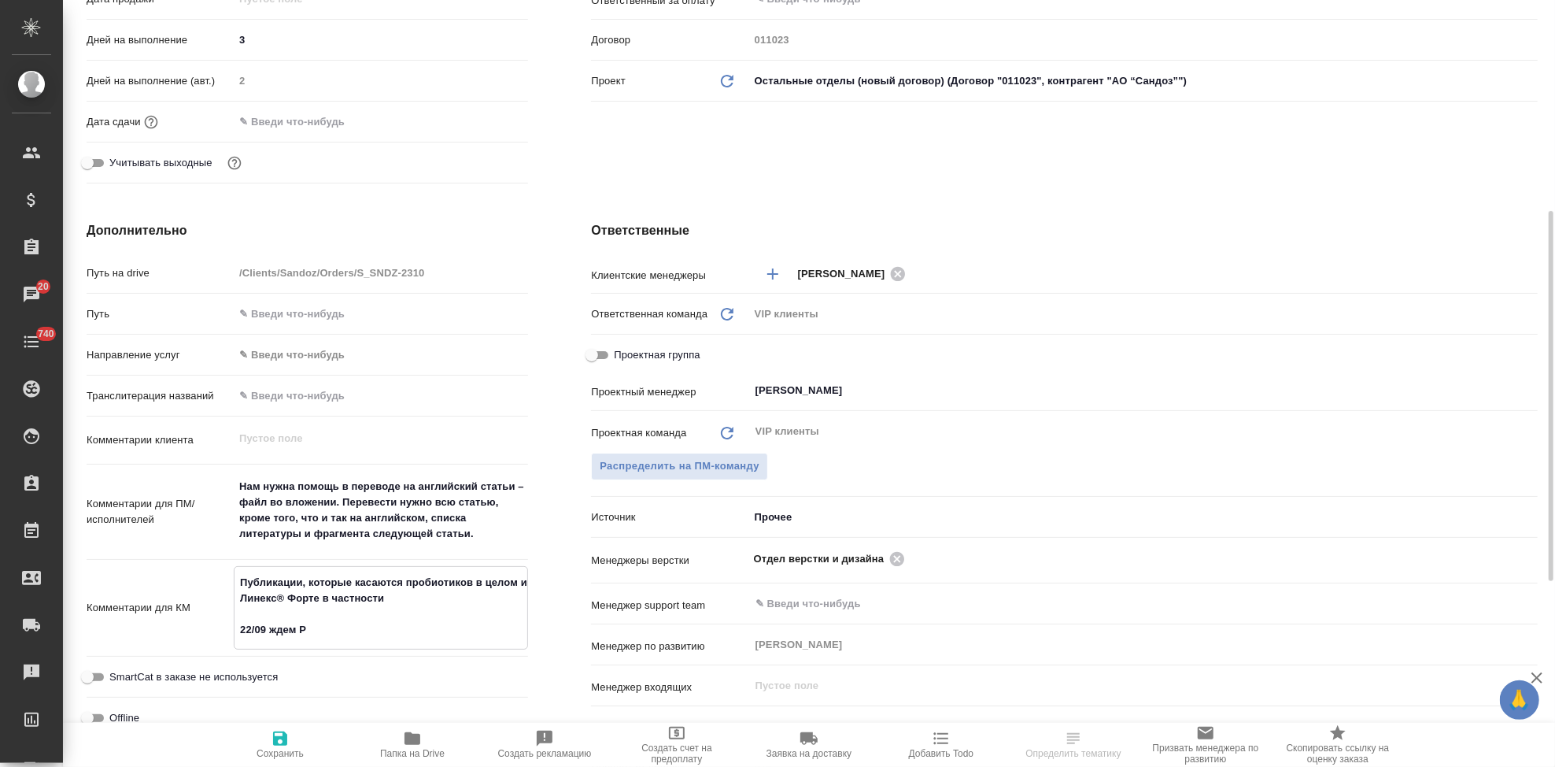
type textarea "Публикации, которые касаются пробиотиков в целом и Линекс® Форте в частности 22…"
type textarea "x"
type textarea "Публикации, которые касаются пробиотиков в целом и Линекс® Форте в частности 22…"
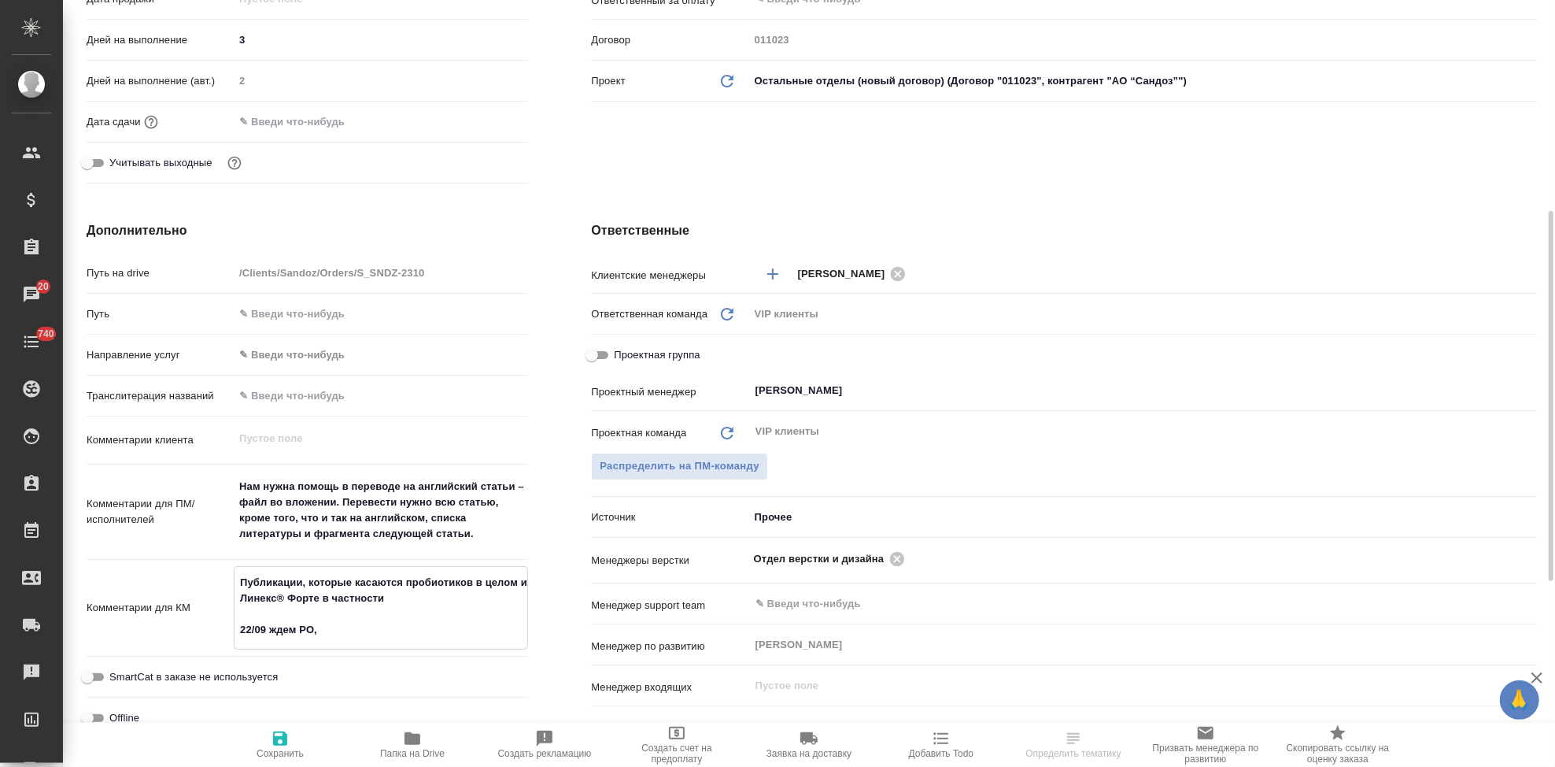
type textarea "x"
type textarea "Публикации, которые касаются пробиотиков в целом и Линекс® Форте в частности 22…"
type textarea "x"
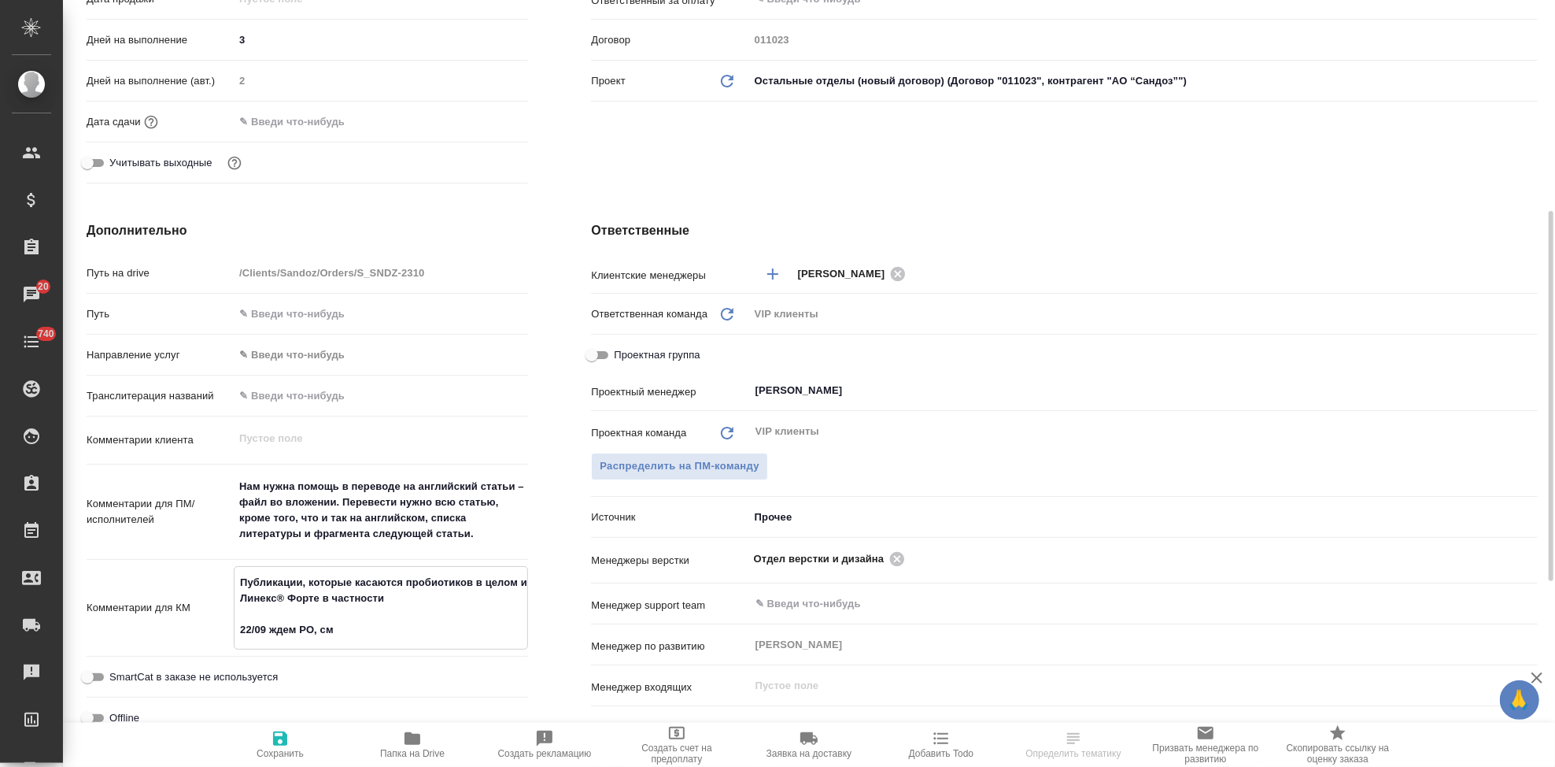
type textarea "x"
type textarea "Публикации, которые касаются пробиотиков в целом и Линекс® Форте в частности 22…"
type textarea "x"
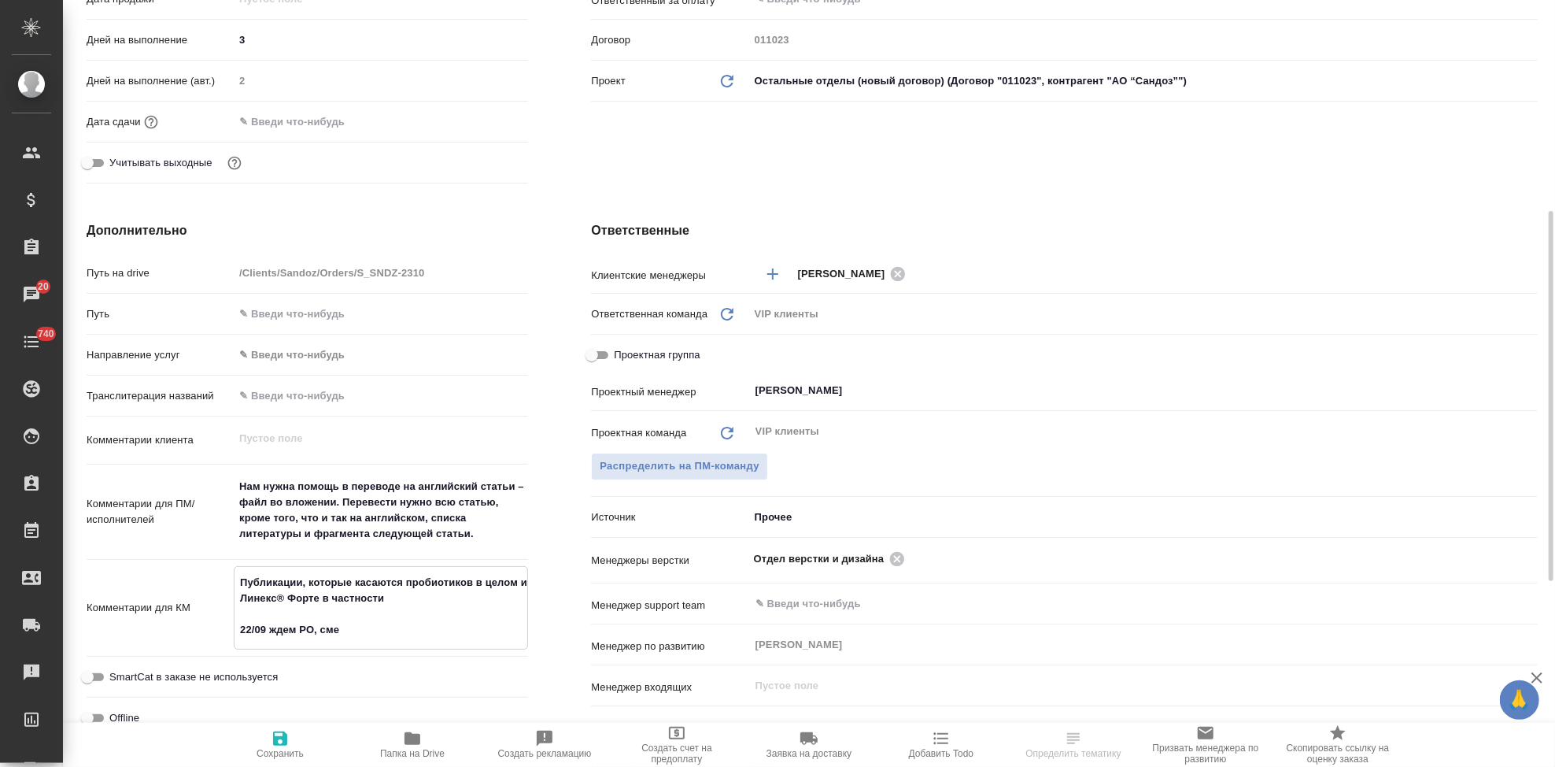
type textarea "x"
type textarea "Публикации, которые касаются пробиотиков в целом и Линекс® Форте в частности 22…"
type textarea "x"
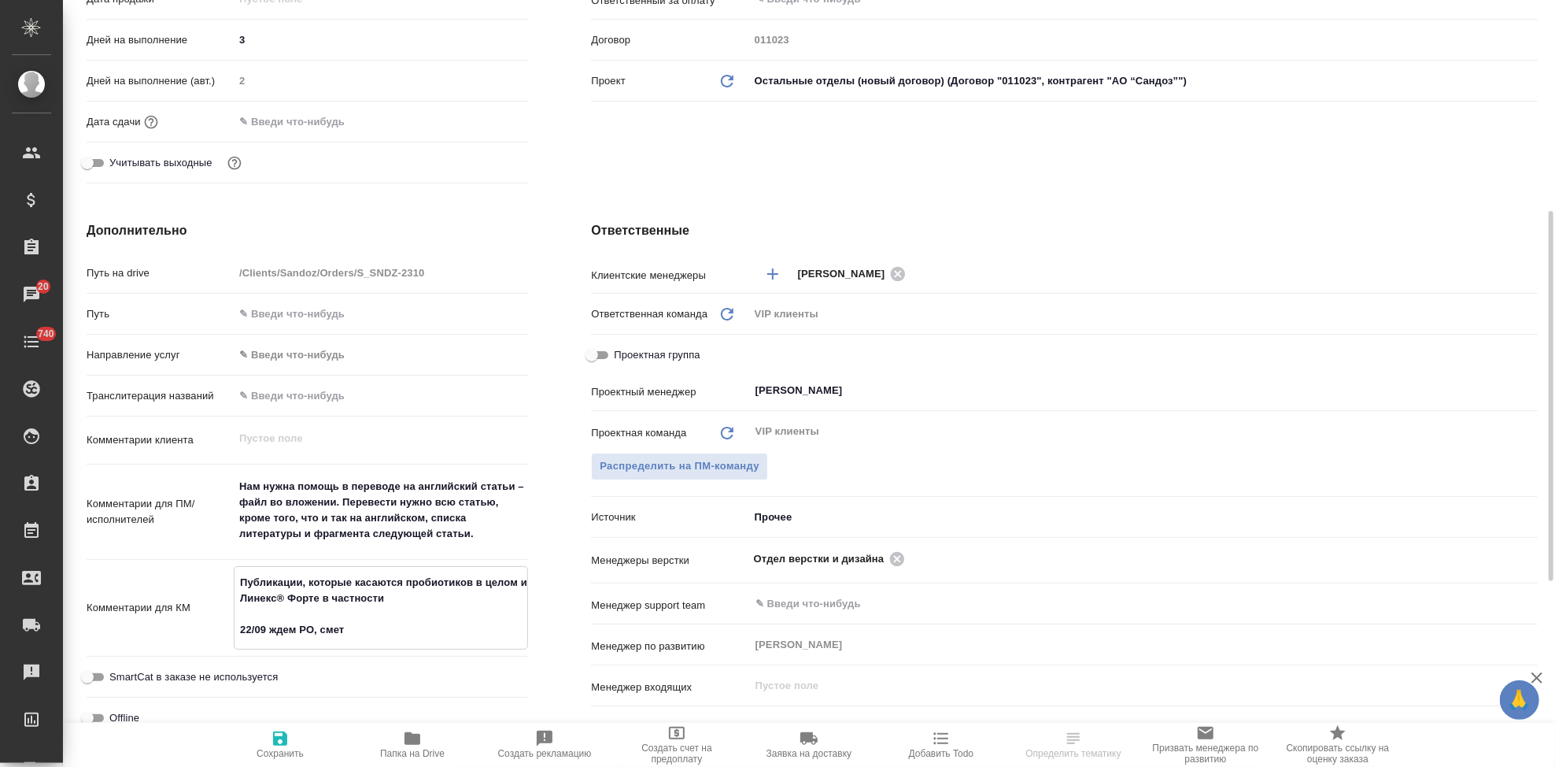
type textarea "x"
type textarea "Публикации, которые касаются пробиотиков в целом и Линекс® Форте в частности 22…"
type textarea "x"
type textarea "Публикации, которые касаются пробиотиков в целом и Линекс® Форте в частности 22…"
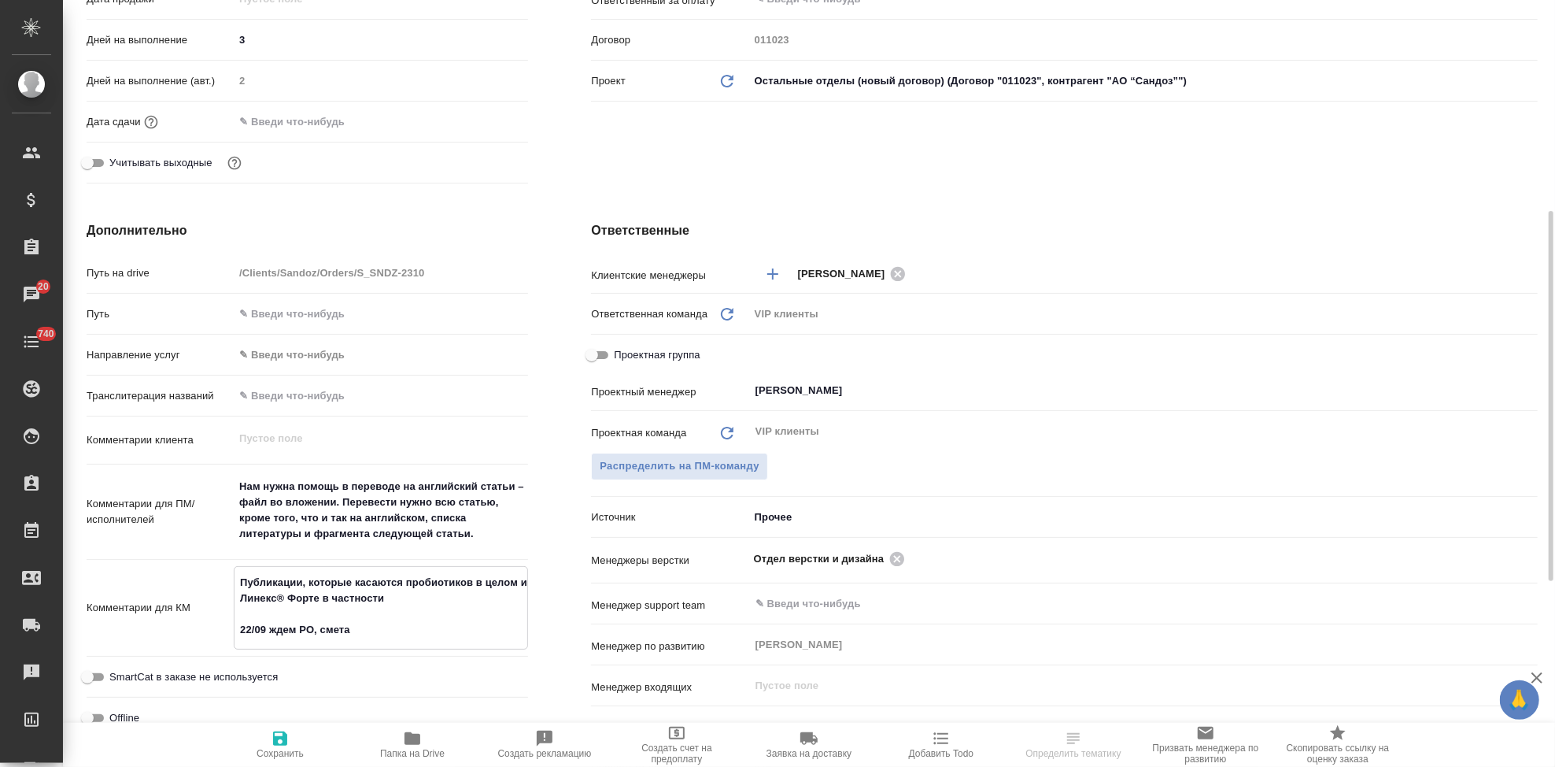
type textarea "x"
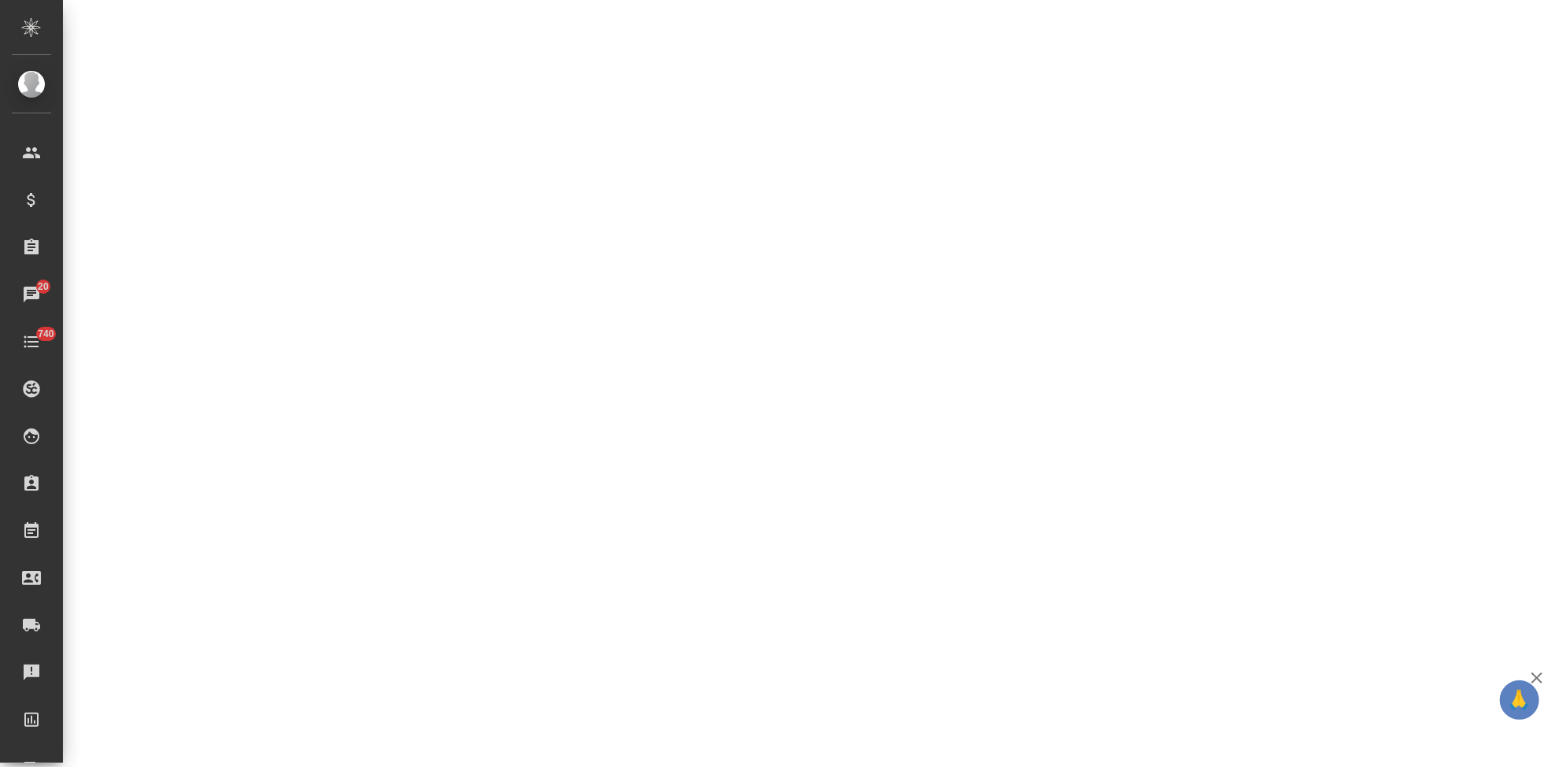
select select "RU"
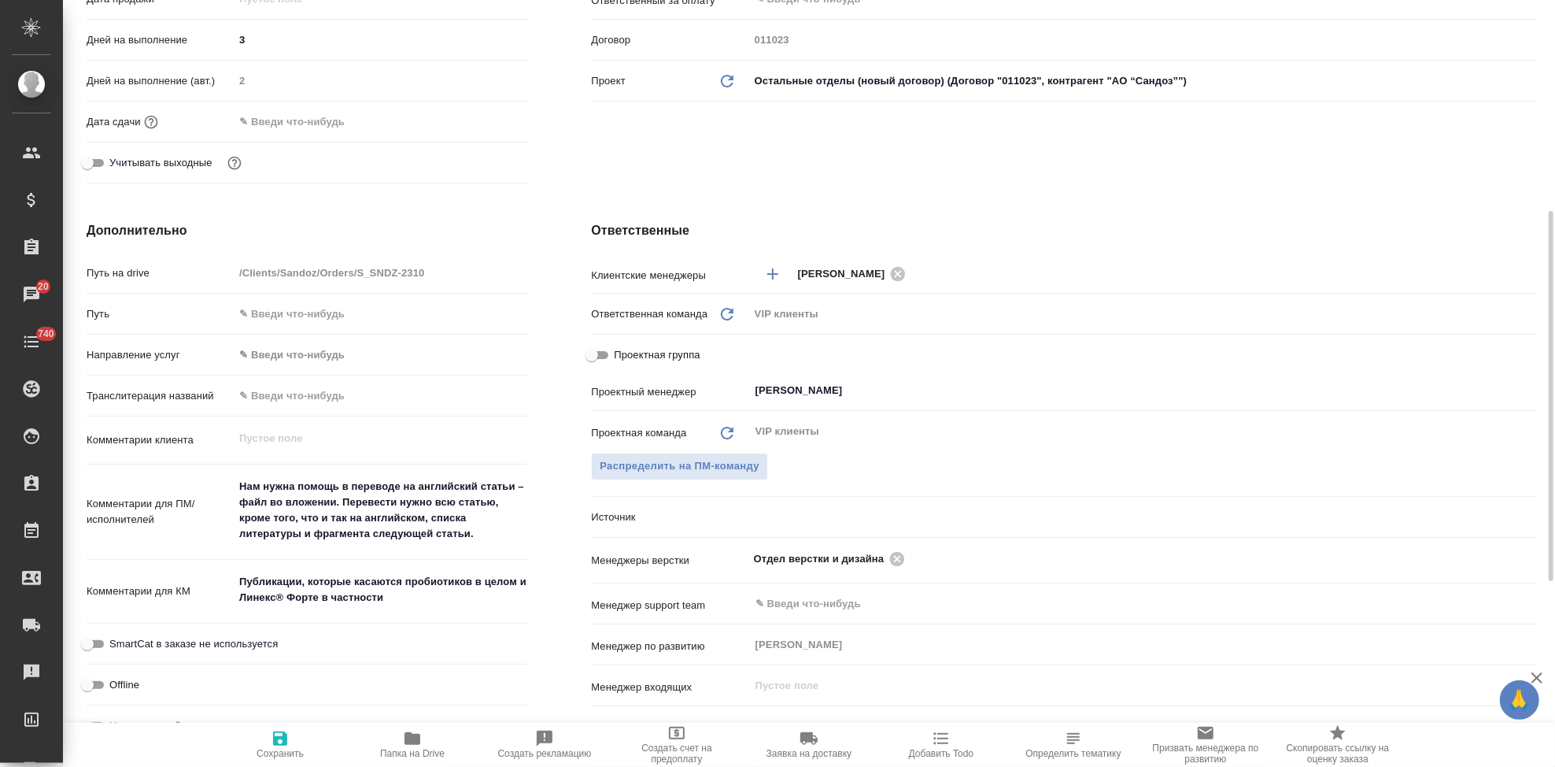
type textarea "x"
click at [385, 597] on textarea "Публикации, которые касаются пробиотиков в целом и Линекс® Форте в частности" at bounding box center [381, 590] width 293 height 42
type textarea "Публикации, которые касаются пробиотиков в целом и Линекс® Форте в частности"
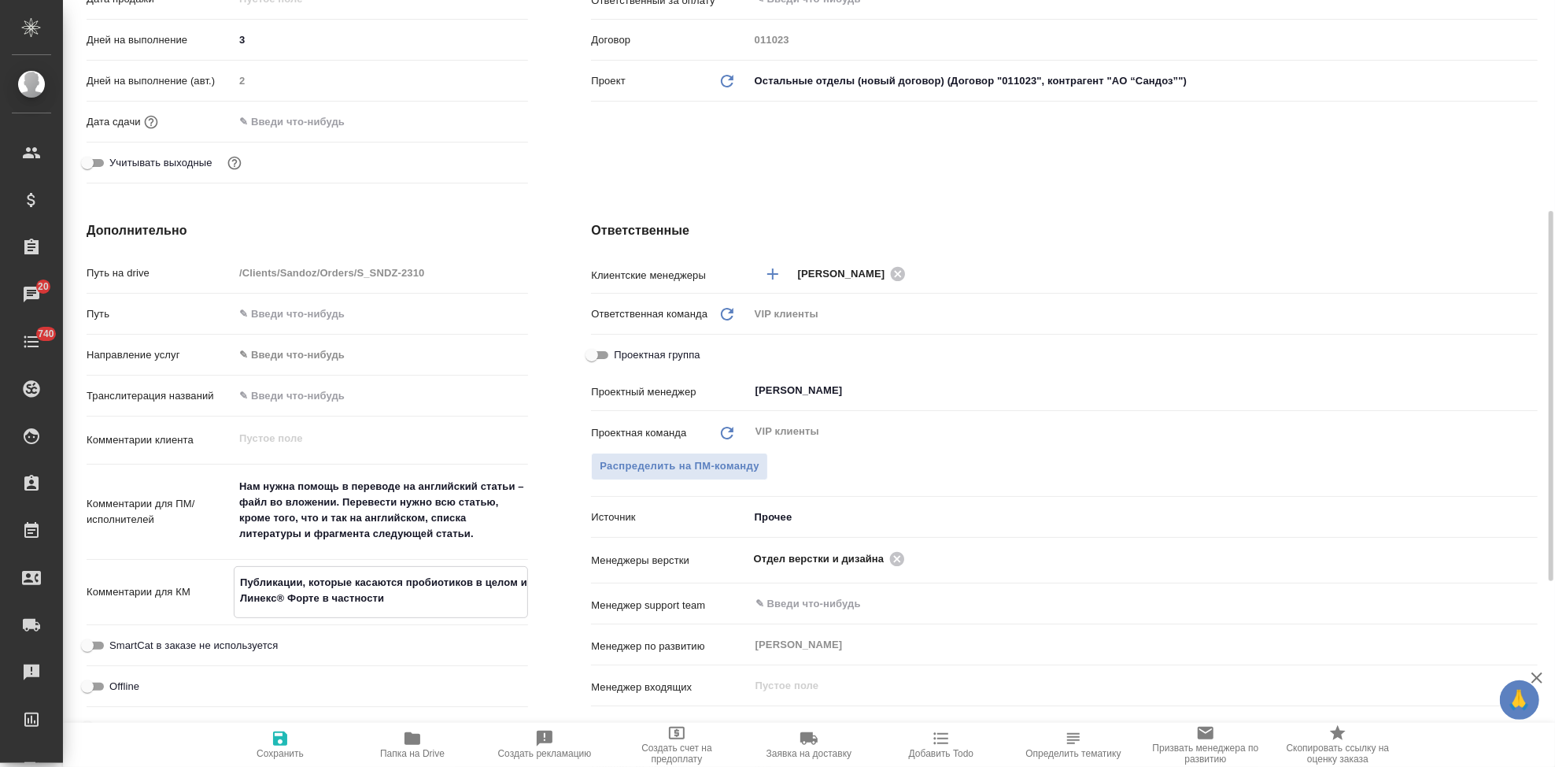
type textarea "x"
type textarea "Публикации, которые касаются пробиотиков в целом и Линекс® Форте в частности"
type textarea "x"
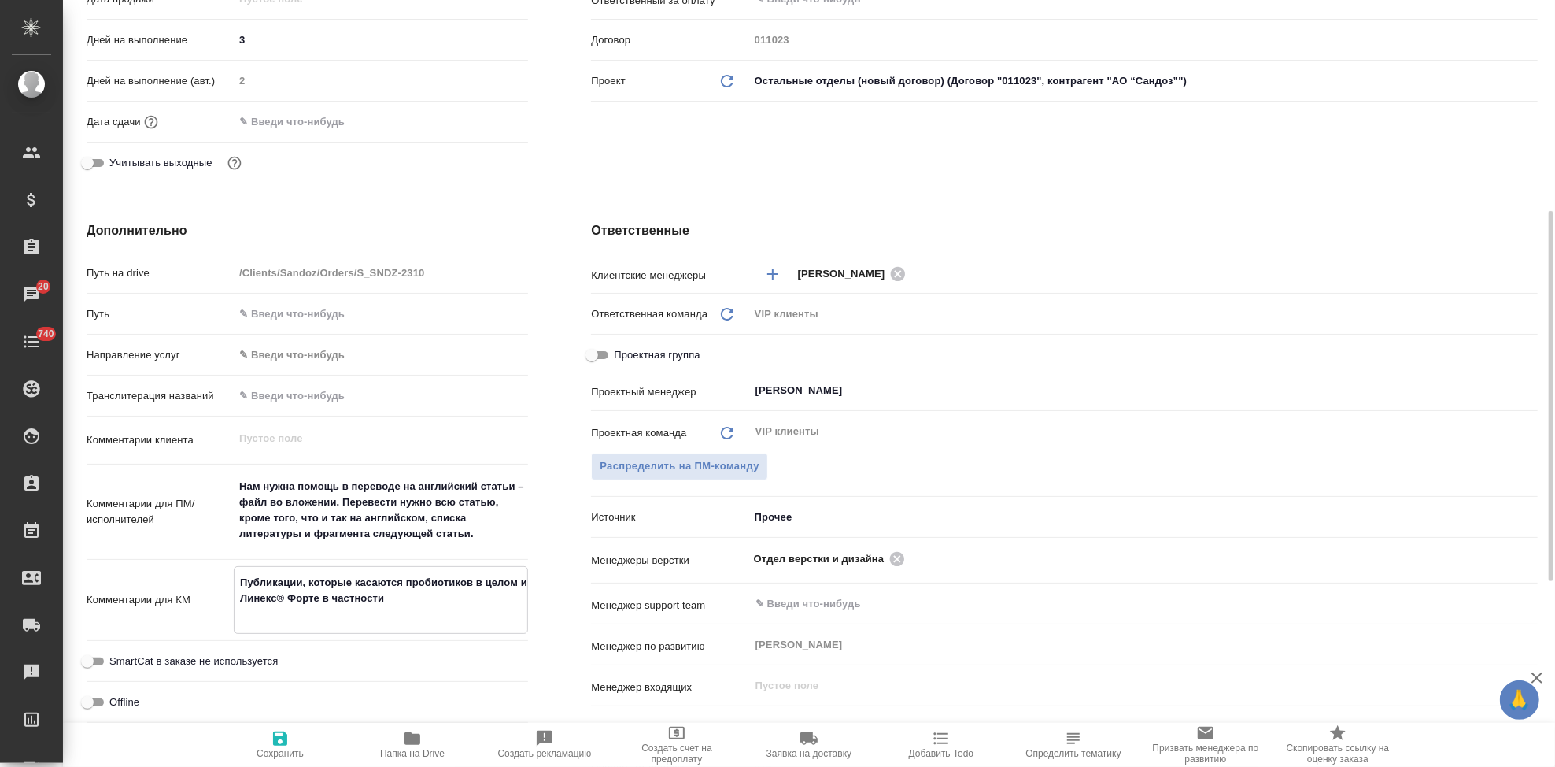
type textarea "x"
type textarea "Публикации, которые касаются пробиотиков в целом и Линекс® Форте в частности 2"
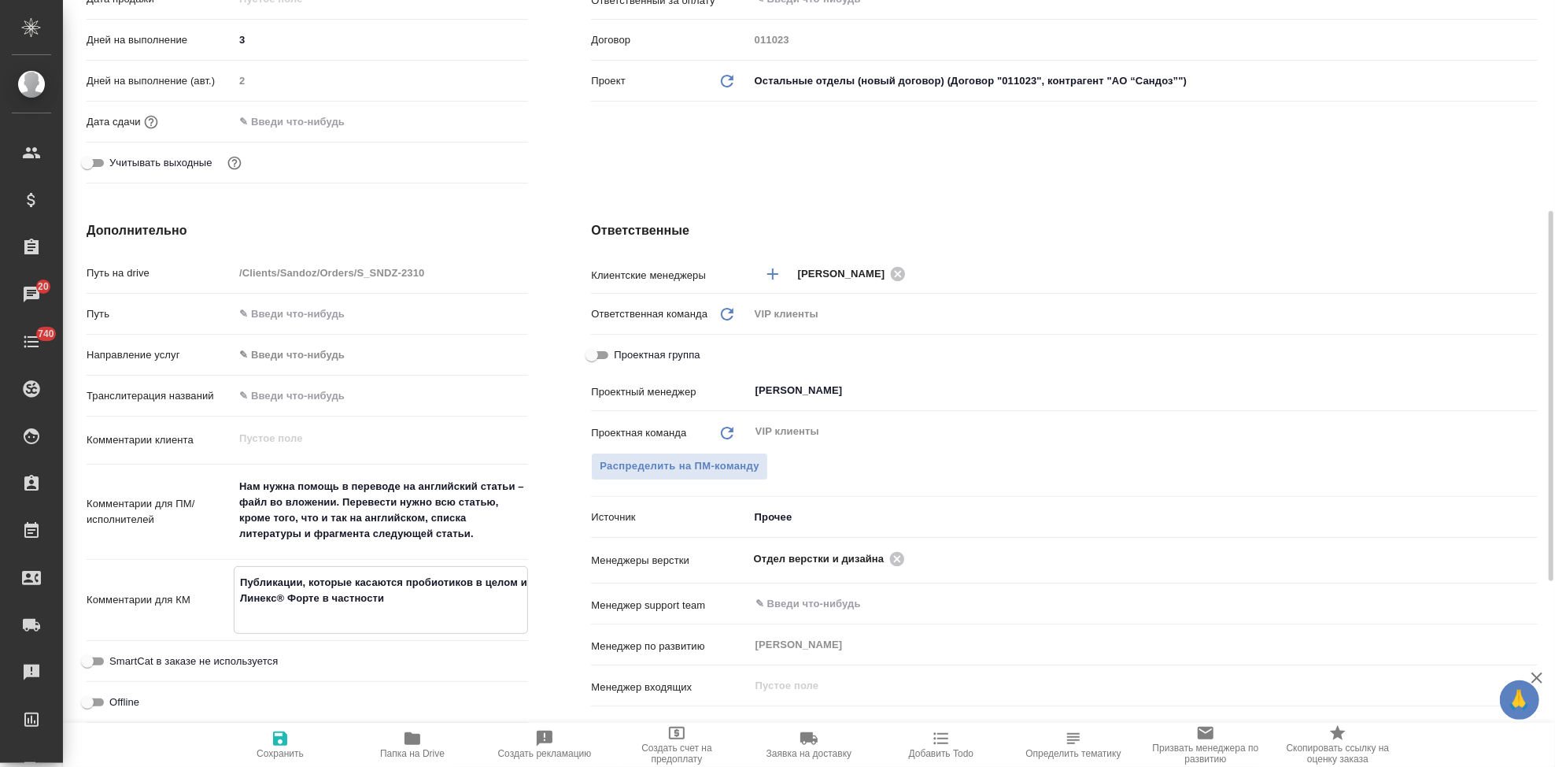
type textarea "x"
type textarea "Публикации, которые касаются пробиотиков в целом и Линекс® Форте в частности 22"
type textarea "x"
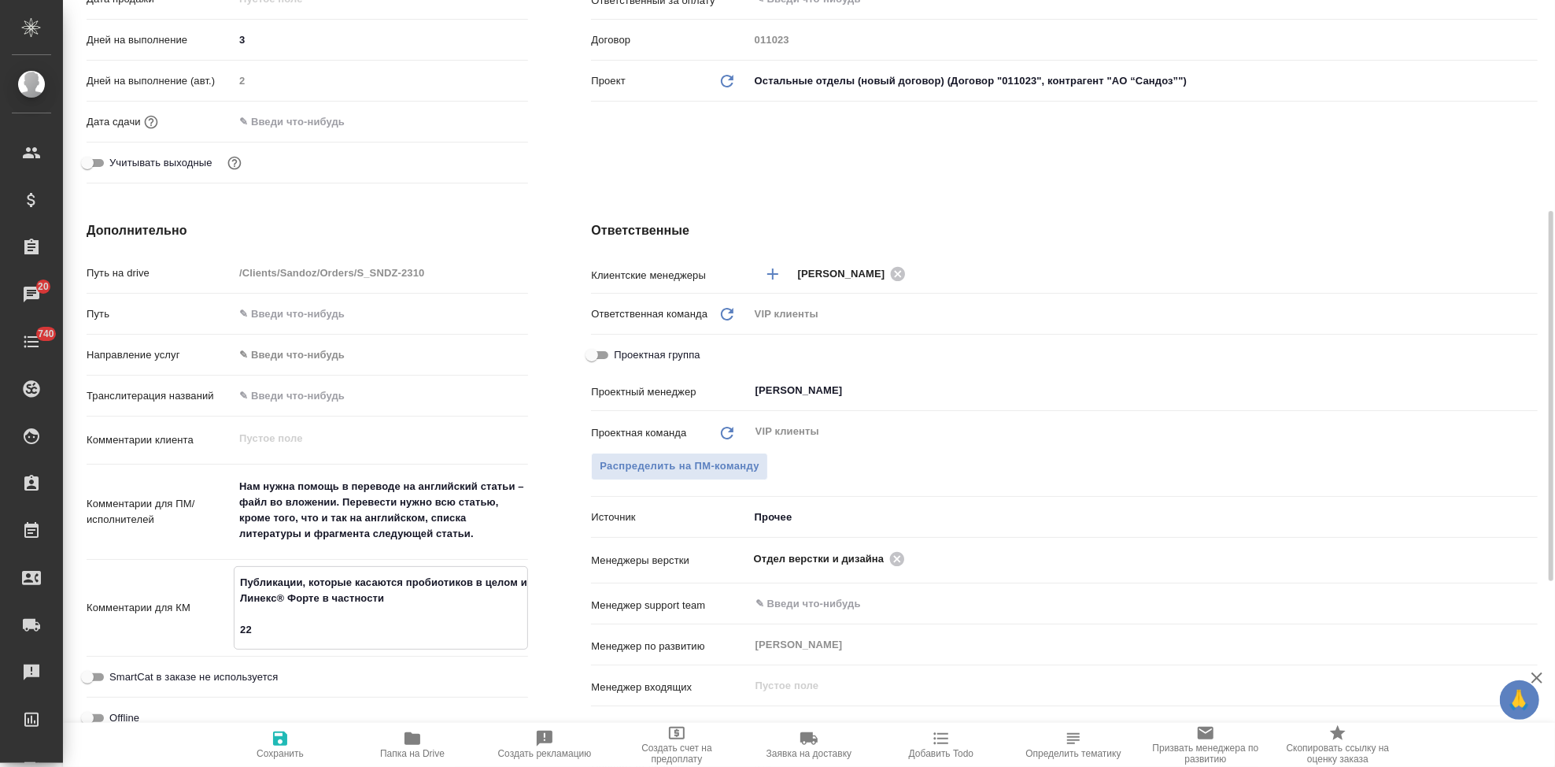
type textarea "x"
type textarea "Публикации, которые касаются пробиотиков в целом и Линекс® Форте в частности 22."
type textarea "x"
type textarea "Публикации, которые касаются пробиотиков в целом и Линекс® Форте в частности 22…"
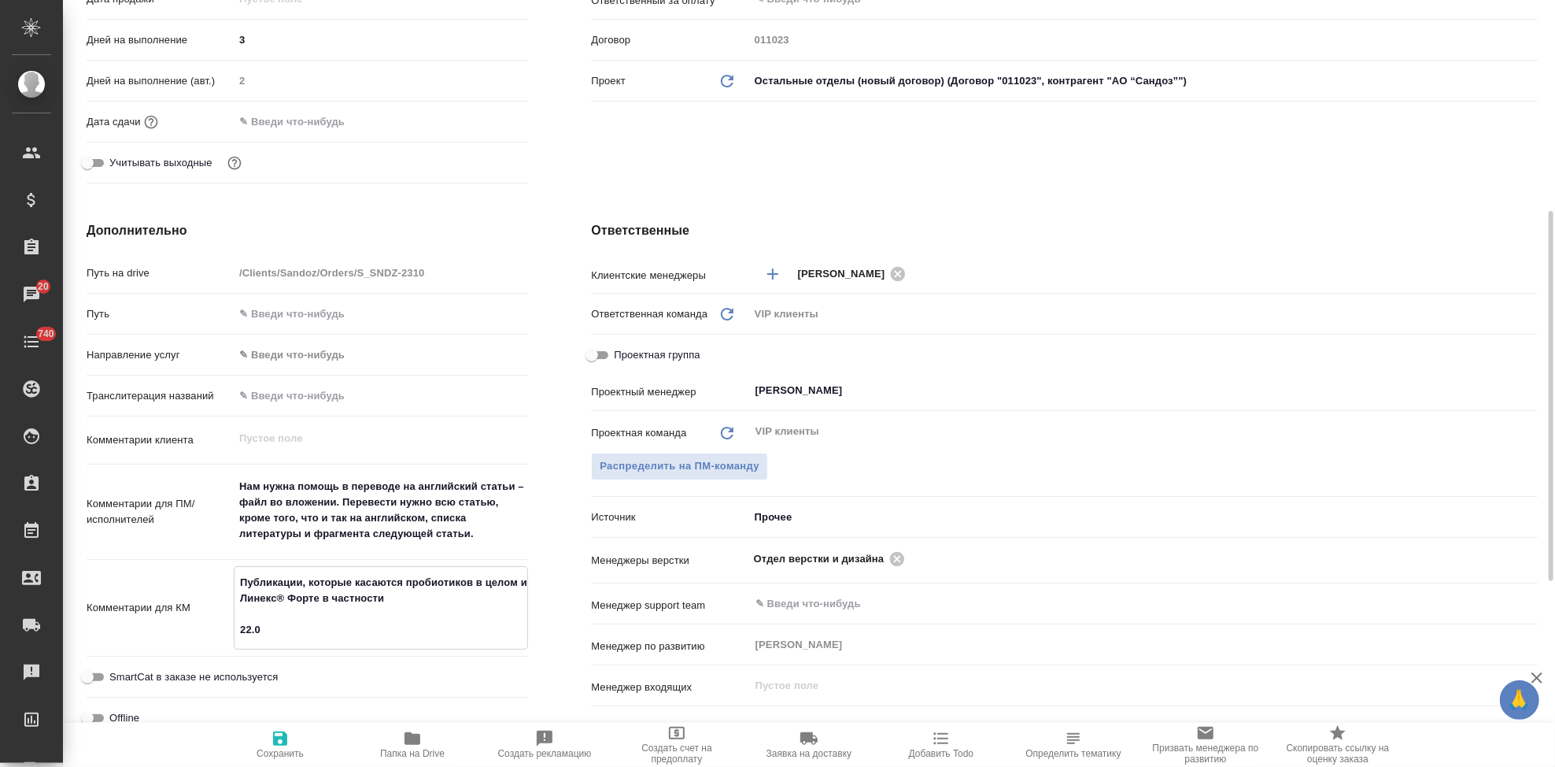
type textarea "x"
type textarea "Публикации, которые касаются пробиотиков в целом и Линекс® Форте в частности 22…"
type textarea "x"
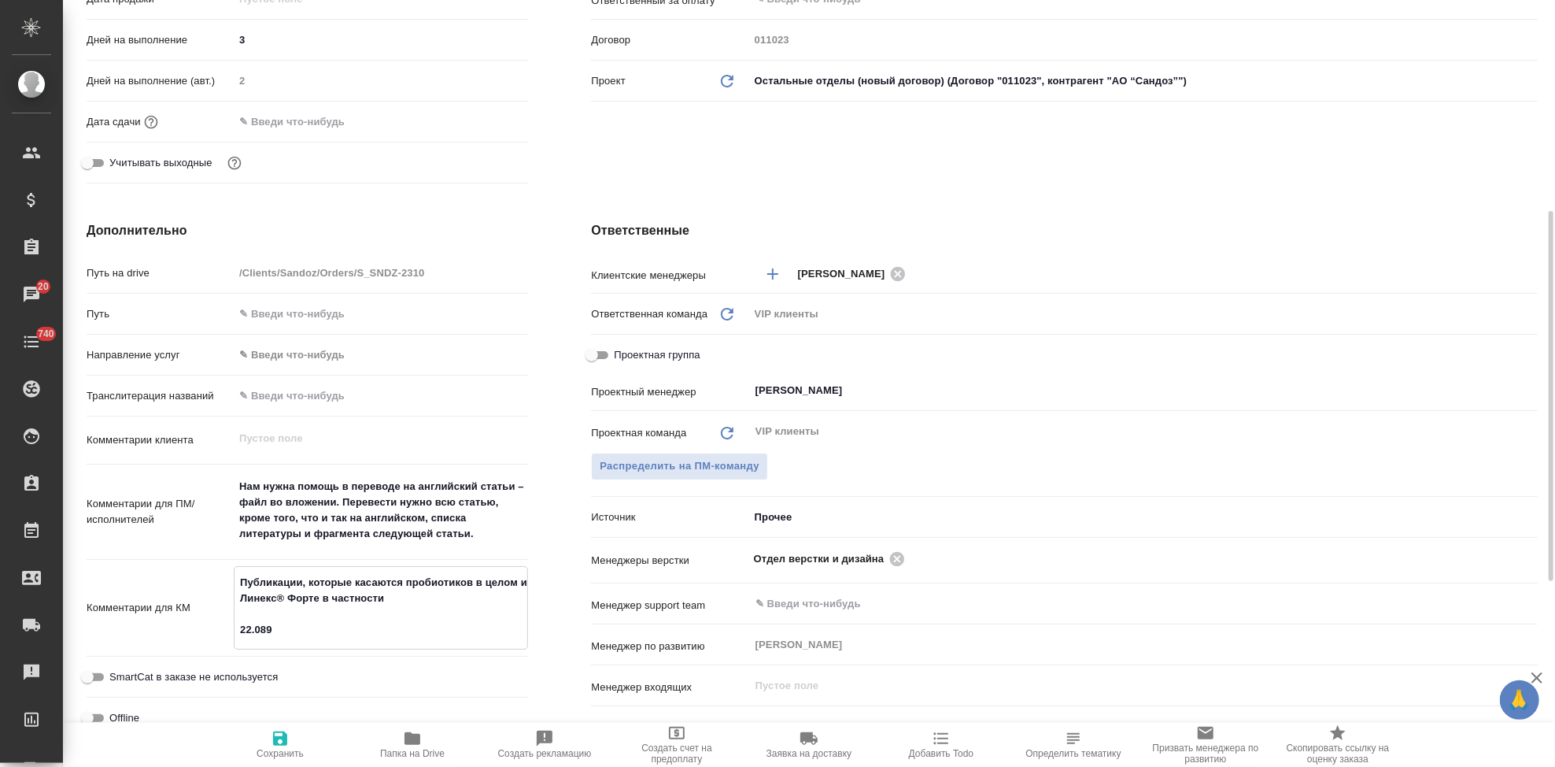
type textarea "x"
type textarea "Публикации, которые касаются пробиотиков в целом и Линекс® Форте в частности 22…"
type textarea "x"
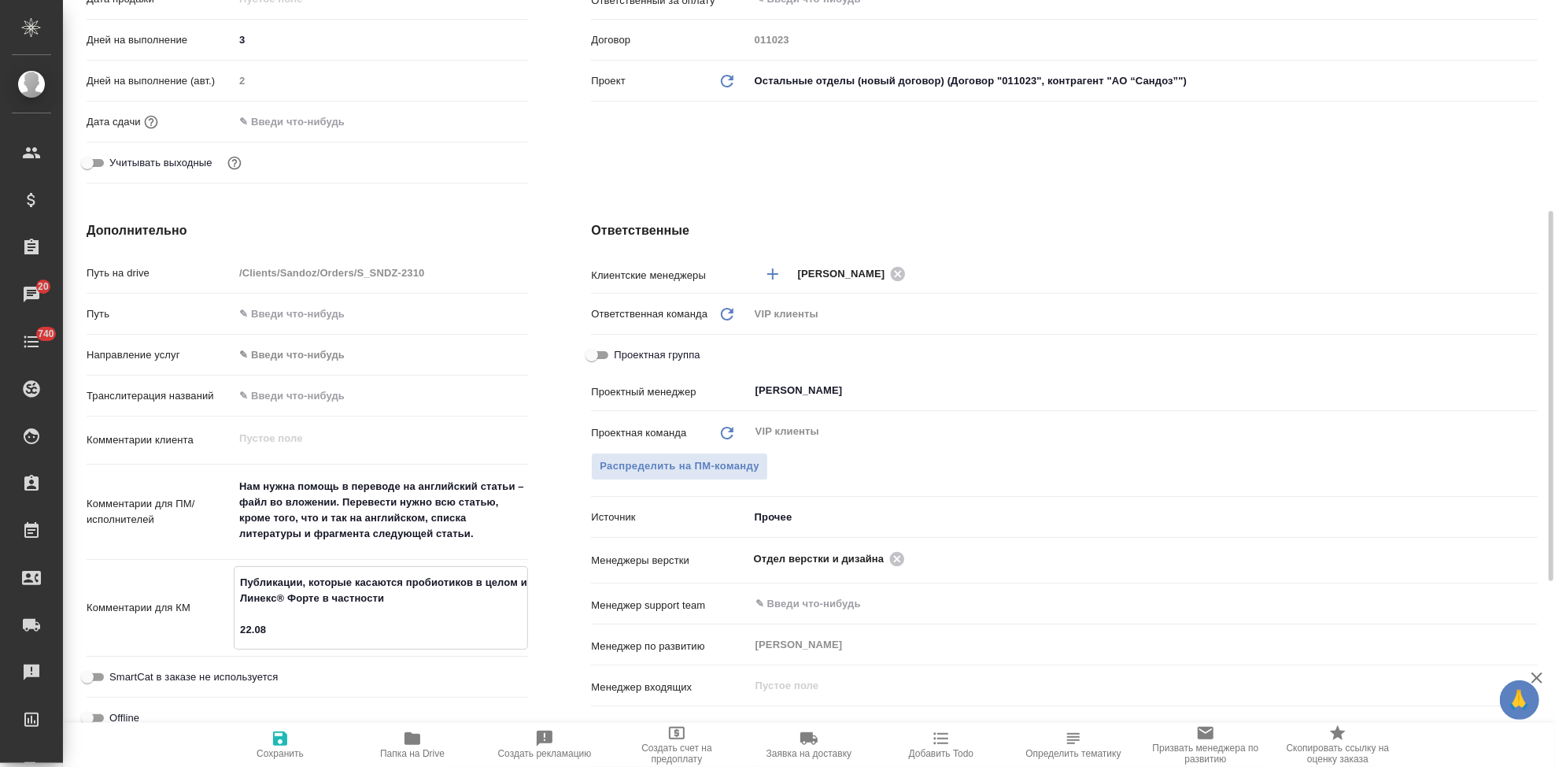
type textarea "x"
type textarea "Публикации, которые касаются пробиотиков в целом и Линекс® Форте в частности 22…"
type textarea "x"
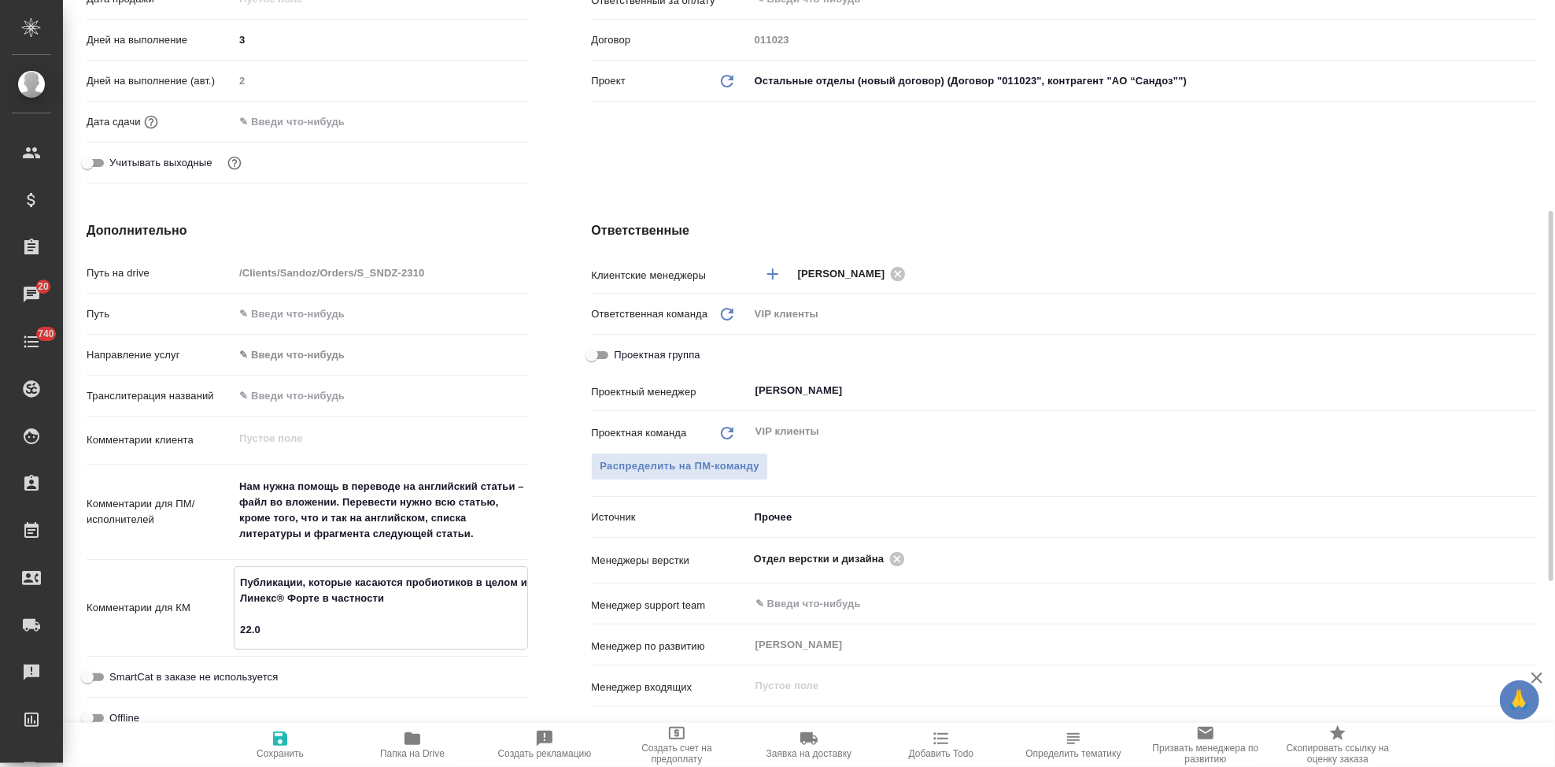
type textarea "Публикации, которые касаются пробиотиков в целом и Линекс® Форте в частности 22…"
type textarea "x"
type textarea "Публикации, которые касаются пробиотиков в целом и Линекс® Форте в частности 22…"
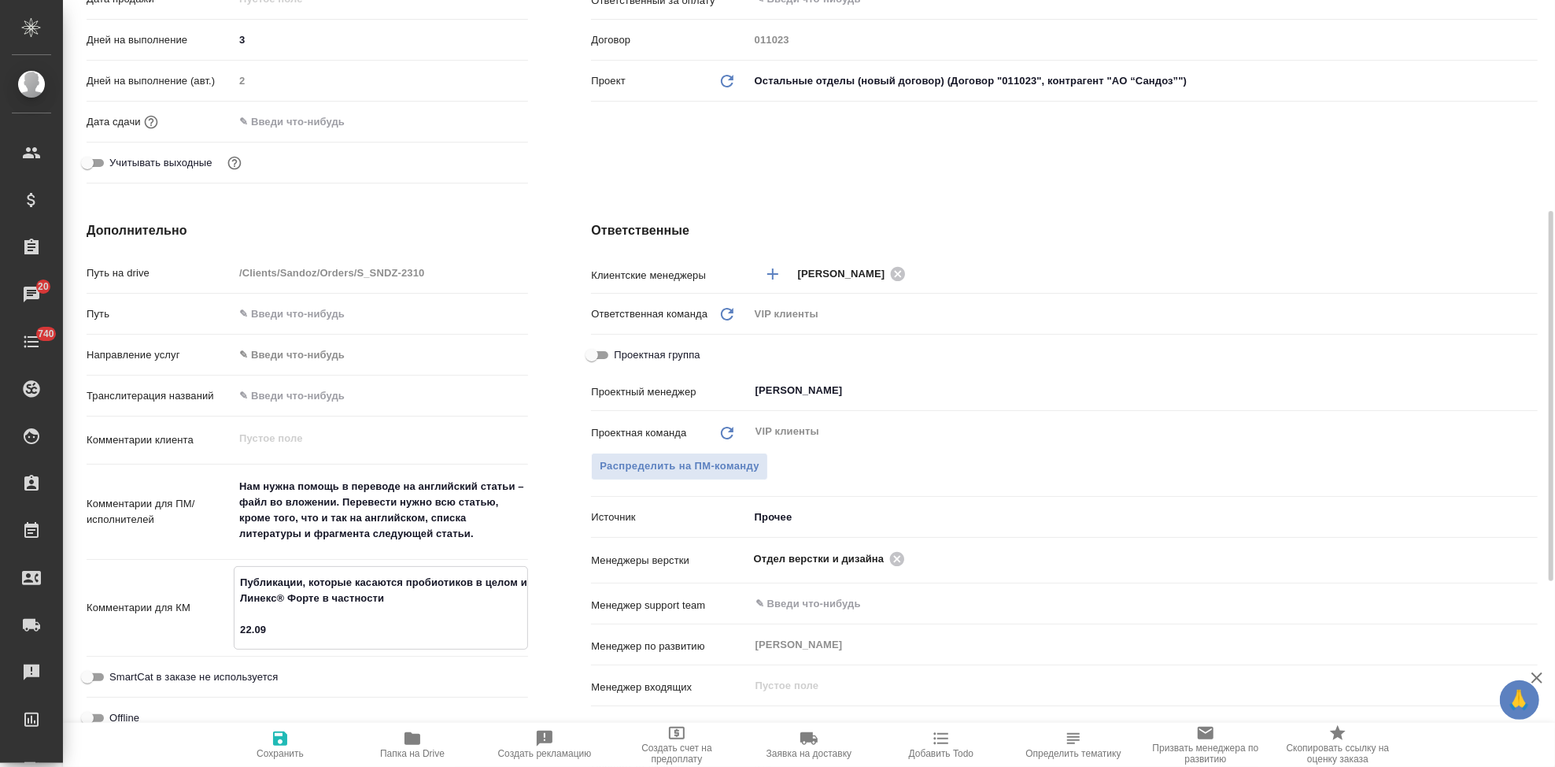
type textarea "x"
type textarea "Публикации, которые касаются пробиотиков в целом и Линекс® Форте в частности 22…"
type textarea "x"
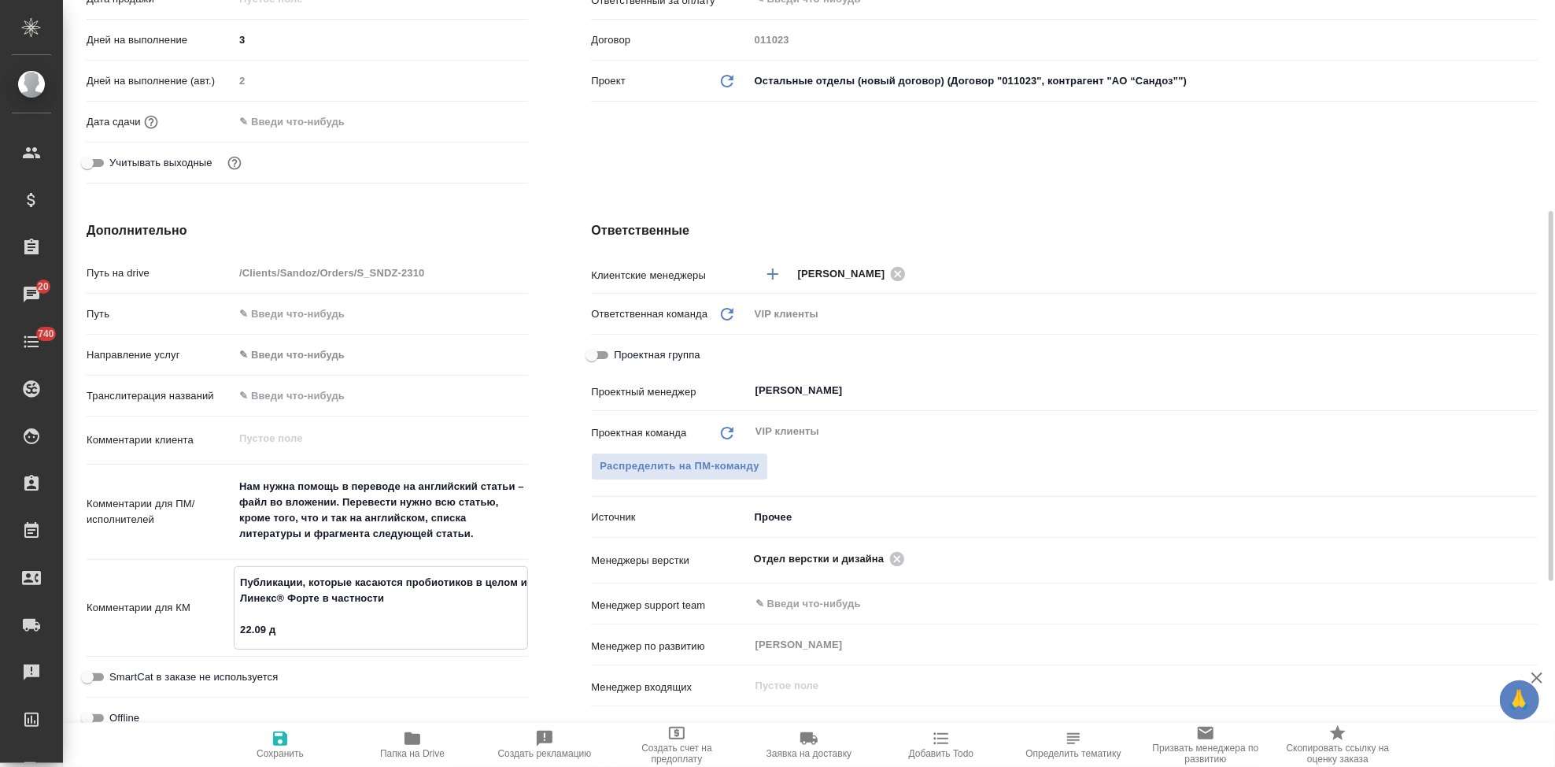
type textarea "x"
type textarea "Публикации, которые касаются пробиотиков в целом и Линекс® Форте в частности 22…"
type textarea "x"
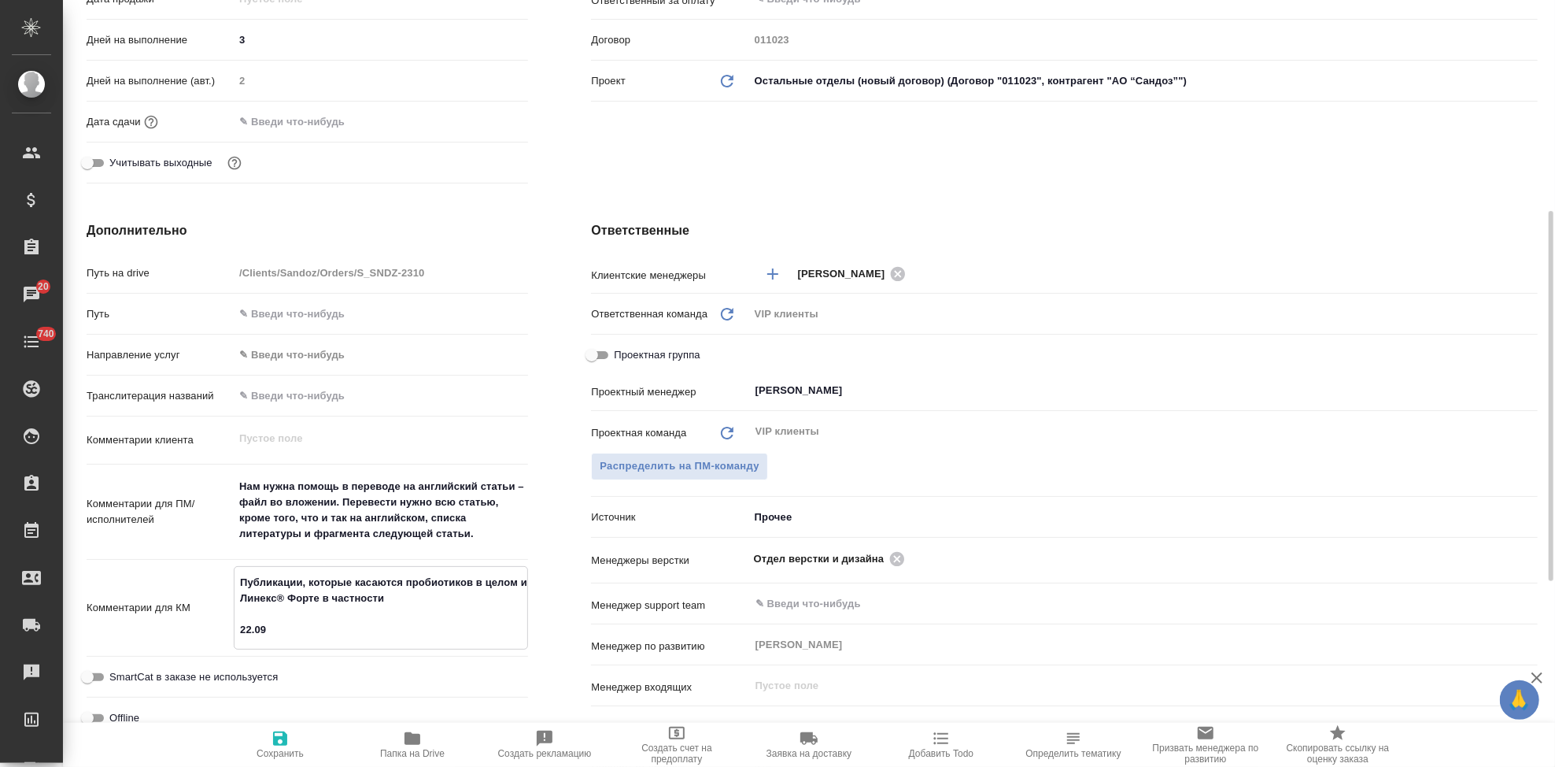
type textarea "x"
type textarea "Публикации, которые касаются пробиотиков в целом и Линекс® Форте в частности 22…"
type textarea "x"
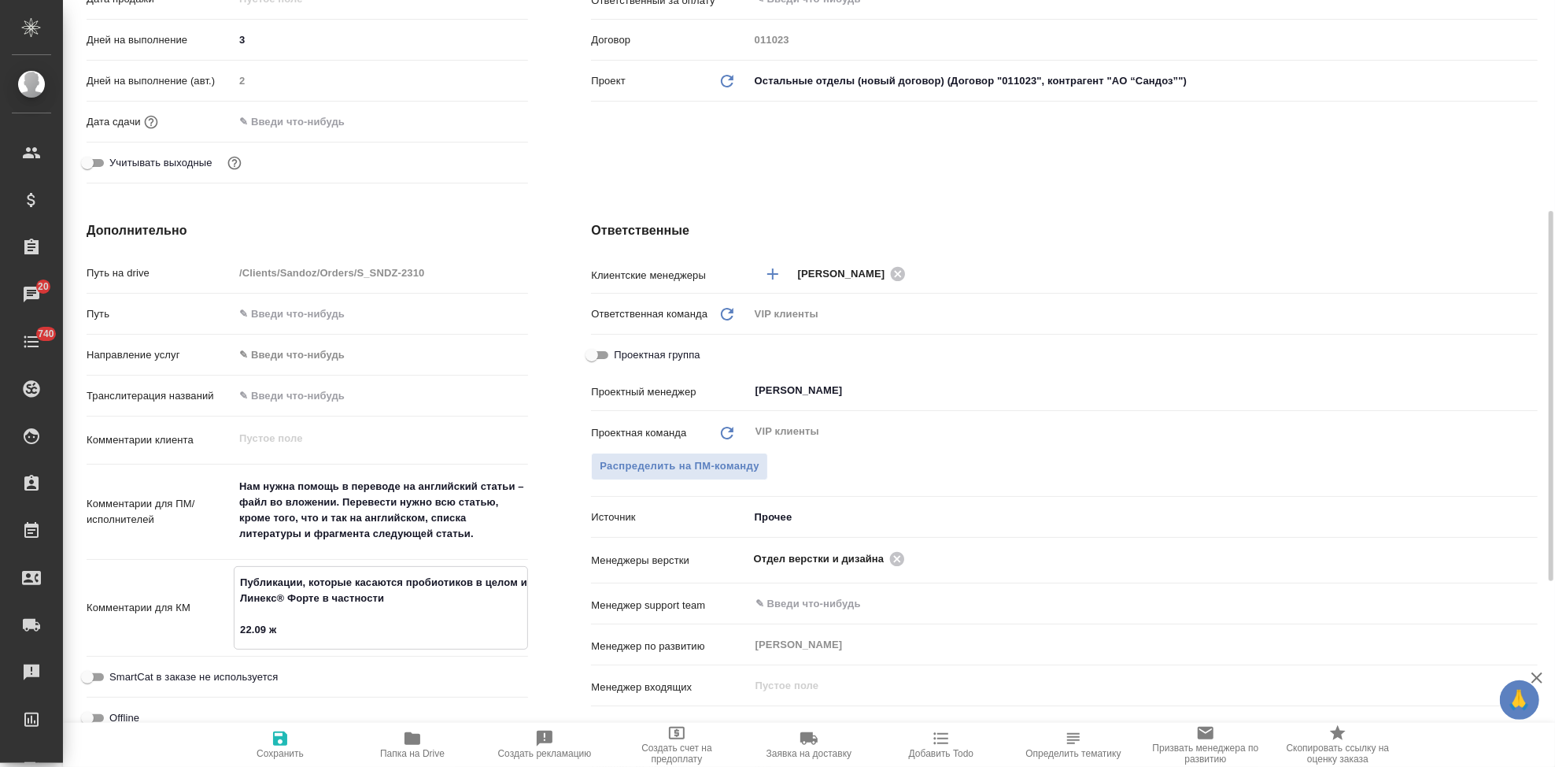
type textarea "Публикации, которые касаются пробиотиков в целом и Линекс® Форте в частности 22…"
type textarea "x"
type textarea "Публикации, которые касаются пробиотиков в целом и Линекс® Форте в частности 22…"
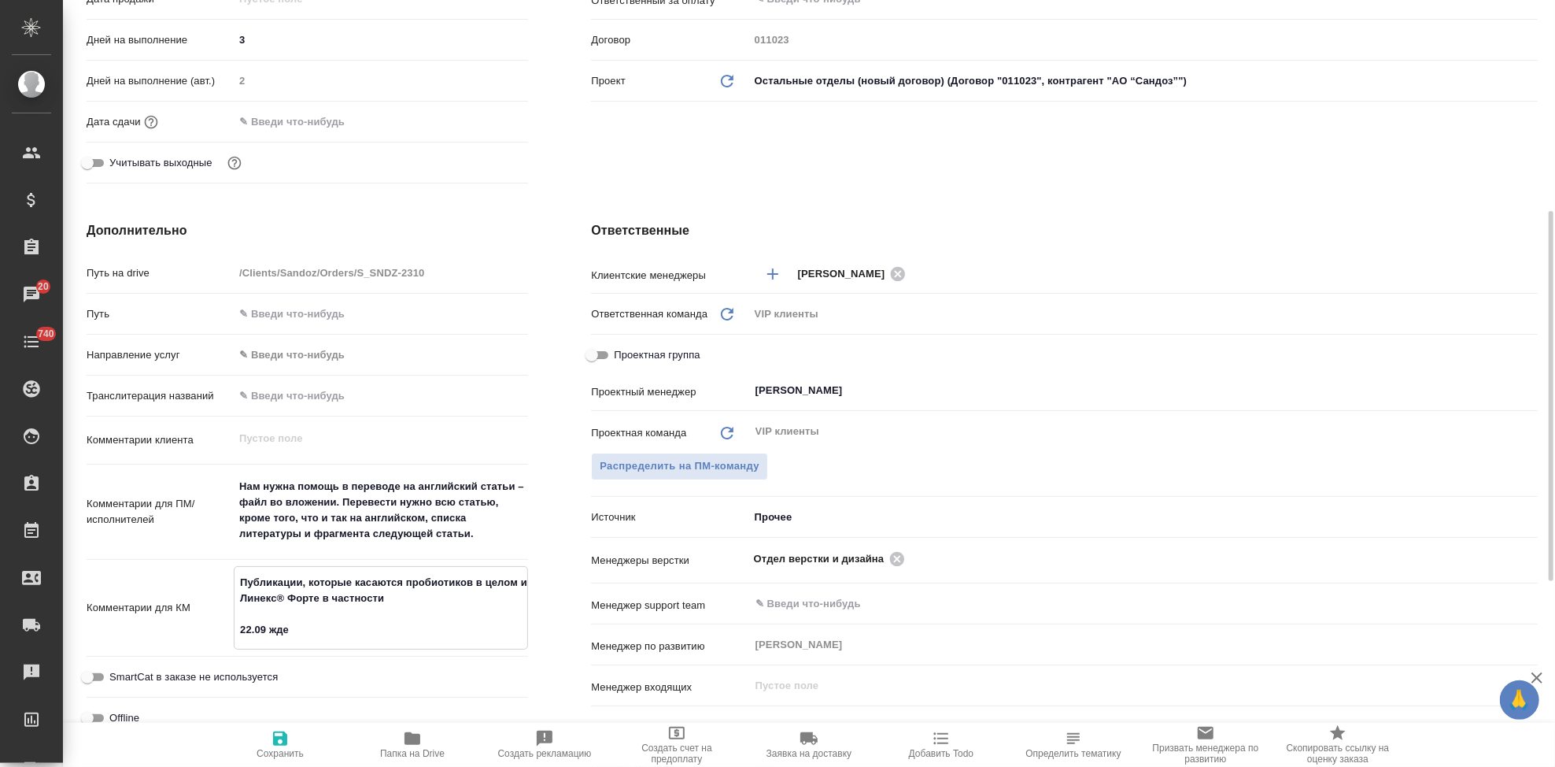
type textarea "x"
type textarea "Публикации, которые касаются пробиотиков в целом и Линекс® Форте в частности 22…"
type textarea "x"
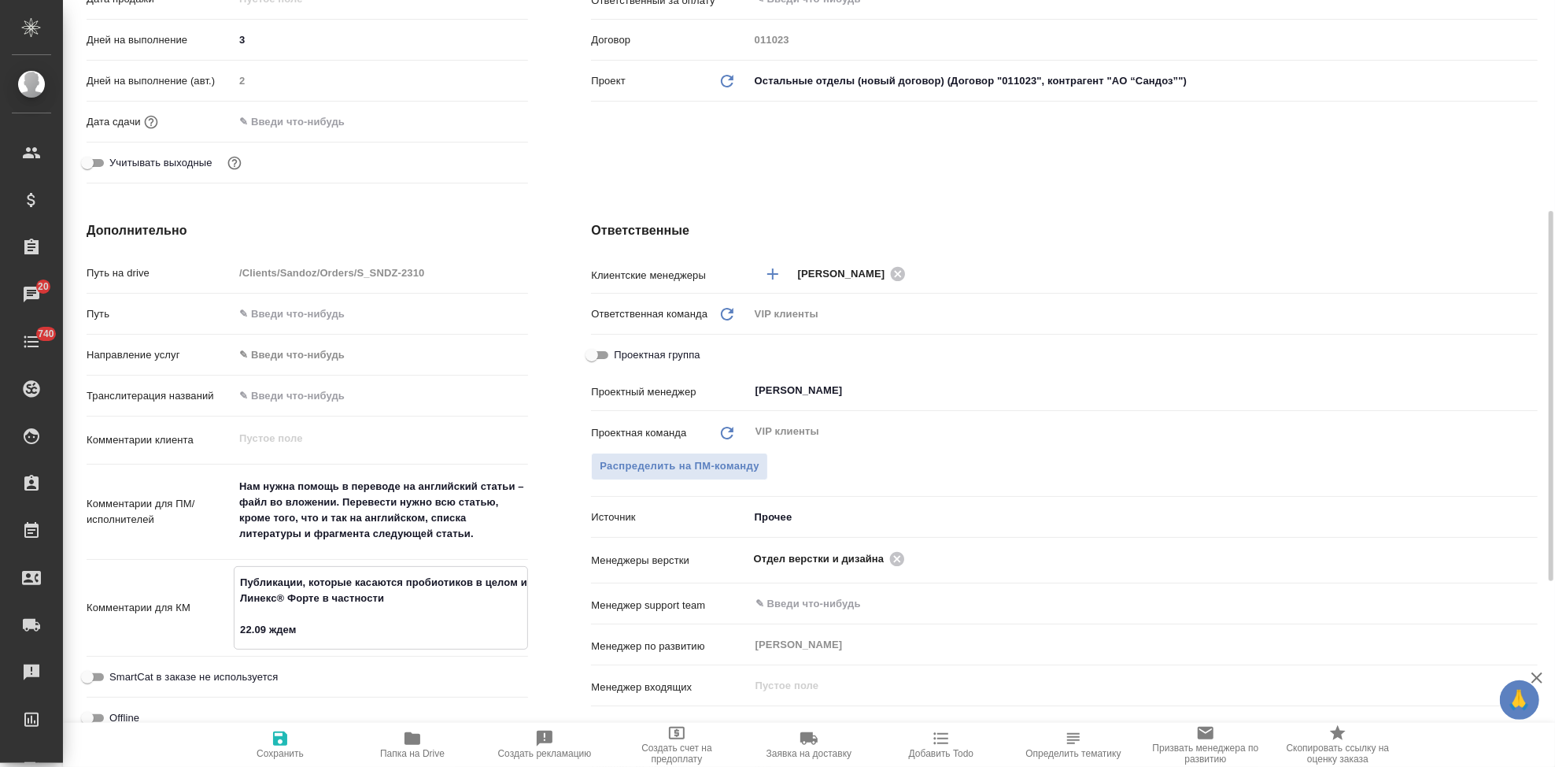
type textarea "x"
type textarea "Публикации, которые касаются пробиотиков в целом и Линекс® Форте в частности 22…"
type textarea "x"
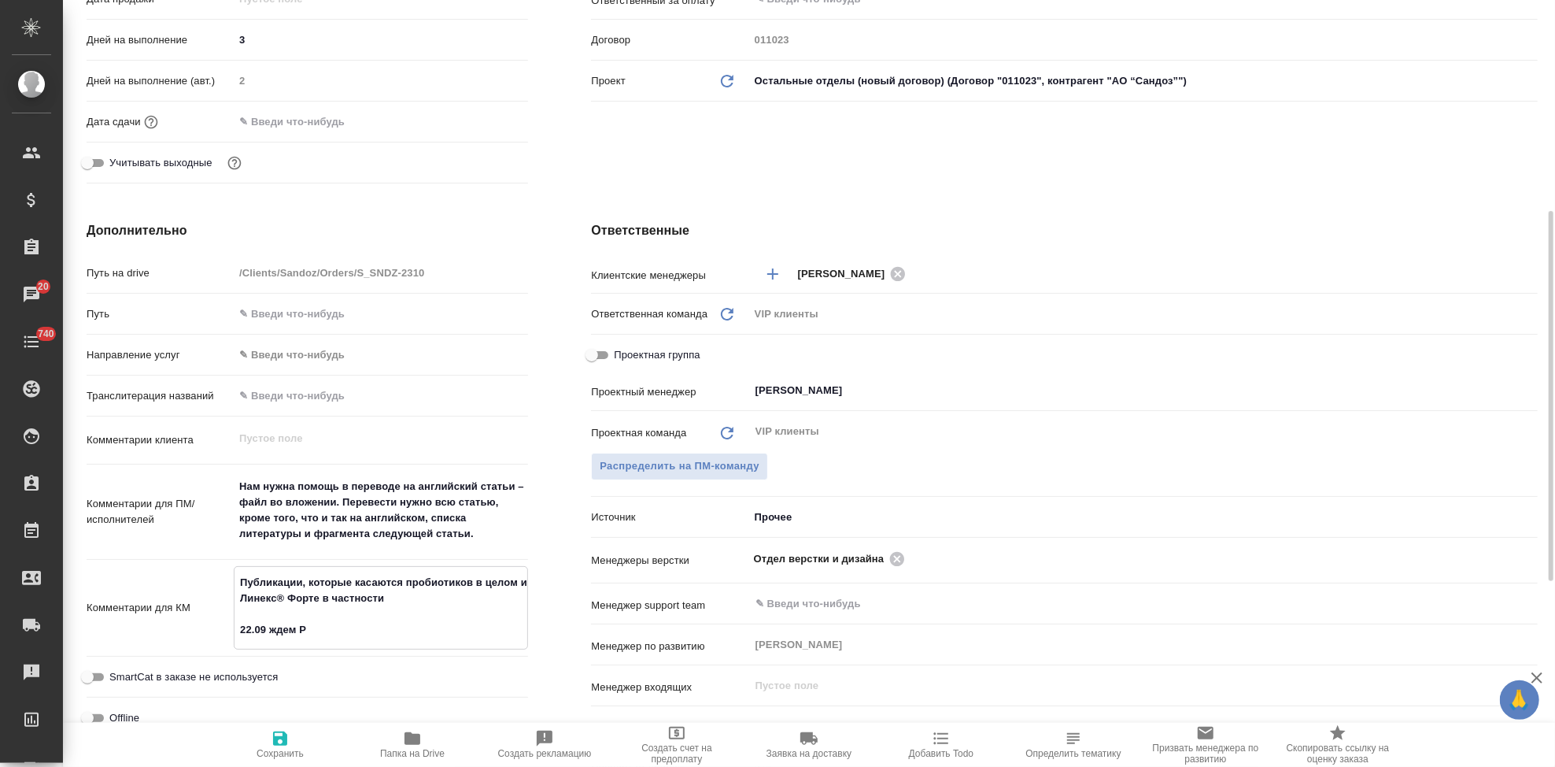
type textarea "x"
type textarea "Публикации, которые касаются пробиотиков в целом и Линекс® Форте в частности 22…"
type textarea "x"
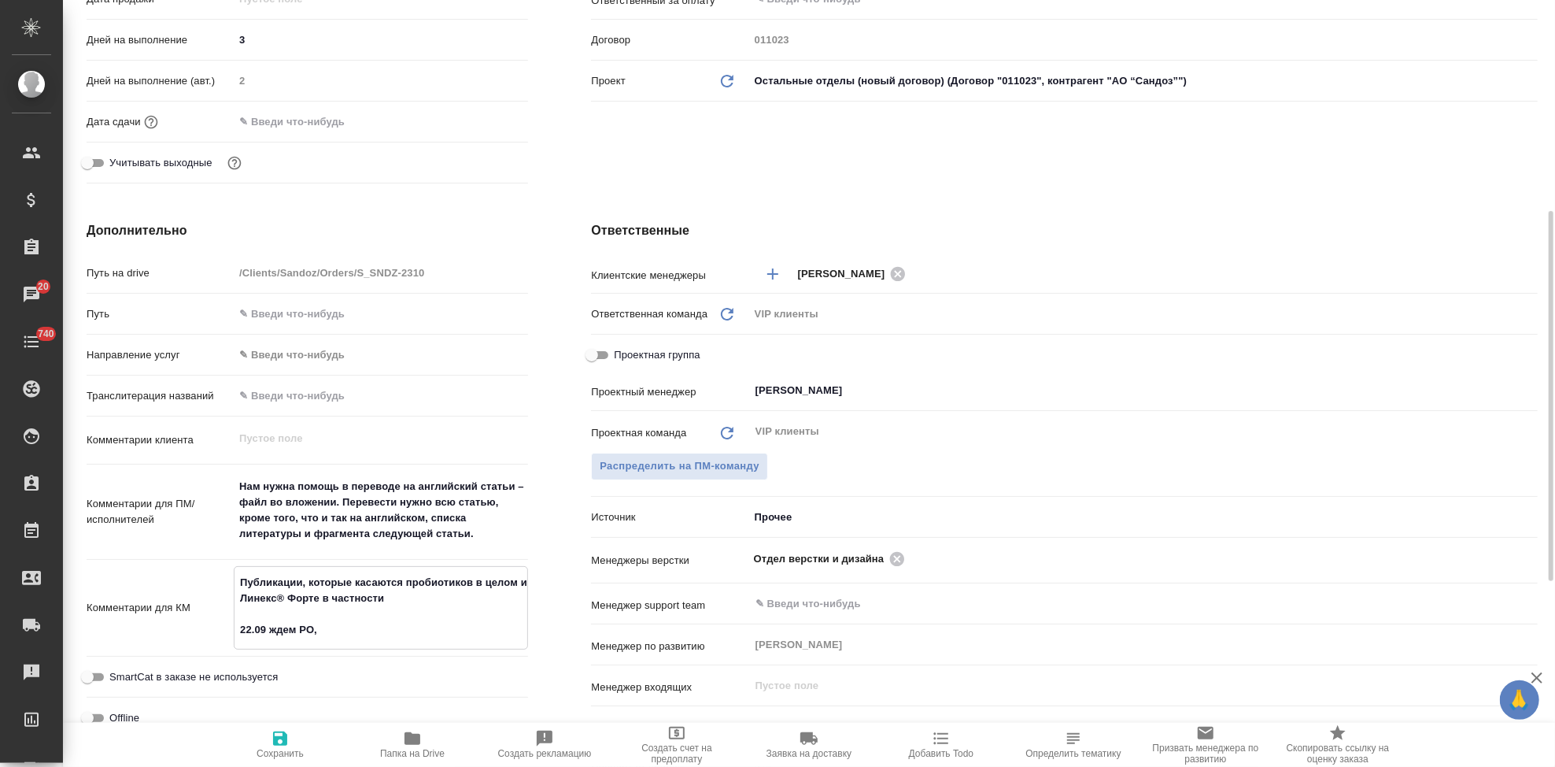
type textarea "Публикации, которые касаются пробиотиков в целом и Линекс® Форте в частности 22…"
type textarea "x"
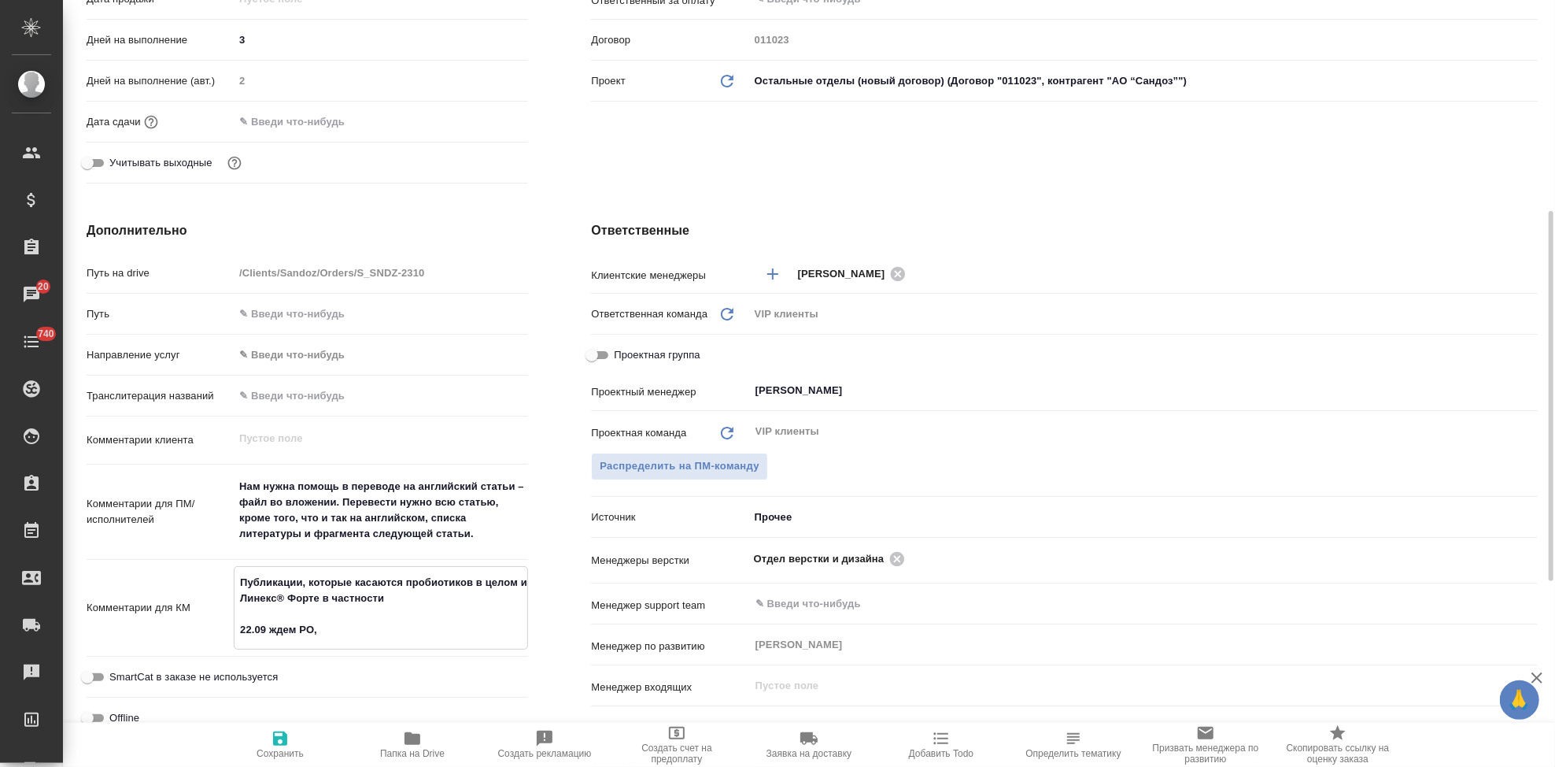
type textarea "x"
type textarea "Публикации, которые касаются пробиотиков в целом и Линекс® Форте в частности 22…"
type textarea "x"
type textarea "Публикации, которые касаются пробиотиков в целом и Линекс® Форте в частности 22…"
type textarea "x"
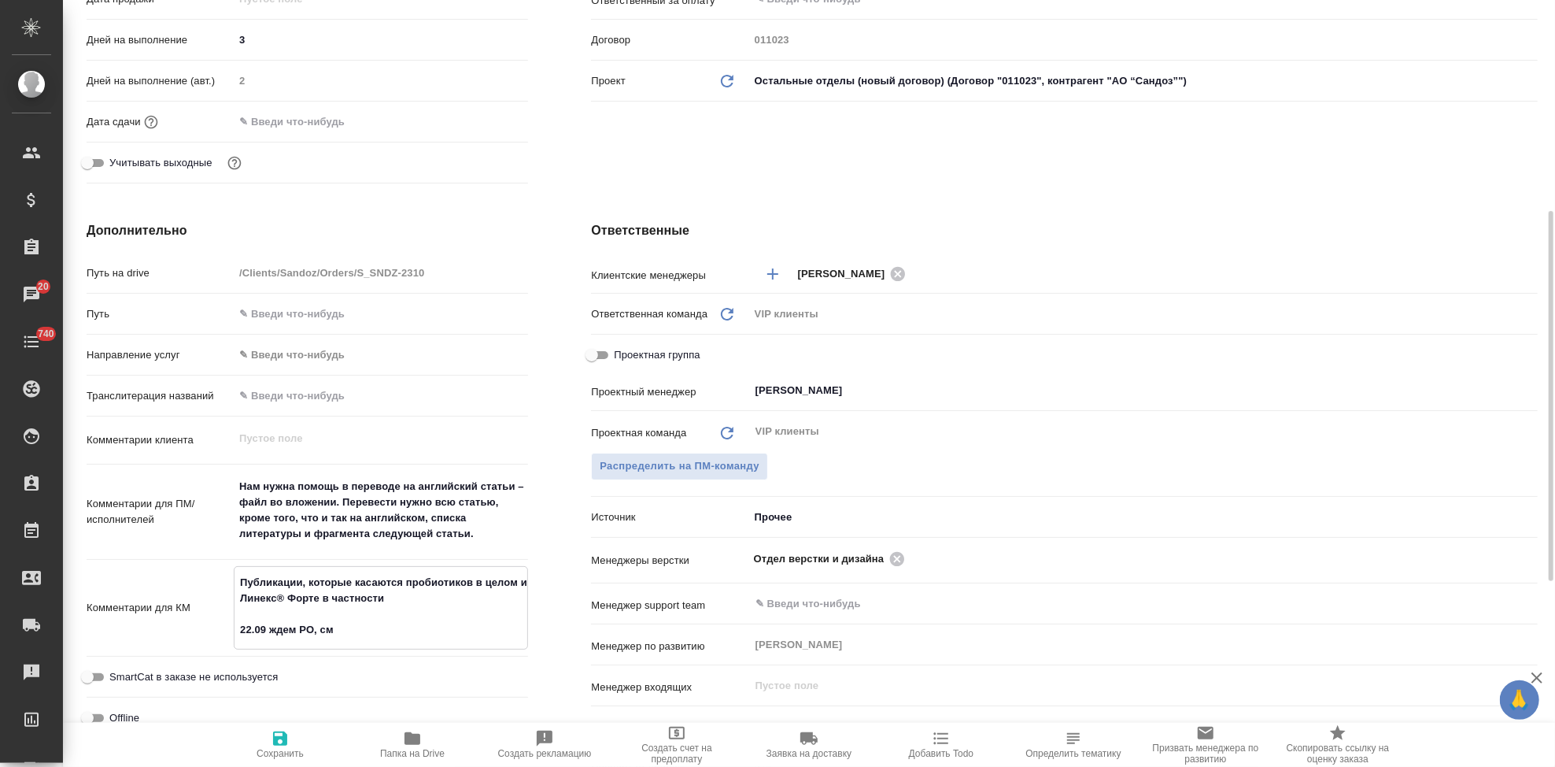
type textarea "x"
type textarea "Публикации, которые касаются пробиотиков в целом и Линекс® Форте в частности 22…"
type textarea "x"
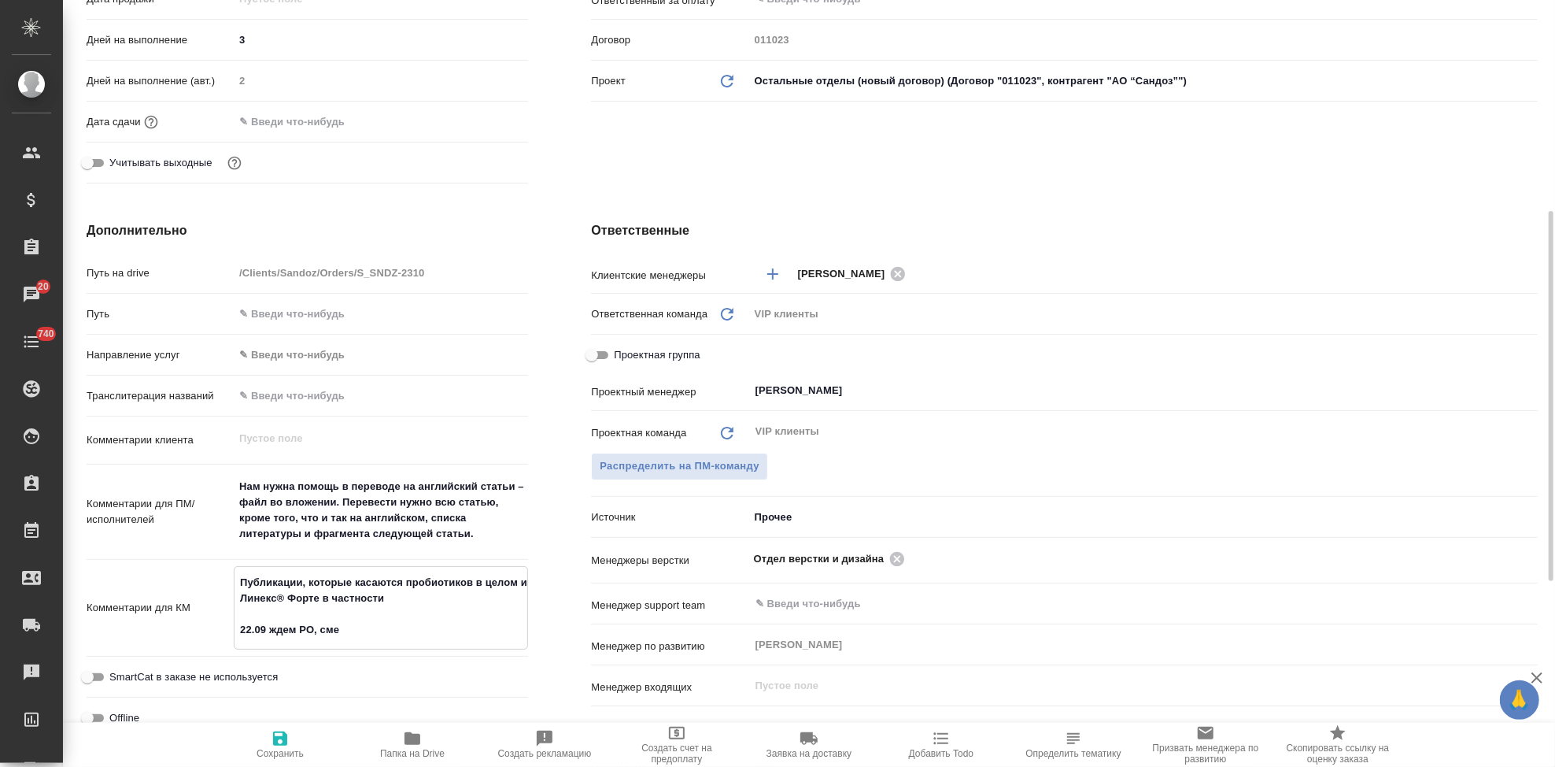
type textarea "Публикации, которые касаются пробиотиков в целом и Линекс® Форте в частности 22…"
type textarea "x"
type textarea "Публикации, которые касаются пробиотиков в целом и Линекс® Форте в частности 22…"
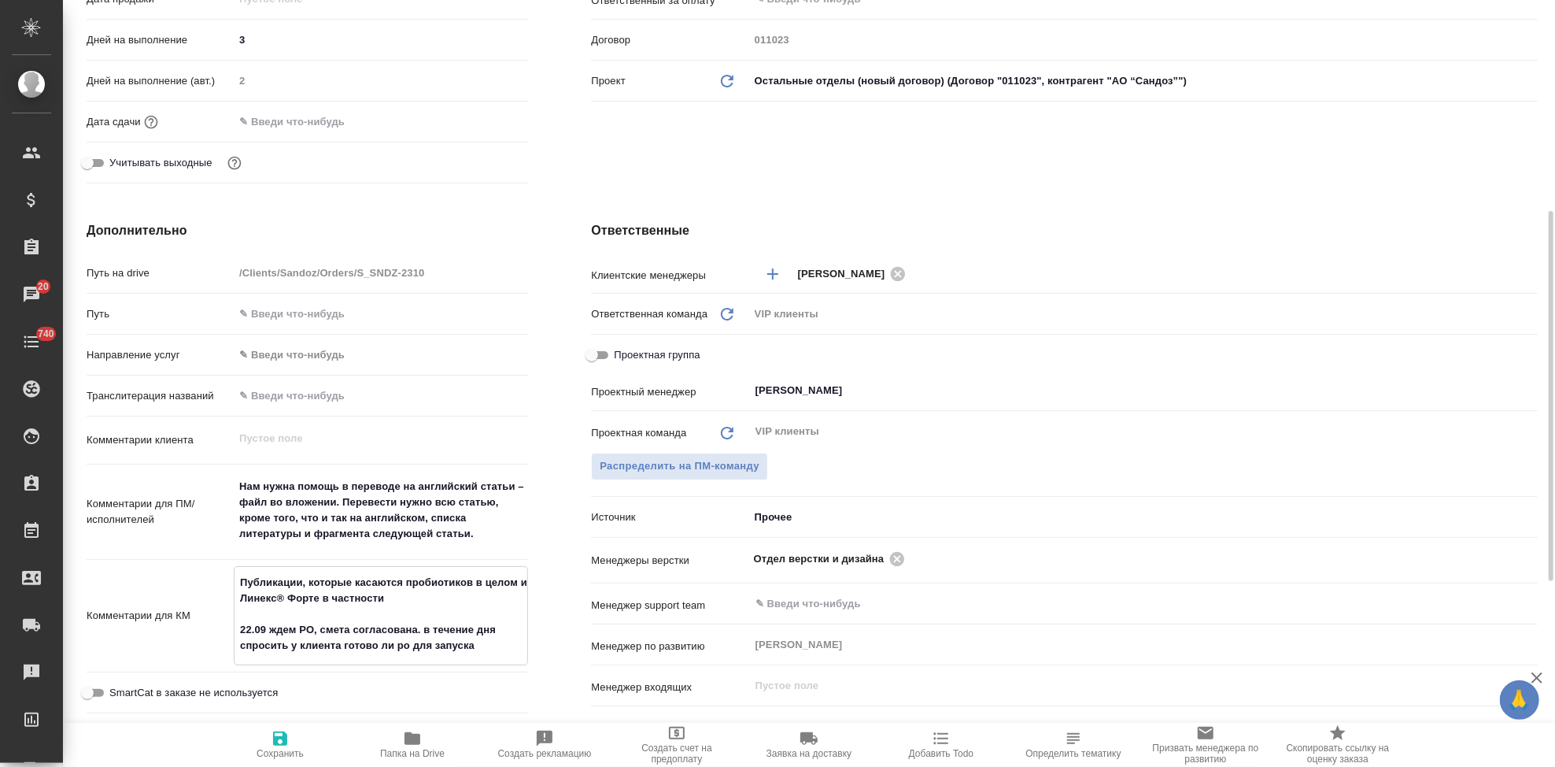
click at [283, 745] on icon "button" at bounding box center [280, 738] width 14 height 14
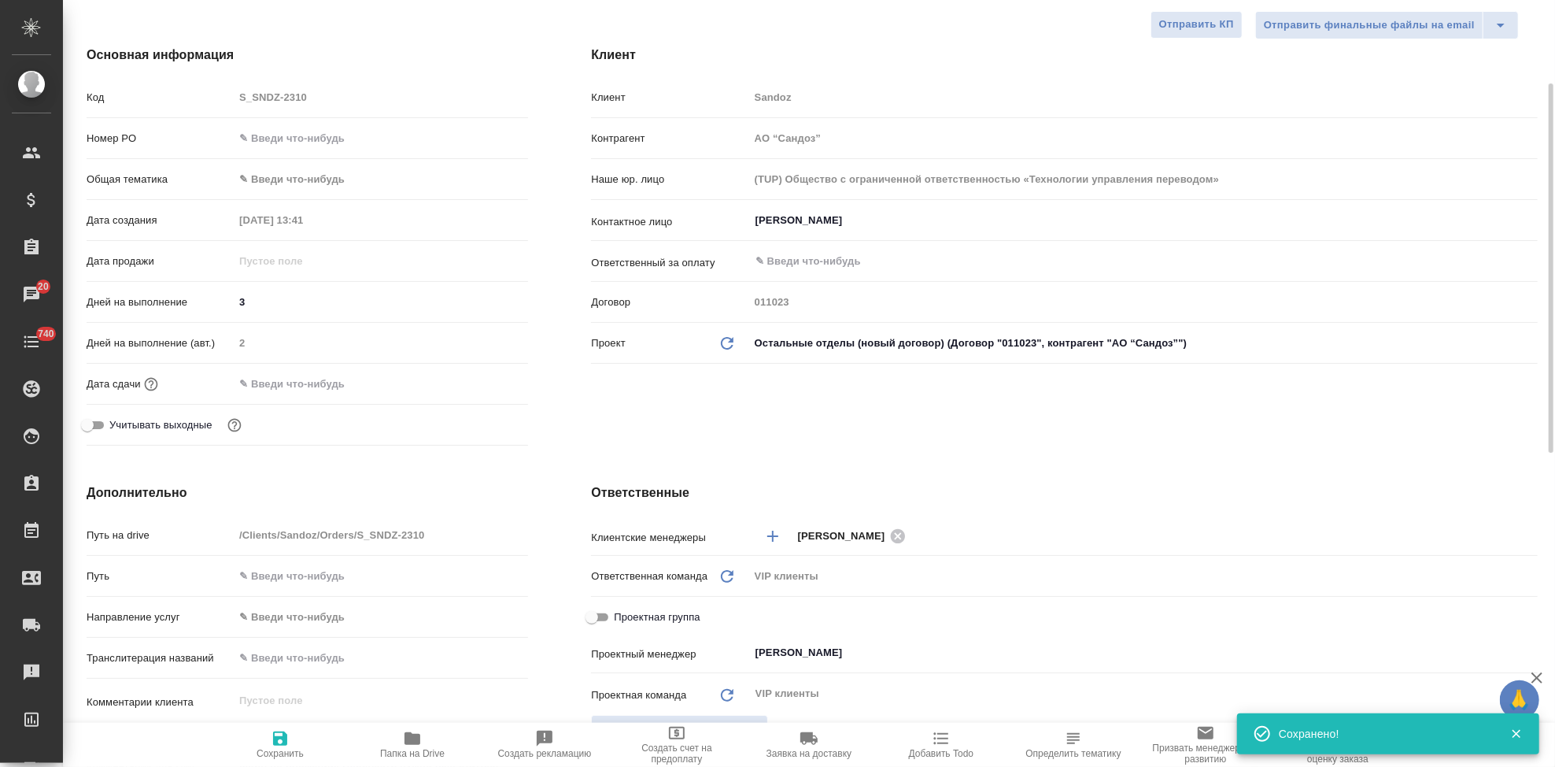
scroll to position [0, 0]
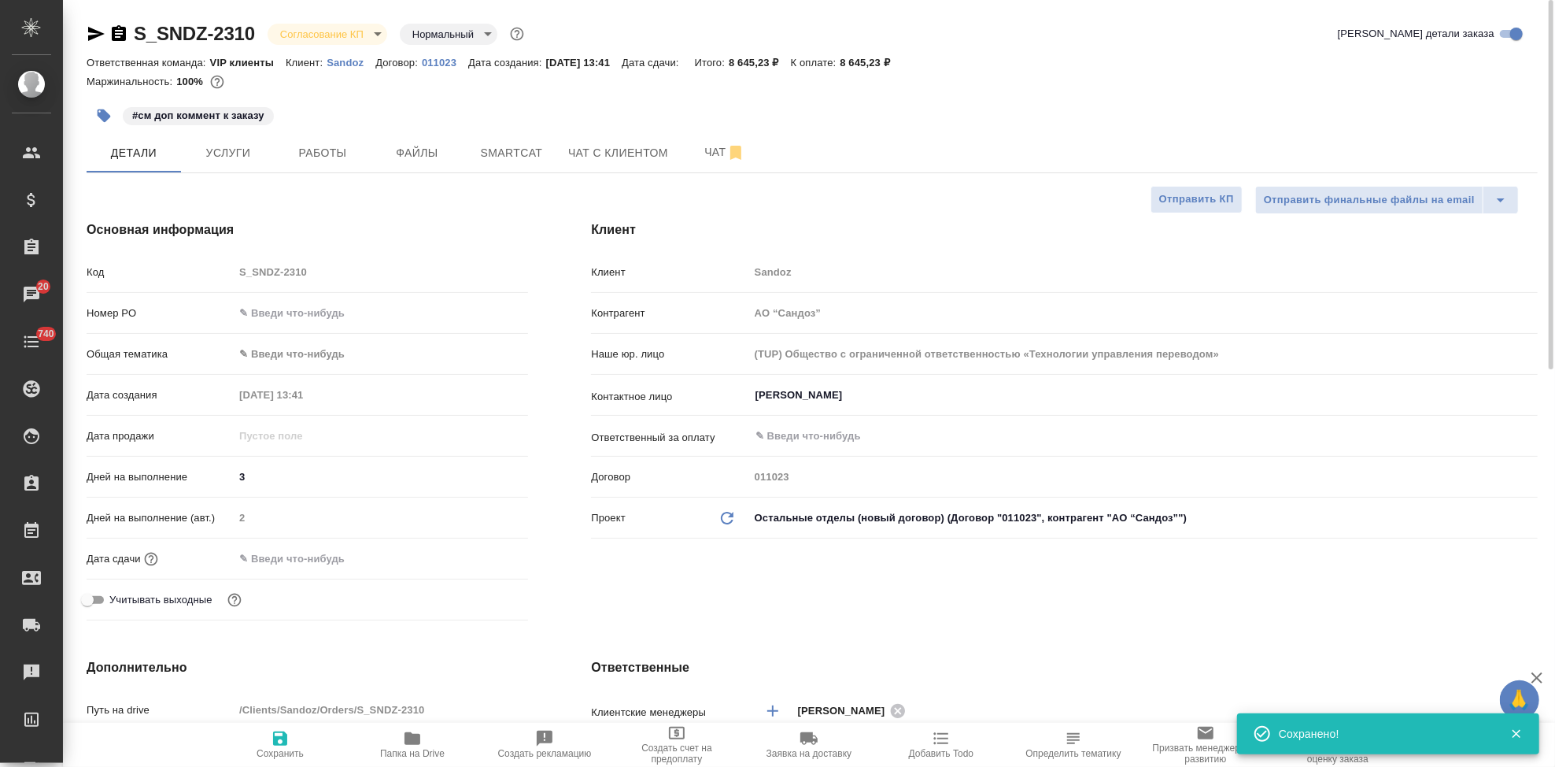
click at [107, 113] on icon "button" at bounding box center [104, 115] width 13 height 13
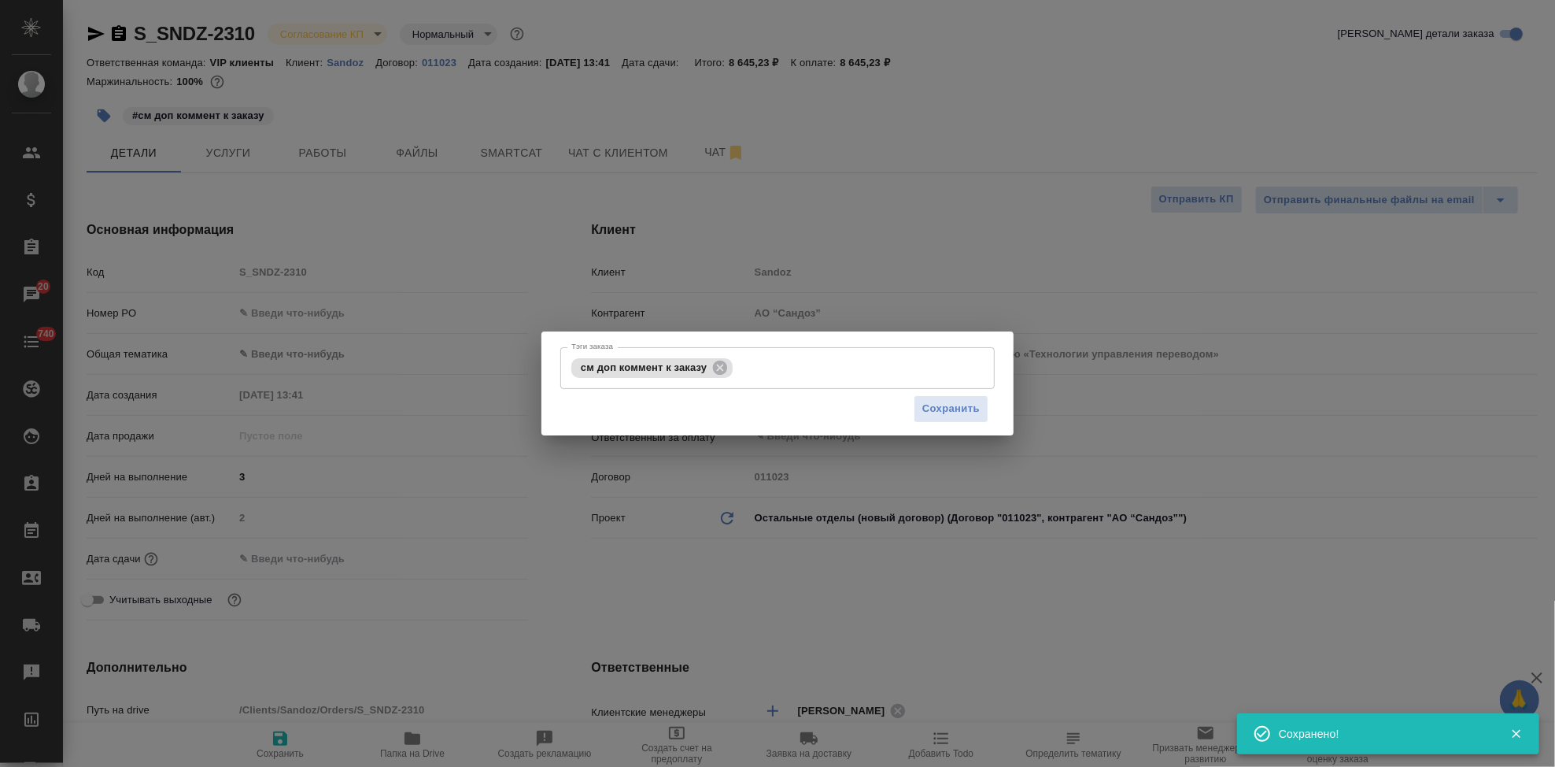
click at [766, 368] on input "Тэги заказа" at bounding box center [847, 367] width 221 height 27
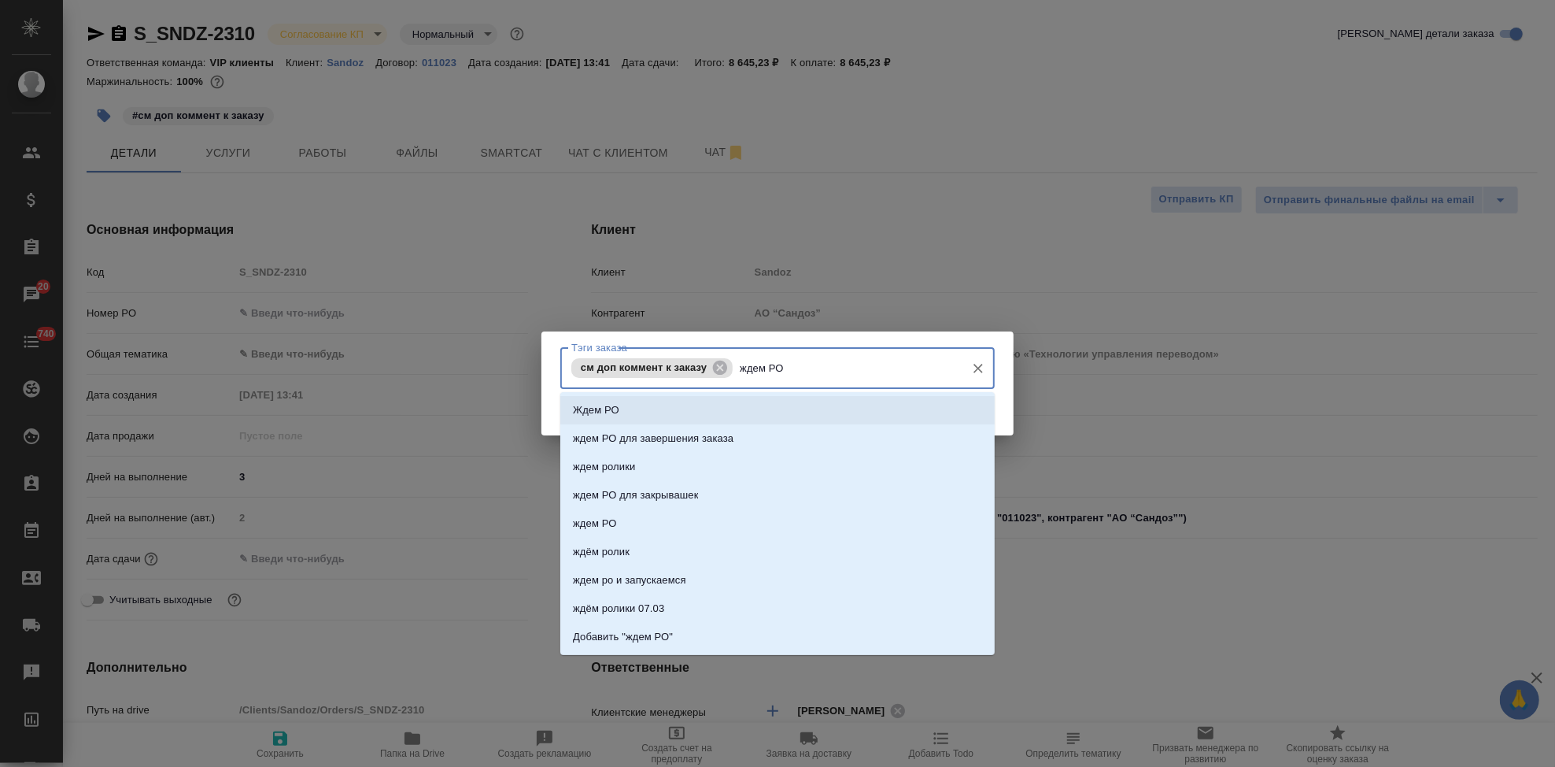
click at [641, 416] on li "Ждем РО" at bounding box center [777, 410] width 434 height 28
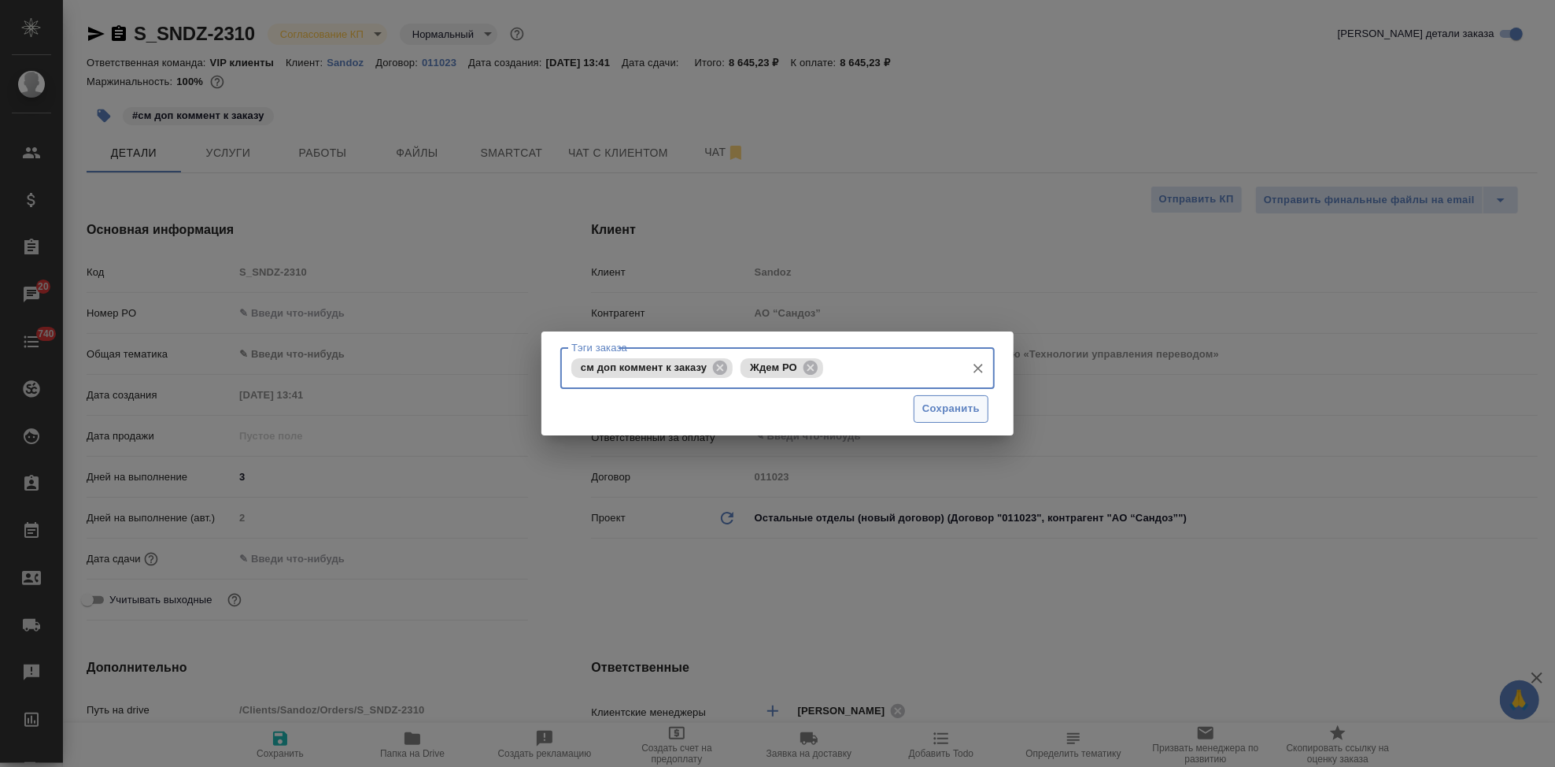
click at [945, 418] on button "Сохранить" at bounding box center [951, 409] width 75 height 28
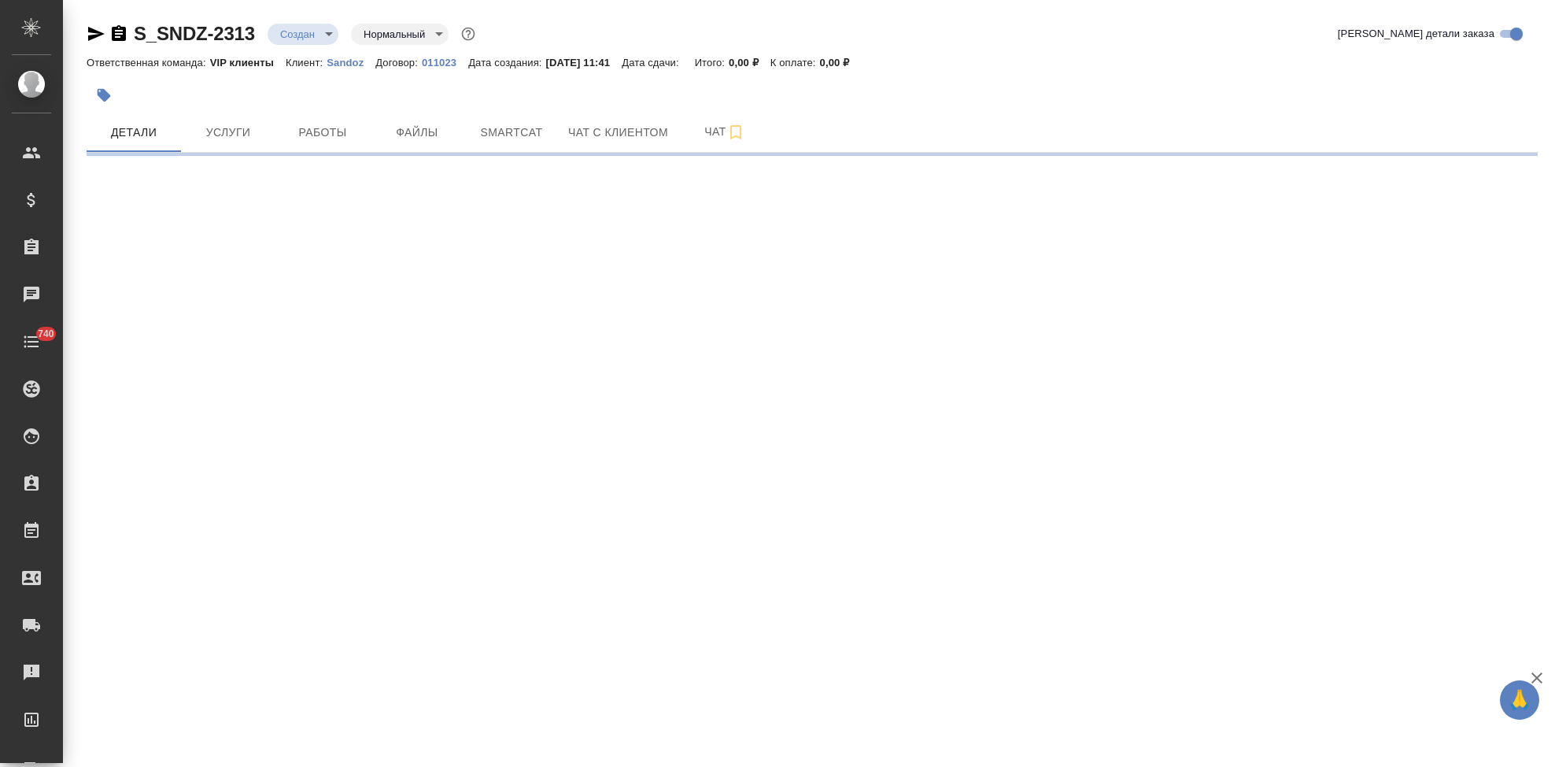
select select "RU"
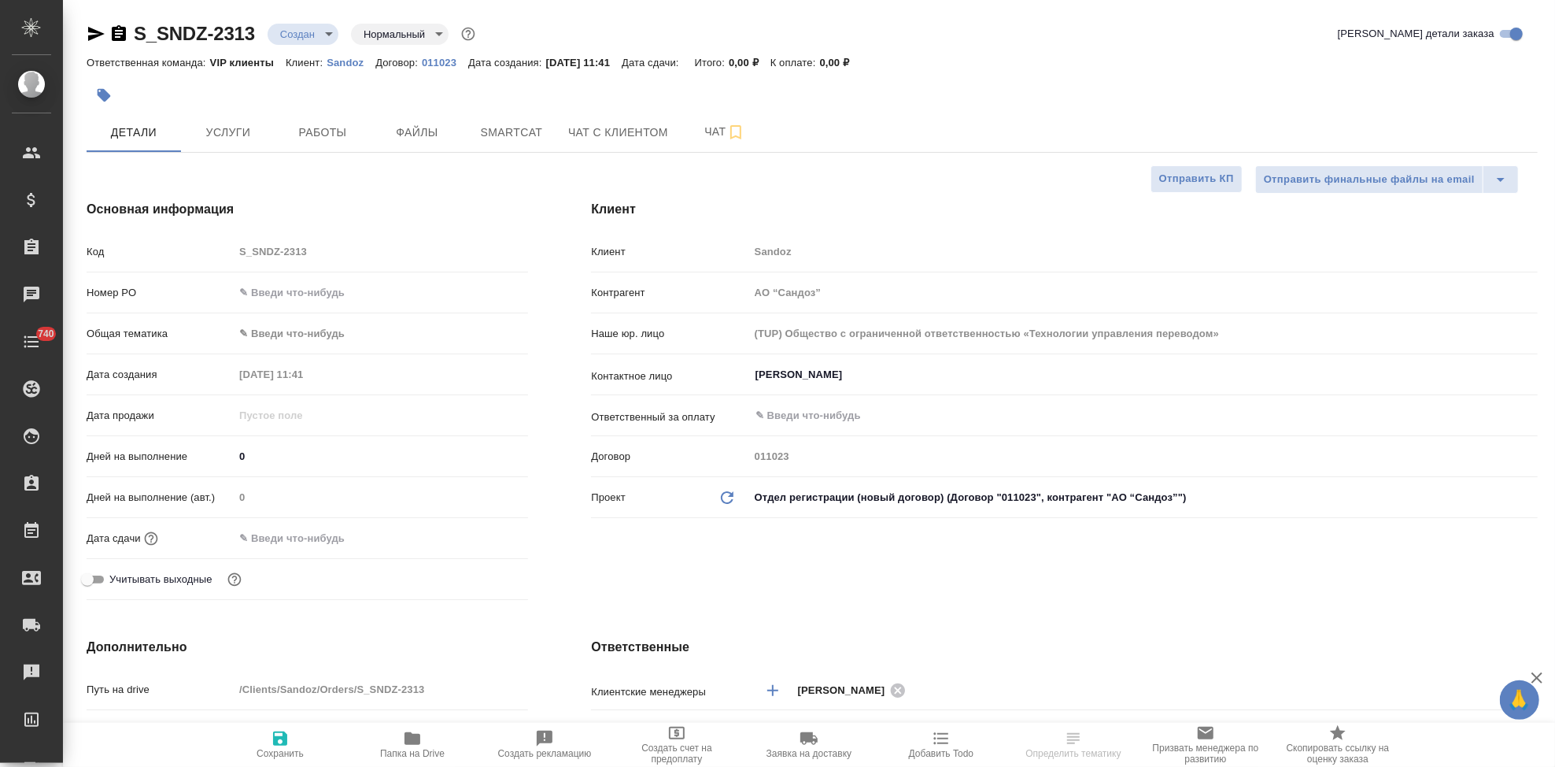
type textarea "x"
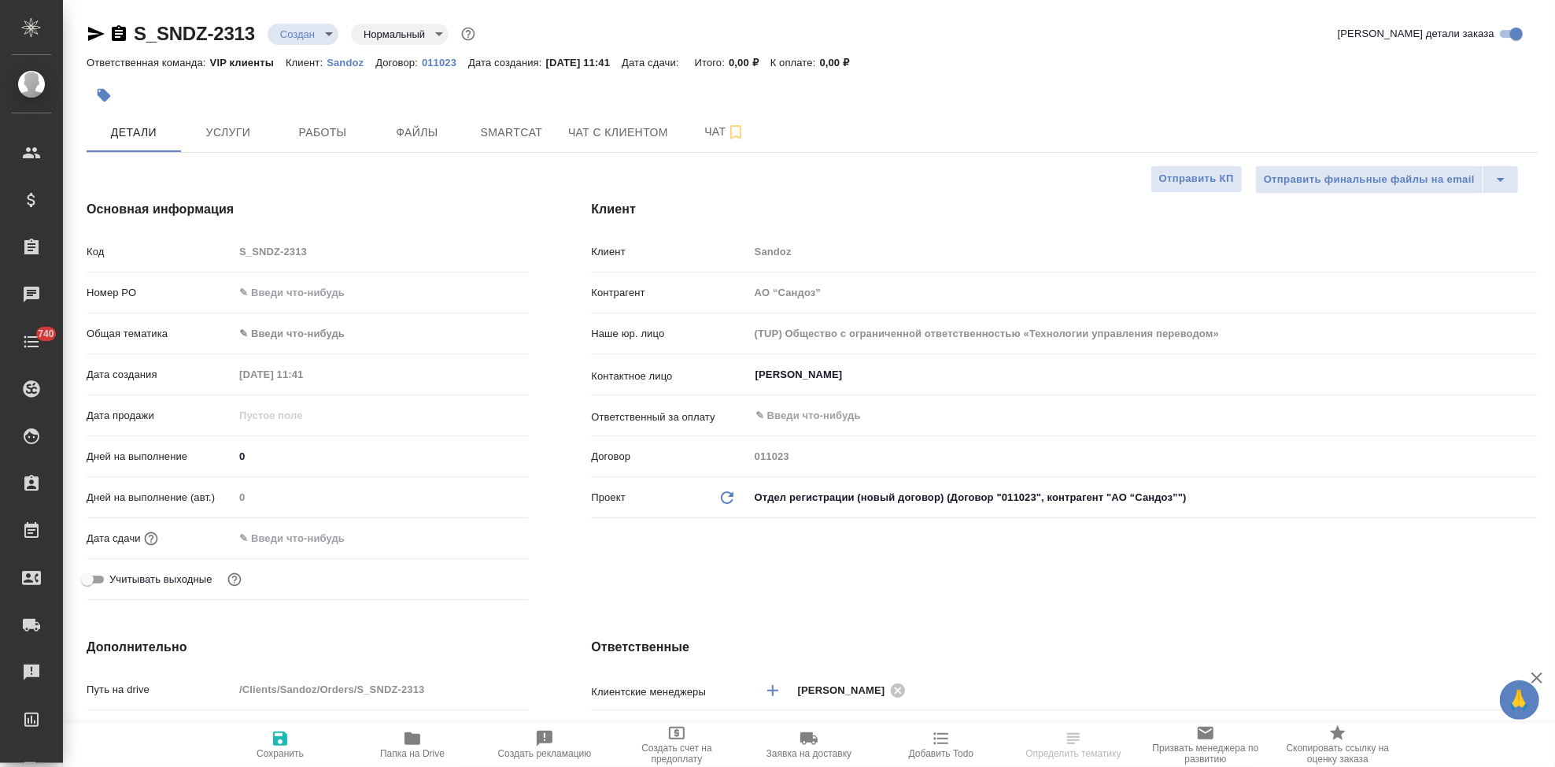
type textarea "x"
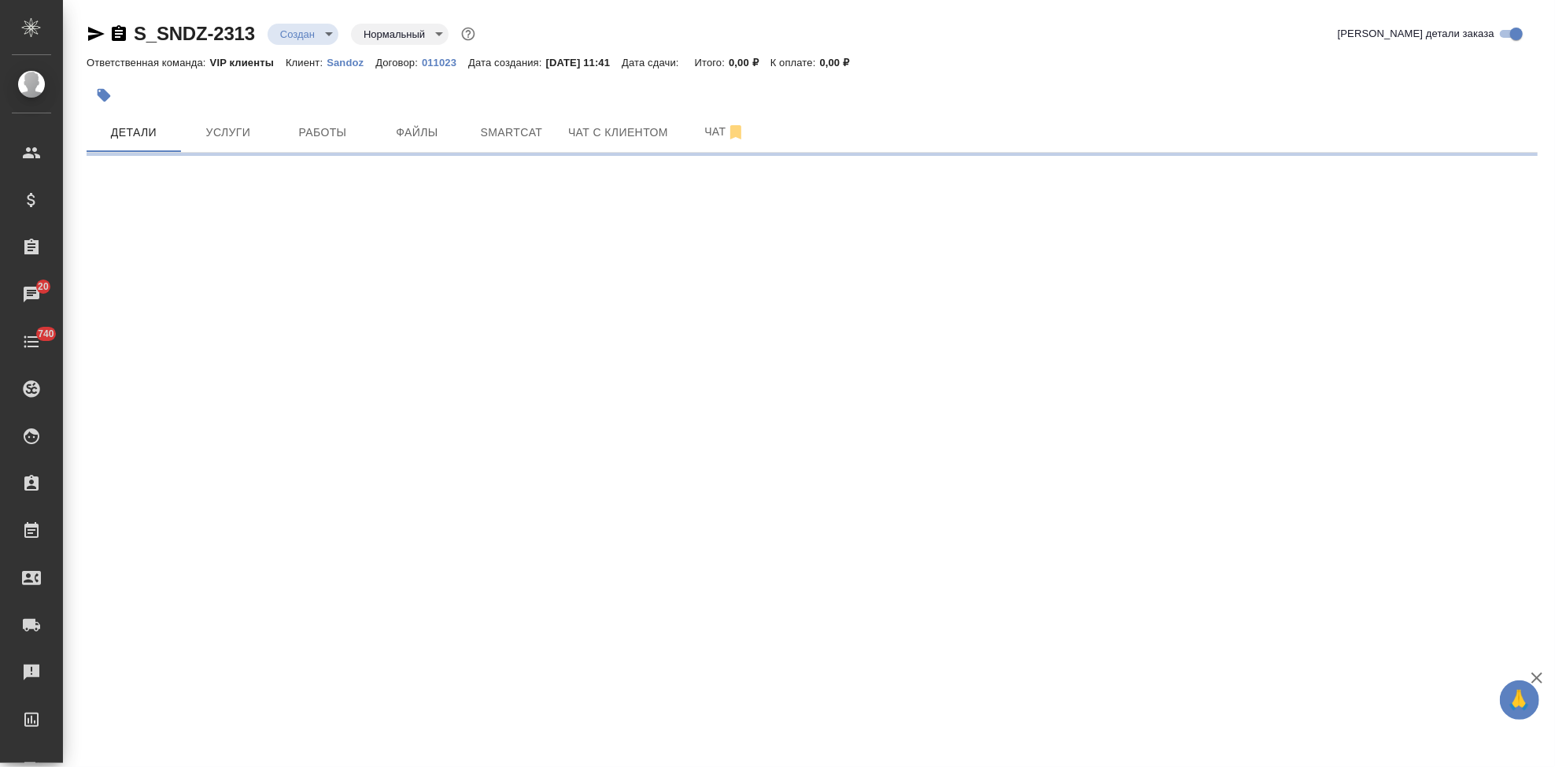
select select "RU"
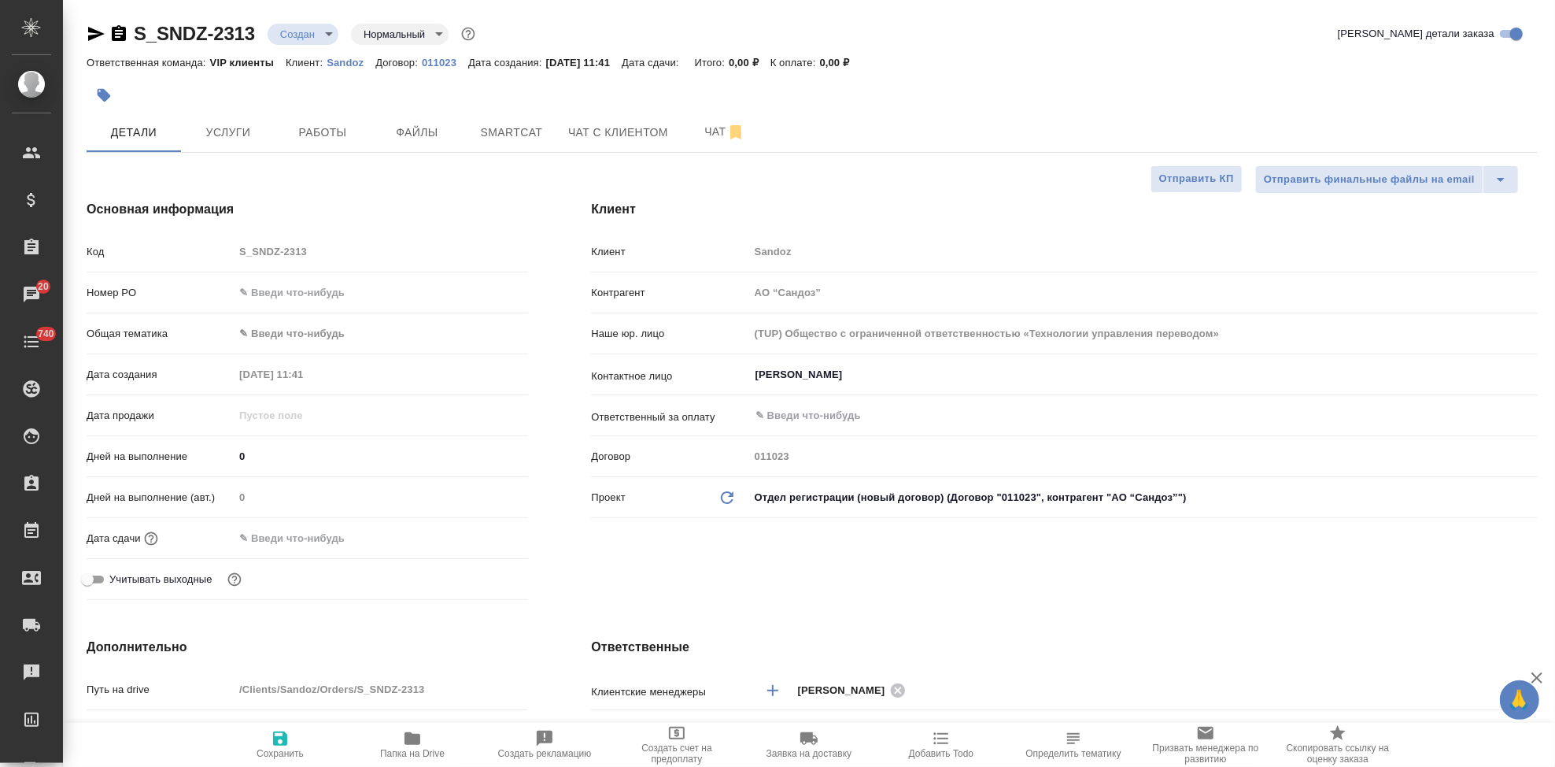
type textarea "x"
click at [865, 382] on input "Иванова Дарина" at bounding box center [1117, 374] width 726 height 19
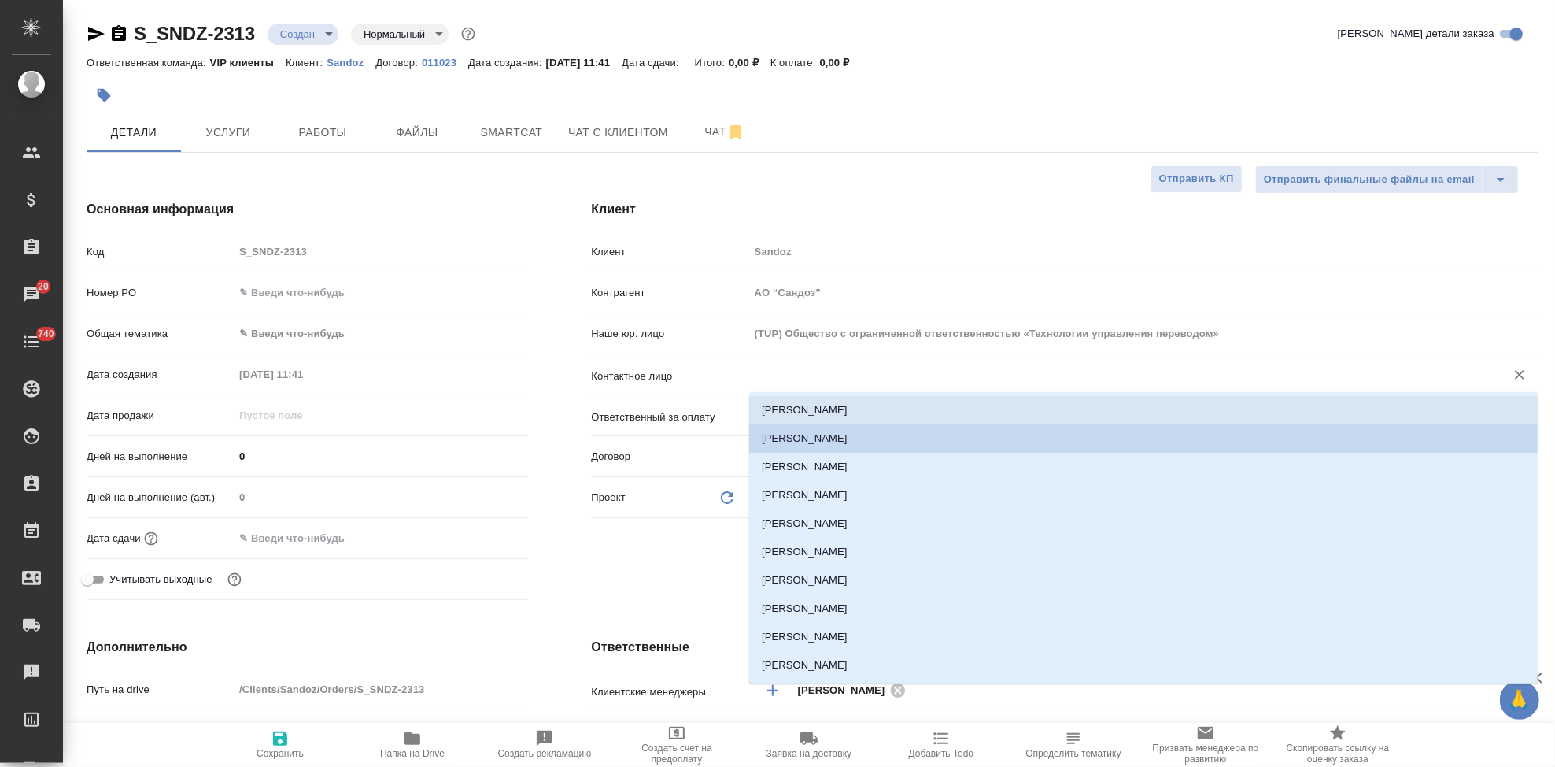
type textarea "x"
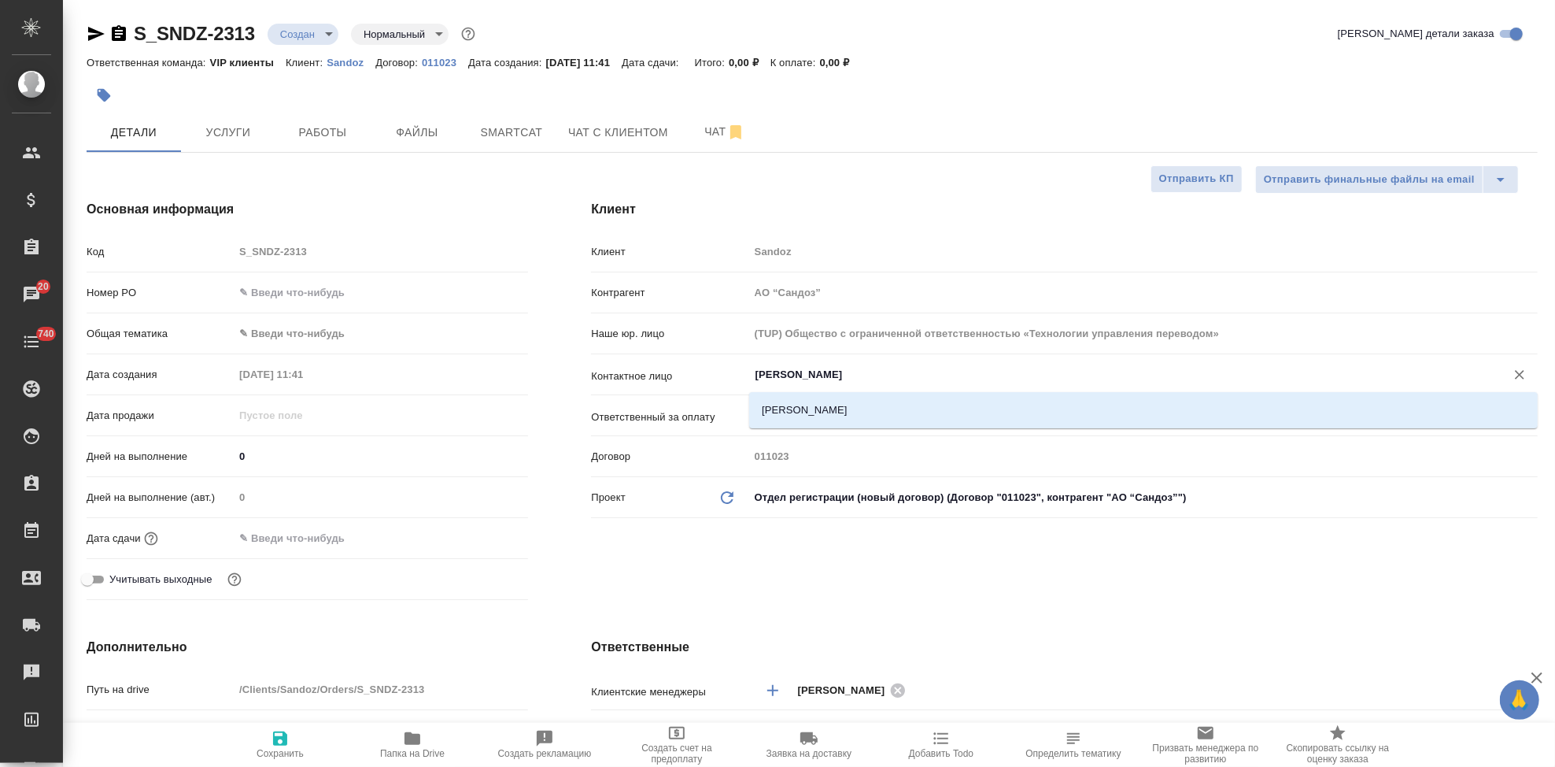
click at [811, 398] on li "Куликова Ольга" at bounding box center [1143, 410] width 789 height 28
type input "Куликова Ольга"
type textarea "x"
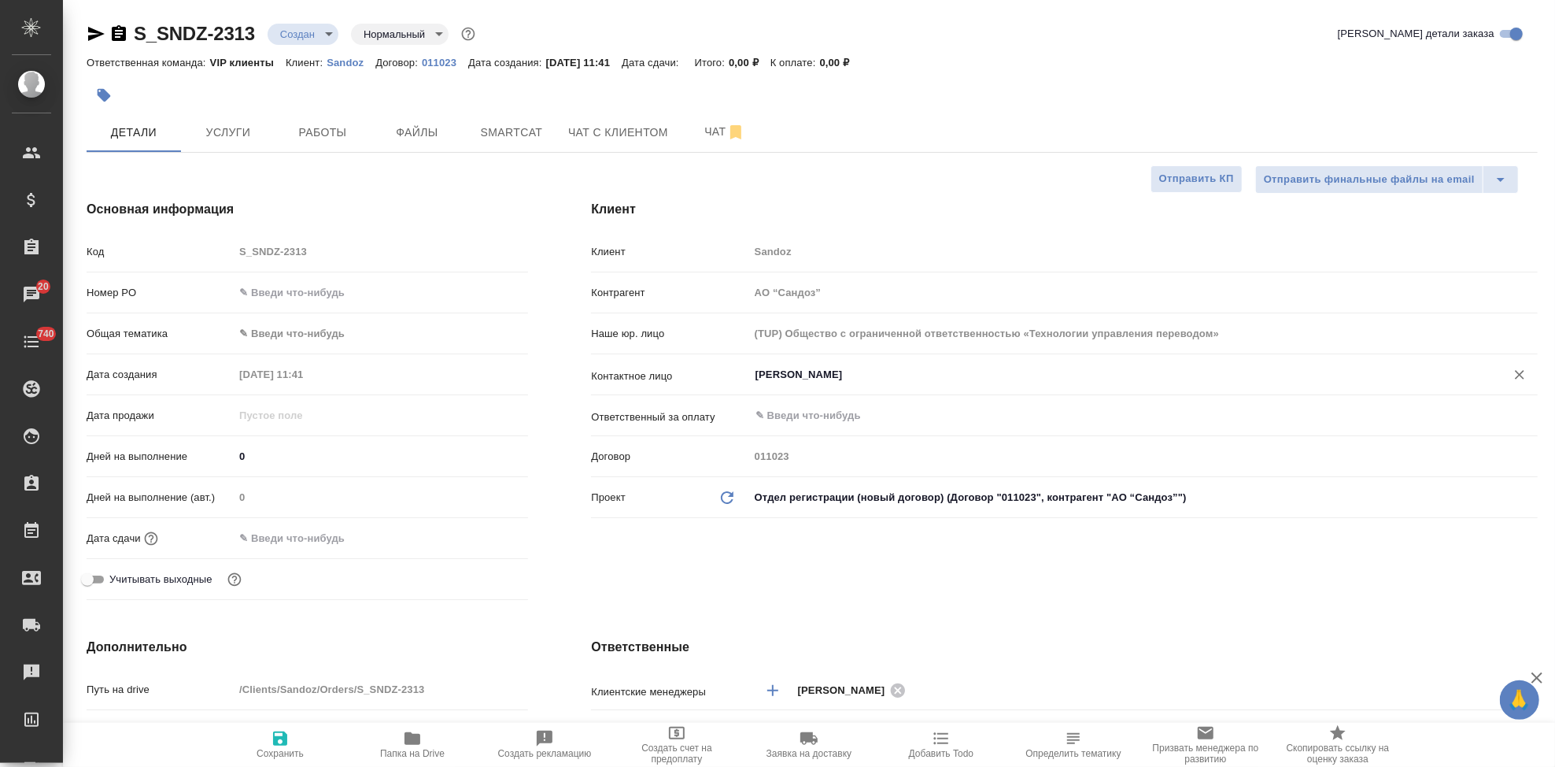
type input "Куликова Ольга"
click at [285, 745] on icon "button" at bounding box center [280, 738] width 14 height 14
type textarea "x"
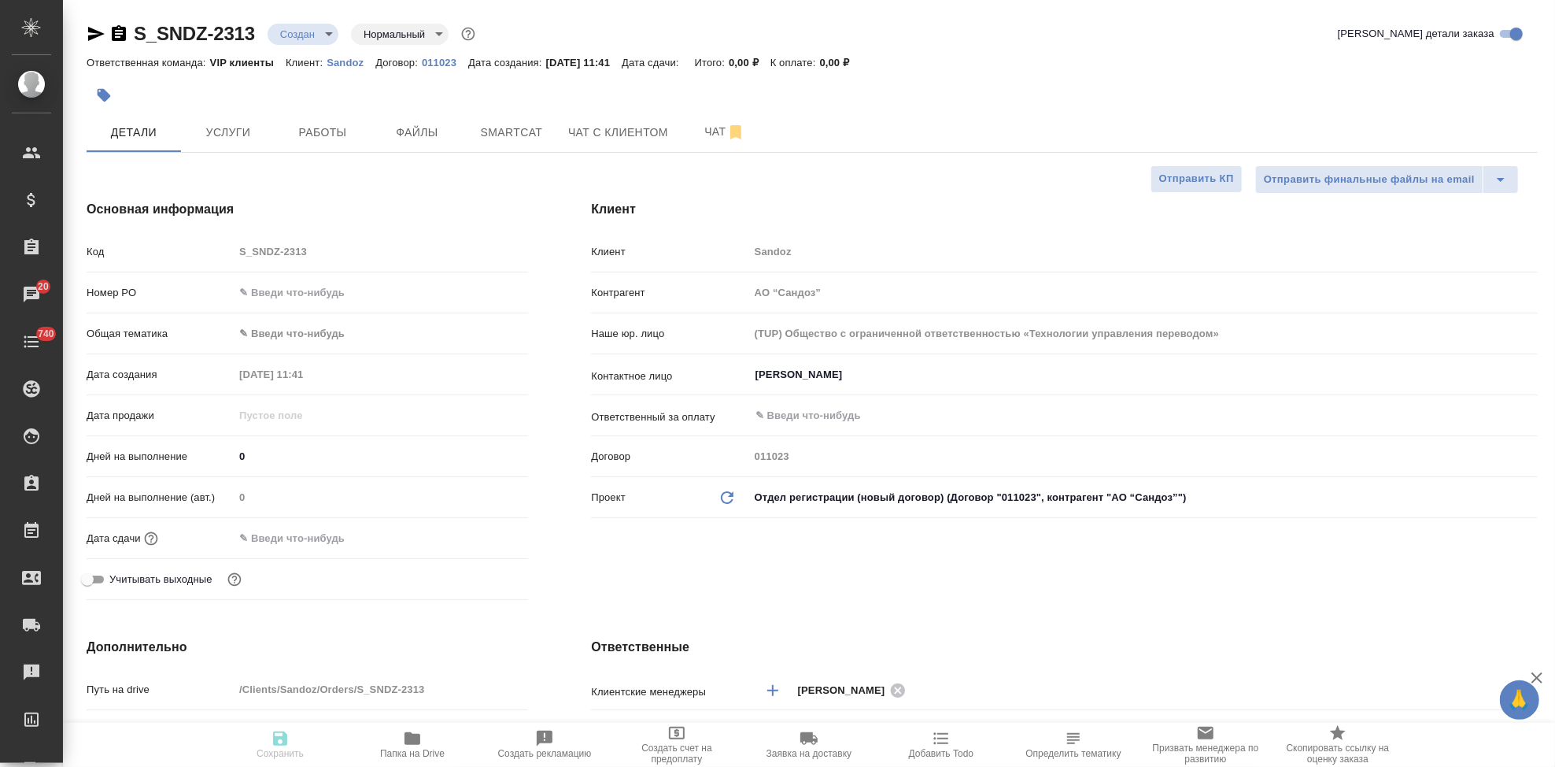
type textarea "x"
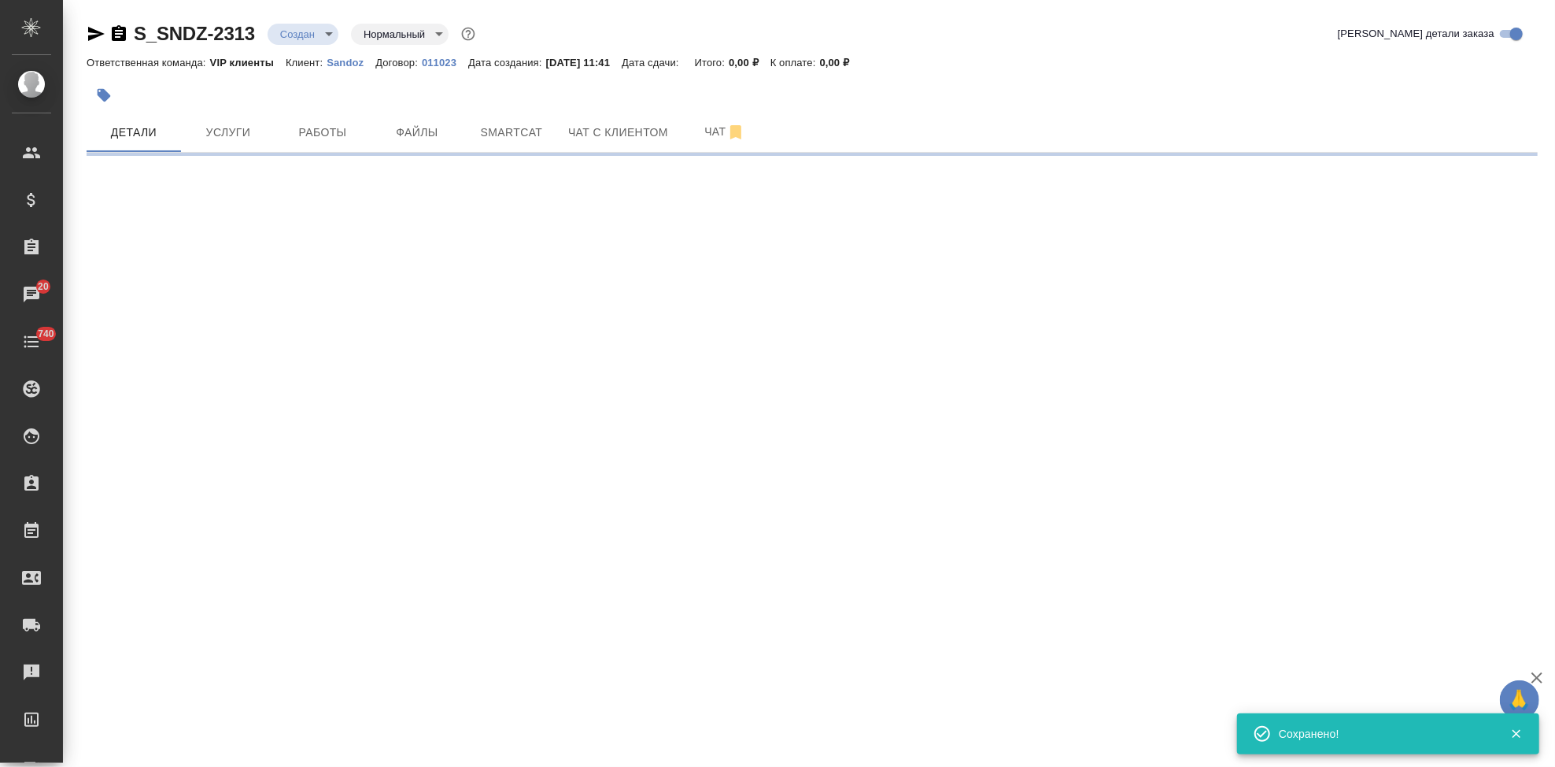
select select "RU"
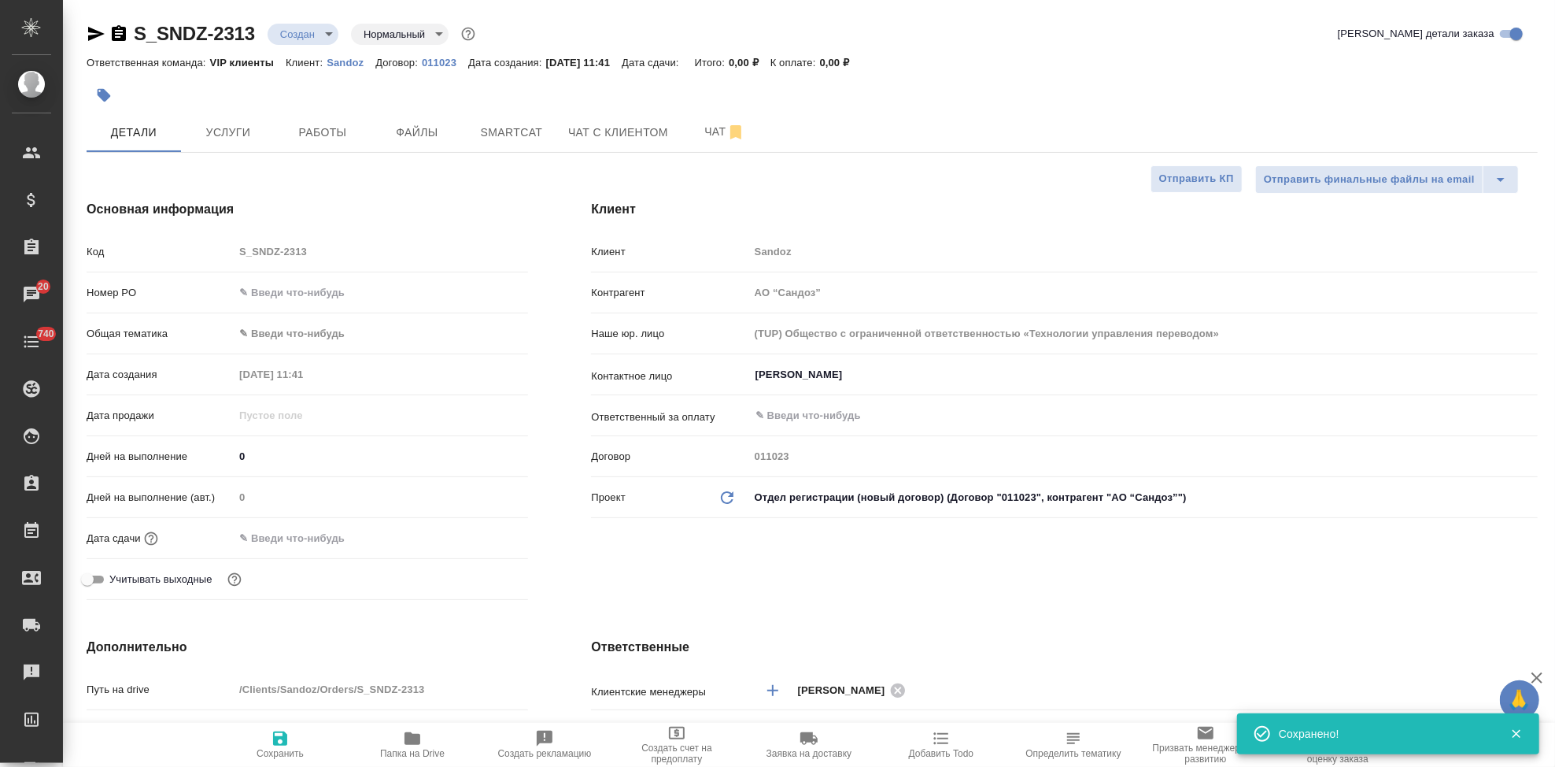
type textarea "x"
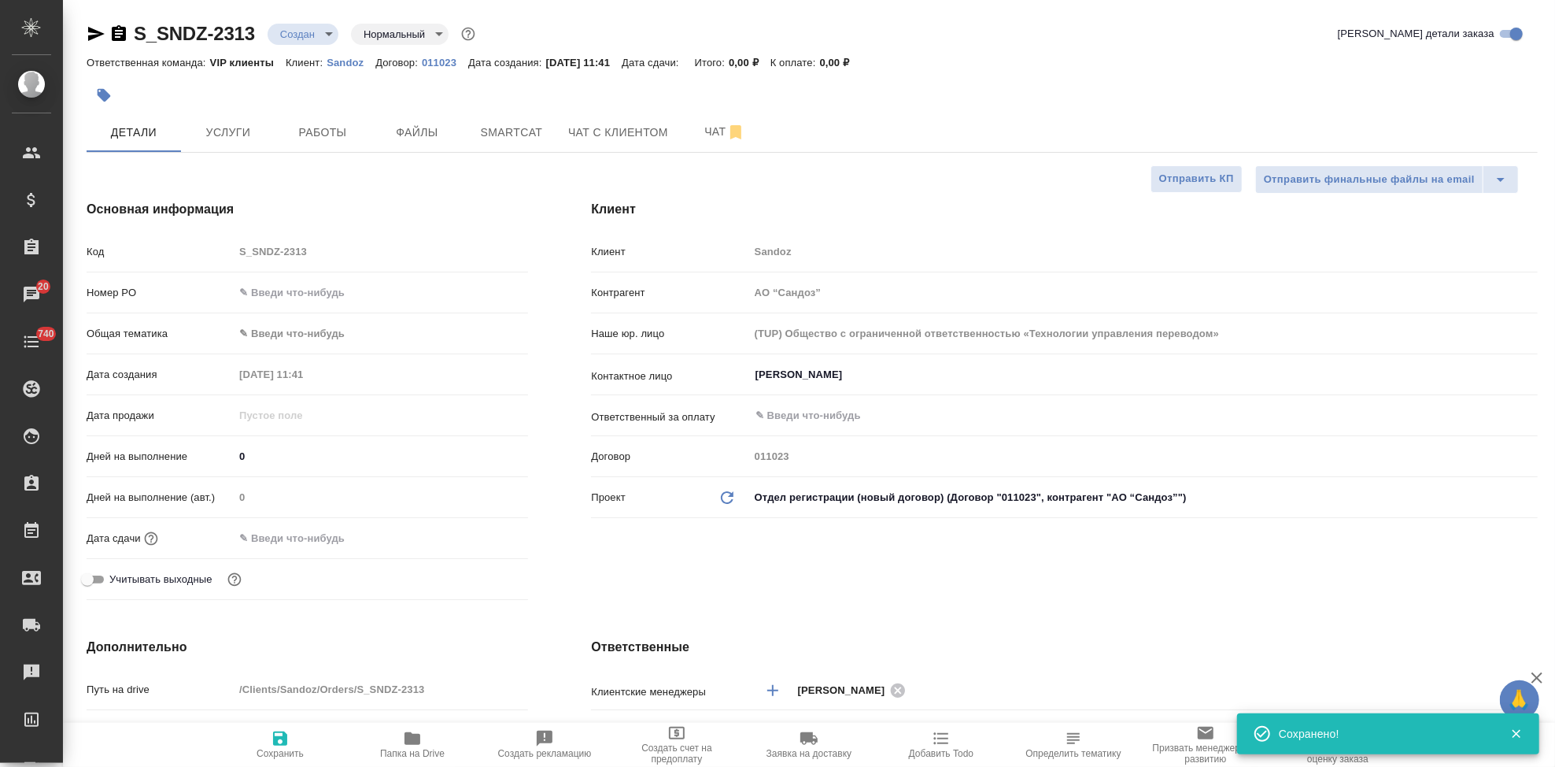
type textarea "x"
click at [229, 243] on div "Код S_SNDZ-2313" at bounding box center [308, 252] width 442 height 28
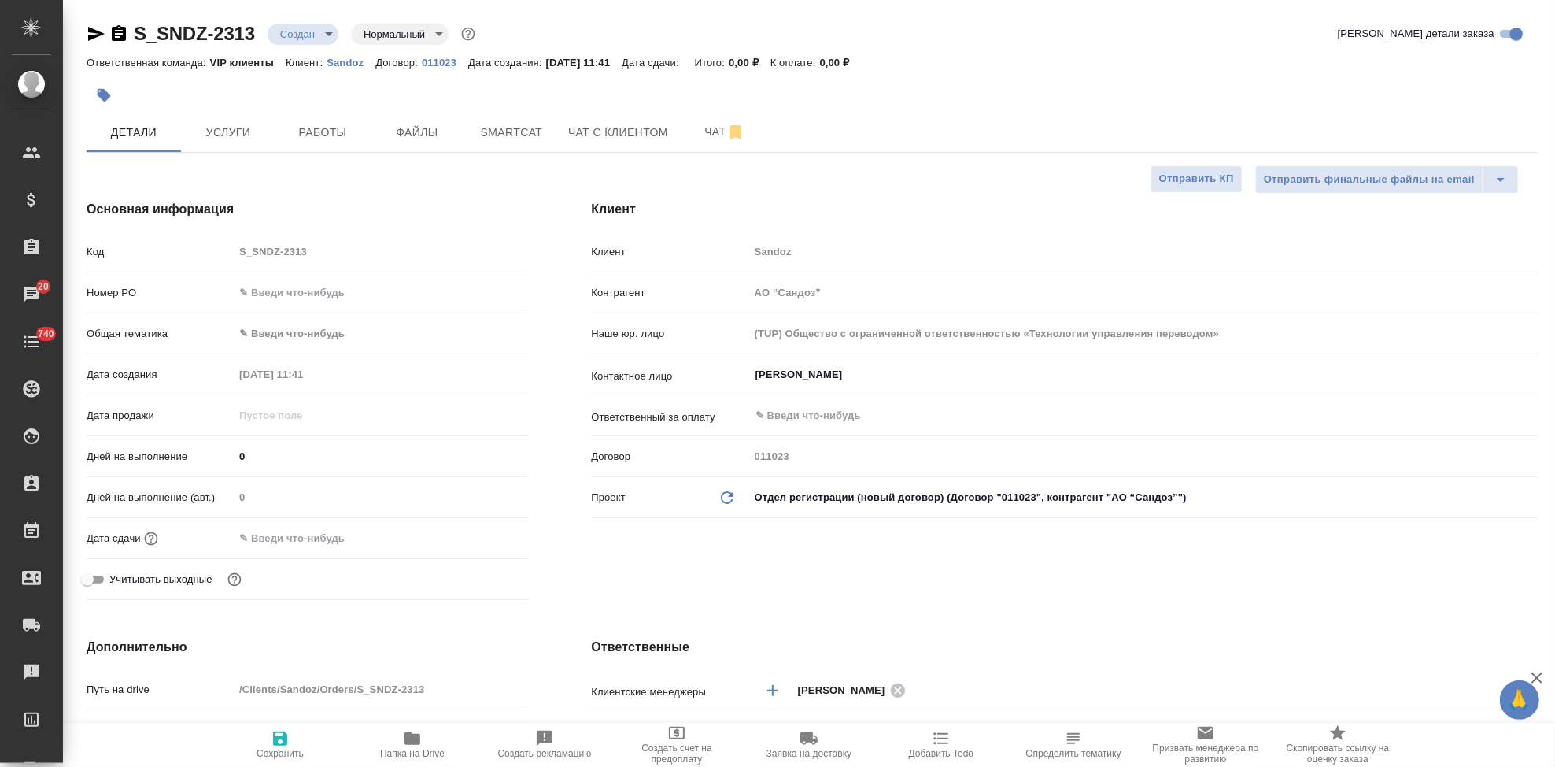
type textarea "x"
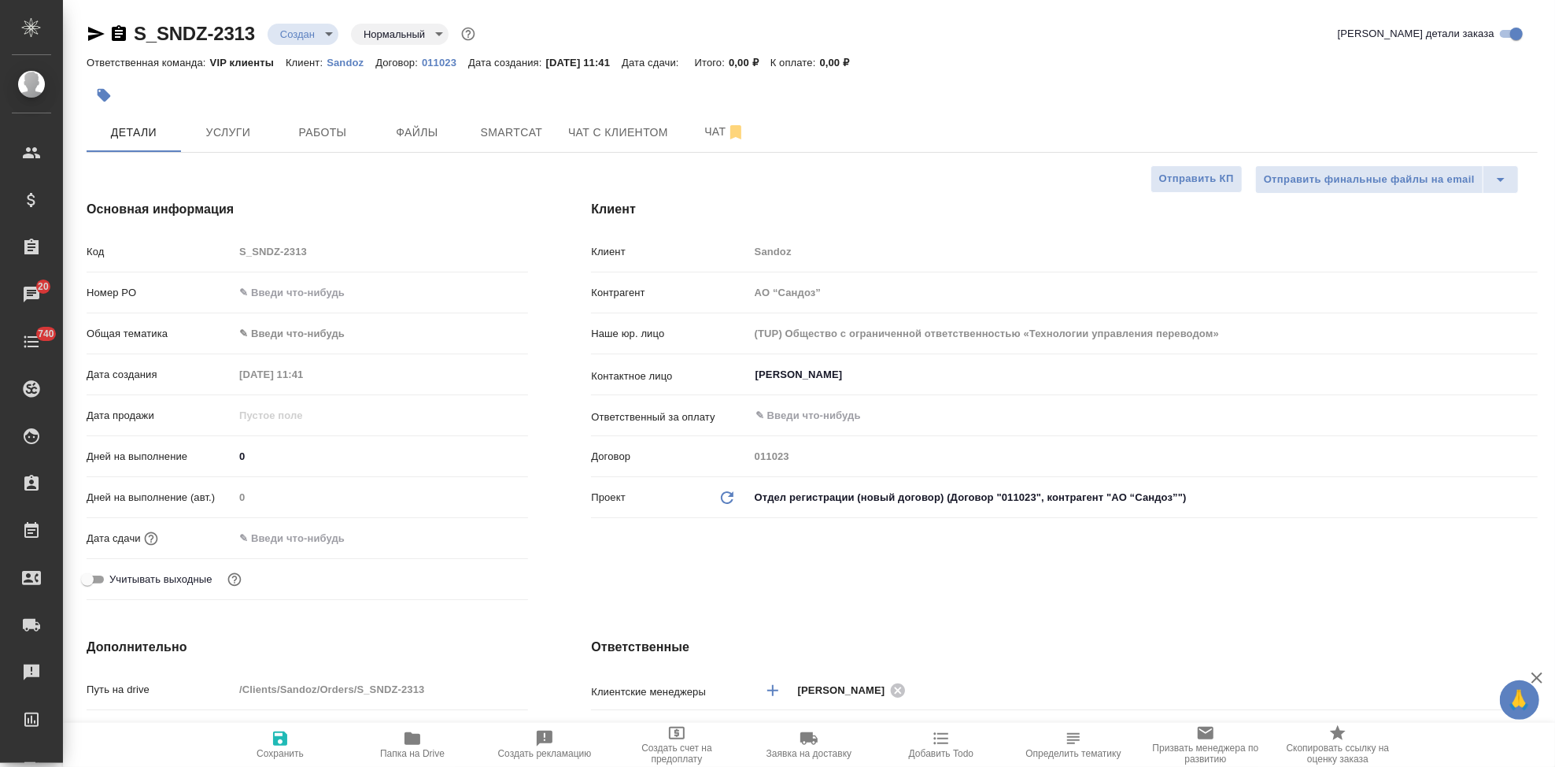
type textarea "x"
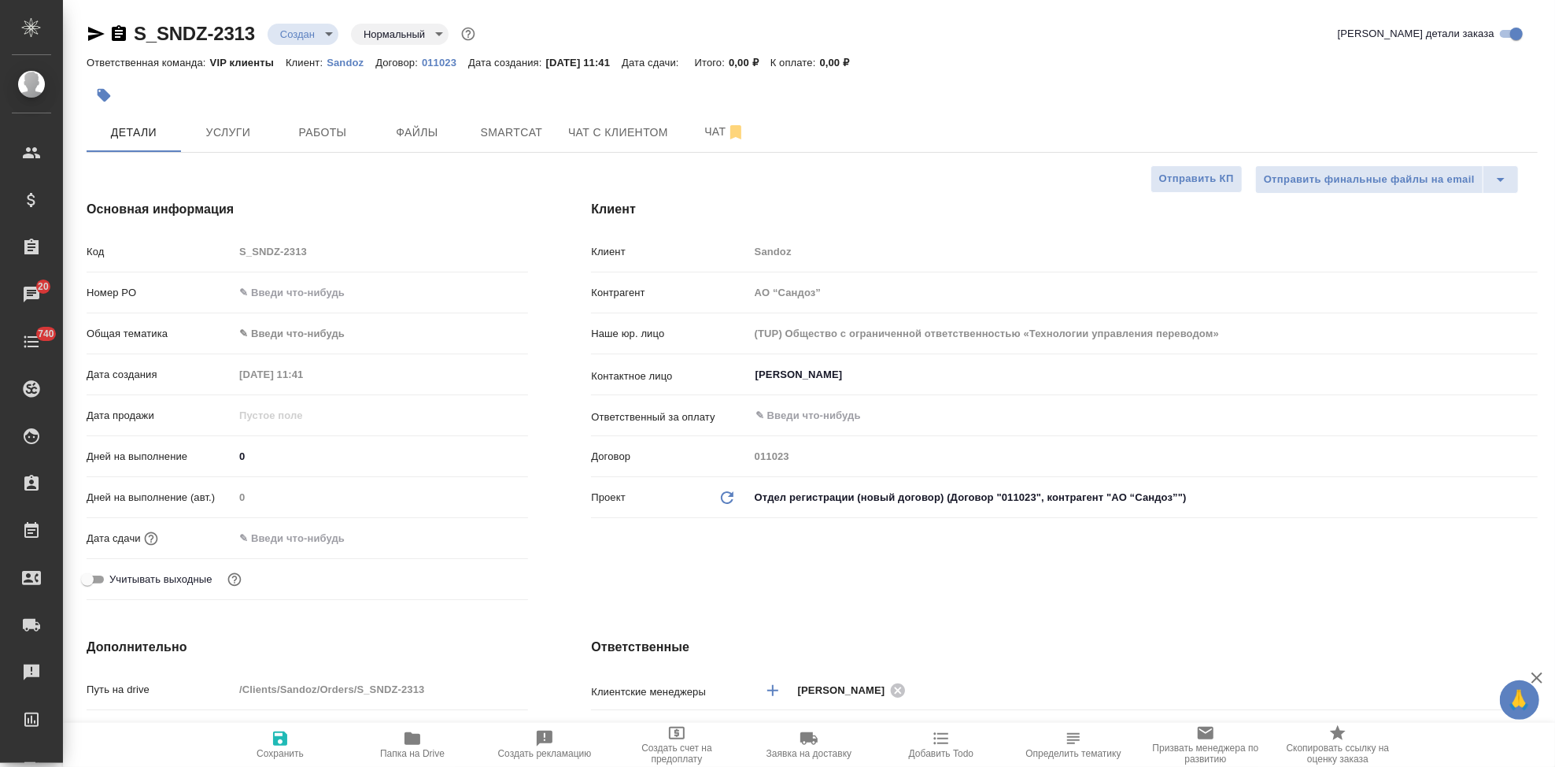
type textarea "x"
click at [814, 744] on icon "button" at bounding box center [808, 738] width 17 height 13
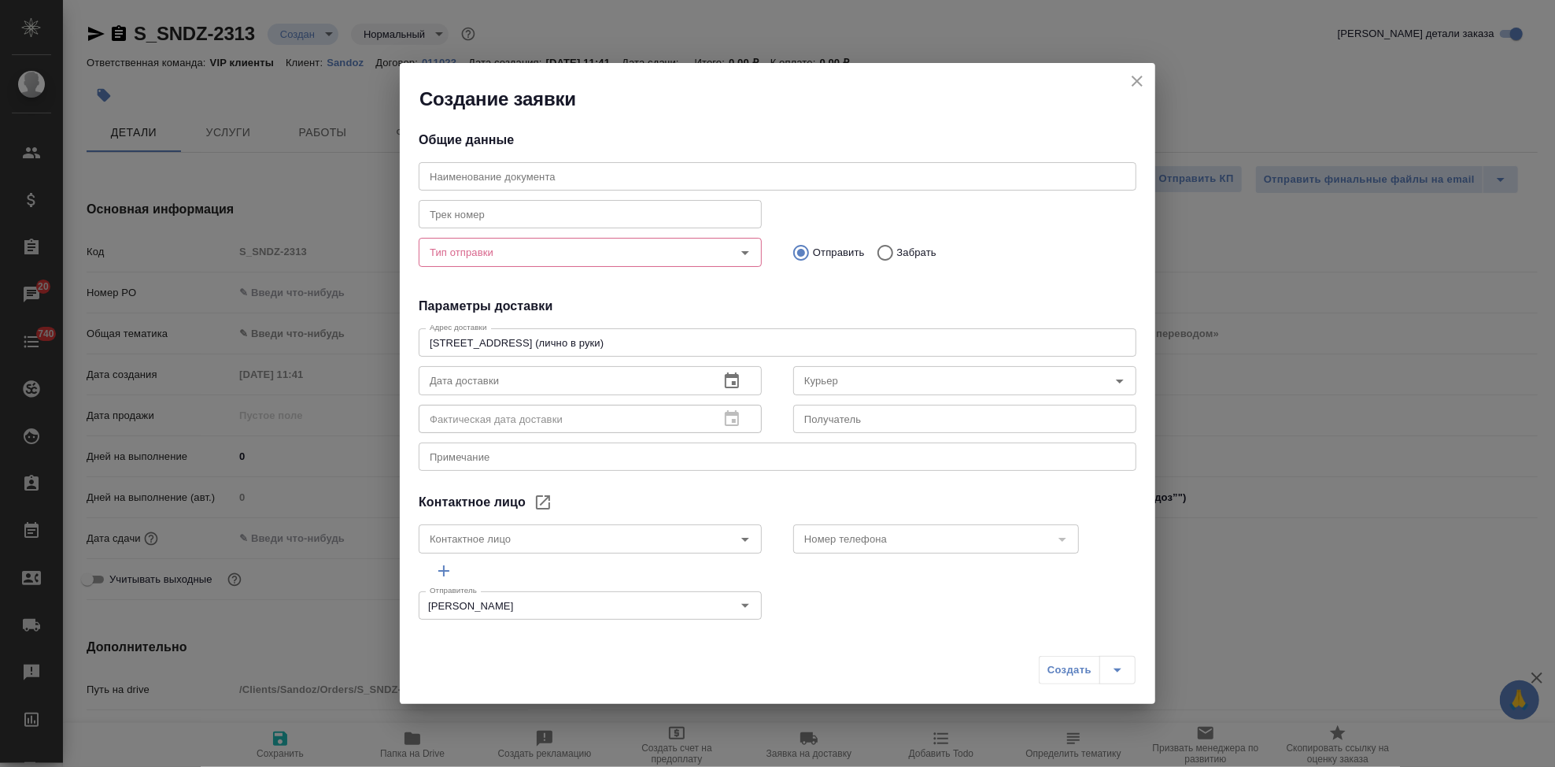
type input "Куликова Ольга"
click at [608, 173] on input "text" at bounding box center [778, 176] width 718 height 28
paste input "S_SNDZ-2313"
type input "S_SNDZ-2313"
click at [516, 253] on input "Тип отправки" at bounding box center [563, 251] width 281 height 19
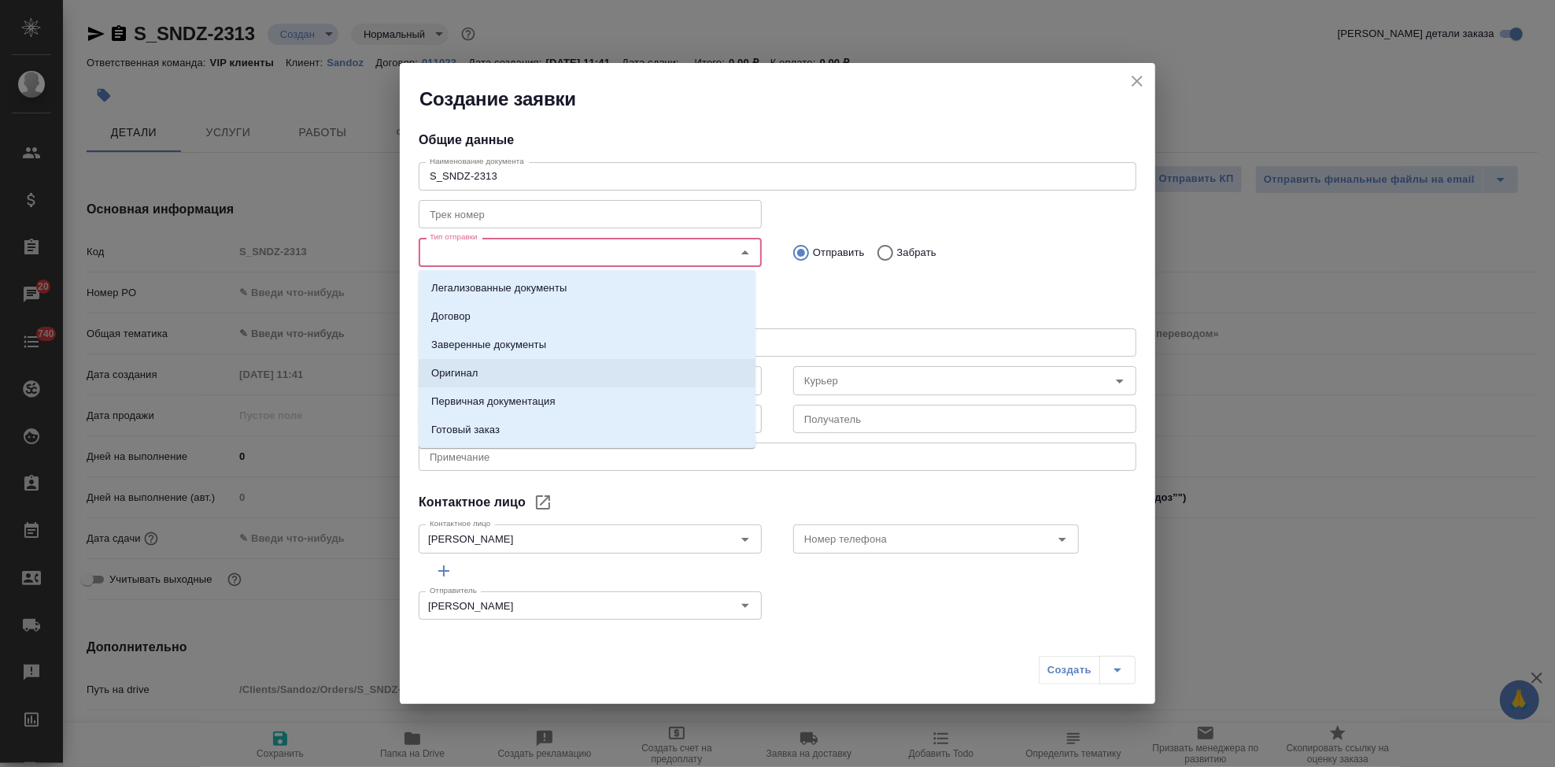
click at [501, 379] on li "Оригинал" at bounding box center [587, 373] width 337 height 28
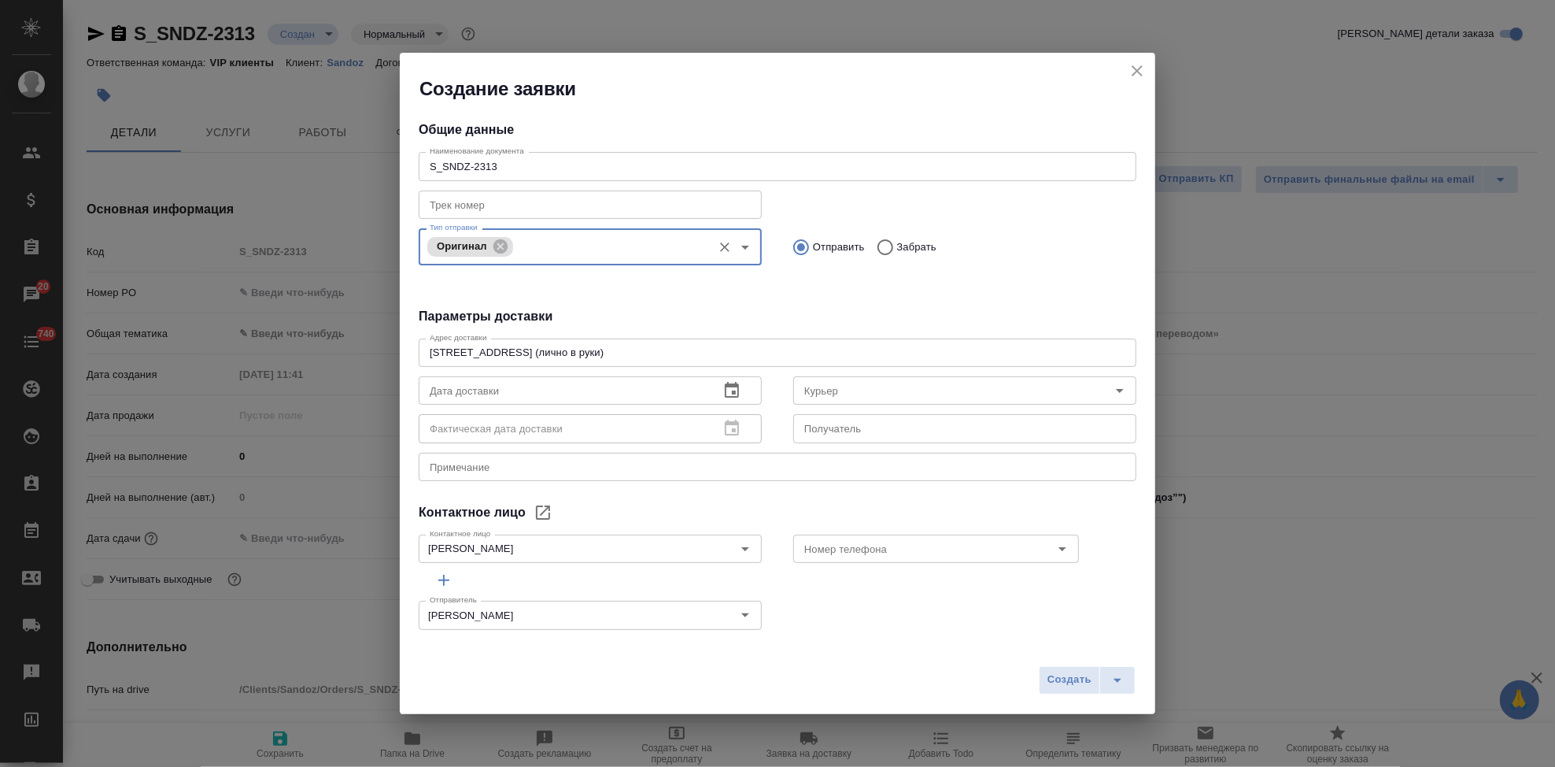
click at [878, 244] on input "Забрать" at bounding box center [883, 247] width 28 height 33
radio input "true"
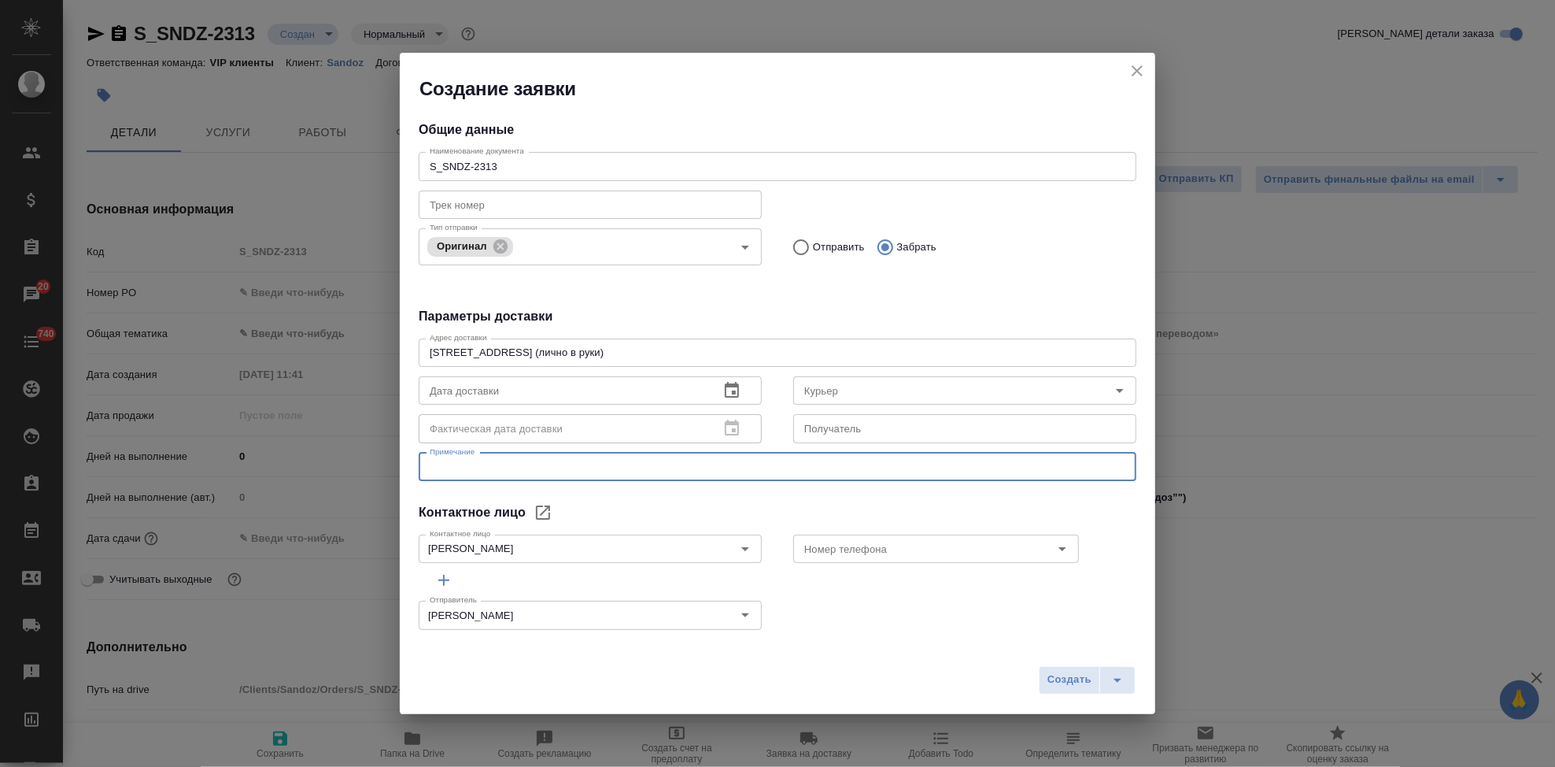
click at [503, 465] on textarea at bounding box center [778, 466] width 696 height 12
type textarea "забрать оригиналы (15 доверенностей) от клиента и отвезти на сертифай"
click at [726, 390] on icon "button" at bounding box center [731, 390] width 19 height 19
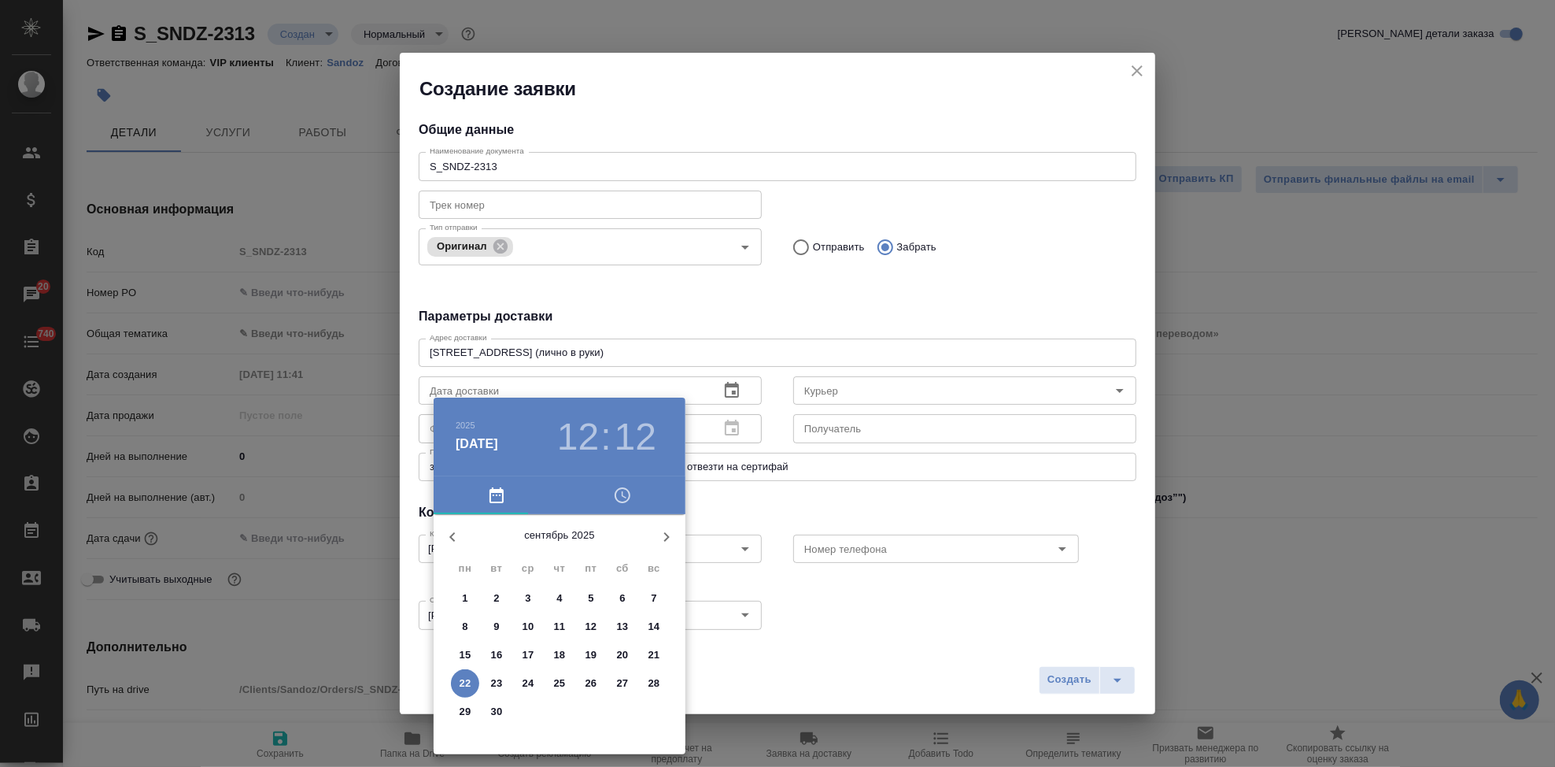
click at [462, 689] on p "22" at bounding box center [466, 683] width 12 height 16
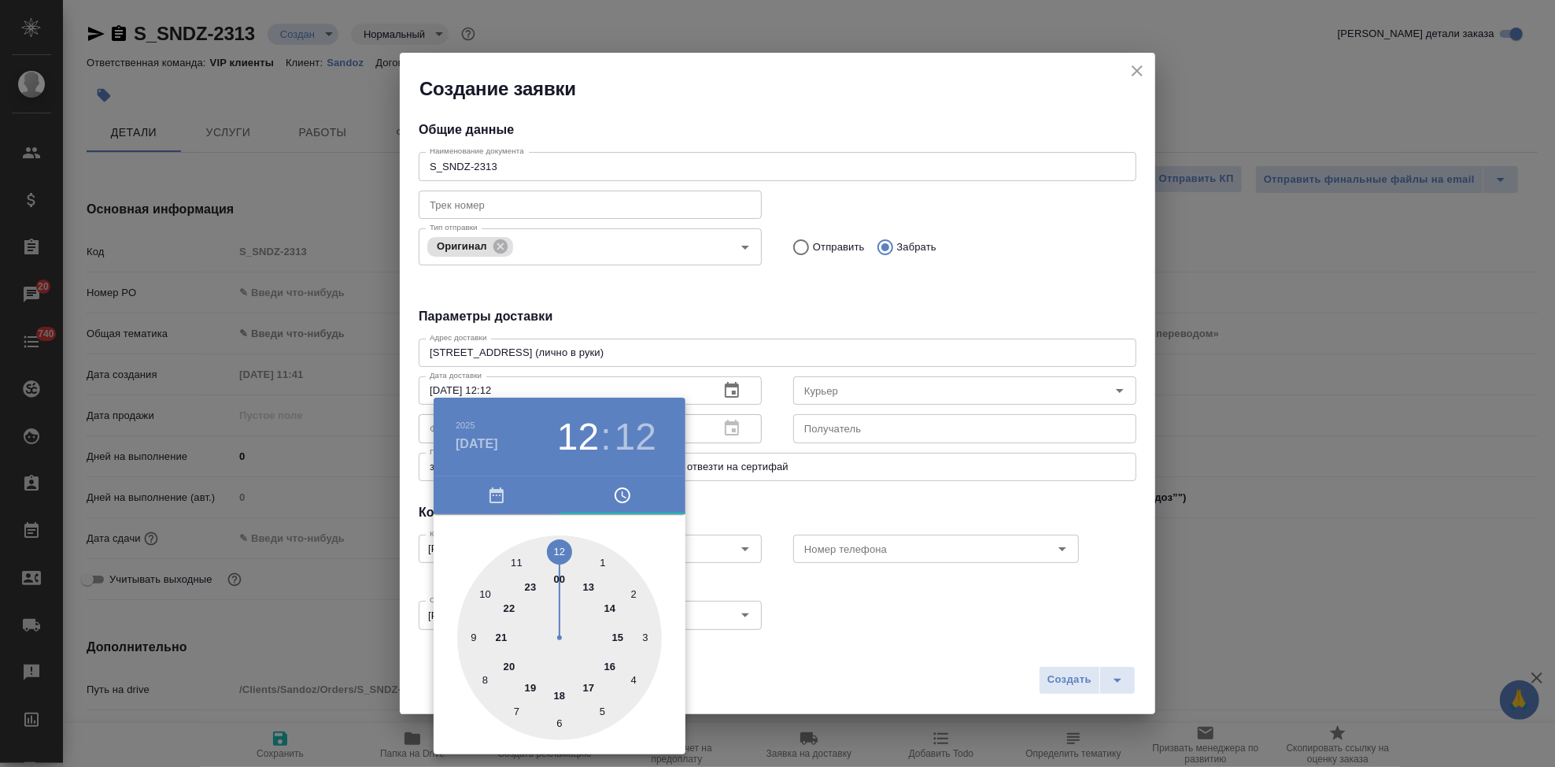
click at [609, 665] on div at bounding box center [559, 637] width 205 height 205
click at [557, 555] on div at bounding box center [559, 637] width 205 height 205
type input "22.09.2025 16:00"
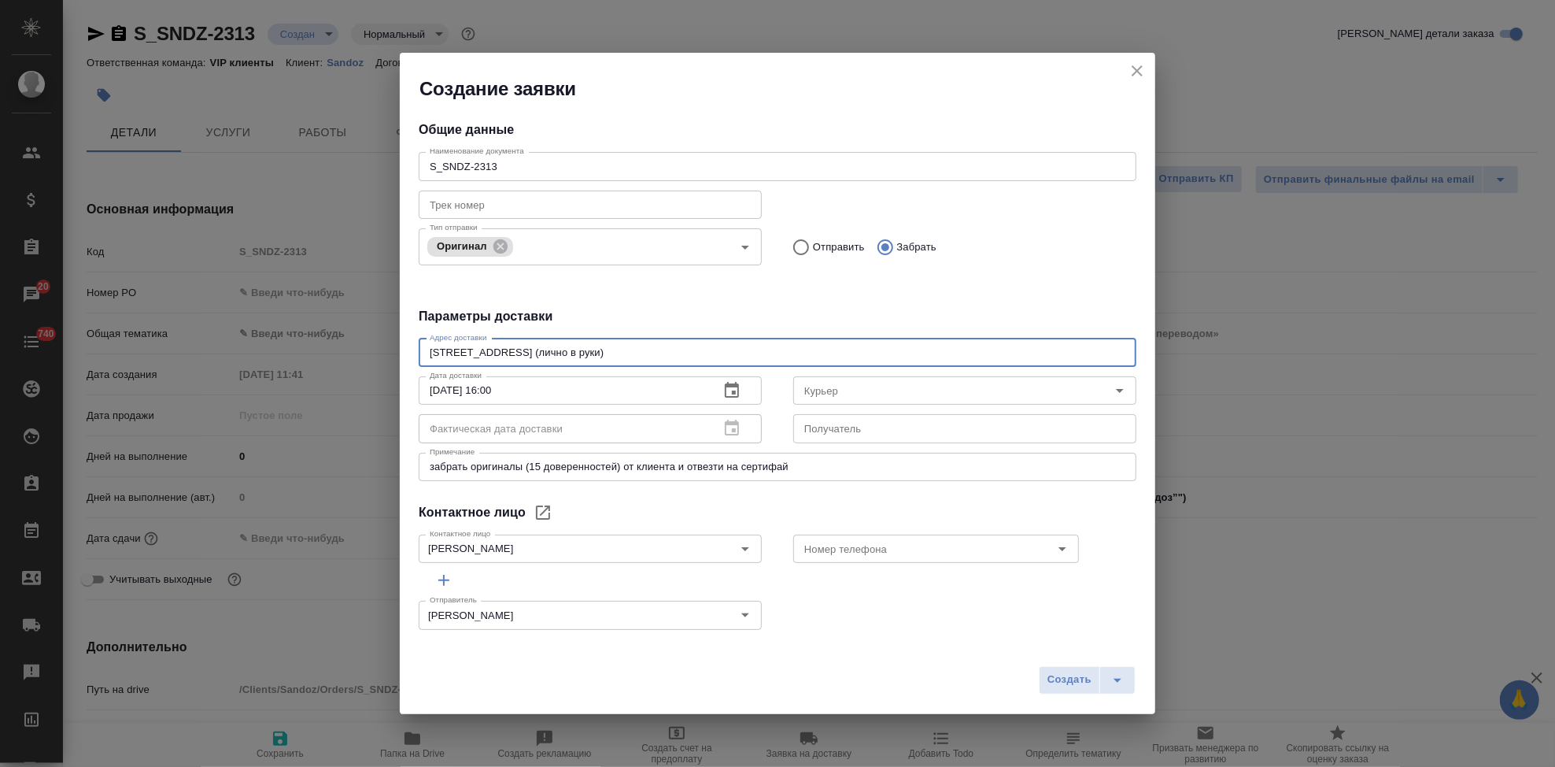
click at [659, 353] on textarea "Ленинградский проспект 70 (лично в руки)" at bounding box center [778, 352] width 696 height 12
type textarea "Ленинградский проспект 70"
click at [883, 551] on input "Номер телефона" at bounding box center [910, 548] width 224 height 19
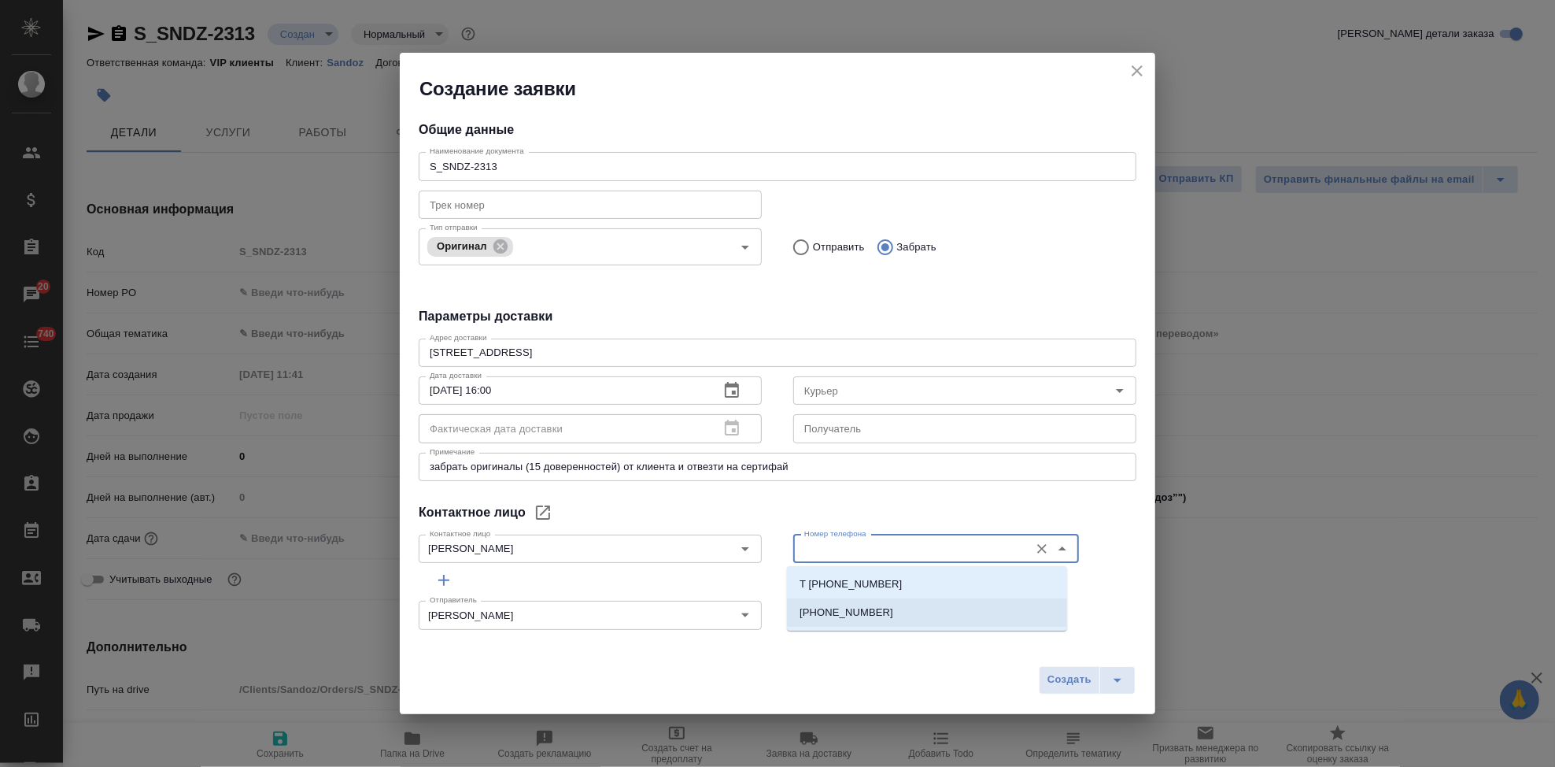
click at [847, 619] on p "+79263831536" at bounding box center [847, 612] width 94 height 16
type input "+79263831536"
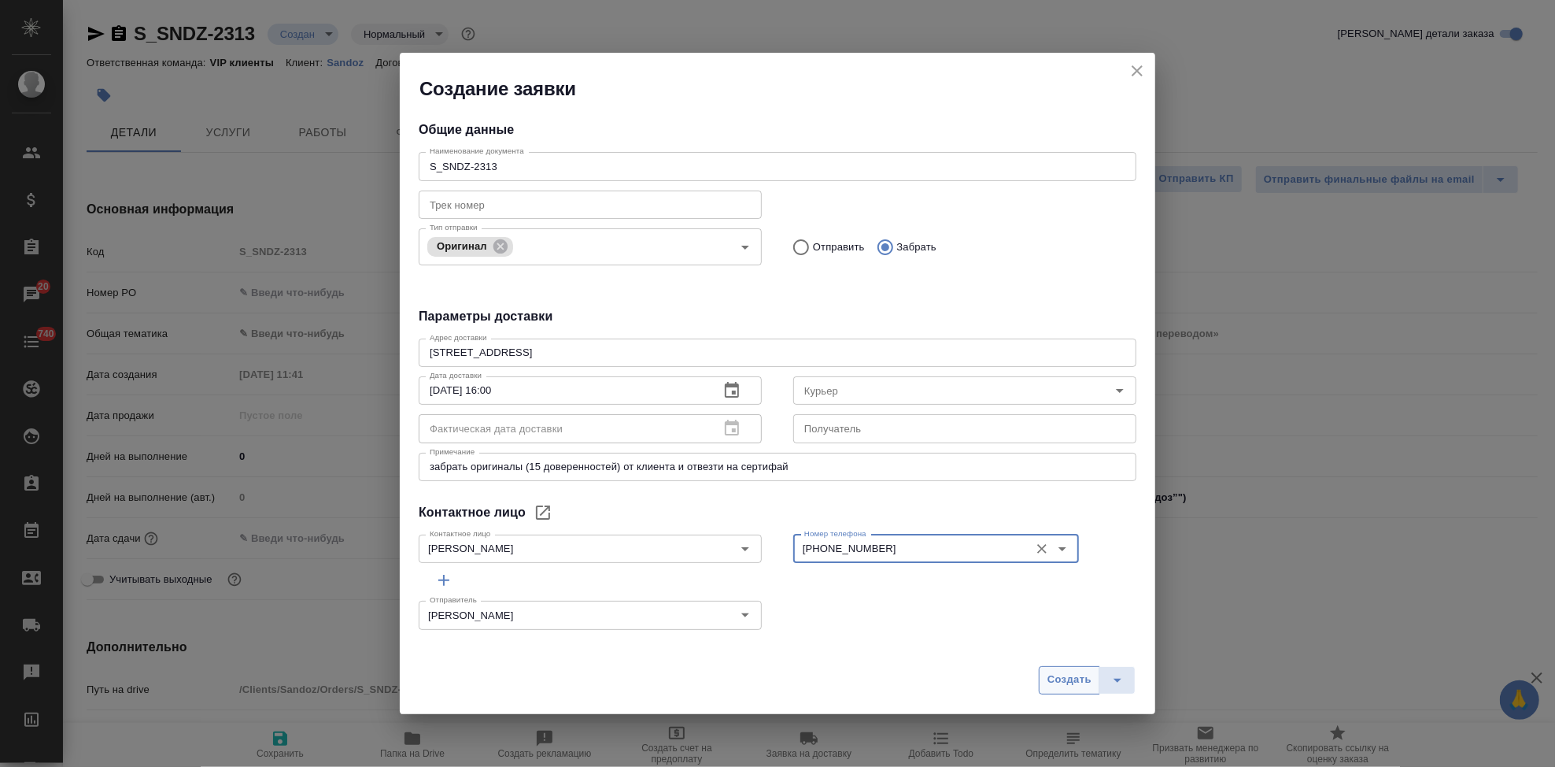
click at [1069, 685] on span "Создать" at bounding box center [1070, 680] width 44 height 18
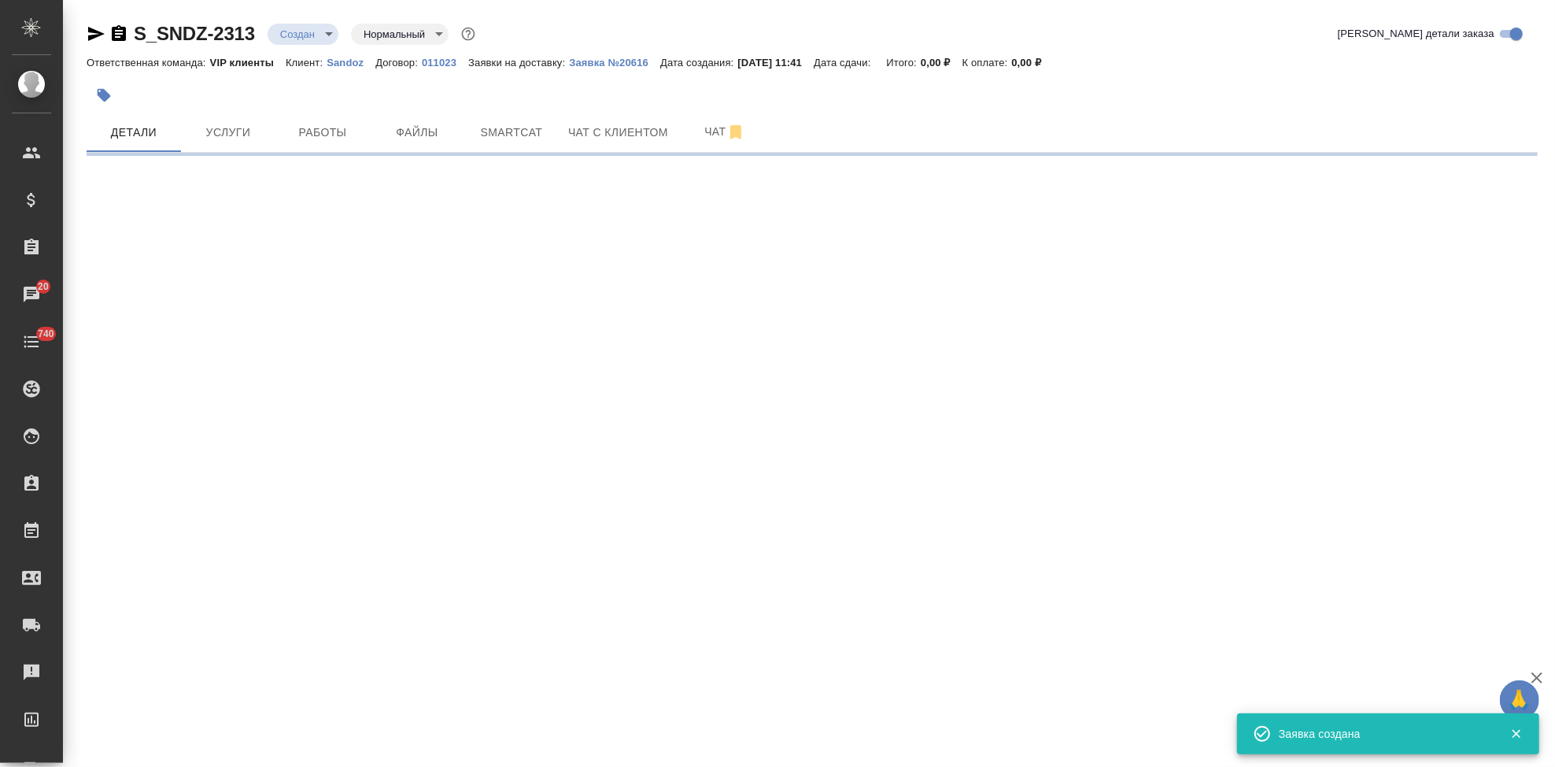
select select "RU"
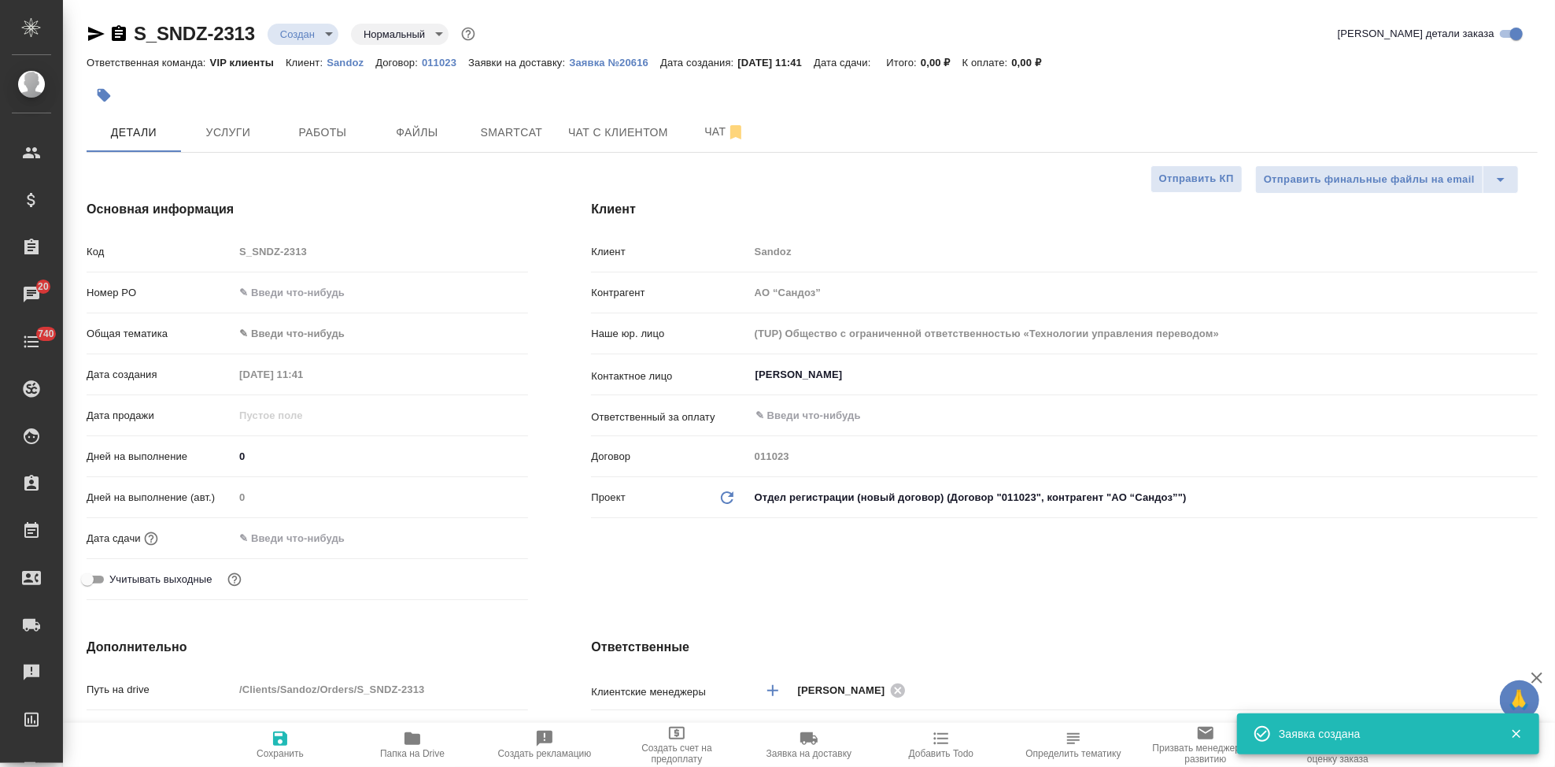
type textarea "x"
click at [619, 65] on p "Заявка №20616" at bounding box center [614, 63] width 91 height 12
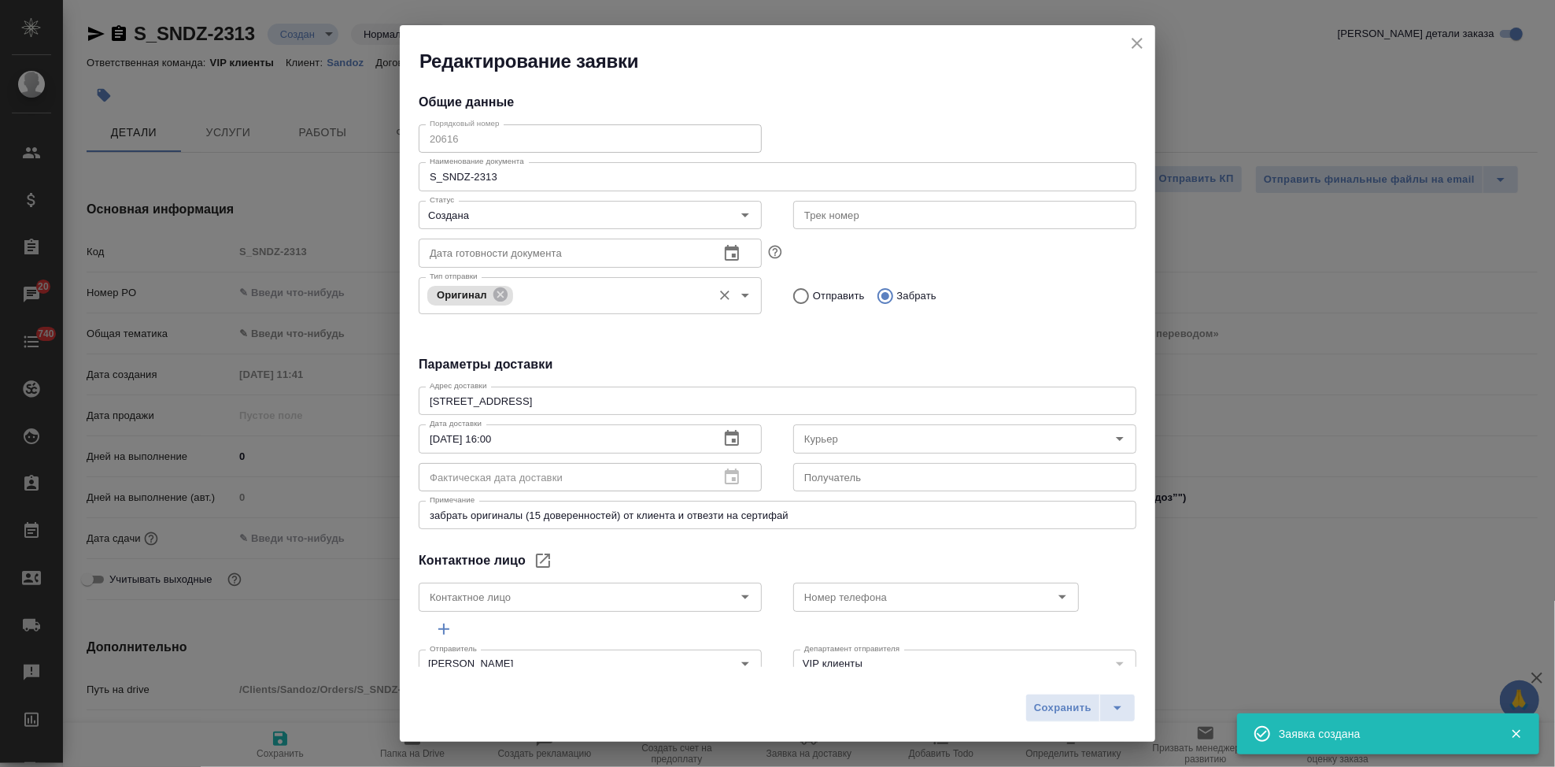
type input "Куликова Ольга"
type input "+79263831536"
type textarea "x"
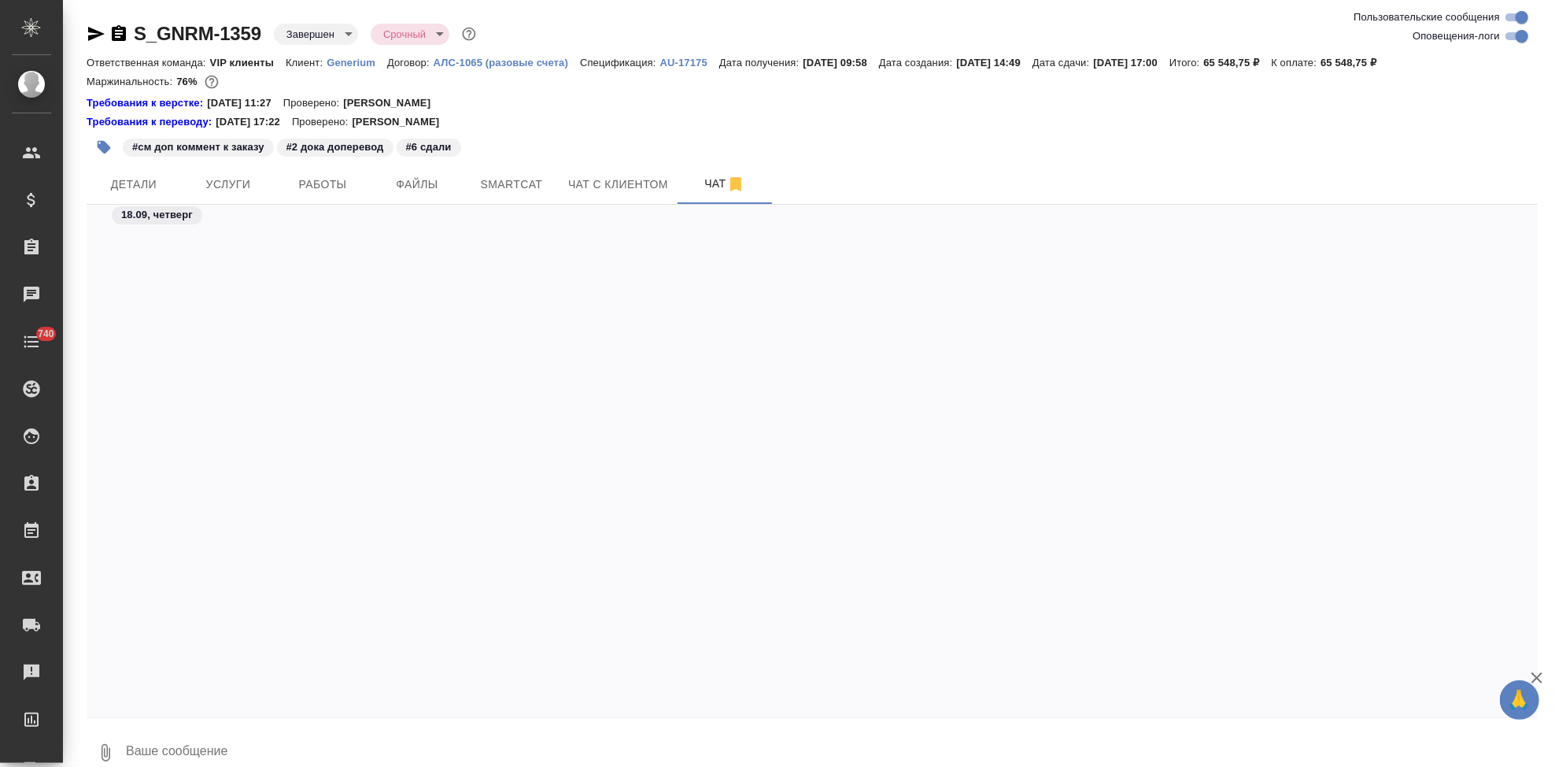
scroll to position [253351, 0]
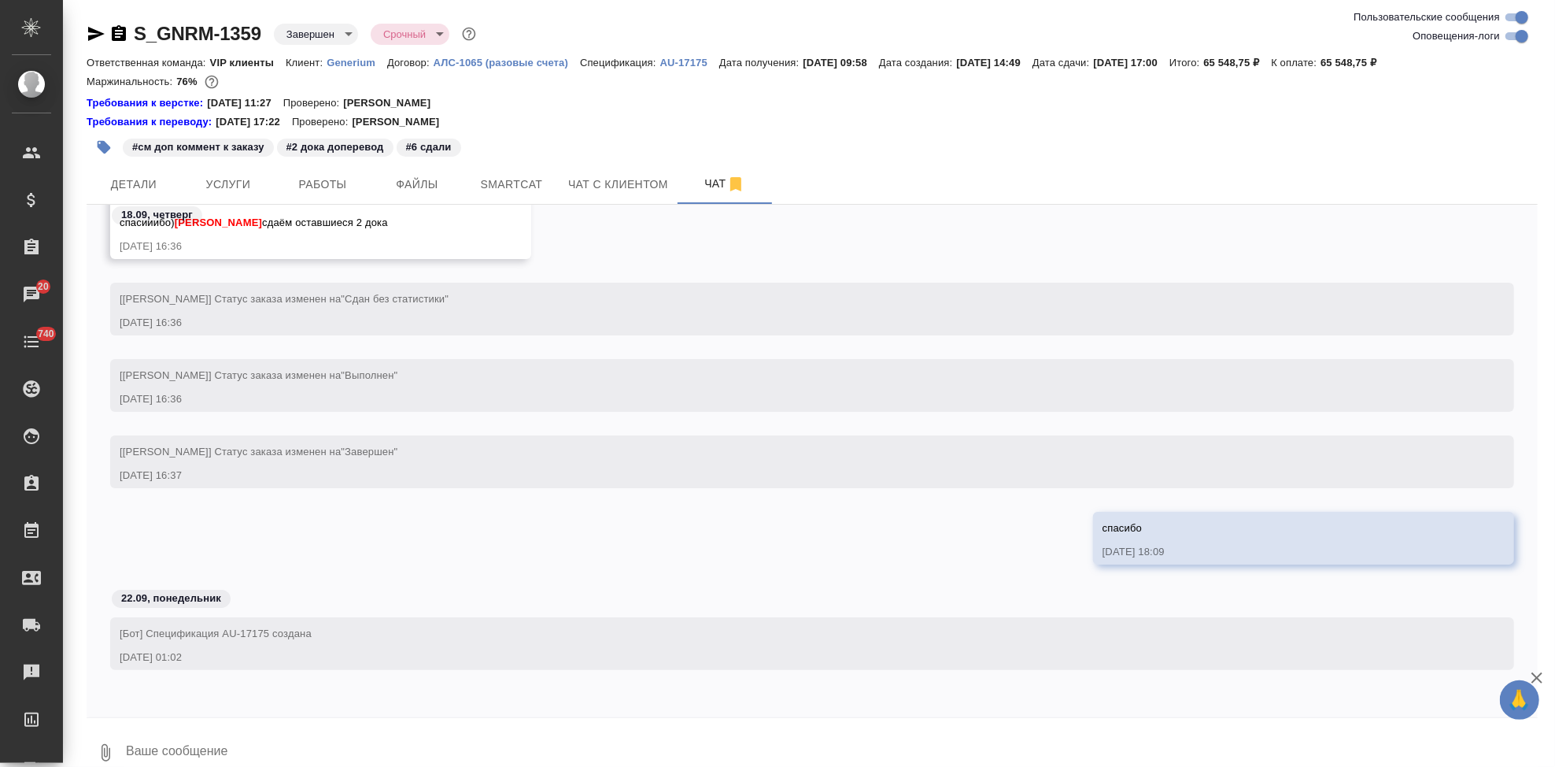
click at [673, 60] on p "AU-17175" at bounding box center [689, 63] width 59 height 12
drag, startPoint x: 265, startPoint y: 34, endPoint x: 138, endPoint y: 34, distance: 127.5
click at [138, 34] on div "S_GNRM-1359 Завершен closed Срочный urgent" at bounding box center [283, 33] width 393 height 25
copy link "S_GNRM-1359"
click at [235, 189] on span "Услуги" at bounding box center [228, 185] width 76 height 20
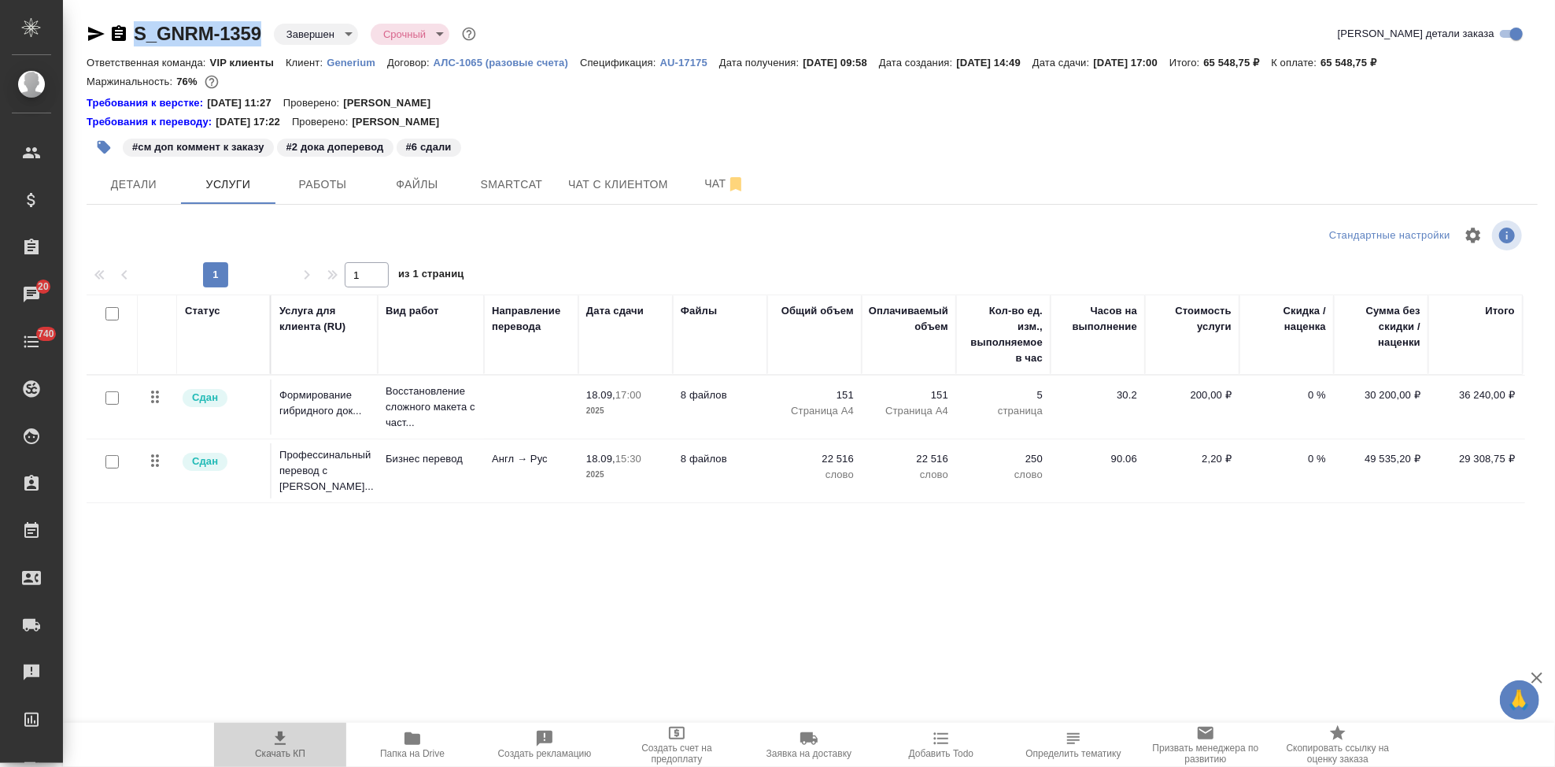
click at [272, 745] on icon "button" at bounding box center [280, 738] width 19 height 19
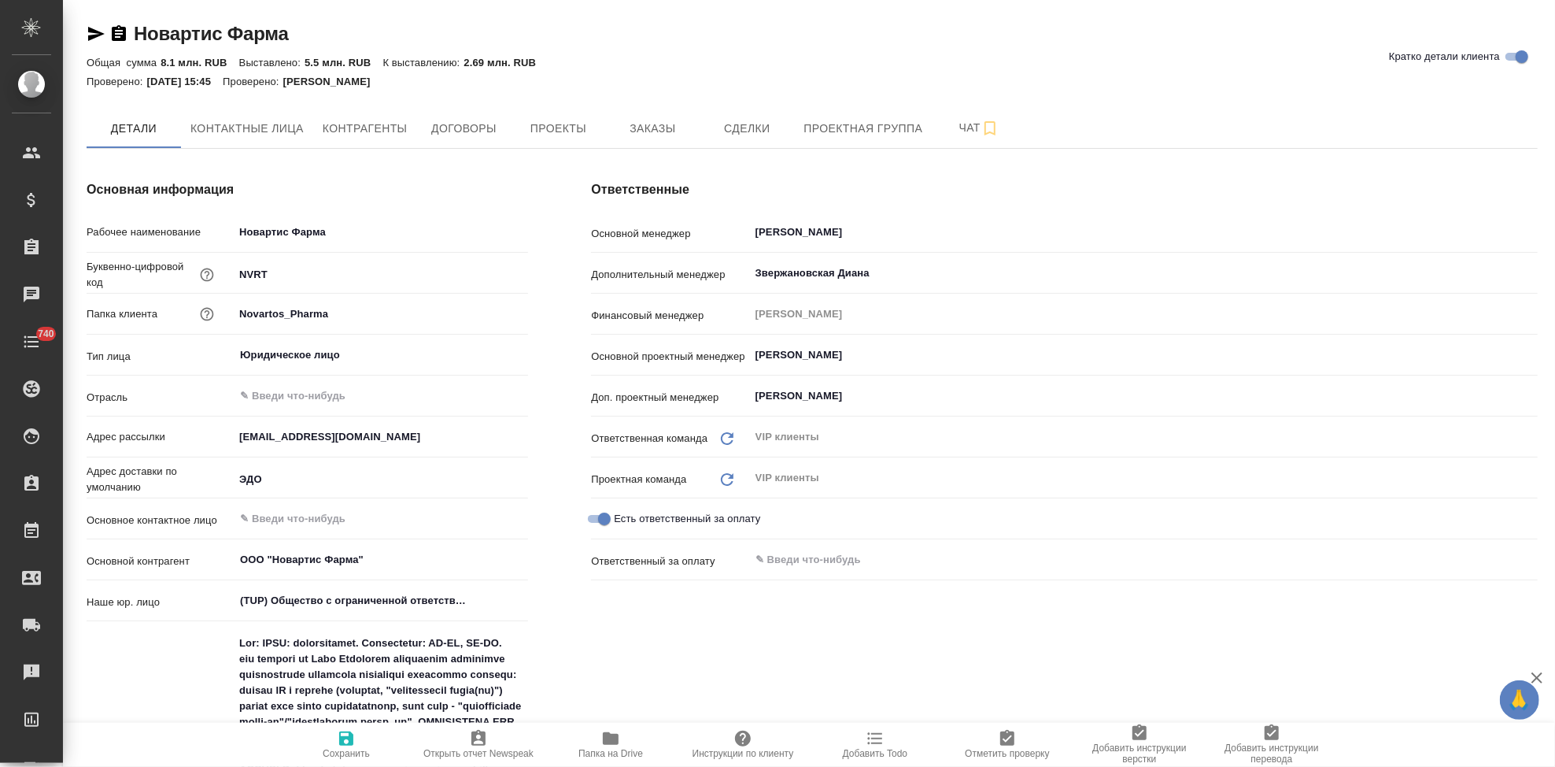
type textarea "x"
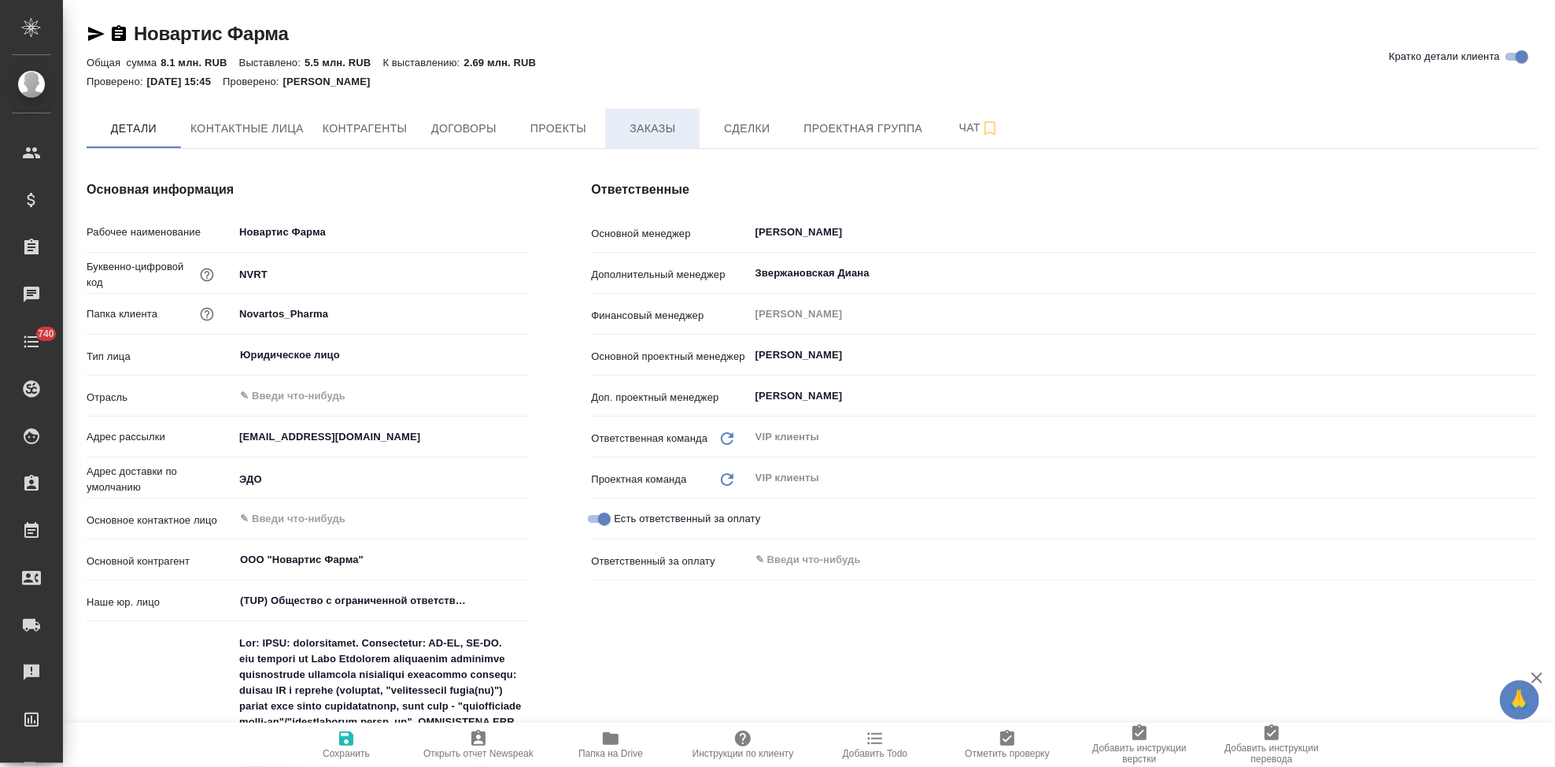
type textarea "x"
click at [656, 132] on span "Заказы" at bounding box center [653, 129] width 76 height 20
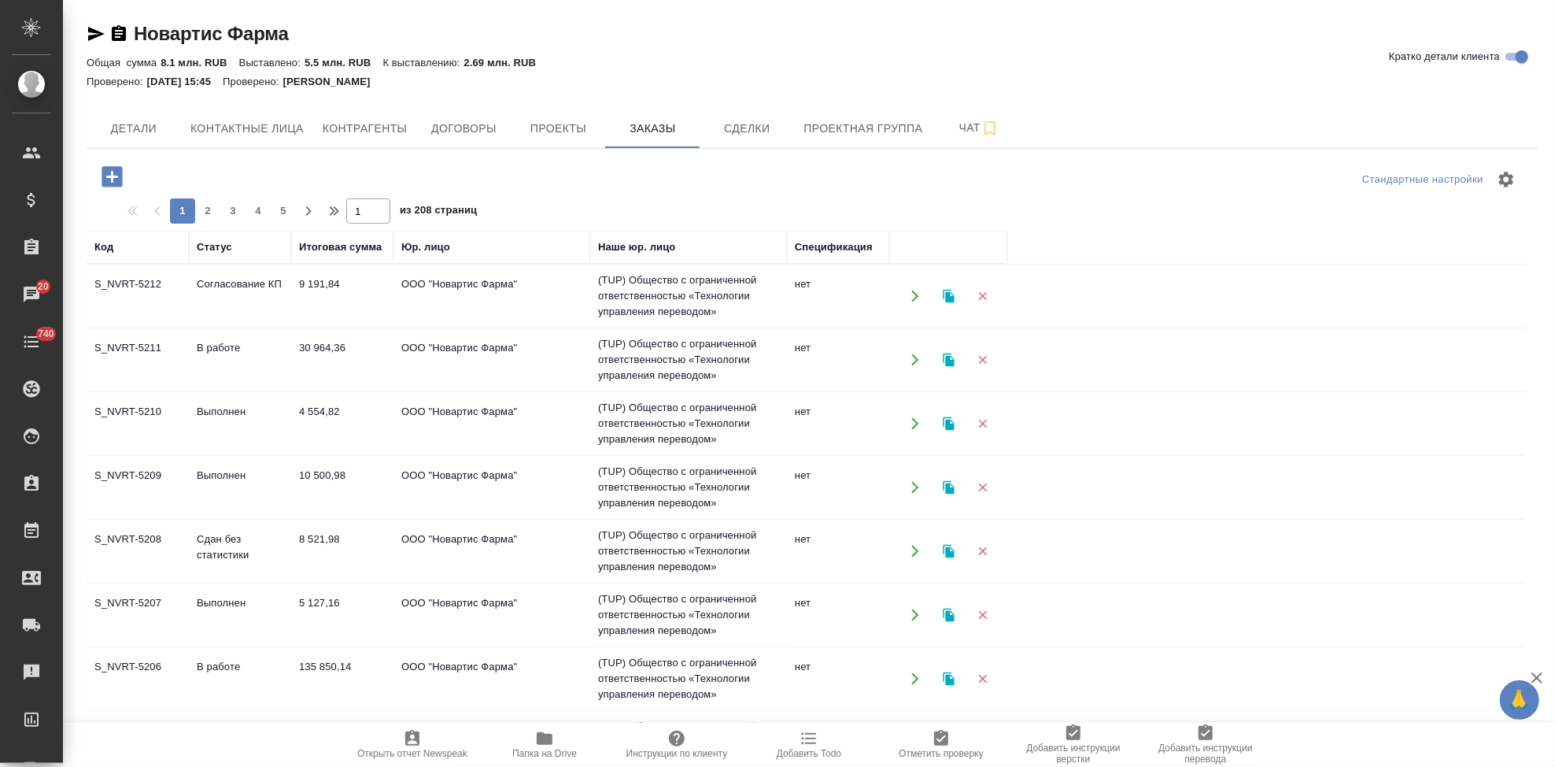
click at [224, 534] on td "Сдан без статистики" at bounding box center [240, 550] width 102 height 55
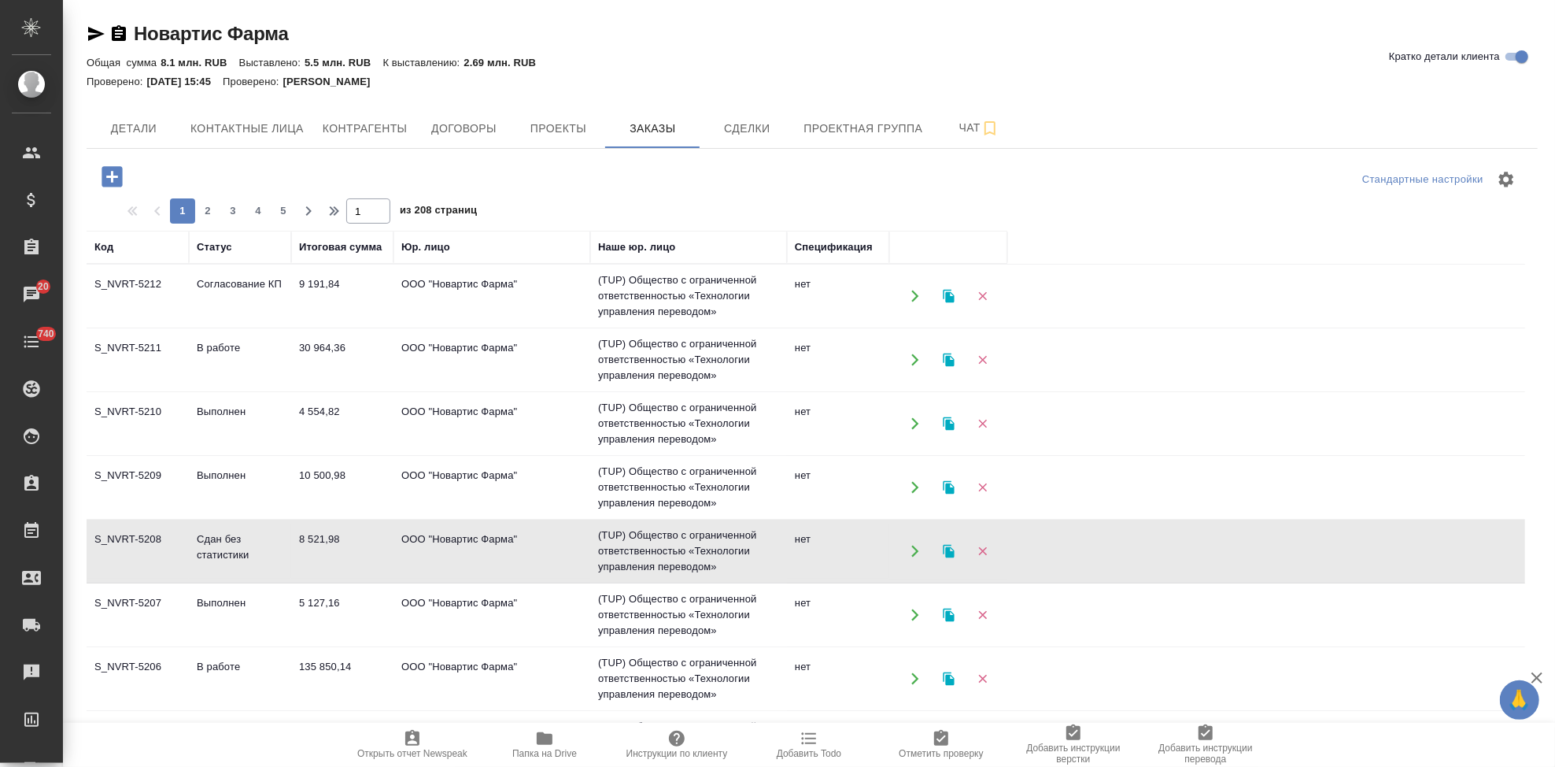
click at [224, 534] on td "Сдан без статистики" at bounding box center [240, 550] width 102 height 55
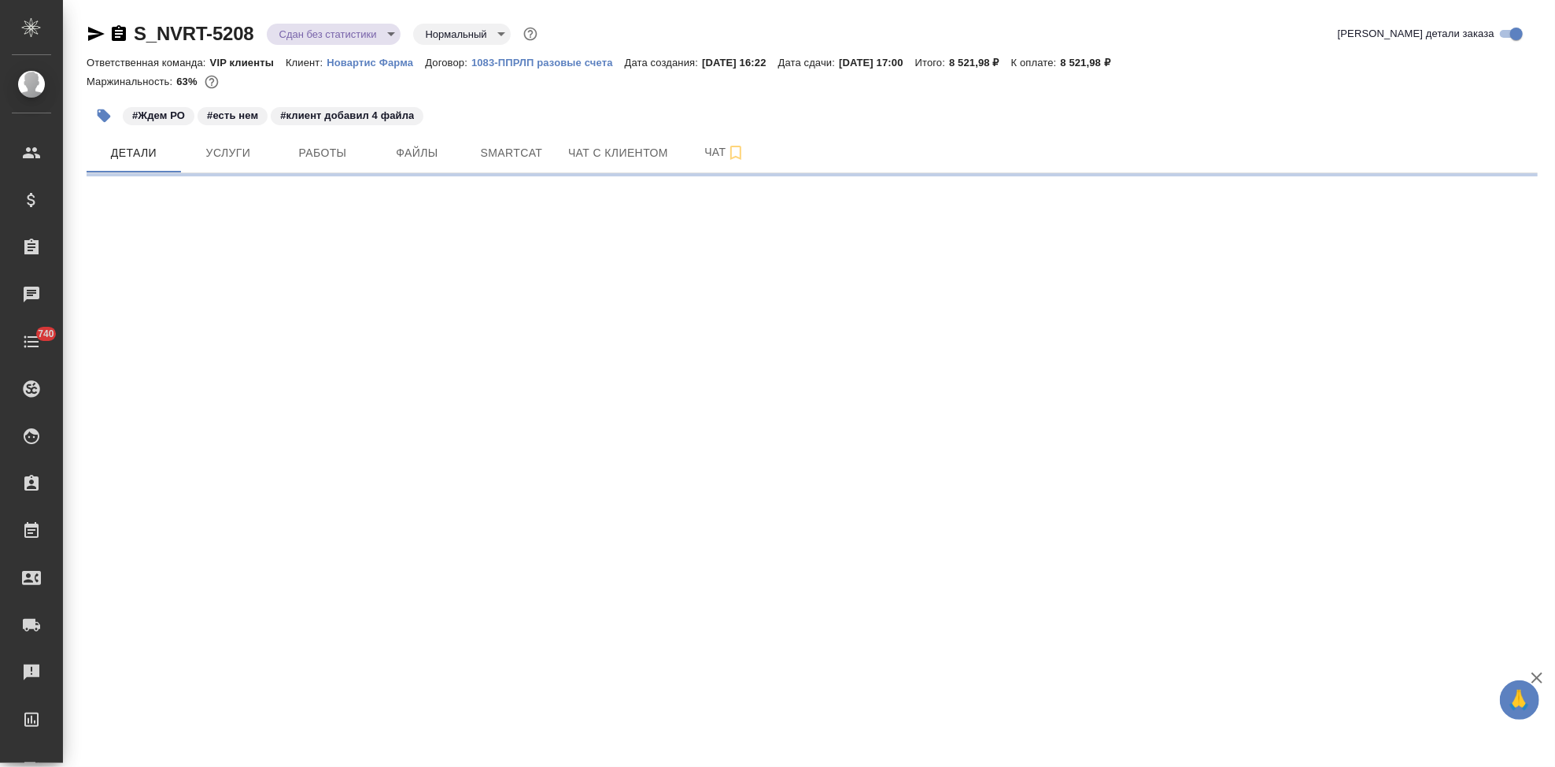
select select "RU"
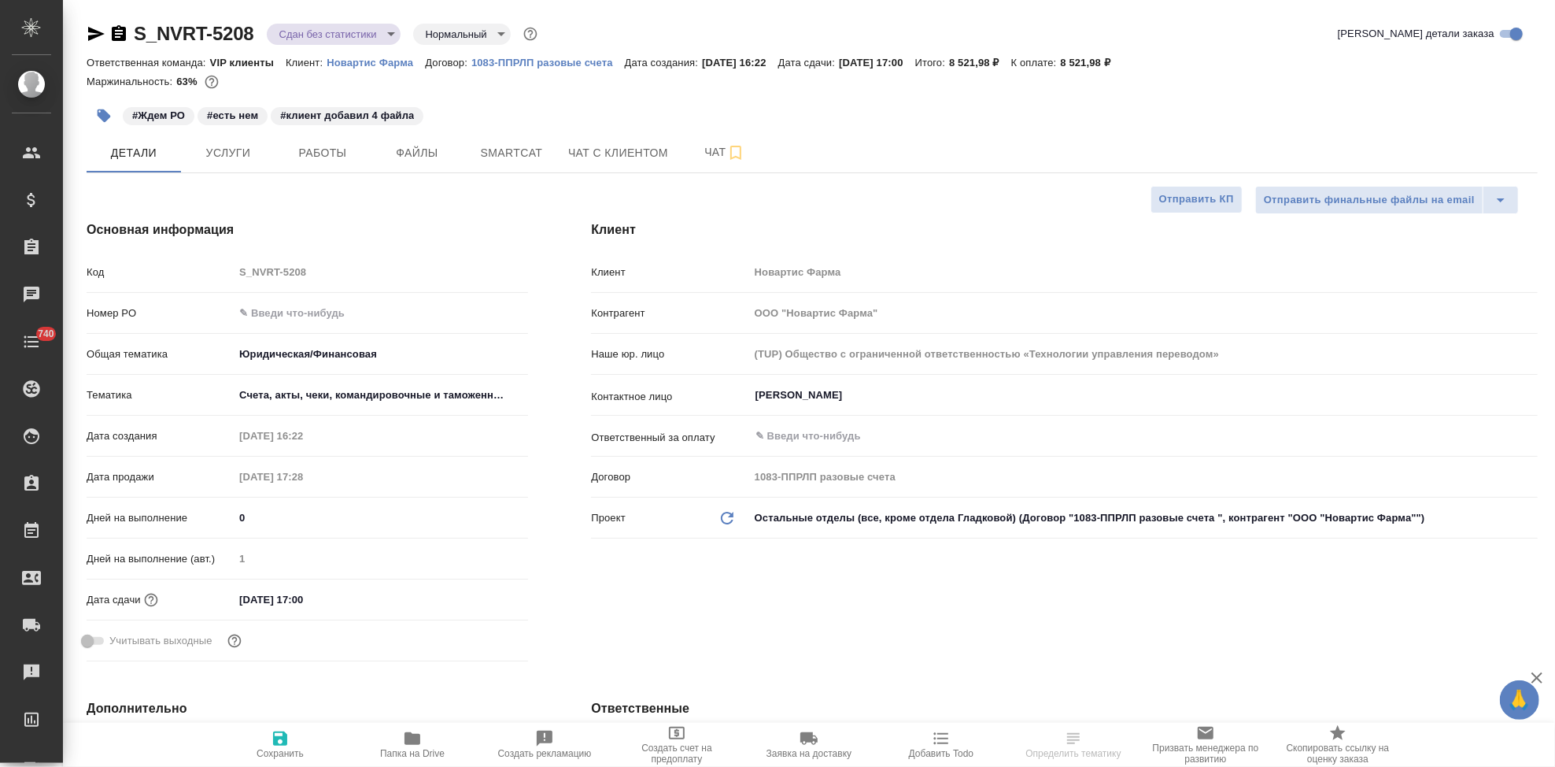
type textarea "x"
click at [272, 312] on input "text" at bounding box center [381, 312] width 293 height 23
paste input "3006496502"
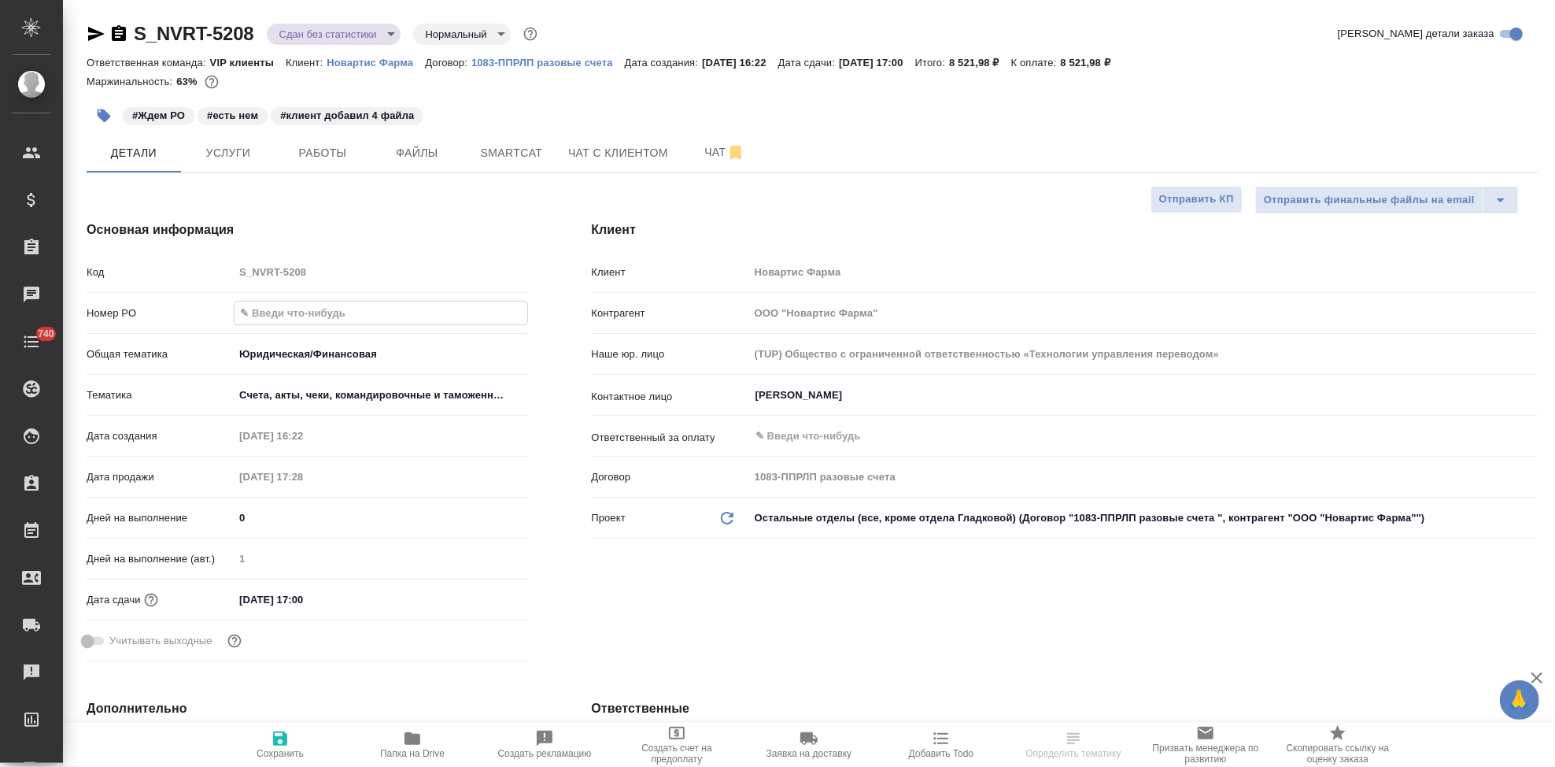
type input "3006496502"
type textarea "x"
type input "3006496502"
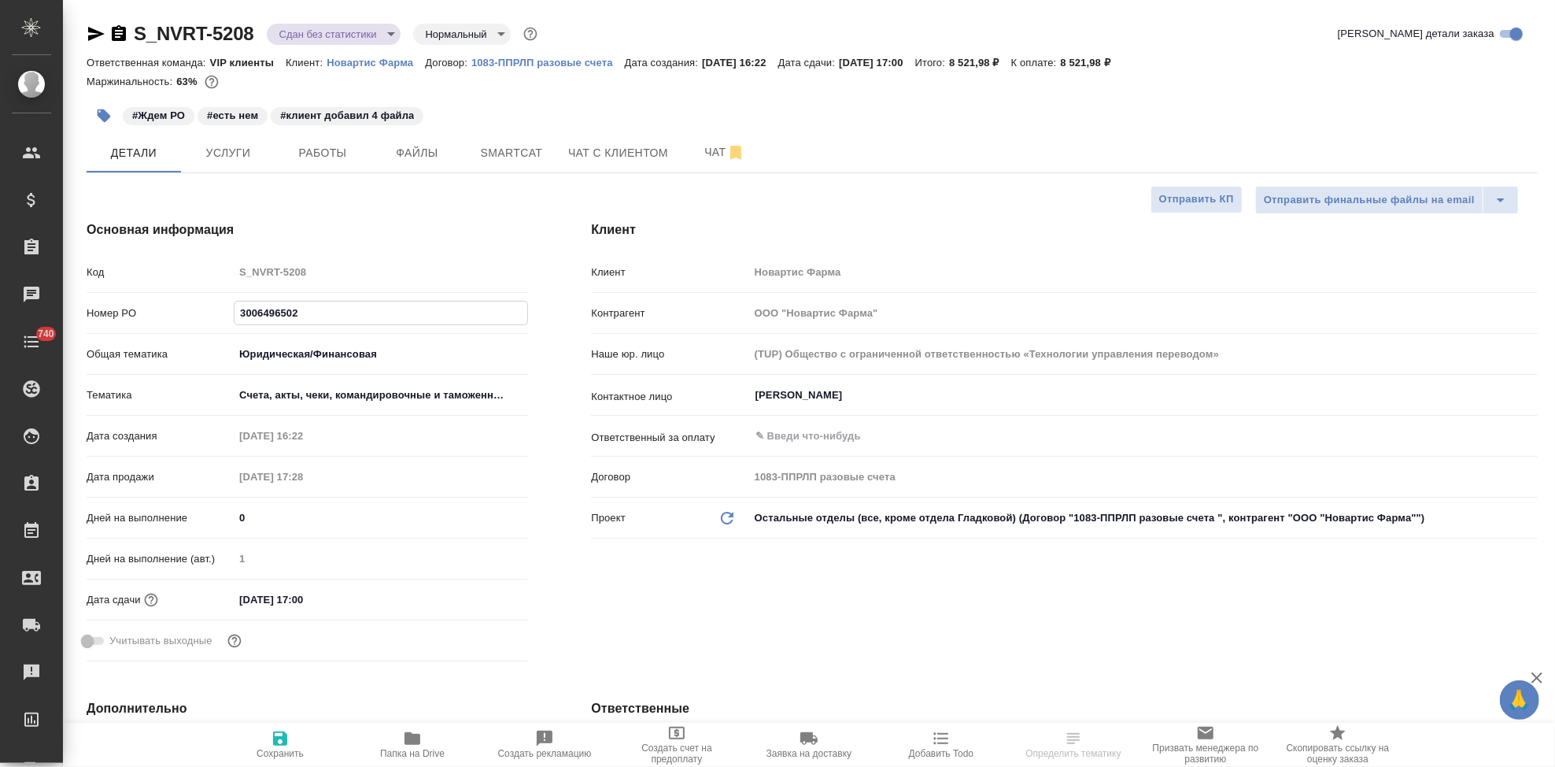
click at [285, 733] on icon "button" at bounding box center [280, 738] width 14 height 14
type textarea "x"
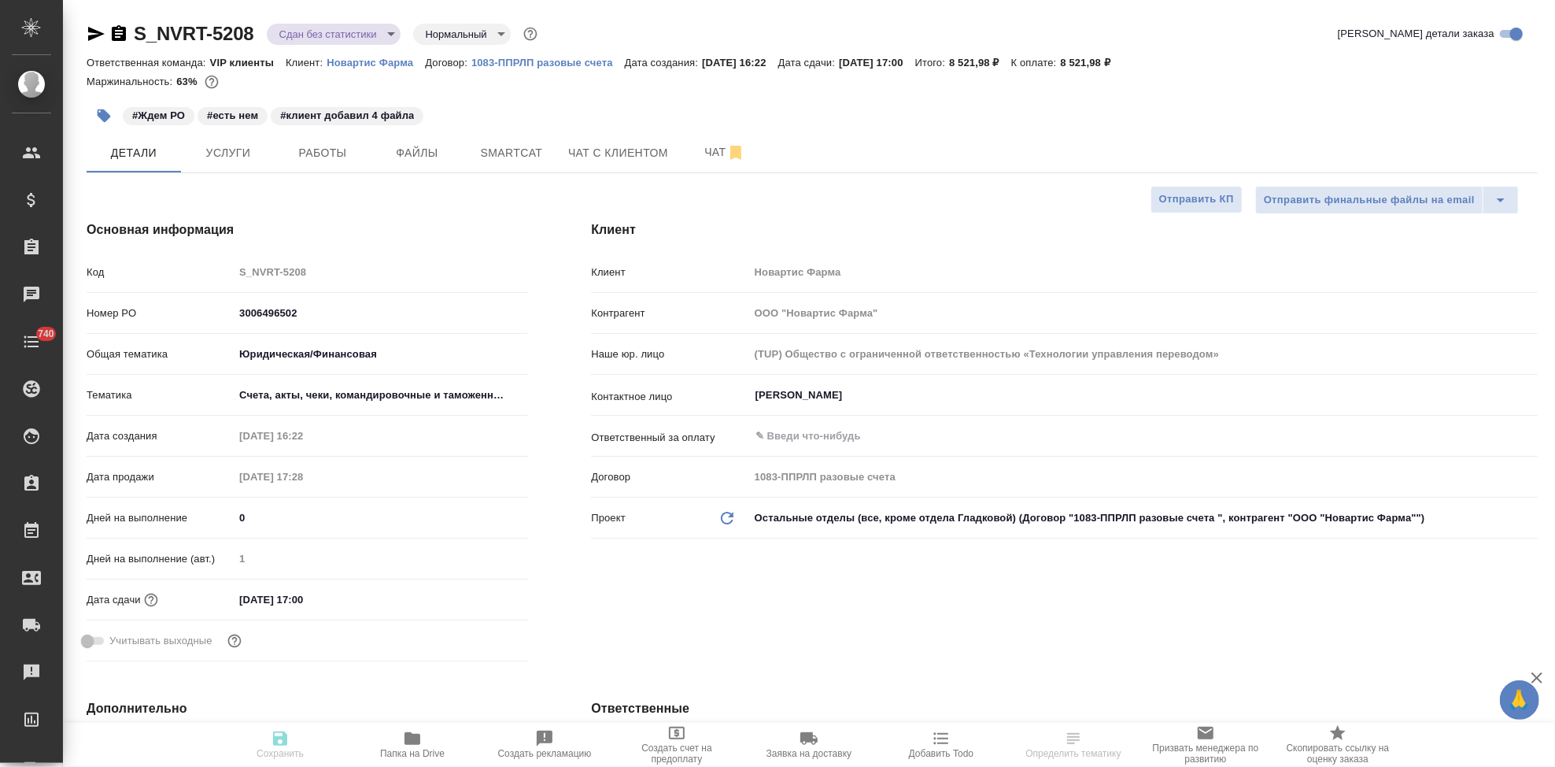
type textarea "x"
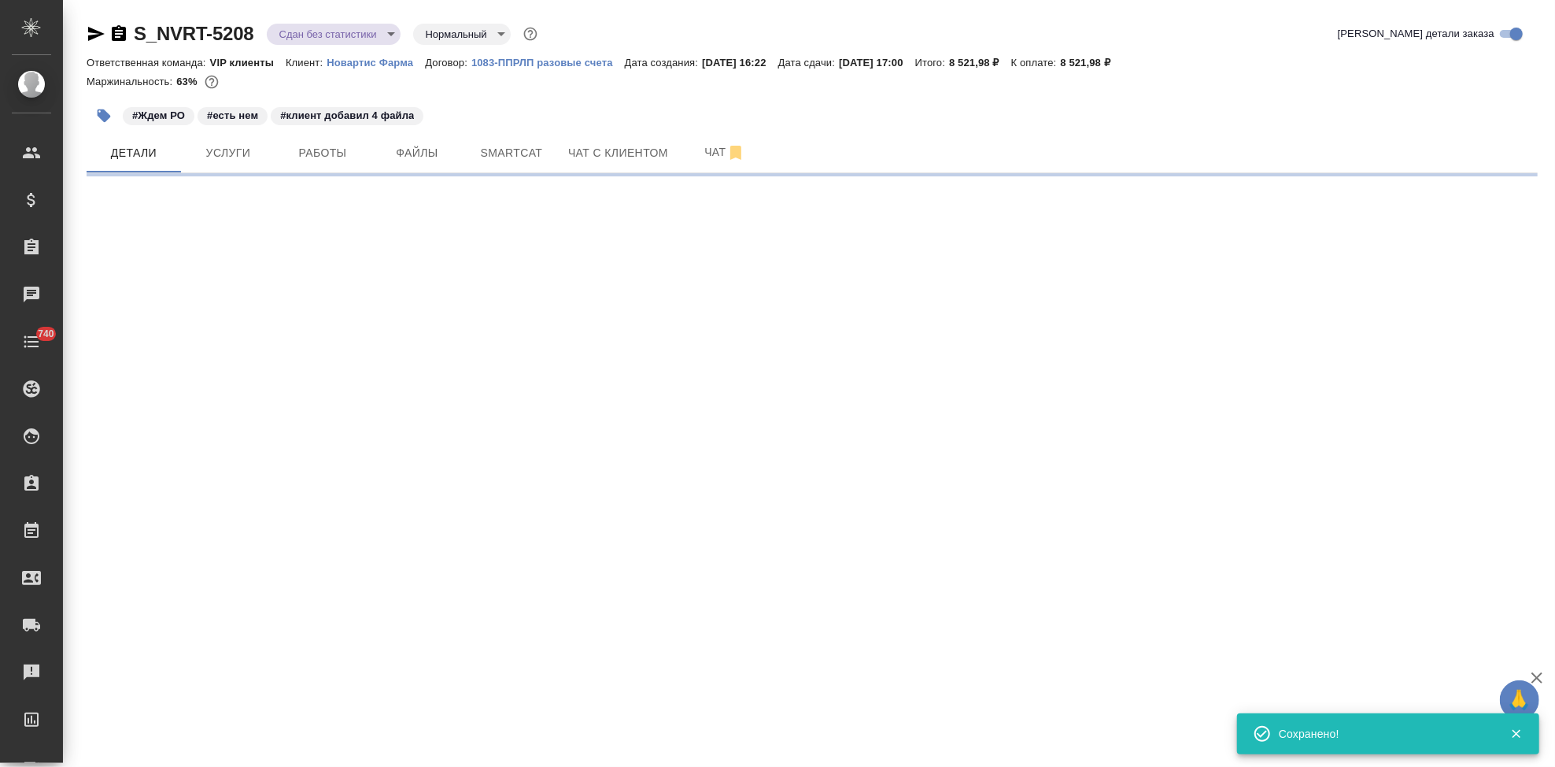
select select "RU"
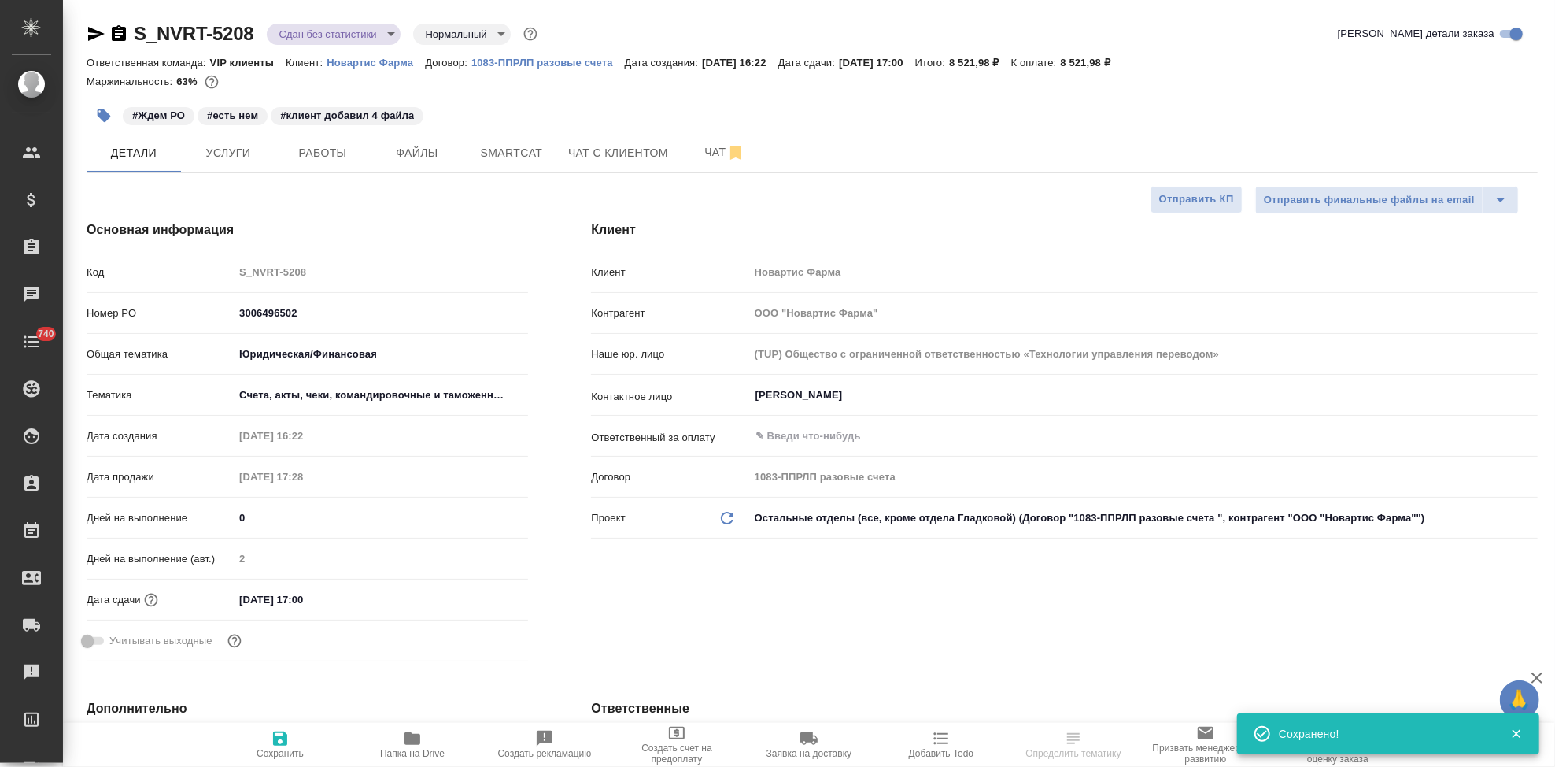
type textarea "x"
click at [104, 120] on icon "button" at bounding box center [104, 115] width 13 height 13
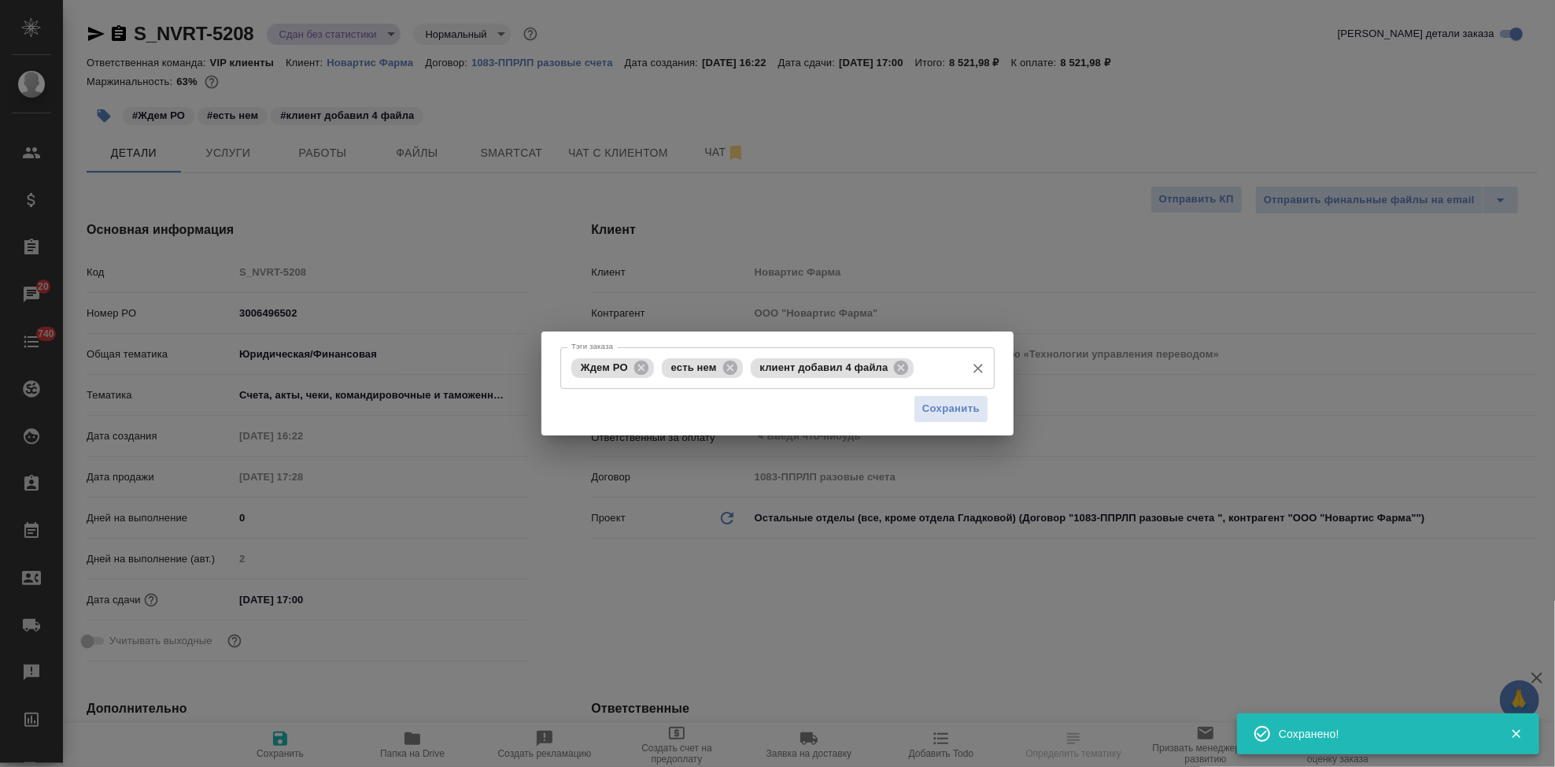
click at [934, 371] on input "Тэги заказа" at bounding box center [938, 367] width 40 height 27
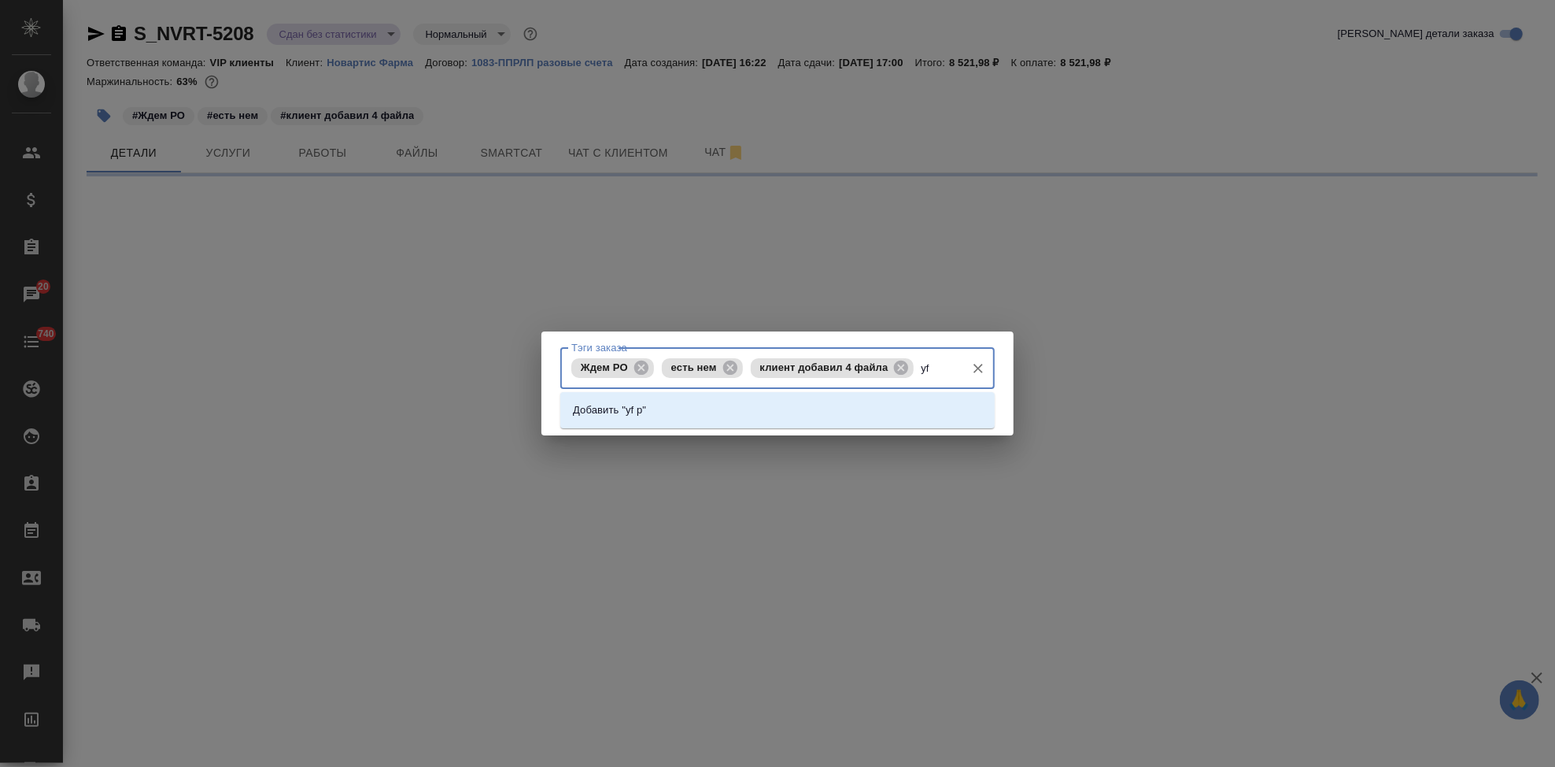
type input "y"
select select "RU"
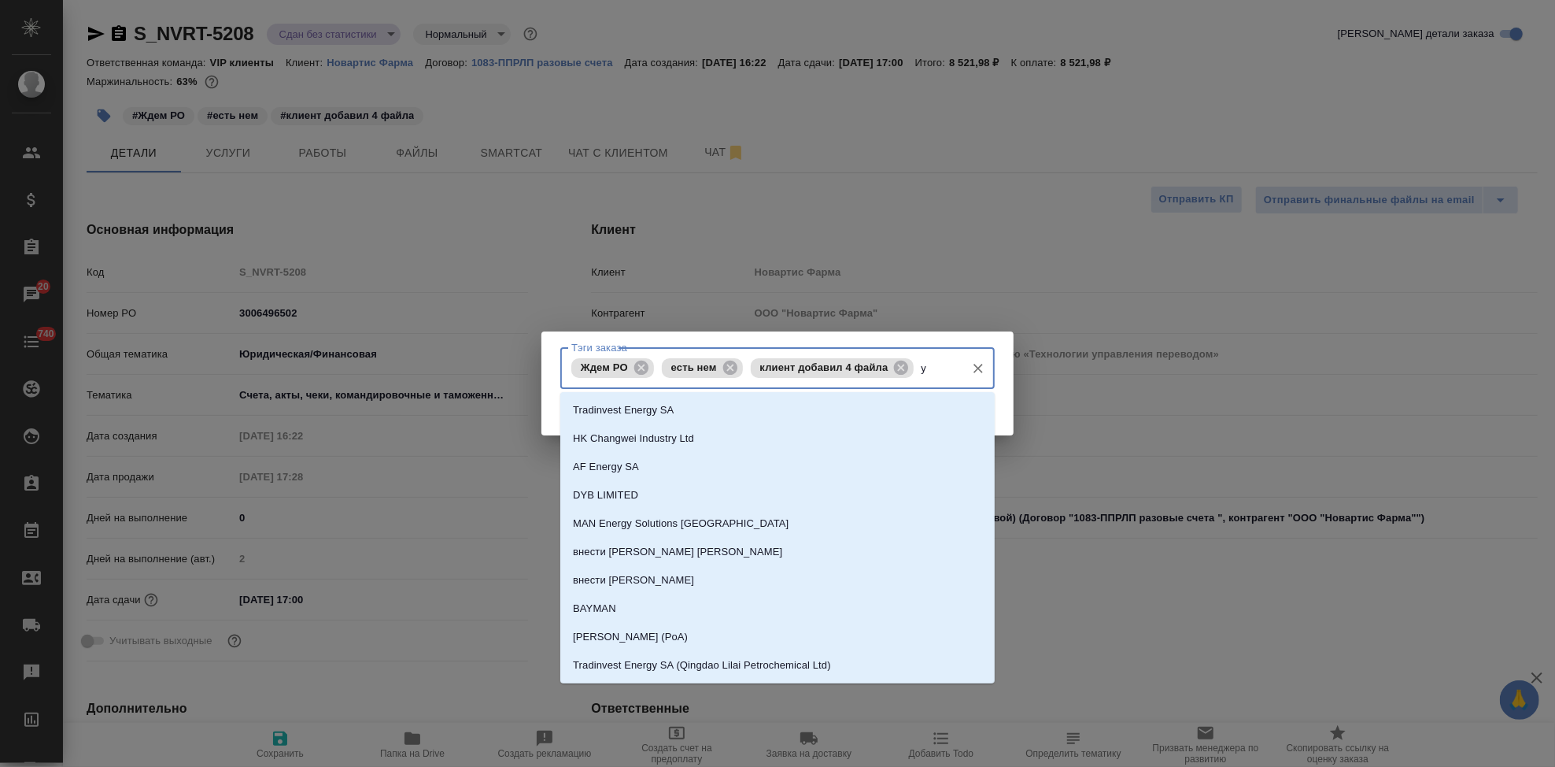
type textarea "x"
type input "на заверении"
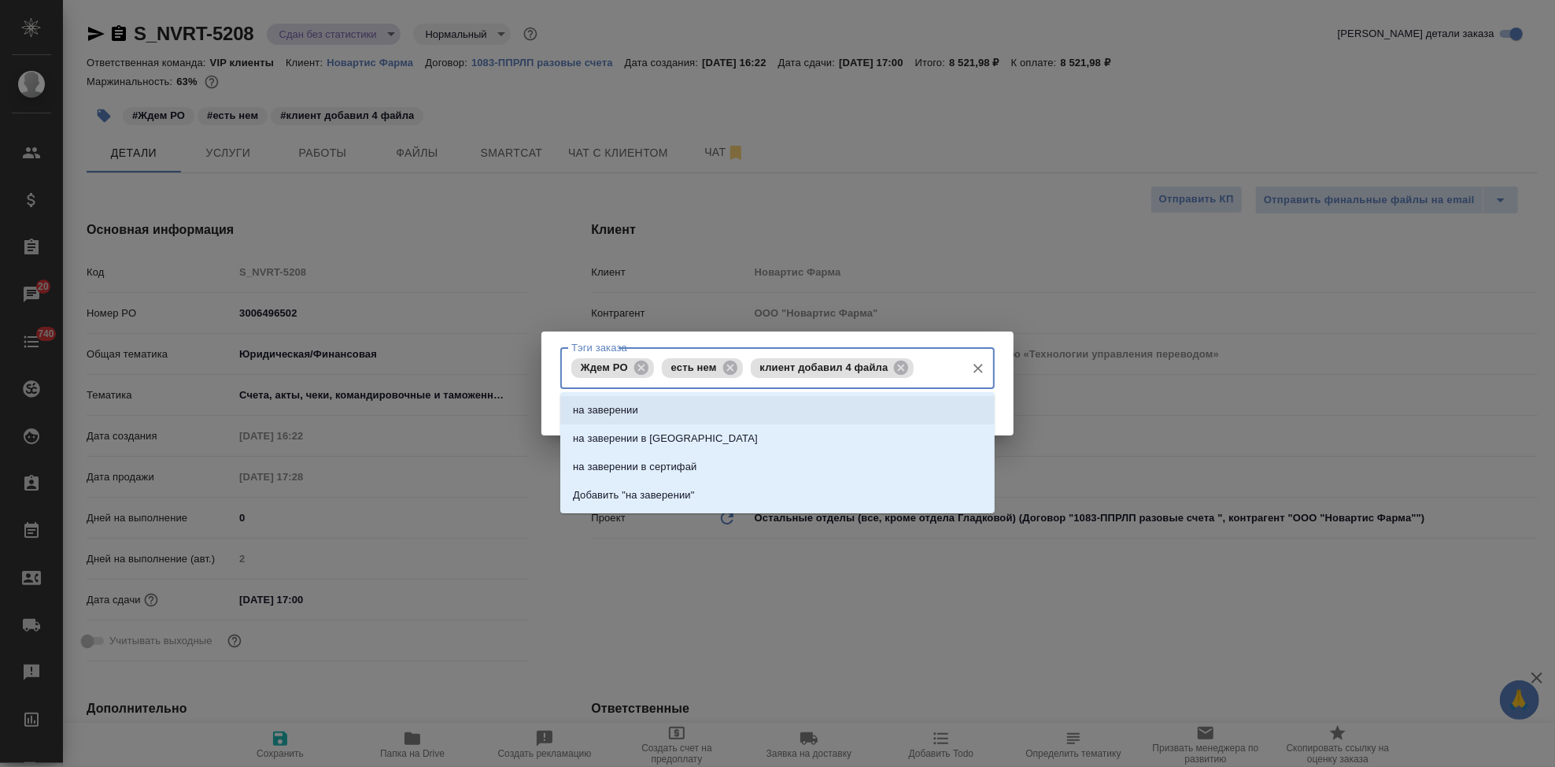
click at [607, 414] on p "на заверении" at bounding box center [605, 410] width 65 height 16
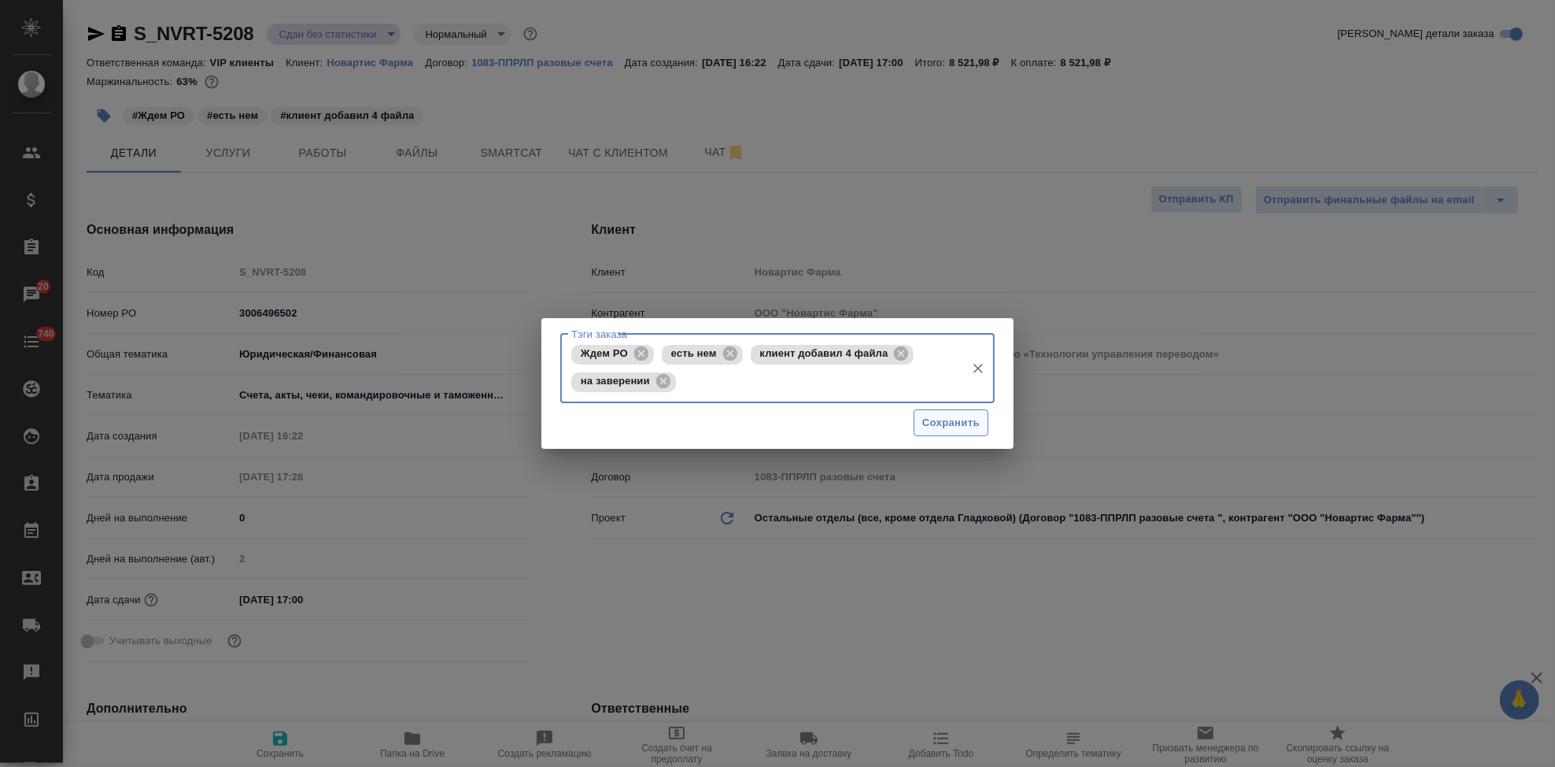
click at [966, 423] on span "Сохранить" at bounding box center [950, 423] width 57 height 18
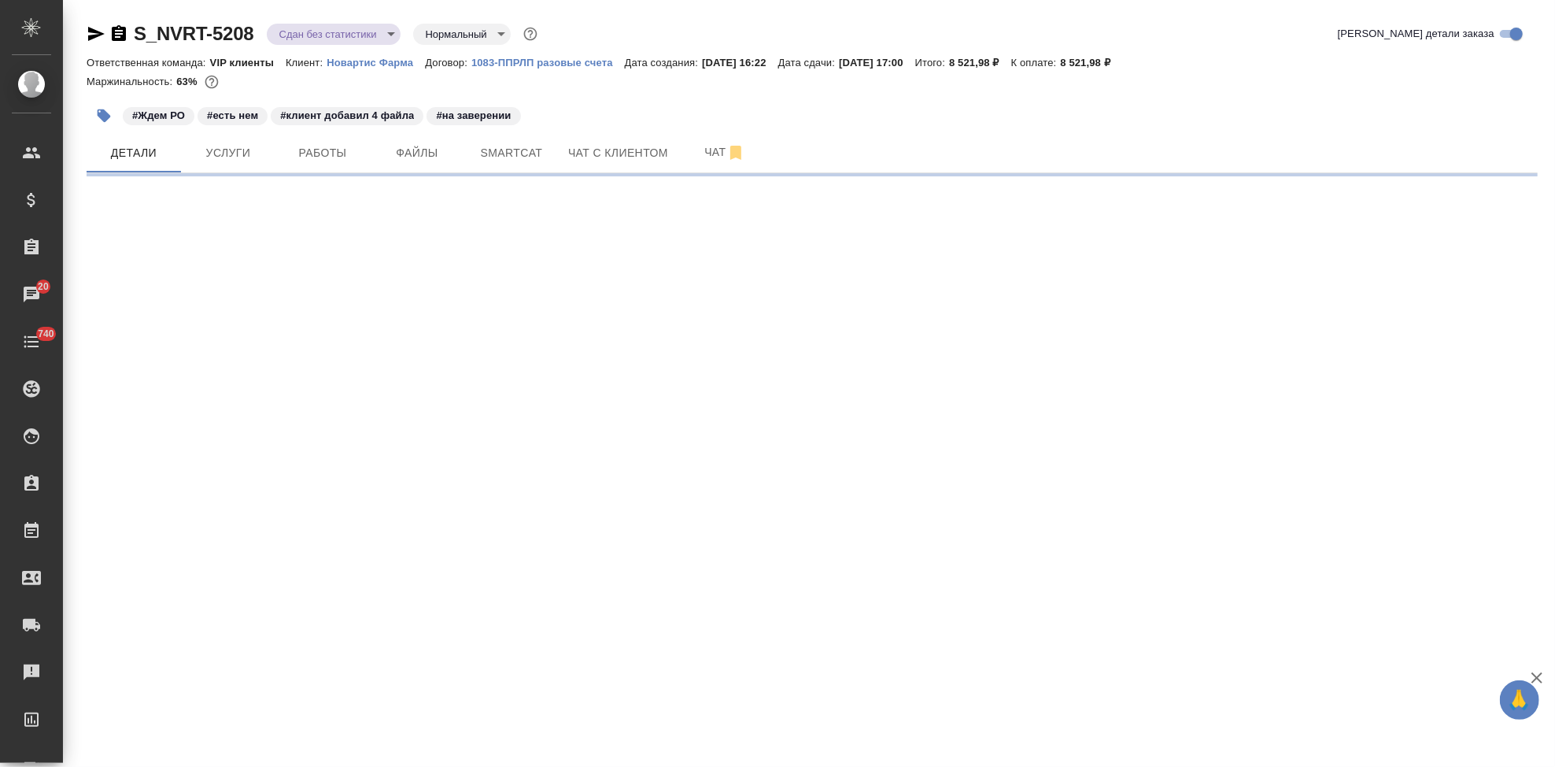
select select "RU"
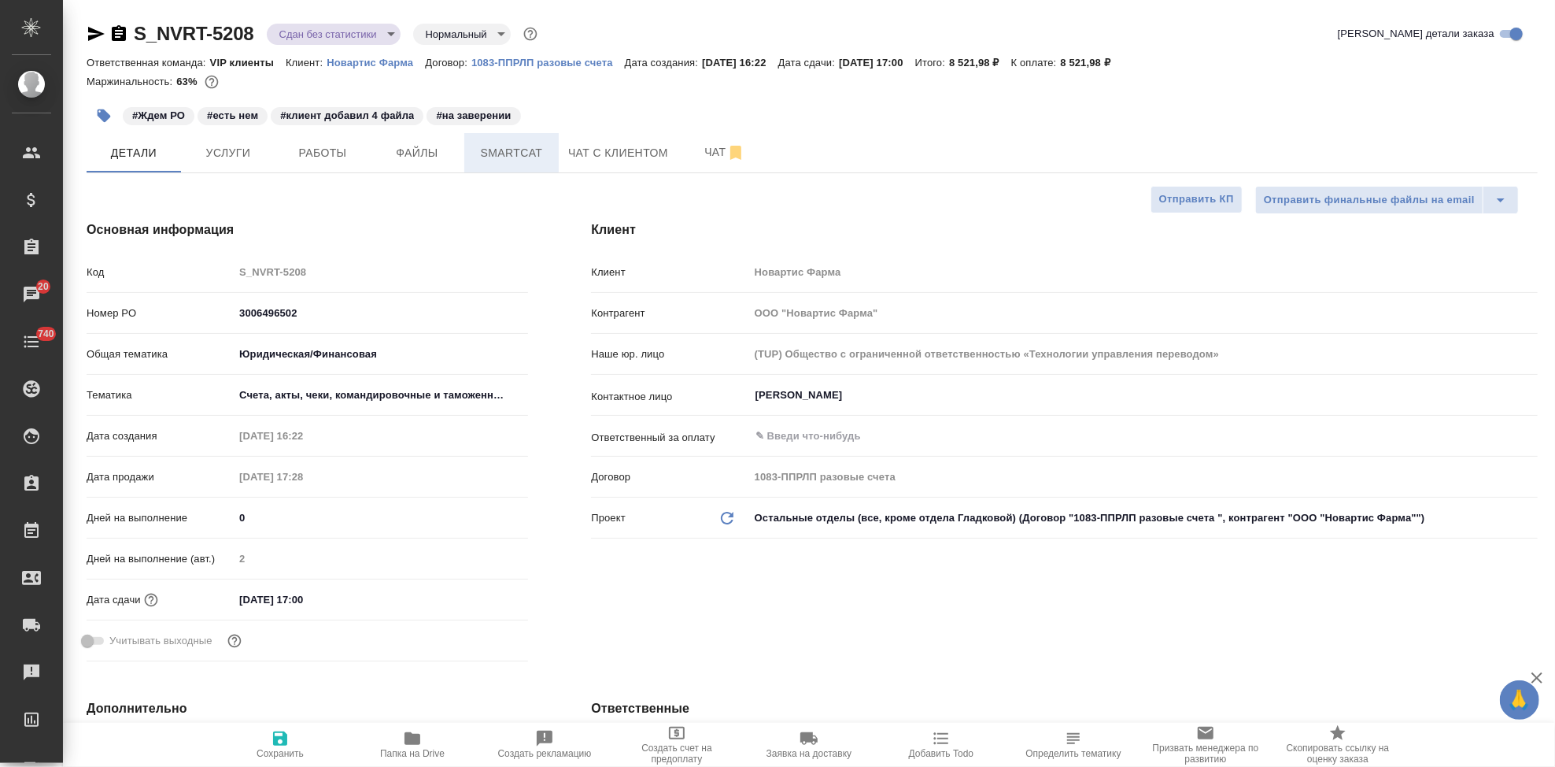
type textarea "x"
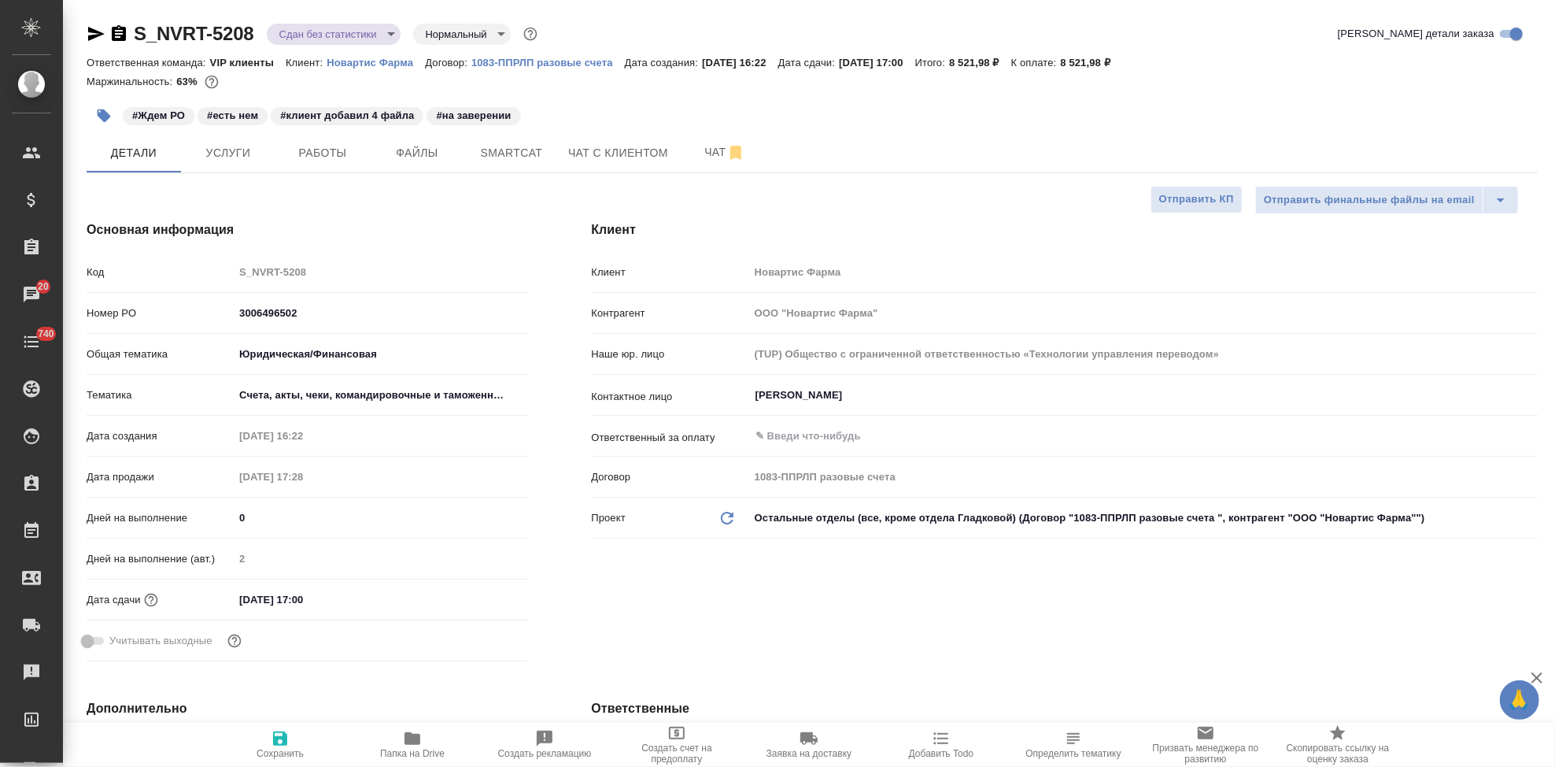
type textarea "x"
